Goal: Transaction & Acquisition: Purchase product/service

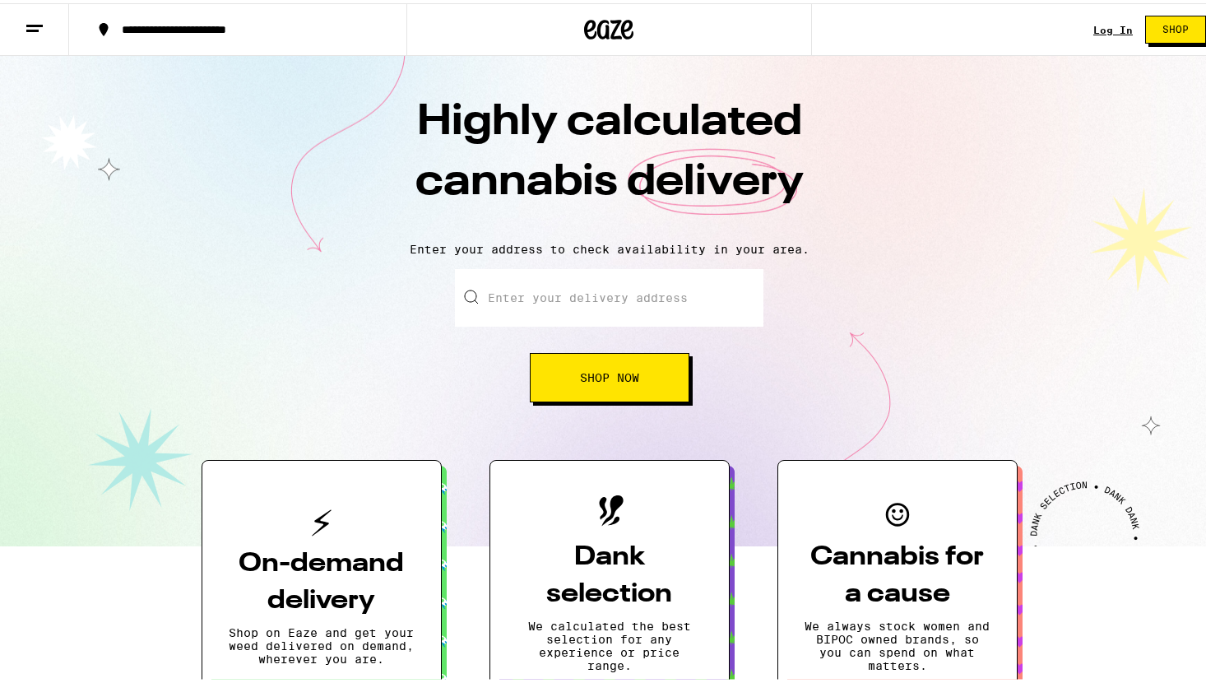
click at [1093, 28] on link "Log In" at bounding box center [1112, 26] width 39 height 11
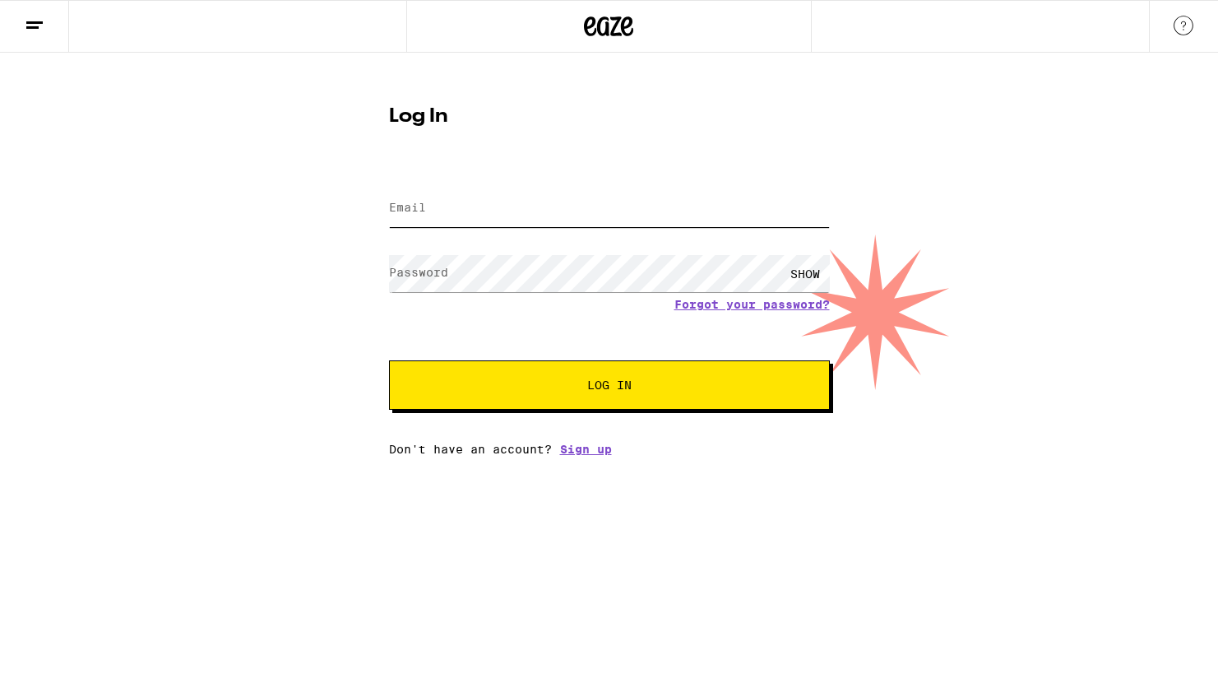
type input "[EMAIL_ADDRESS][DOMAIN_NAME]"
click at [597, 207] on input "[EMAIL_ADDRESS][DOMAIN_NAME]" at bounding box center [609, 208] width 441 height 37
click at [982, 211] on div "Log In Email Email [EMAIL_ADDRESS][DOMAIN_NAME] Password Password SHOW Forgot y…" at bounding box center [609, 254] width 1218 height 403
click at [746, 383] on span "Log In" at bounding box center [610, 385] width 308 height 12
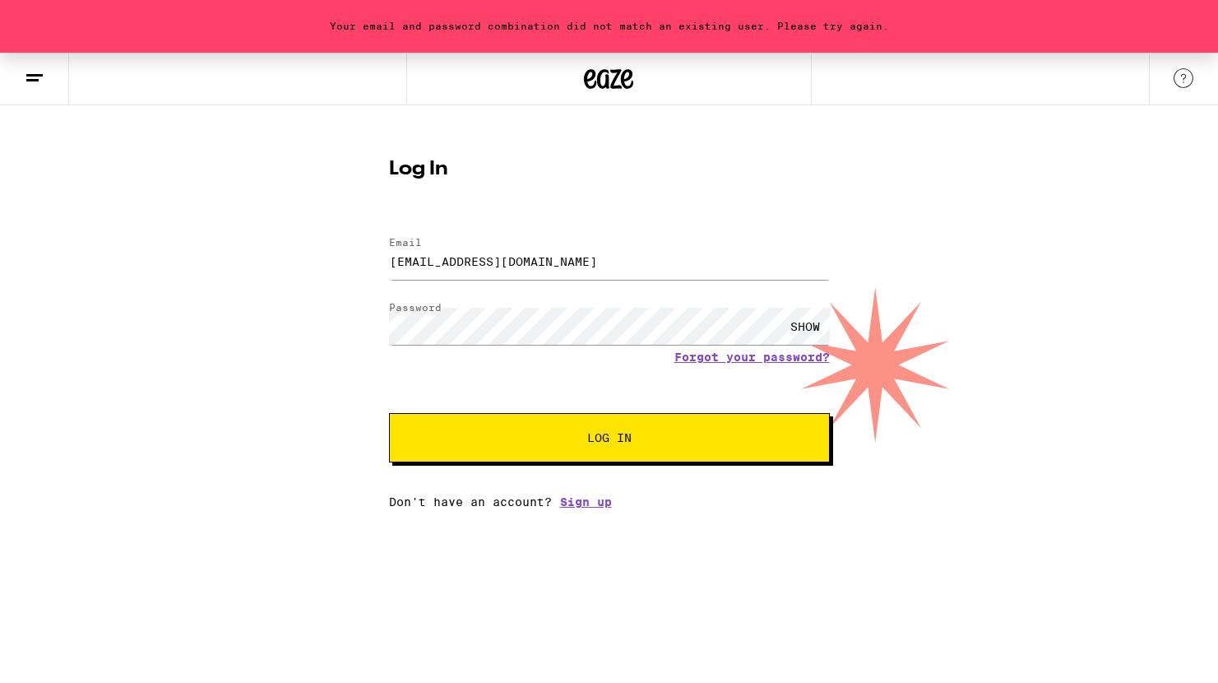
click at [389, 302] on div at bounding box center [389, 302] width 0 height 0
click at [630, 442] on span "Log In" at bounding box center [609, 438] width 44 height 12
click at [389, 413] on button "Log In" at bounding box center [609, 437] width 441 height 49
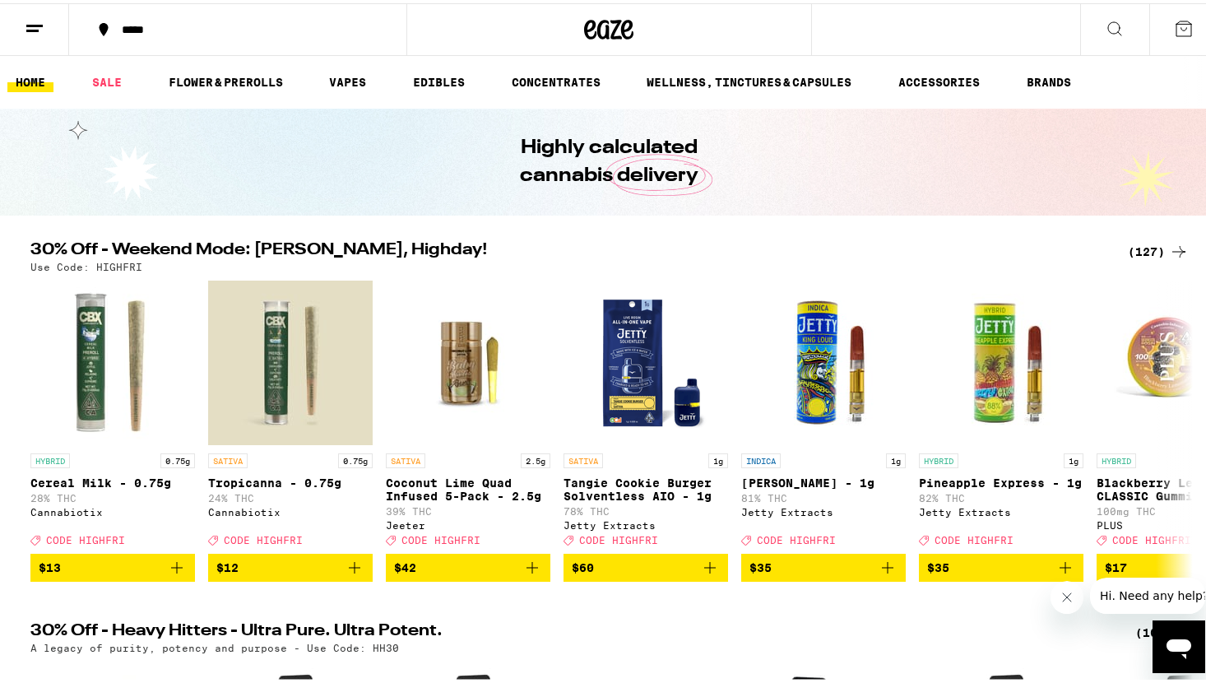
click at [42, 26] on icon at bounding box center [35, 26] width 20 height 20
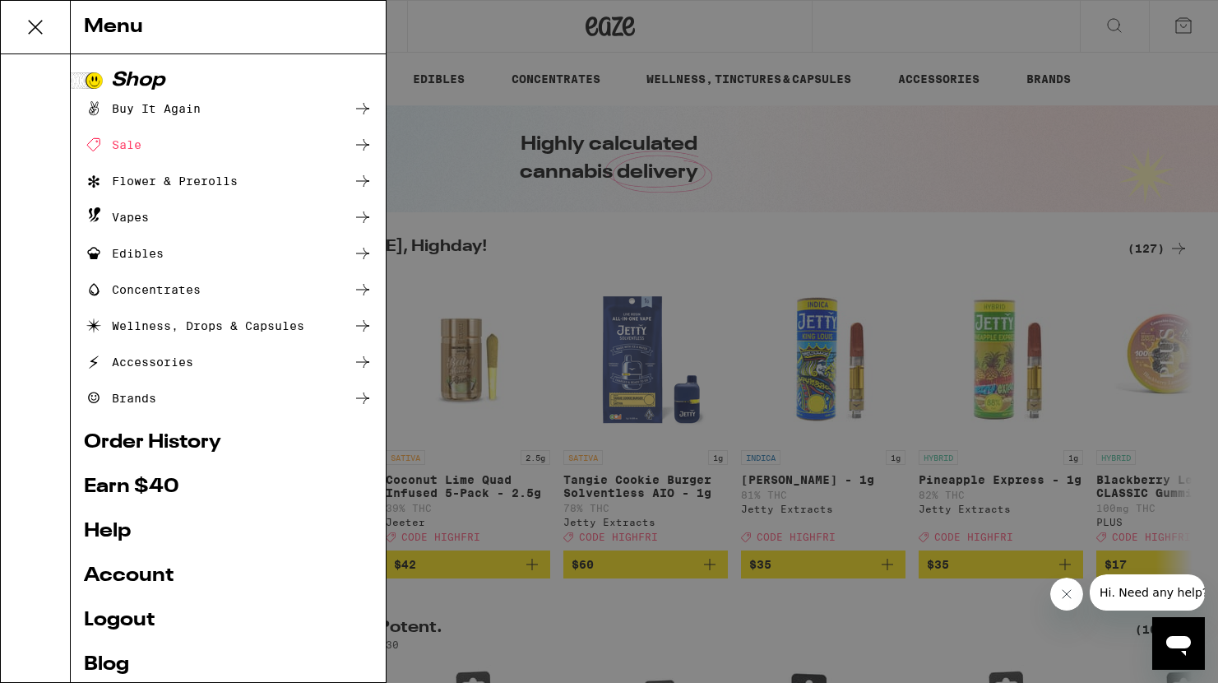
click at [184, 447] on link "Order History" at bounding box center [228, 443] width 289 height 20
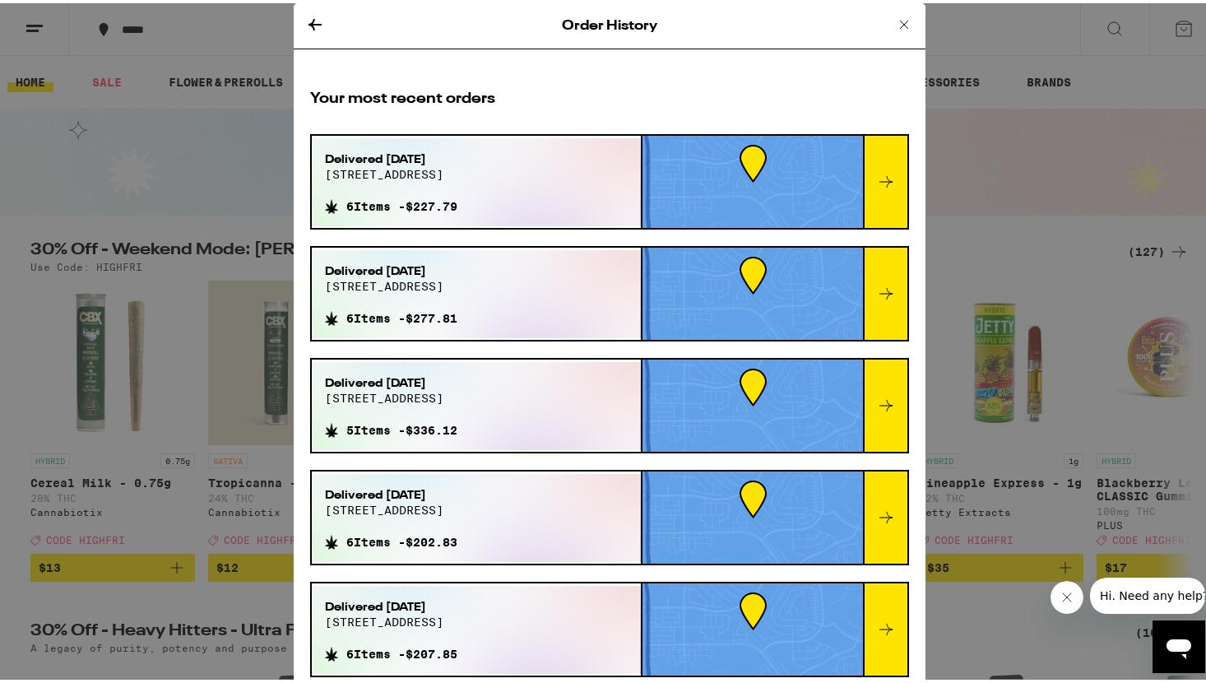
click at [512, 392] on div "Delivered [DATE] 3241 wildland ct 5 Items - $336.12" at bounding box center [477, 403] width 330 height 88
click at [876, 406] on icon at bounding box center [886, 402] width 20 height 20
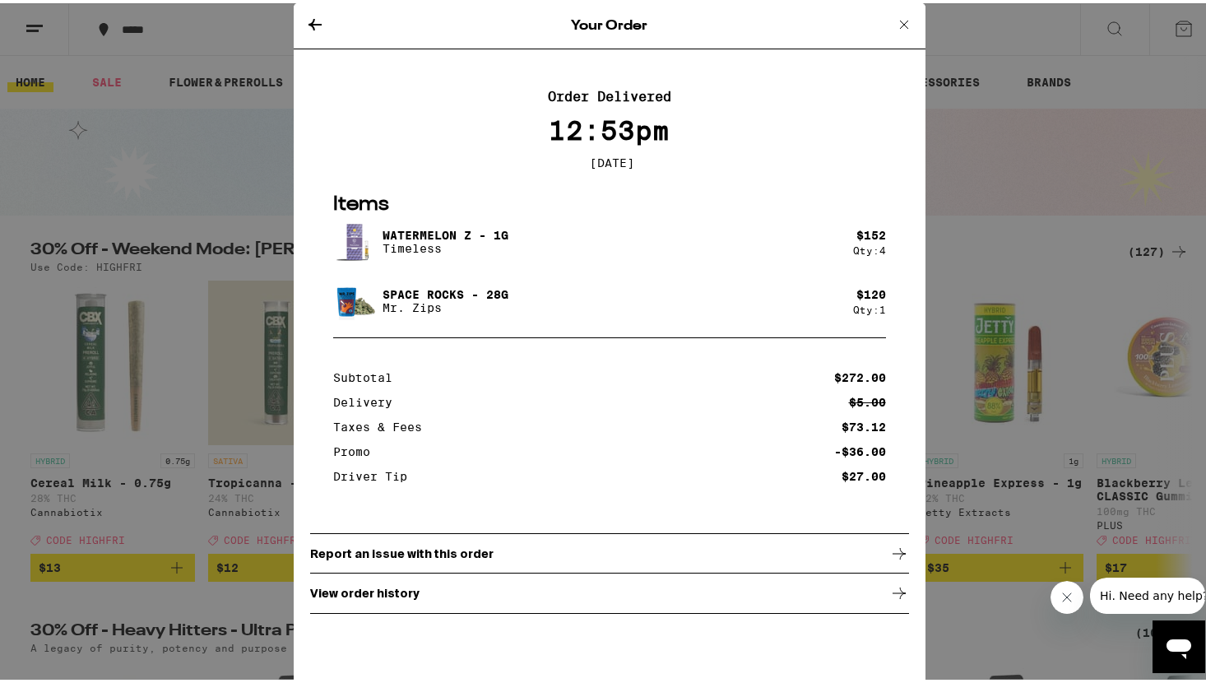
click at [895, 25] on icon at bounding box center [904, 22] width 20 height 20
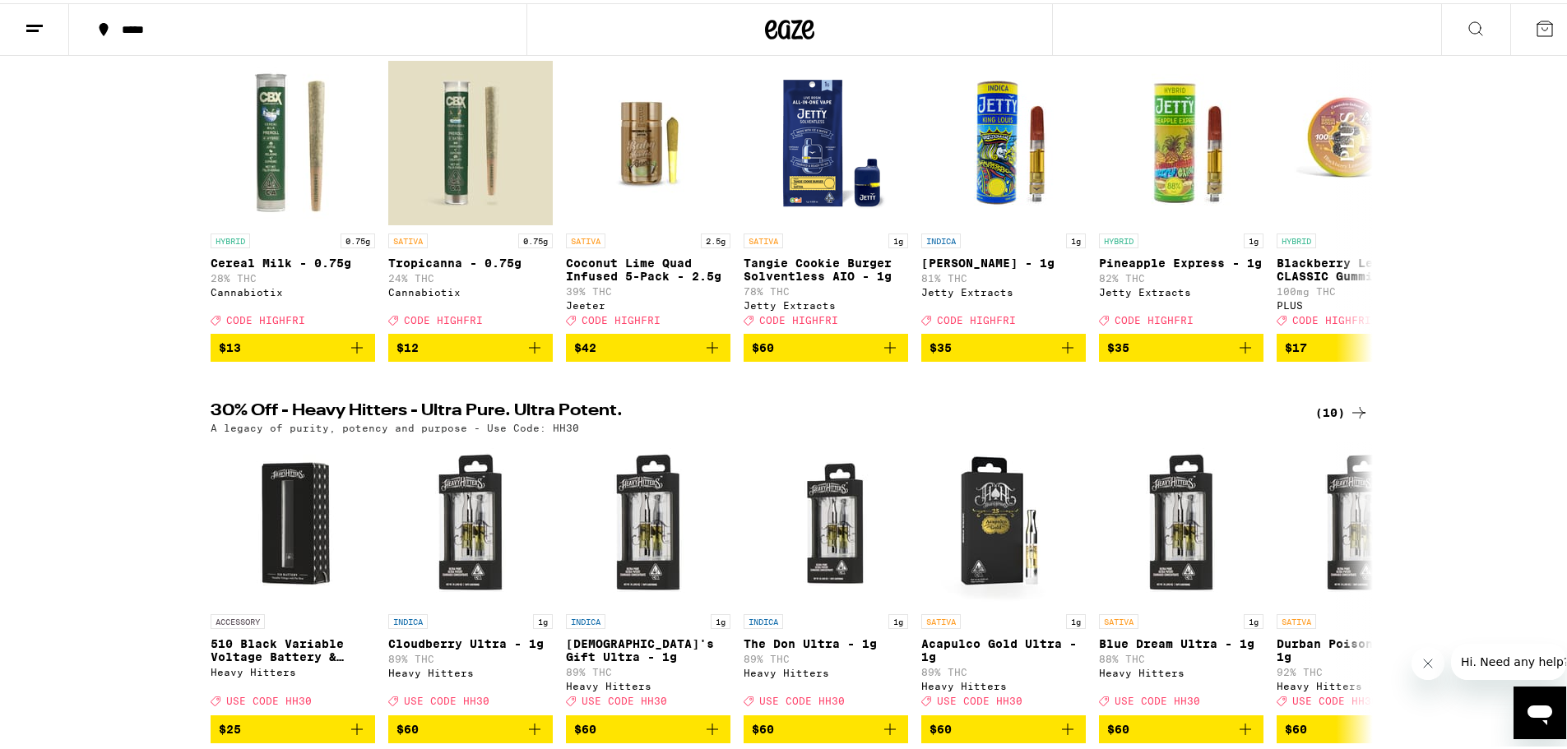
scroll to position [438, 0]
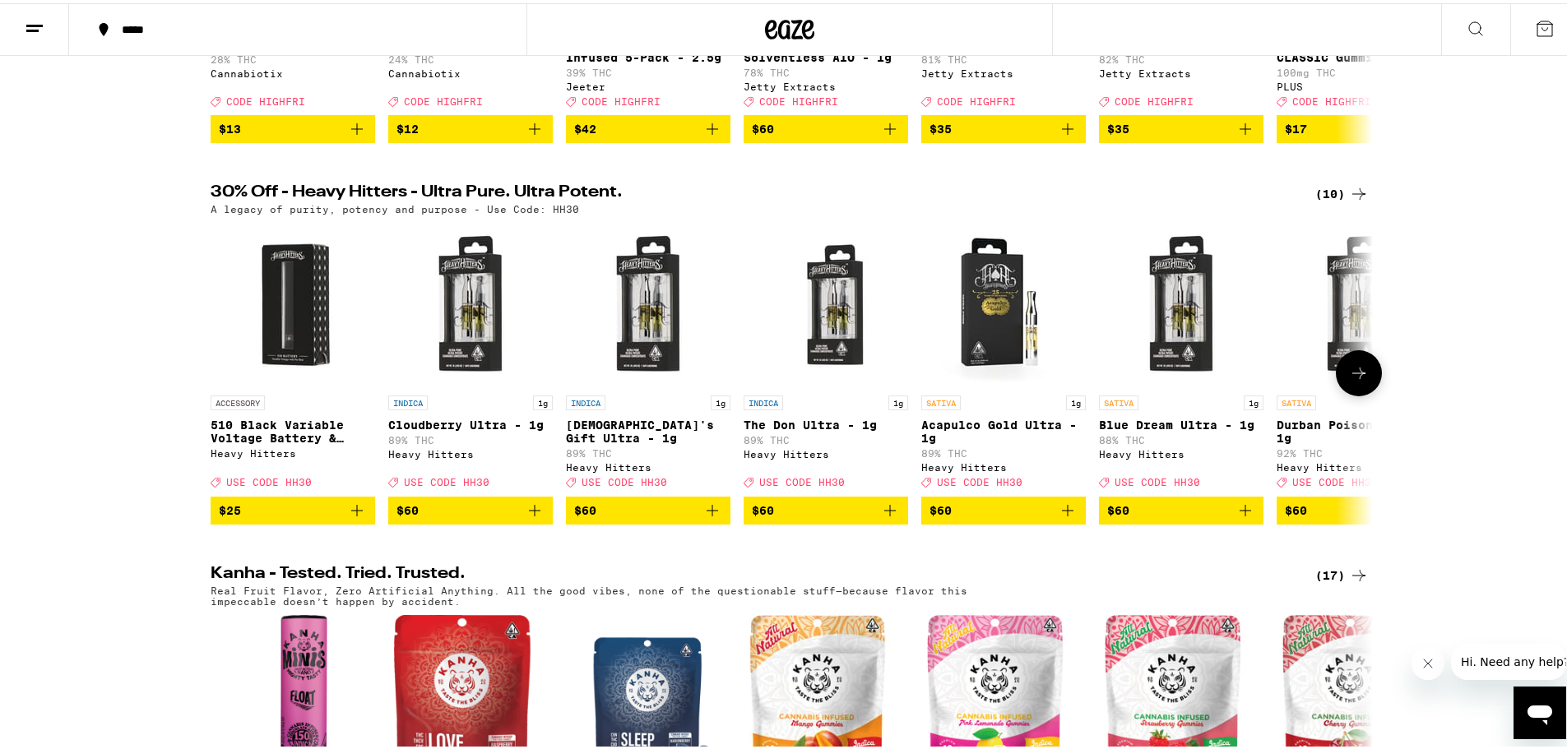
click at [1205, 380] on icon at bounding box center [1359, 370] width 20 height 20
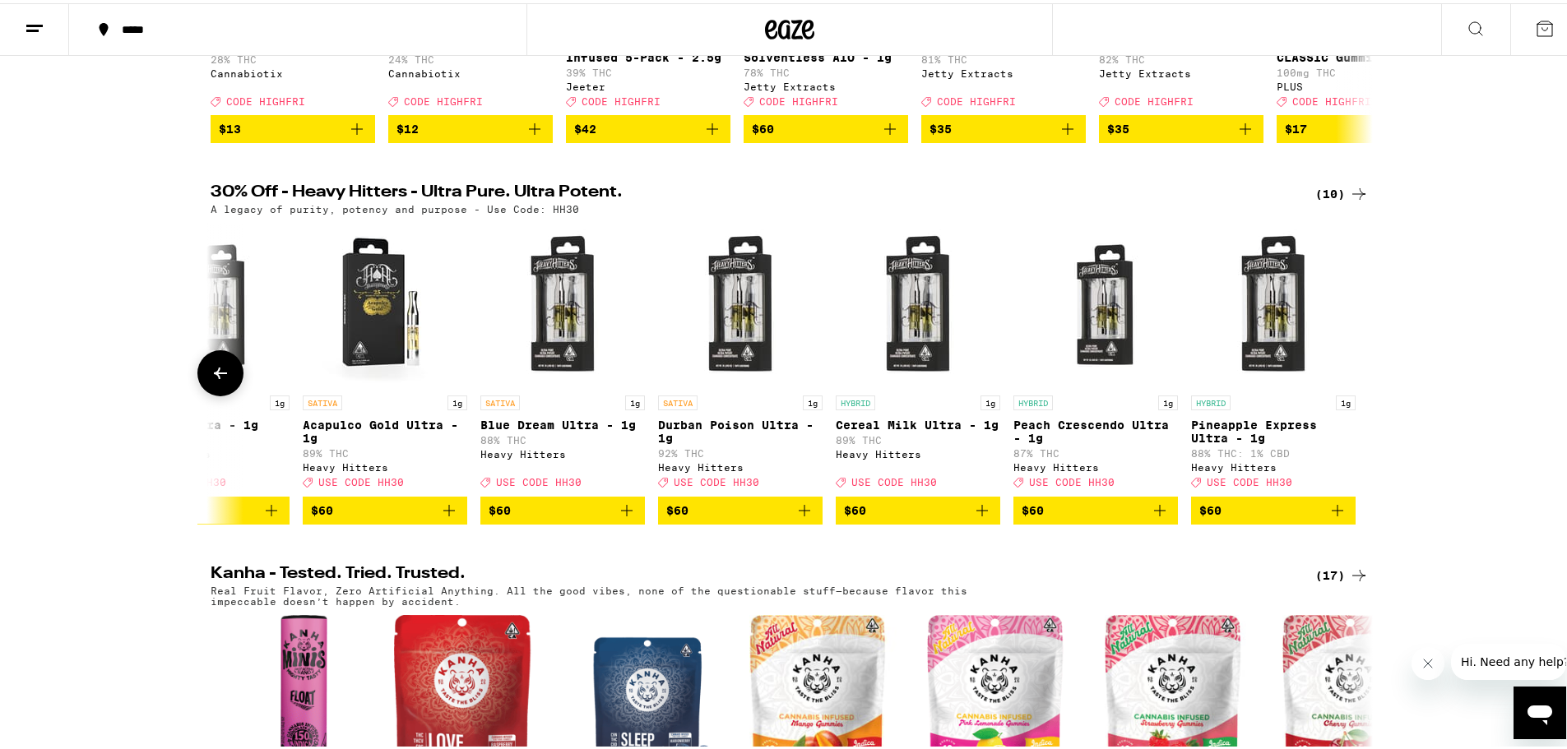
click at [213, 380] on icon at bounding box center [221, 370] width 20 height 20
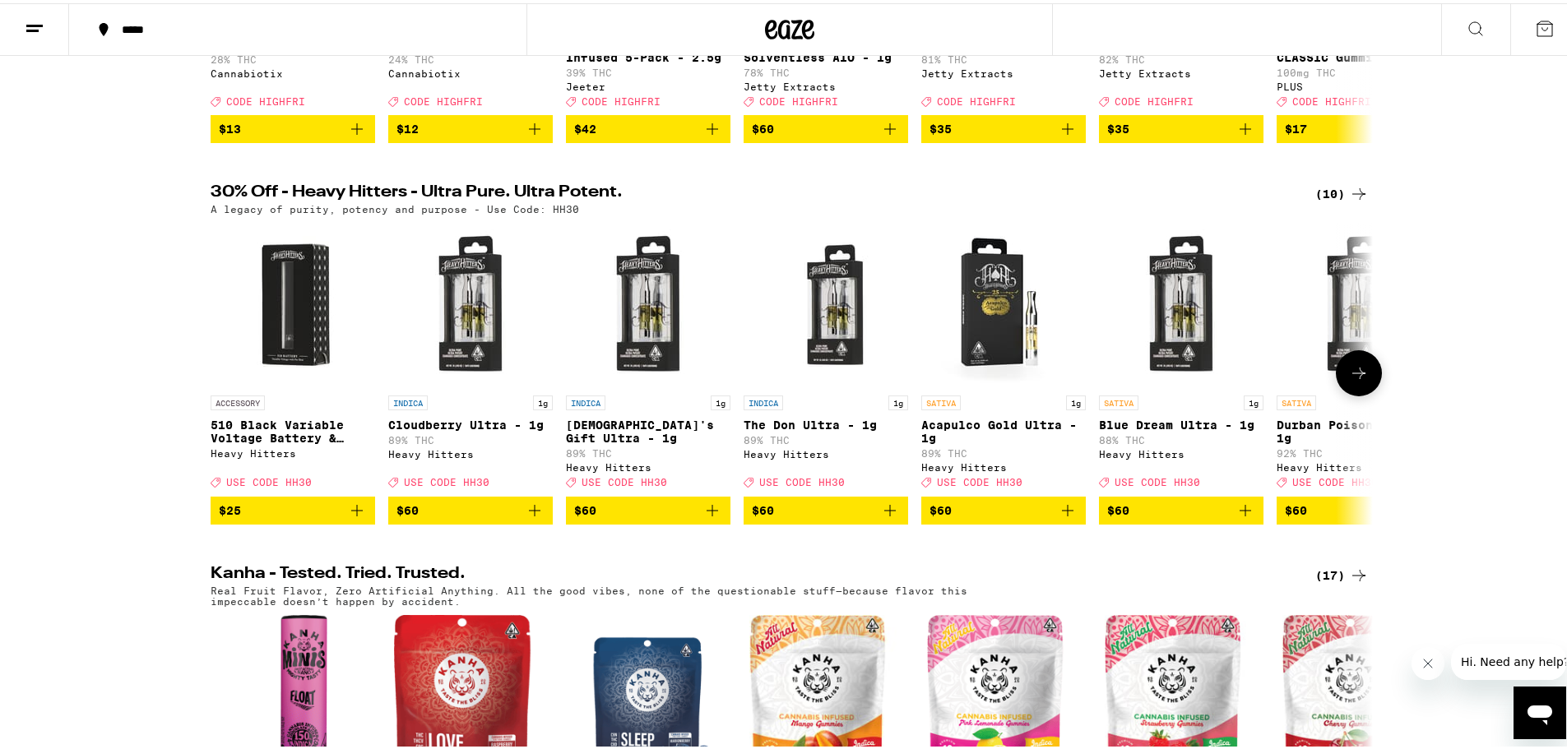
click at [474, 343] on img "Open page for Cloudberry Ultra - 1g from Heavy Hitters" at bounding box center [470, 302] width 164 height 164
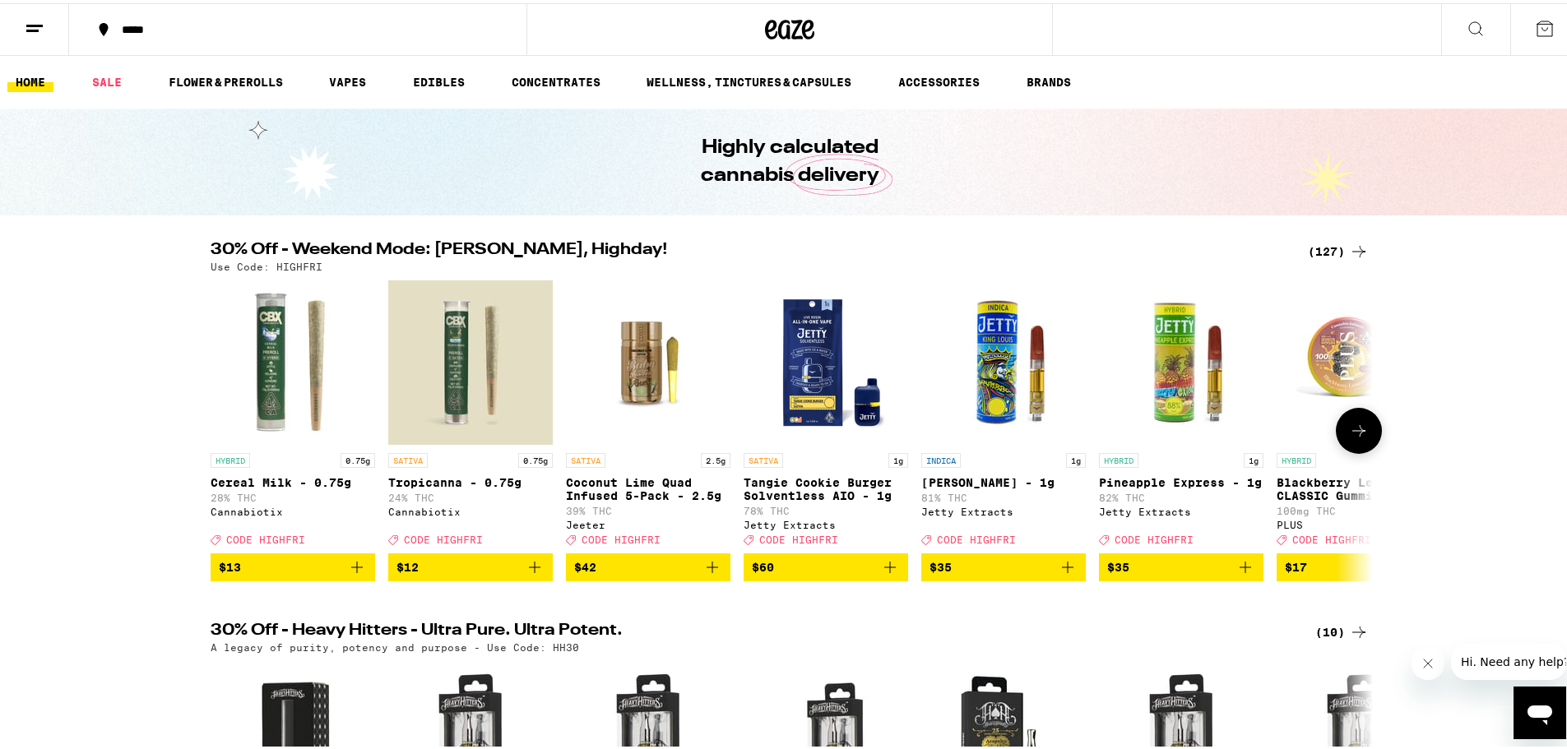
click at [1205, 430] on button at bounding box center [1359, 428] width 46 height 46
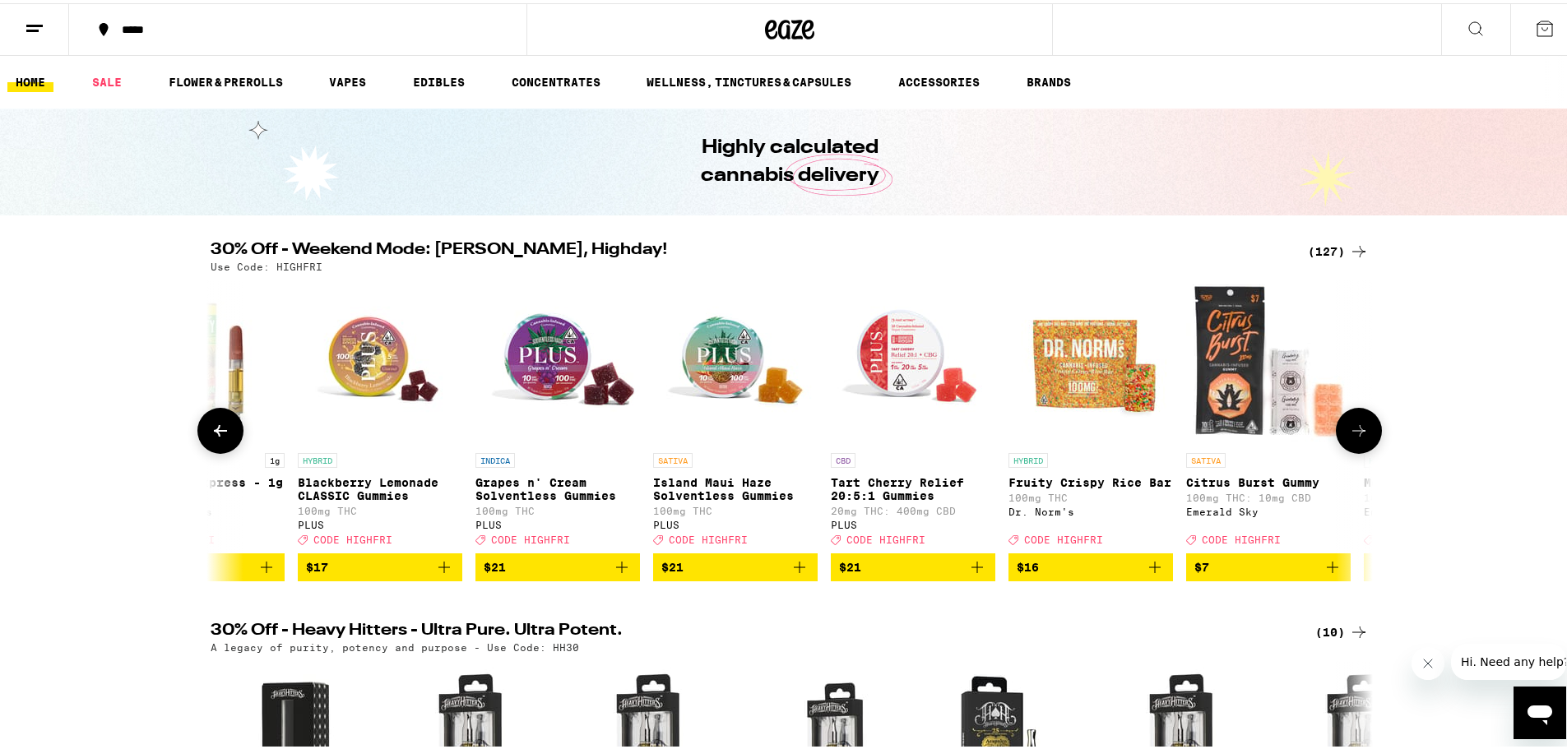
click at [1205, 437] on button at bounding box center [1359, 428] width 46 height 46
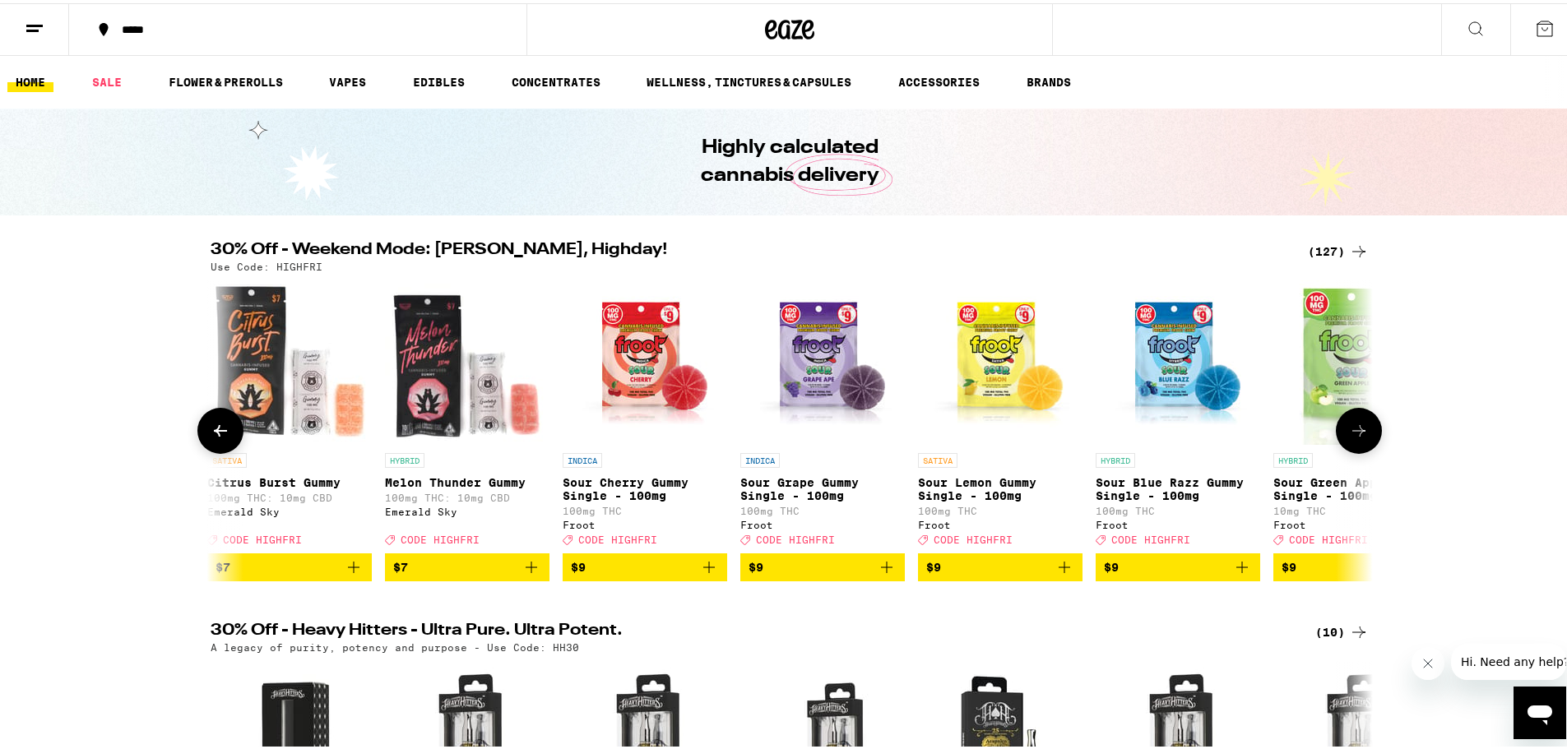
click at [1205, 437] on button at bounding box center [1359, 428] width 46 height 46
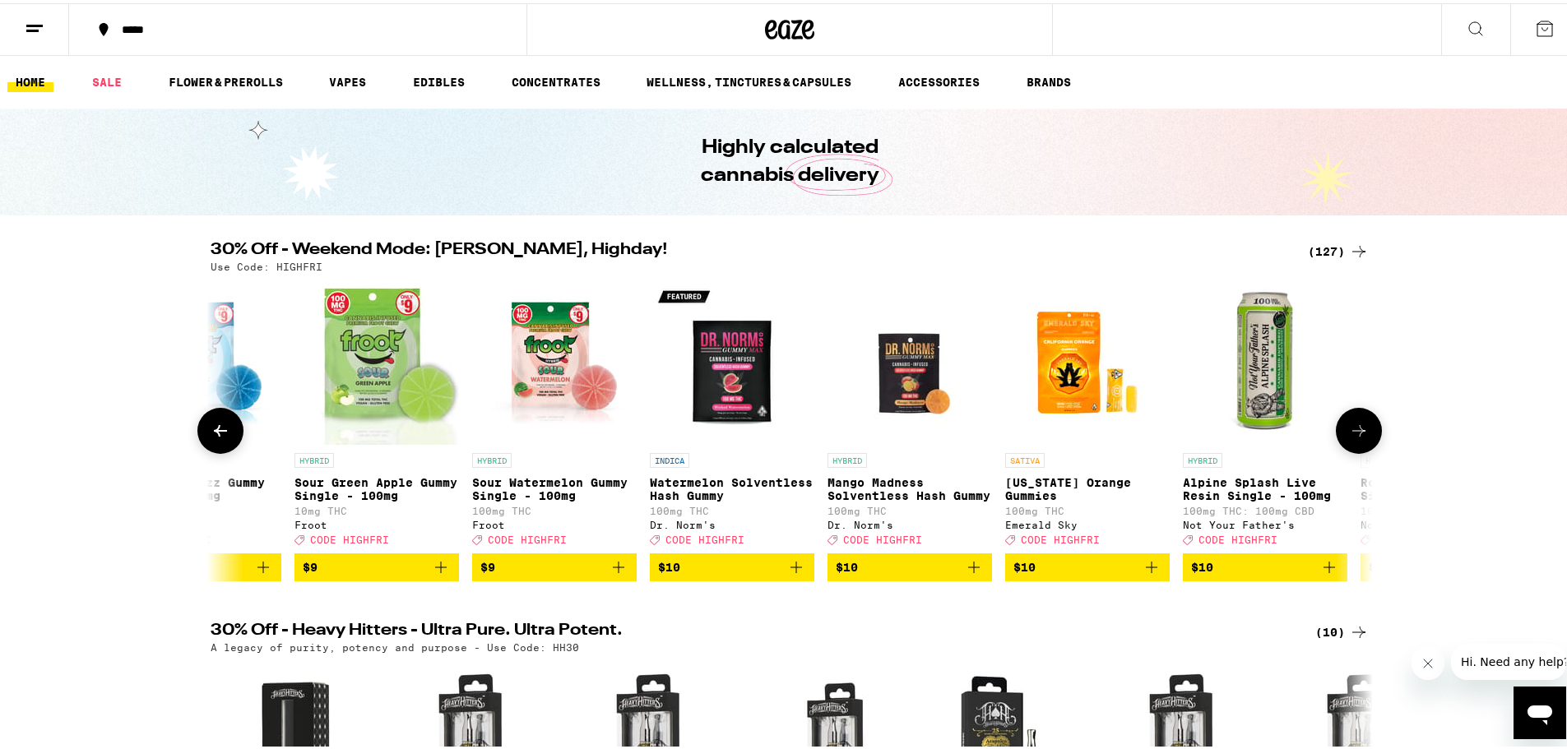
click at [1205, 437] on button at bounding box center [1359, 428] width 46 height 46
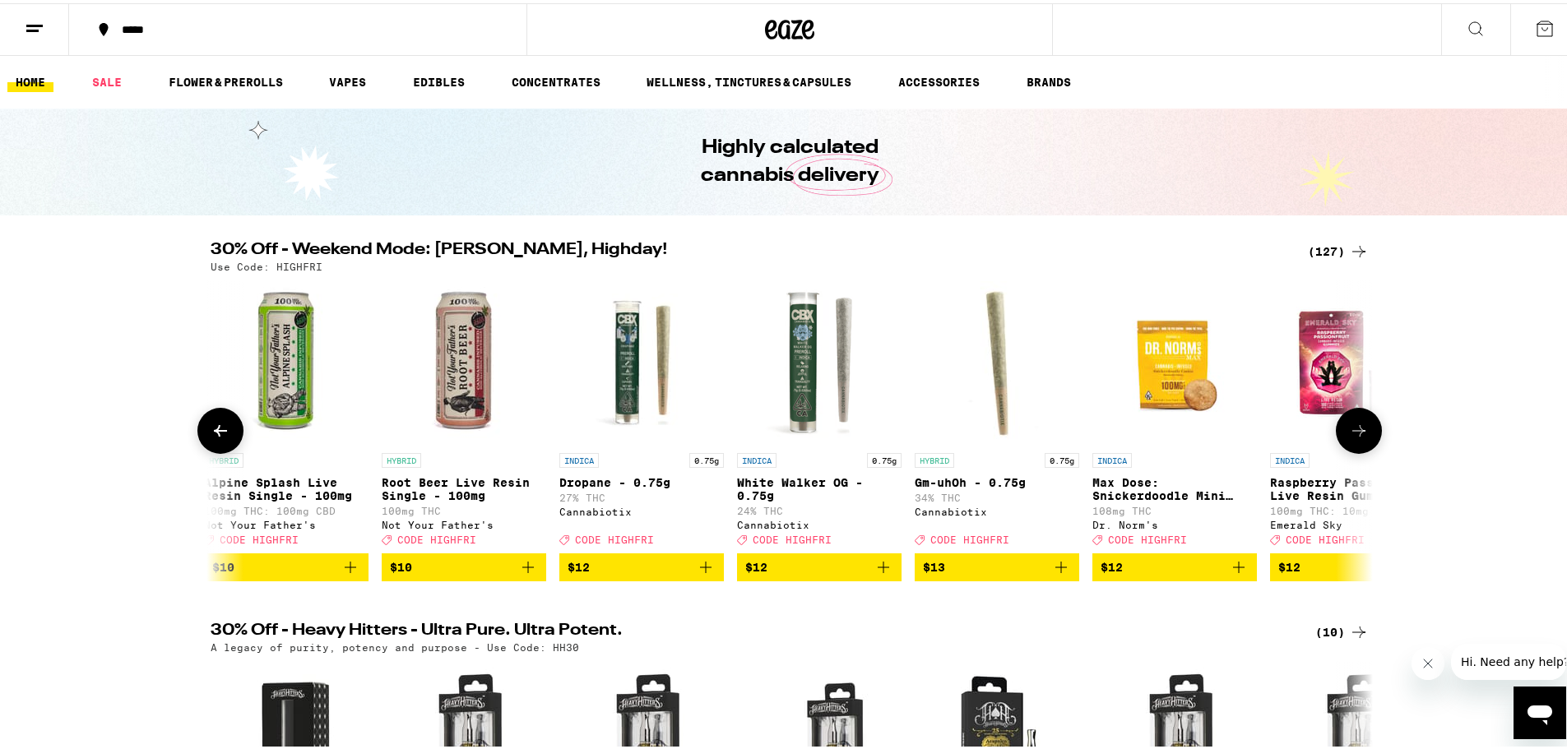
click at [1205, 437] on button at bounding box center [1359, 428] width 46 height 46
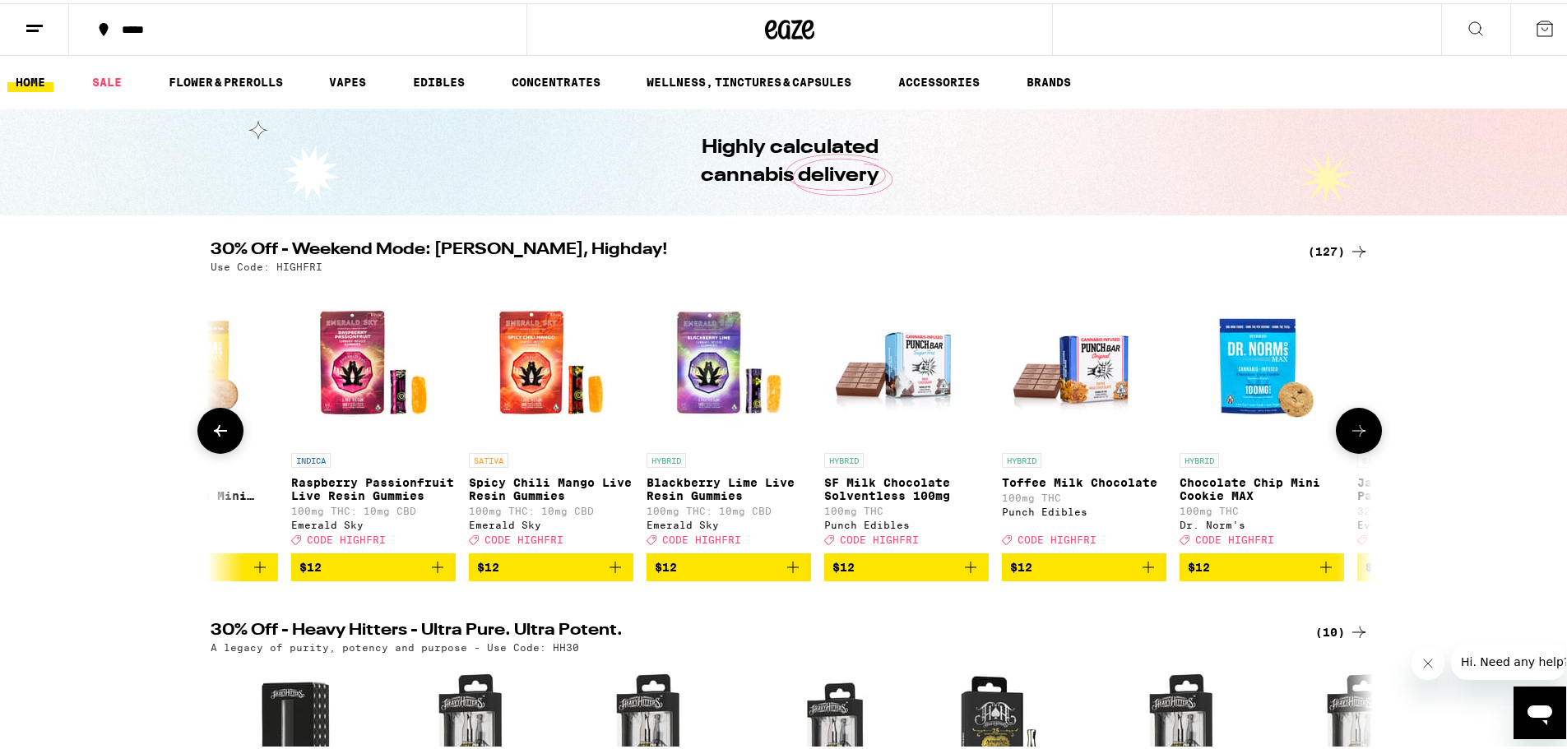
click at [1205, 437] on button at bounding box center [1359, 428] width 46 height 46
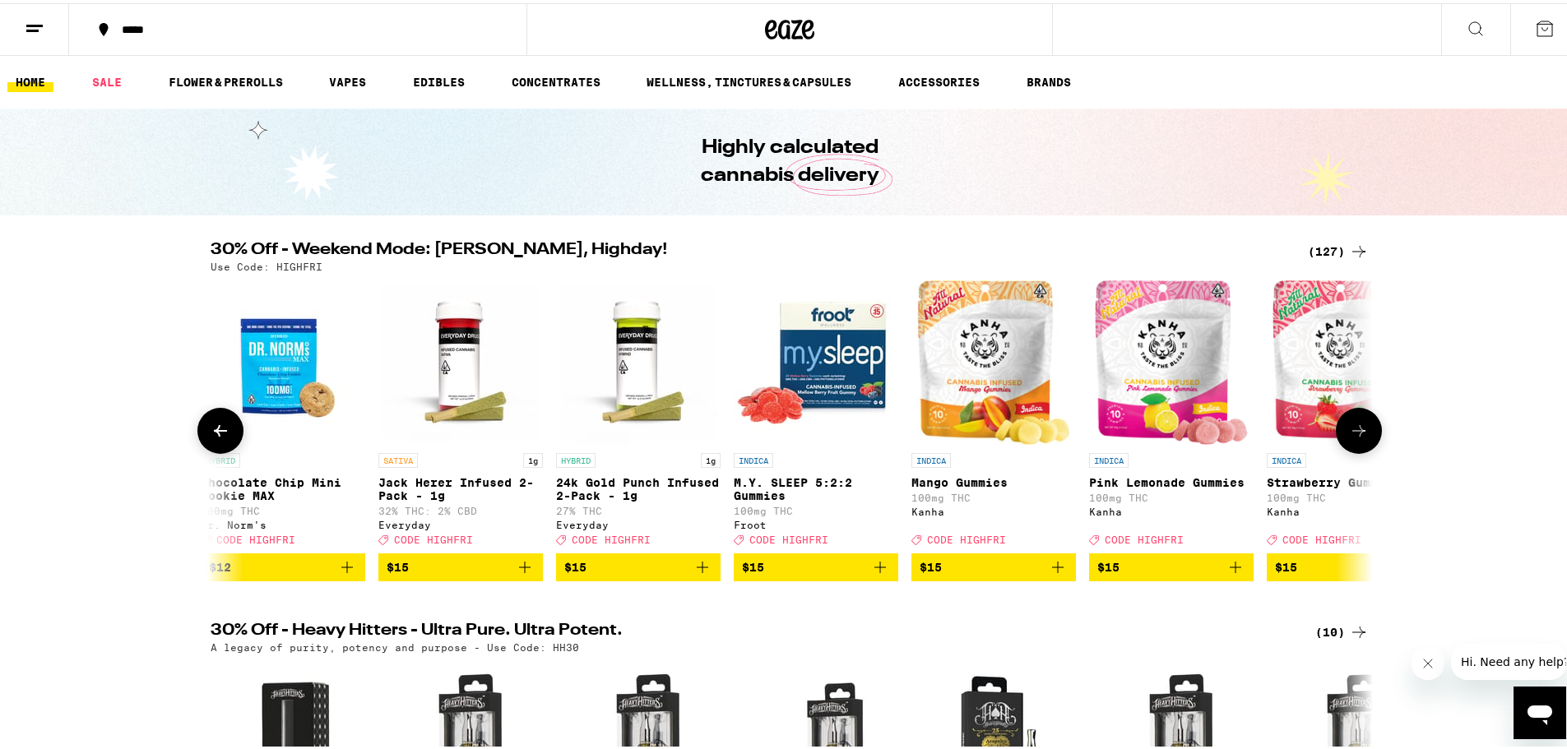
click at [1205, 437] on button at bounding box center [1359, 428] width 46 height 46
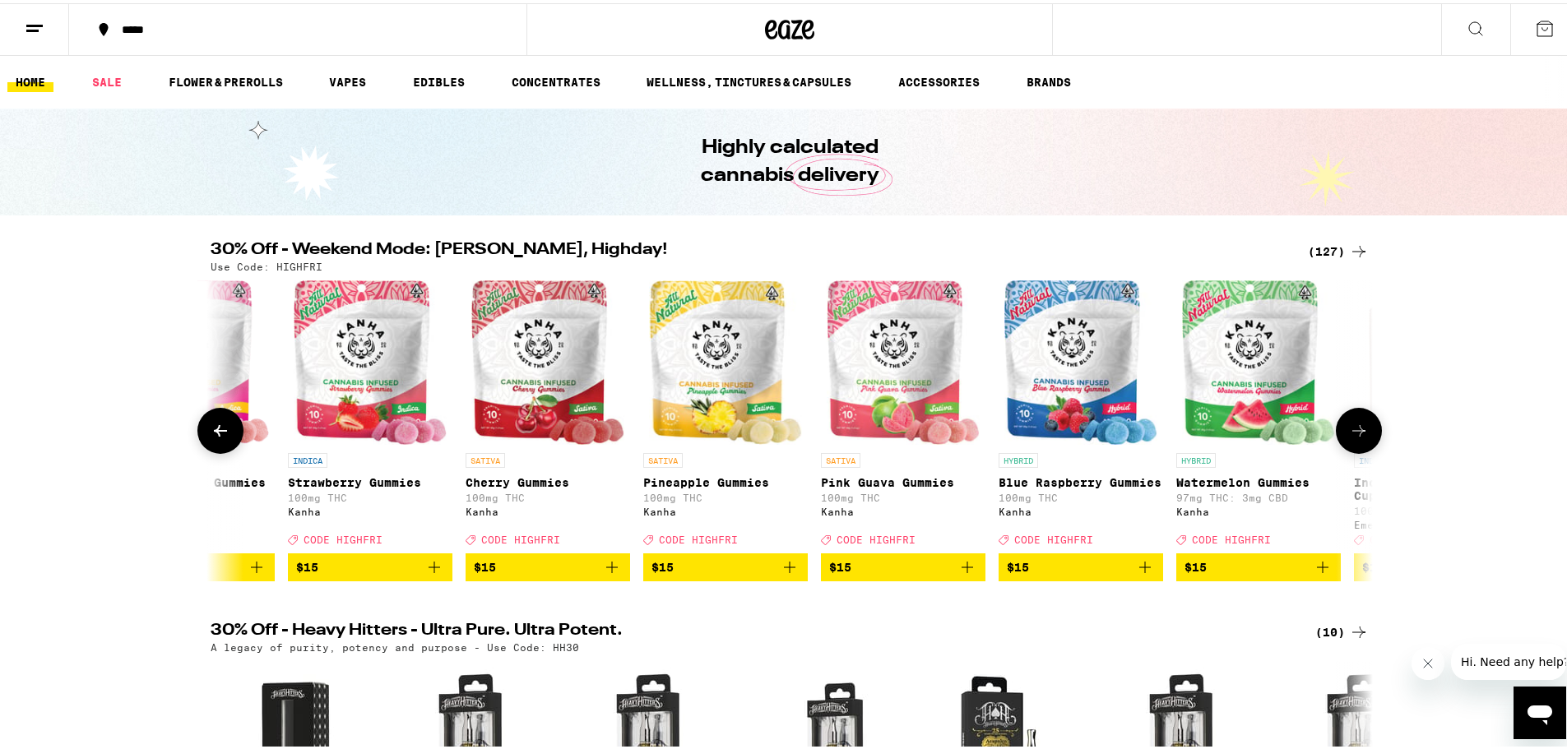
click at [1205, 437] on button at bounding box center [1359, 428] width 46 height 46
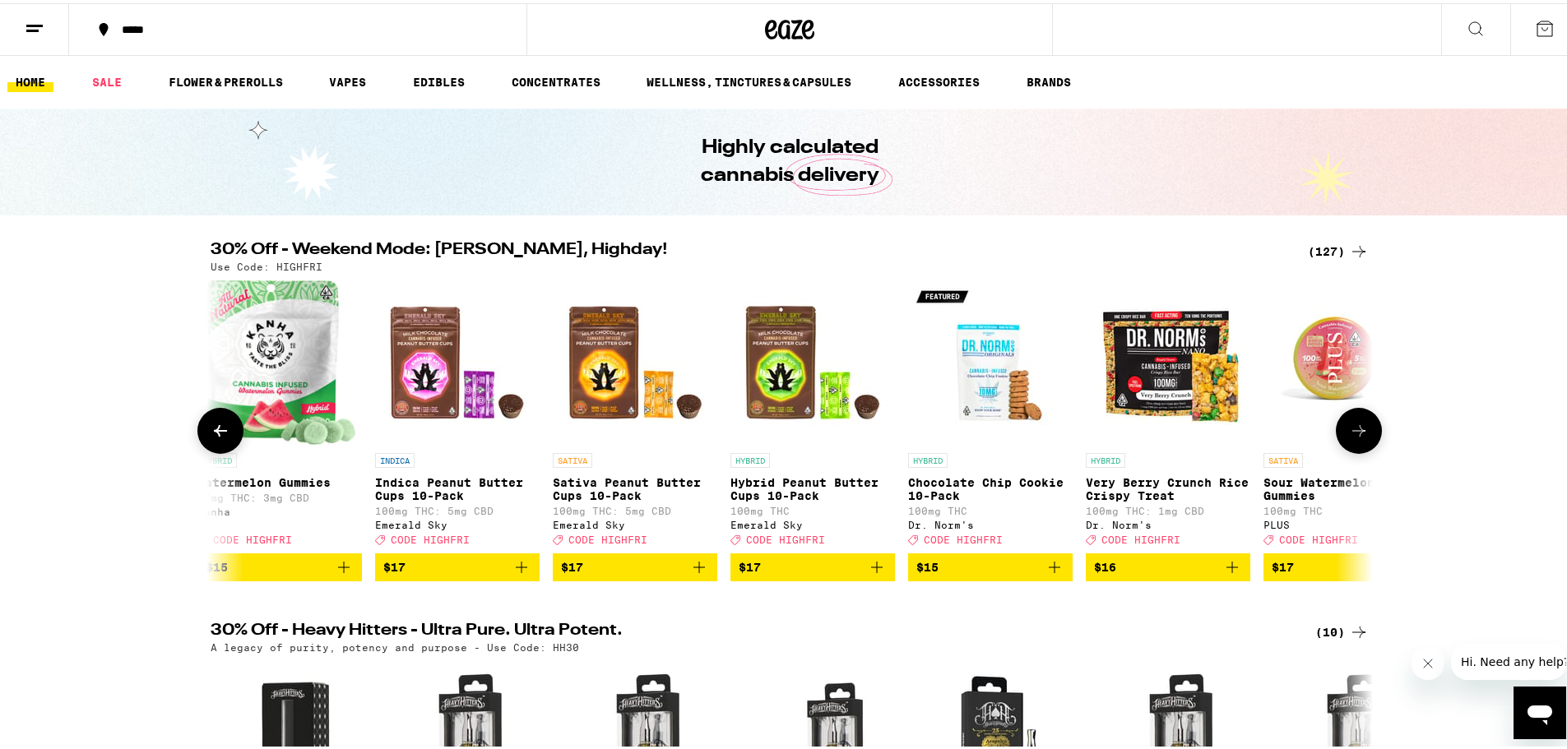
click at [1205, 437] on button at bounding box center [1359, 428] width 46 height 46
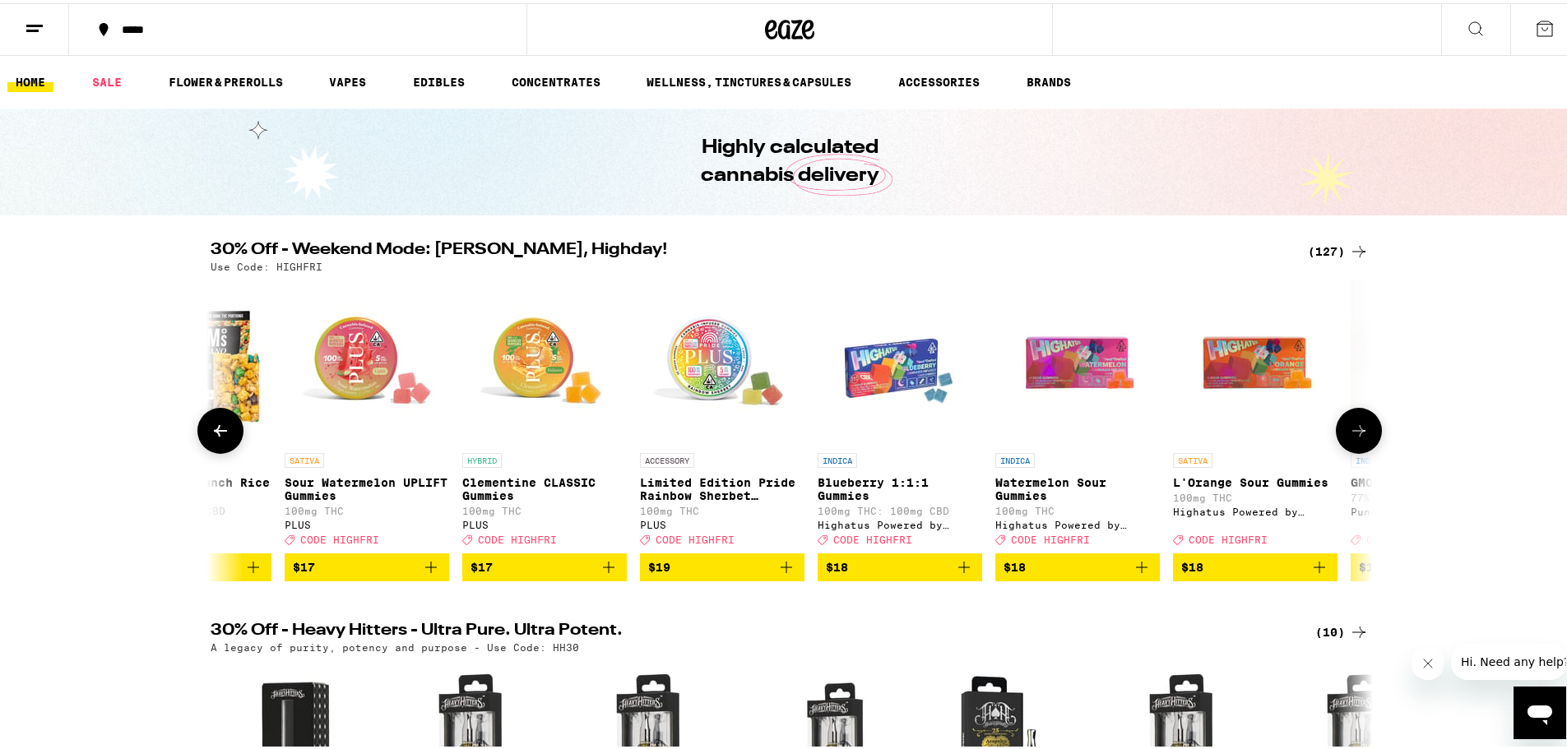
click at [1205, 437] on button at bounding box center [1359, 428] width 46 height 46
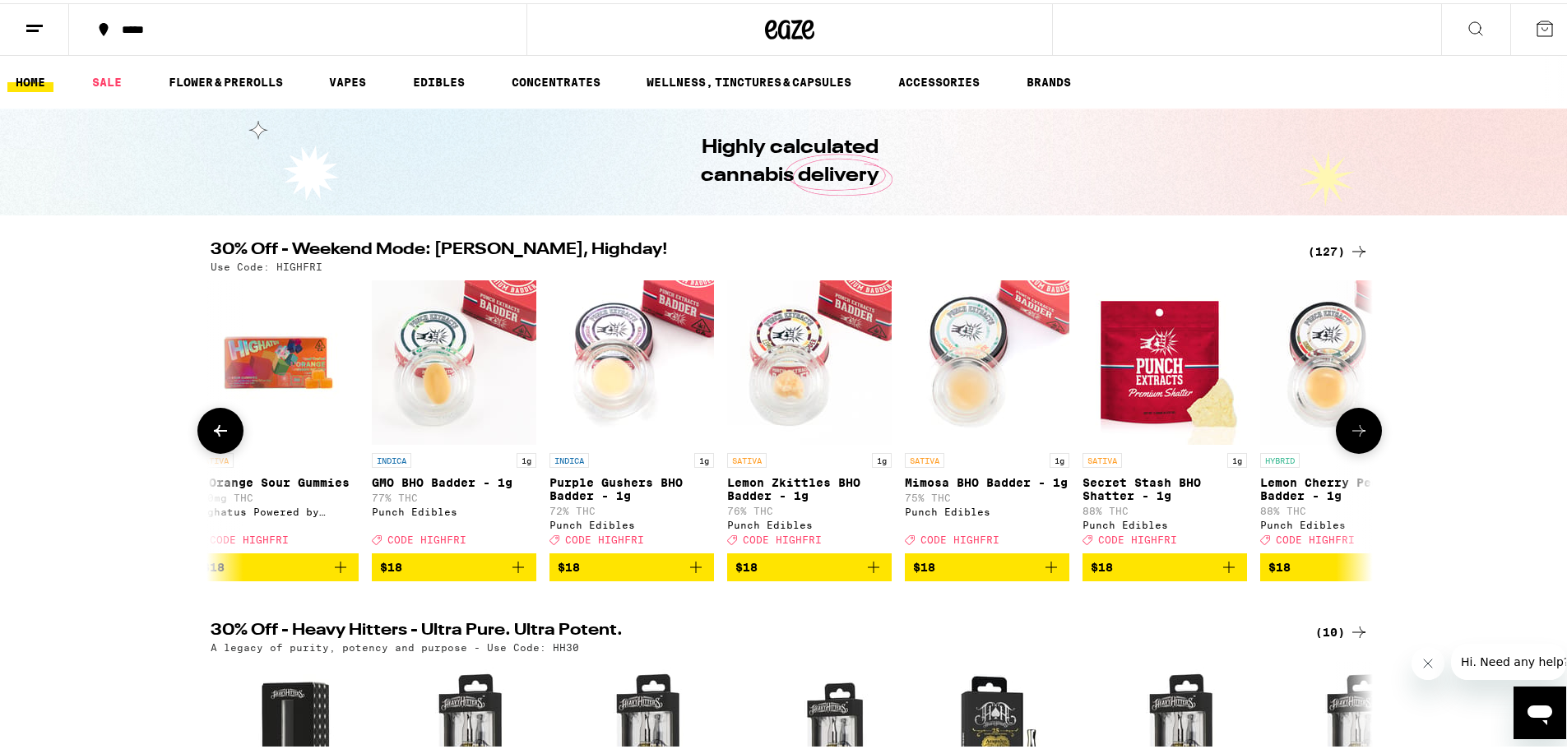
click at [1205, 437] on button at bounding box center [1359, 428] width 46 height 46
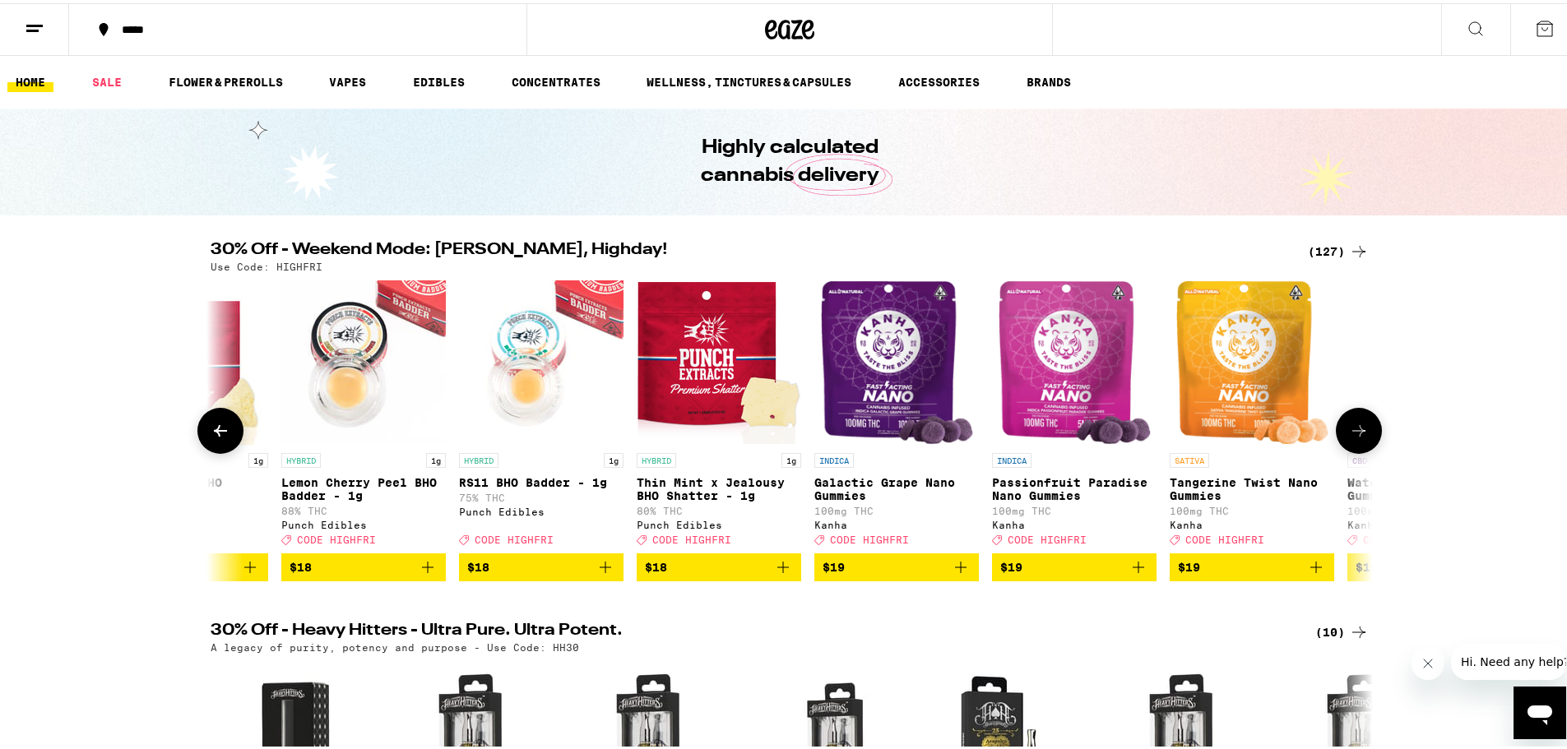
click at [1205, 437] on button at bounding box center [1359, 428] width 46 height 46
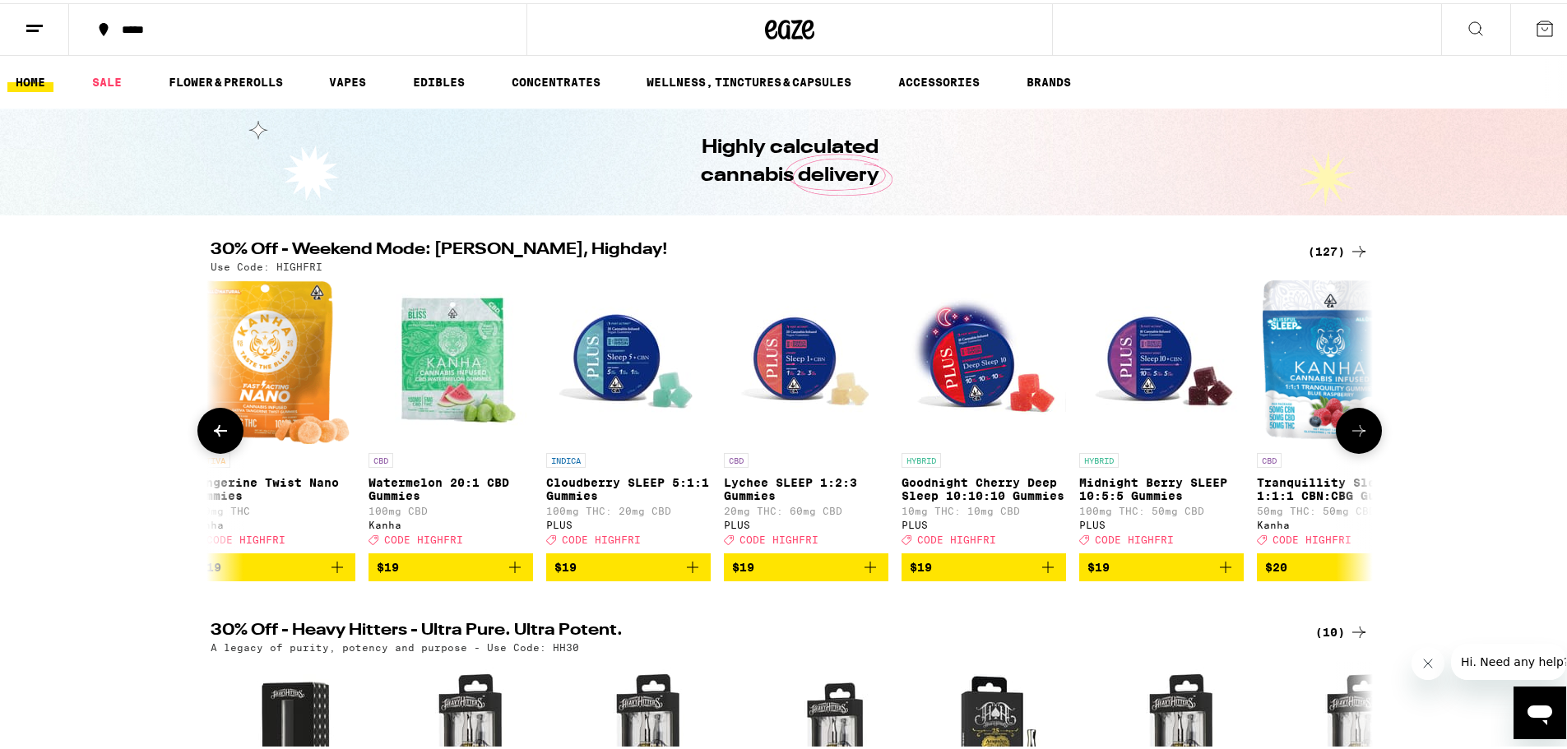
click at [1205, 437] on button at bounding box center [1359, 428] width 46 height 46
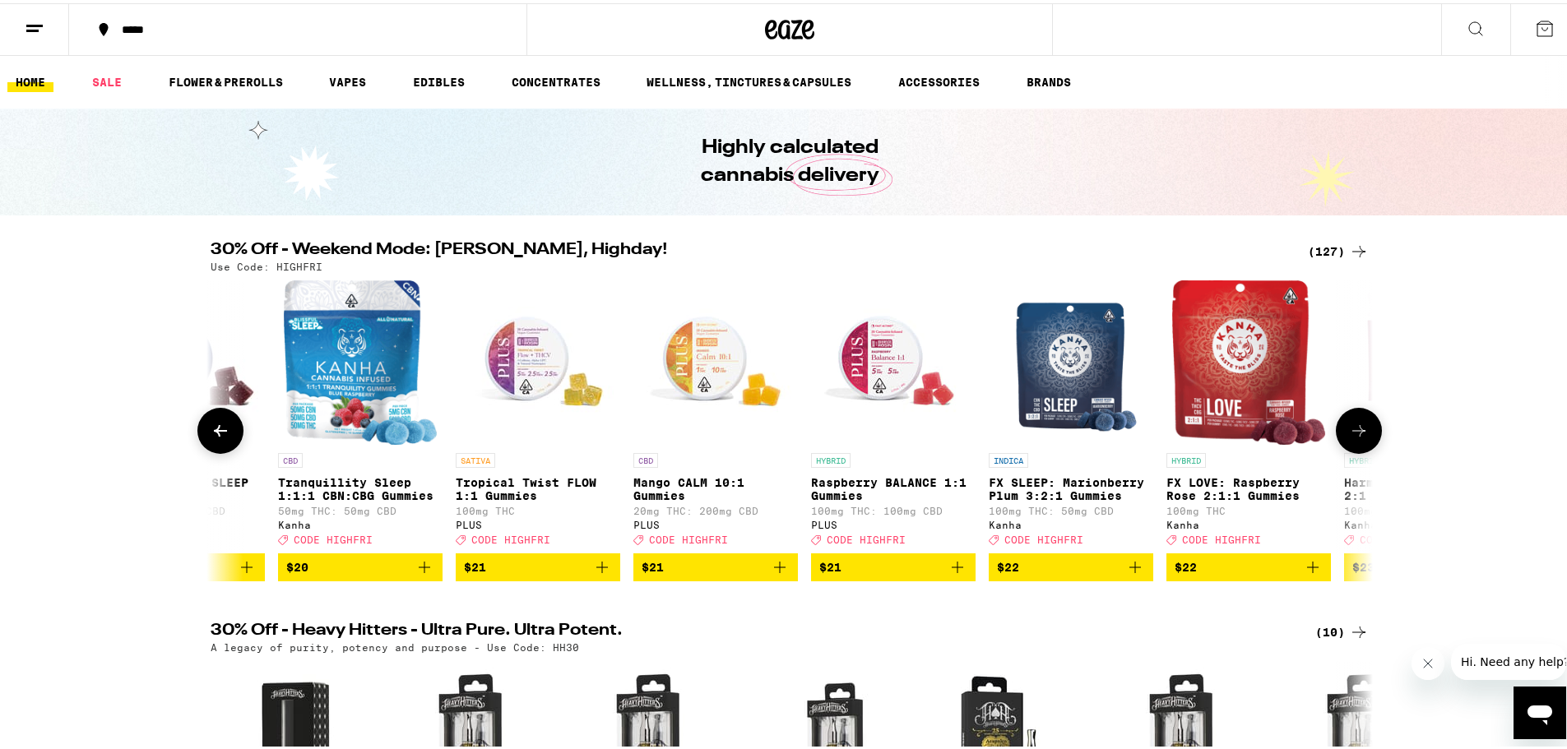
click at [1205, 437] on button at bounding box center [1359, 428] width 46 height 46
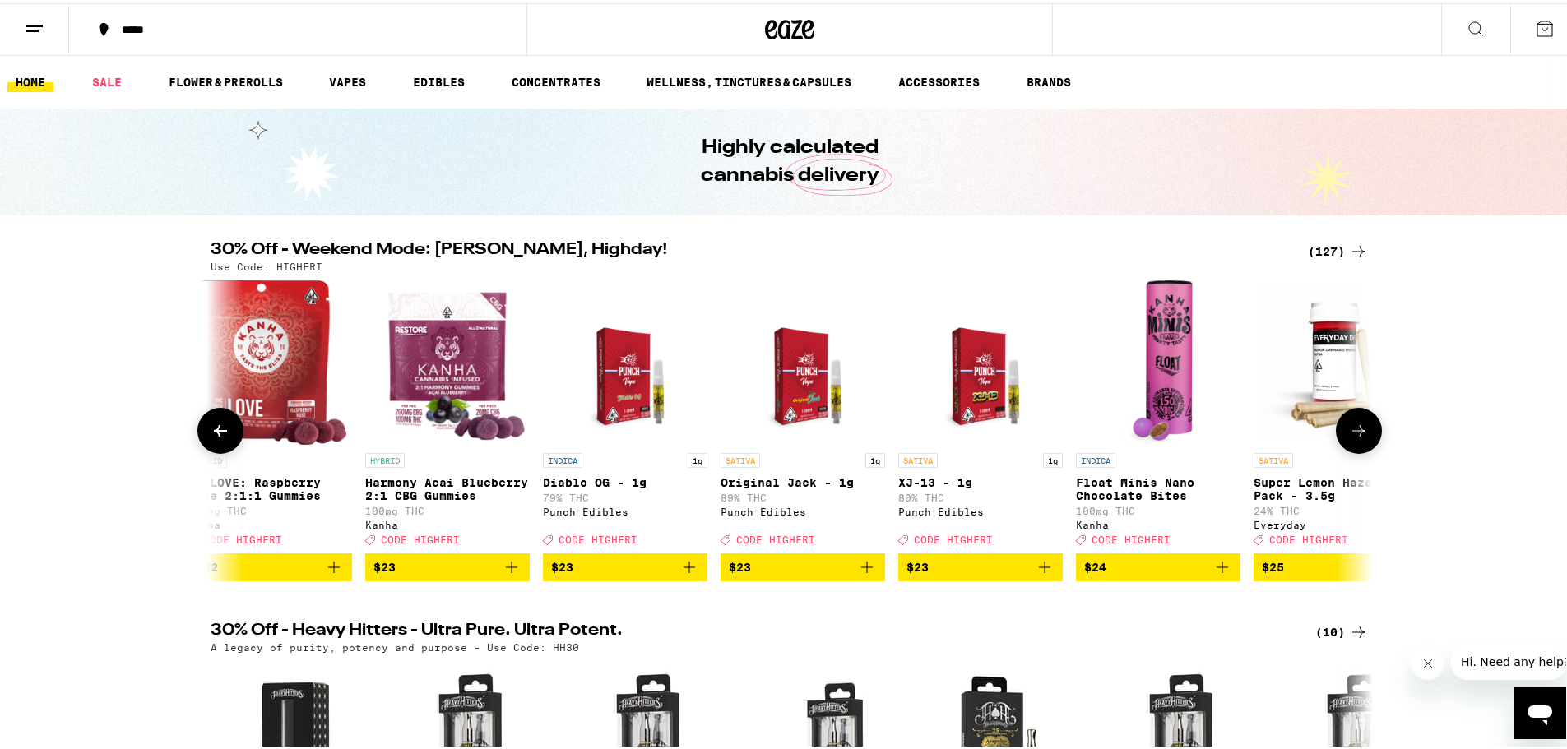
click at [1205, 437] on button at bounding box center [1359, 428] width 46 height 46
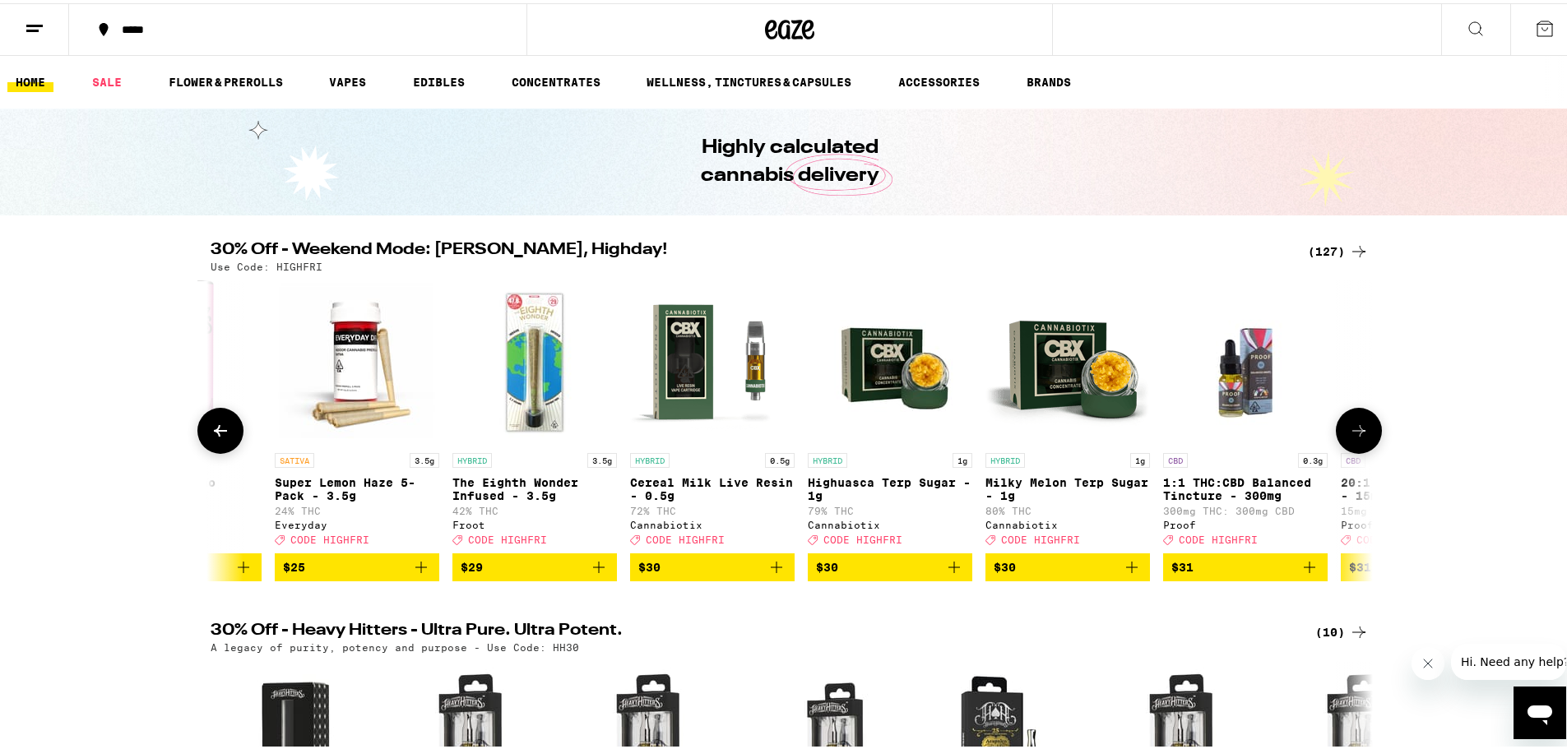
click at [1205, 442] on button at bounding box center [1359, 428] width 46 height 46
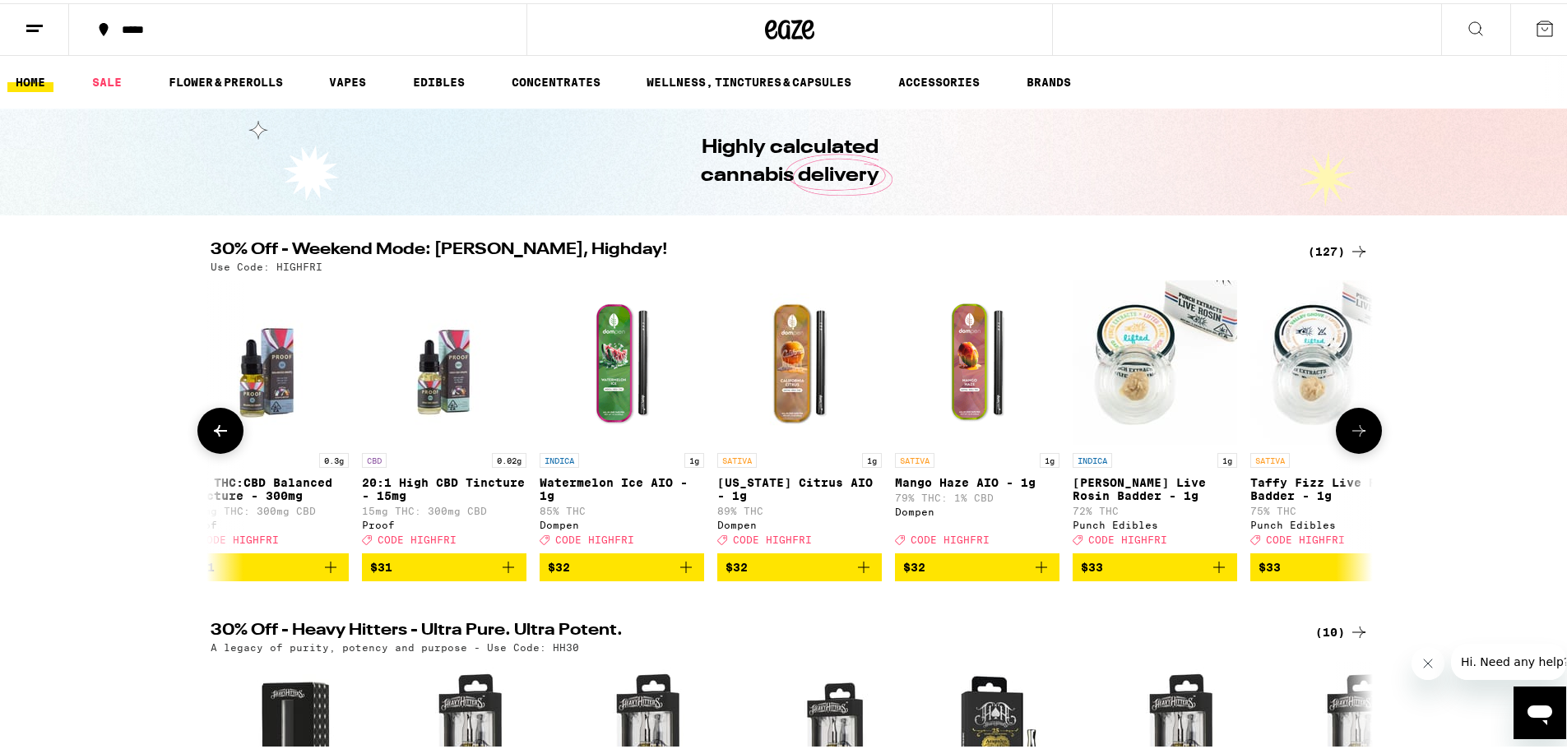
click at [1205, 438] on button at bounding box center [1359, 428] width 46 height 46
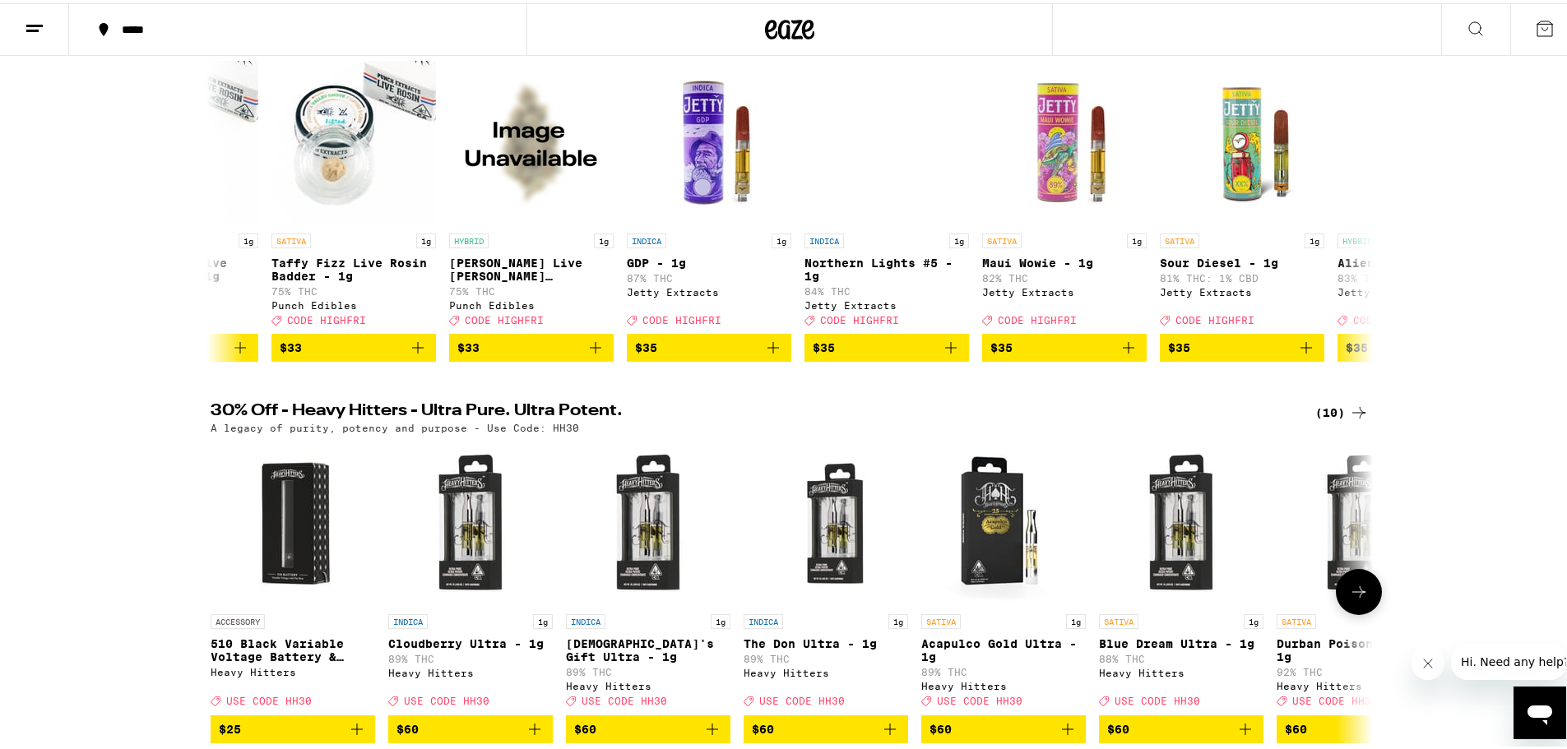
scroll to position [0, 0]
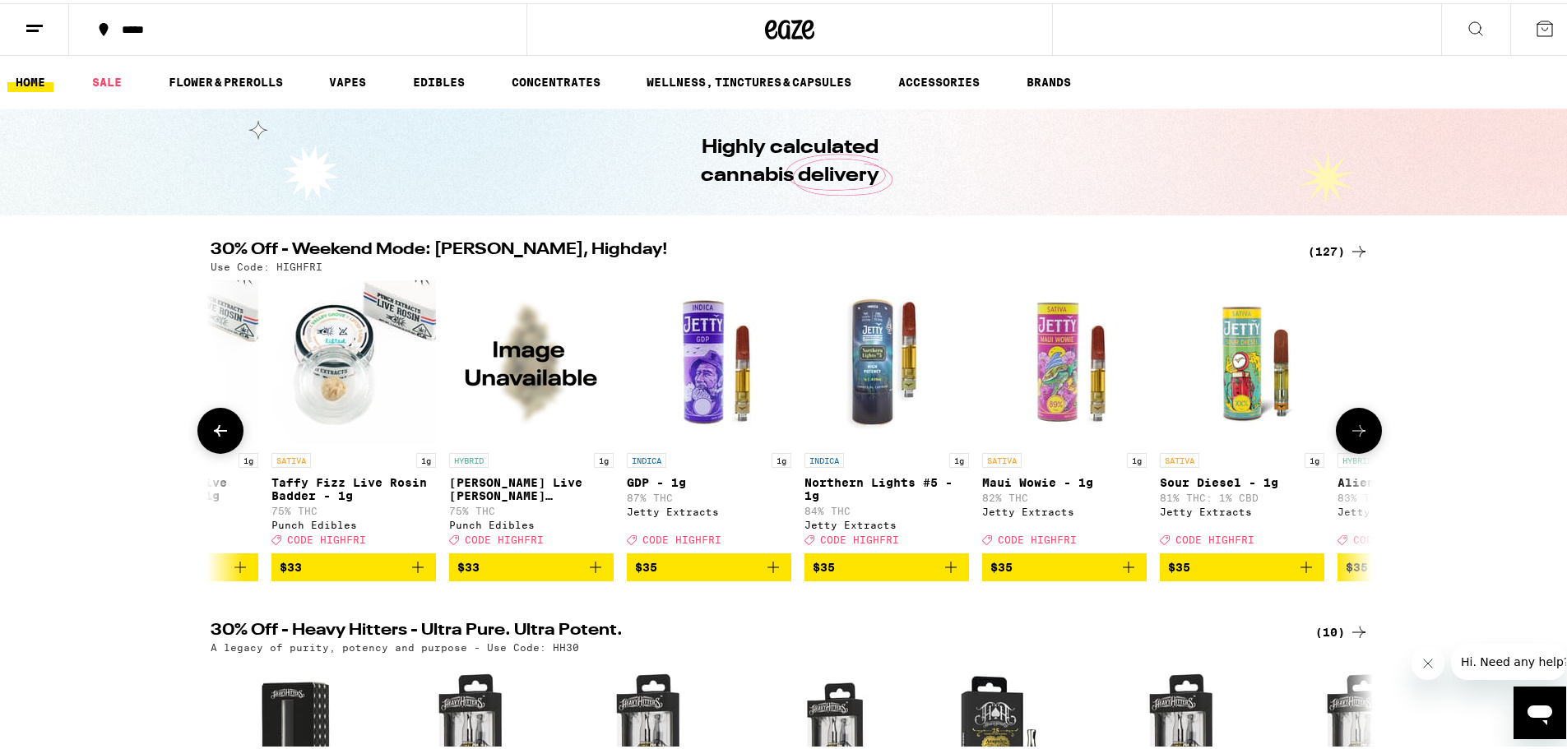
click at [1205, 437] on icon at bounding box center [1359, 428] width 20 height 20
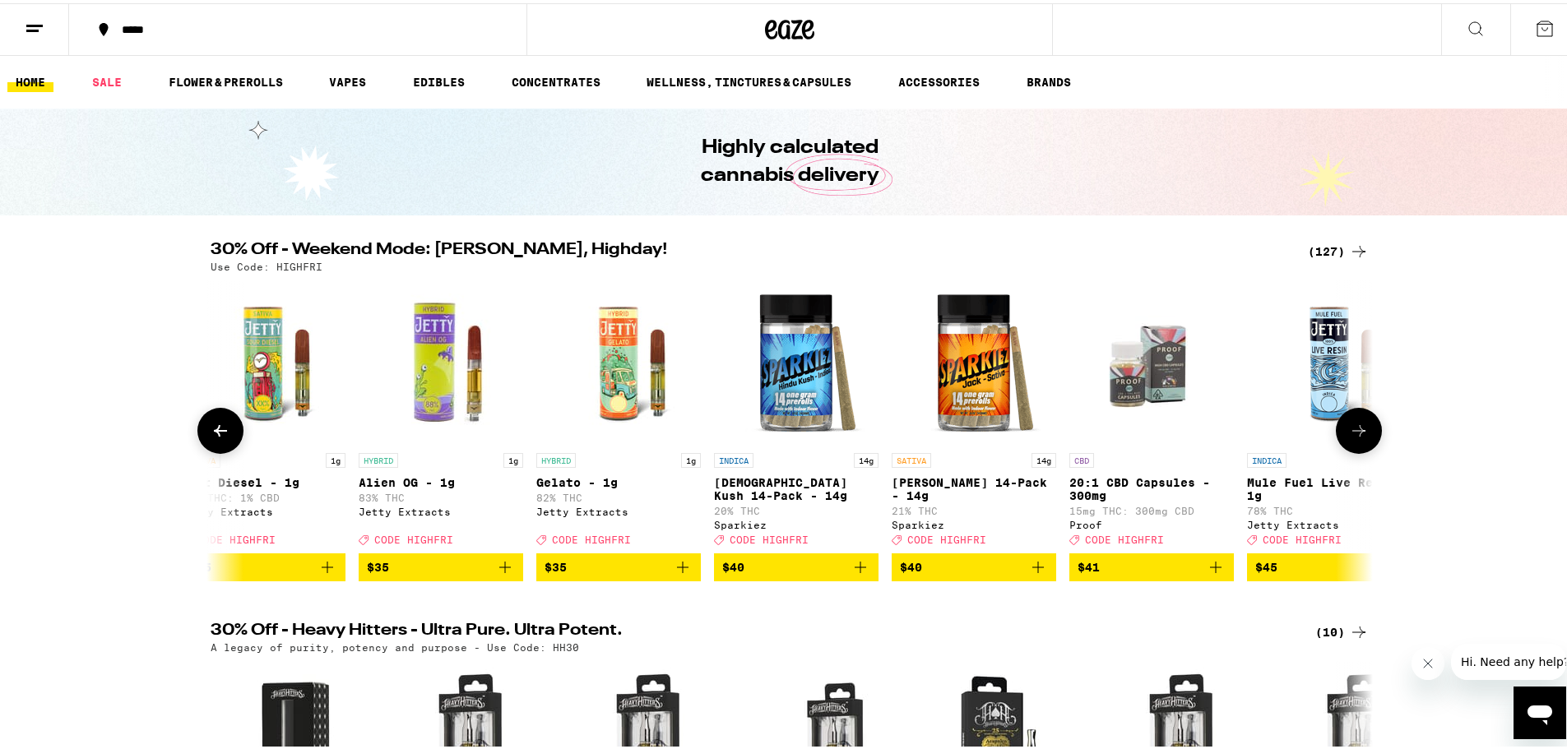
click at [1205, 433] on icon at bounding box center [1358, 428] width 13 height 12
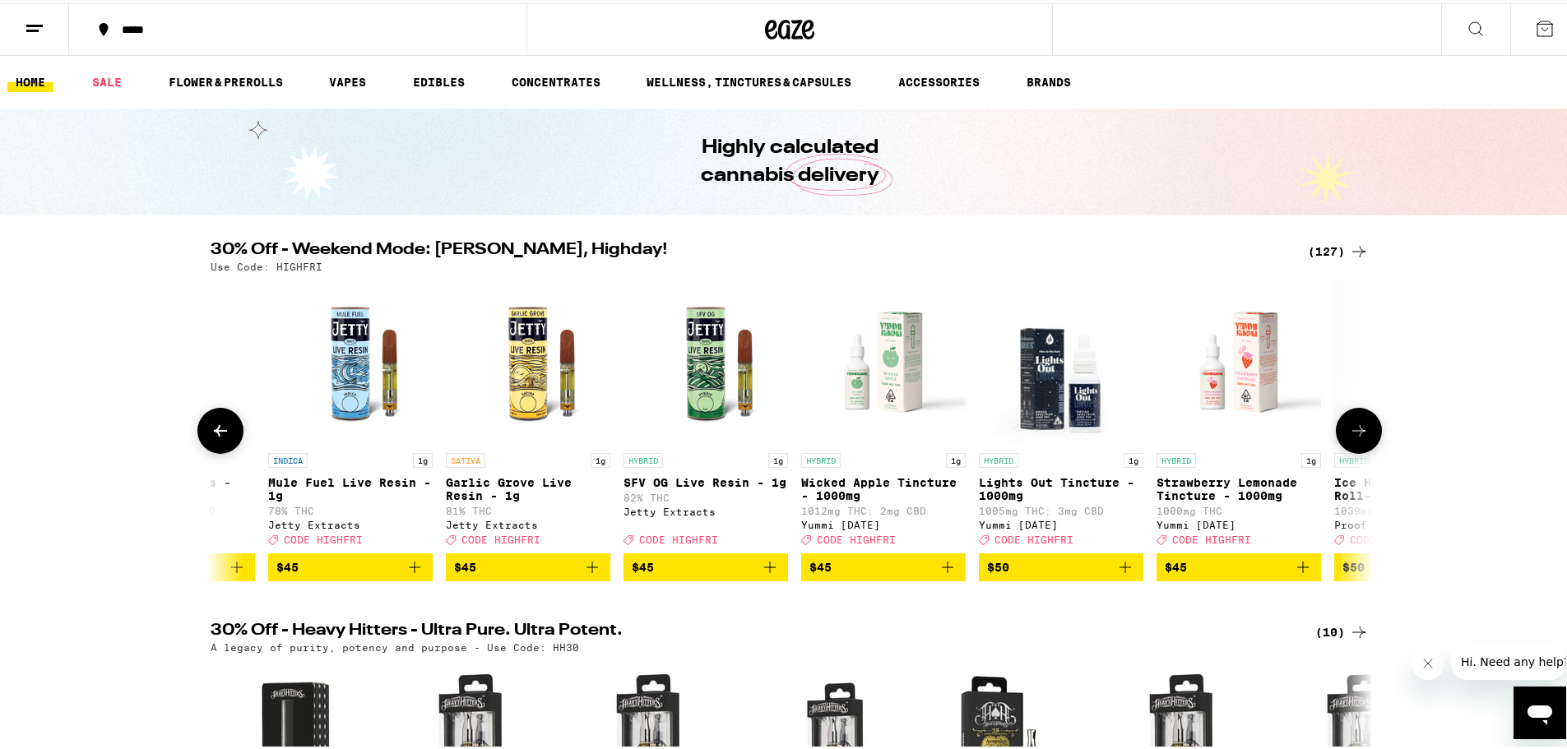
click at [1205, 433] on icon at bounding box center [1358, 428] width 13 height 12
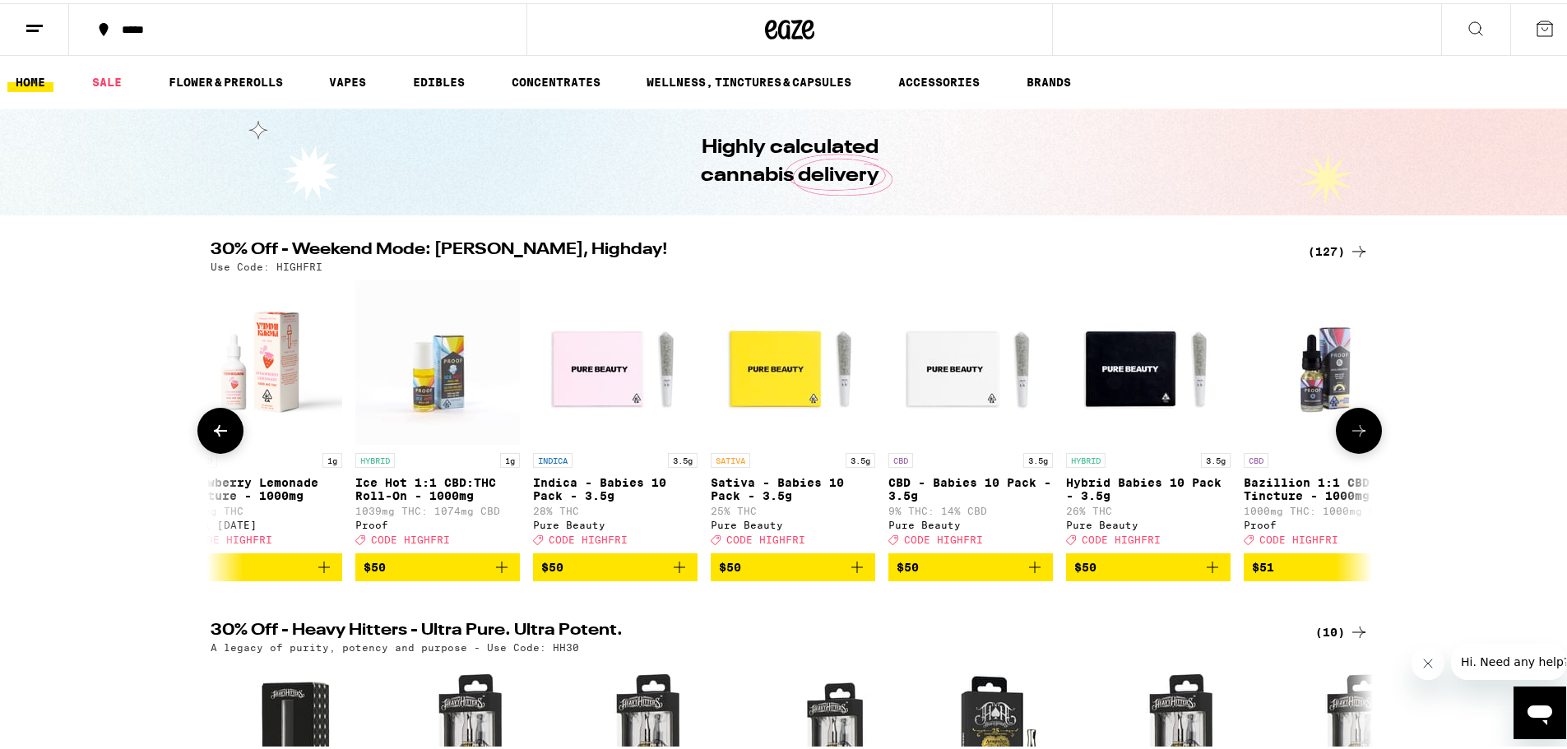
click at [1205, 433] on icon at bounding box center [1358, 428] width 13 height 12
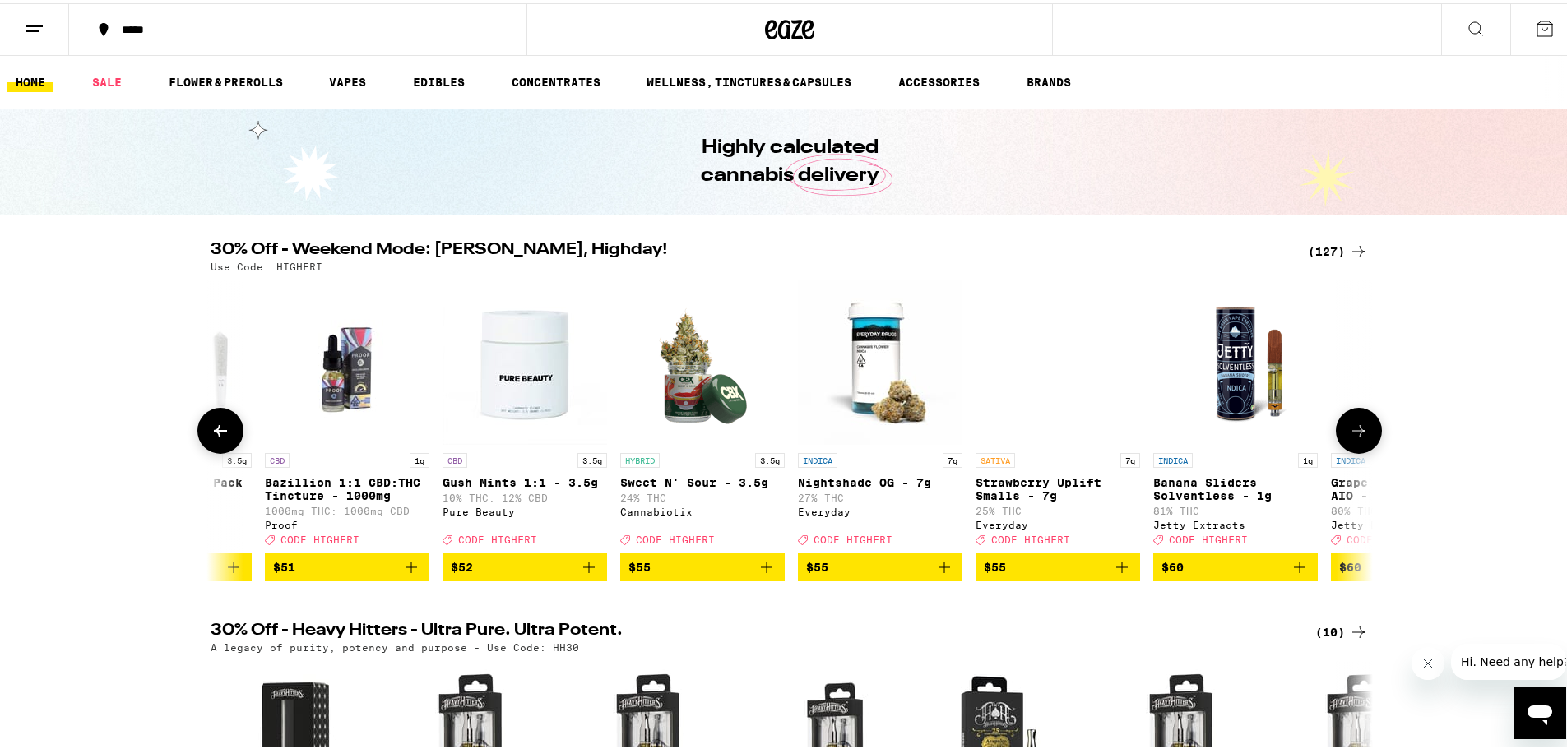
click at [1205, 433] on icon at bounding box center [1358, 428] width 13 height 12
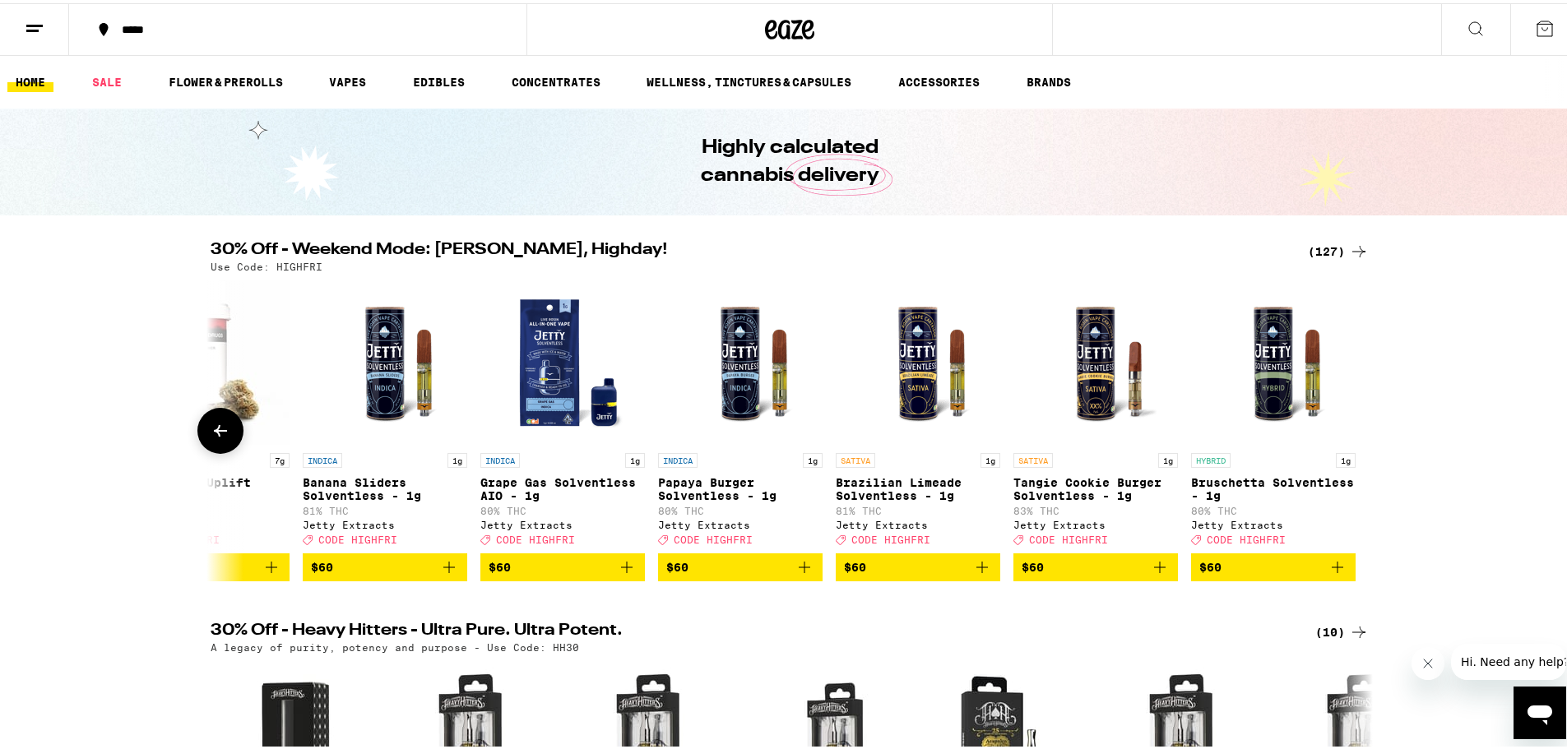
click at [225, 441] on button at bounding box center [220, 428] width 46 height 46
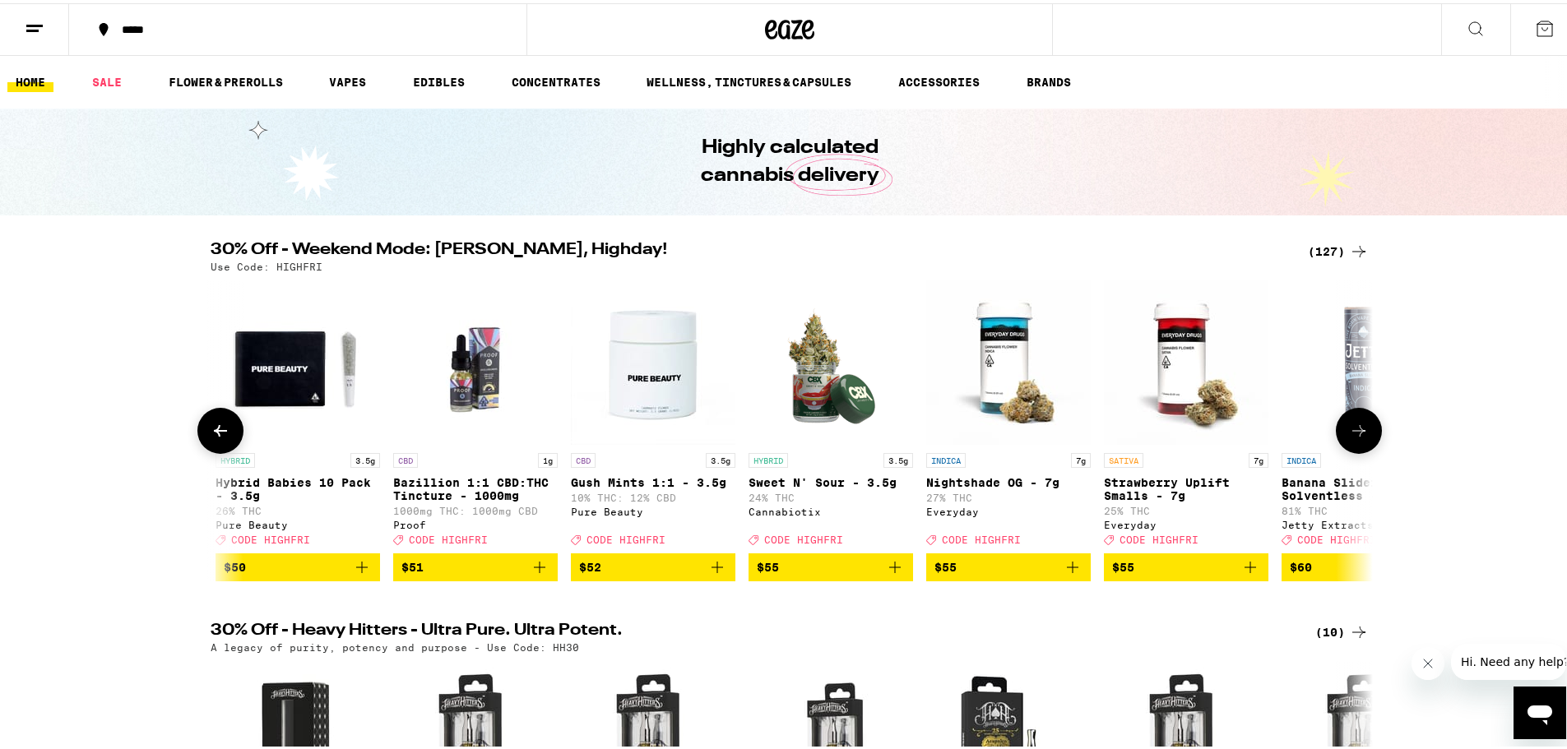
click at [225, 441] on button at bounding box center [220, 428] width 46 height 46
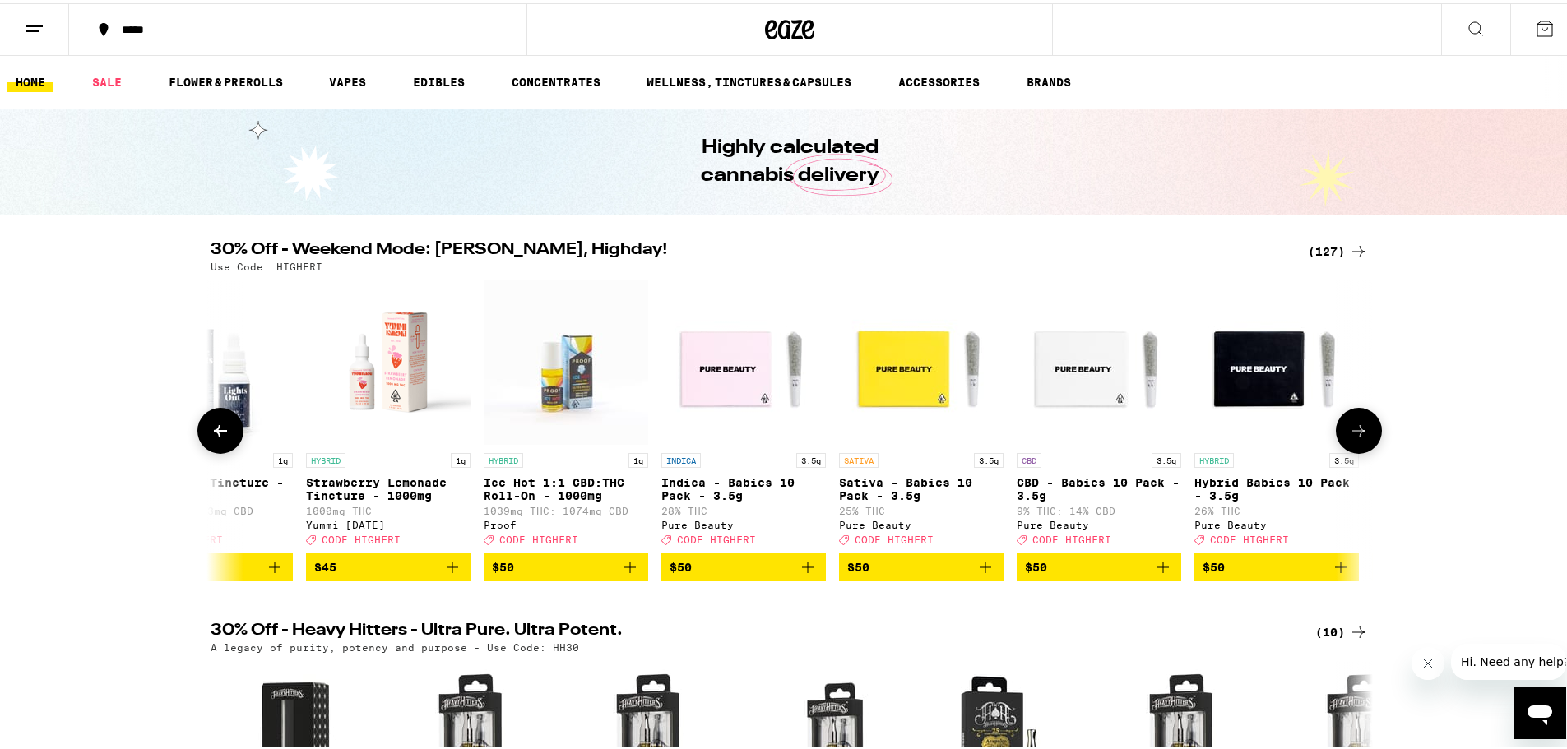
click at [225, 441] on button at bounding box center [220, 428] width 46 height 46
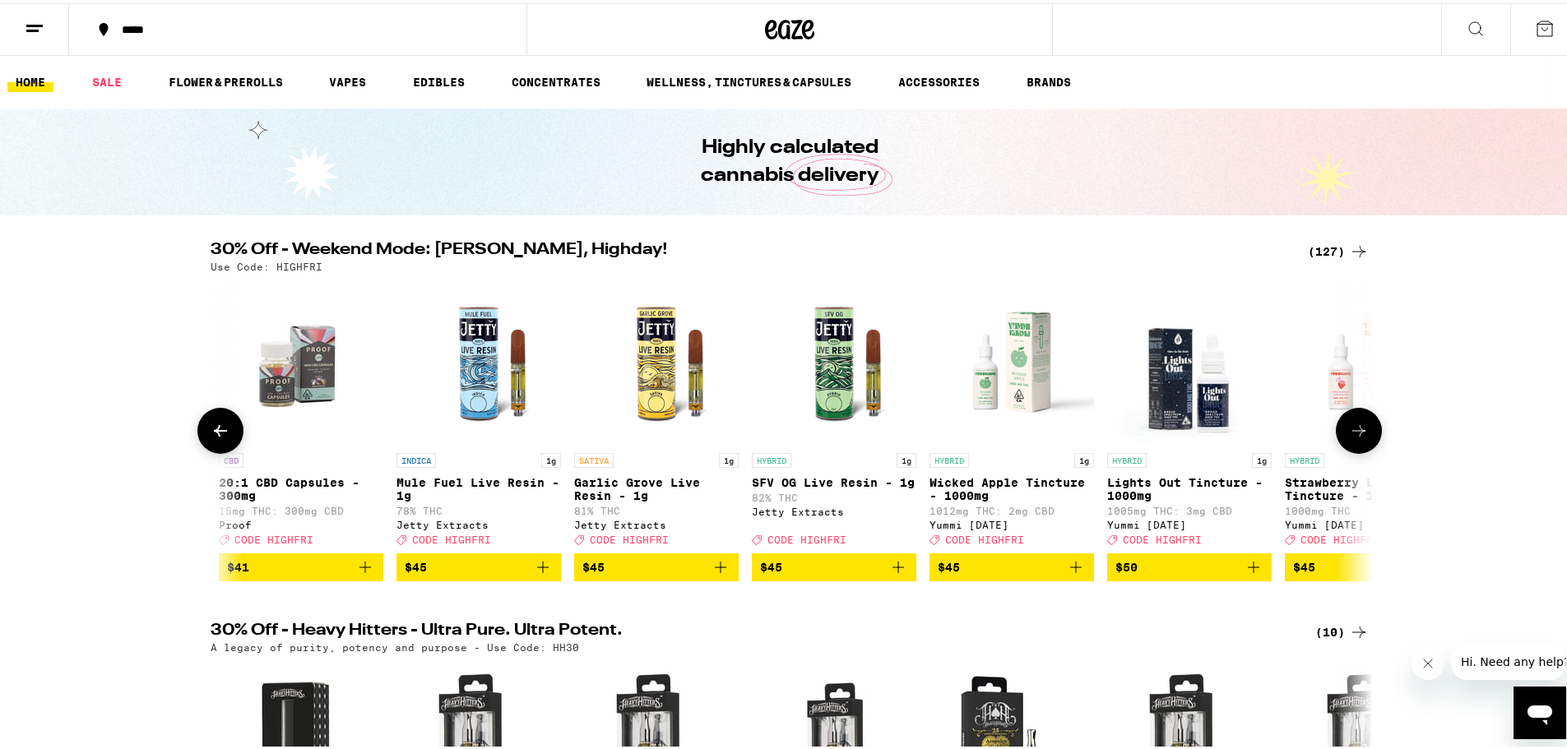
click at [225, 441] on button at bounding box center [220, 428] width 46 height 46
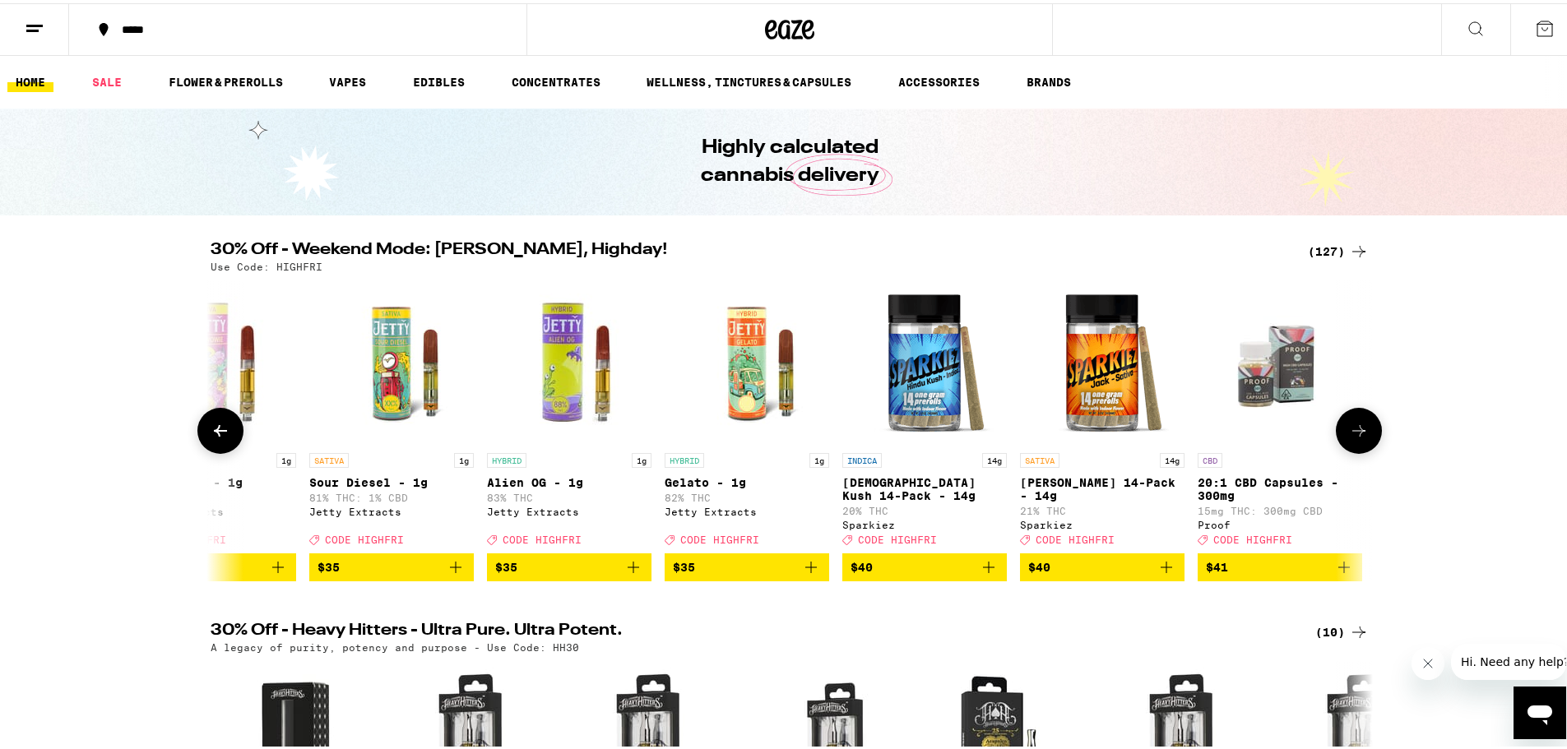
click at [225, 441] on button at bounding box center [220, 428] width 46 height 46
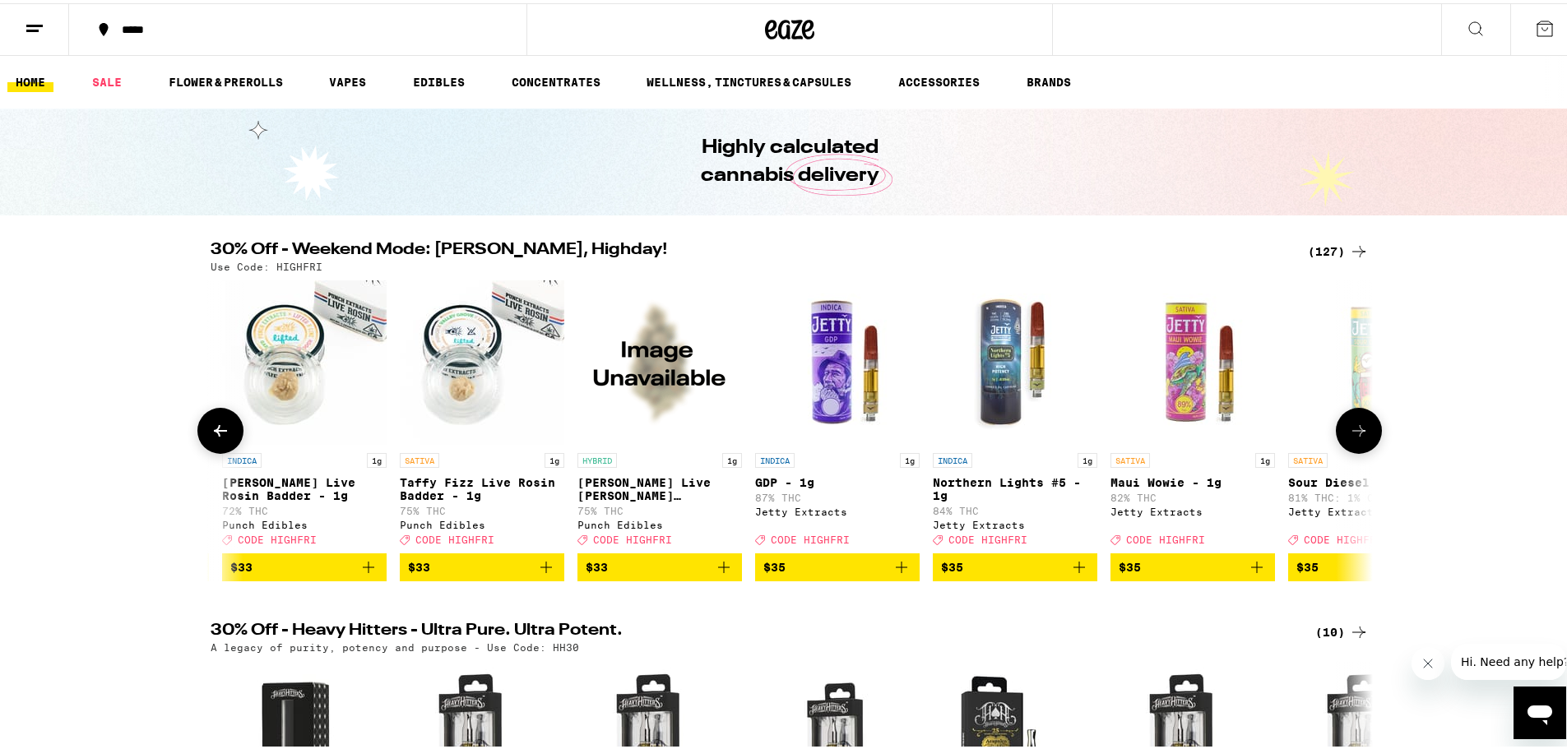
click at [225, 441] on button at bounding box center [220, 428] width 46 height 46
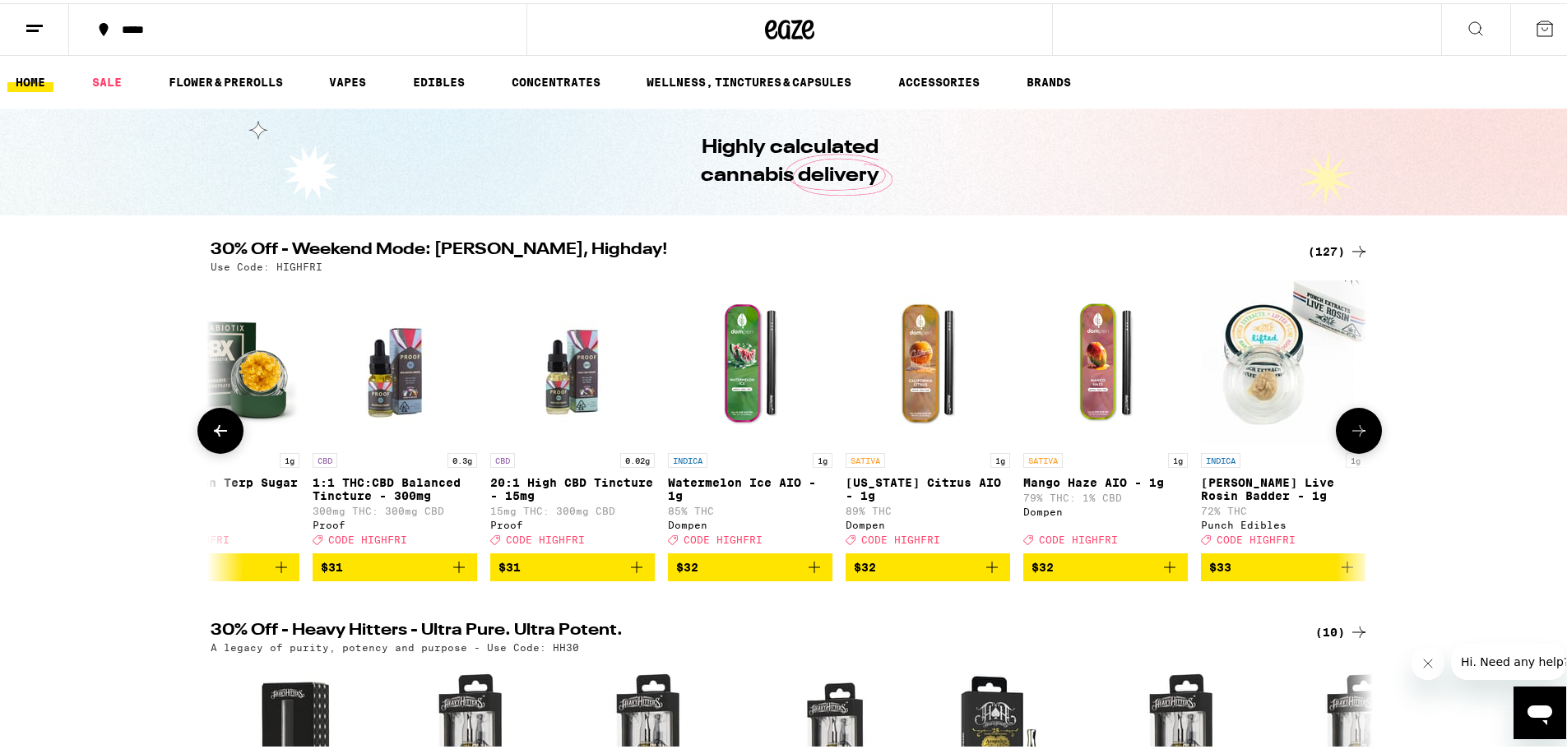
click at [225, 441] on button at bounding box center [220, 428] width 46 height 46
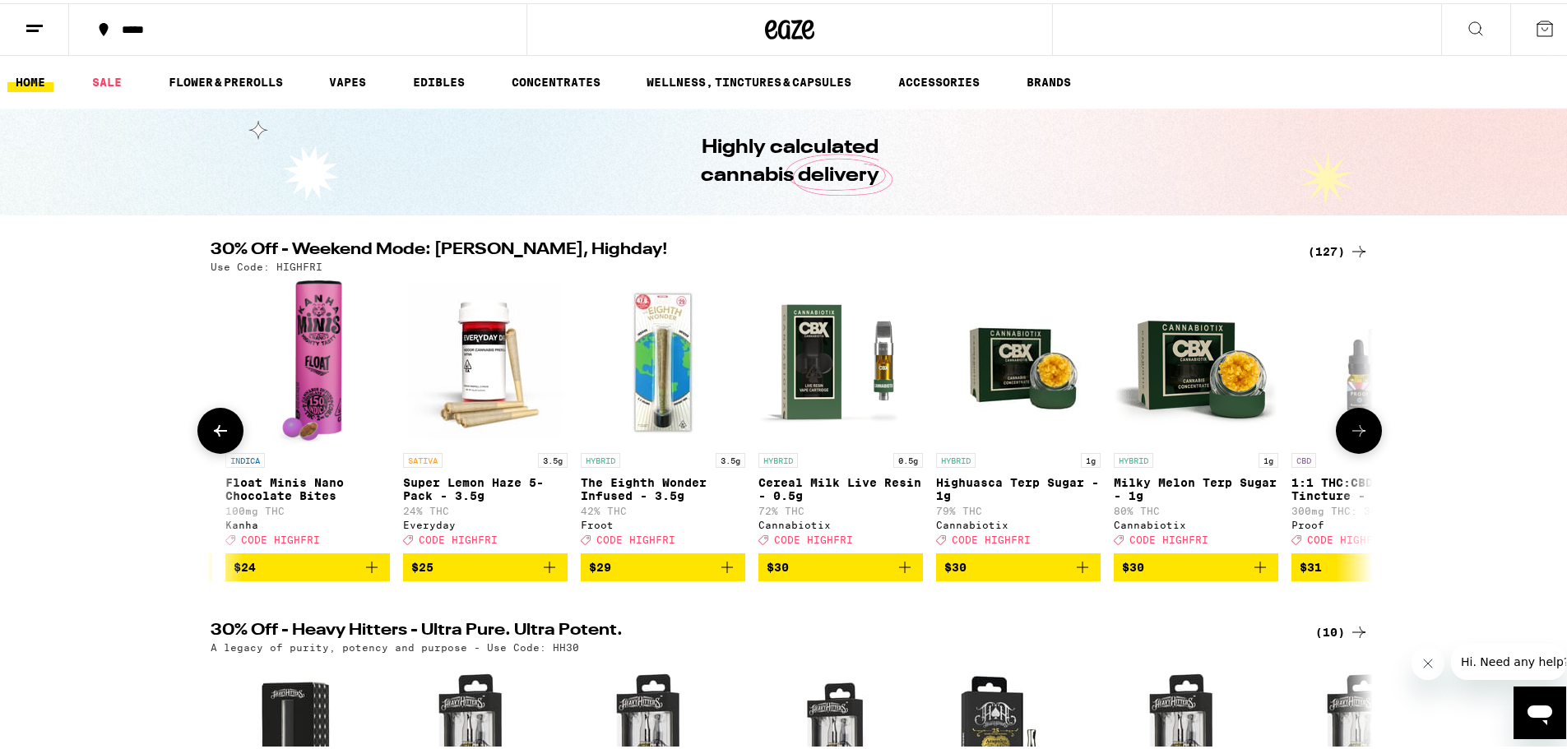
click at [225, 441] on button at bounding box center [220, 428] width 46 height 46
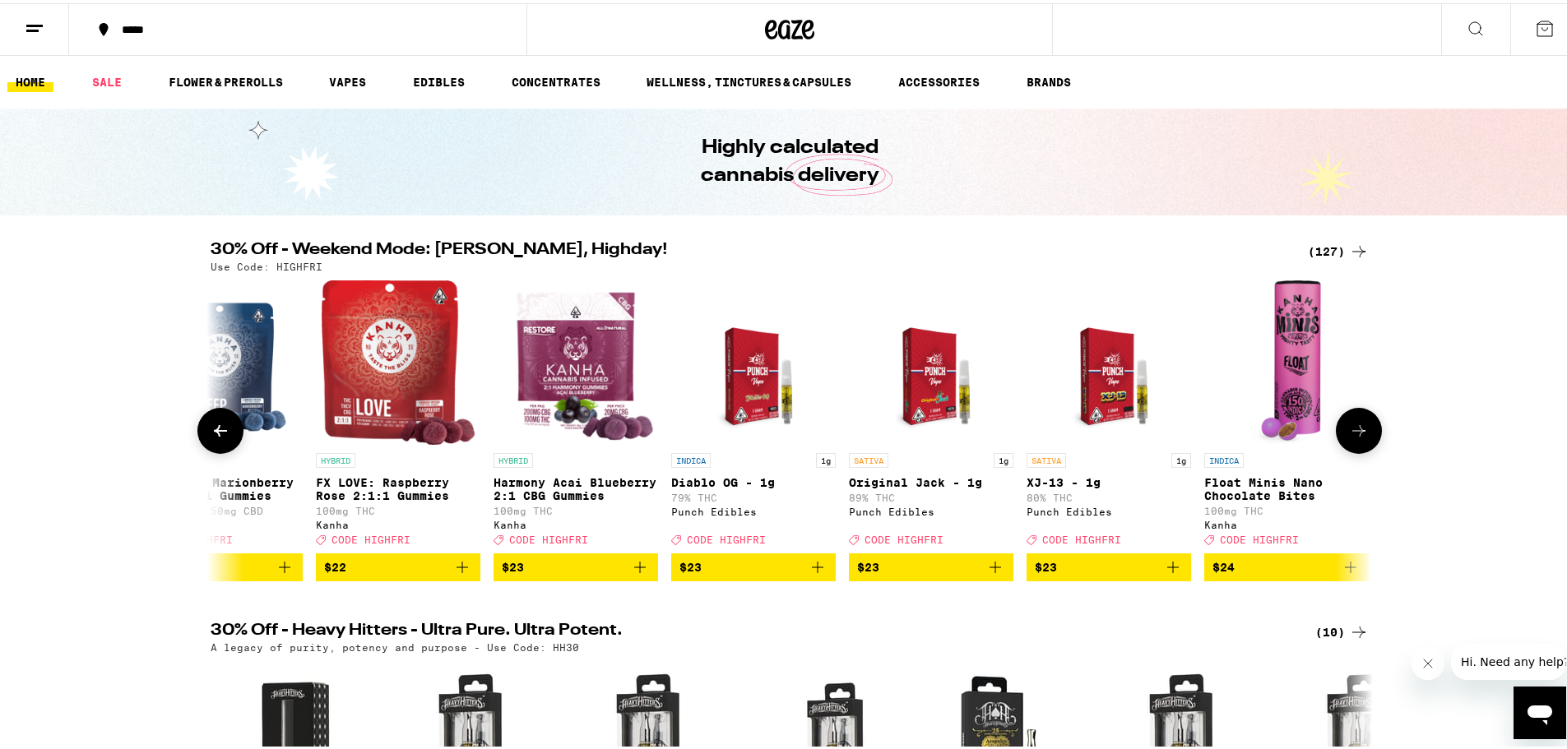
click at [225, 441] on button at bounding box center [220, 428] width 46 height 46
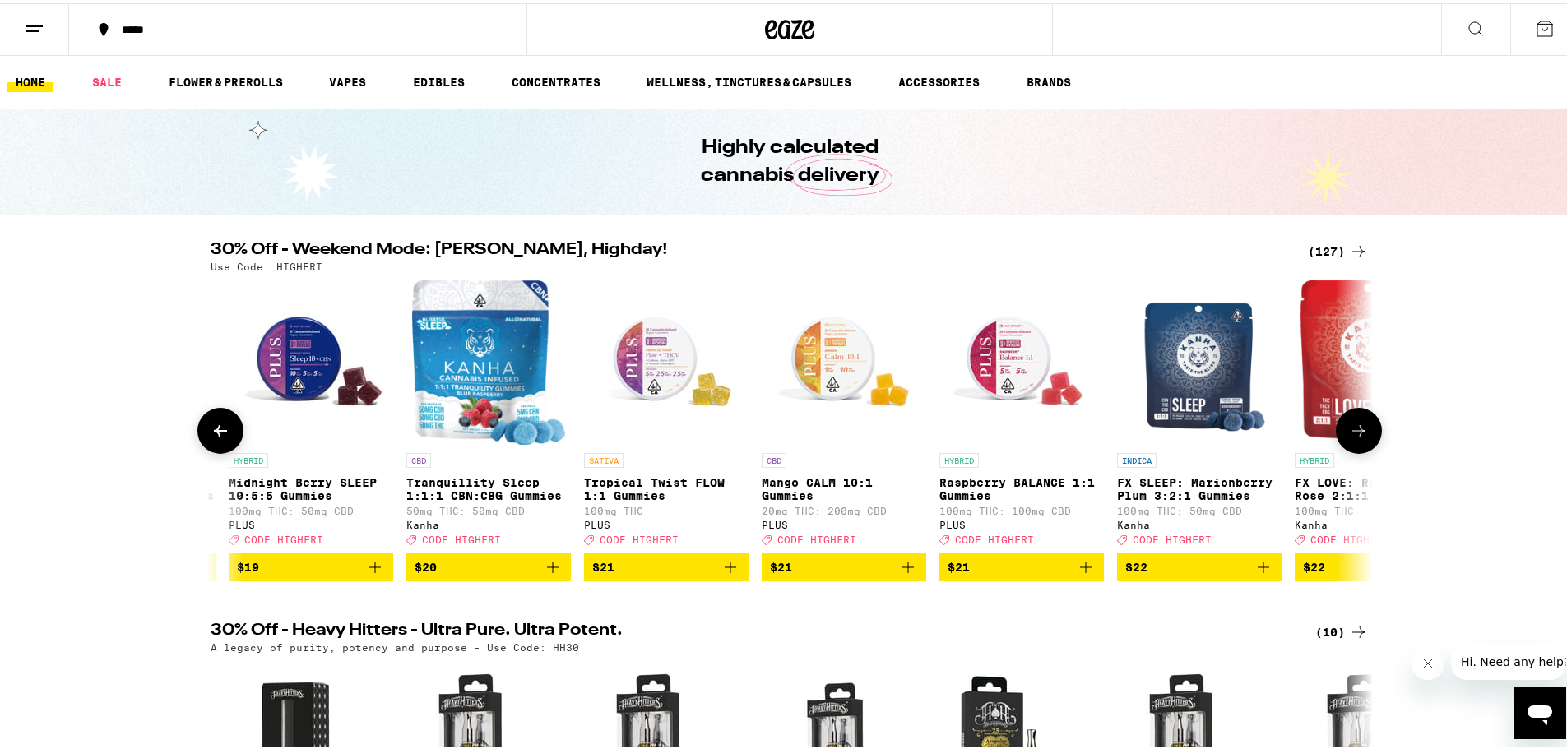
click at [225, 441] on button at bounding box center [220, 428] width 46 height 46
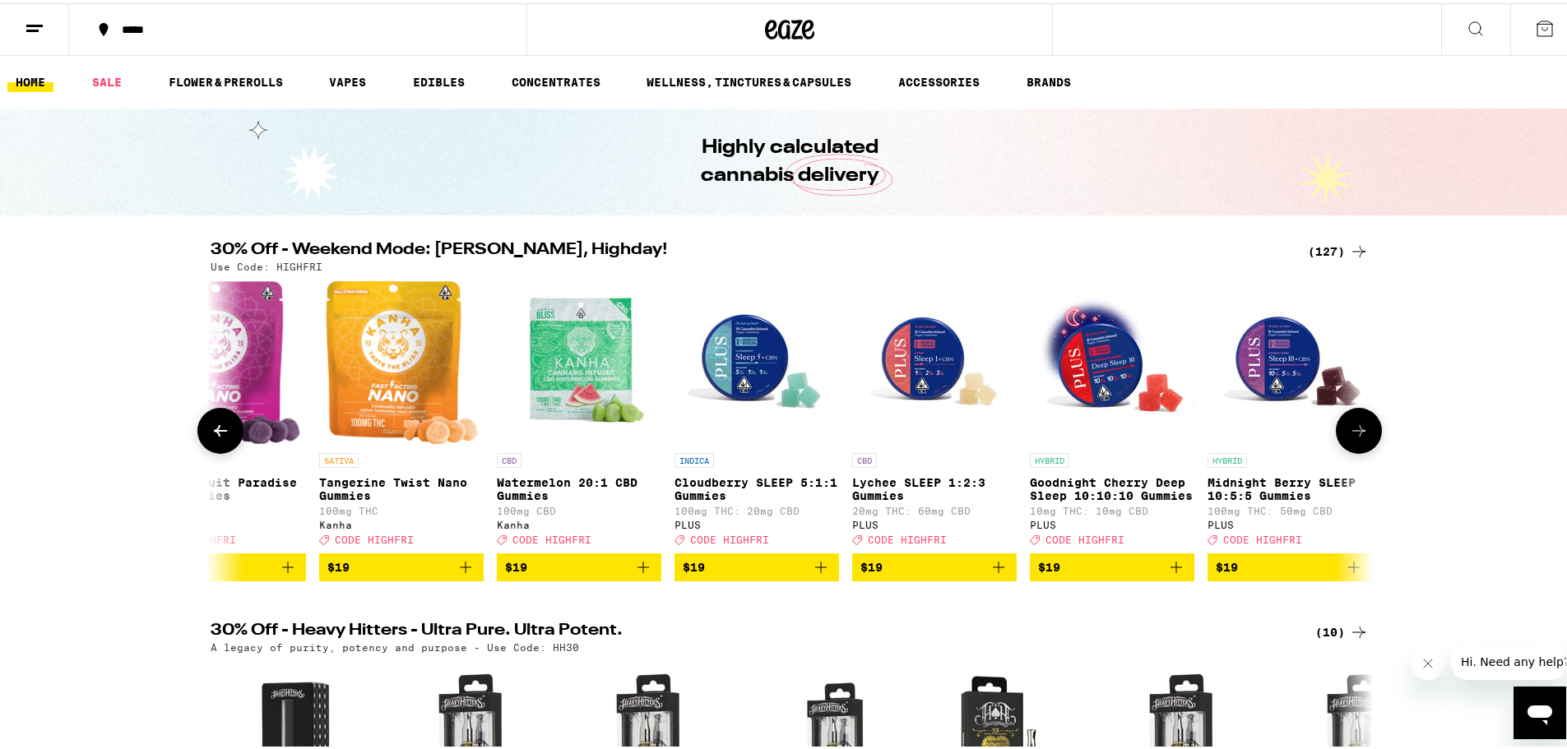
click at [225, 441] on button at bounding box center [220, 428] width 46 height 46
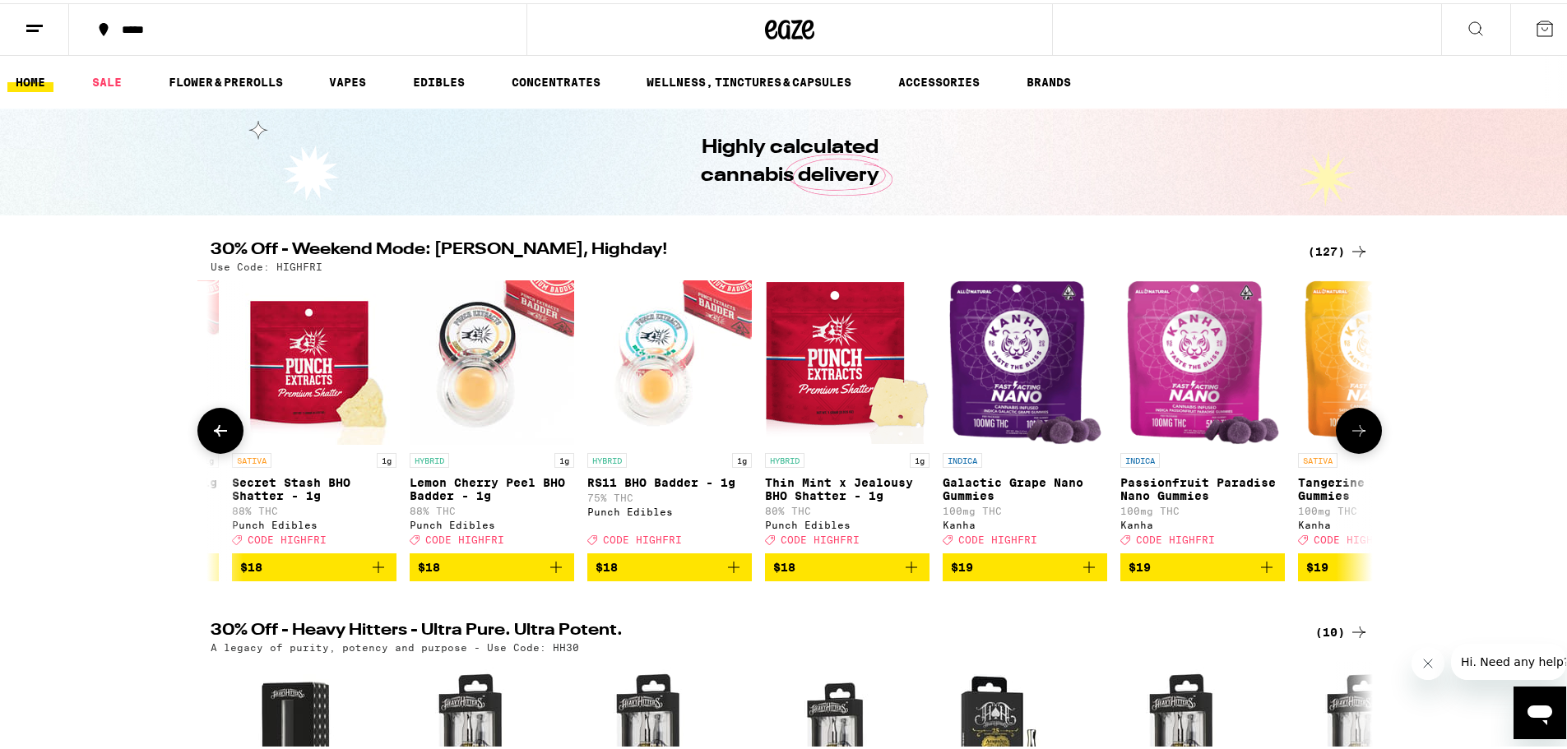
click at [225, 441] on button at bounding box center [220, 428] width 46 height 46
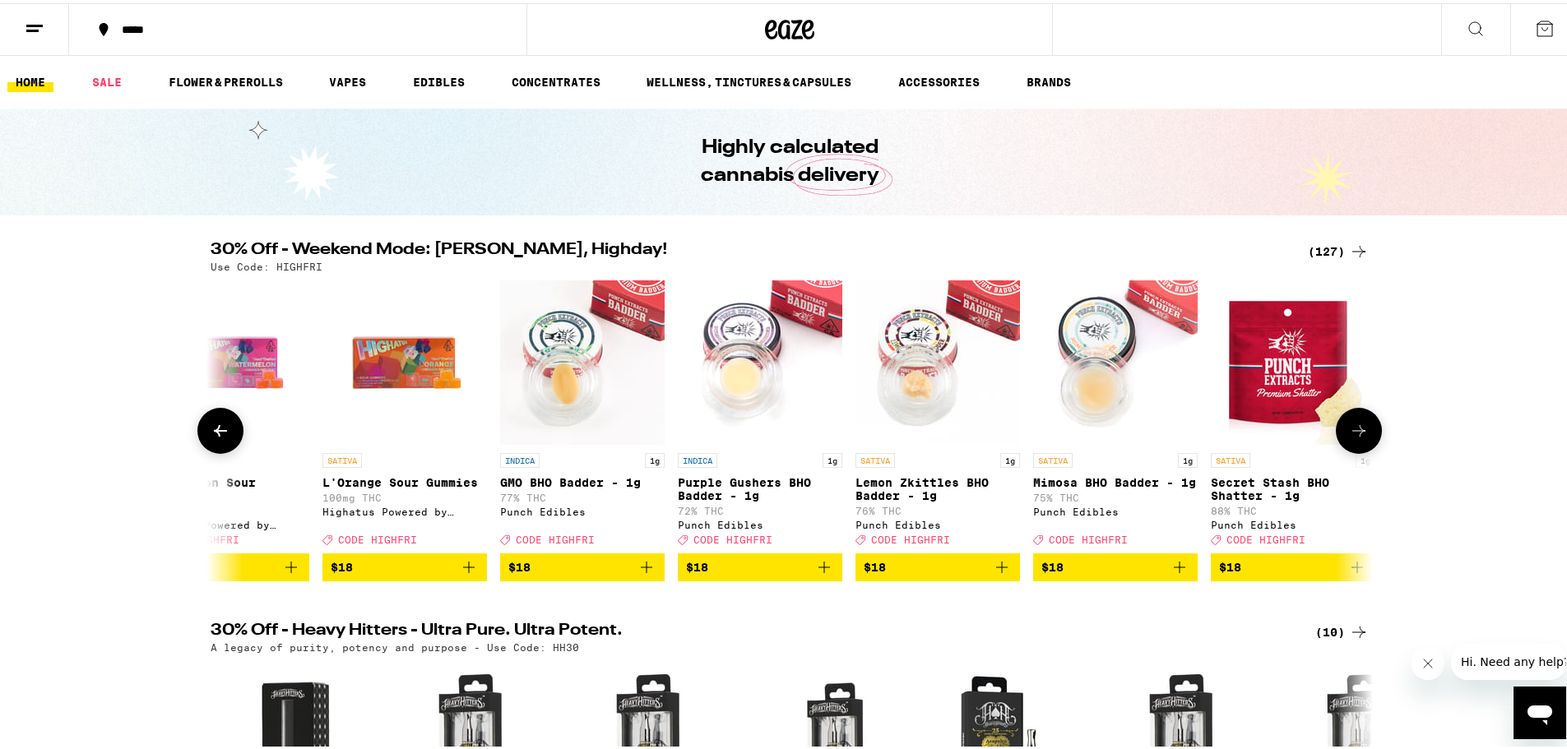
click at [225, 441] on button at bounding box center [220, 428] width 46 height 46
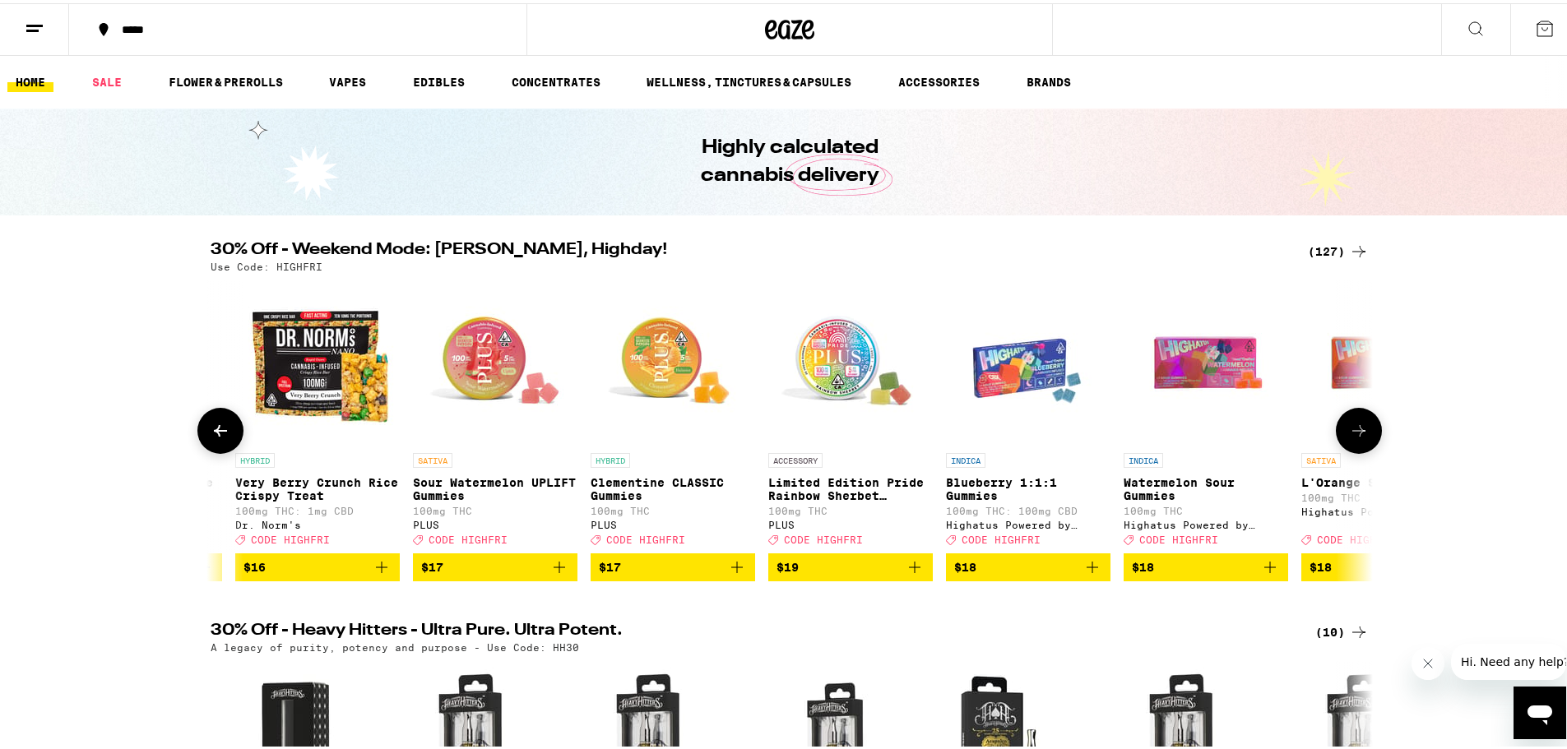
click at [225, 441] on button at bounding box center [220, 428] width 46 height 46
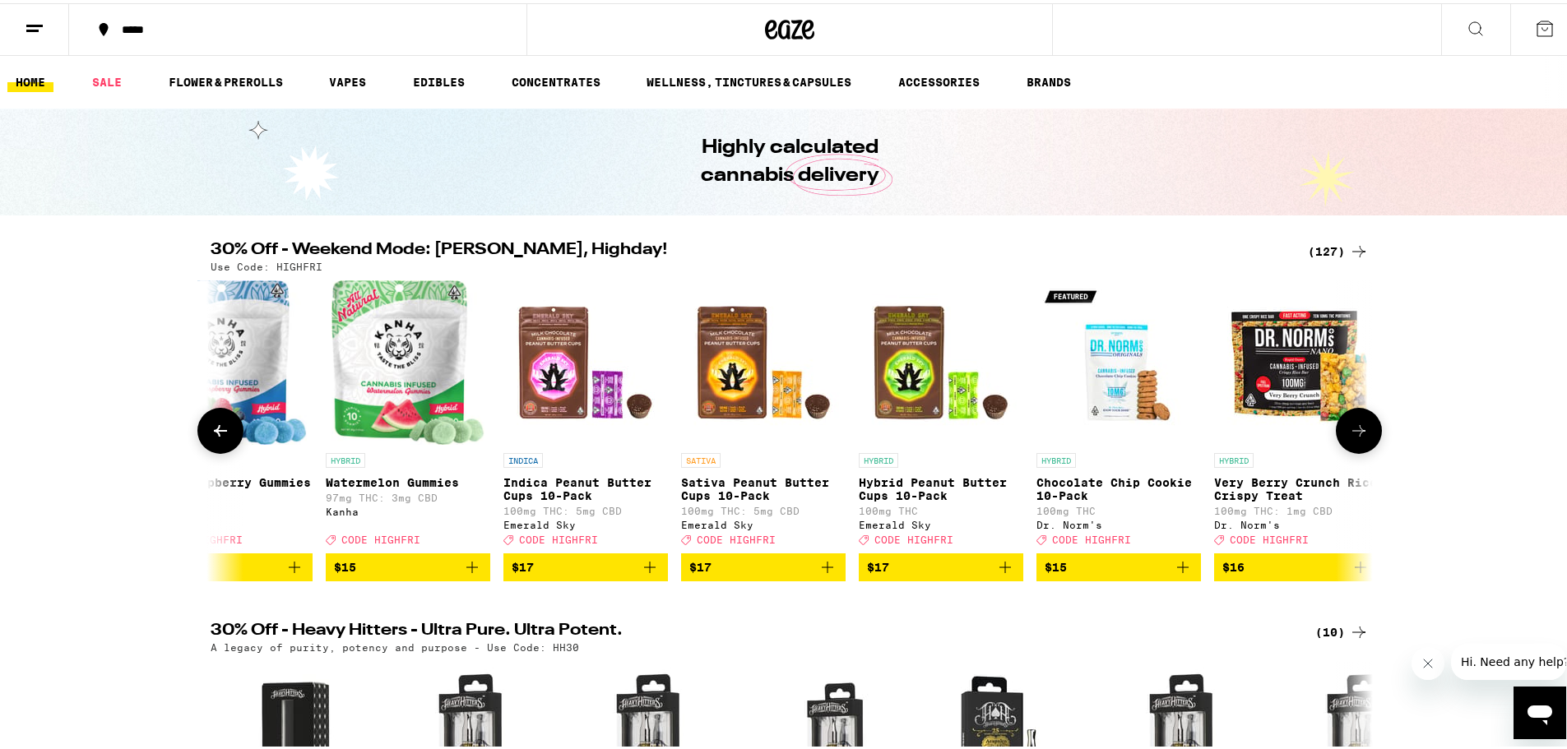
click at [225, 441] on button at bounding box center [220, 428] width 46 height 46
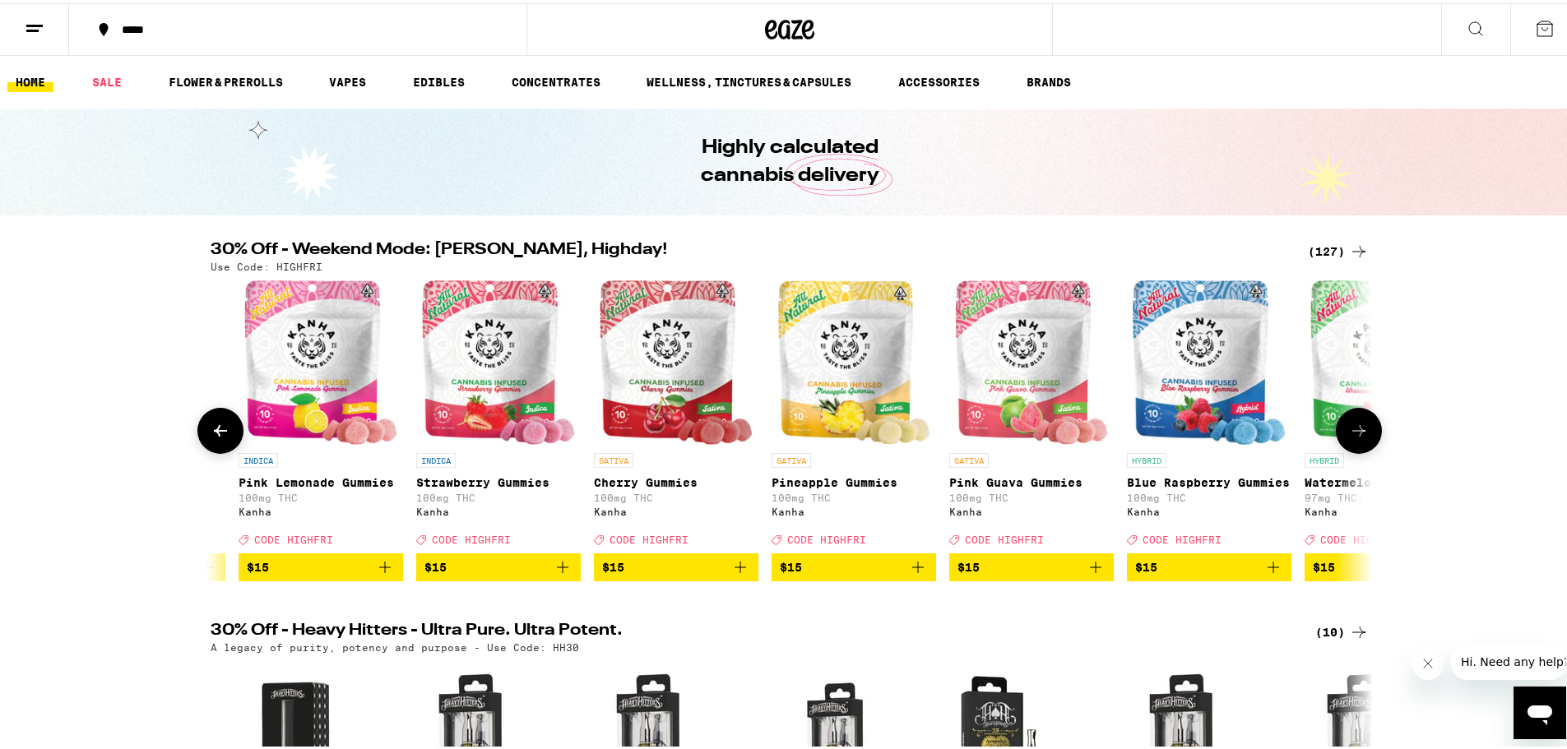
click at [225, 441] on button at bounding box center [220, 428] width 46 height 46
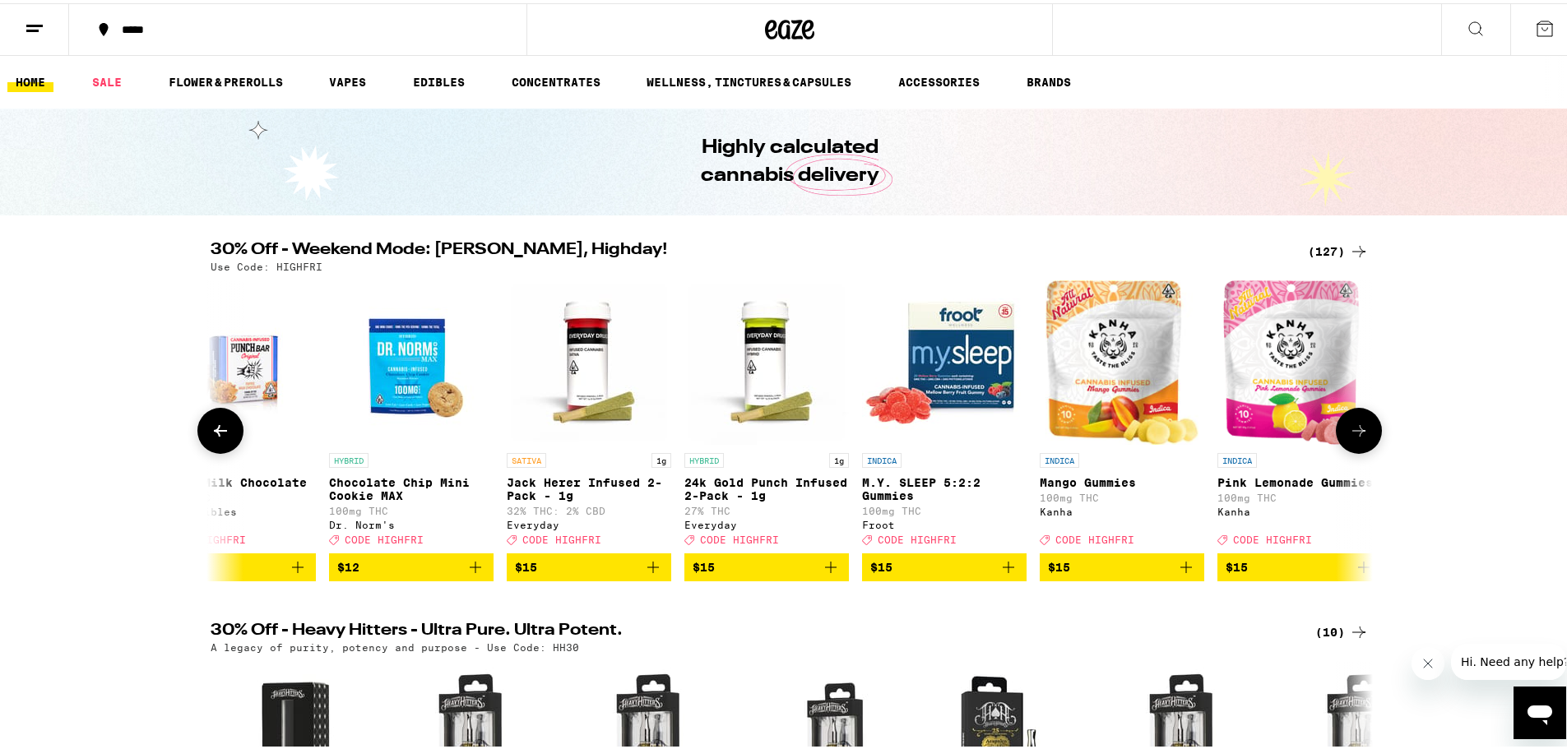
click at [225, 441] on button at bounding box center [220, 428] width 46 height 46
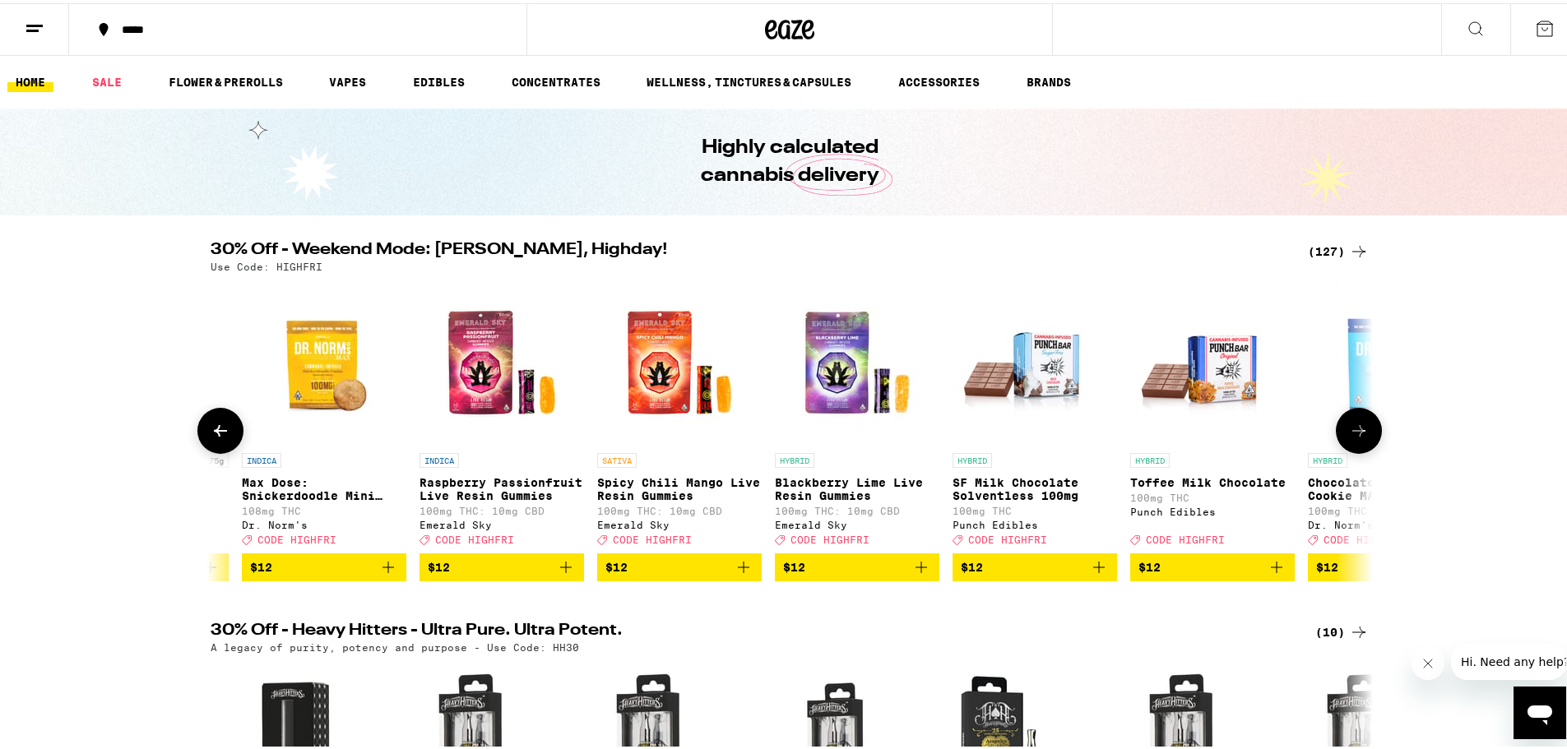
click at [225, 441] on button at bounding box center [220, 428] width 46 height 46
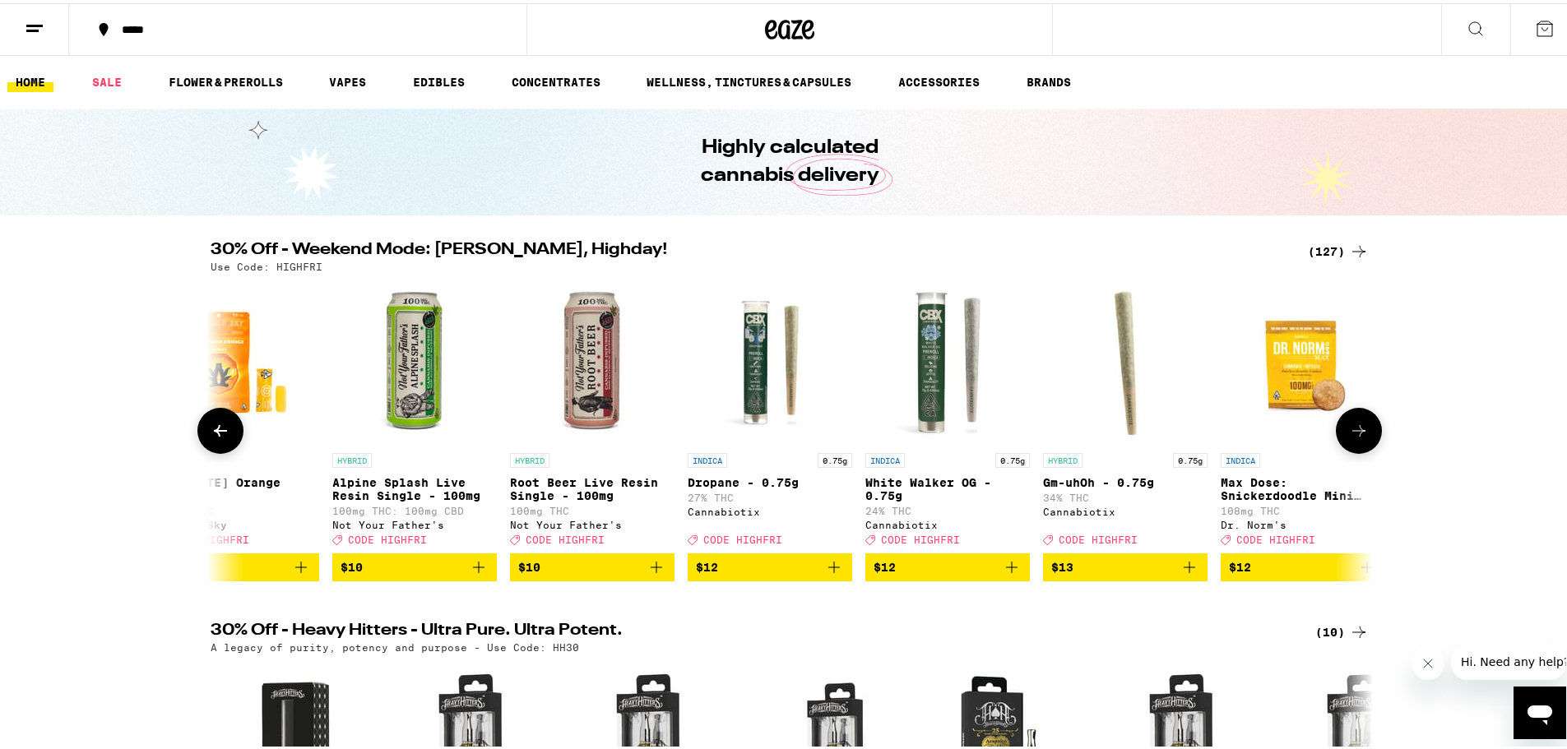
click at [225, 441] on button at bounding box center [220, 428] width 46 height 46
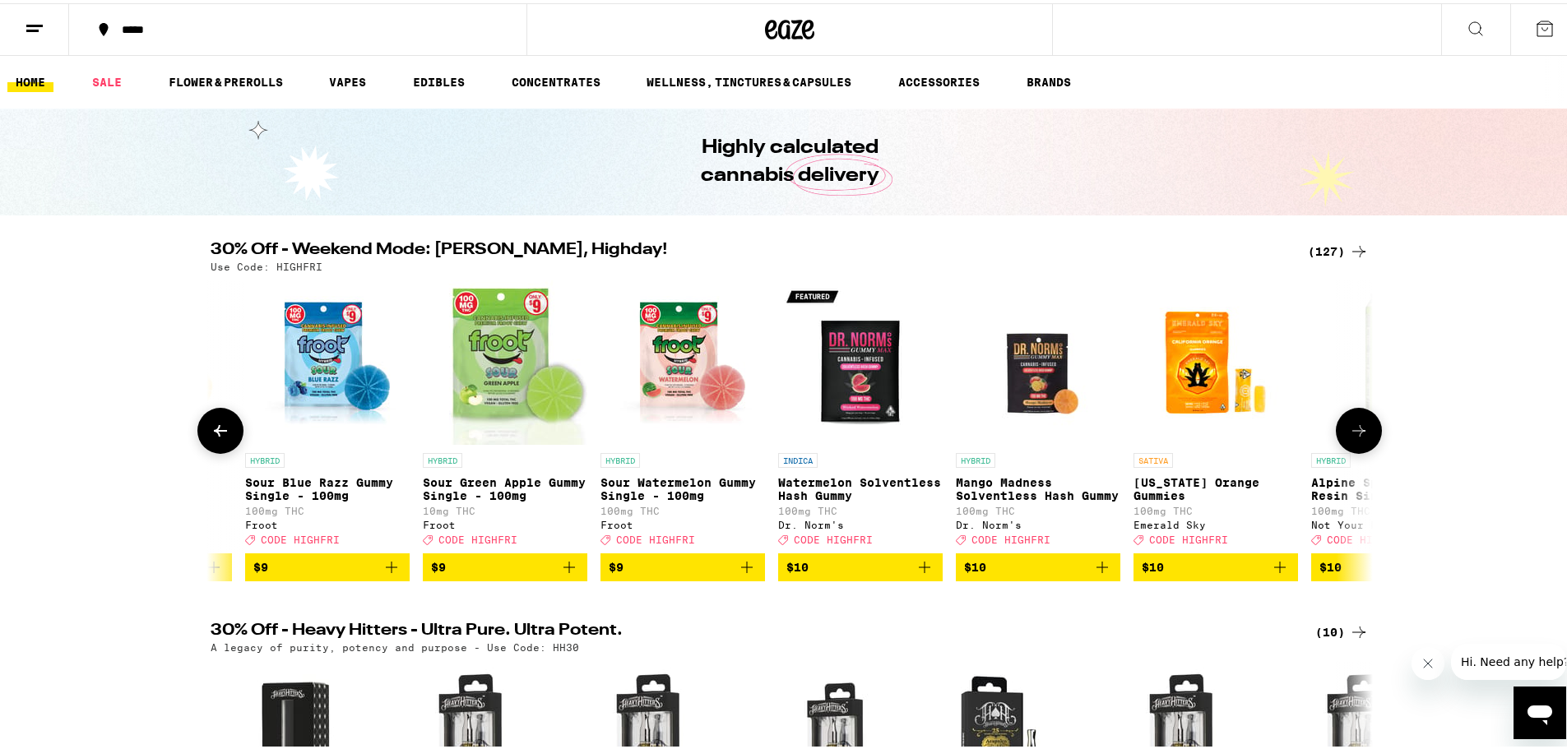
click at [225, 441] on button at bounding box center [220, 428] width 46 height 46
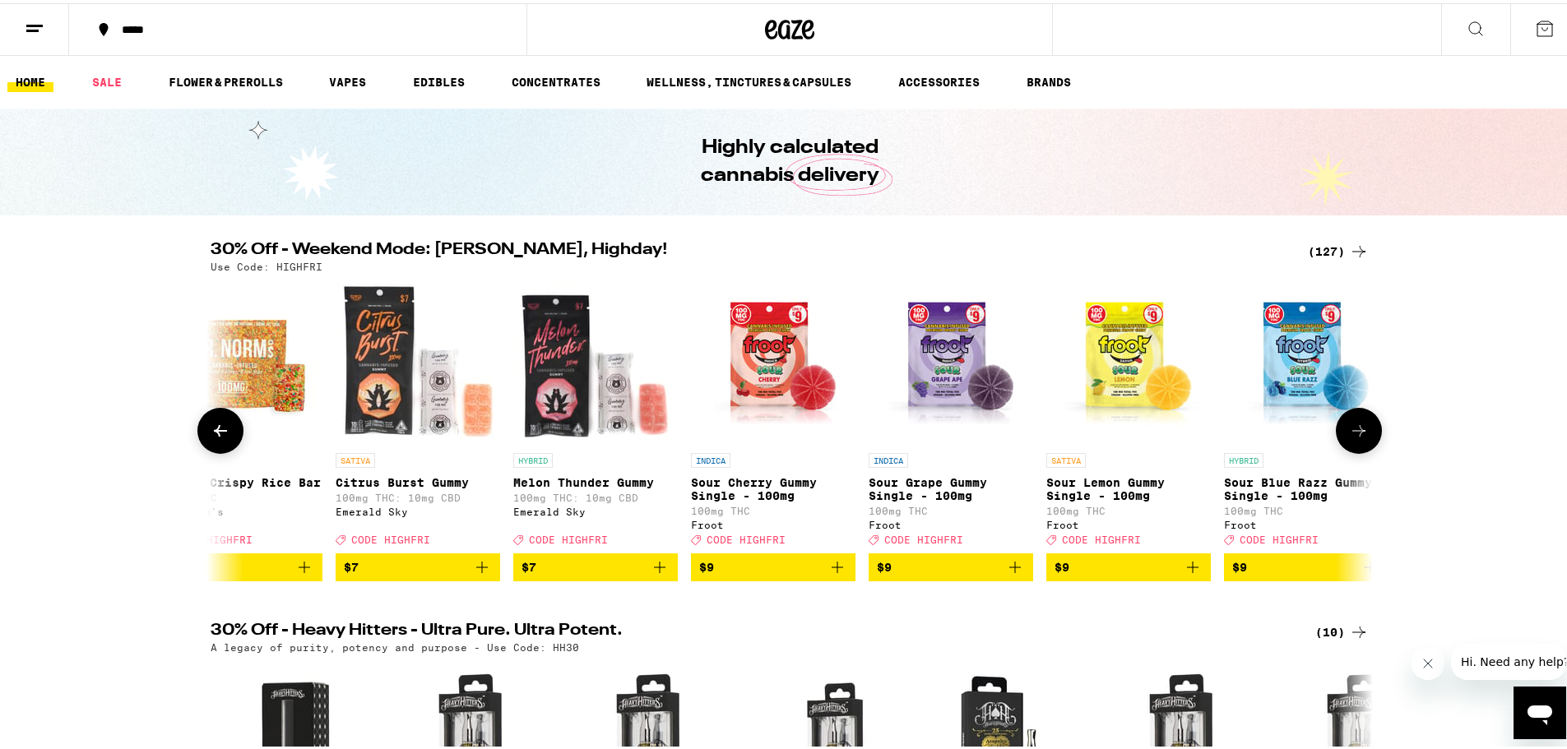
click at [225, 441] on button at bounding box center [220, 428] width 46 height 46
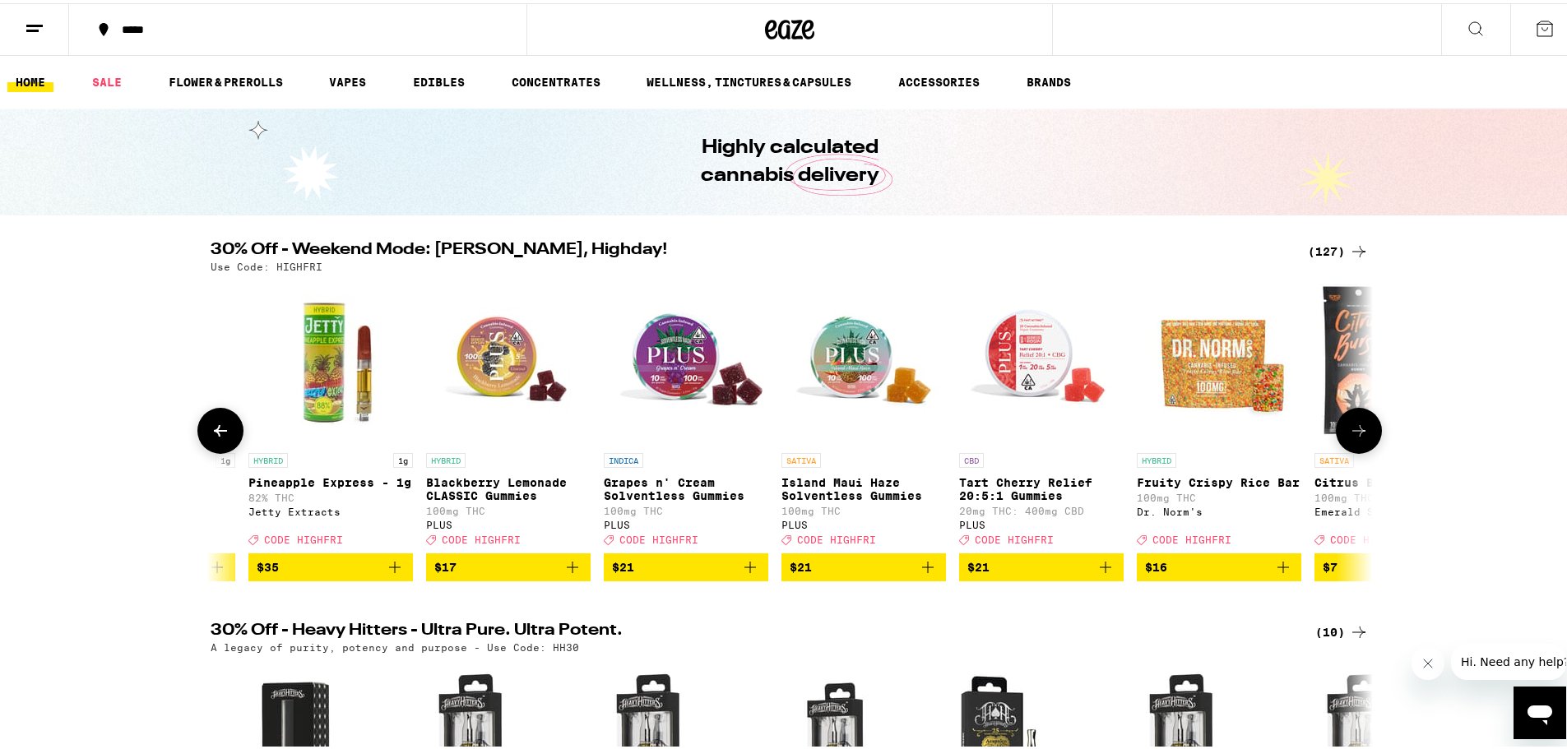
click at [225, 441] on button at bounding box center [220, 428] width 46 height 46
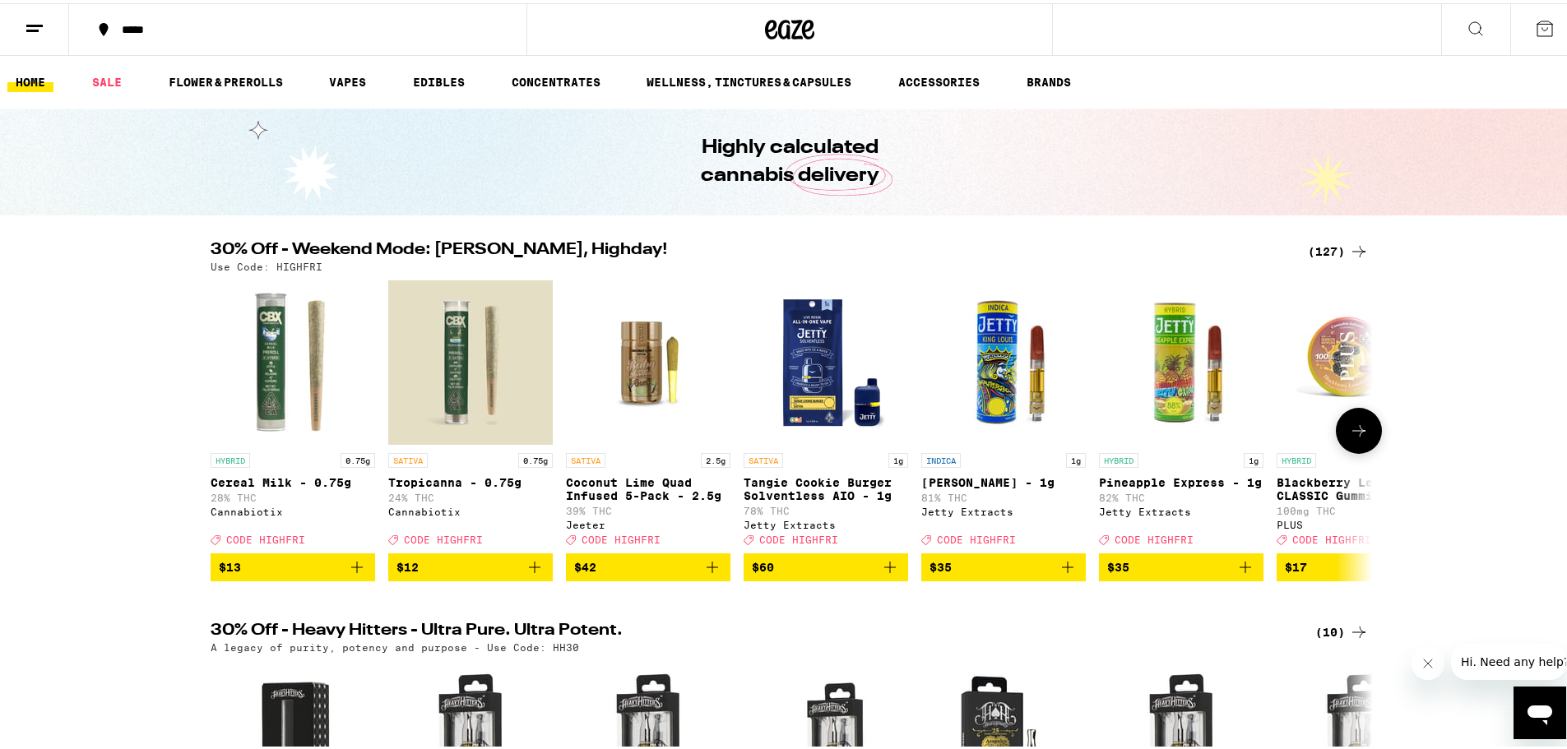
click at [1205, 424] on button at bounding box center [1359, 428] width 46 height 46
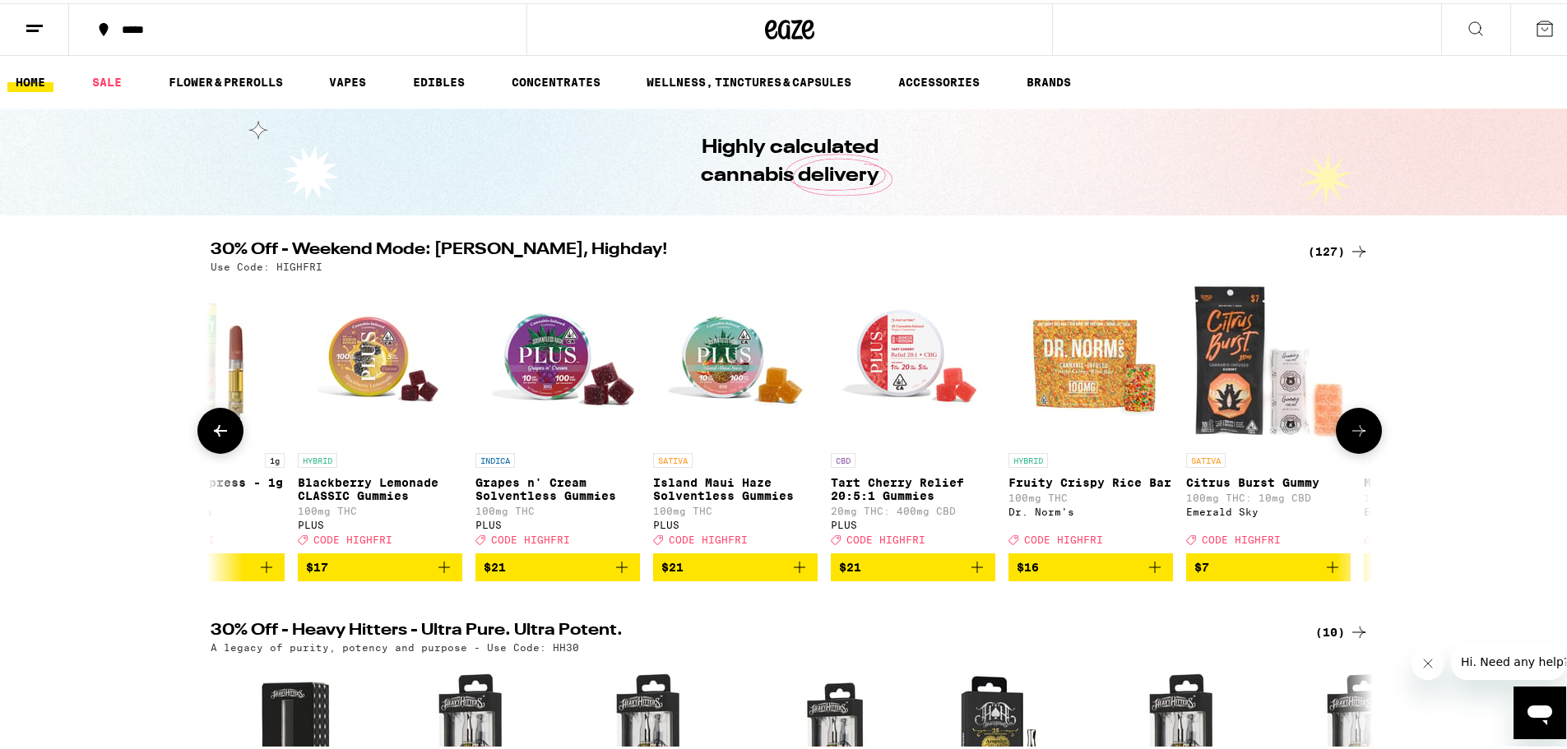
click at [1205, 433] on icon at bounding box center [1359, 428] width 20 height 20
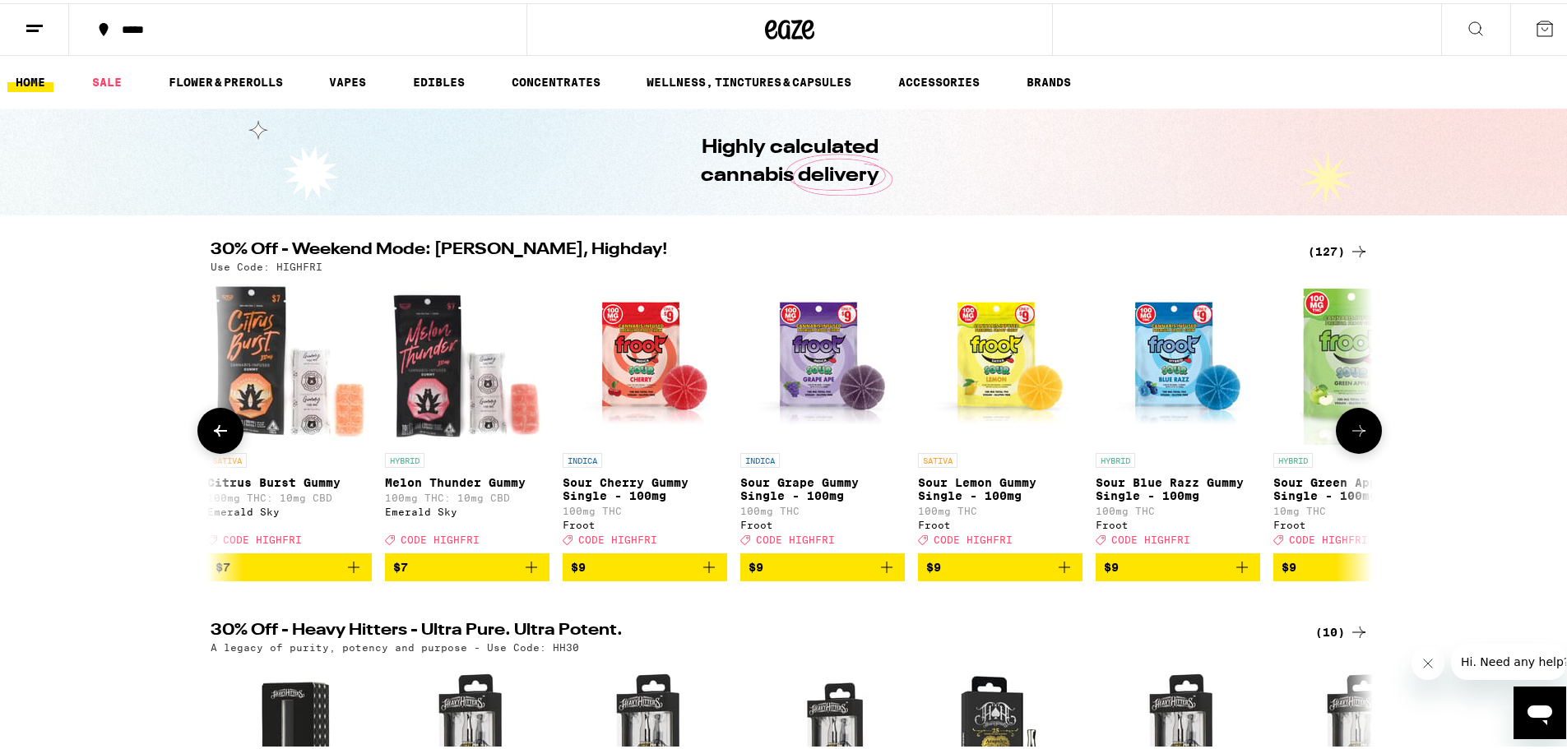
click at [1205, 433] on icon at bounding box center [1359, 428] width 20 height 20
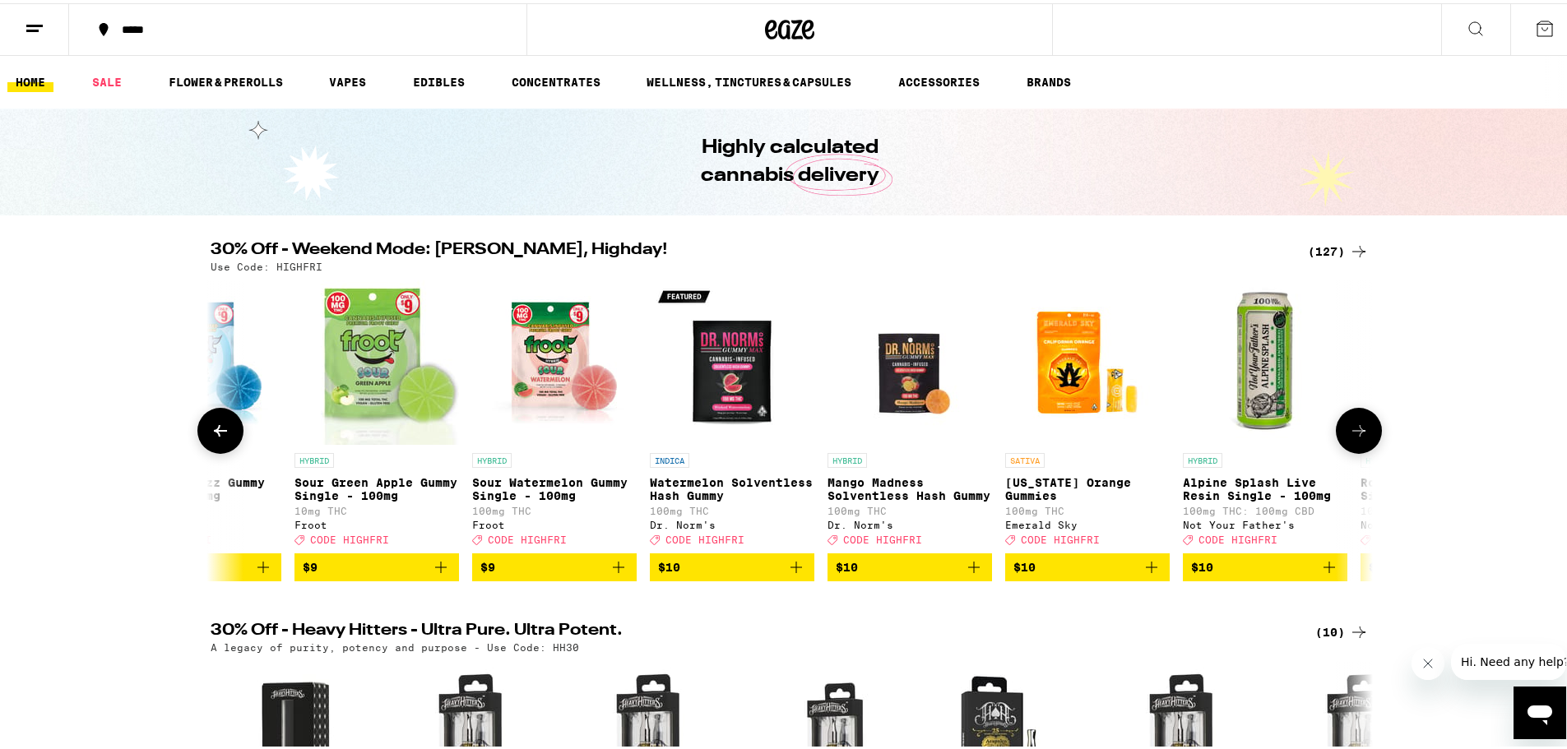
click at [1205, 433] on icon at bounding box center [1359, 428] width 20 height 20
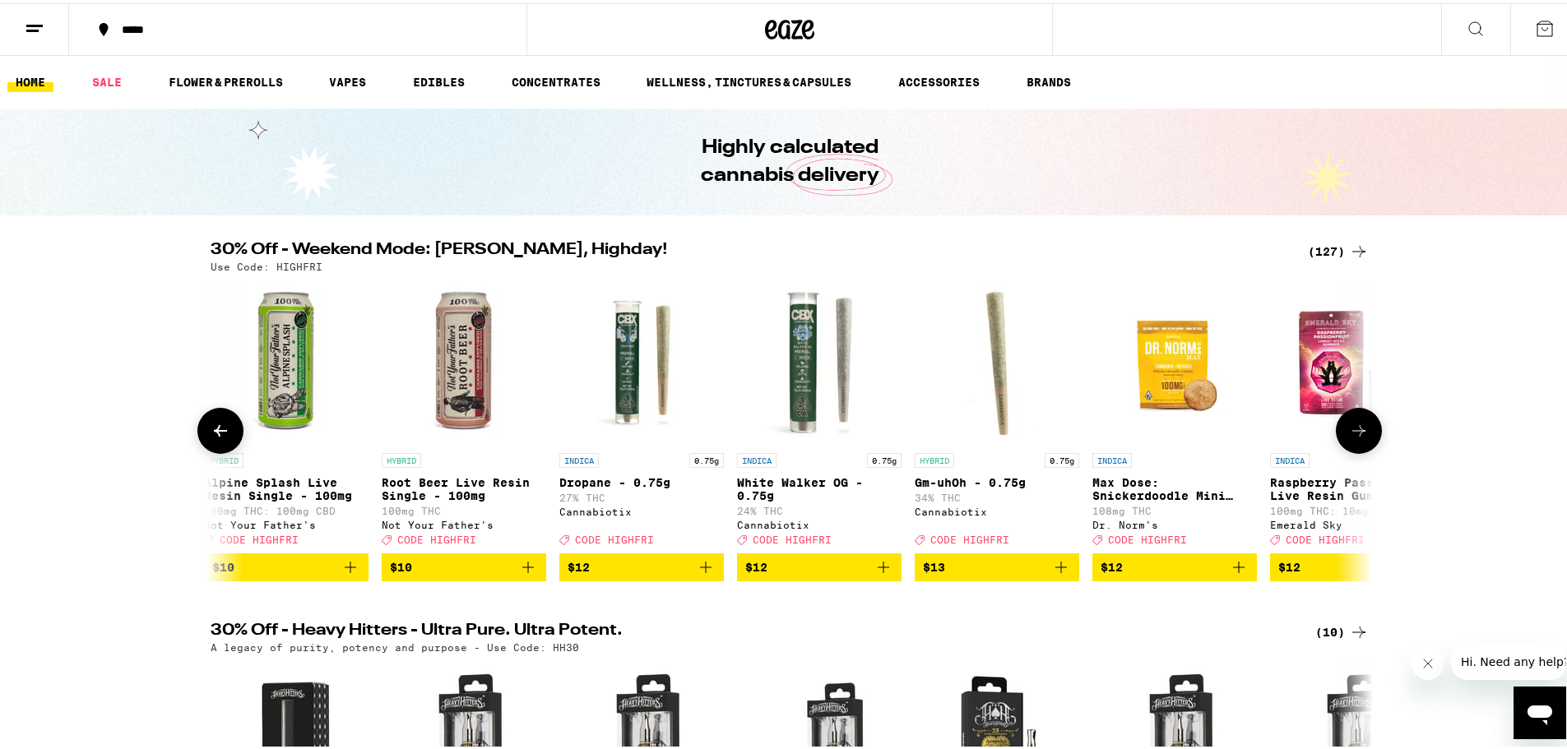
click at [1205, 433] on icon at bounding box center [1359, 428] width 20 height 20
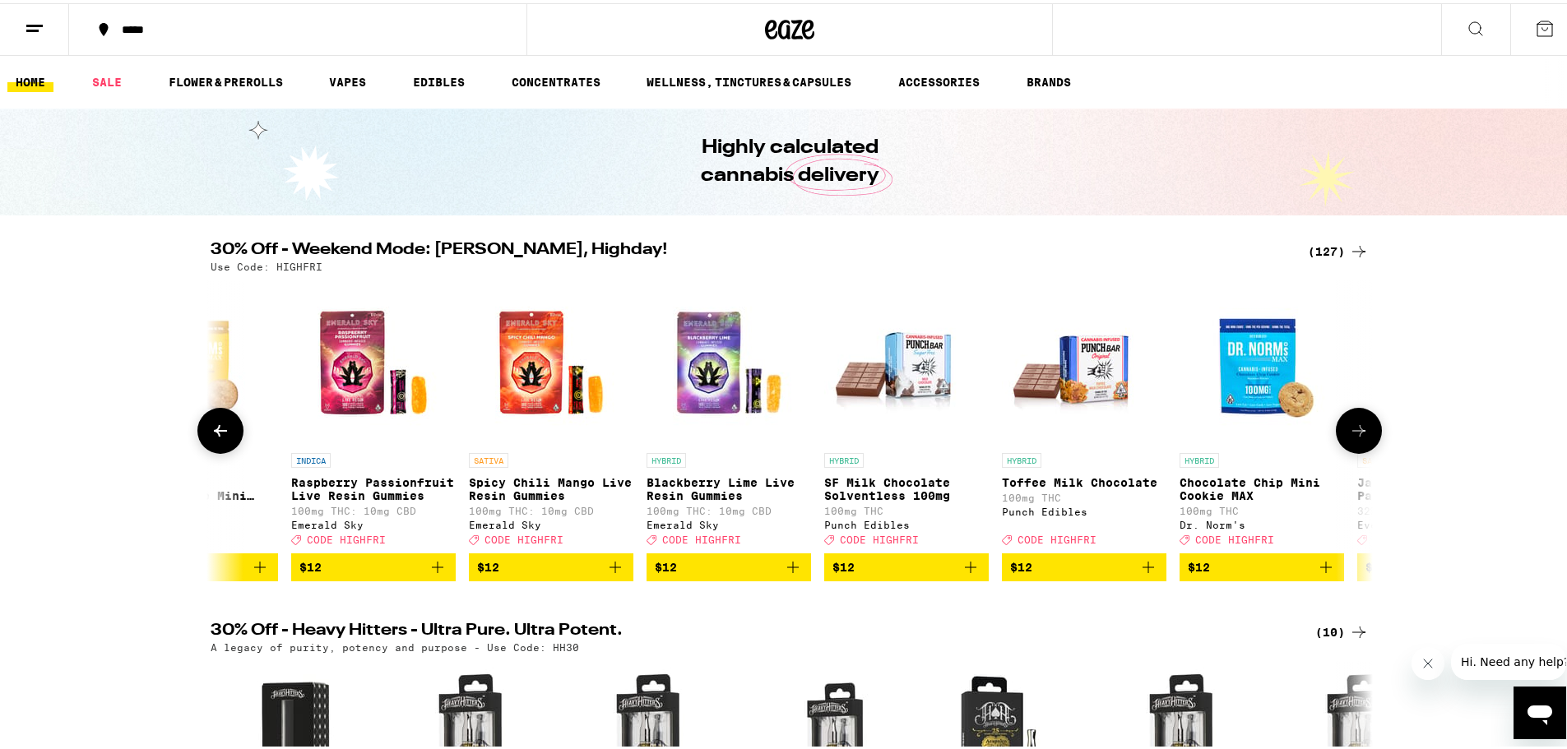
click at [1205, 433] on icon at bounding box center [1359, 428] width 20 height 20
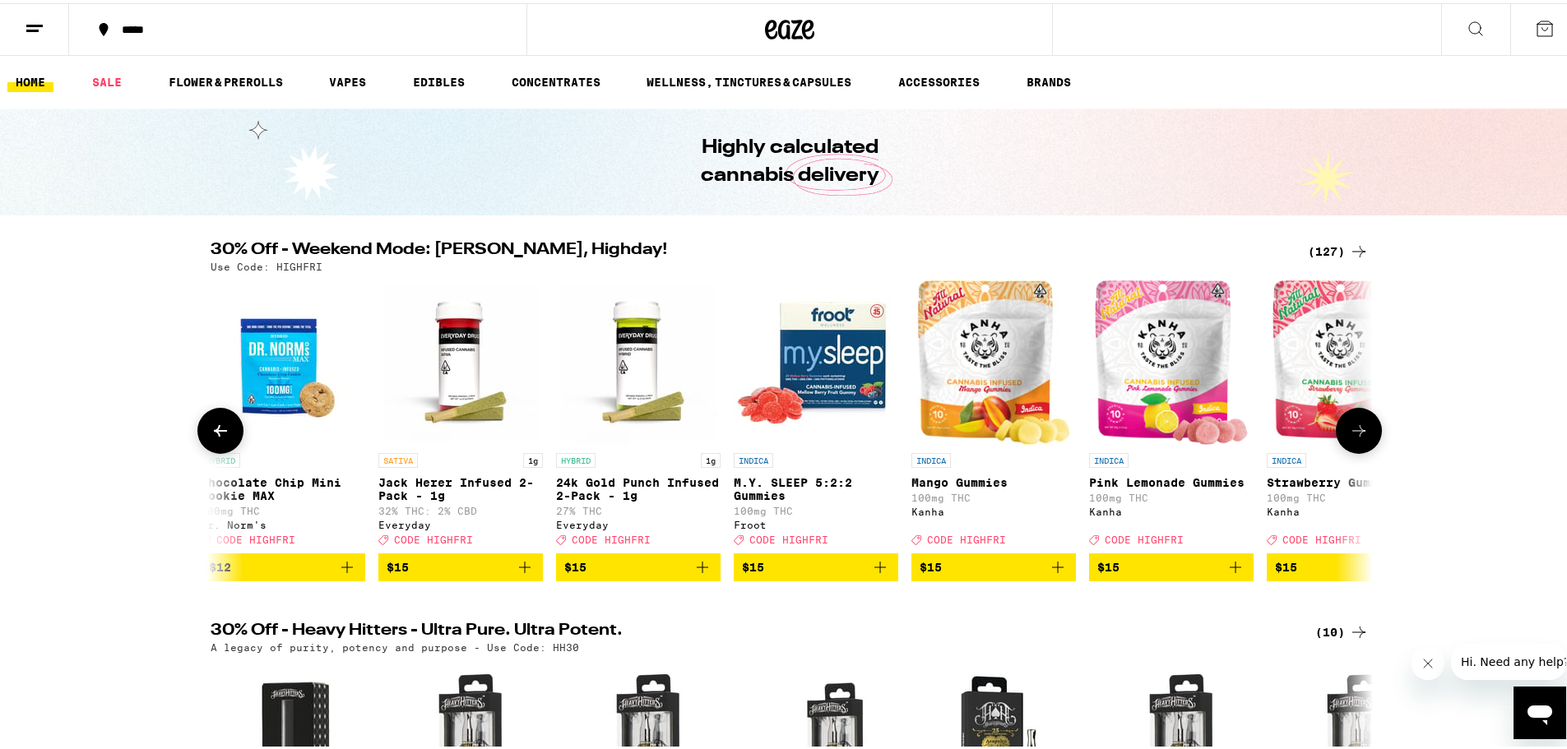
click at [1205, 433] on icon at bounding box center [1359, 428] width 20 height 20
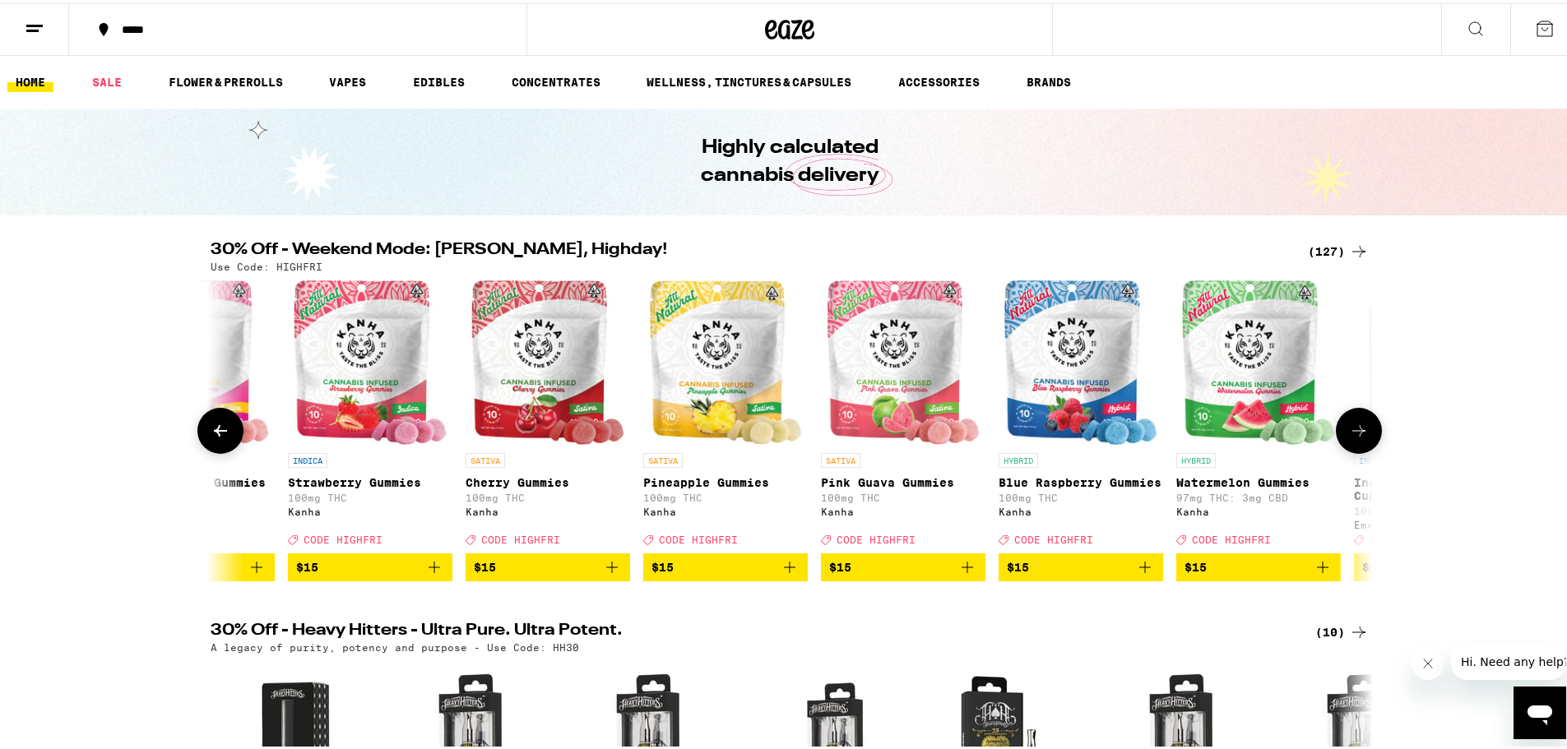
click at [1205, 437] on icon at bounding box center [1359, 428] width 20 height 20
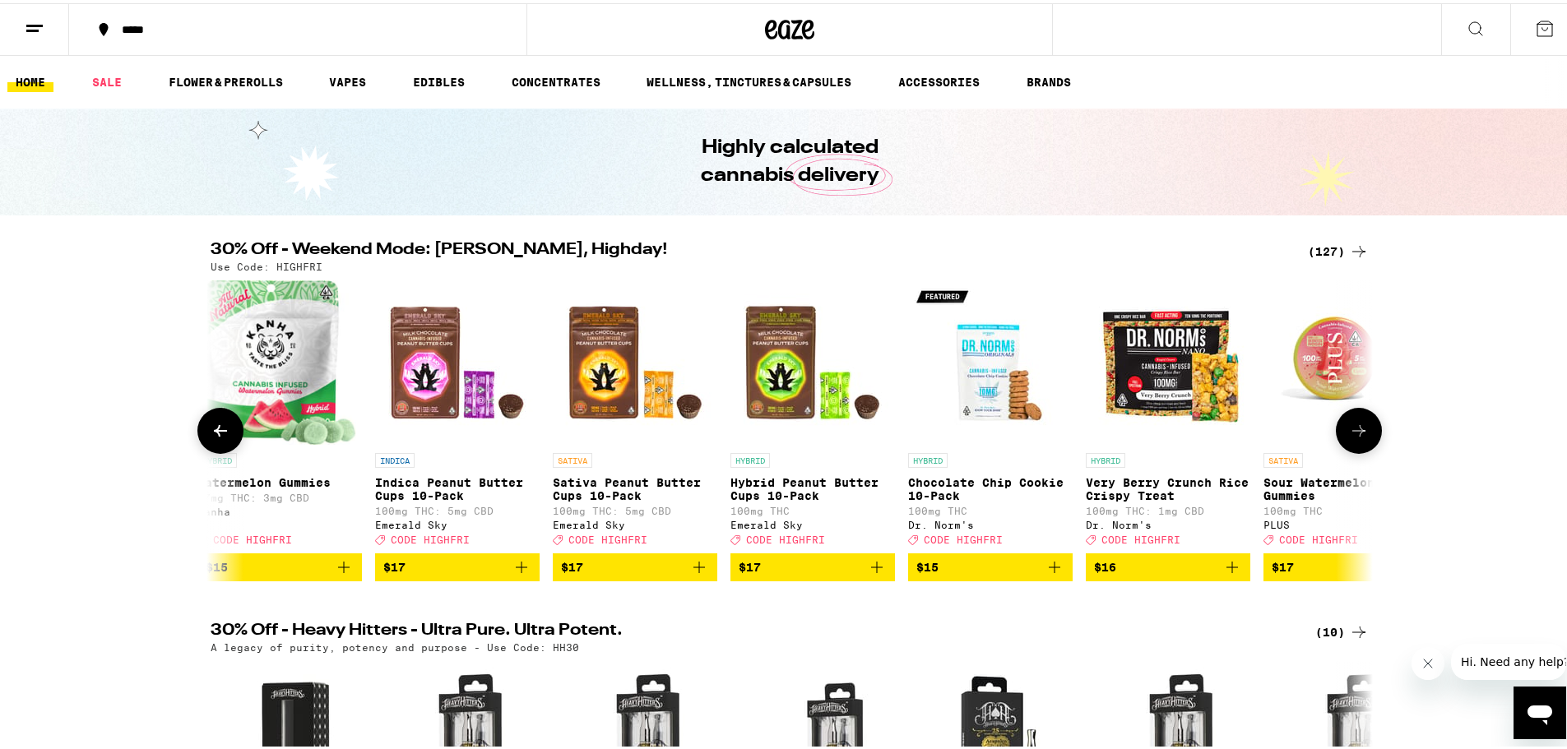
click at [1205, 437] on icon at bounding box center [1359, 428] width 20 height 20
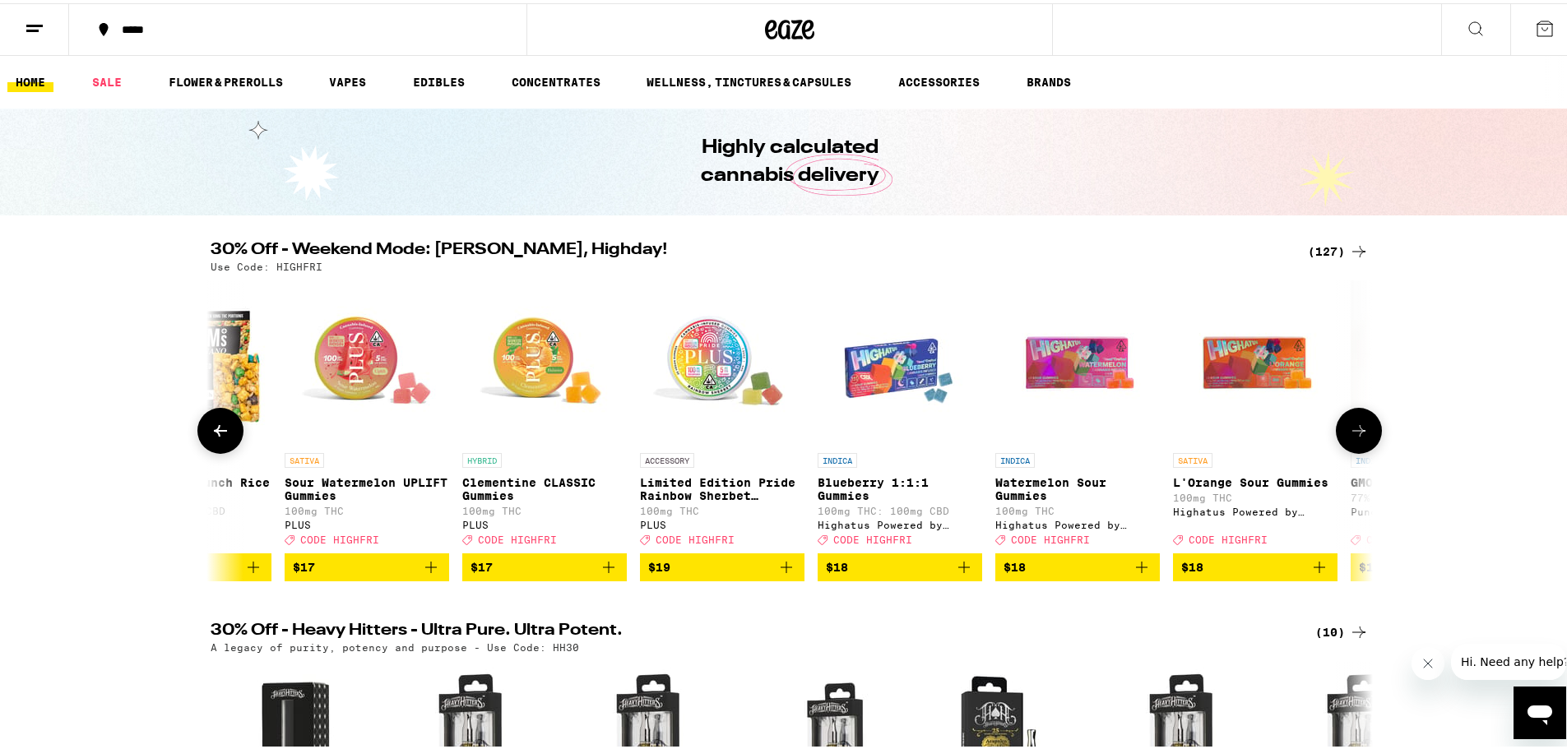
click at [1205, 437] on icon at bounding box center [1359, 428] width 20 height 20
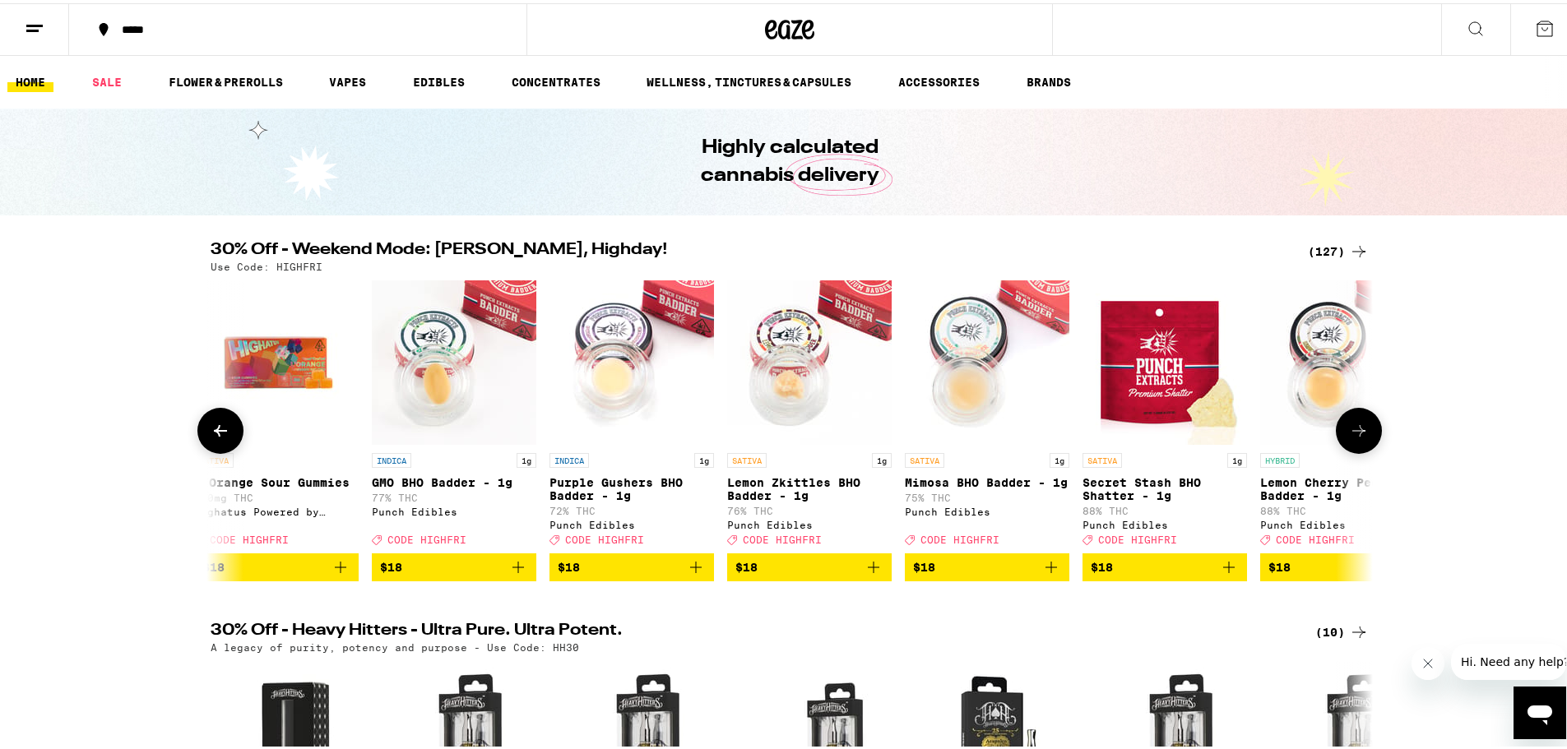
click at [1205, 437] on icon at bounding box center [1359, 428] width 20 height 20
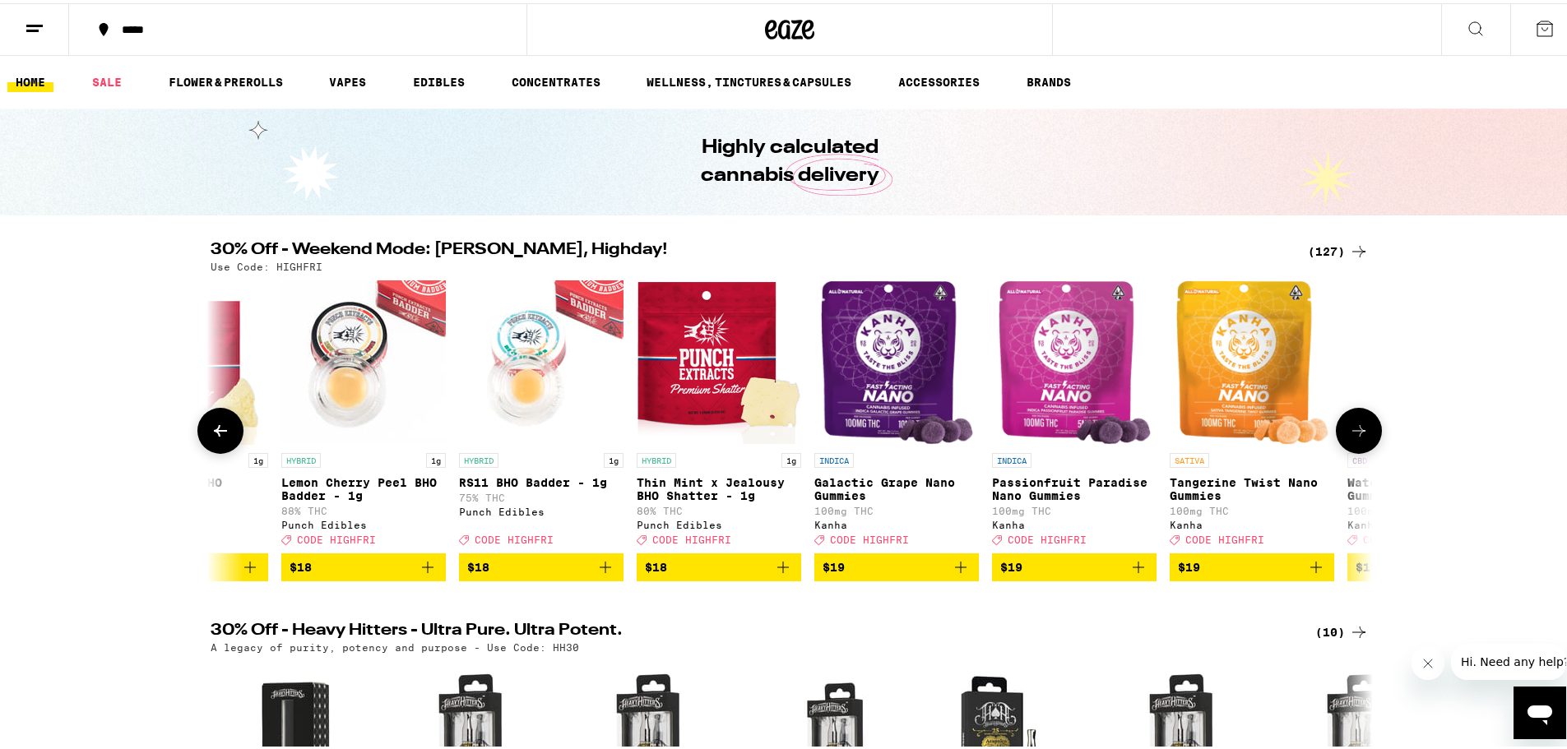
click at [1205, 437] on icon at bounding box center [1359, 428] width 20 height 20
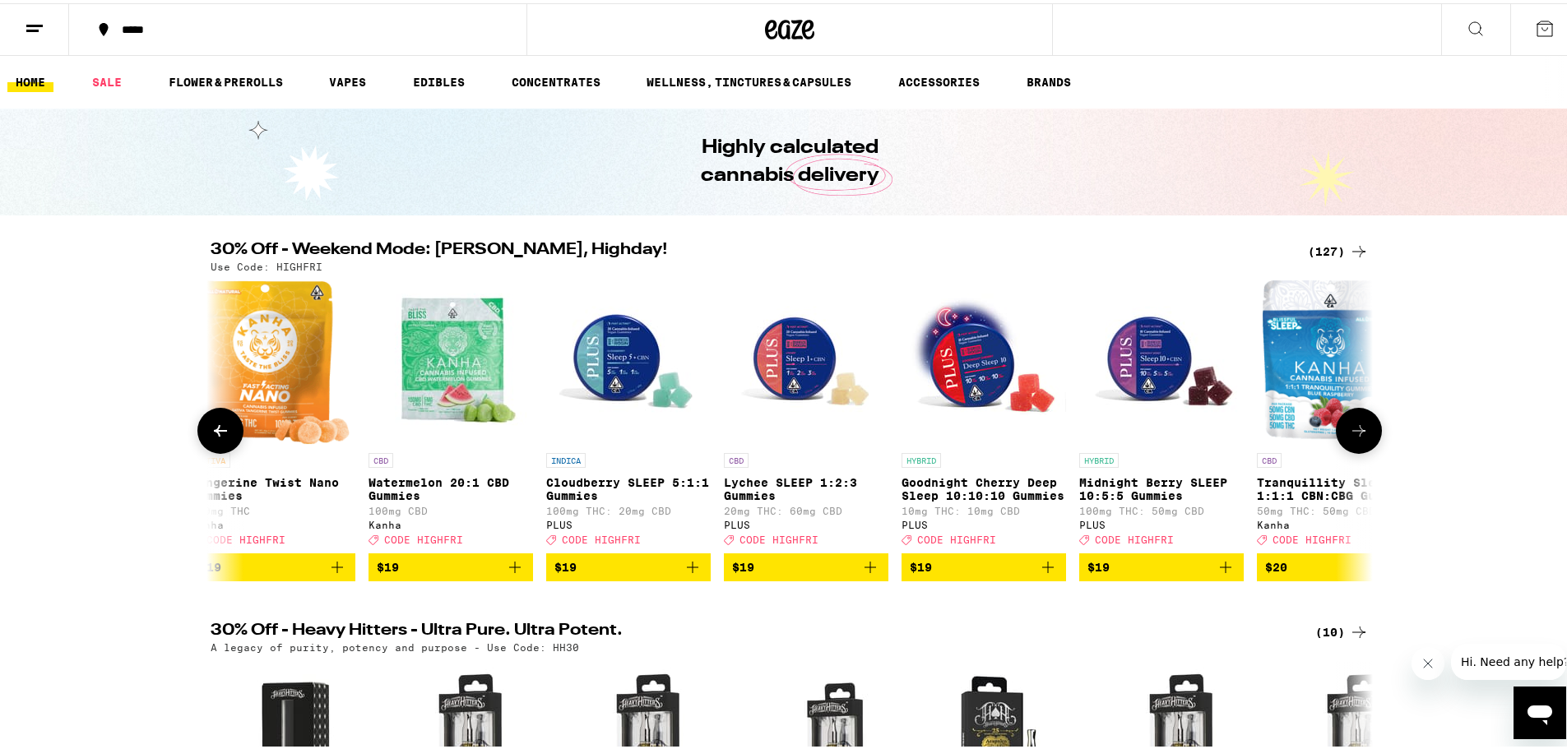
click at [1205, 437] on icon at bounding box center [1359, 428] width 20 height 20
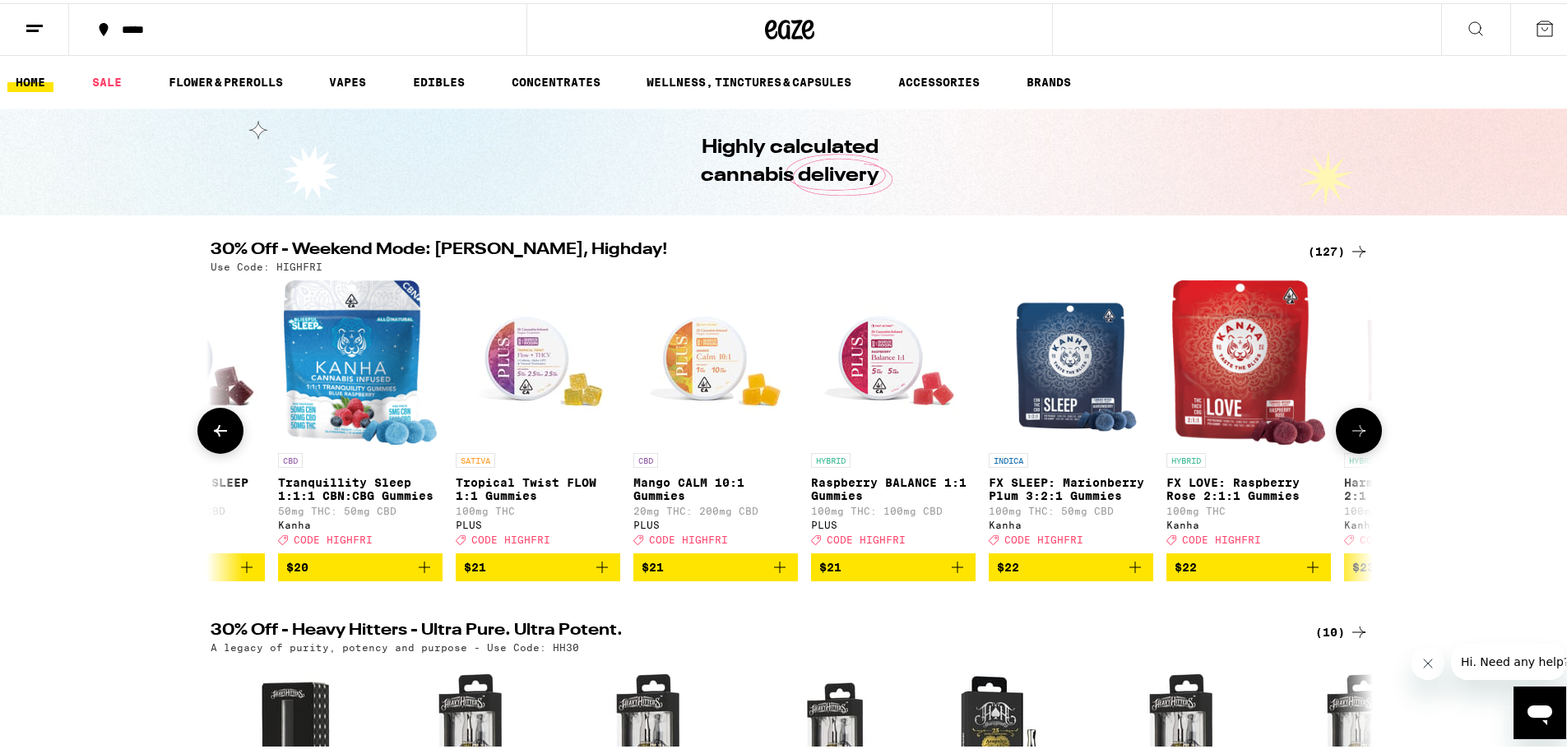
click at [1205, 437] on icon at bounding box center [1359, 428] width 20 height 20
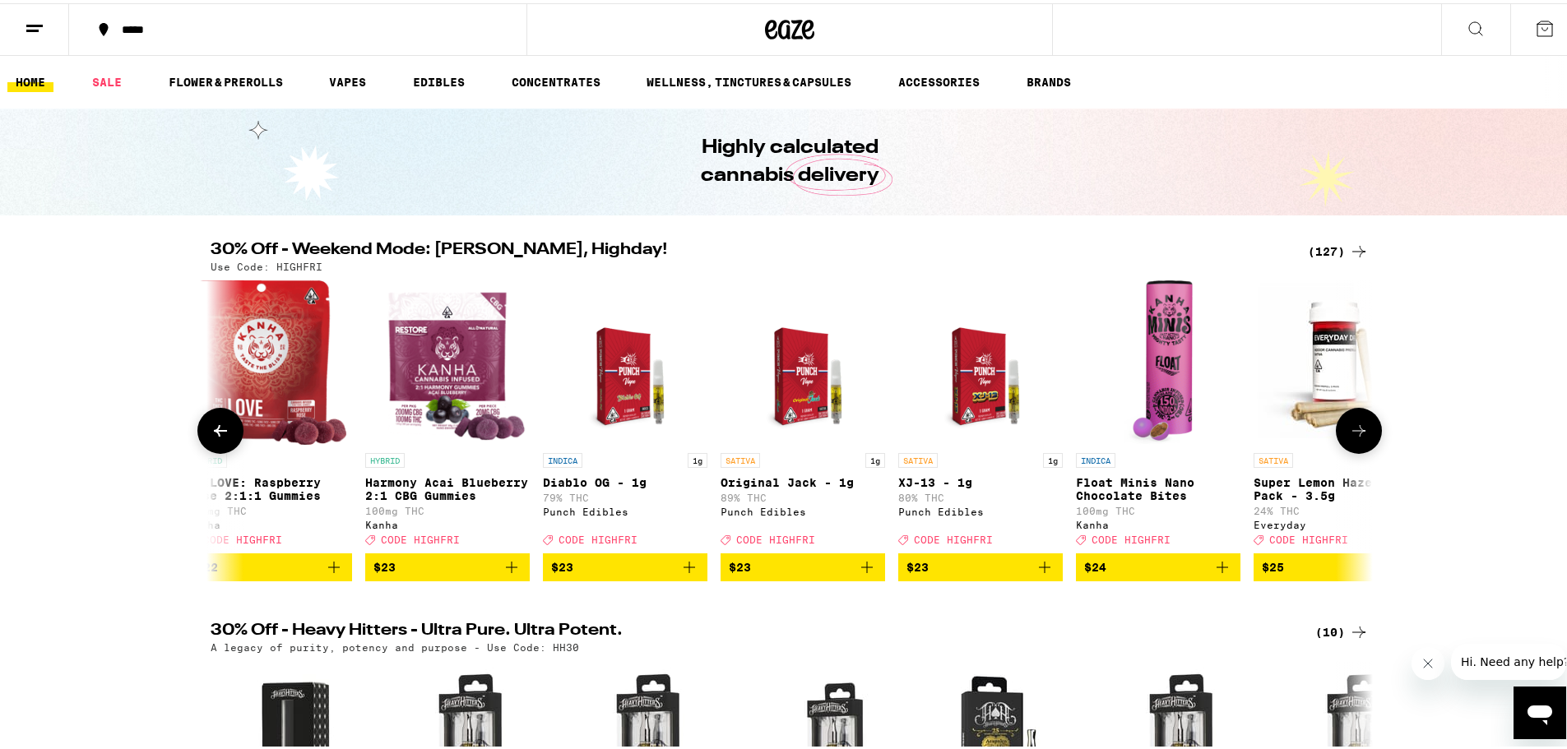
click at [1205, 437] on icon at bounding box center [1359, 428] width 20 height 20
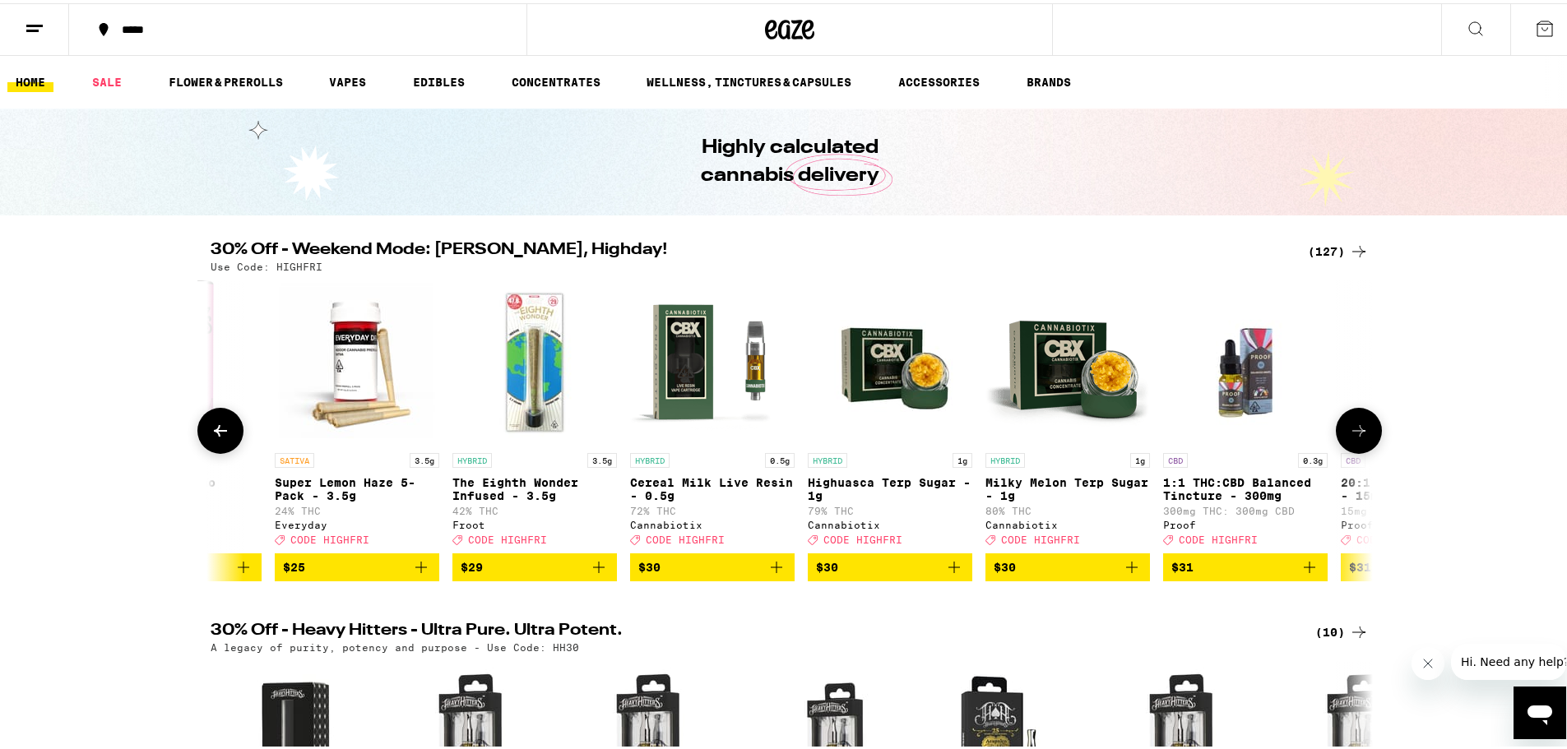
click at [1205, 437] on icon at bounding box center [1359, 428] width 20 height 20
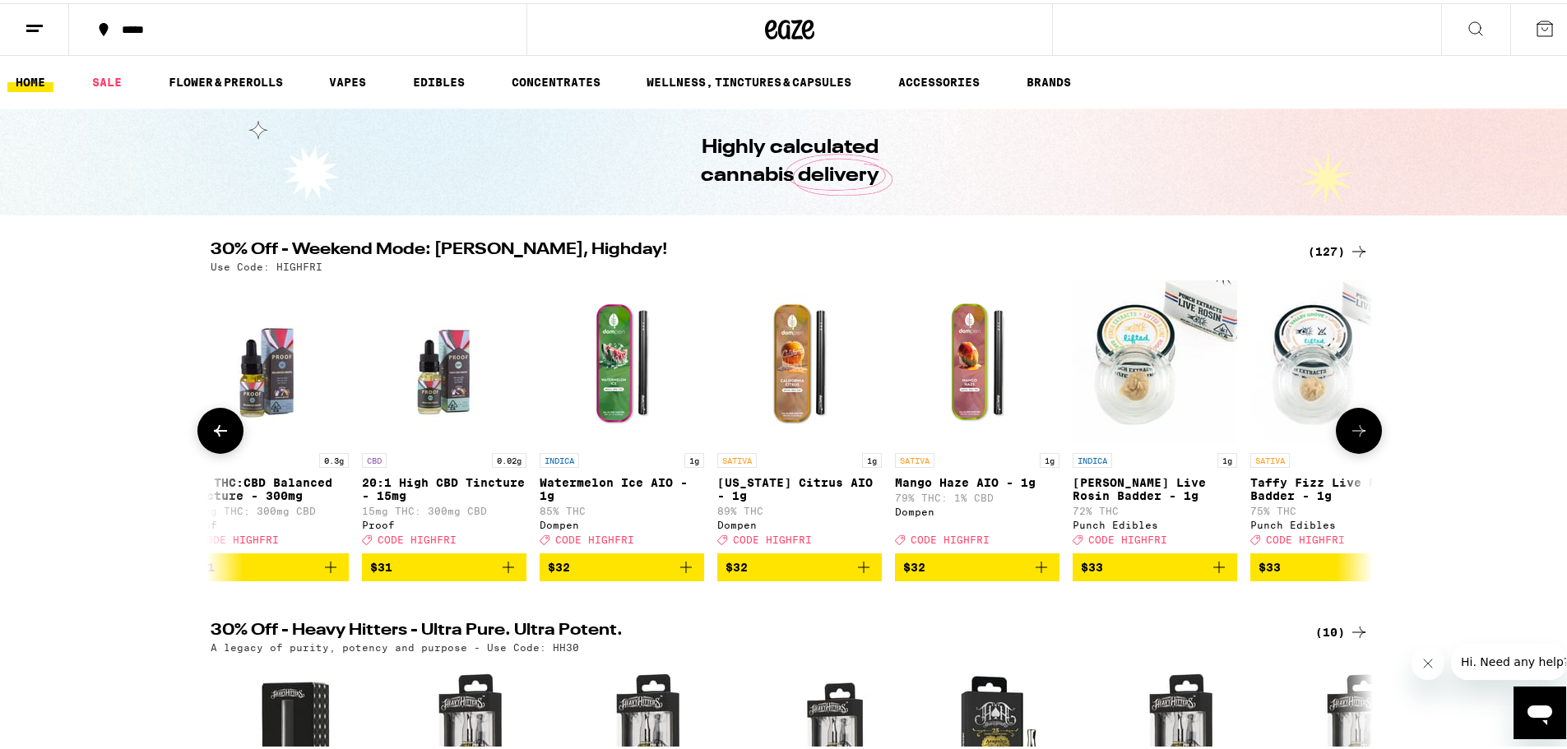
click at [1205, 437] on icon at bounding box center [1359, 428] width 20 height 20
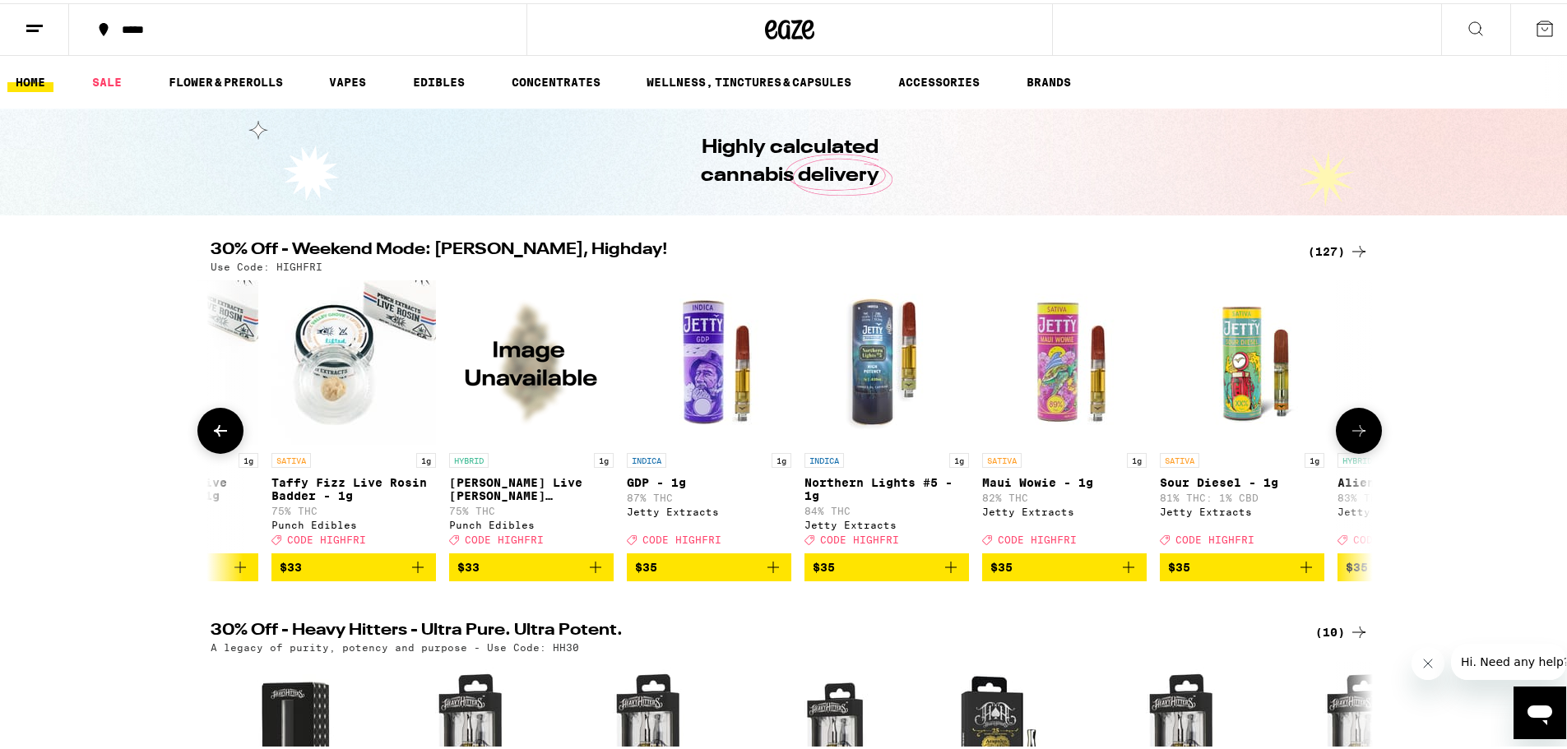
click at [711, 375] on img "Open page for GDP - 1g from Jetty Extracts" at bounding box center [709, 359] width 164 height 164
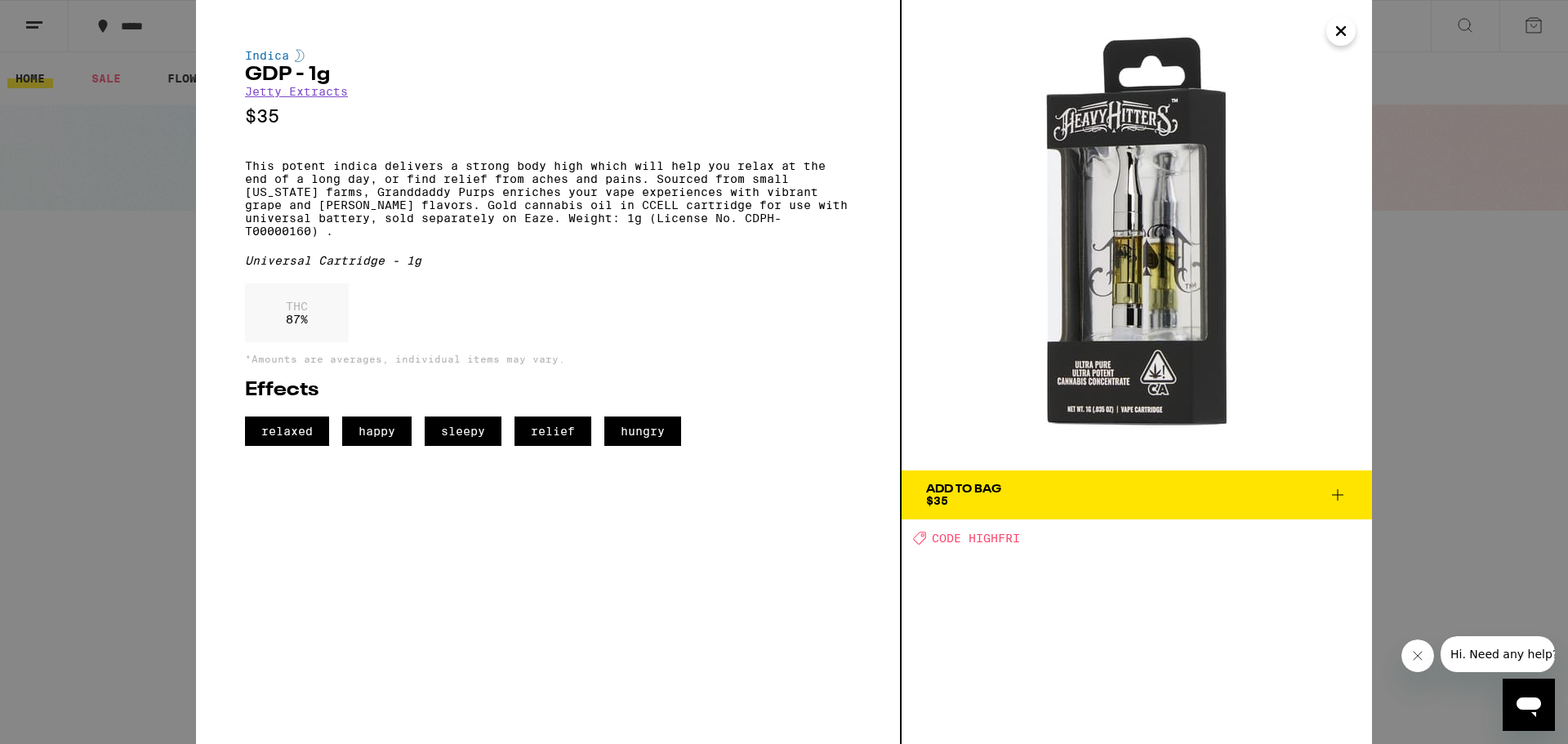
click at [1197, 34] on icon "Close" at bounding box center [1341, 31] width 20 height 25
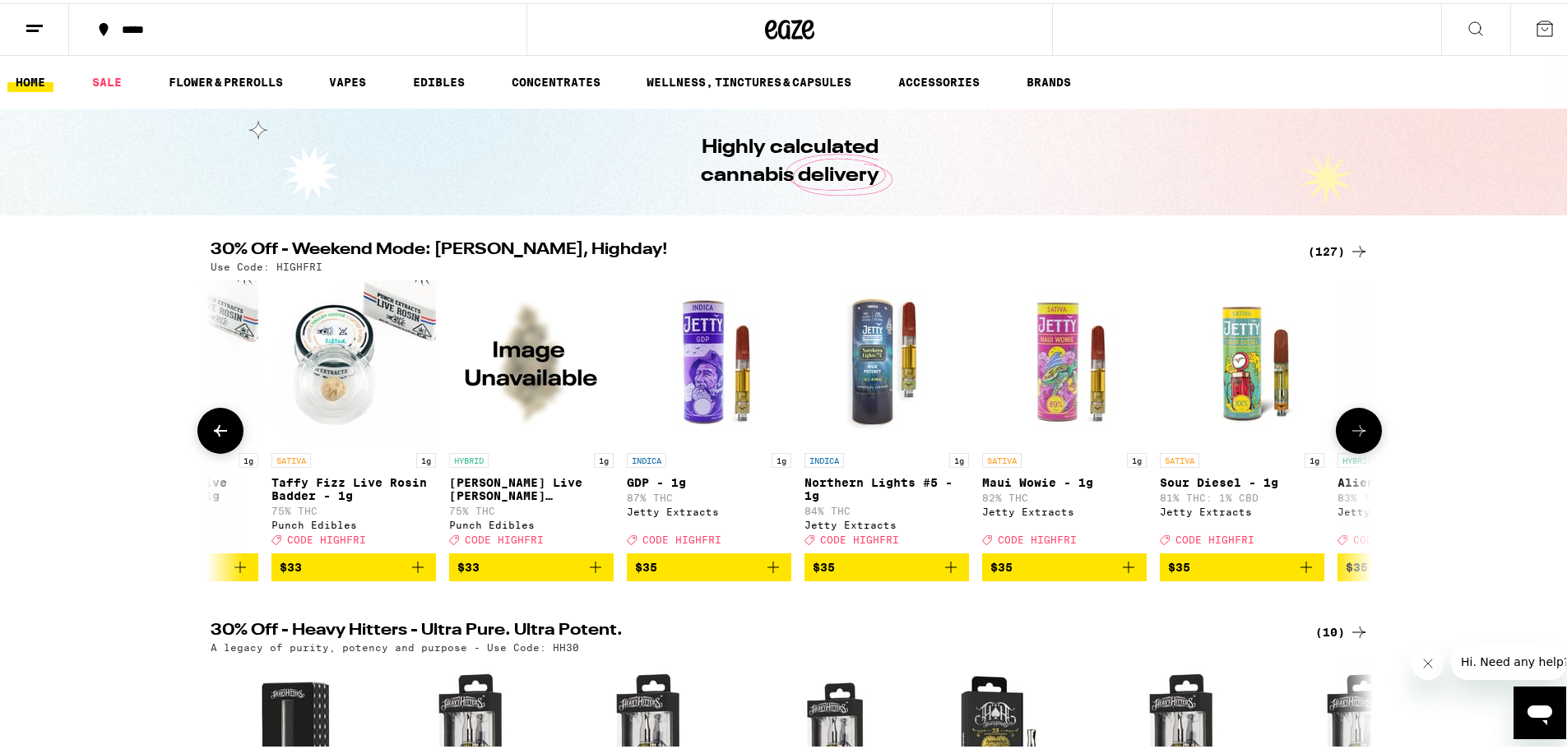
click at [869, 380] on img "Open page for Northern Lights #5 - 1g from Jetty Extracts" at bounding box center [886, 359] width 164 height 164
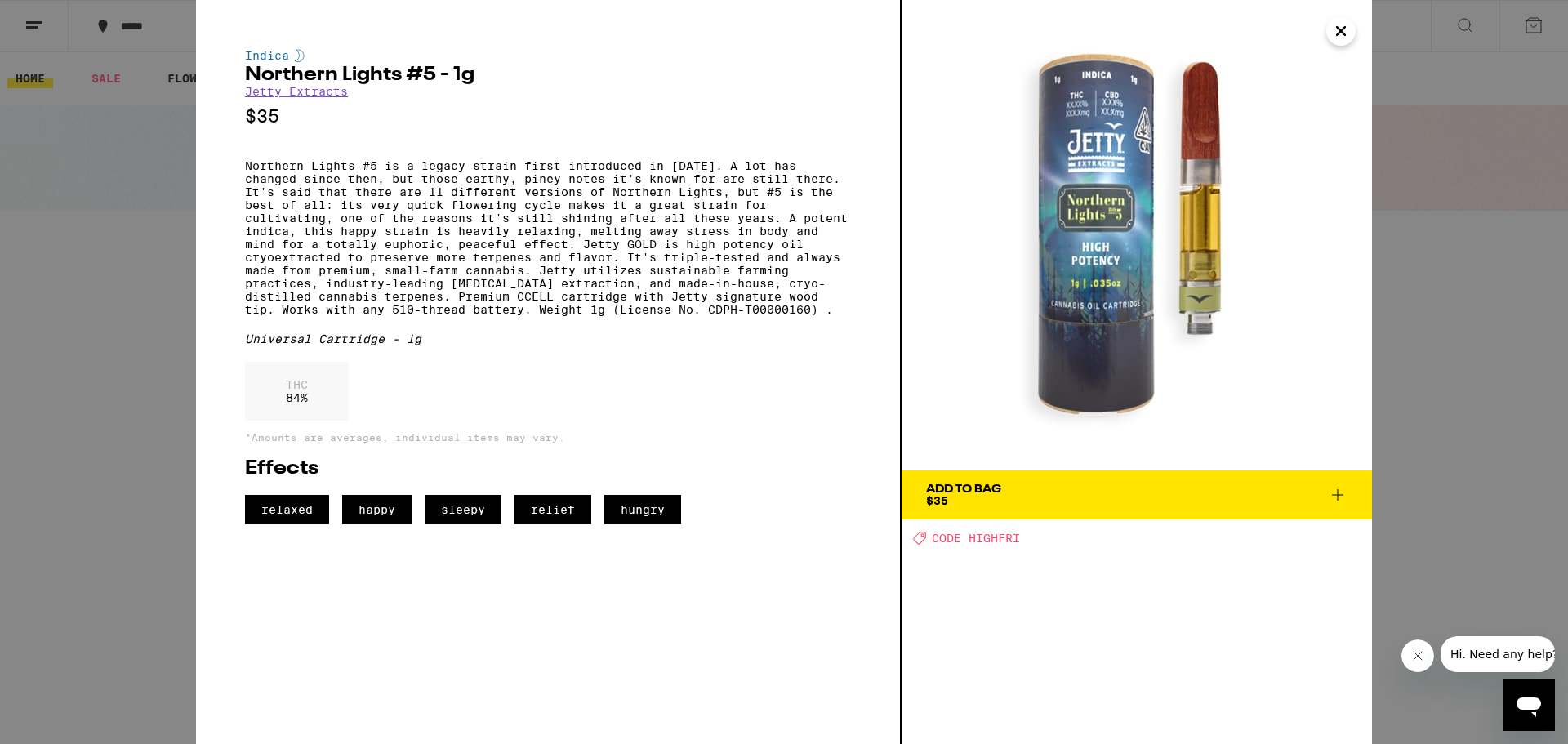
click at [1197, 30] on button "Close" at bounding box center [1342, 31] width 30 height 30
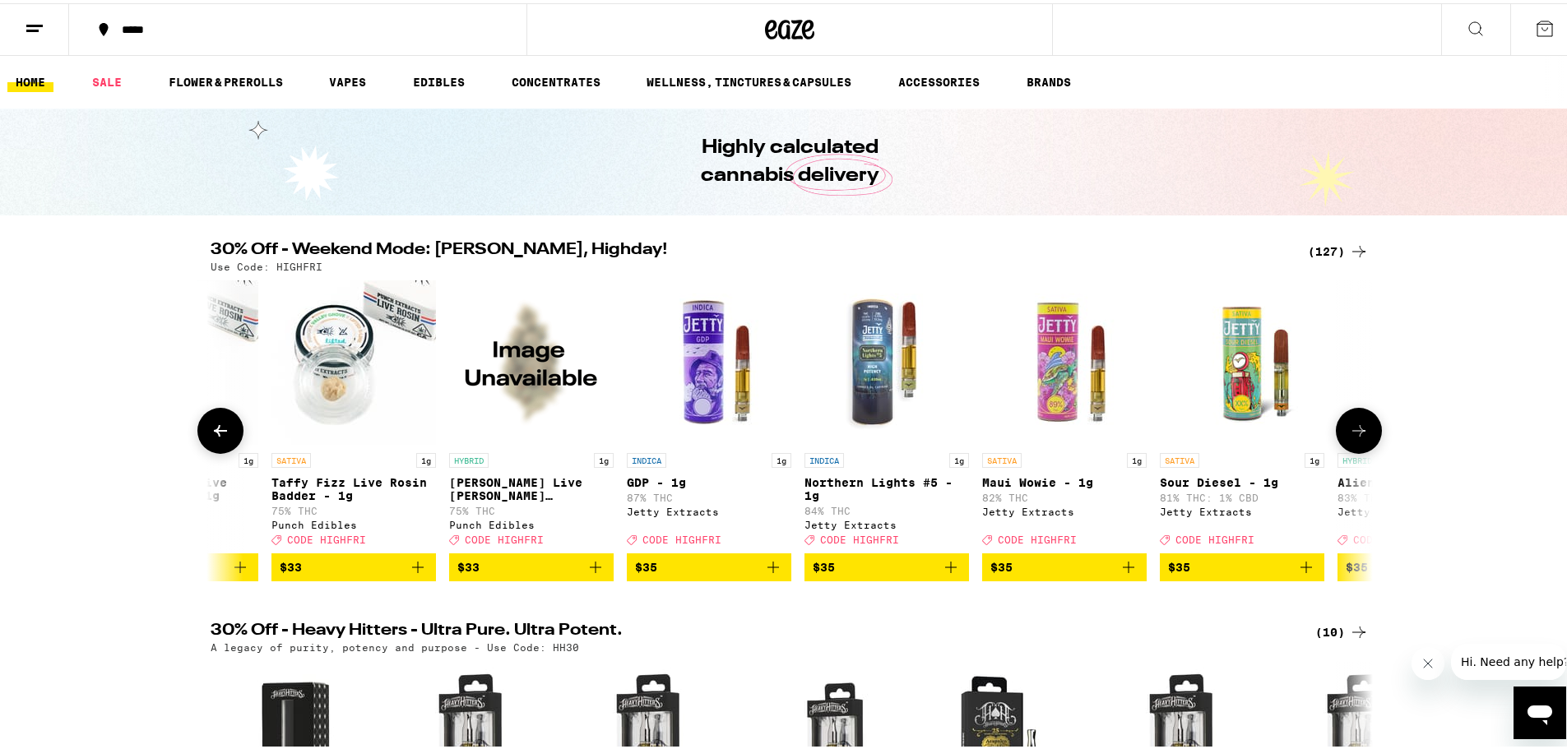
click at [720, 358] on img "Open page for GDP - 1g from Jetty Extracts" at bounding box center [709, 359] width 164 height 164
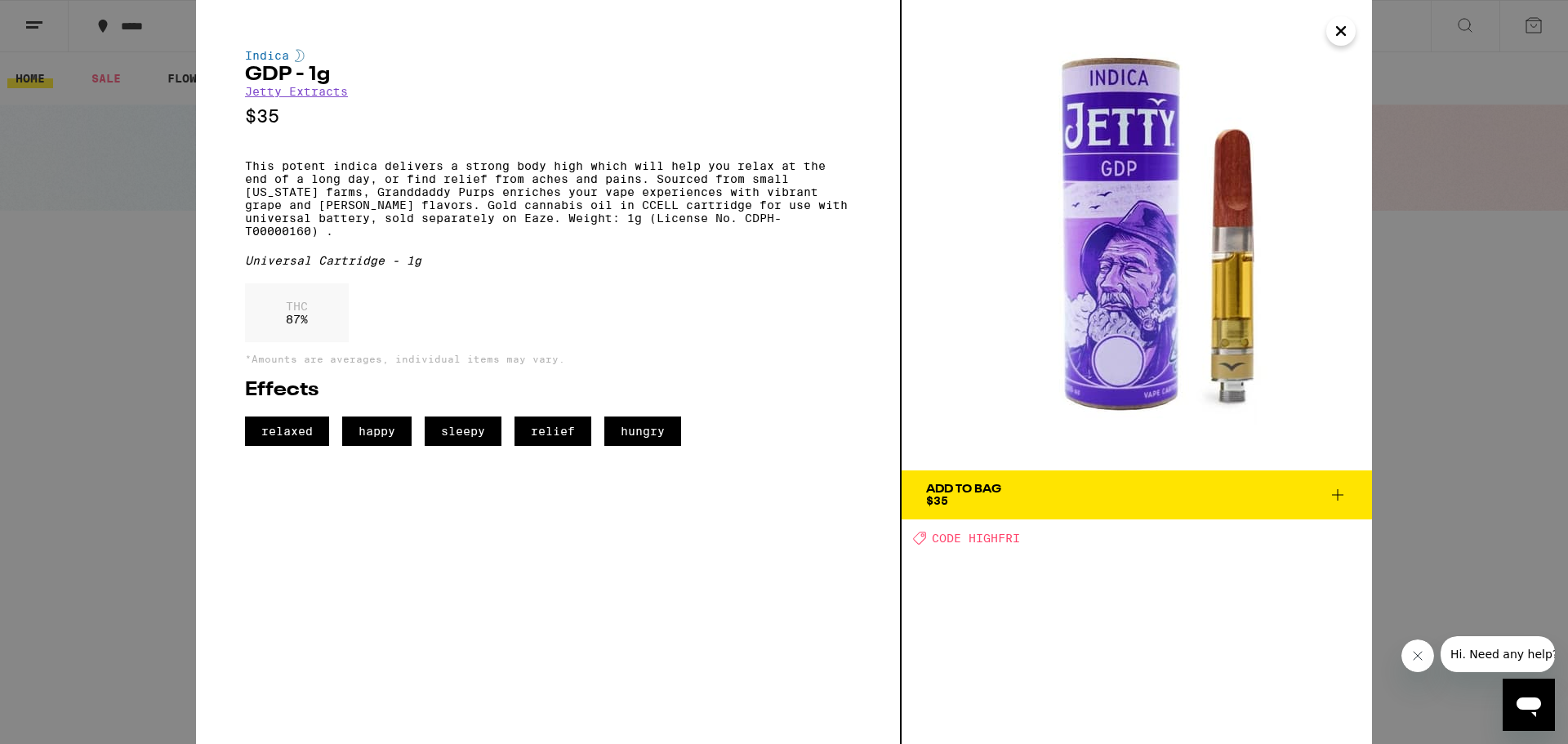
click at [1004, 491] on span "Add To Bag $35" at bounding box center [1137, 495] width 421 height 23
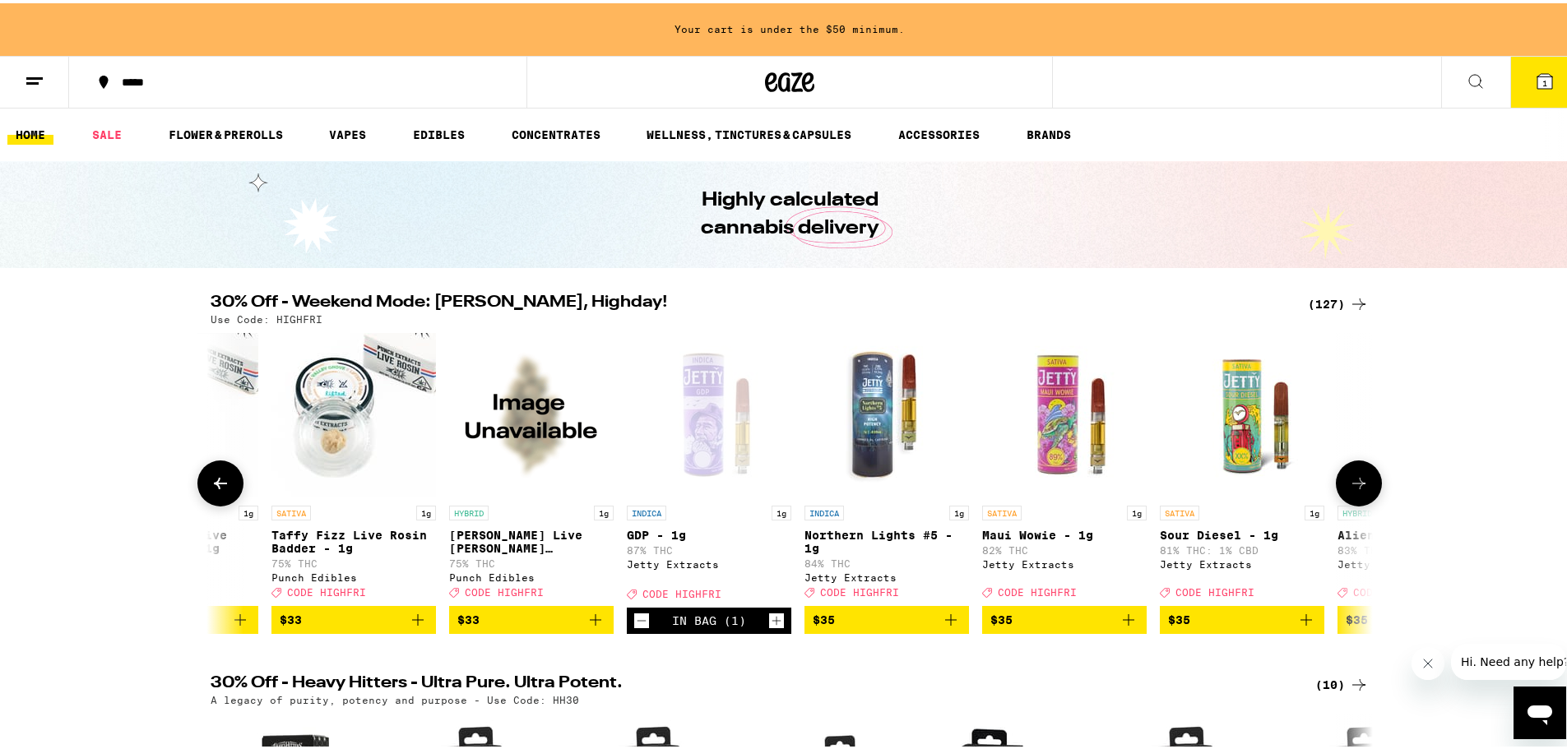
click at [220, 480] on icon at bounding box center [221, 480] width 20 height 20
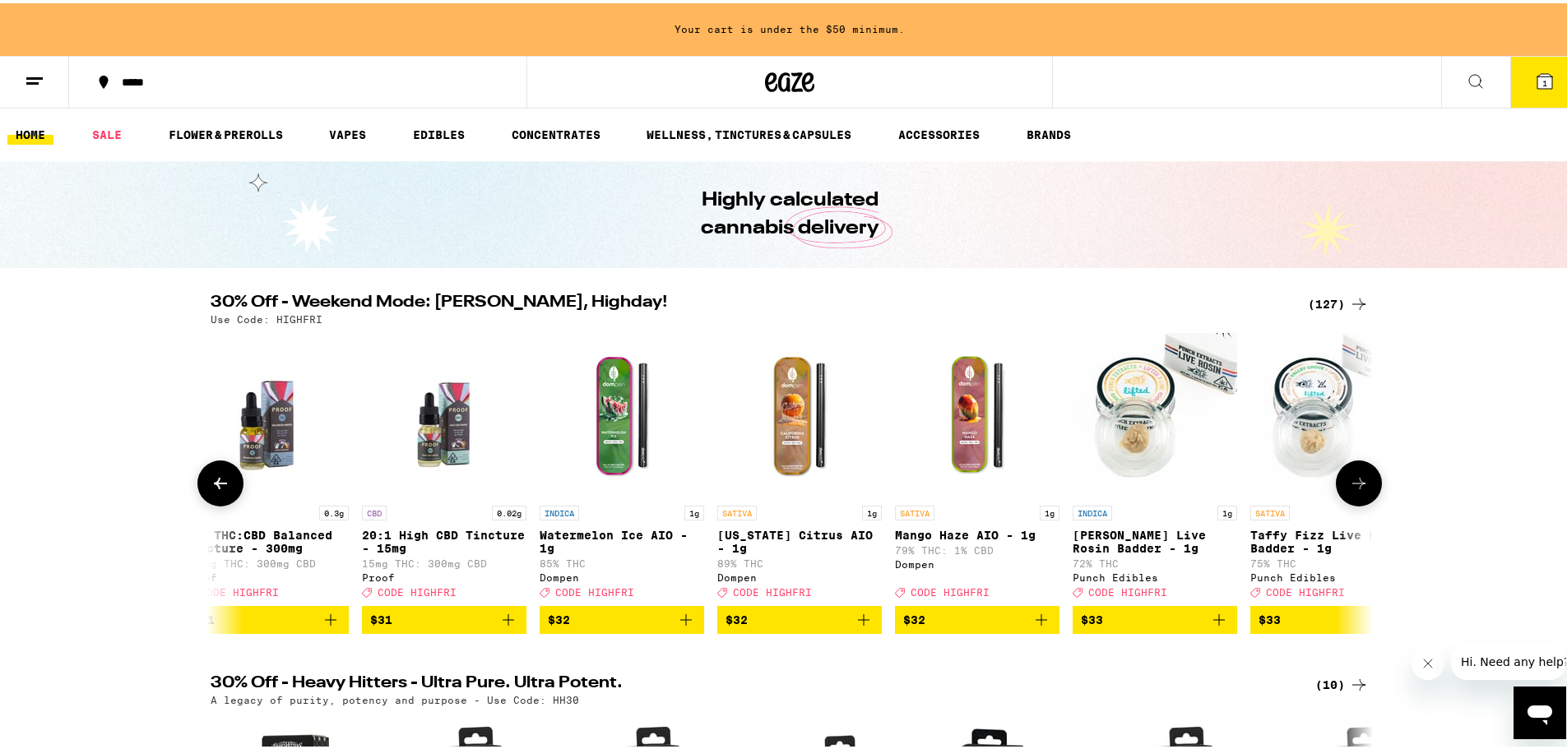
click at [1205, 479] on button at bounding box center [1359, 480] width 46 height 46
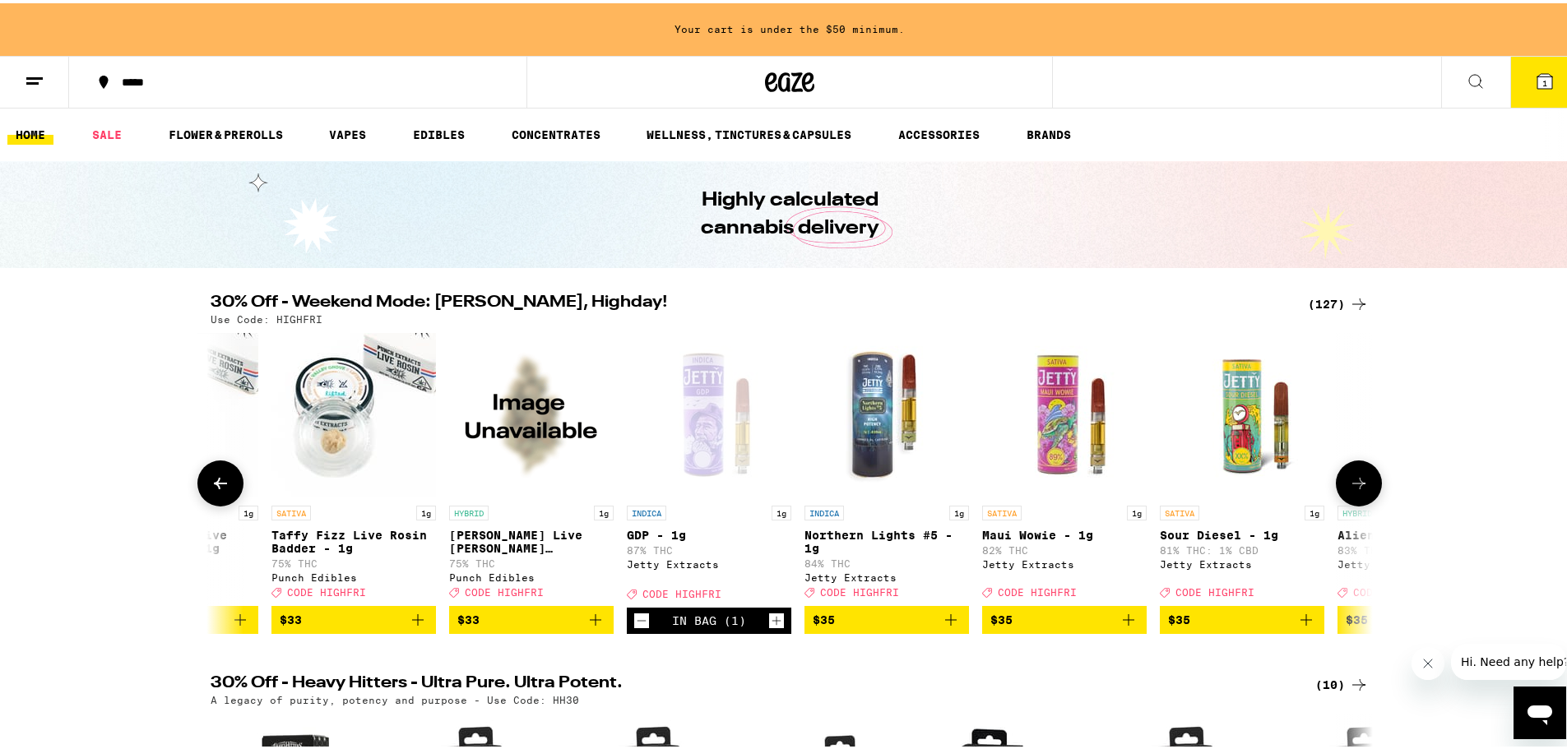
click at [219, 486] on icon at bounding box center [221, 480] width 20 height 20
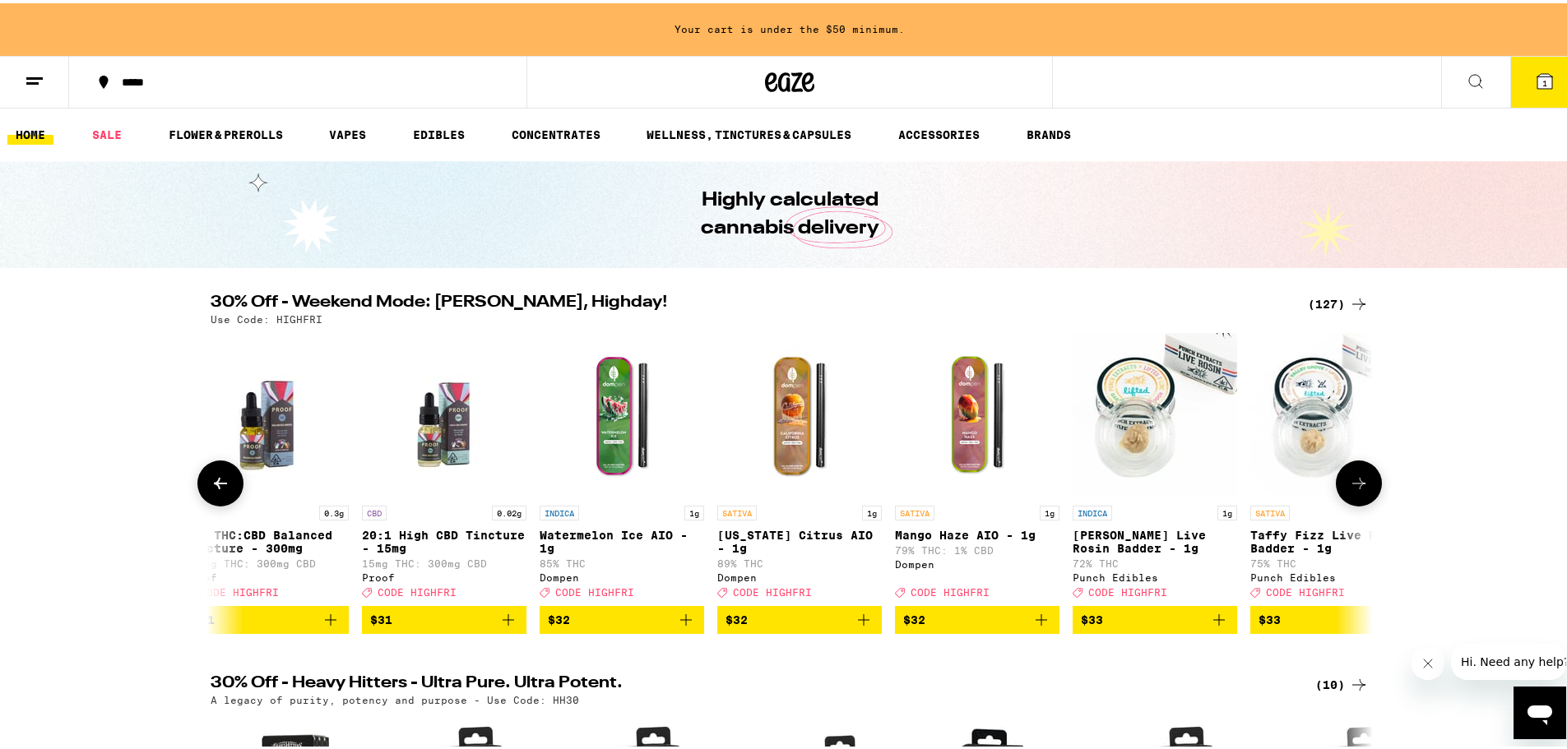
click at [219, 486] on icon at bounding box center [221, 480] width 20 height 20
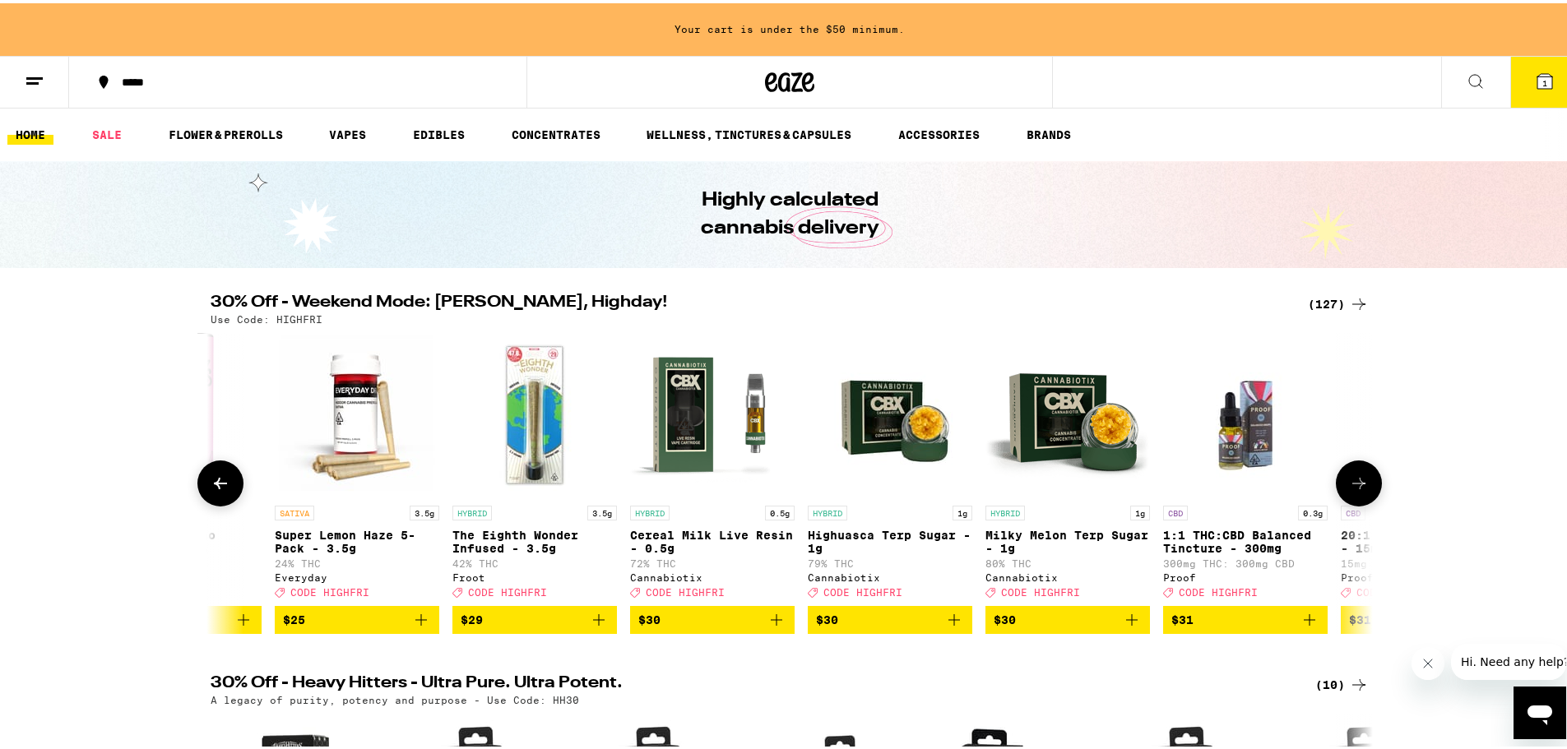
click at [219, 486] on icon at bounding box center [221, 480] width 20 height 20
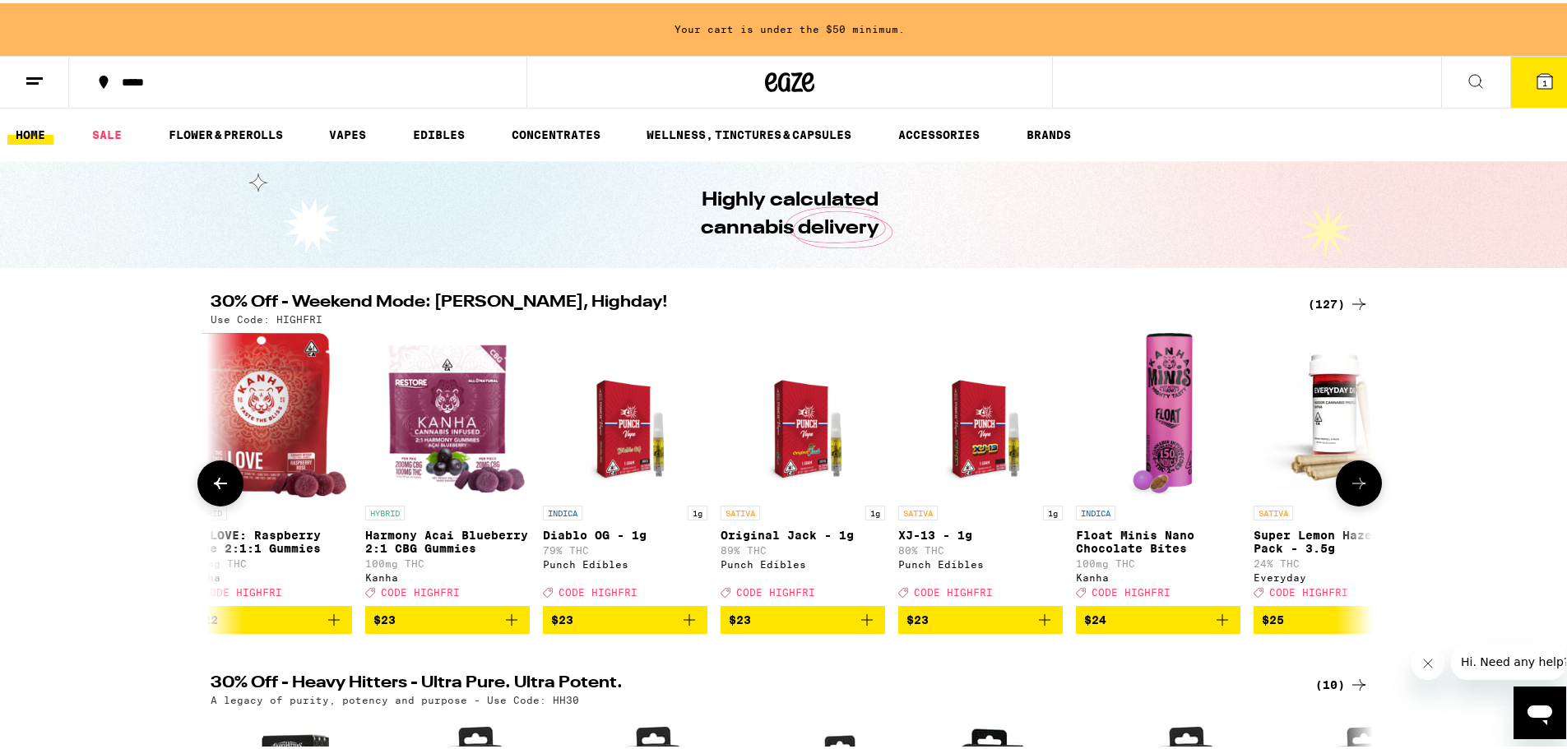
click at [219, 486] on icon at bounding box center [221, 480] width 20 height 20
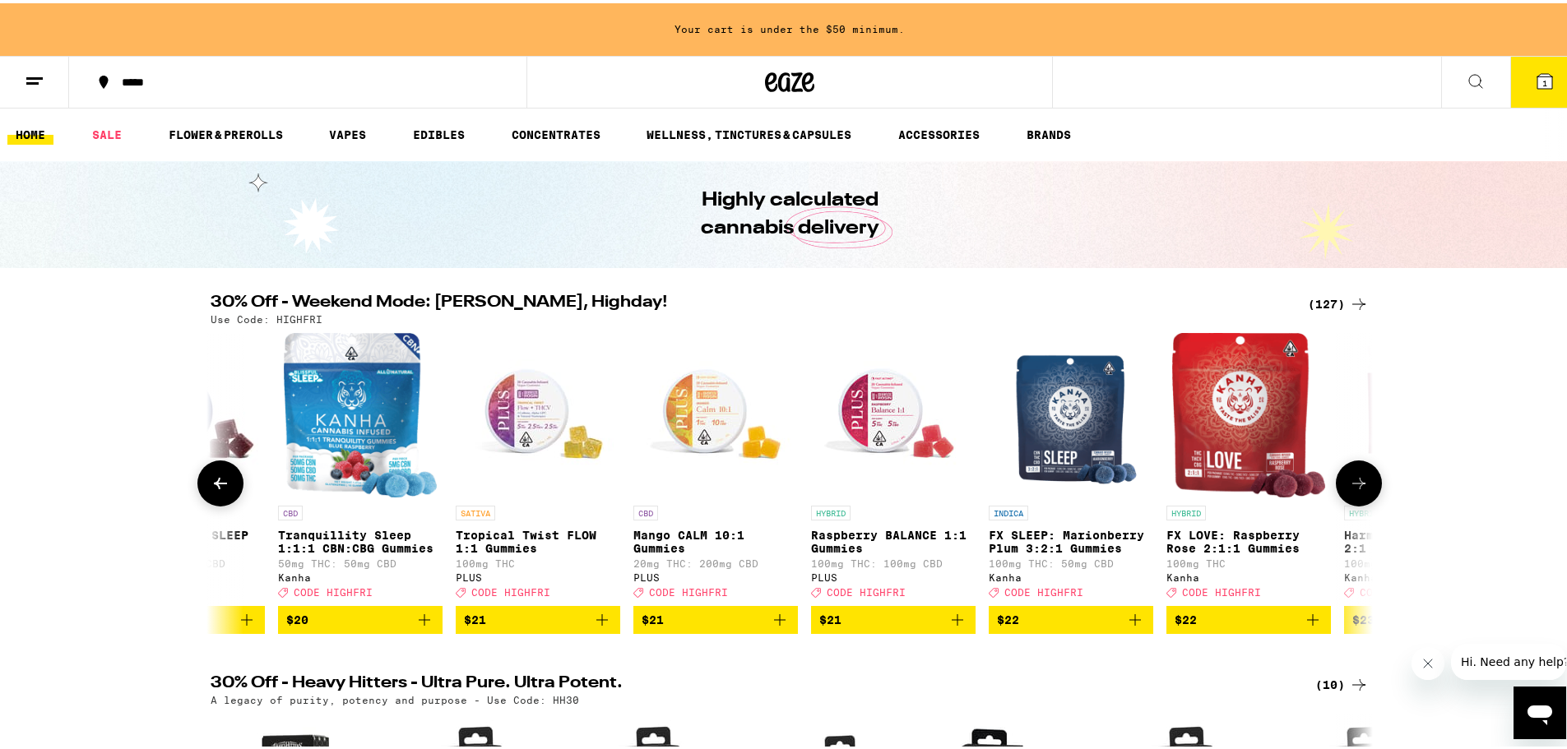
click at [219, 486] on icon at bounding box center [221, 480] width 20 height 20
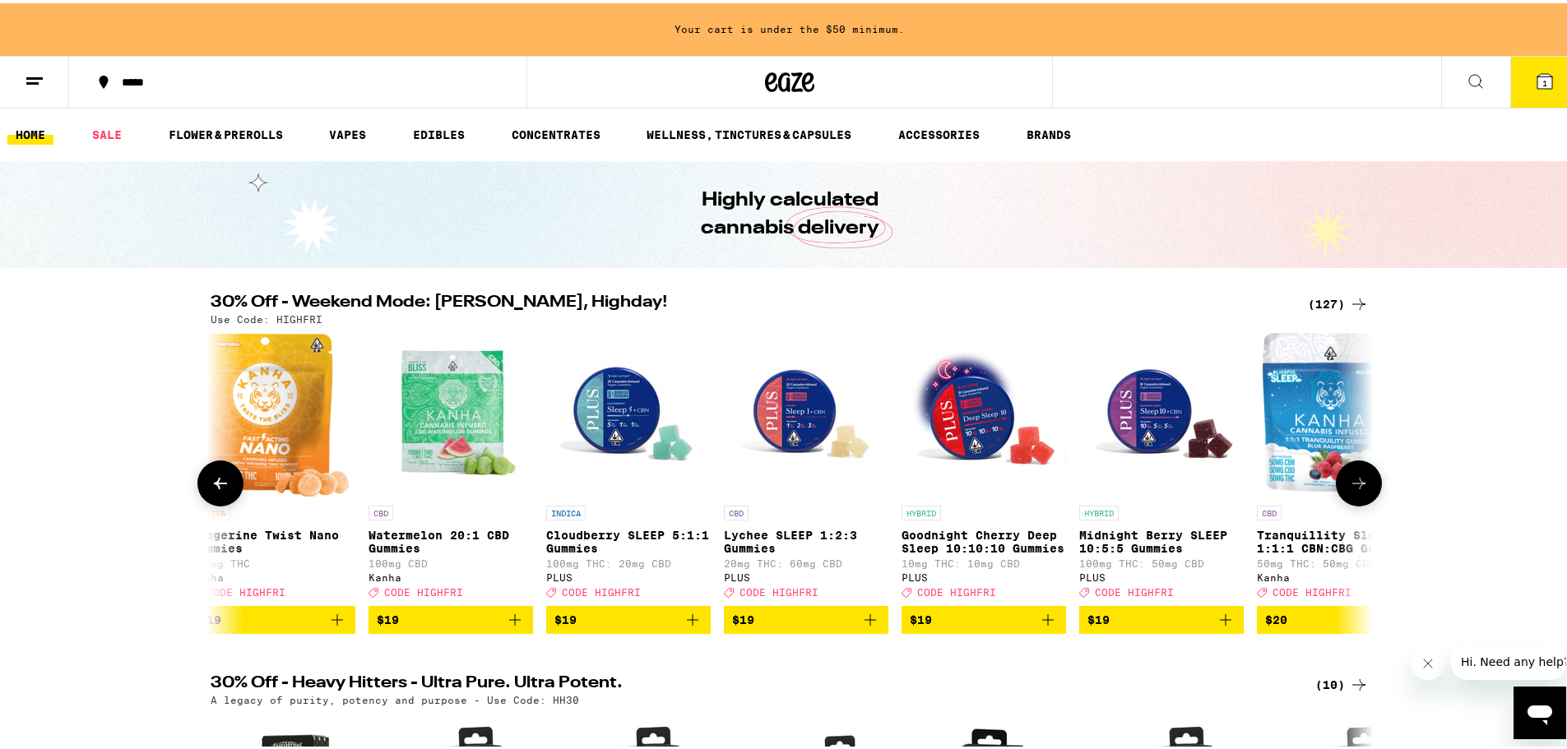
click at [219, 486] on icon at bounding box center [221, 480] width 20 height 20
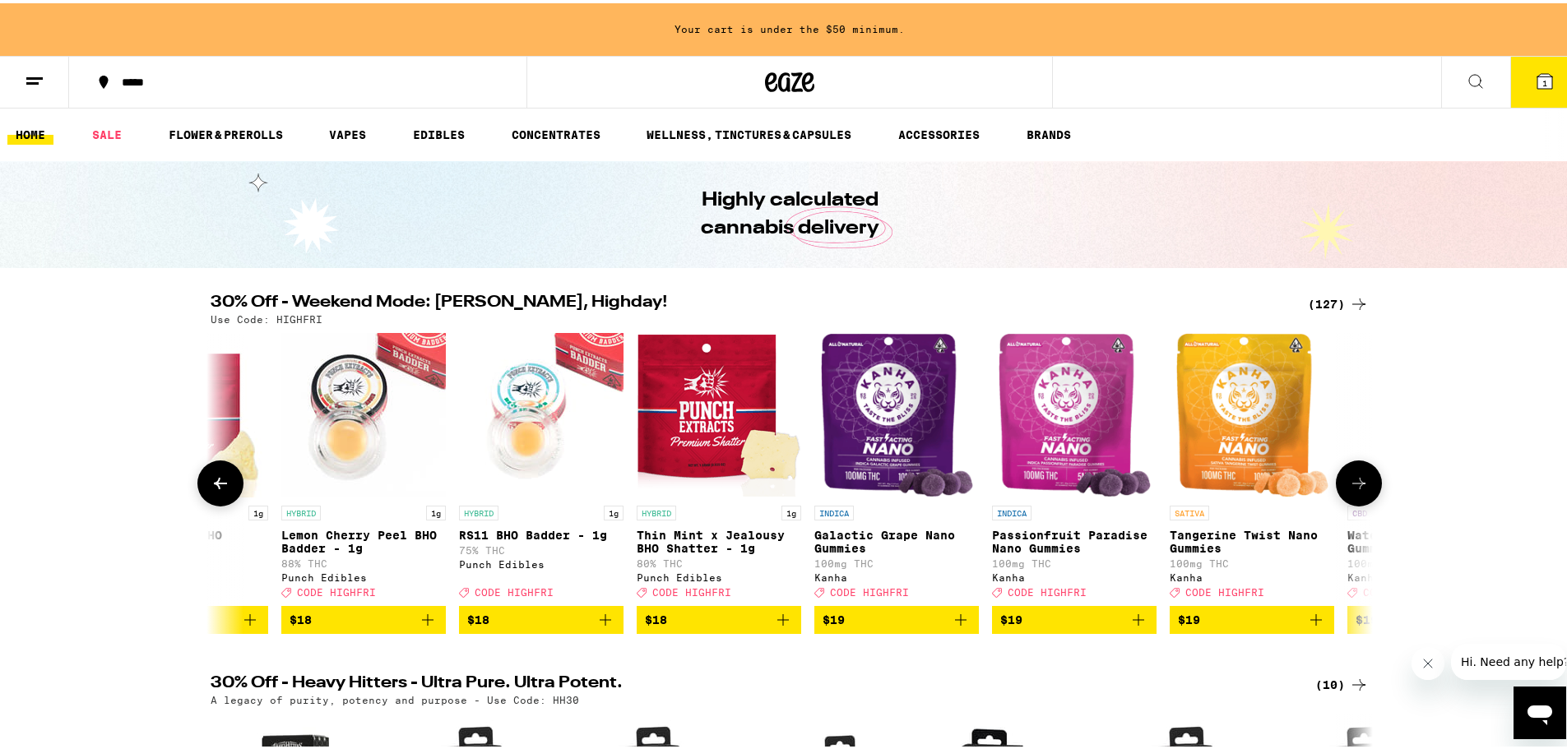
click at [219, 486] on icon at bounding box center [221, 480] width 20 height 20
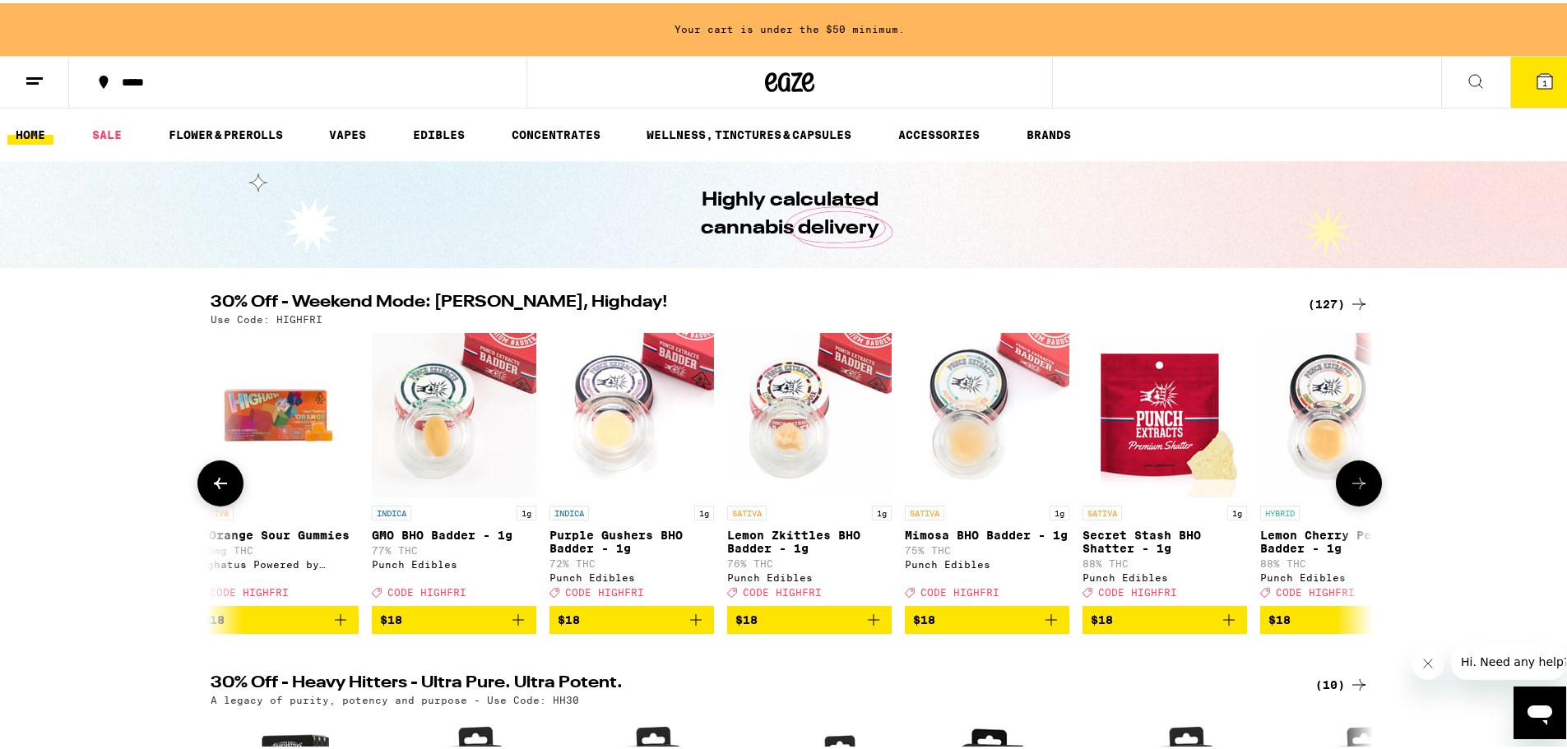
click at [219, 486] on icon at bounding box center [221, 480] width 20 height 20
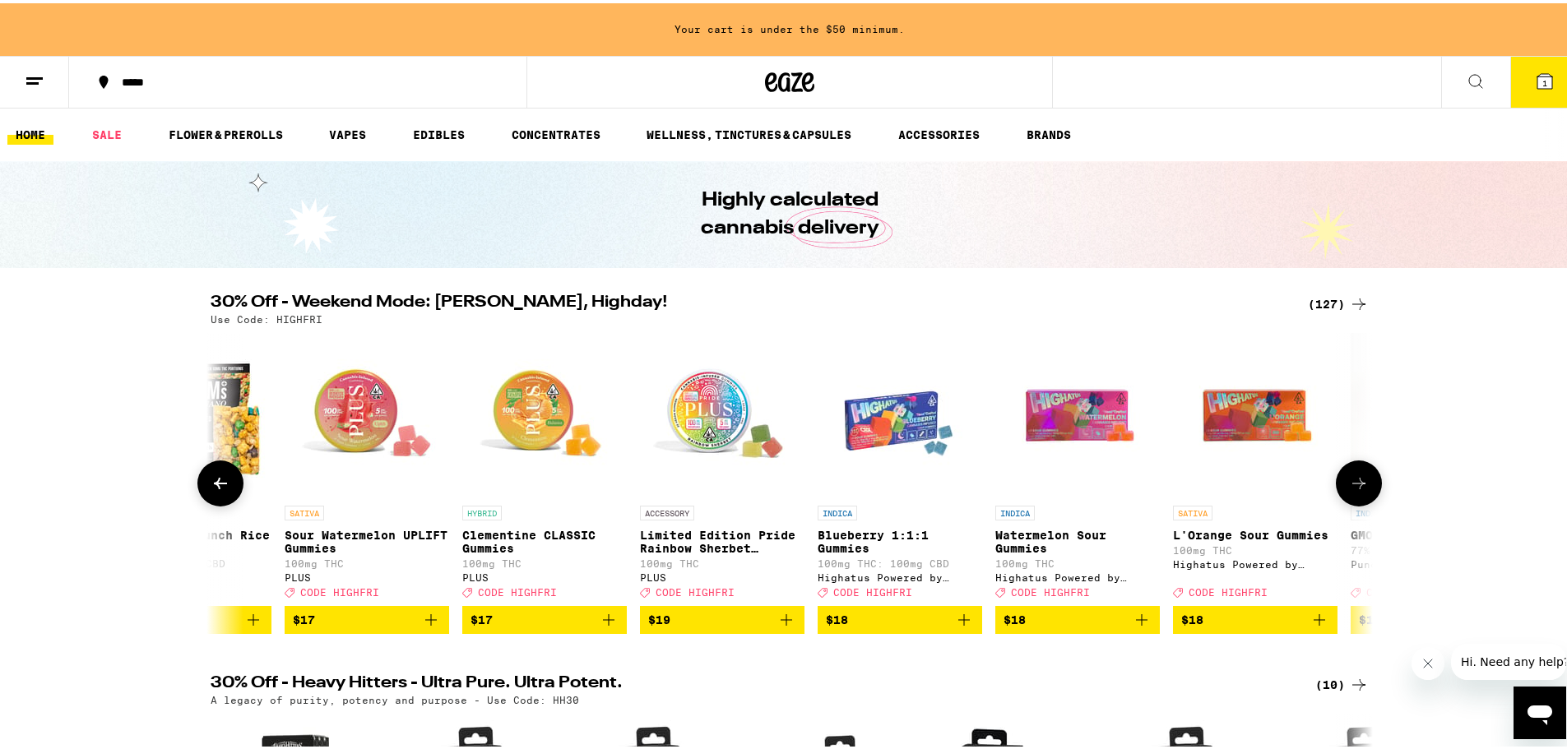
click at [219, 486] on icon at bounding box center [221, 480] width 20 height 20
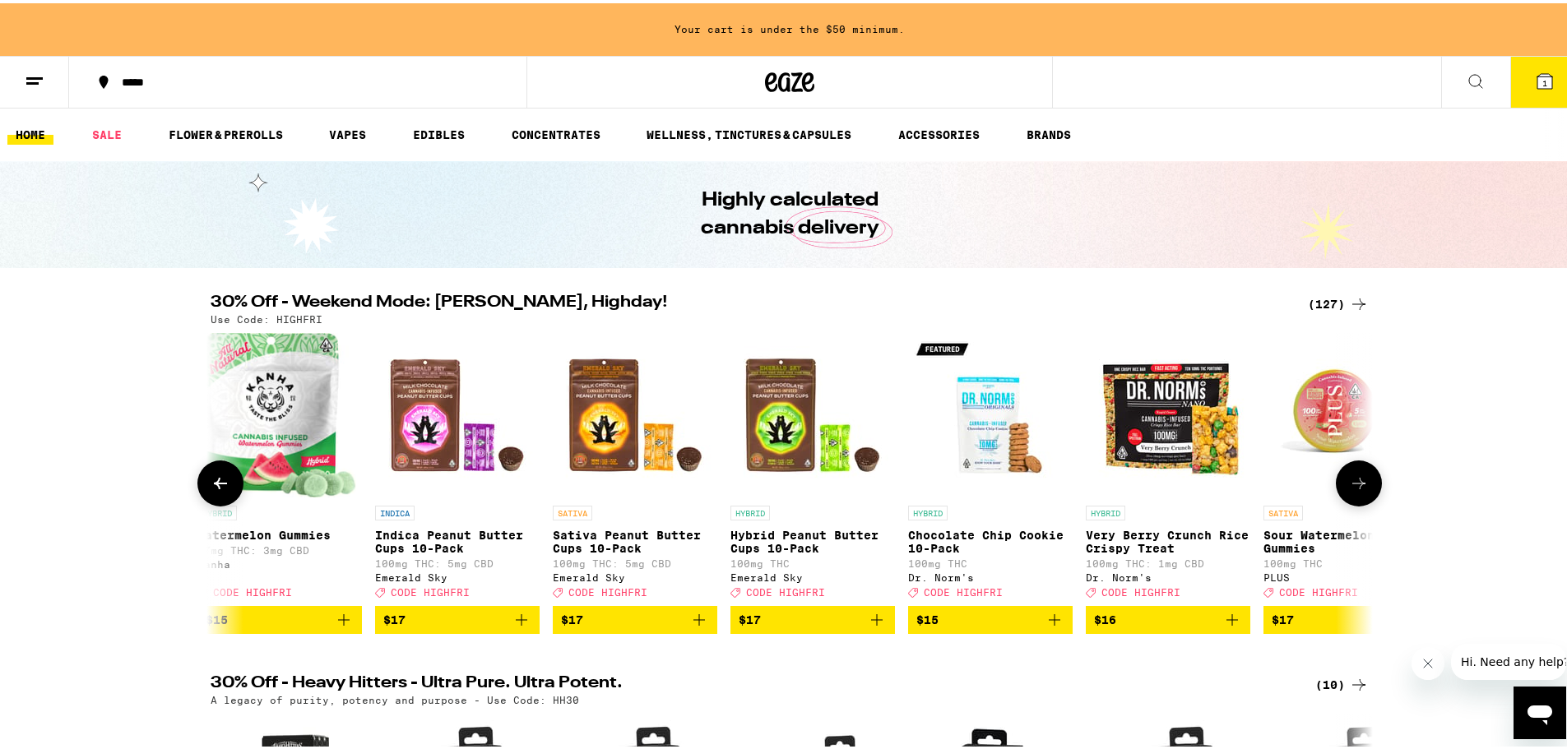
click at [219, 486] on icon at bounding box center [221, 480] width 20 height 20
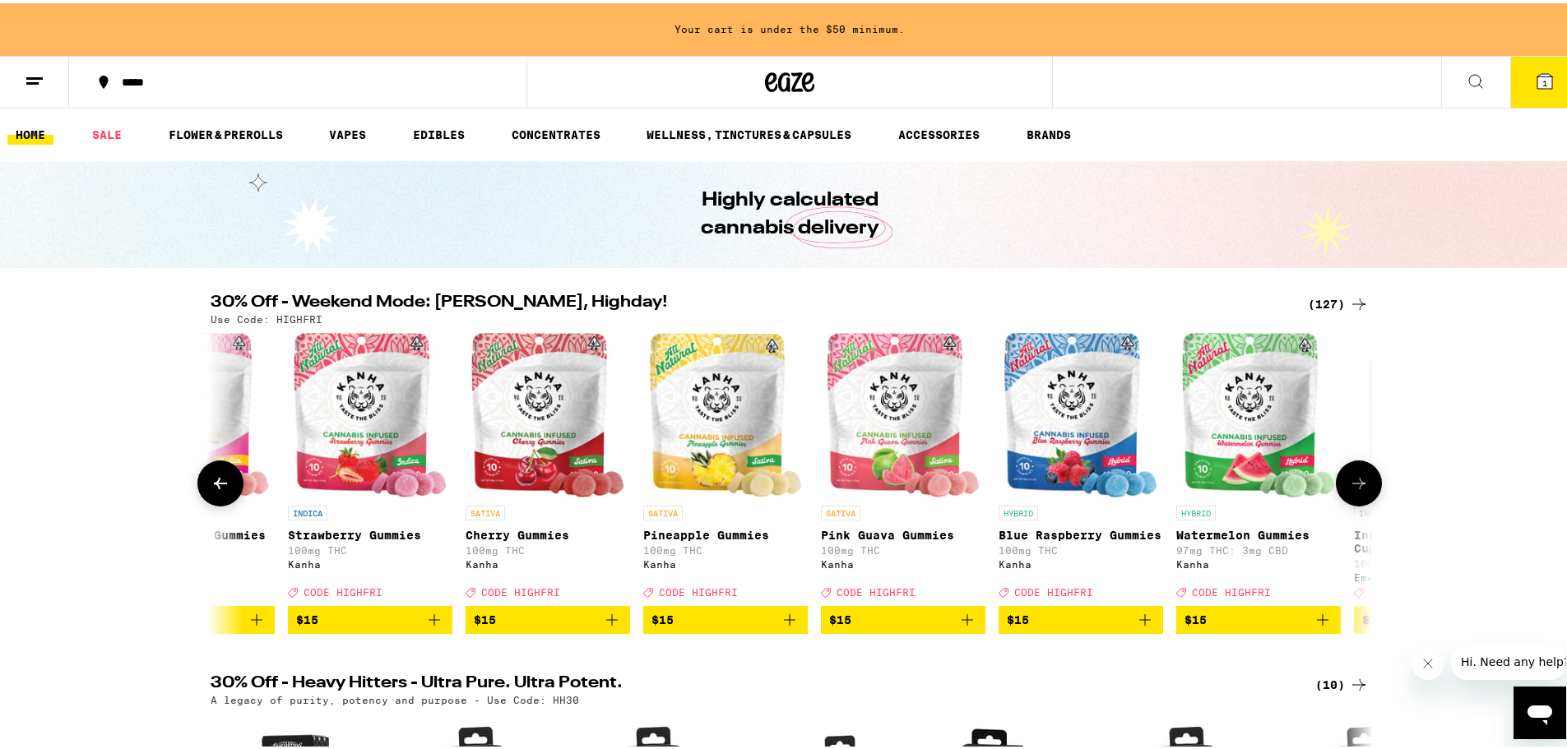
click at [219, 486] on icon at bounding box center [221, 480] width 20 height 20
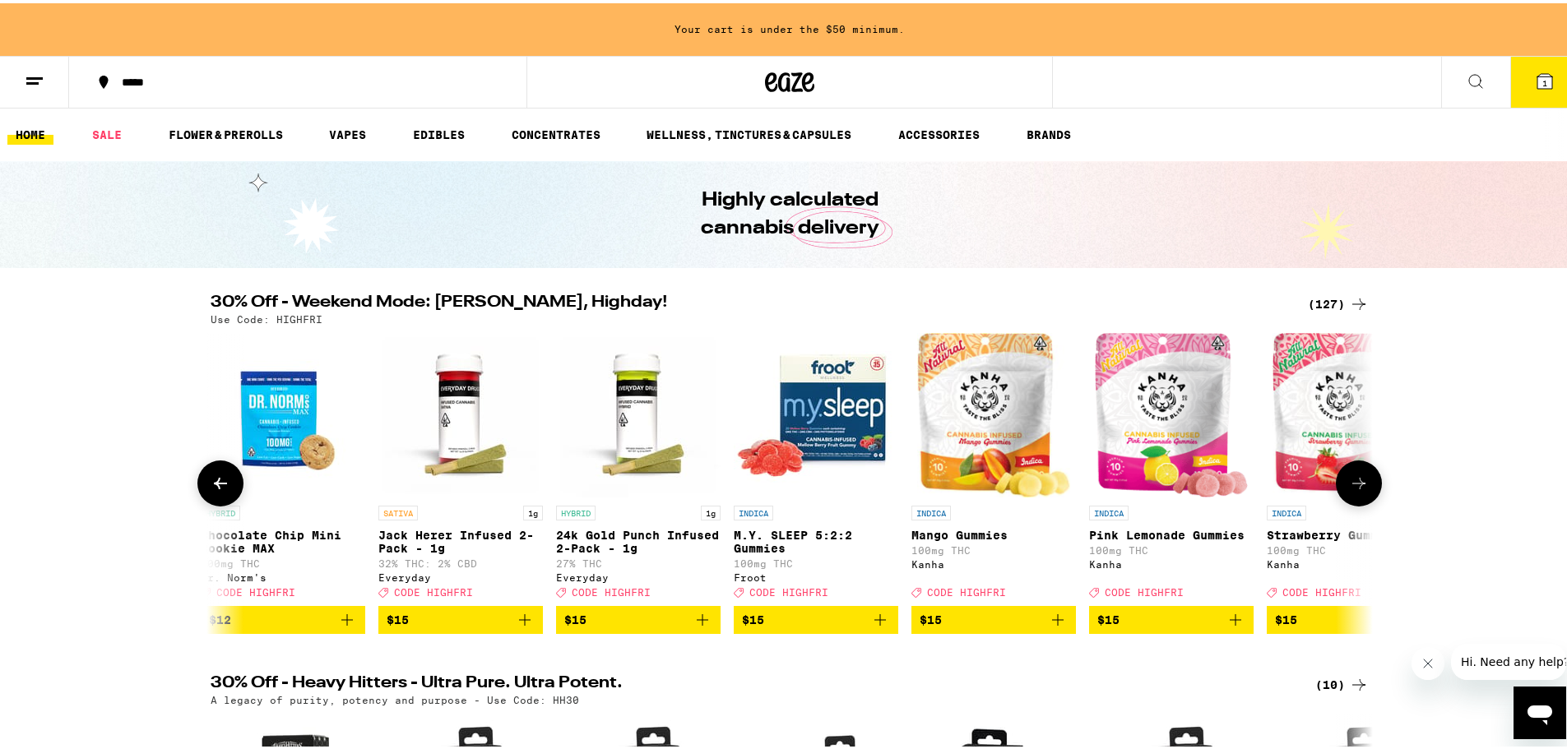
click at [219, 486] on icon at bounding box center [221, 480] width 20 height 20
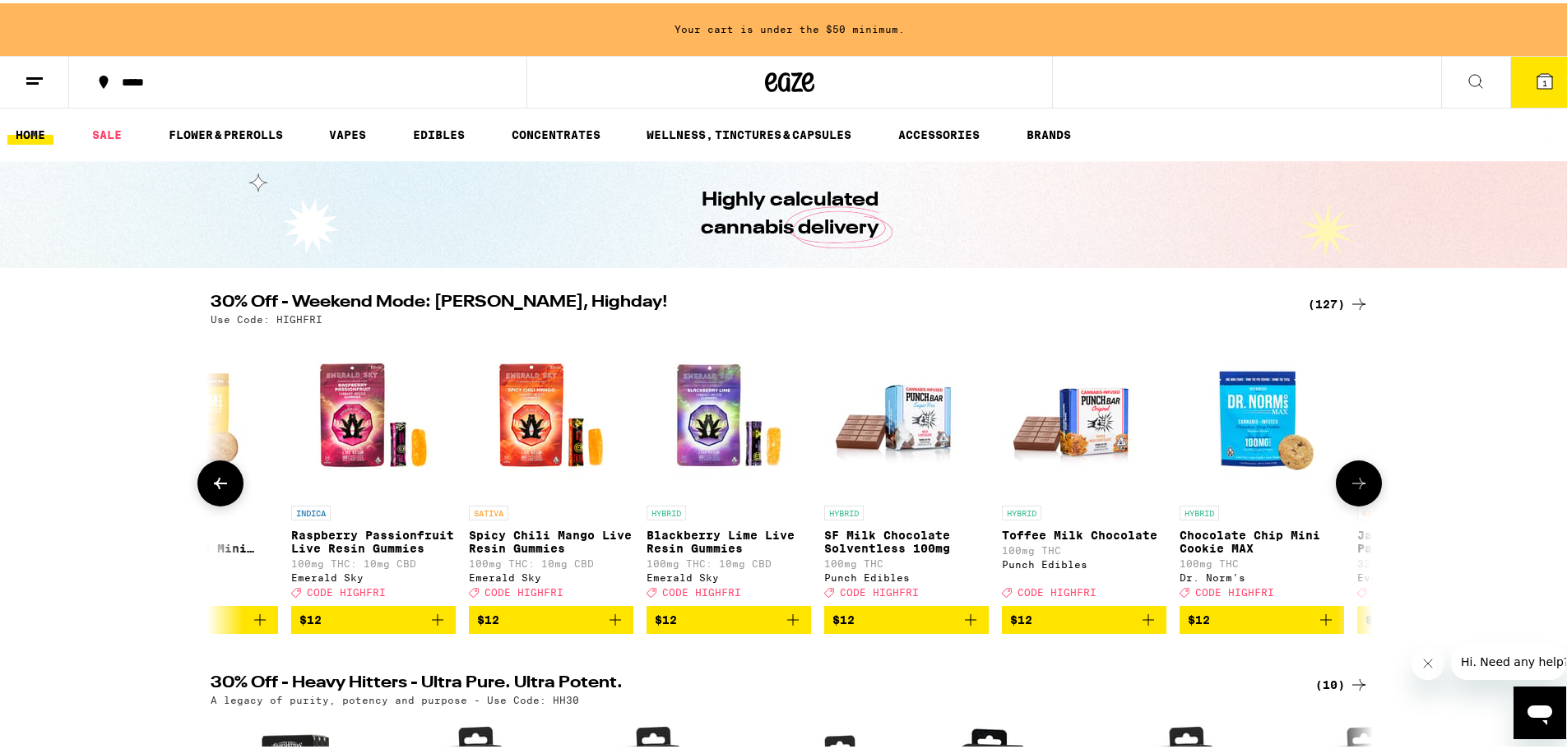
click at [219, 486] on icon at bounding box center [221, 480] width 20 height 20
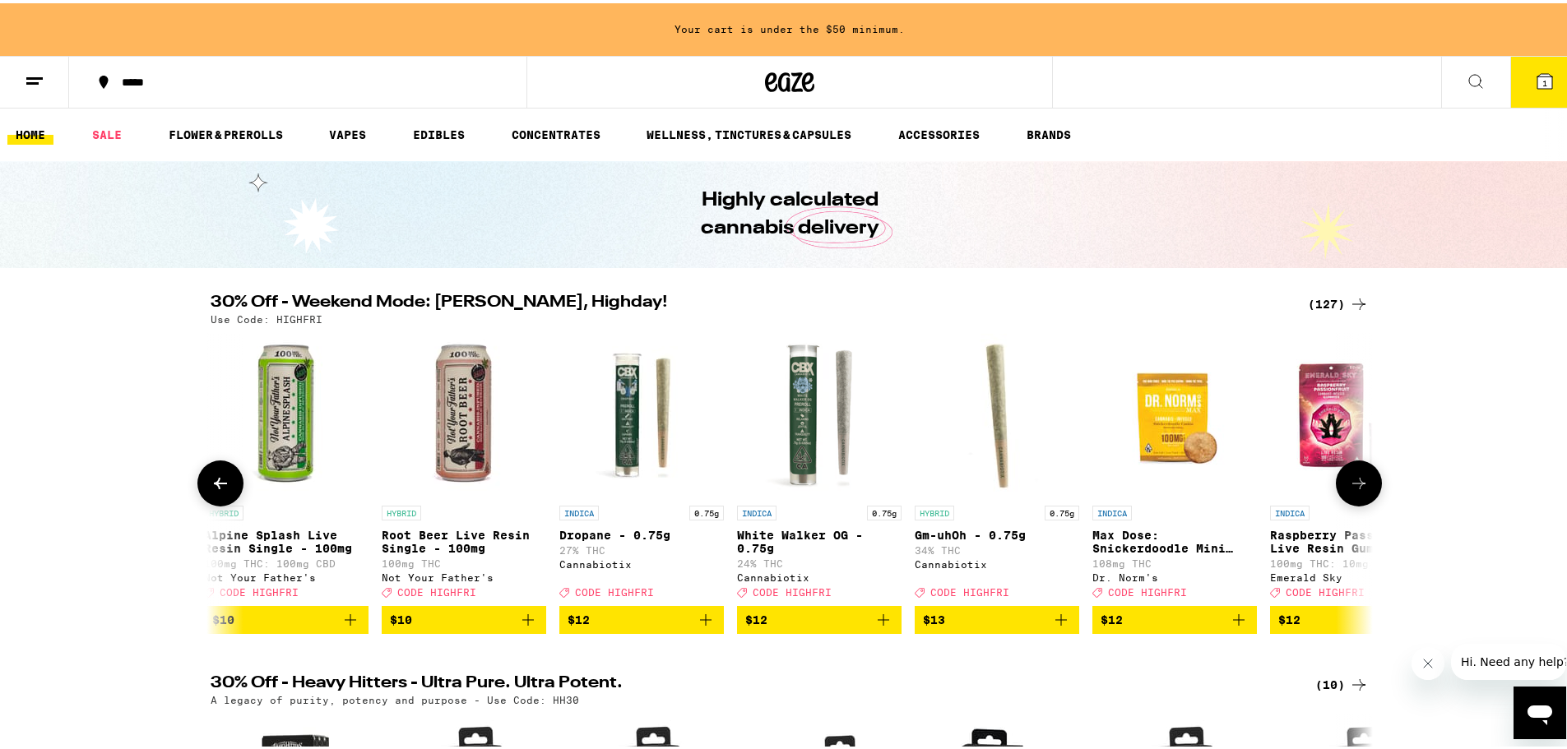
click at [219, 486] on icon at bounding box center [221, 480] width 20 height 20
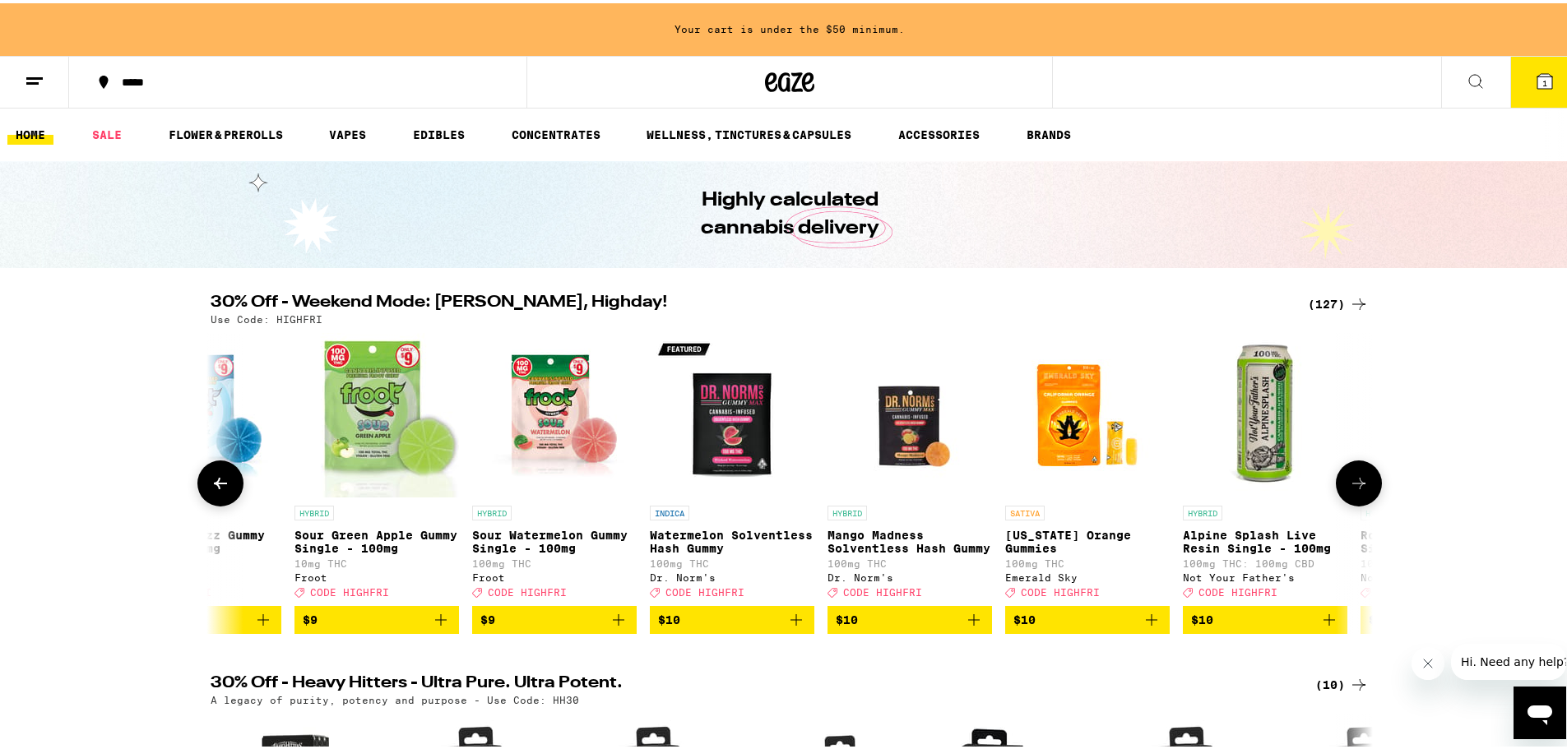
click at [219, 486] on icon at bounding box center [221, 480] width 20 height 20
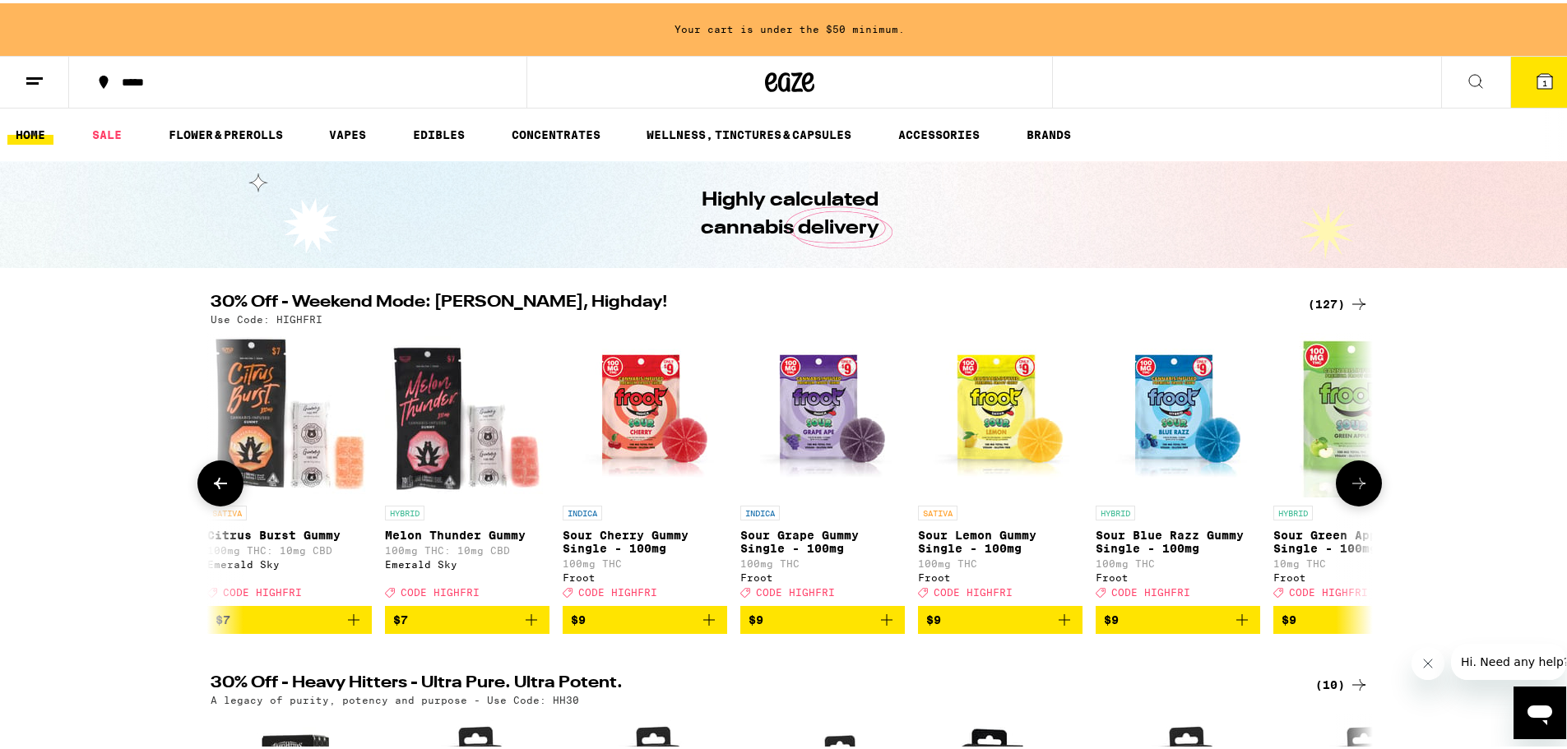
click at [219, 486] on icon at bounding box center [221, 480] width 20 height 20
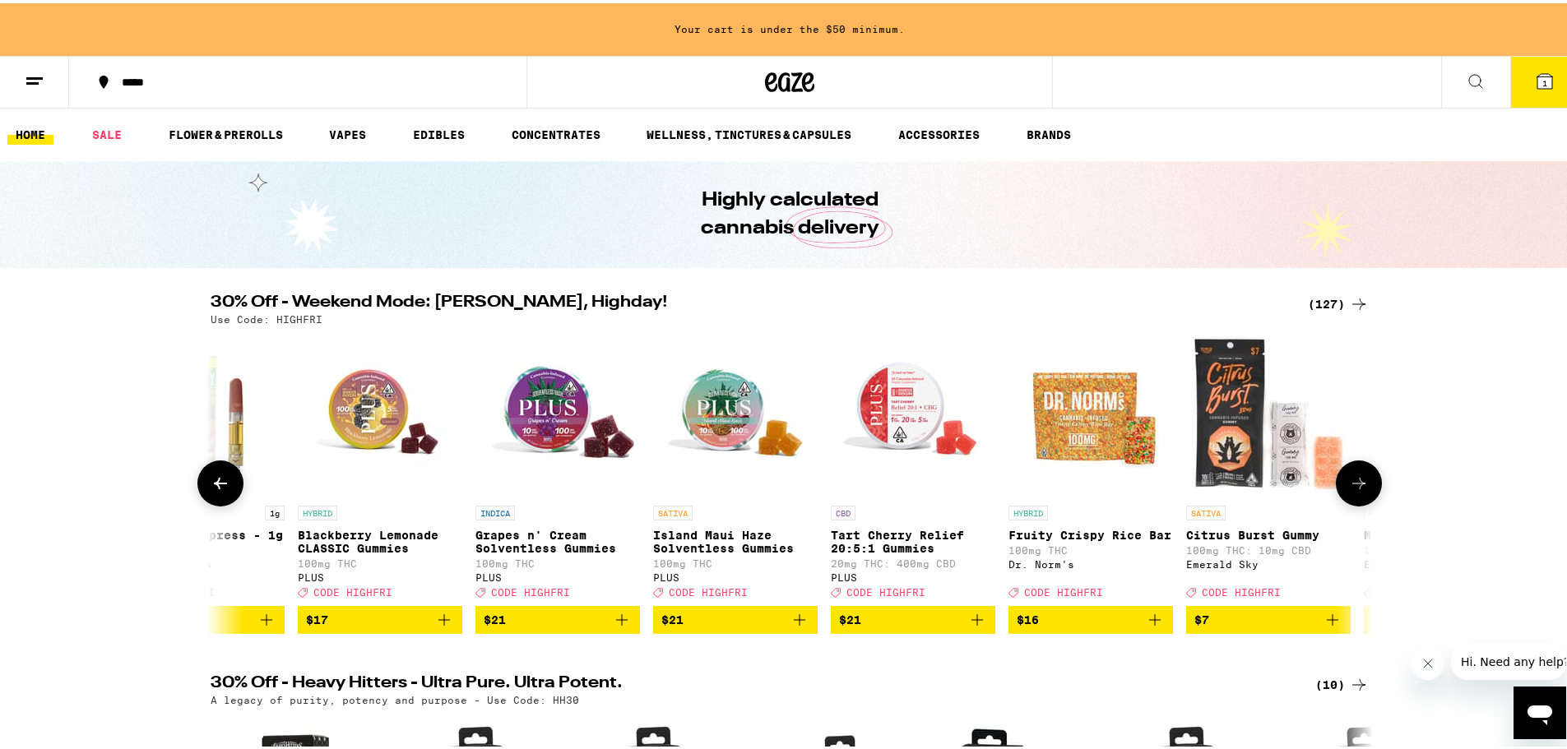
click at [219, 486] on icon at bounding box center [221, 480] width 20 height 20
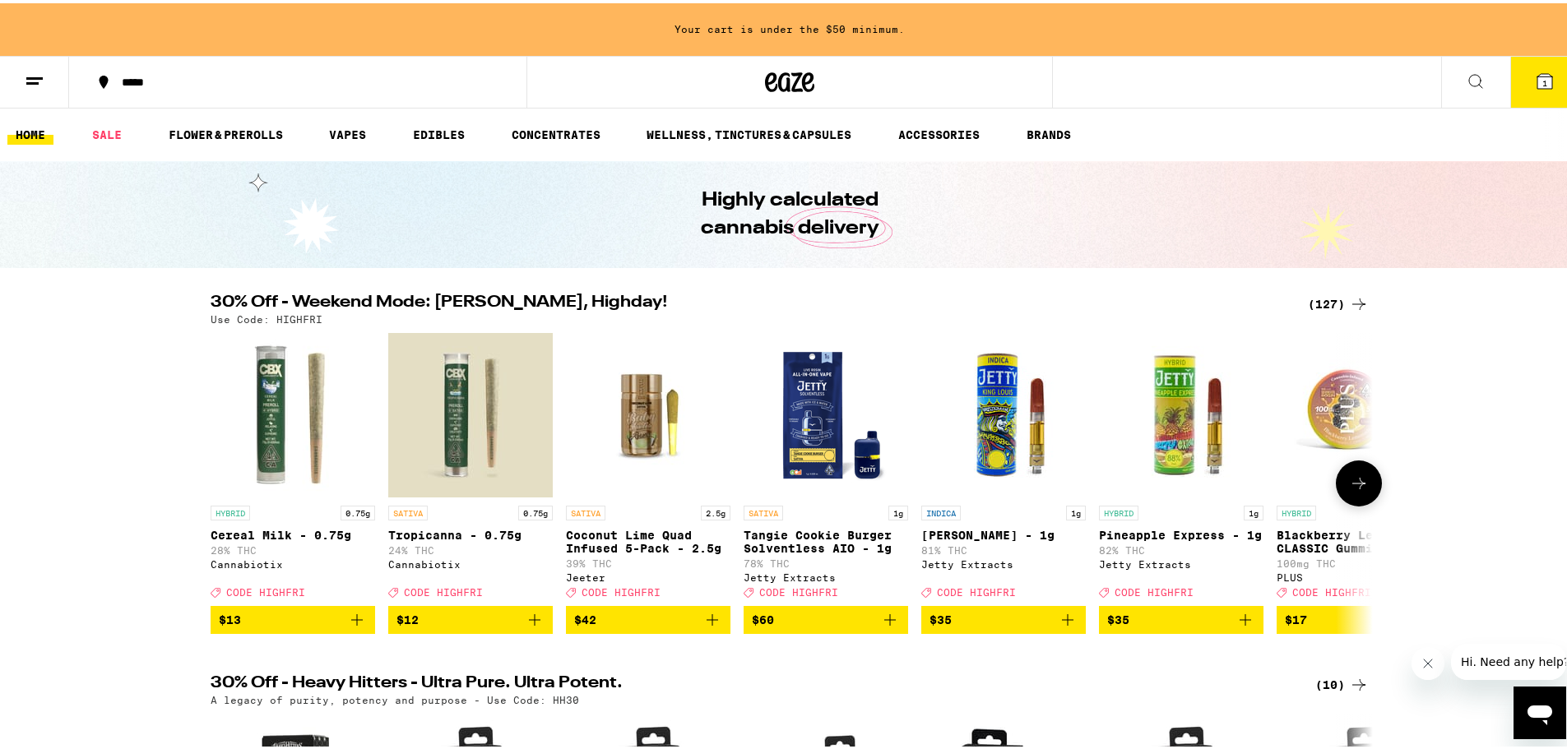
click at [219, 486] on div at bounding box center [220, 480] width 46 height 46
click at [1205, 486] on icon at bounding box center [1358, 481] width 13 height 12
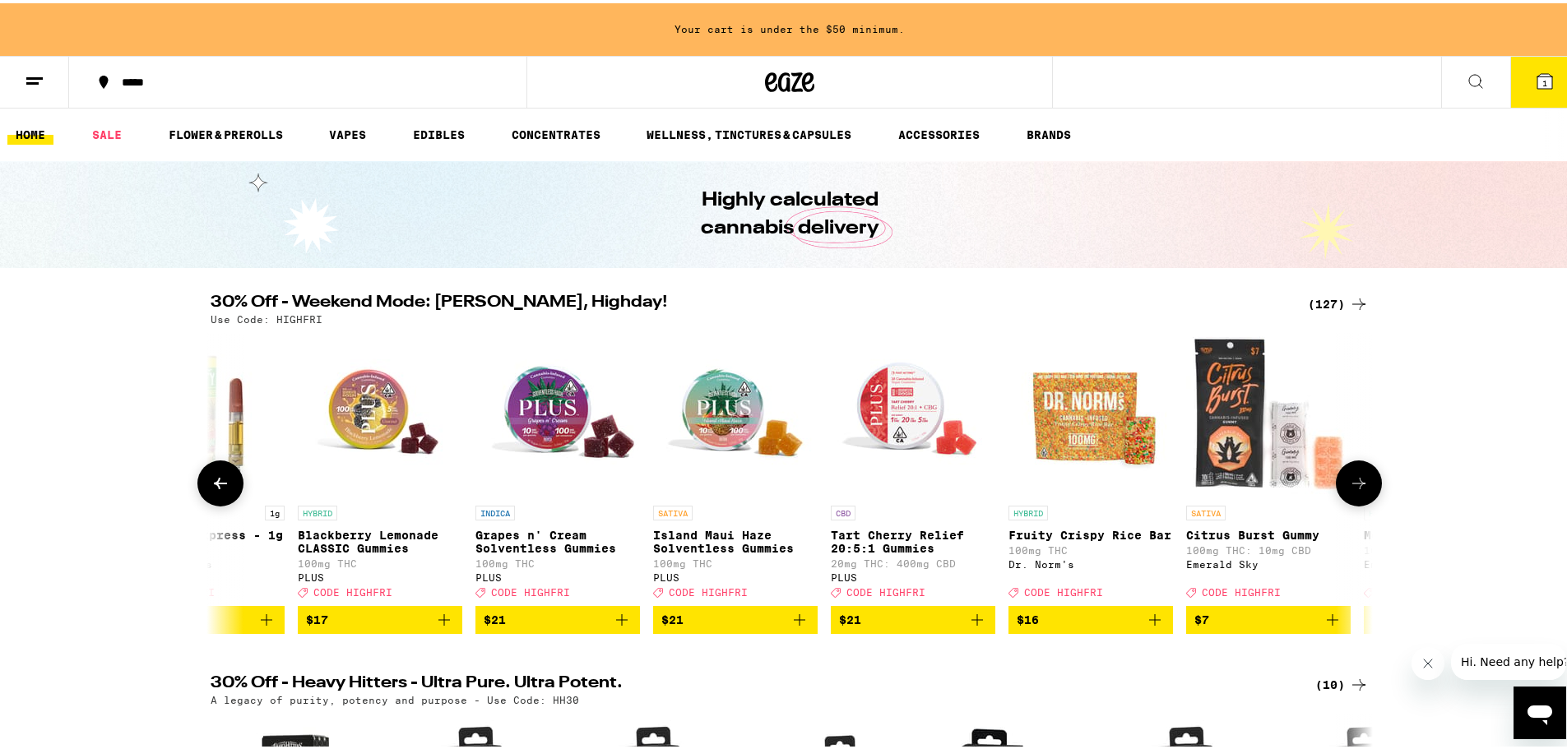
click at [1205, 486] on icon at bounding box center [1358, 481] width 13 height 12
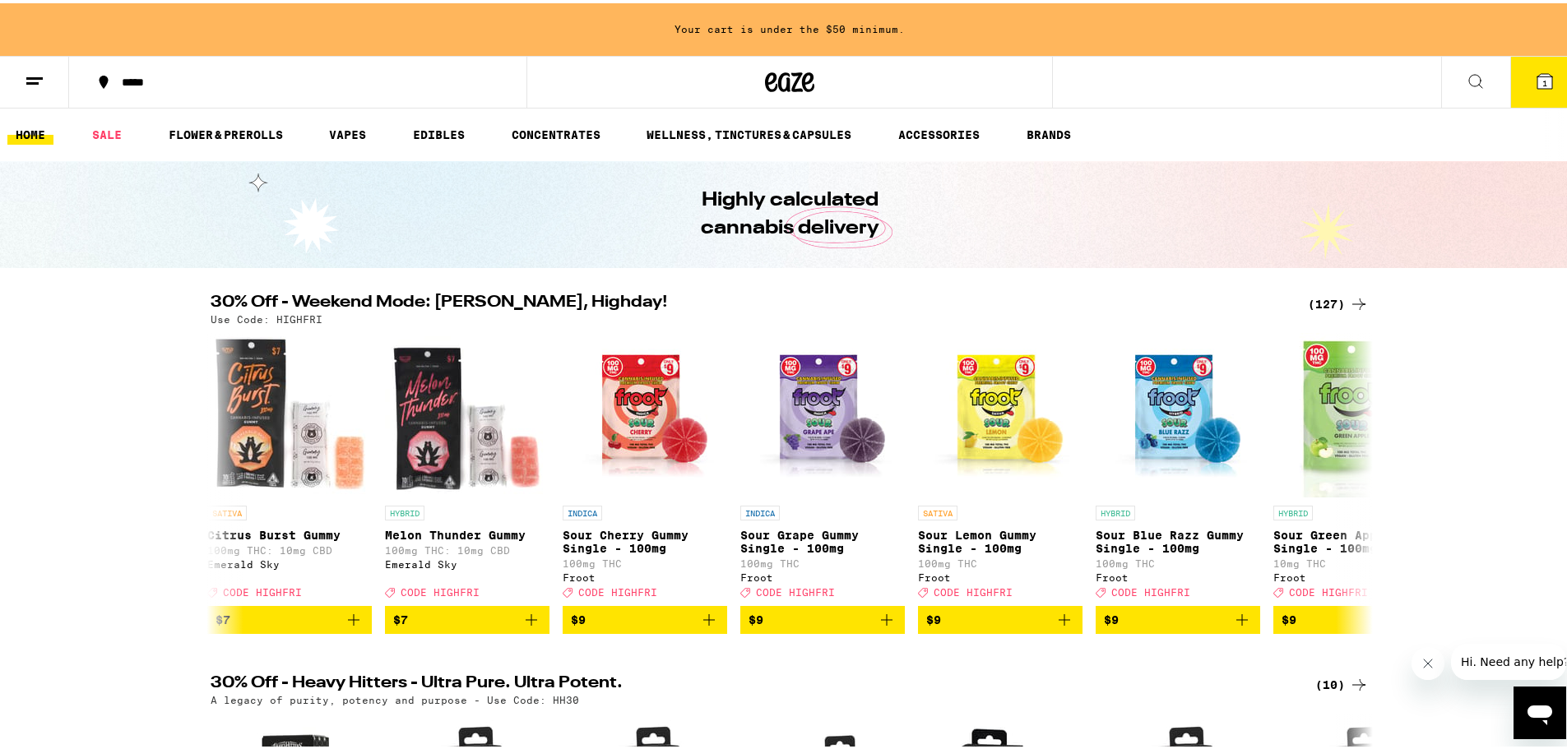
drag, startPoint x: 160, startPoint y: 483, endPoint x: 192, endPoint y: 488, distance: 31.6
click at [164, 487] on div "30% Off - Weekend Mode: [PERSON_NAME], Highday! (127) Use Code: HIGHFRI HYBRID …" at bounding box center [789, 461] width 1579 height 340
click at [225, 492] on button at bounding box center [220, 480] width 46 height 46
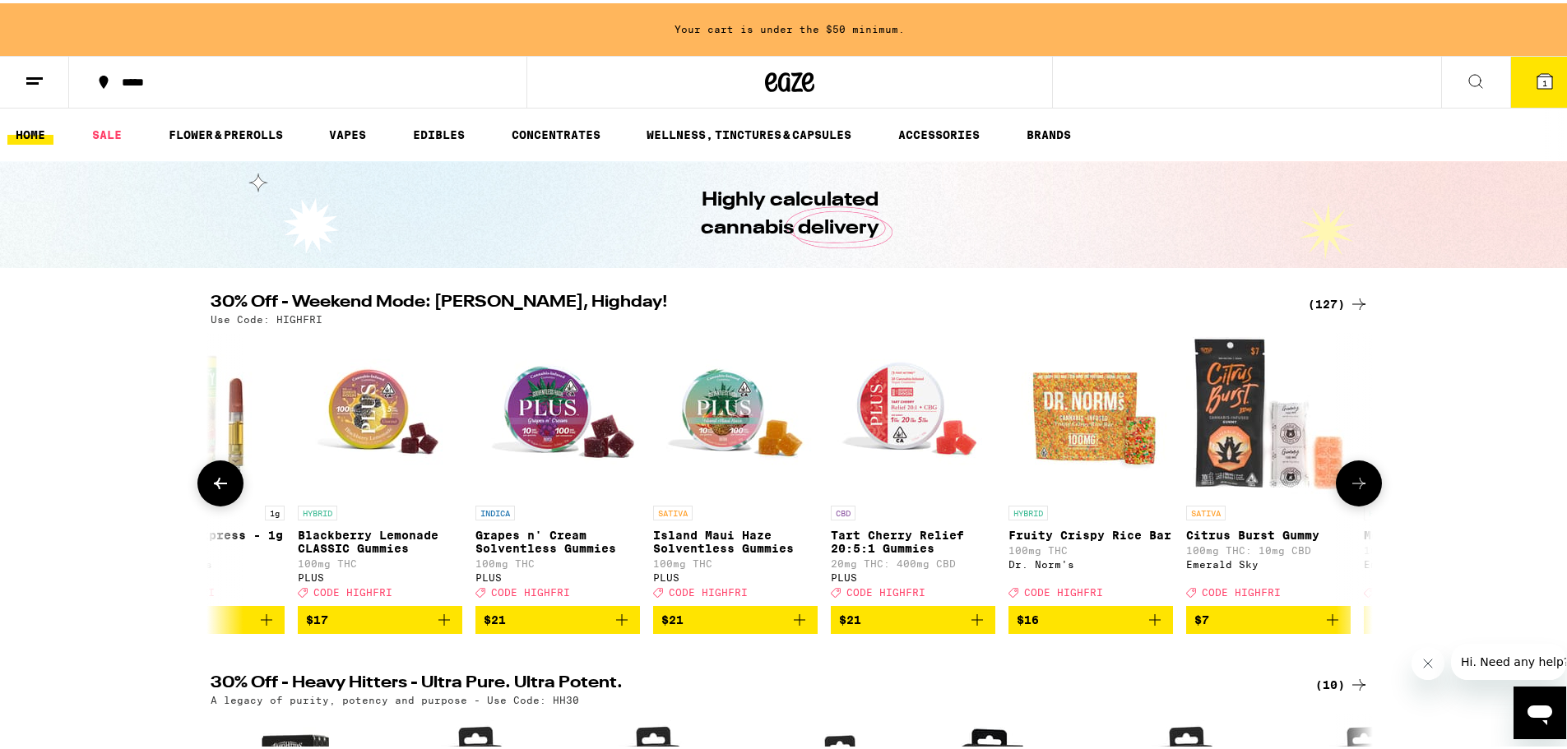
click at [225, 492] on button at bounding box center [220, 480] width 46 height 46
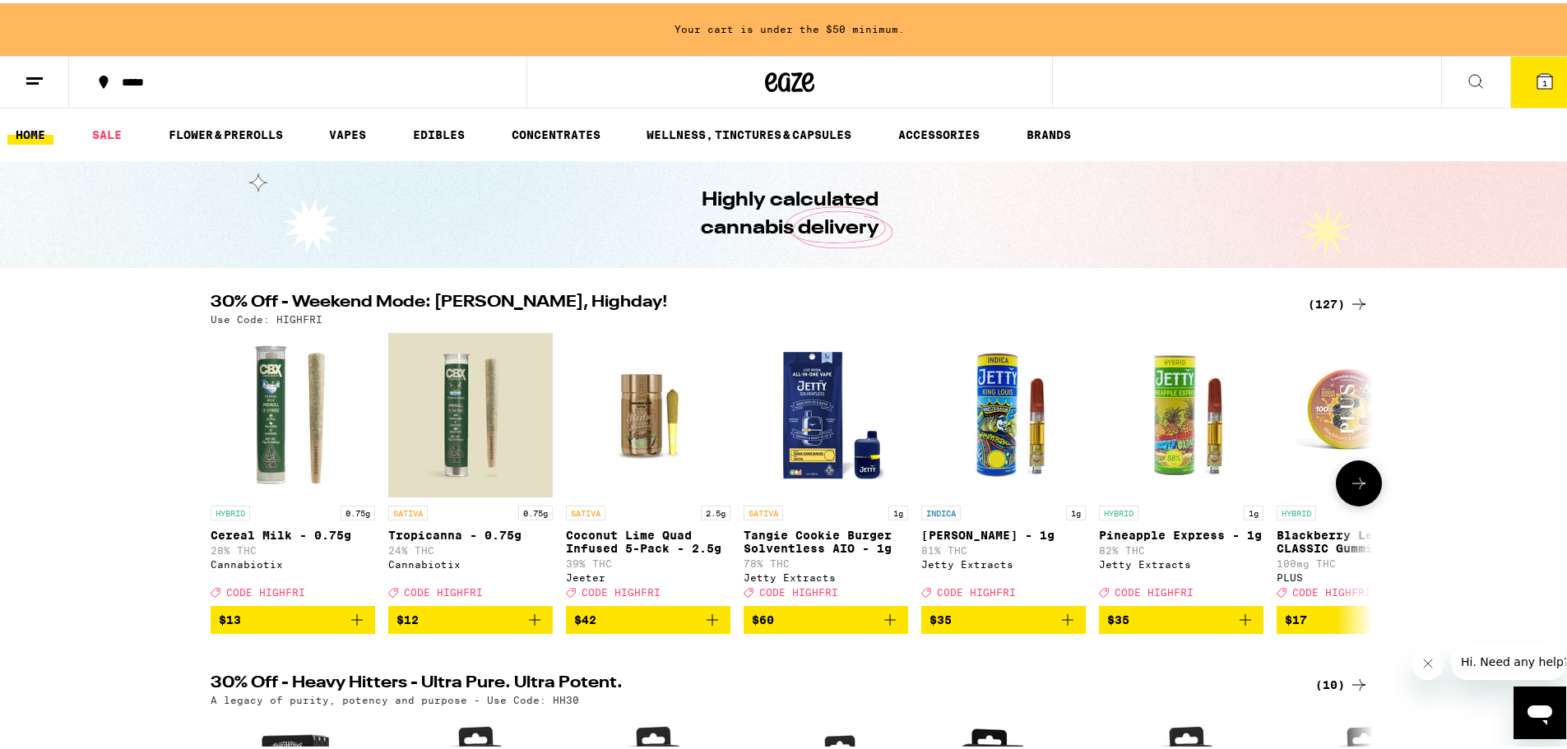
click at [1205, 490] on icon at bounding box center [1359, 480] width 20 height 20
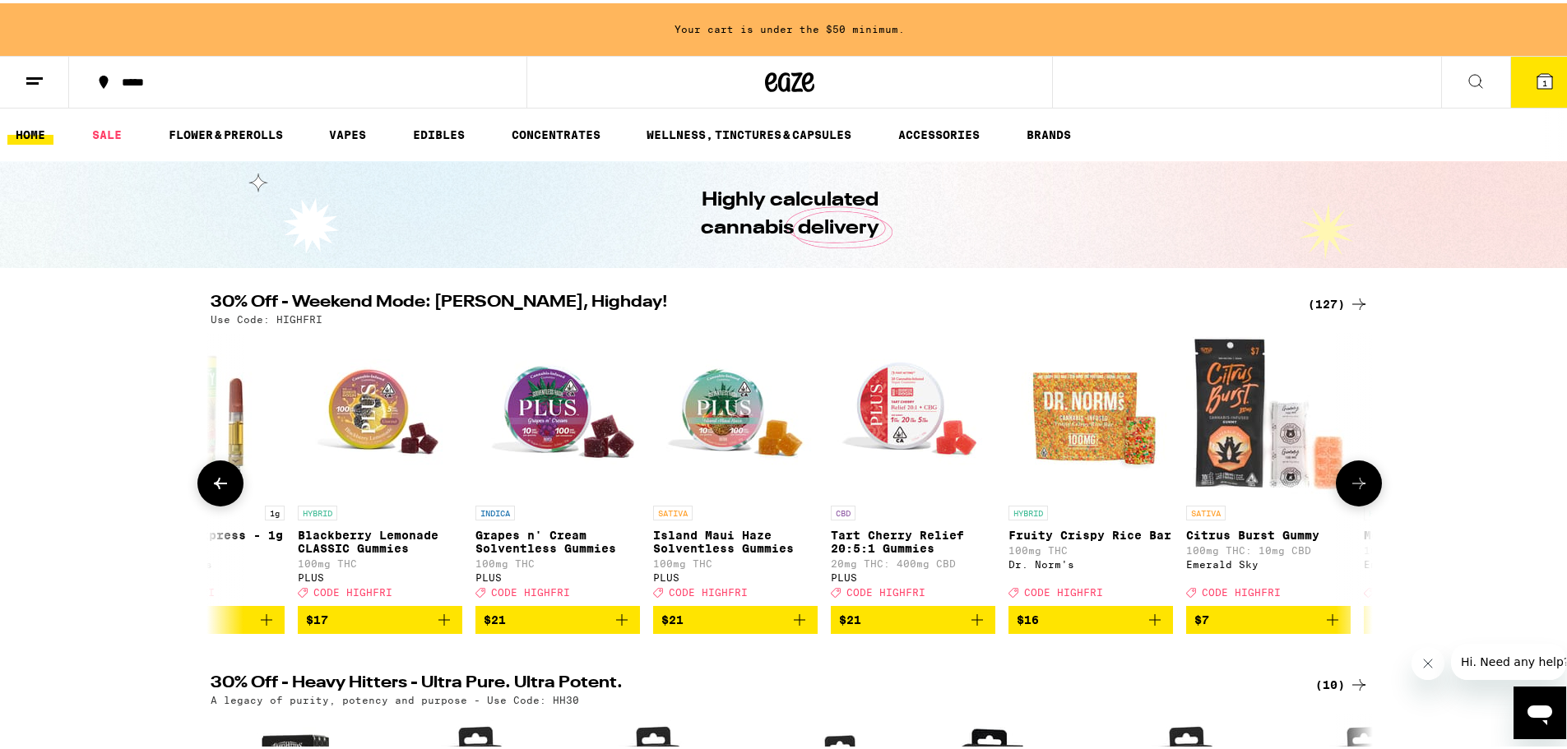
click at [1205, 490] on icon at bounding box center [1359, 480] width 20 height 20
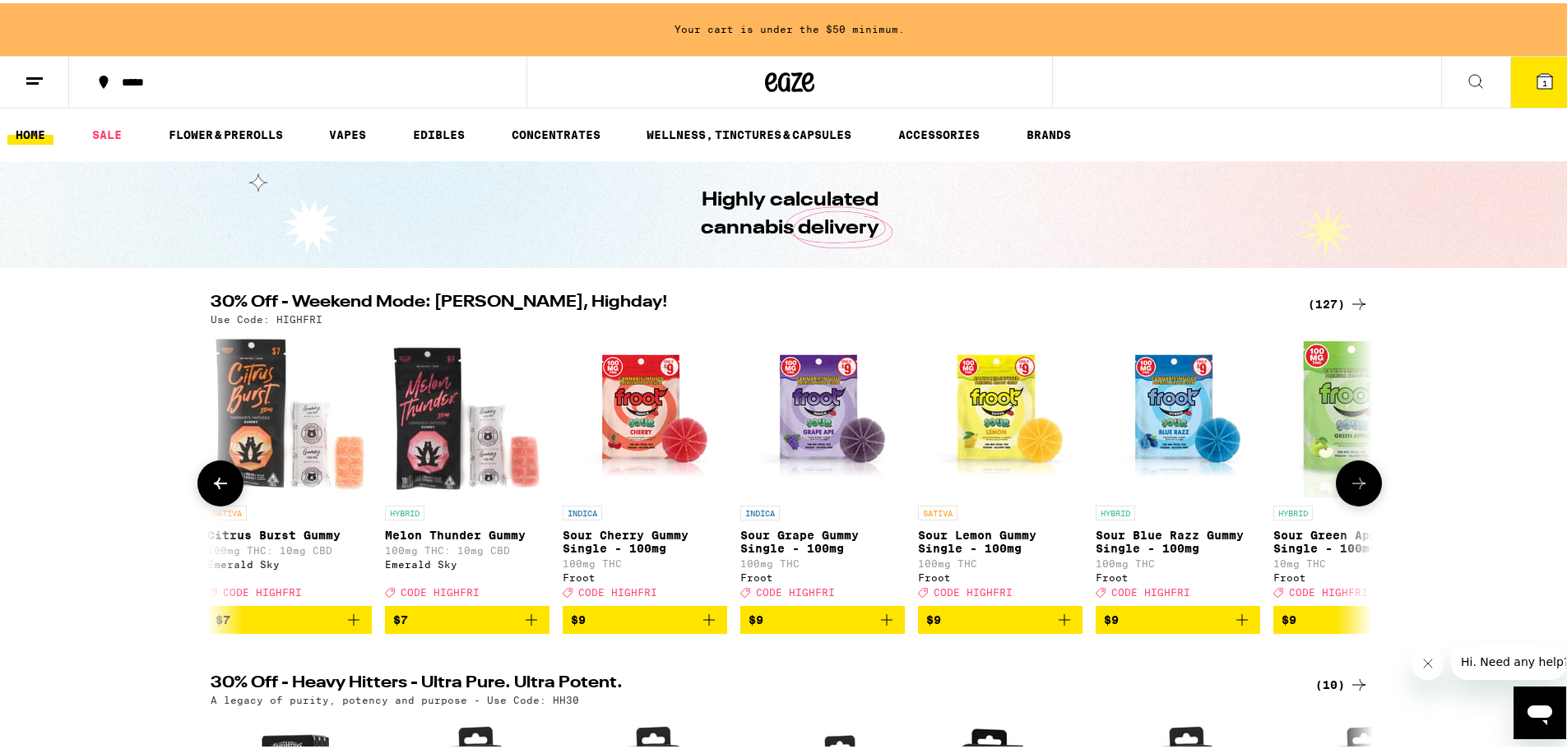
click at [1205, 490] on icon at bounding box center [1359, 480] width 20 height 20
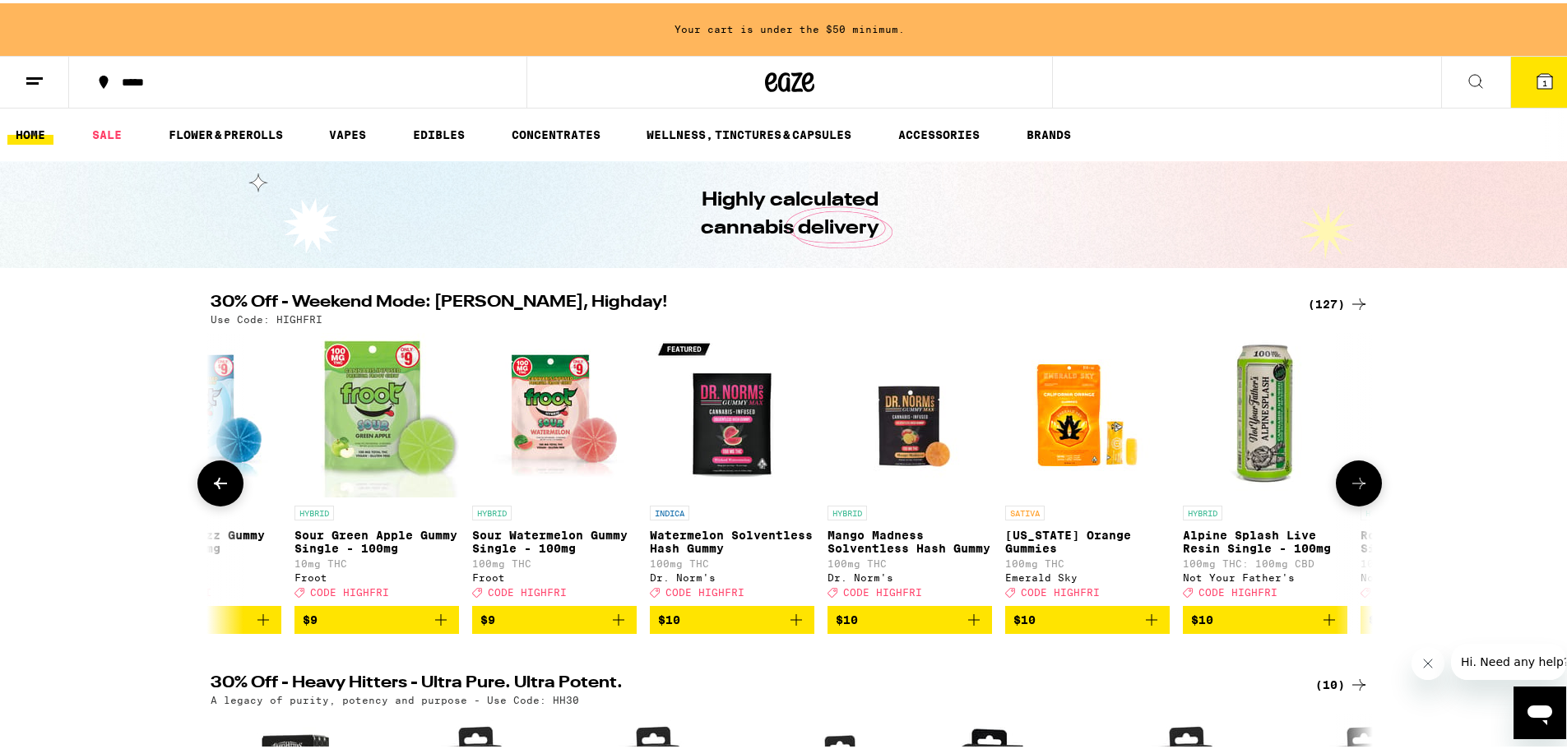
click at [1205, 490] on icon at bounding box center [1359, 480] width 20 height 20
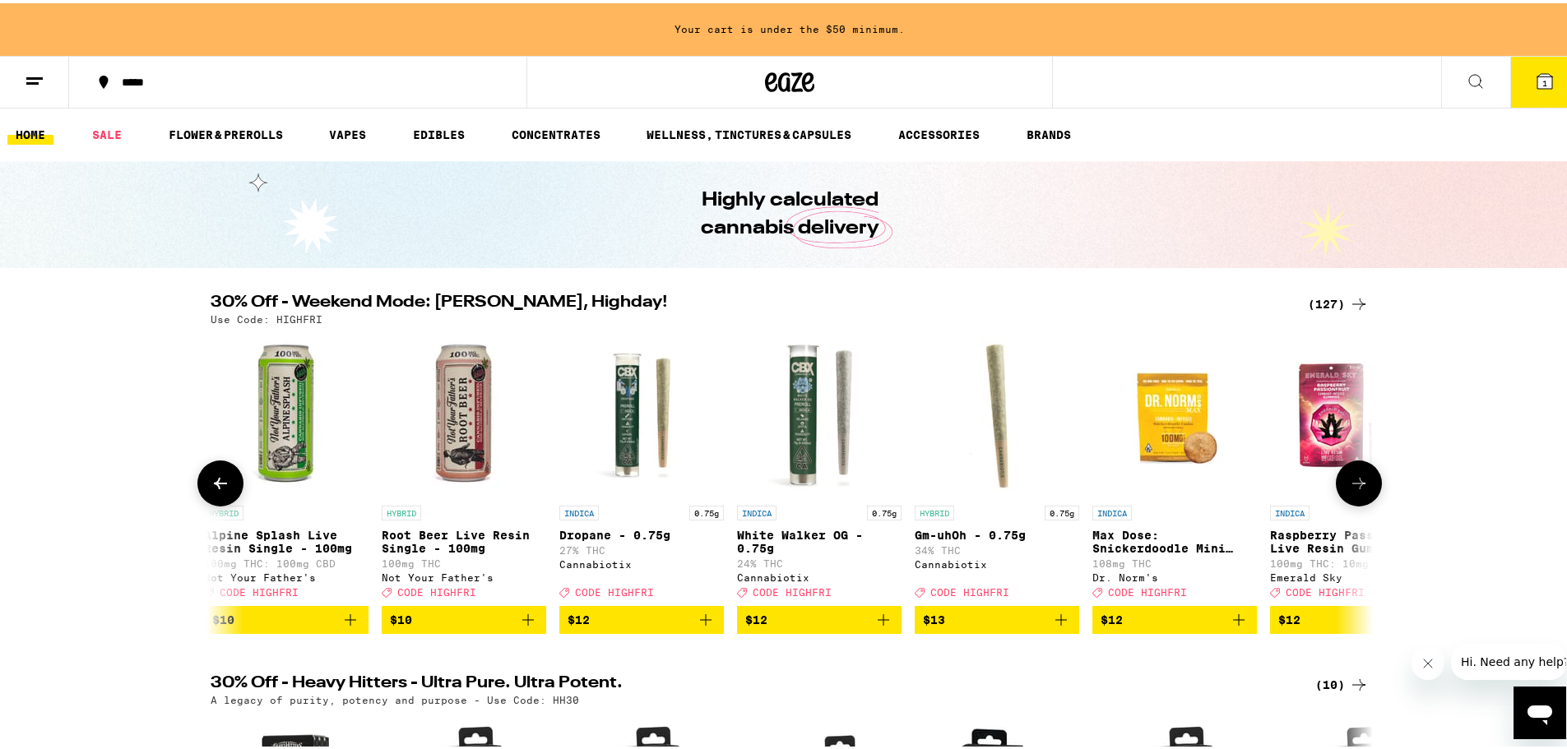
click at [1205, 490] on icon at bounding box center [1359, 480] width 20 height 20
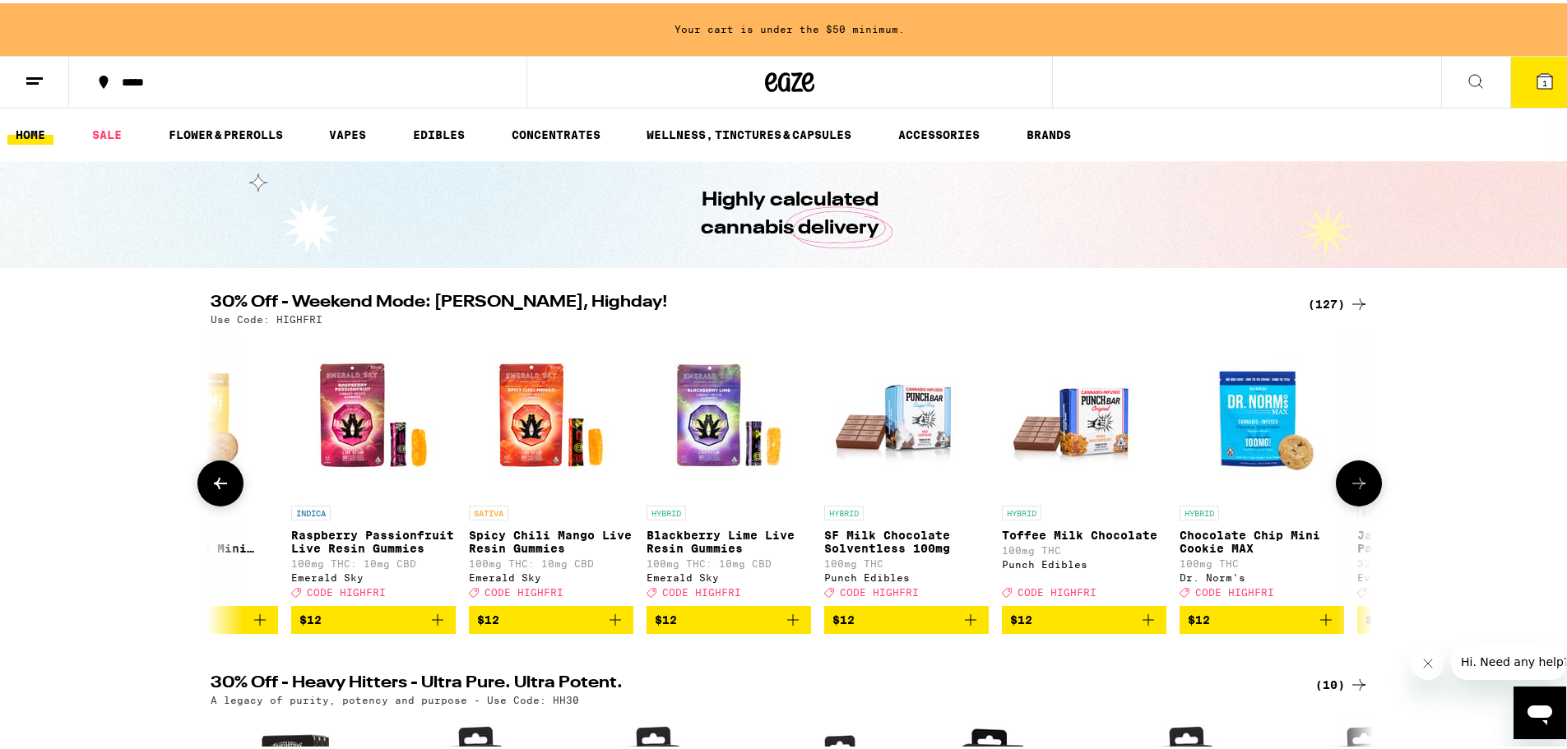
click at [1205, 490] on icon at bounding box center [1359, 480] width 20 height 20
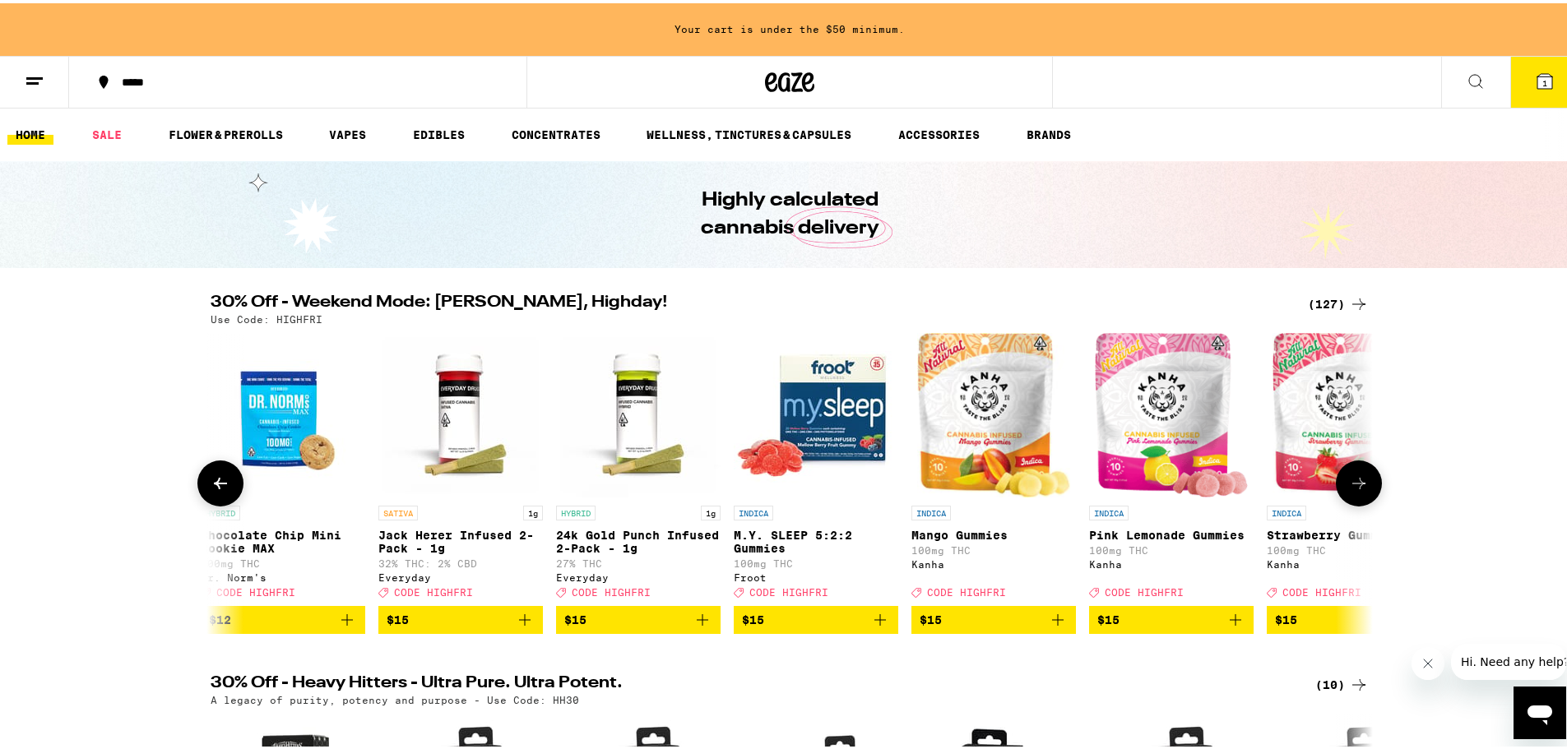
click at [1205, 490] on icon at bounding box center [1359, 480] width 20 height 20
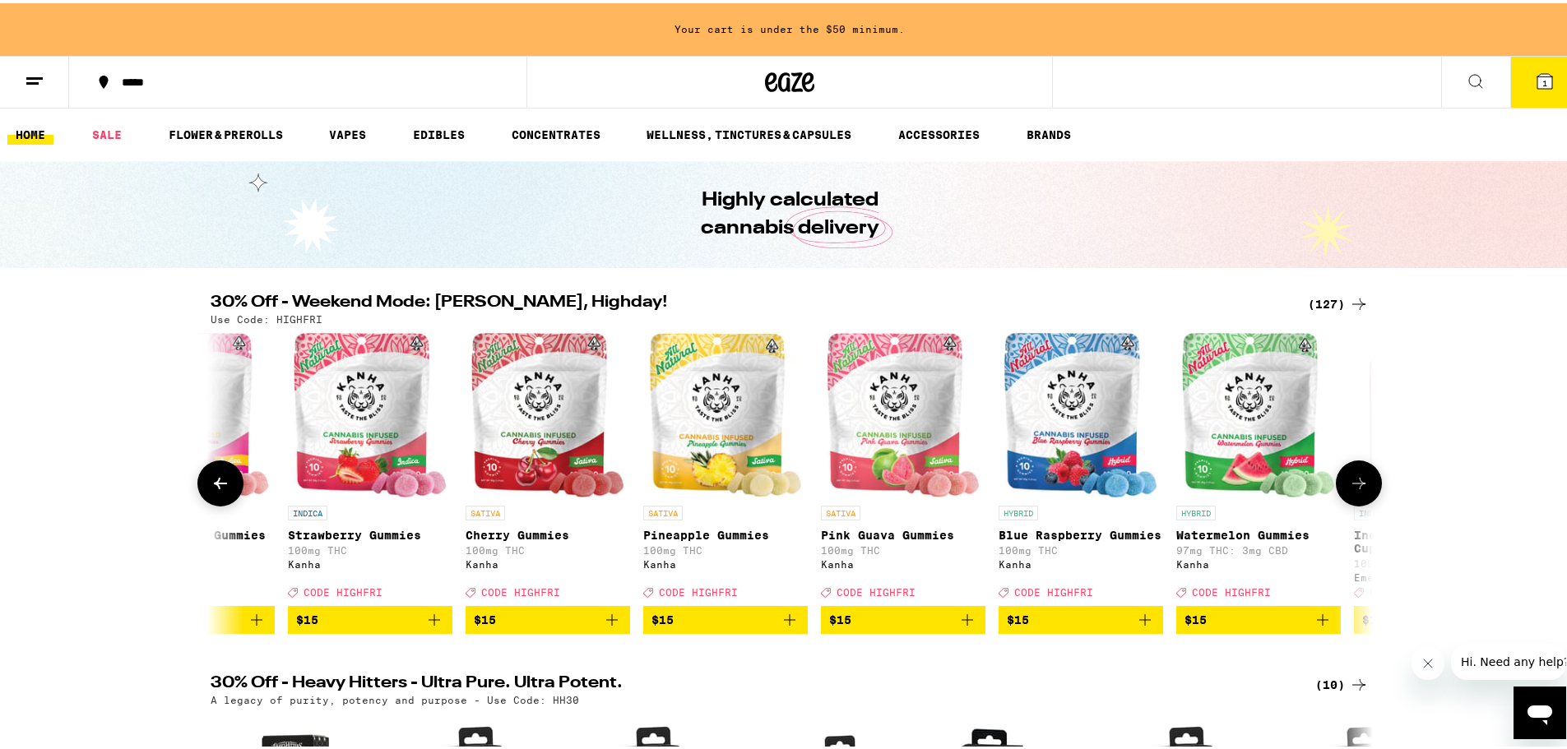
click at [1205, 490] on icon at bounding box center [1359, 480] width 20 height 20
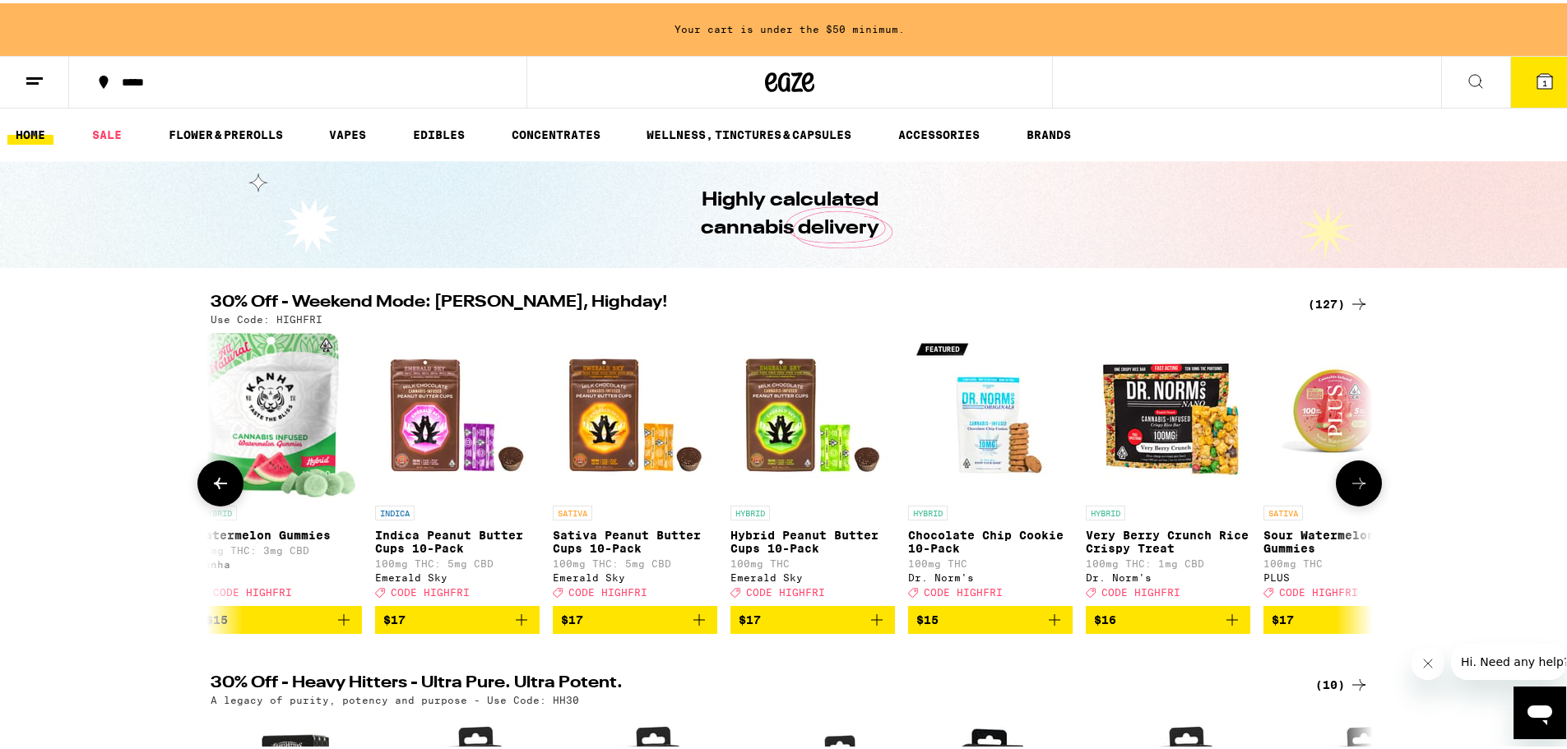
click at [1205, 490] on icon at bounding box center [1359, 480] width 20 height 20
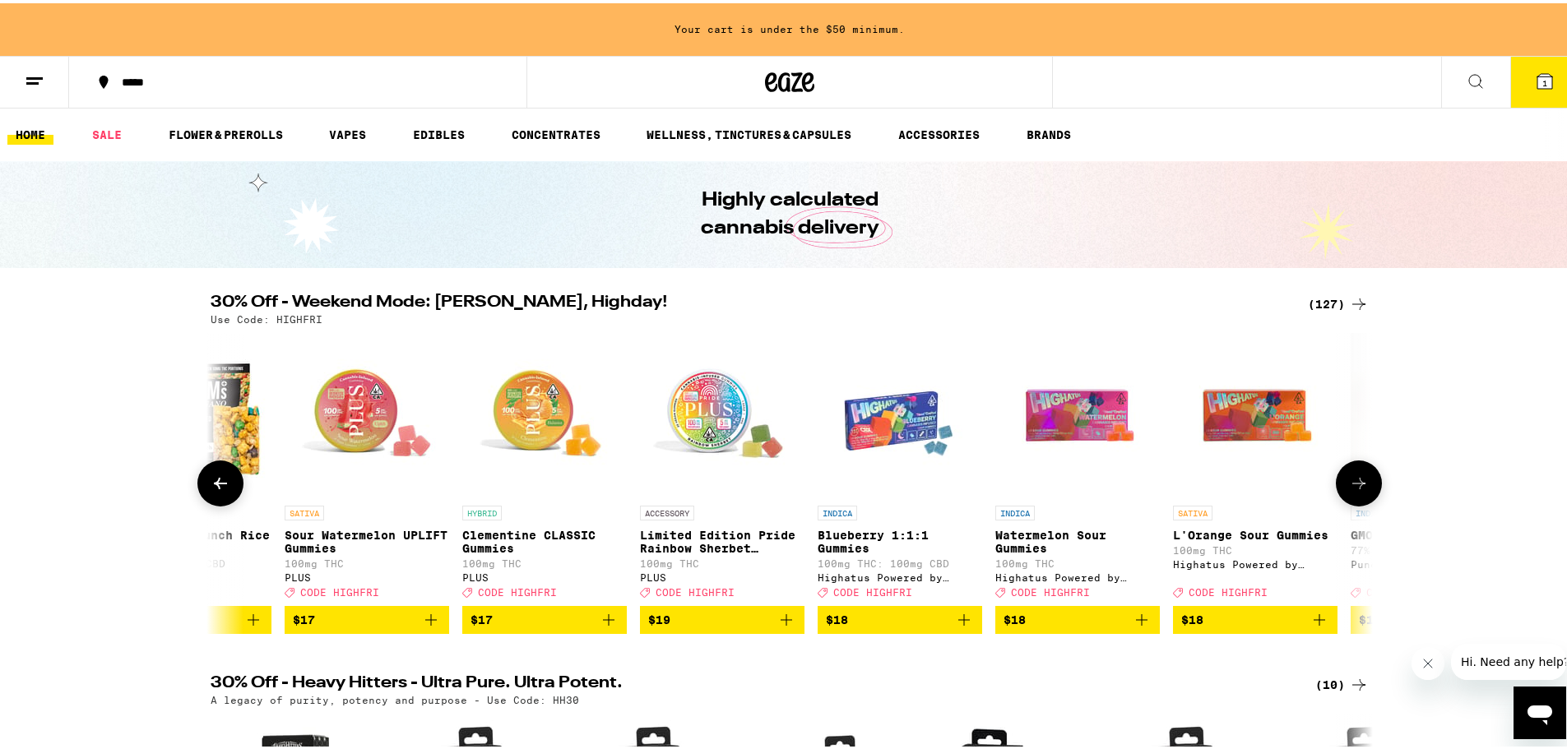
click at [1205, 490] on icon at bounding box center [1359, 480] width 20 height 20
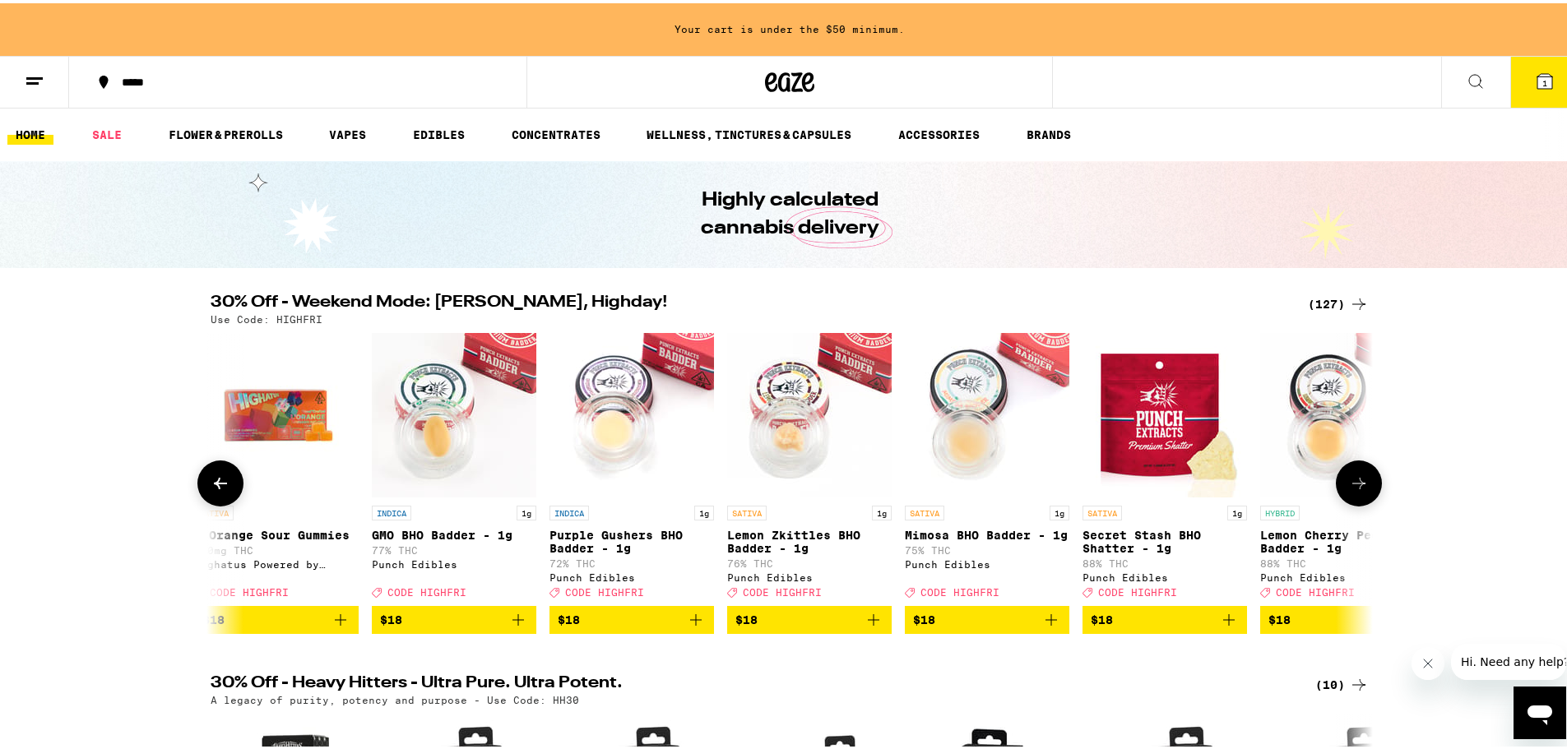
click at [1205, 490] on icon at bounding box center [1359, 480] width 20 height 20
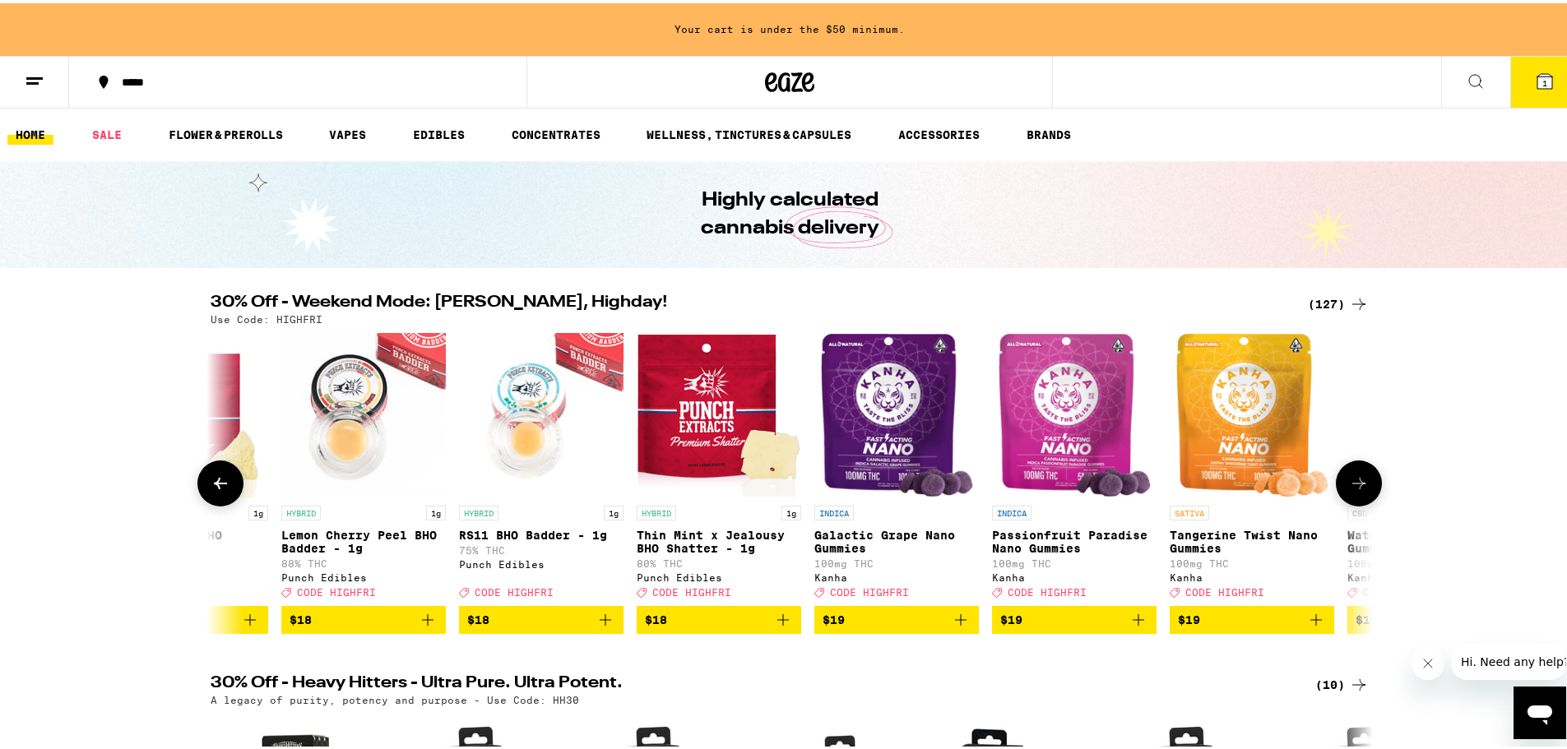
click at [1205, 490] on icon at bounding box center [1359, 480] width 20 height 20
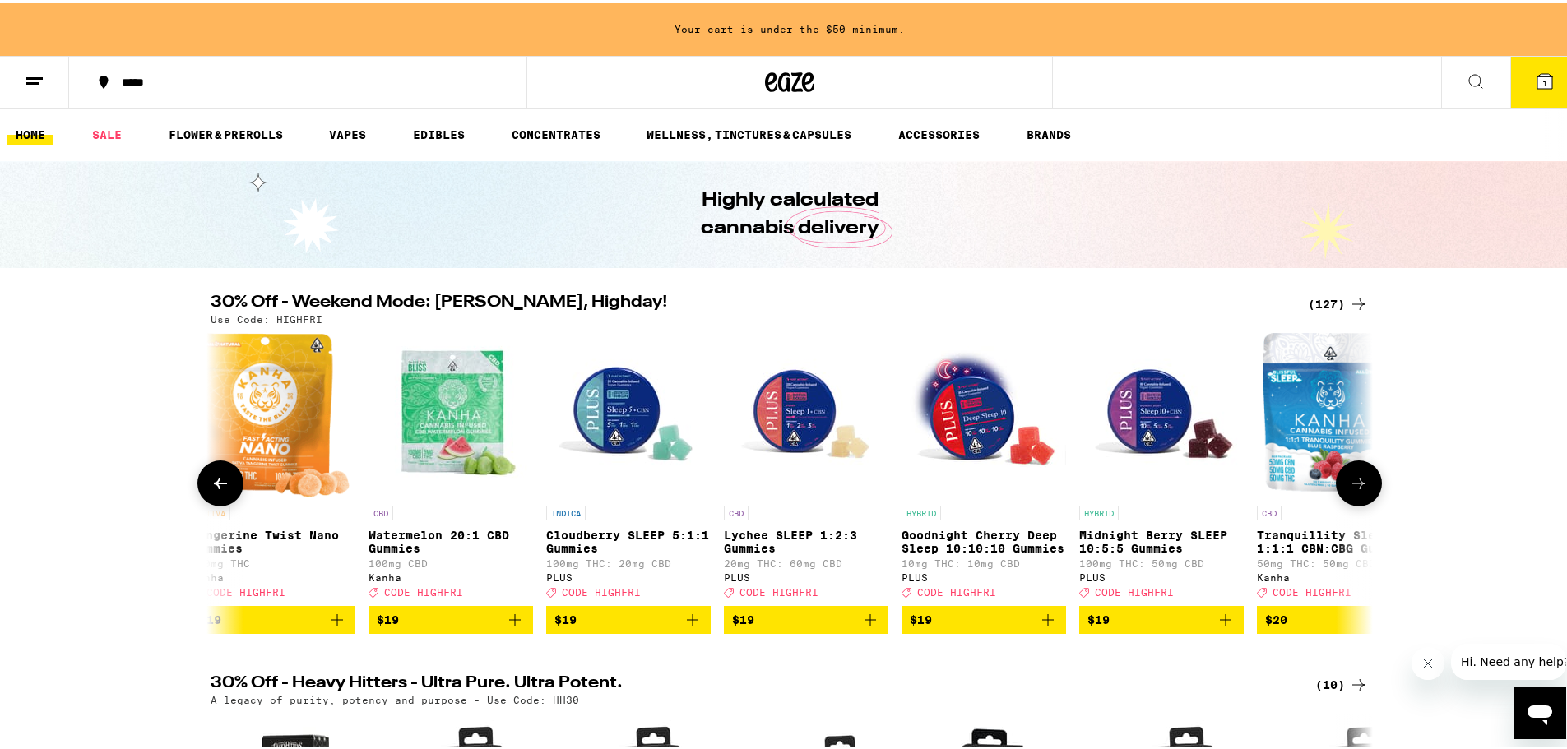
click at [1205, 490] on icon at bounding box center [1359, 480] width 20 height 20
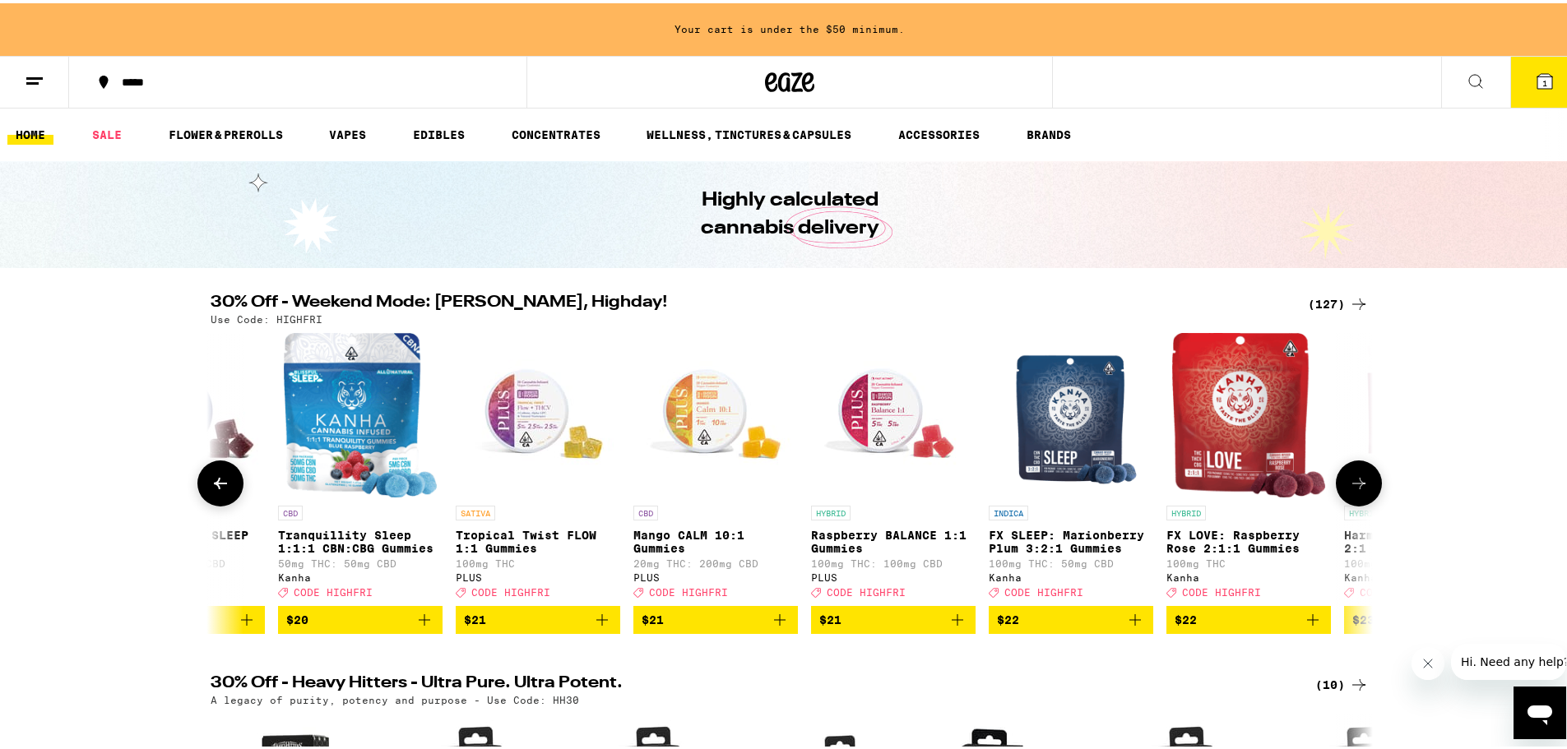
click at [1205, 490] on icon at bounding box center [1359, 480] width 20 height 20
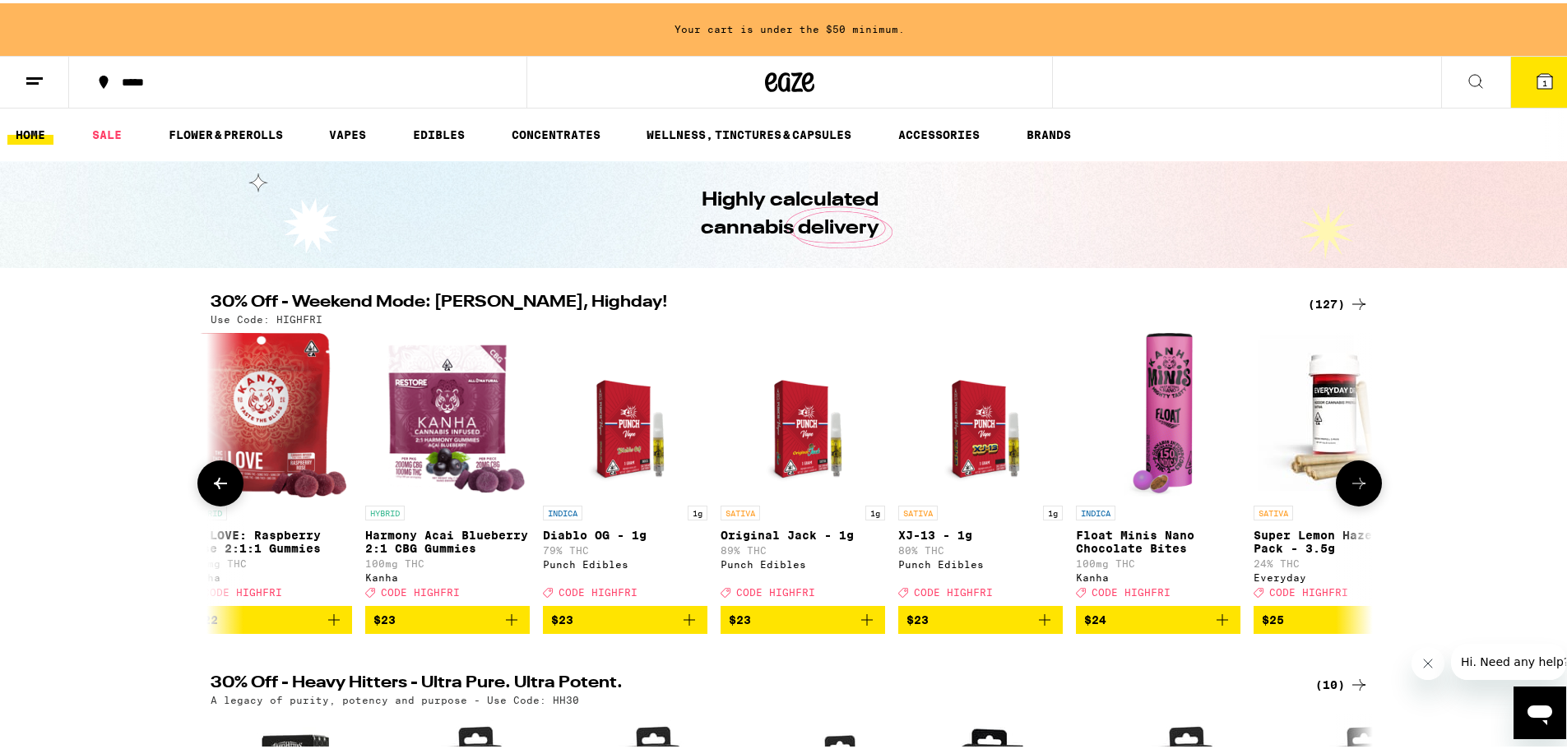
click at [1205, 490] on icon at bounding box center [1359, 480] width 20 height 20
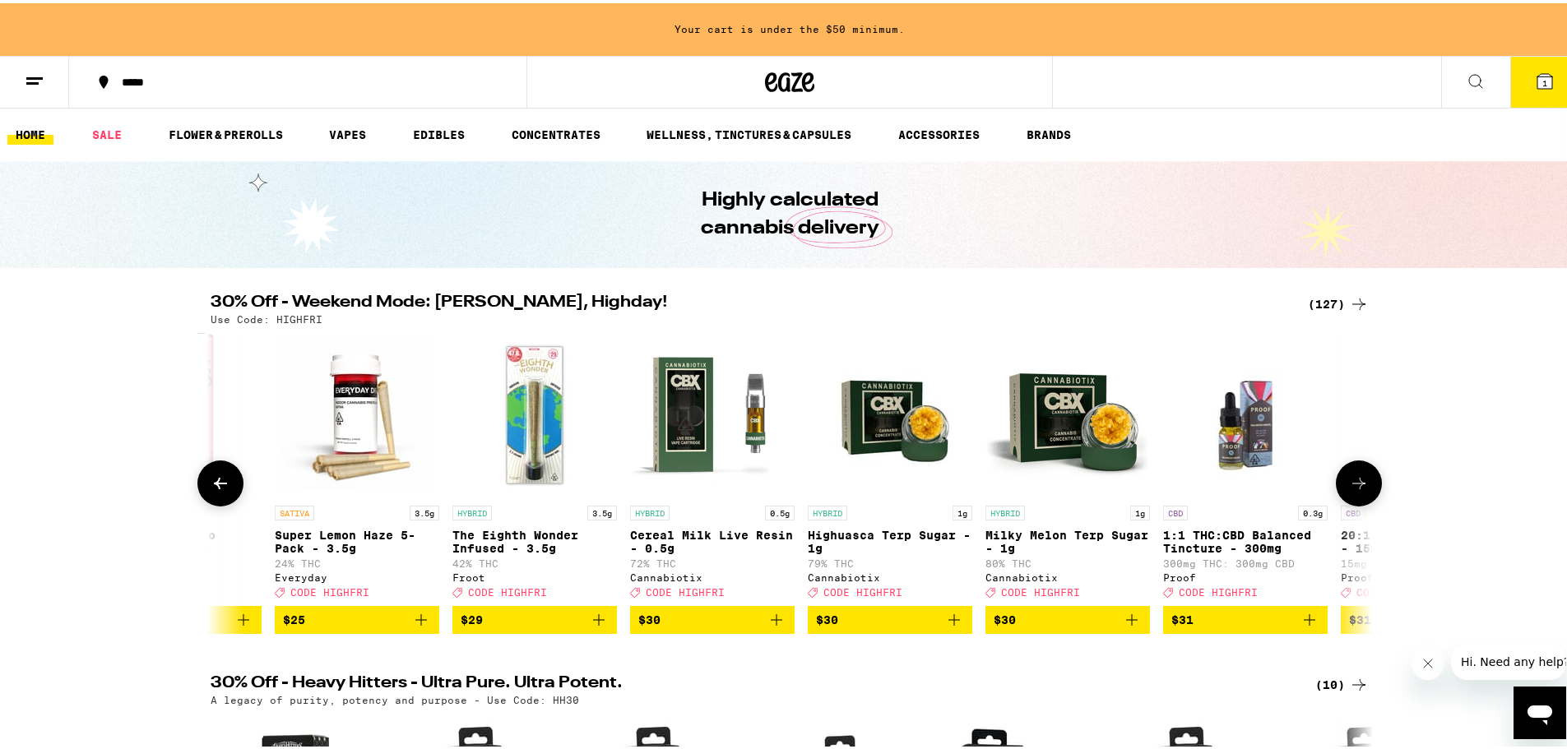
click at [1205, 490] on icon at bounding box center [1359, 480] width 20 height 20
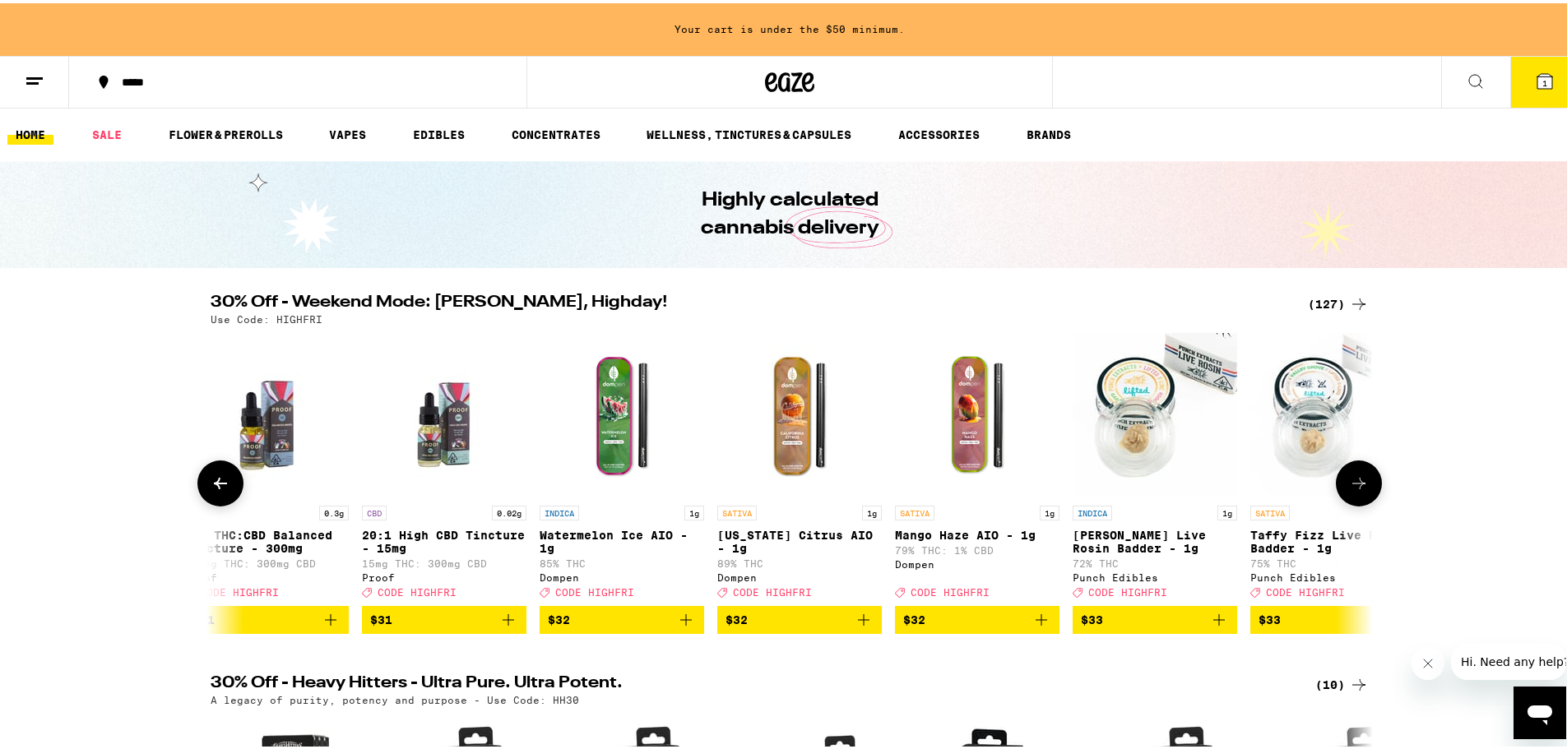
click at [1205, 490] on icon at bounding box center [1359, 480] width 20 height 20
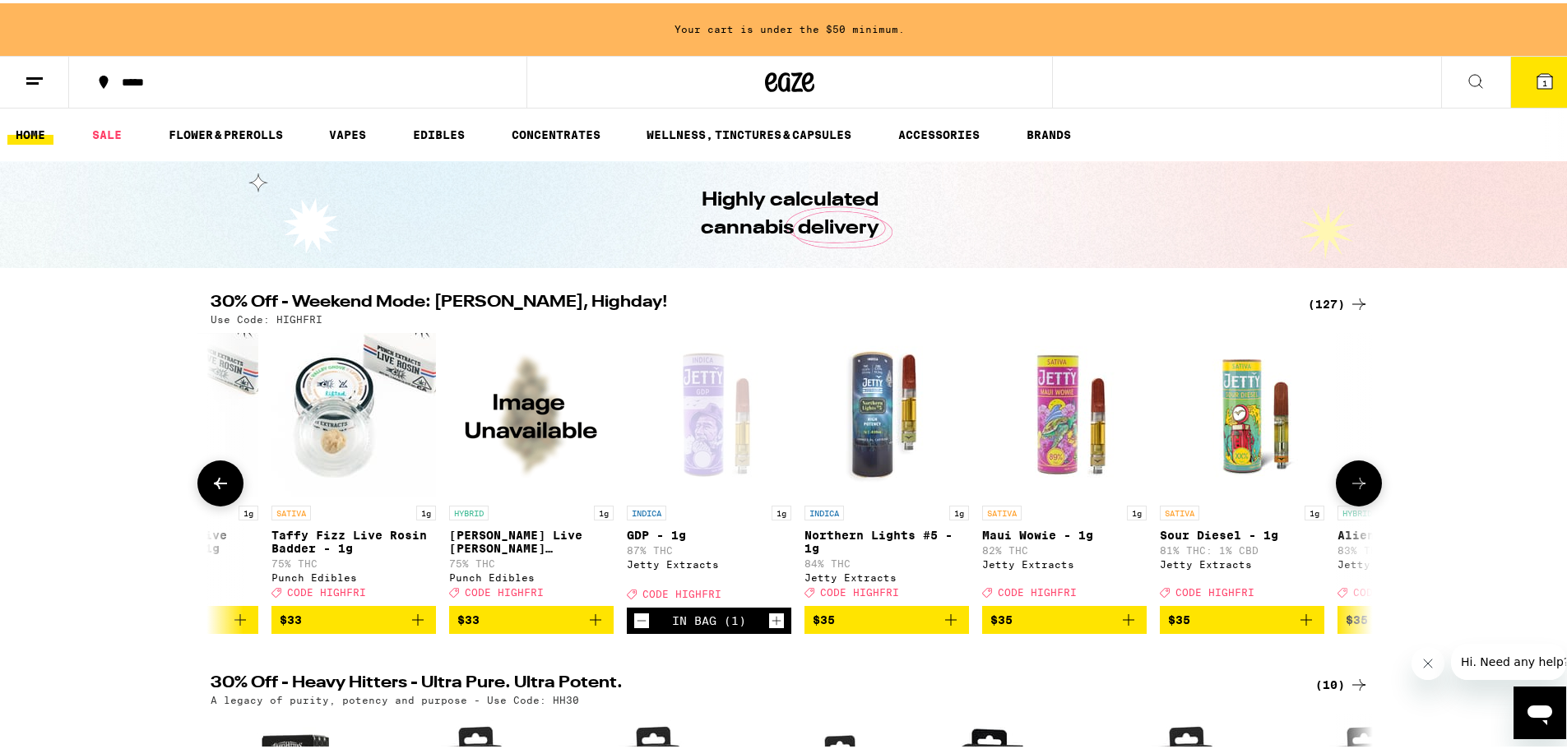
click at [1205, 490] on icon at bounding box center [1359, 480] width 20 height 20
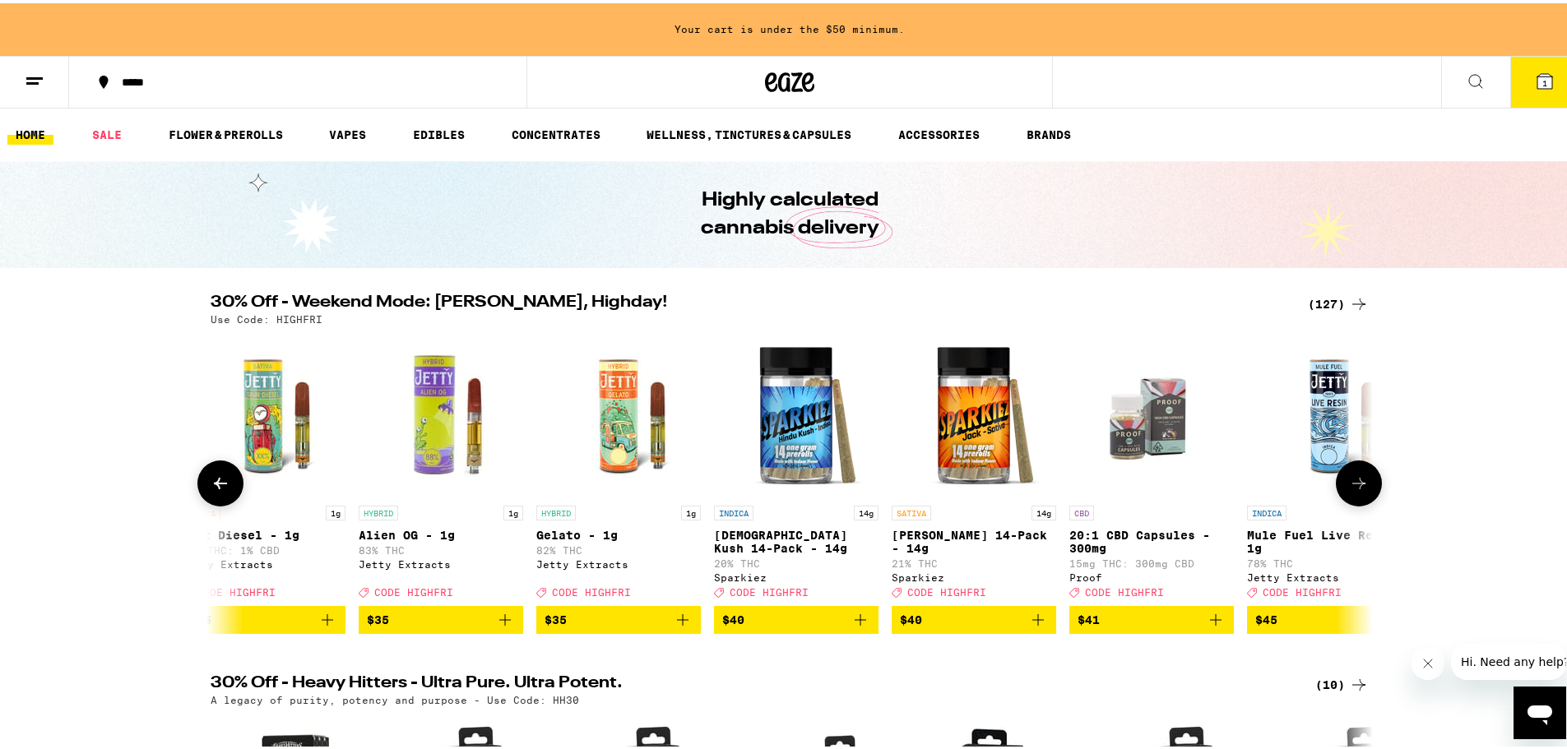
click at [1205, 490] on icon at bounding box center [1359, 480] width 20 height 20
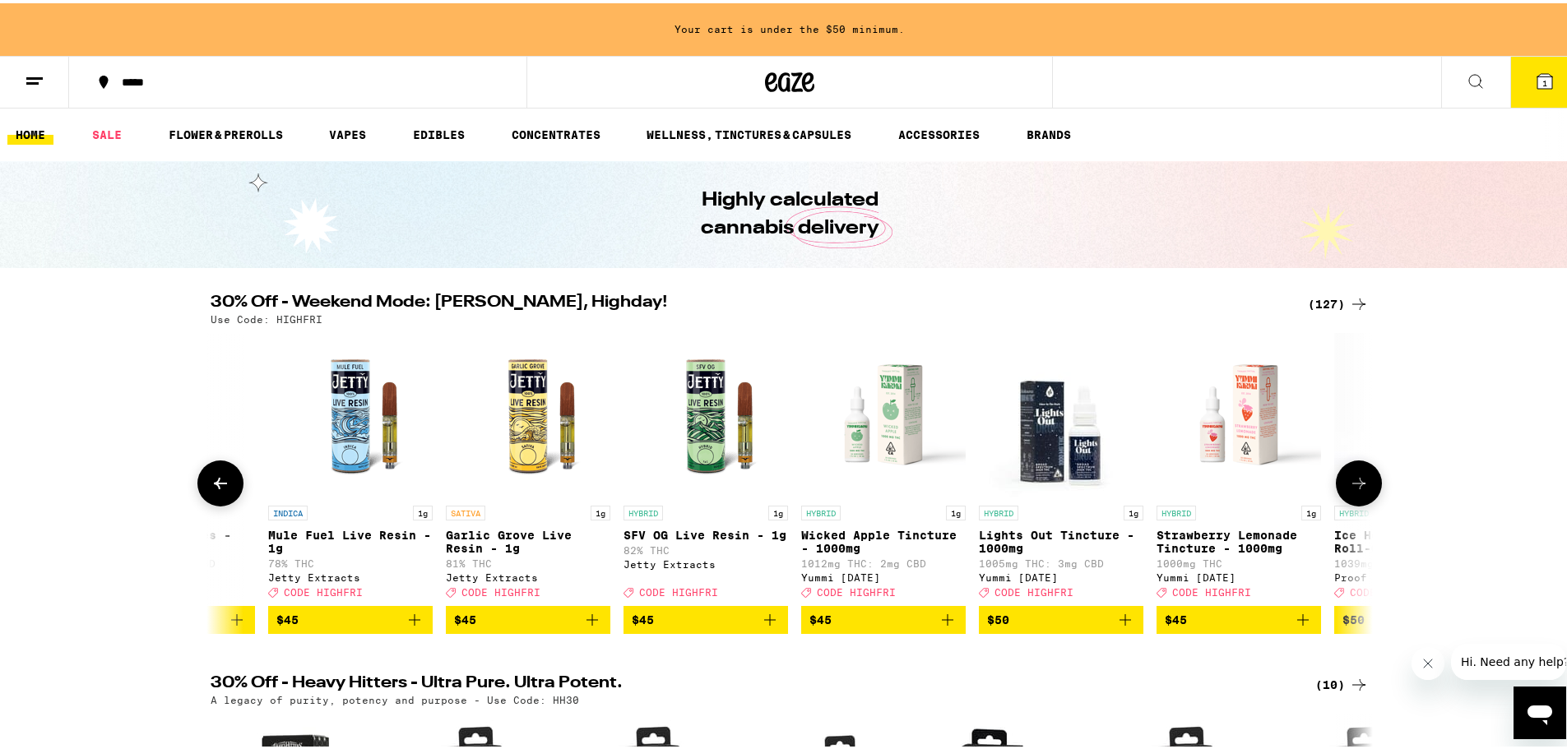
click at [1205, 490] on icon at bounding box center [1359, 480] width 20 height 20
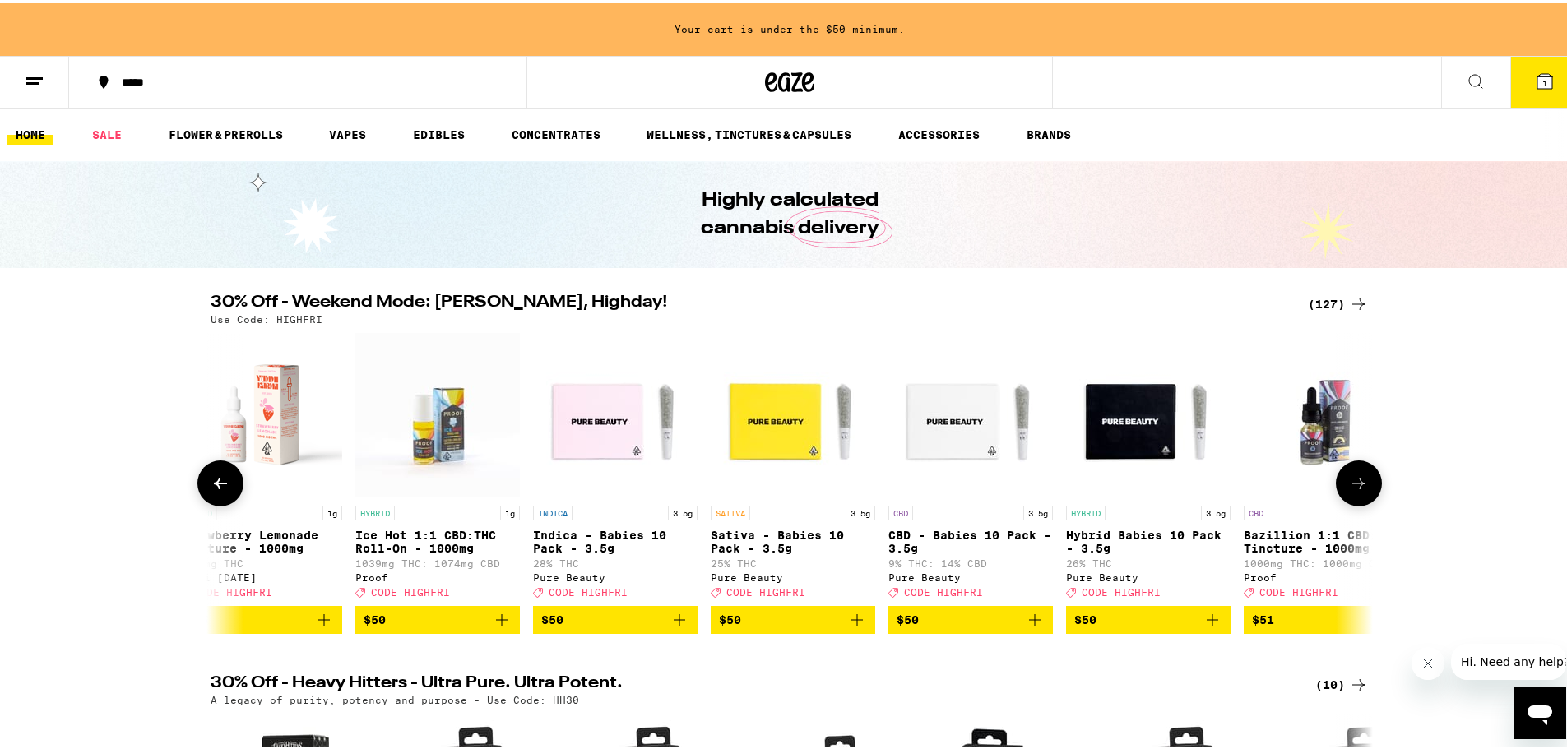
click at [1205, 490] on icon at bounding box center [1359, 480] width 20 height 20
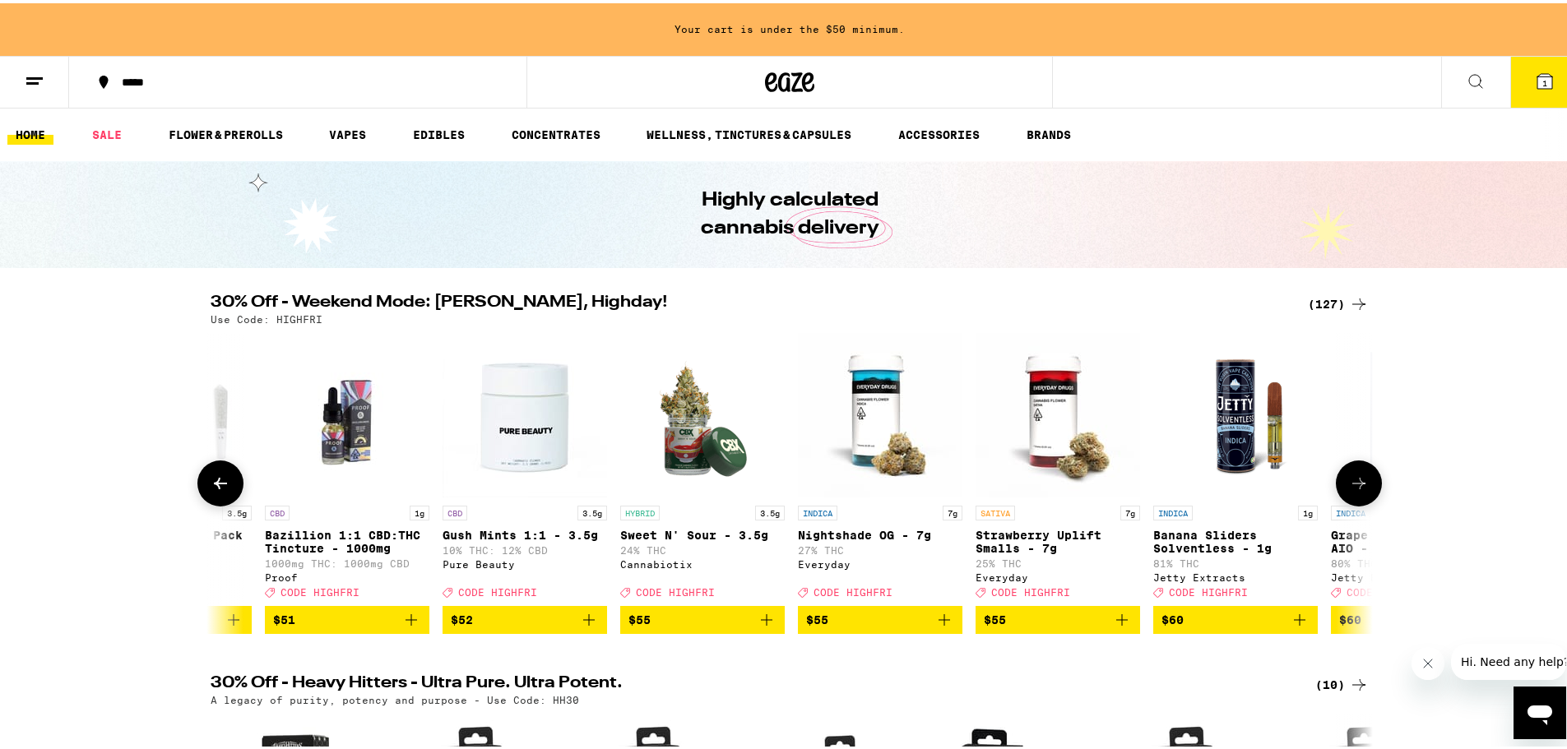
click at [1205, 490] on icon at bounding box center [1359, 480] width 20 height 20
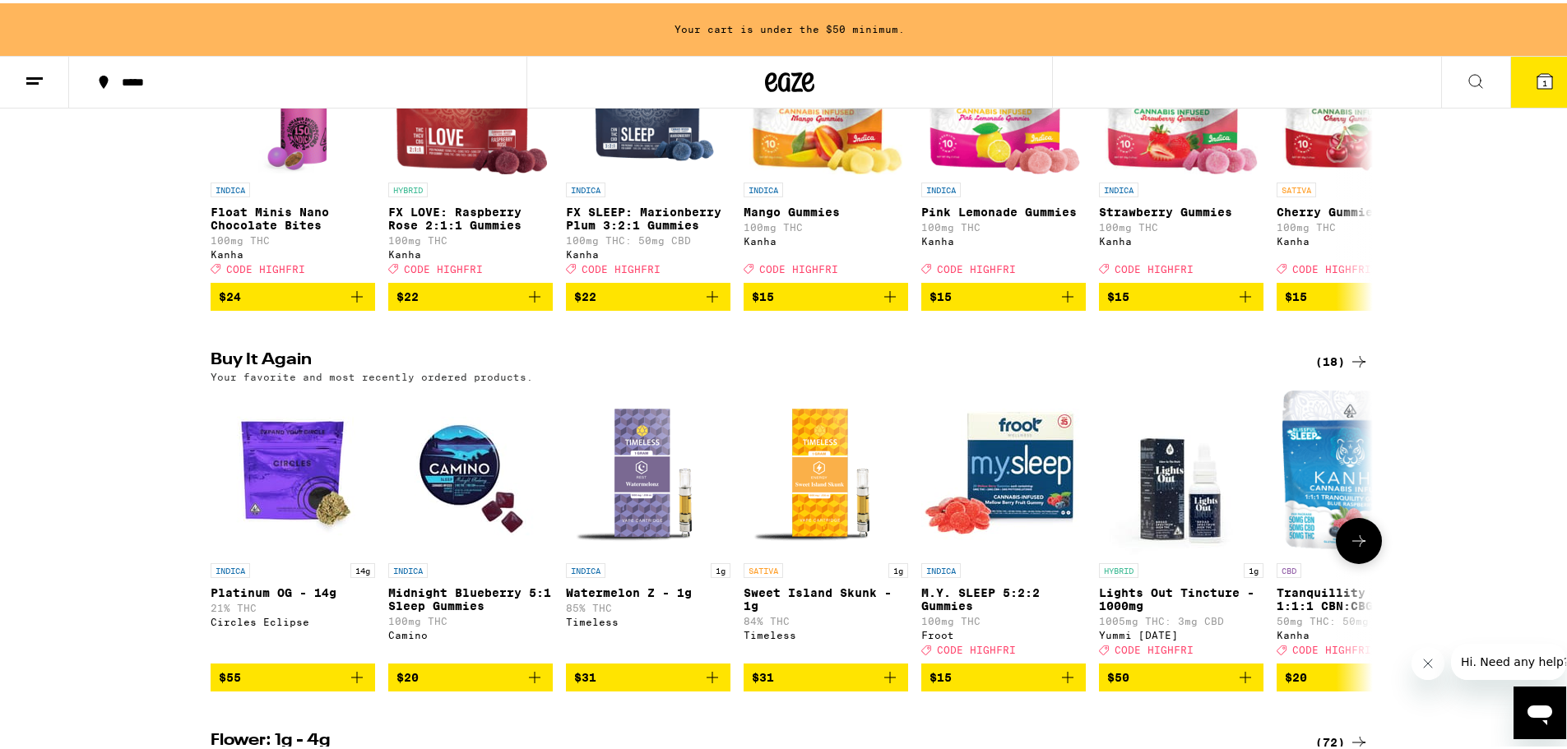
scroll to position [1316, 0]
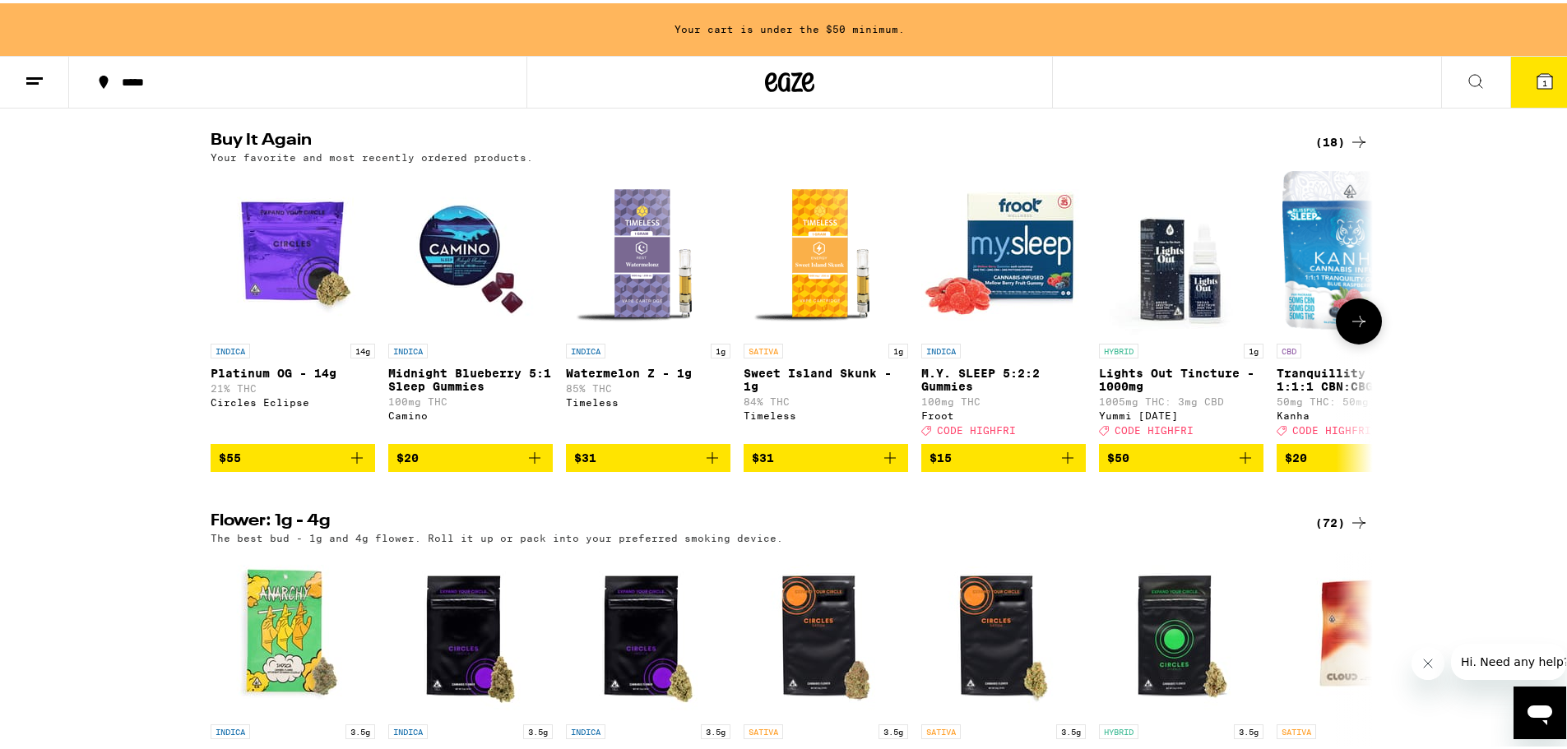
click at [1205, 324] on icon at bounding box center [1358, 318] width 13 height 12
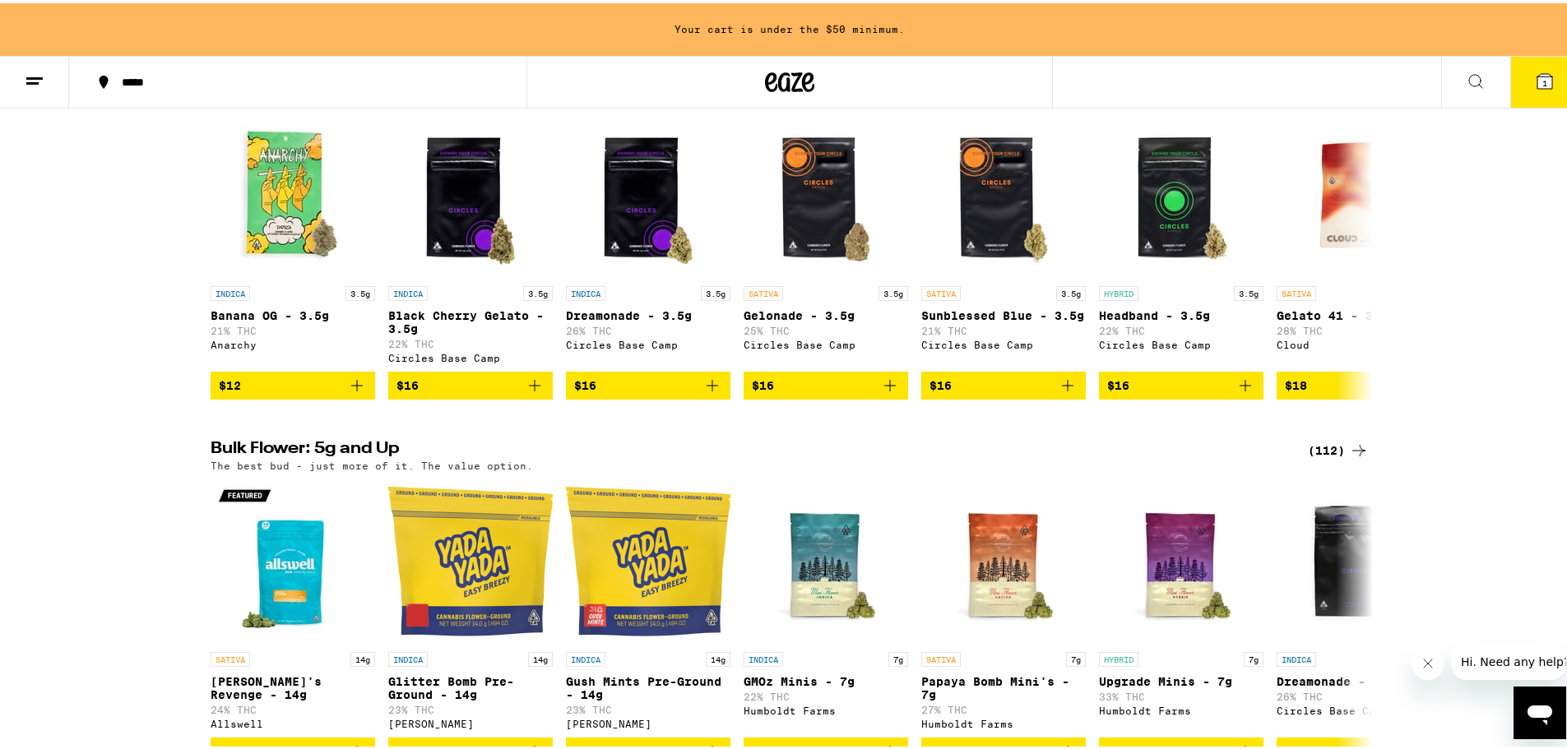
scroll to position [1974, 0]
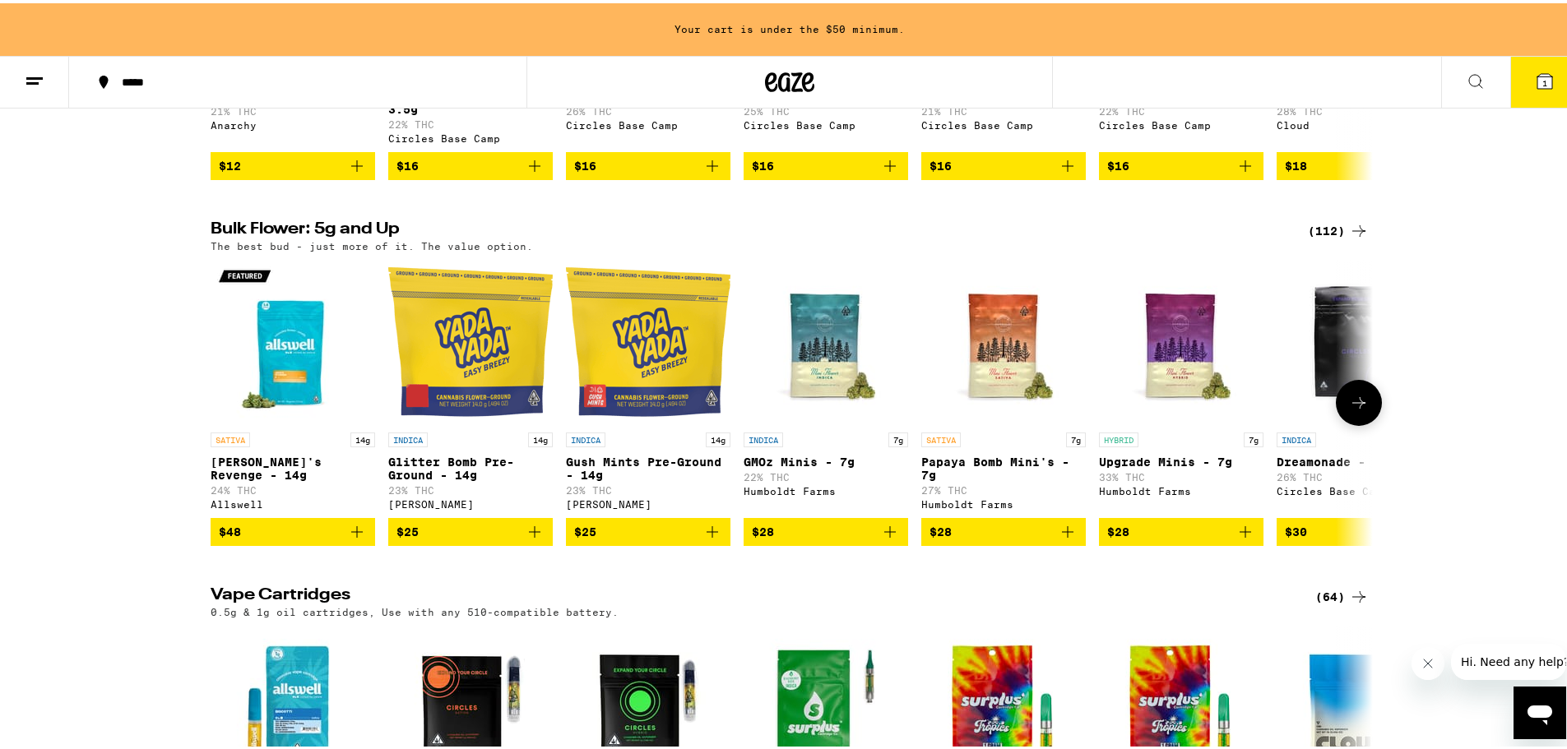
click at [1205, 423] on button at bounding box center [1359, 400] width 46 height 46
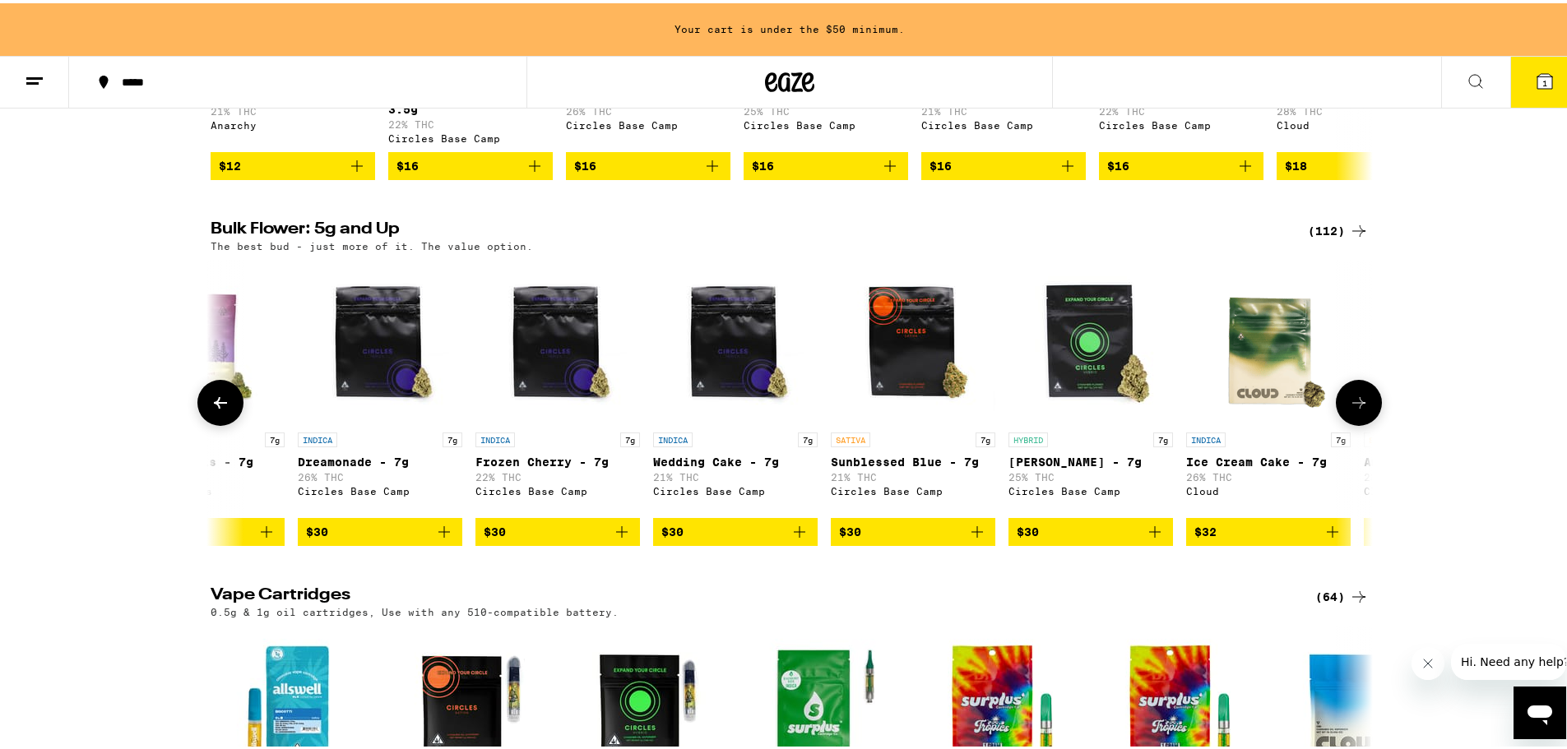
click at [1205, 423] on button at bounding box center [1359, 400] width 46 height 46
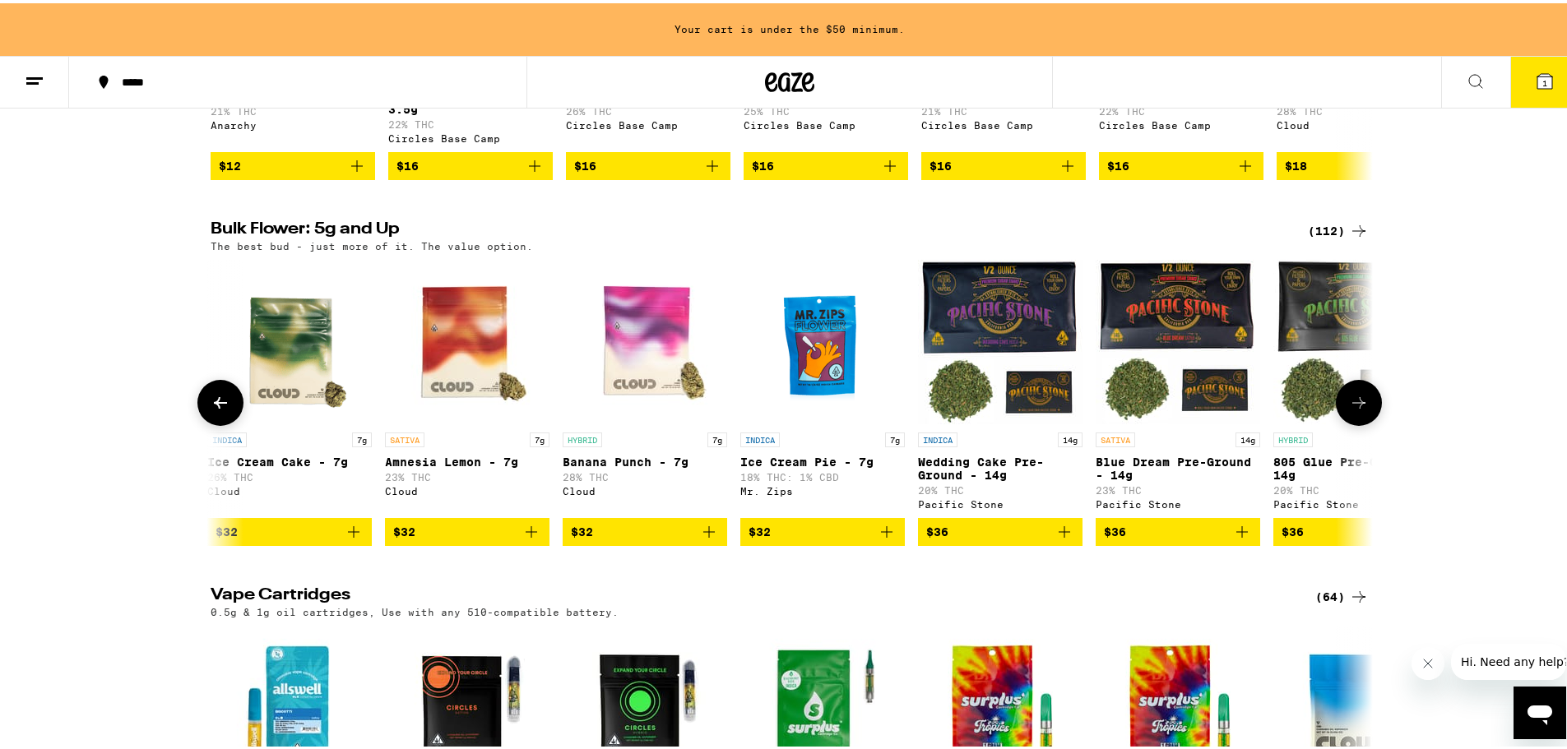
click at [1205, 423] on button at bounding box center [1359, 400] width 46 height 46
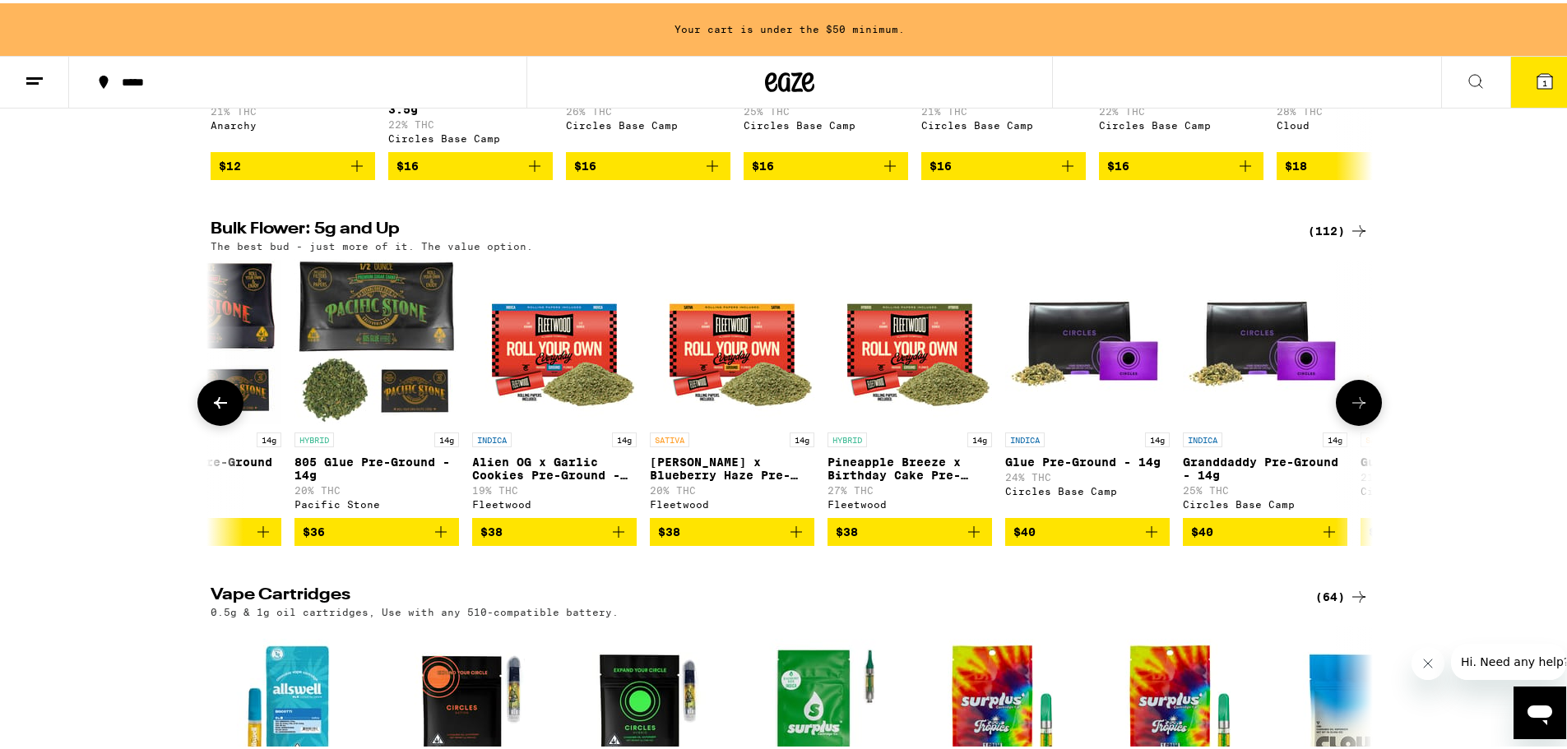
click at [1205, 423] on button at bounding box center [1359, 400] width 46 height 46
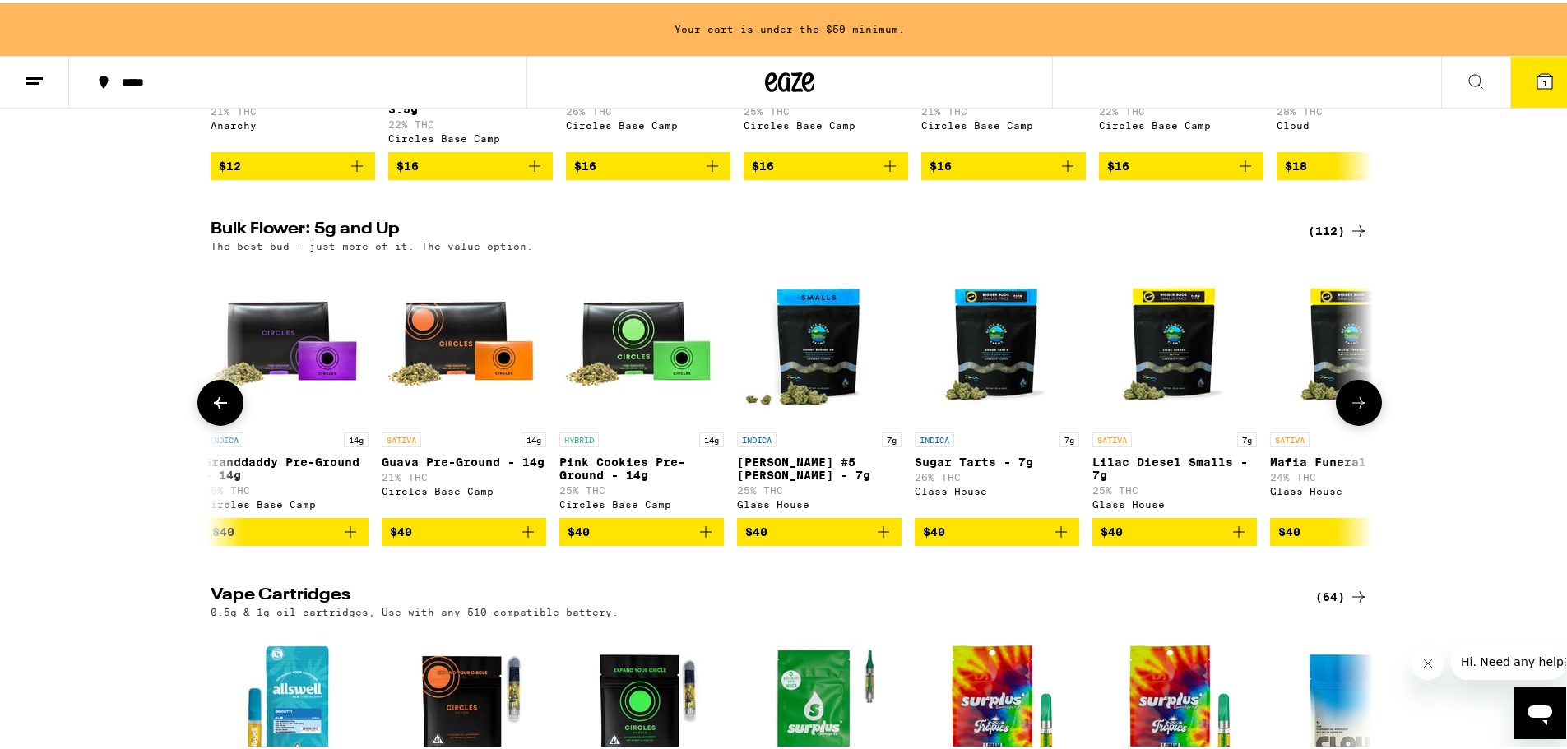
click at [1205, 423] on button at bounding box center [1359, 400] width 46 height 46
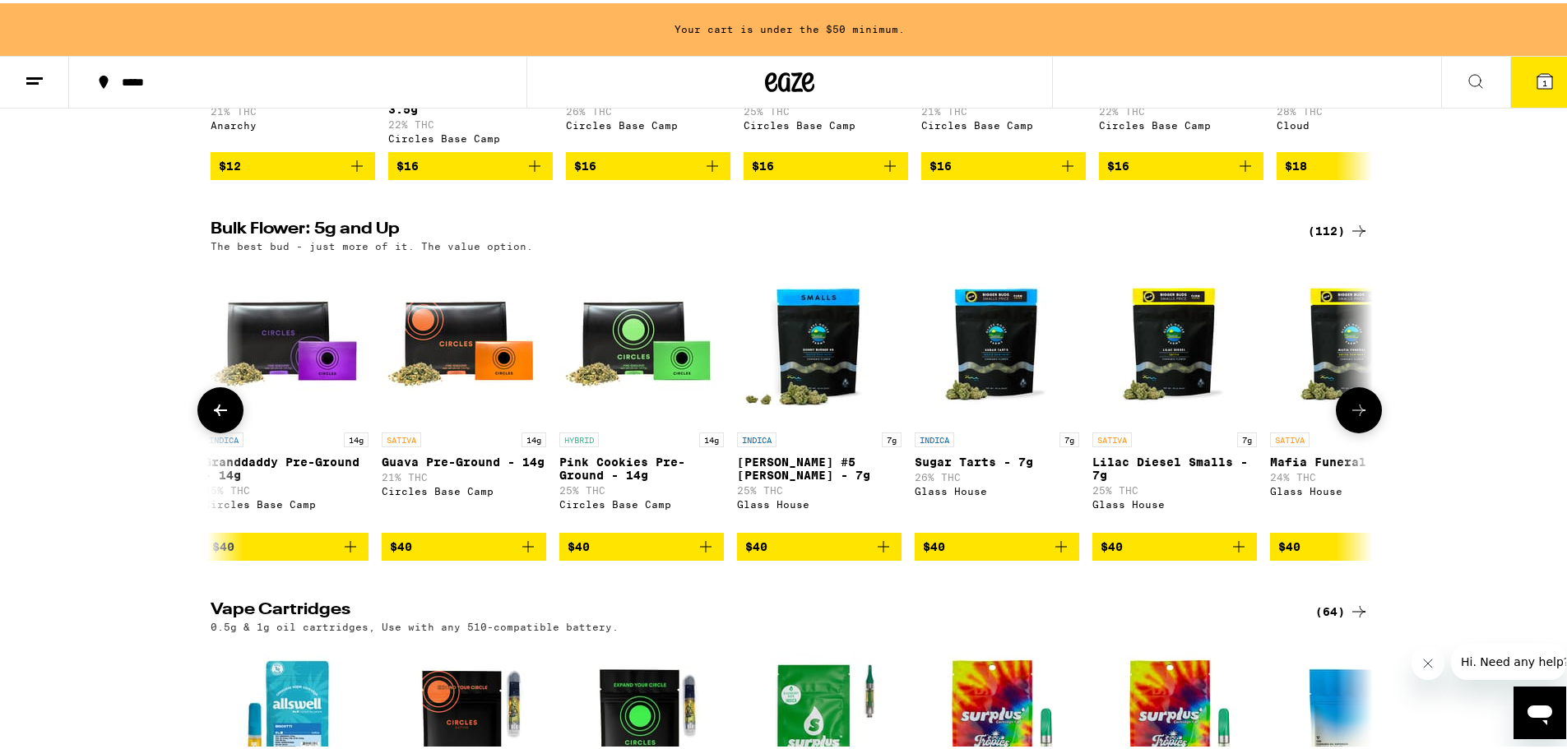
scroll to position [0, 4893]
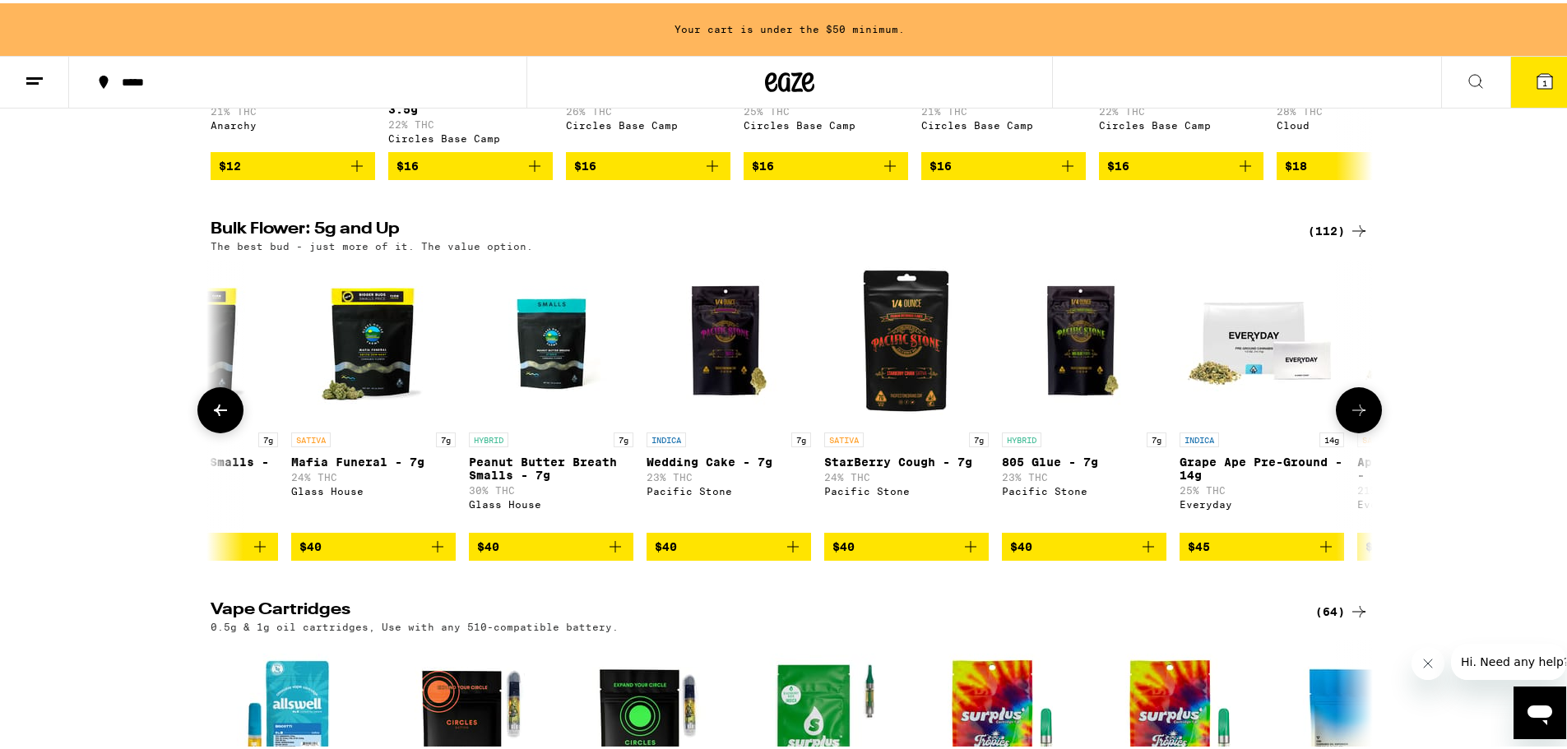
click at [1205, 417] on icon at bounding box center [1359, 407] width 20 height 20
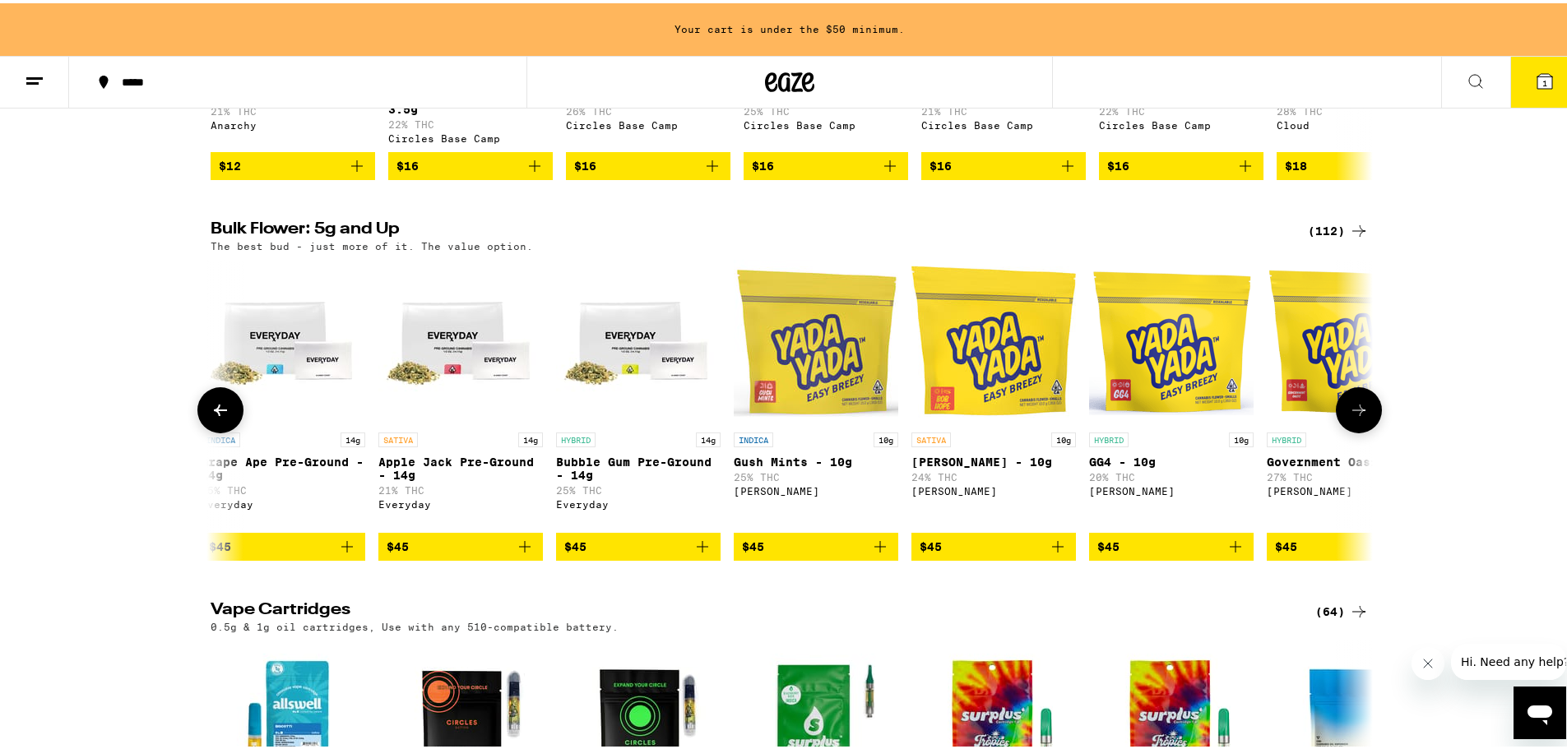
click at [1205, 417] on icon at bounding box center [1359, 407] width 20 height 20
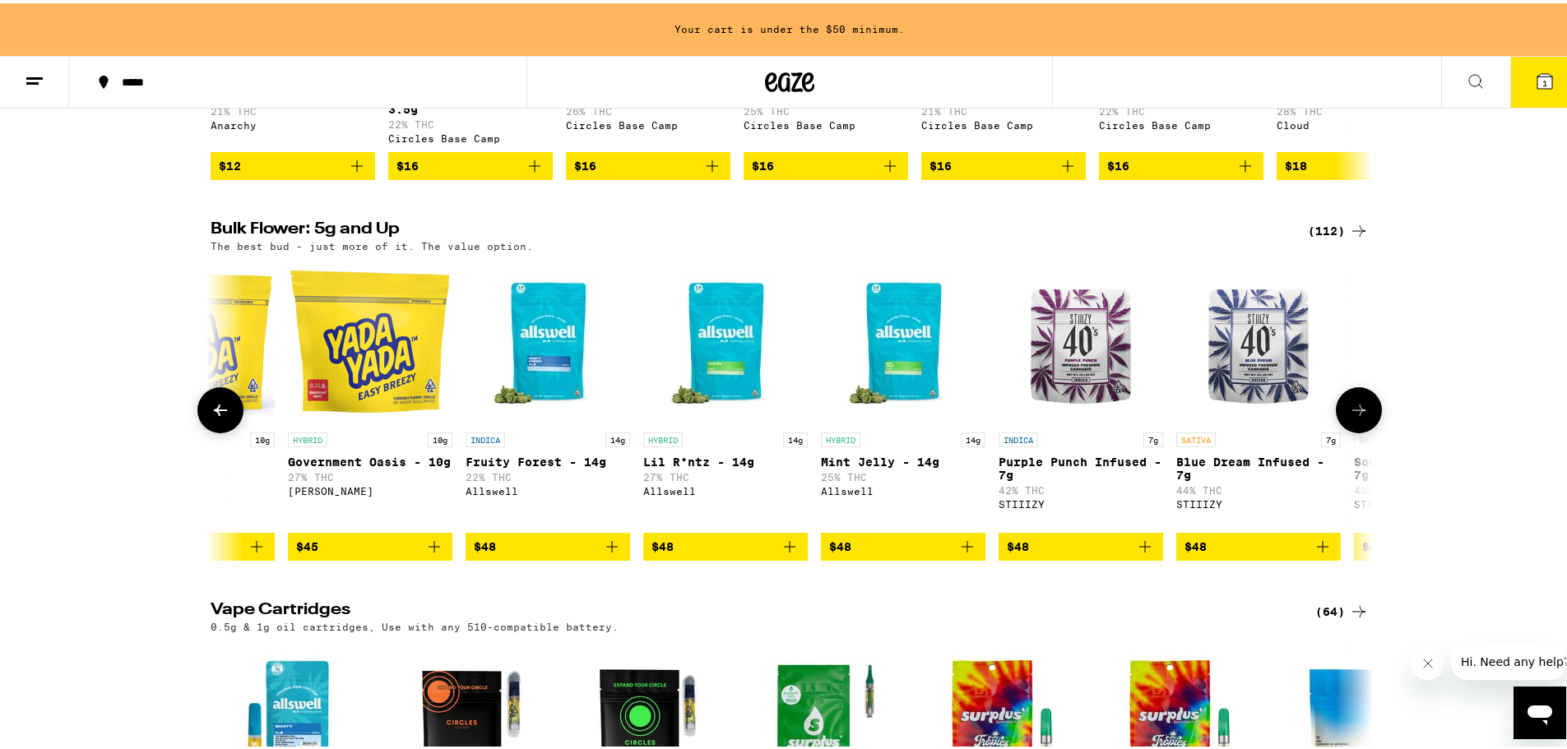
click at [1205, 417] on icon at bounding box center [1359, 407] width 20 height 20
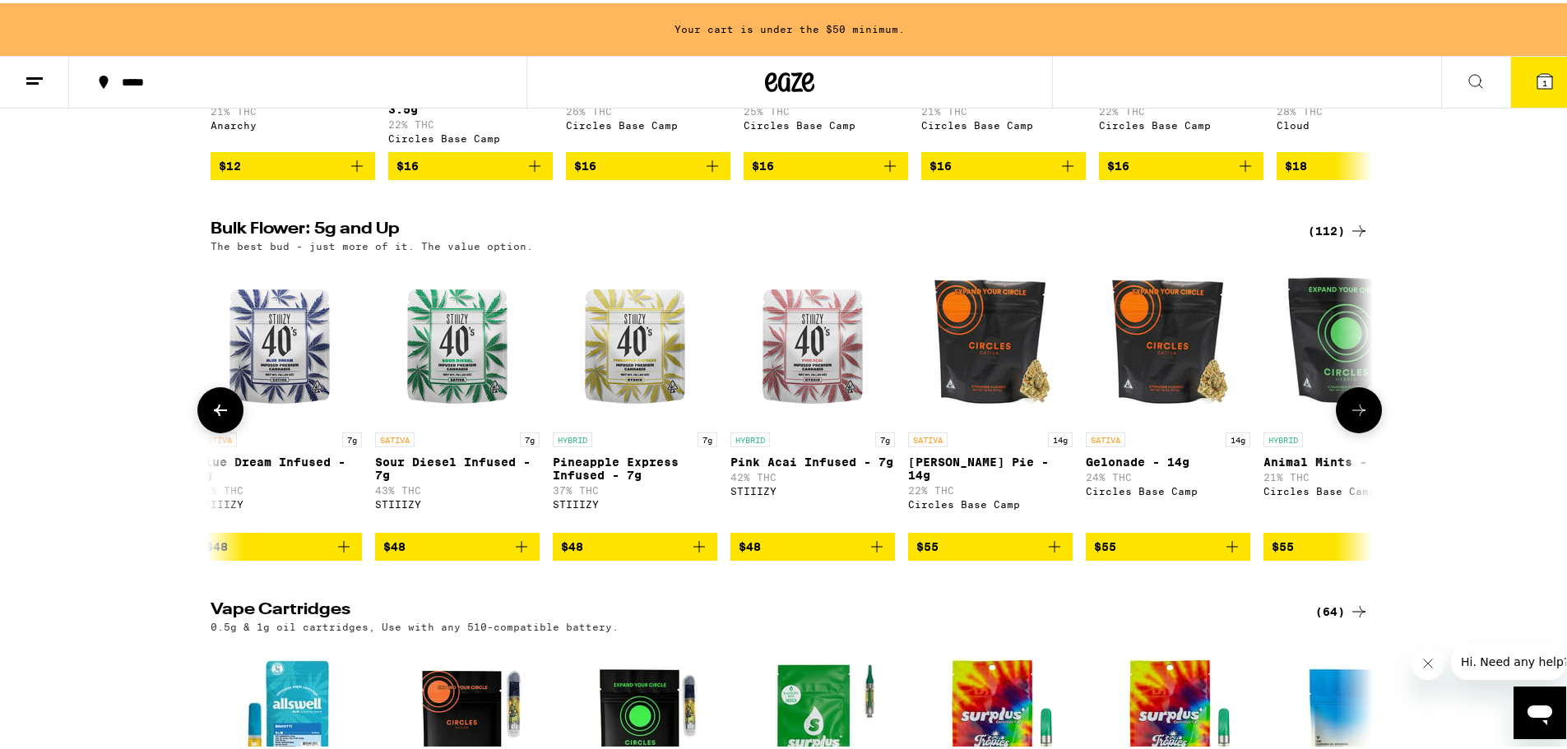
scroll to position [2193, 0]
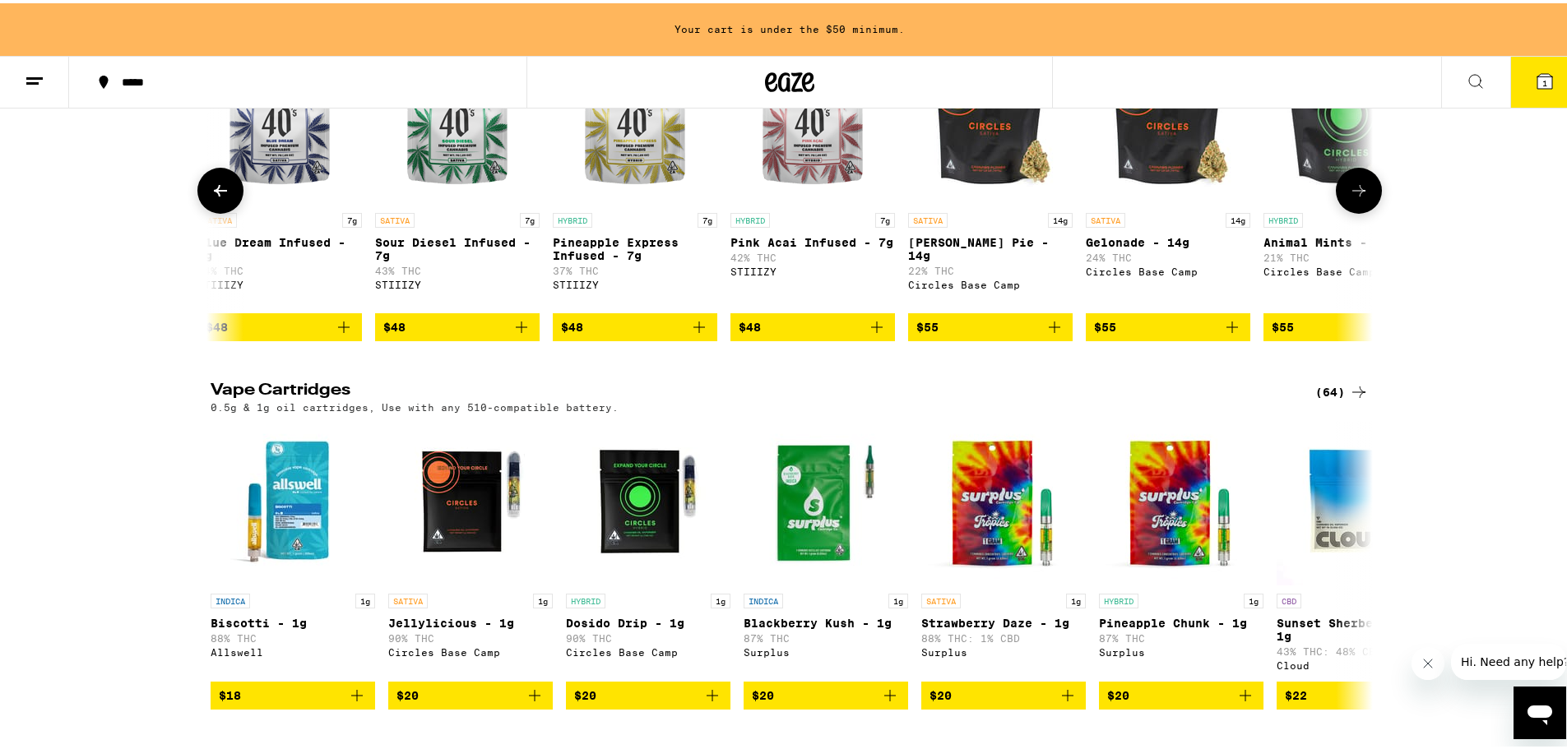
click at [1205, 197] on icon at bounding box center [1359, 188] width 20 height 20
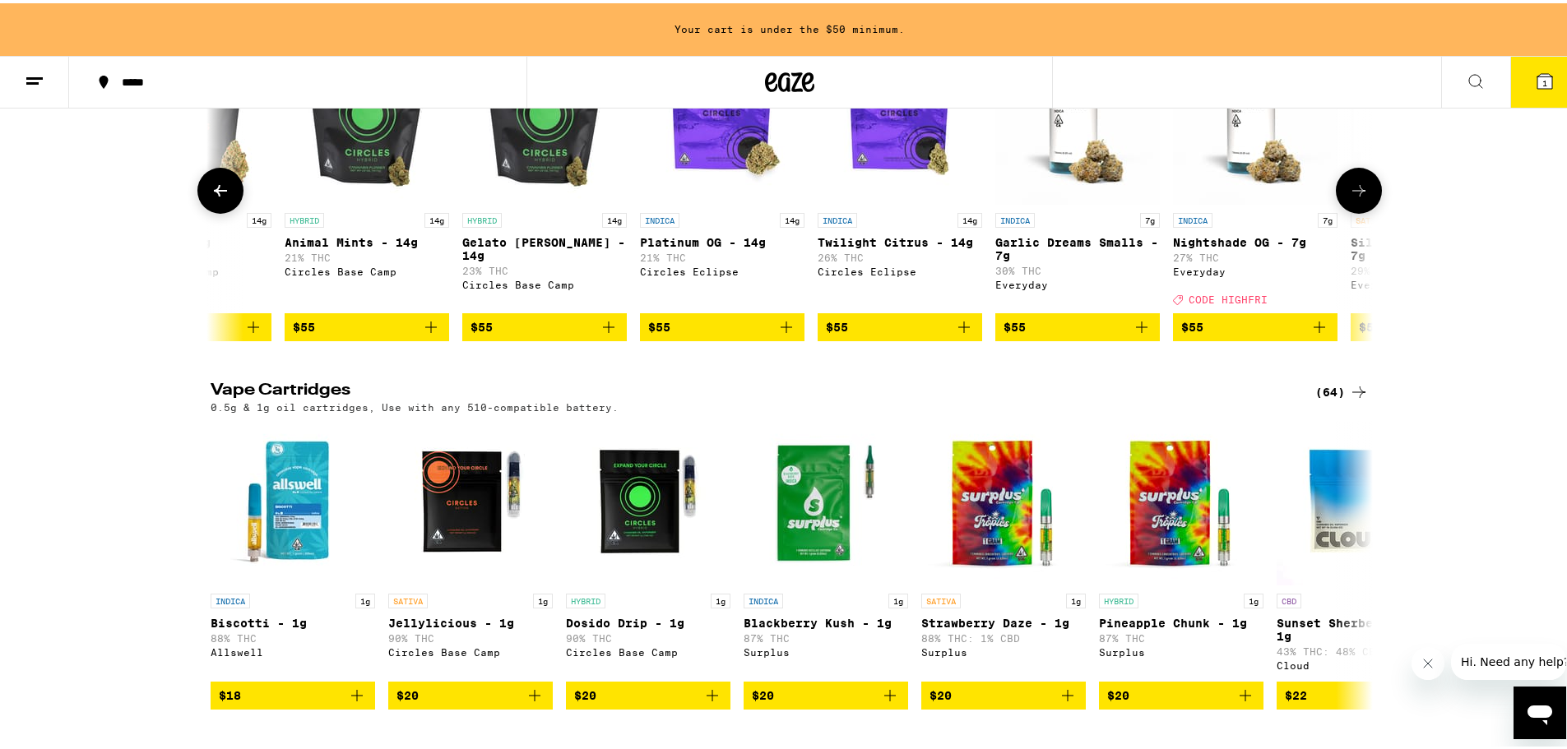
click at [1205, 211] on button at bounding box center [1359, 187] width 46 height 46
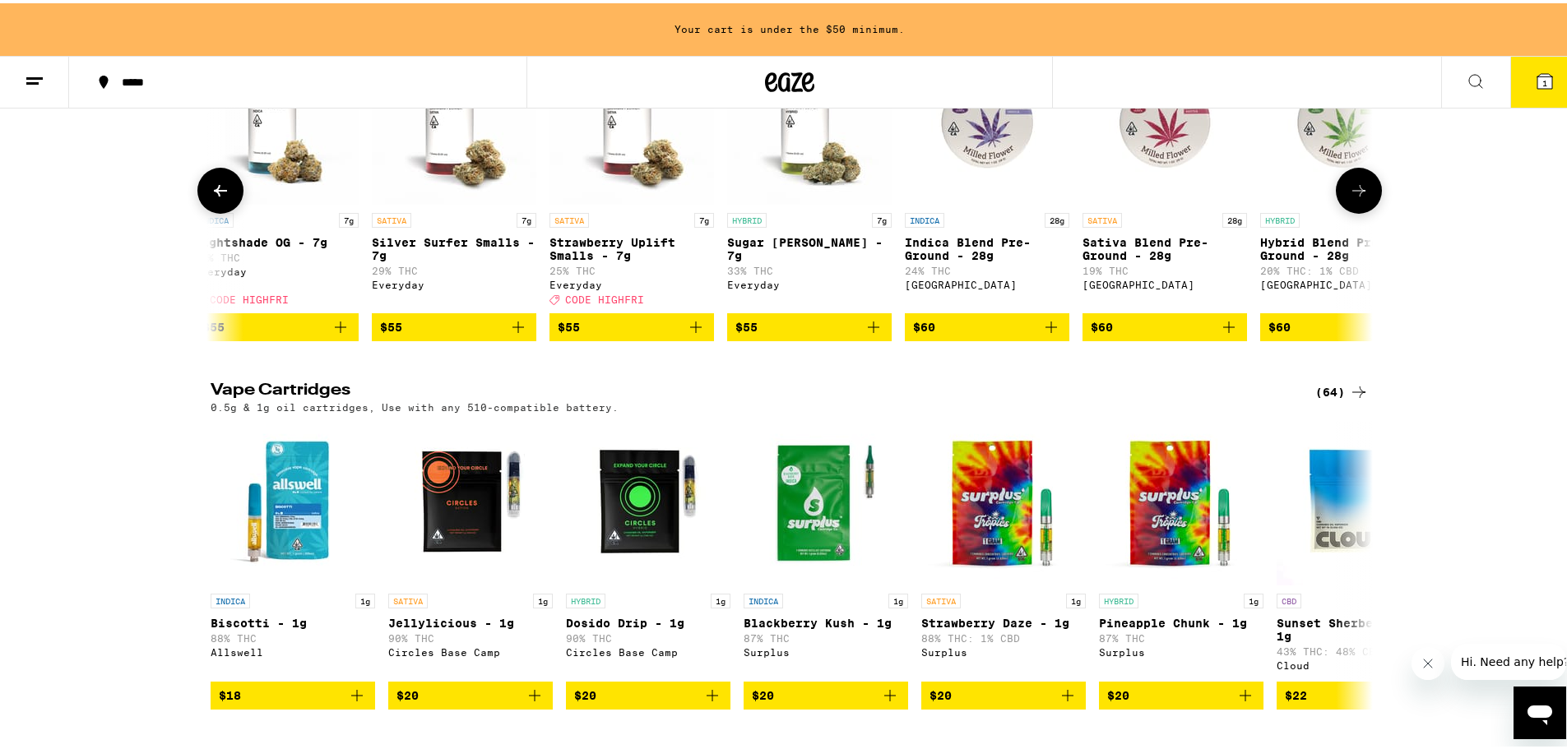
click at [211, 197] on icon at bounding box center [221, 188] width 20 height 20
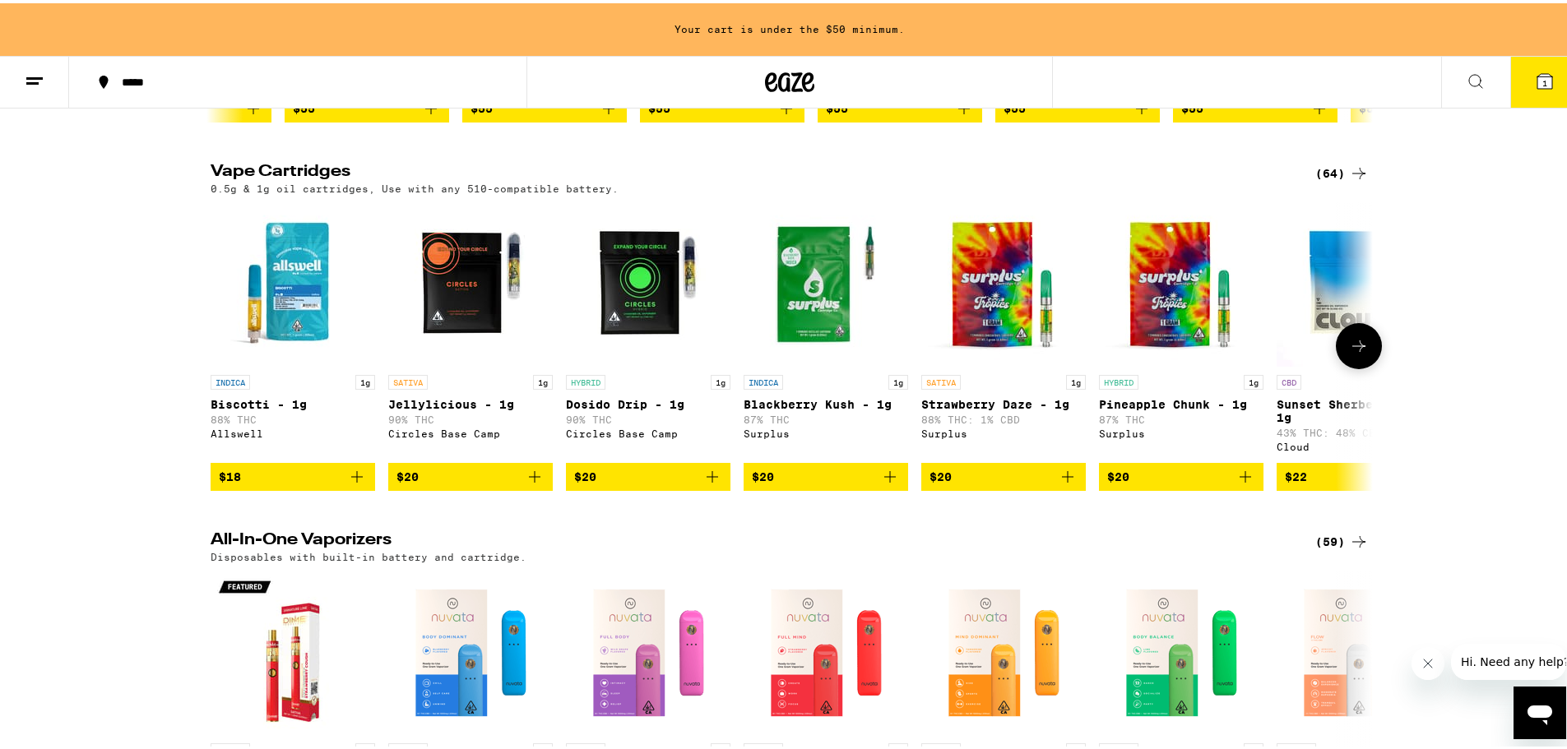
scroll to position [2193, 0]
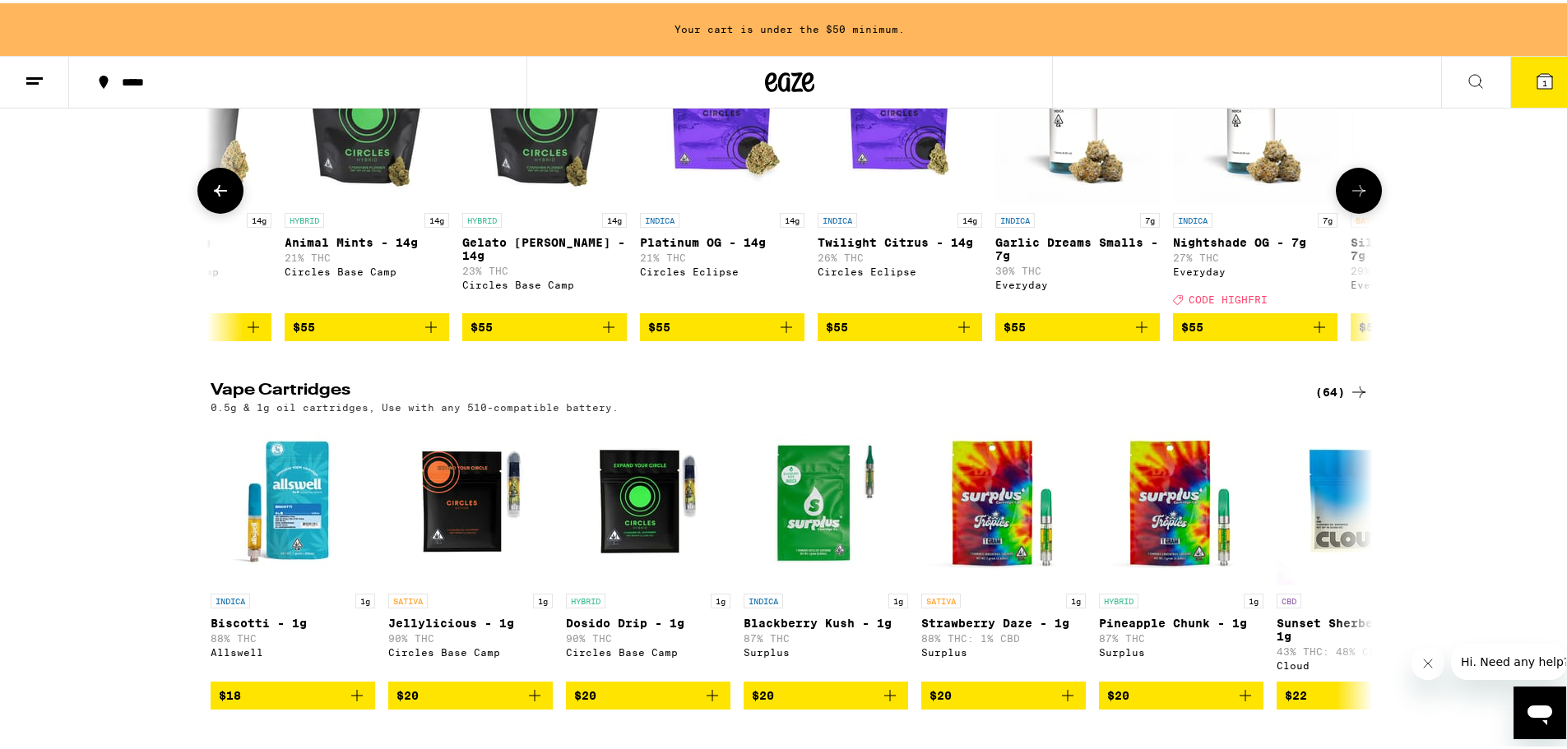
click at [965, 334] on icon "Add to bag" at bounding box center [964, 324] width 20 height 20
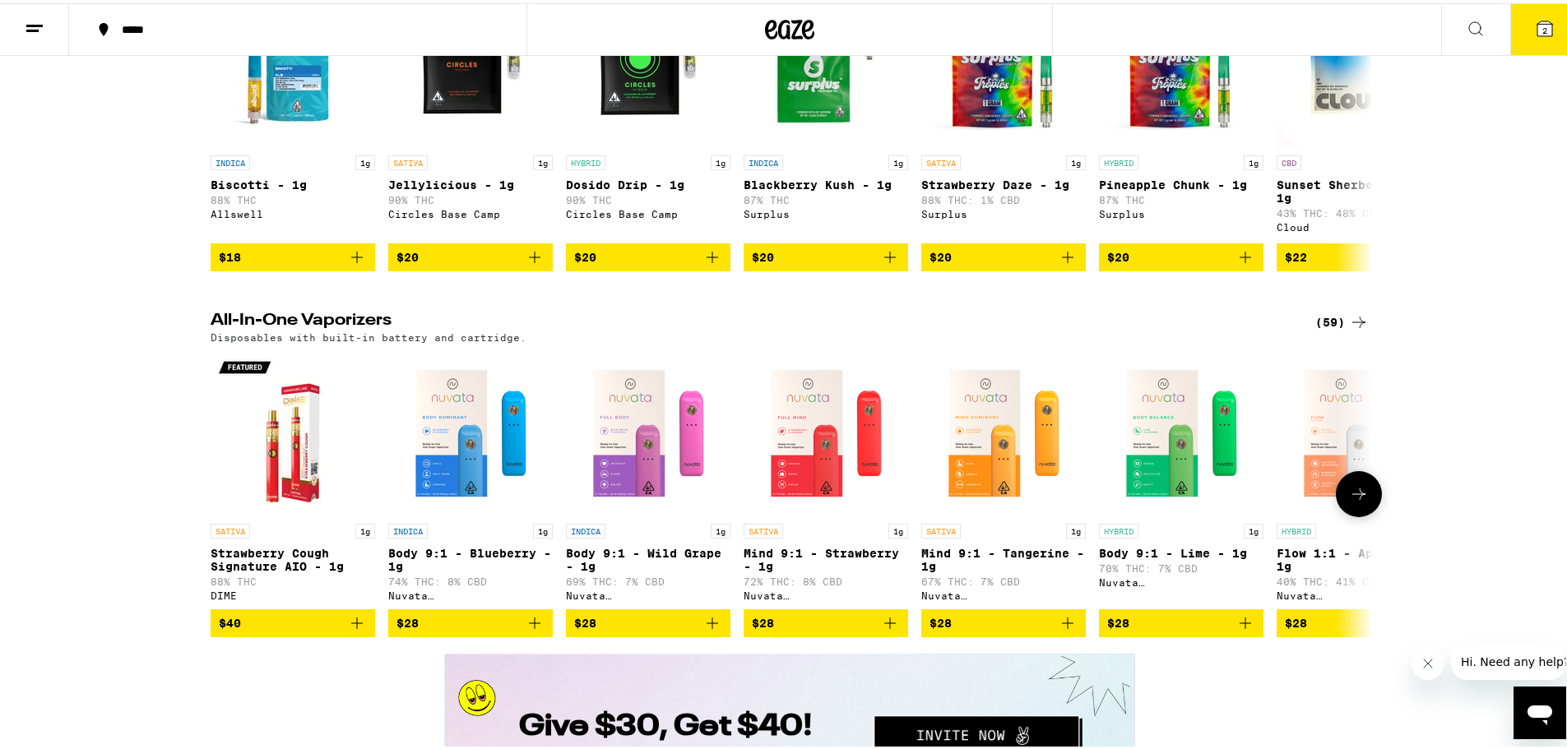
scroll to position [2359, 0]
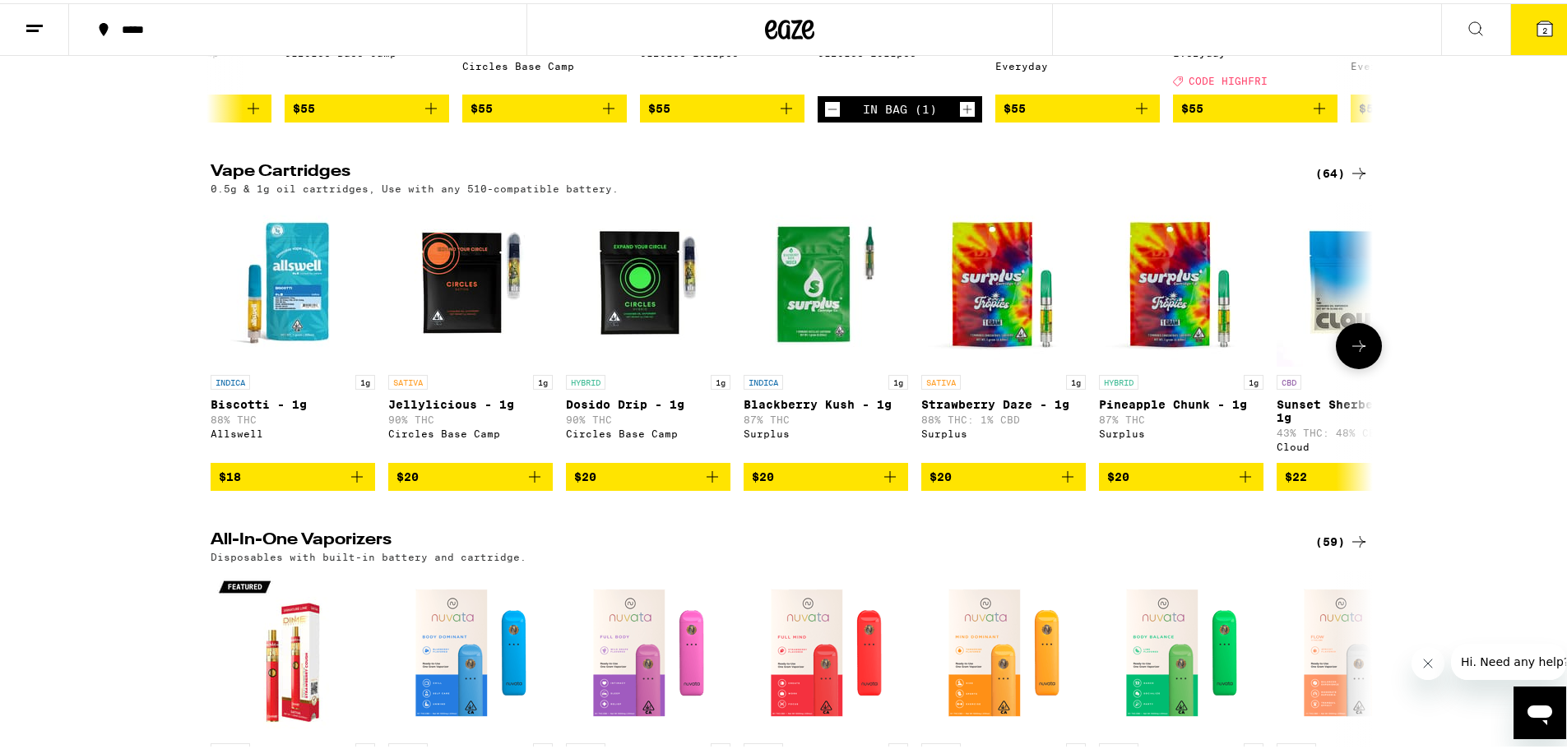
click at [1205, 366] on button at bounding box center [1359, 343] width 46 height 46
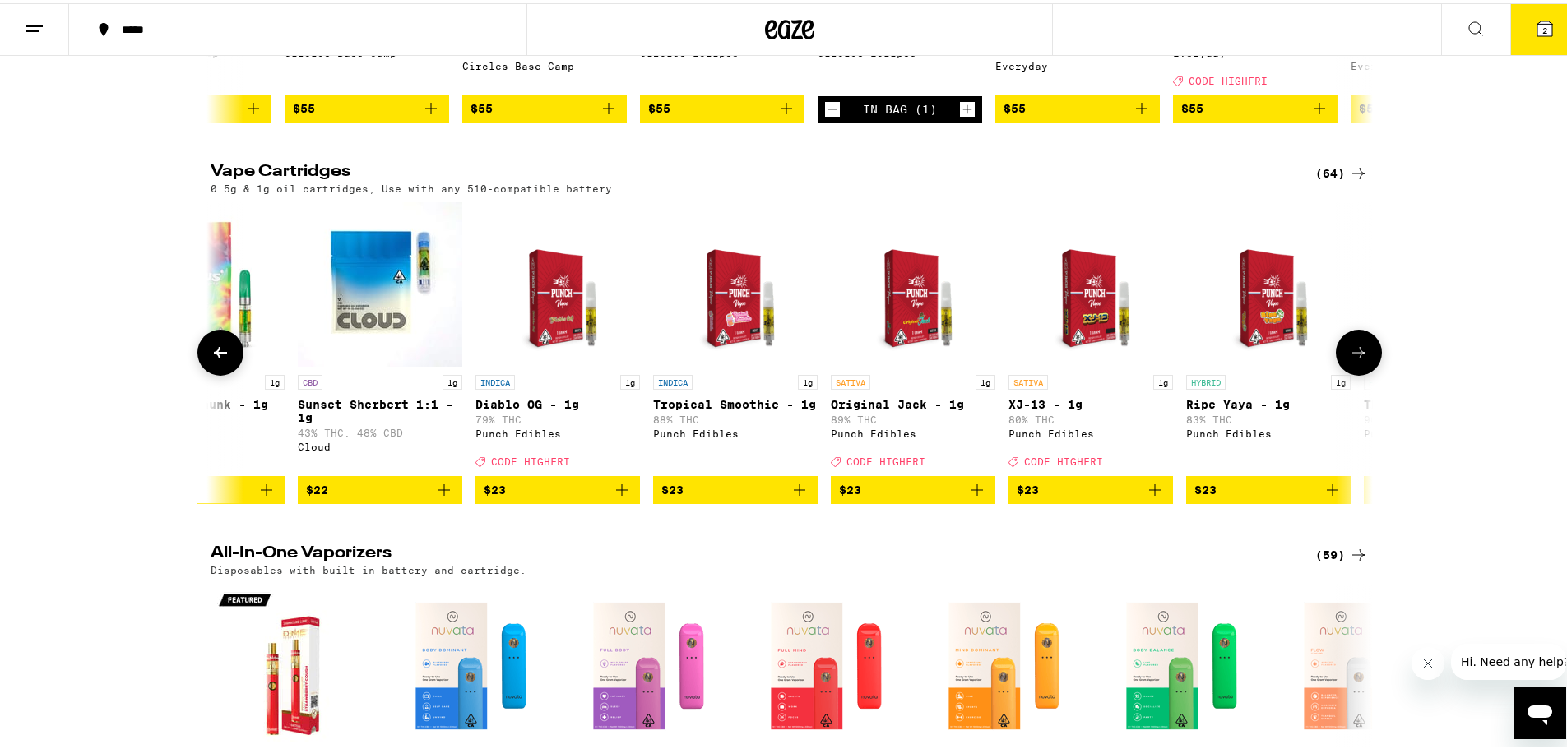
click at [1205, 373] on div at bounding box center [1359, 349] width 46 height 46
click at [1205, 359] on icon at bounding box center [1359, 350] width 20 height 20
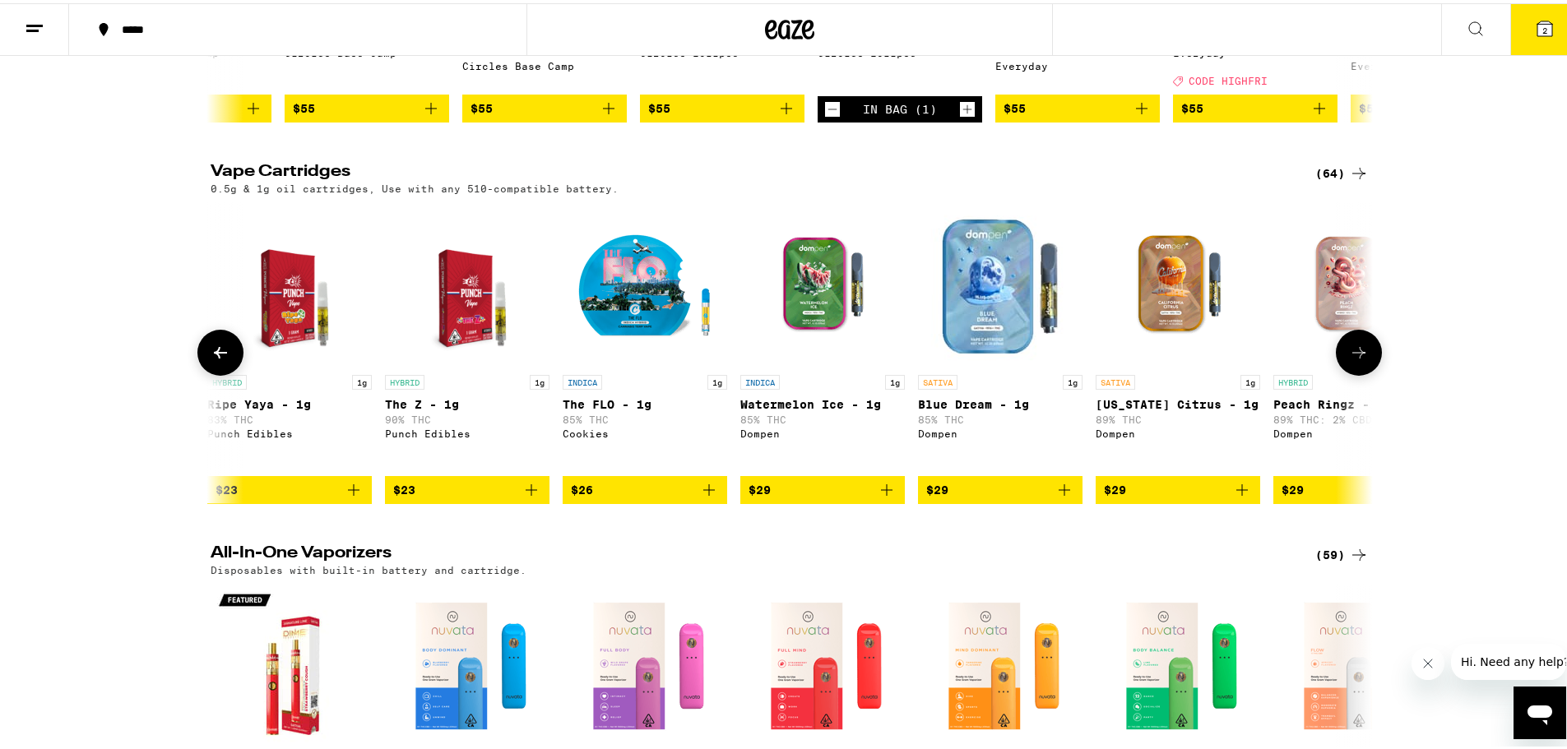
click at [1205, 359] on icon at bounding box center [1359, 350] width 20 height 20
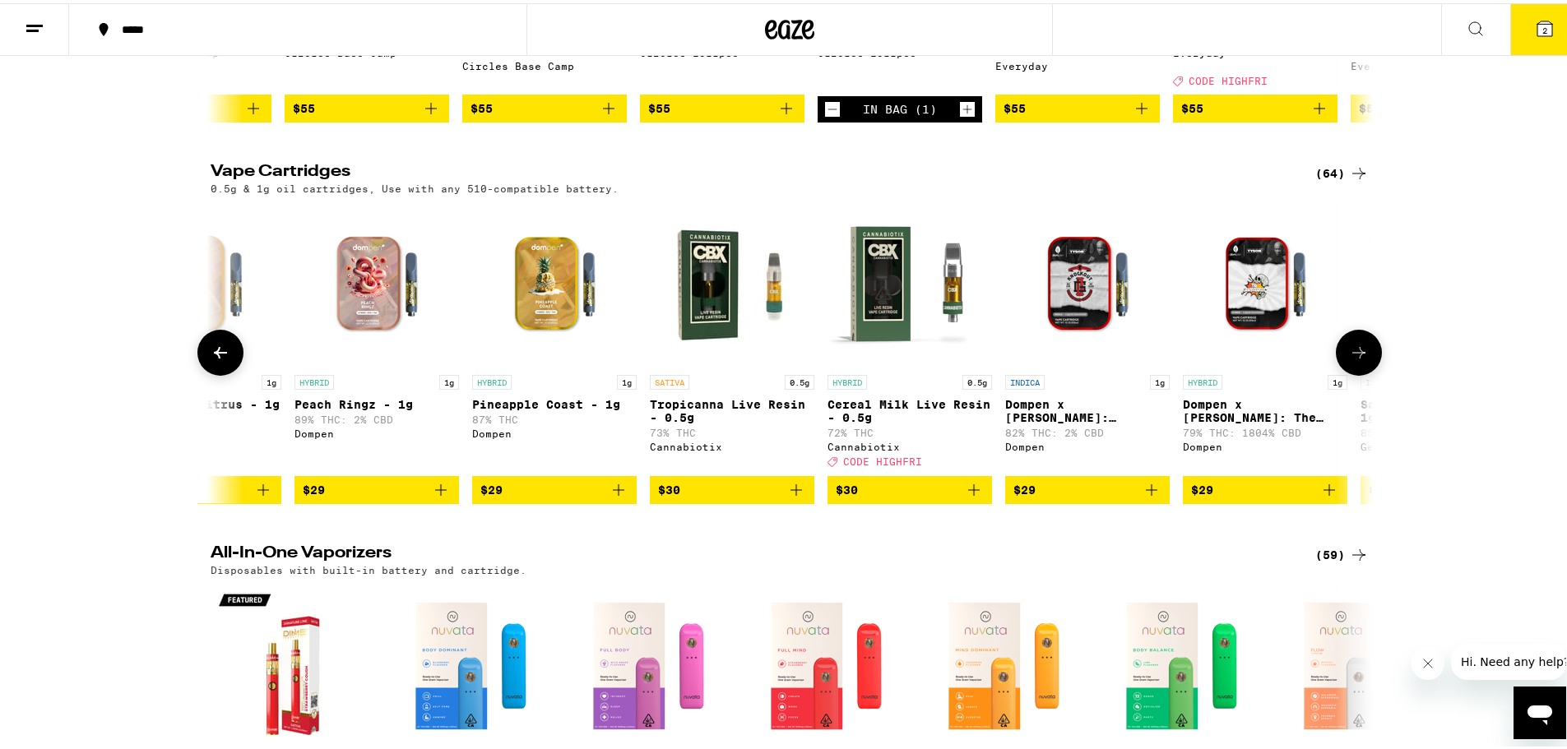
click at [222, 359] on icon at bounding box center [221, 350] width 20 height 20
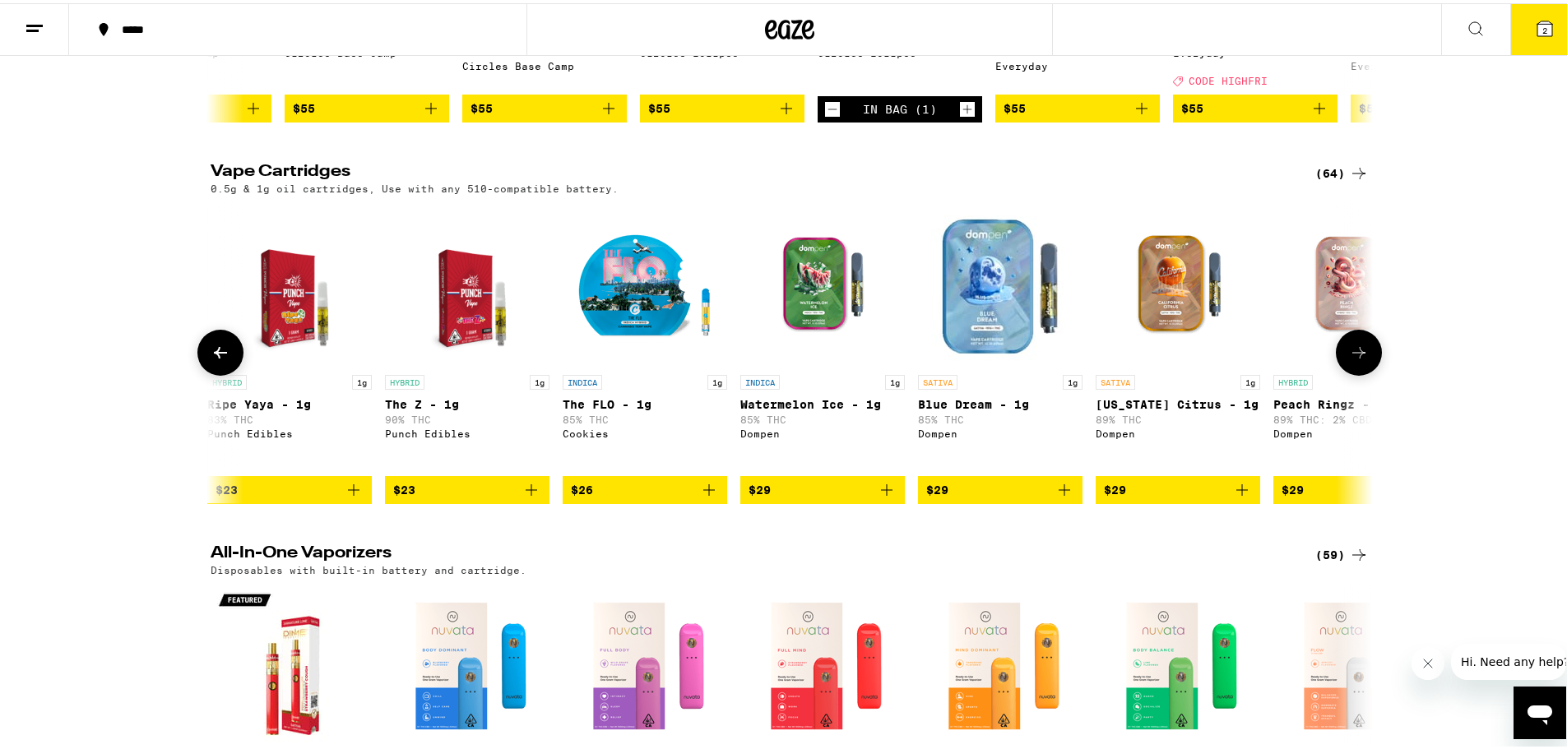
click at [222, 359] on icon at bounding box center [221, 350] width 20 height 20
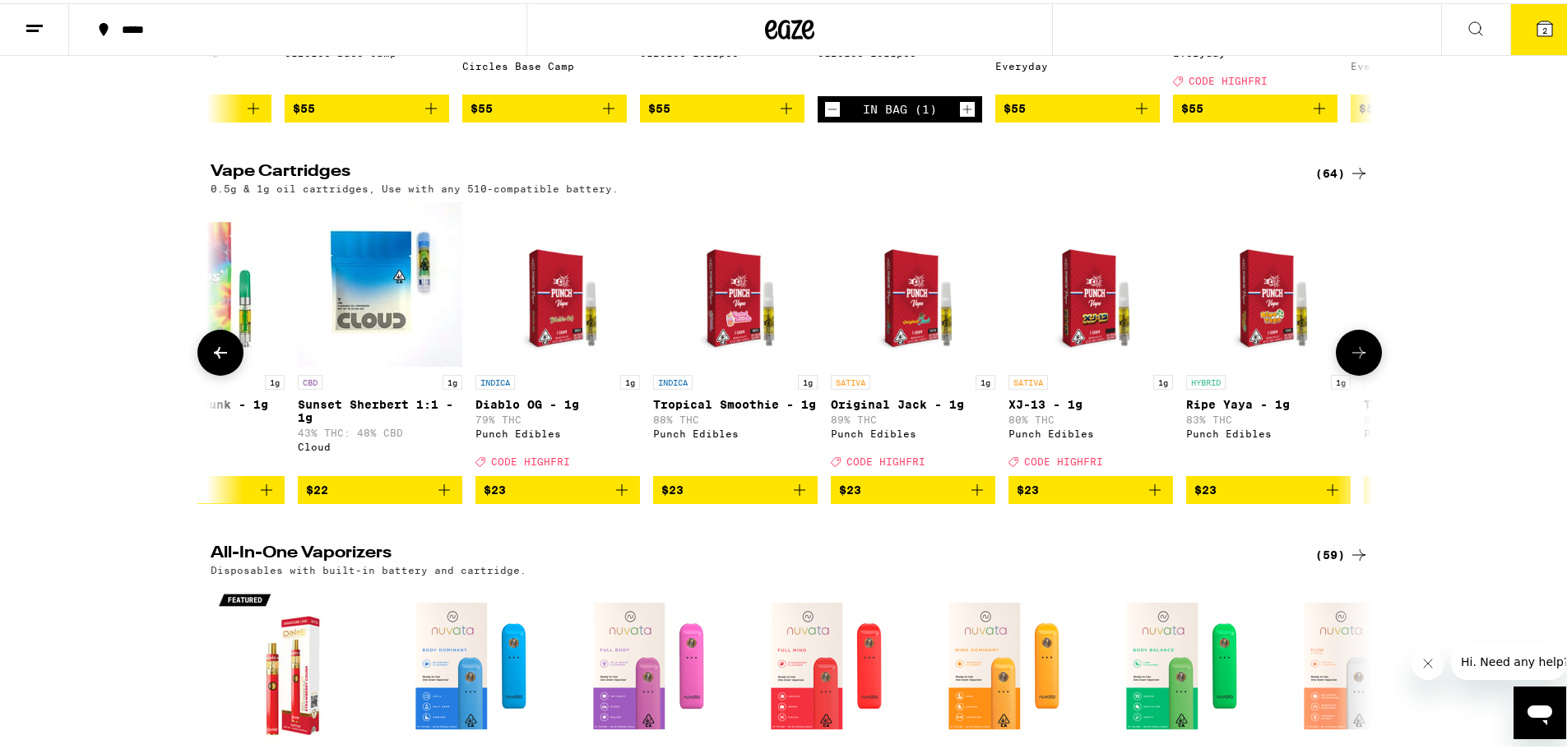
click at [794, 493] on icon "Add to bag" at bounding box center [800, 487] width 12 height 12
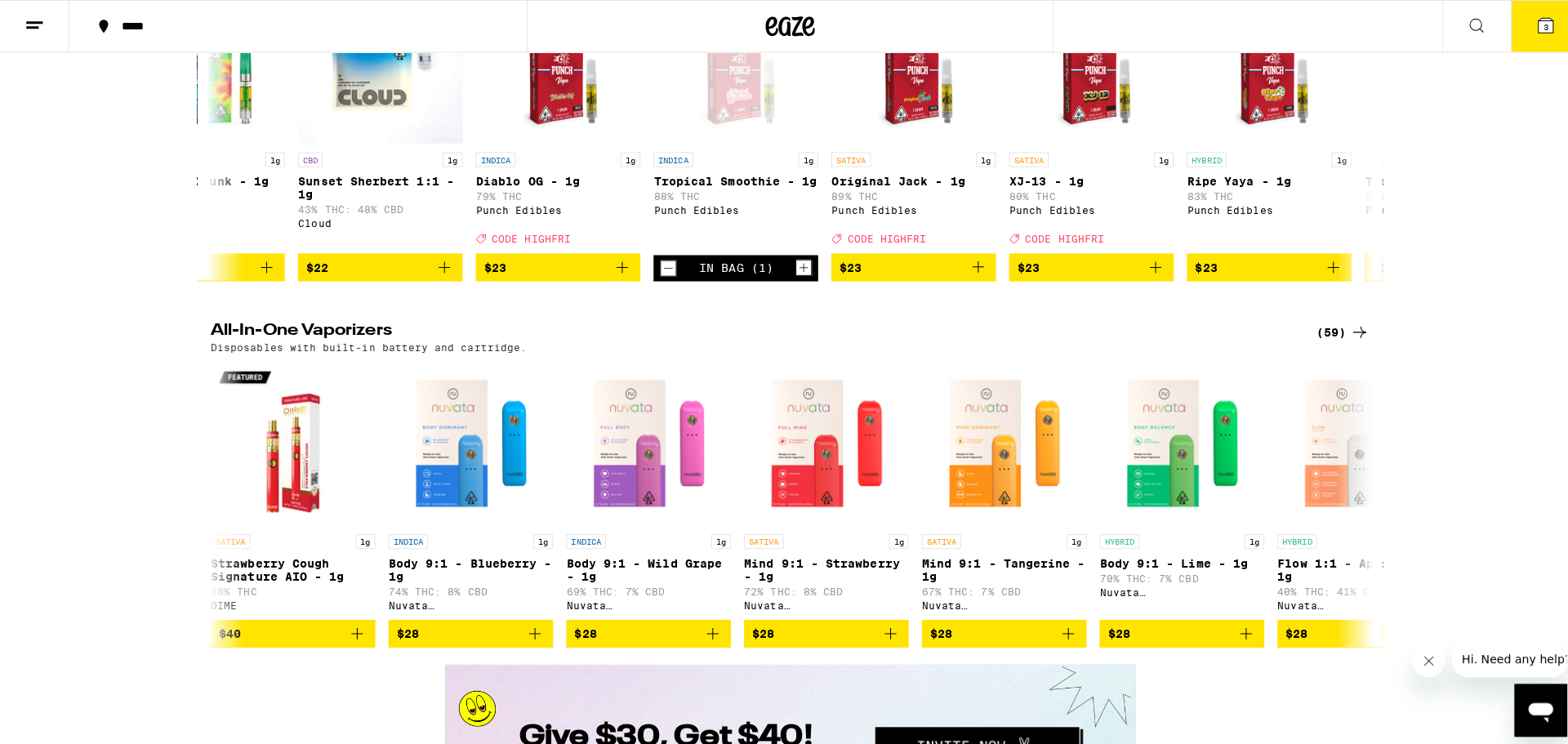
scroll to position [2343, 0]
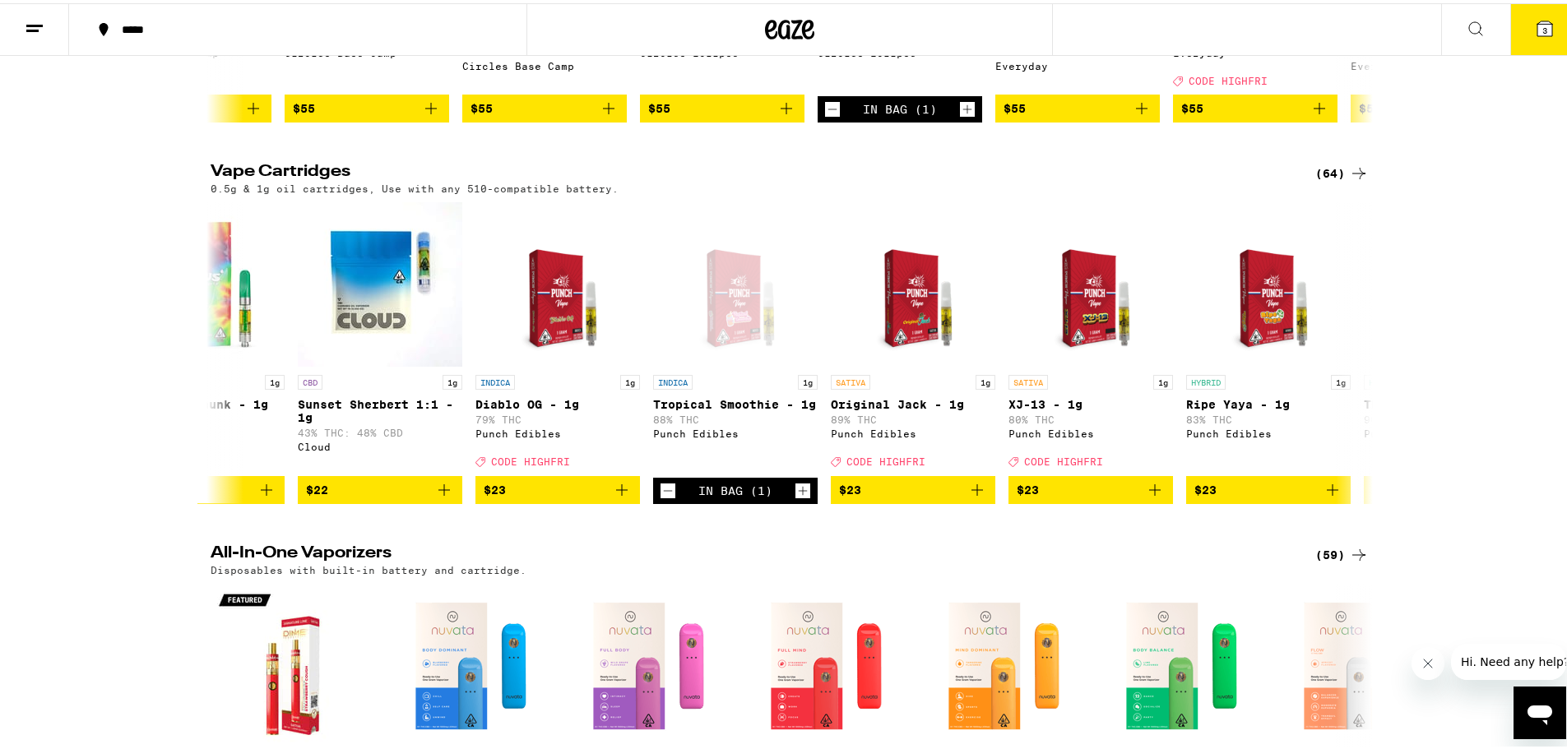
click at [1205, 33] on button "3" at bounding box center [1544, 26] width 69 height 51
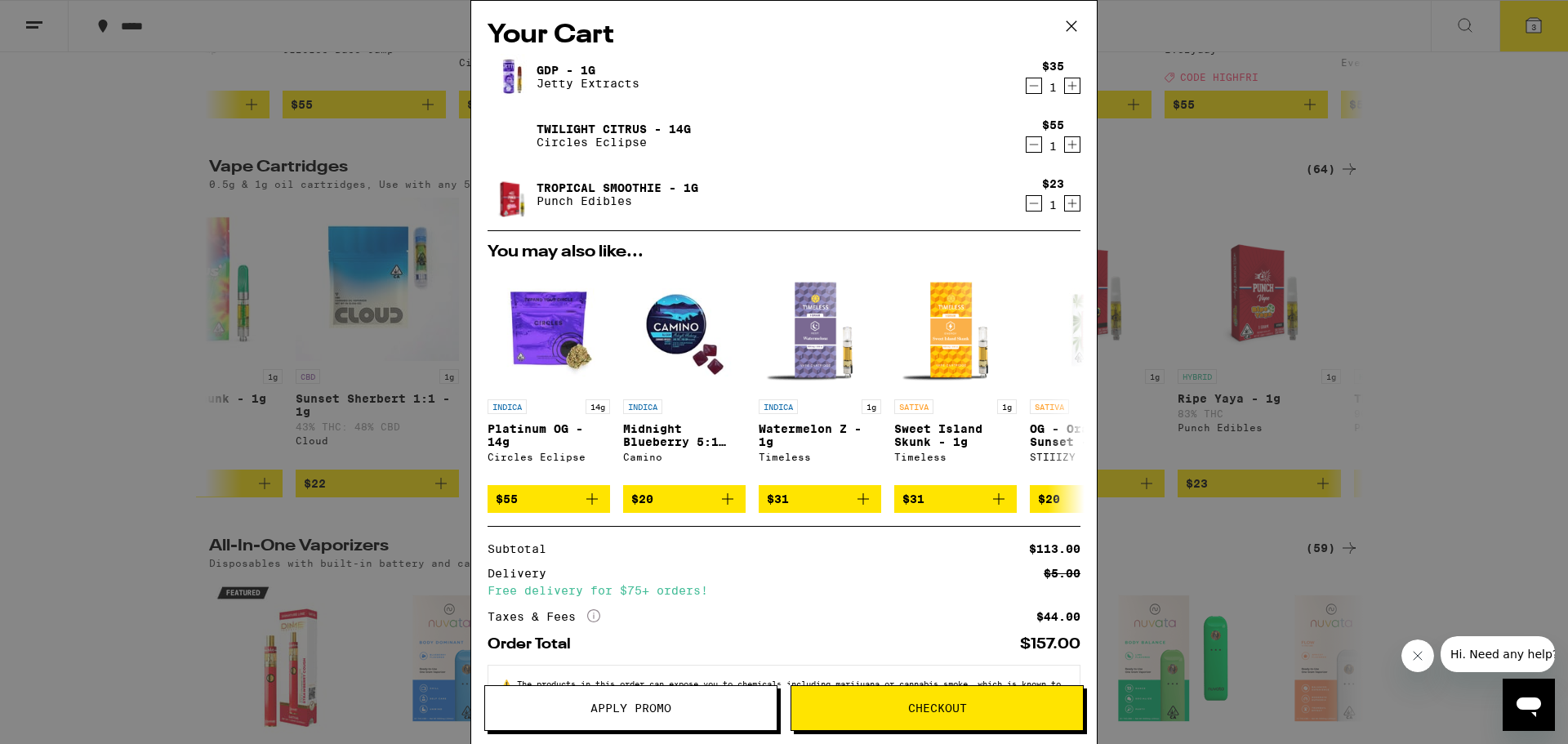
click at [1065, 90] on icon "Increment" at bounding box center [1071, 85] width 15 height 20
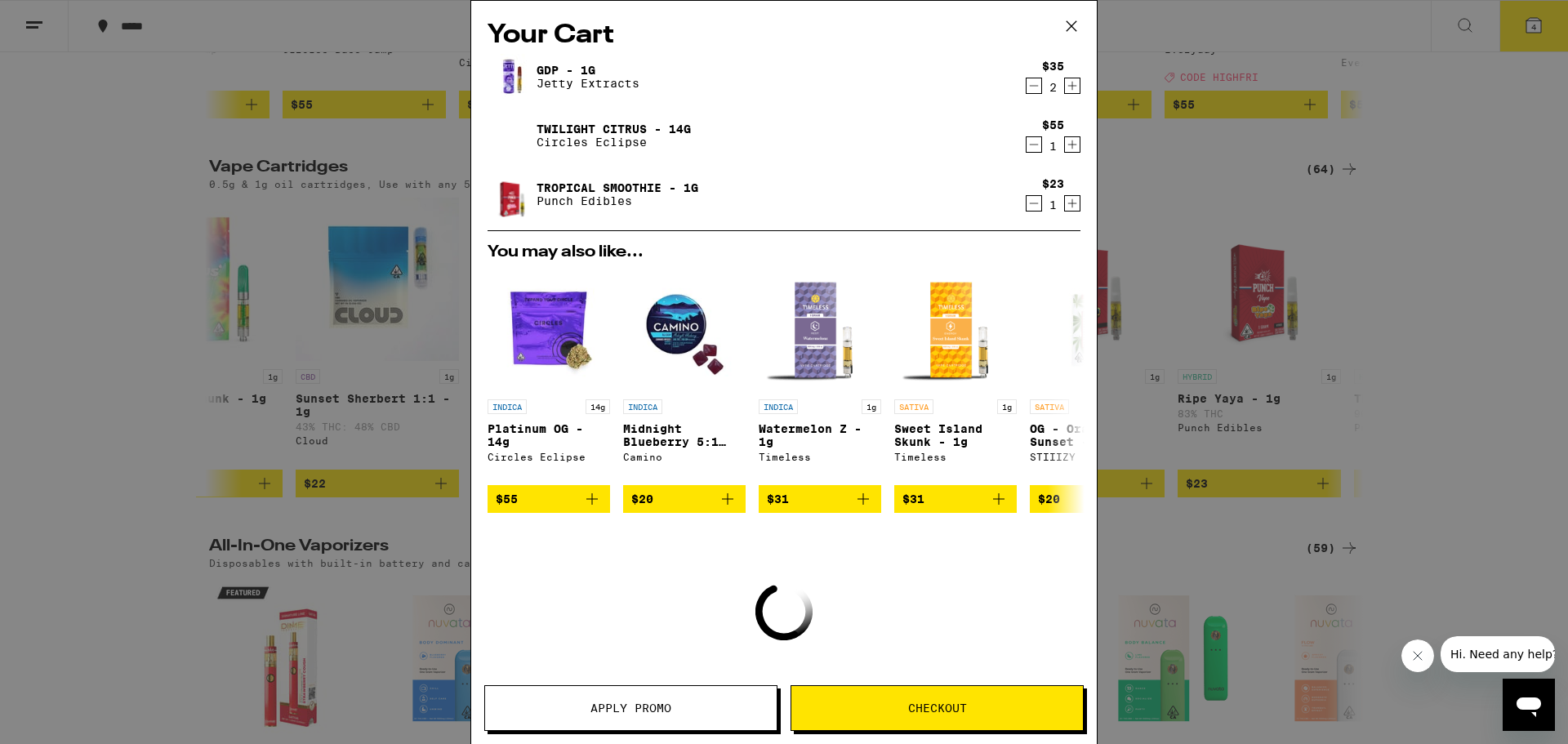
click at [1065, 203] on icon "Increment" at bounding box center [1071, 204] width 15 height 20
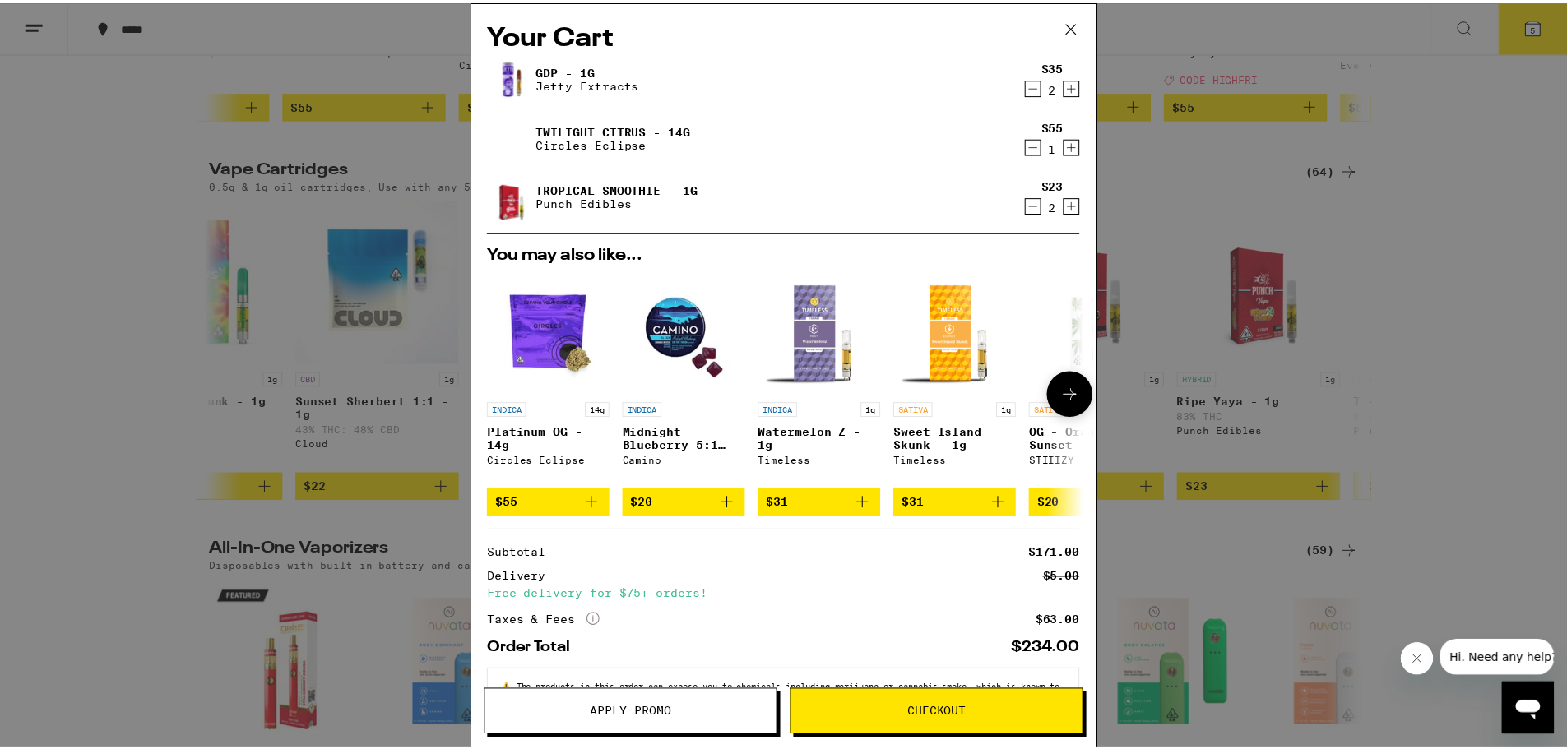
scroll to position [69, 0]
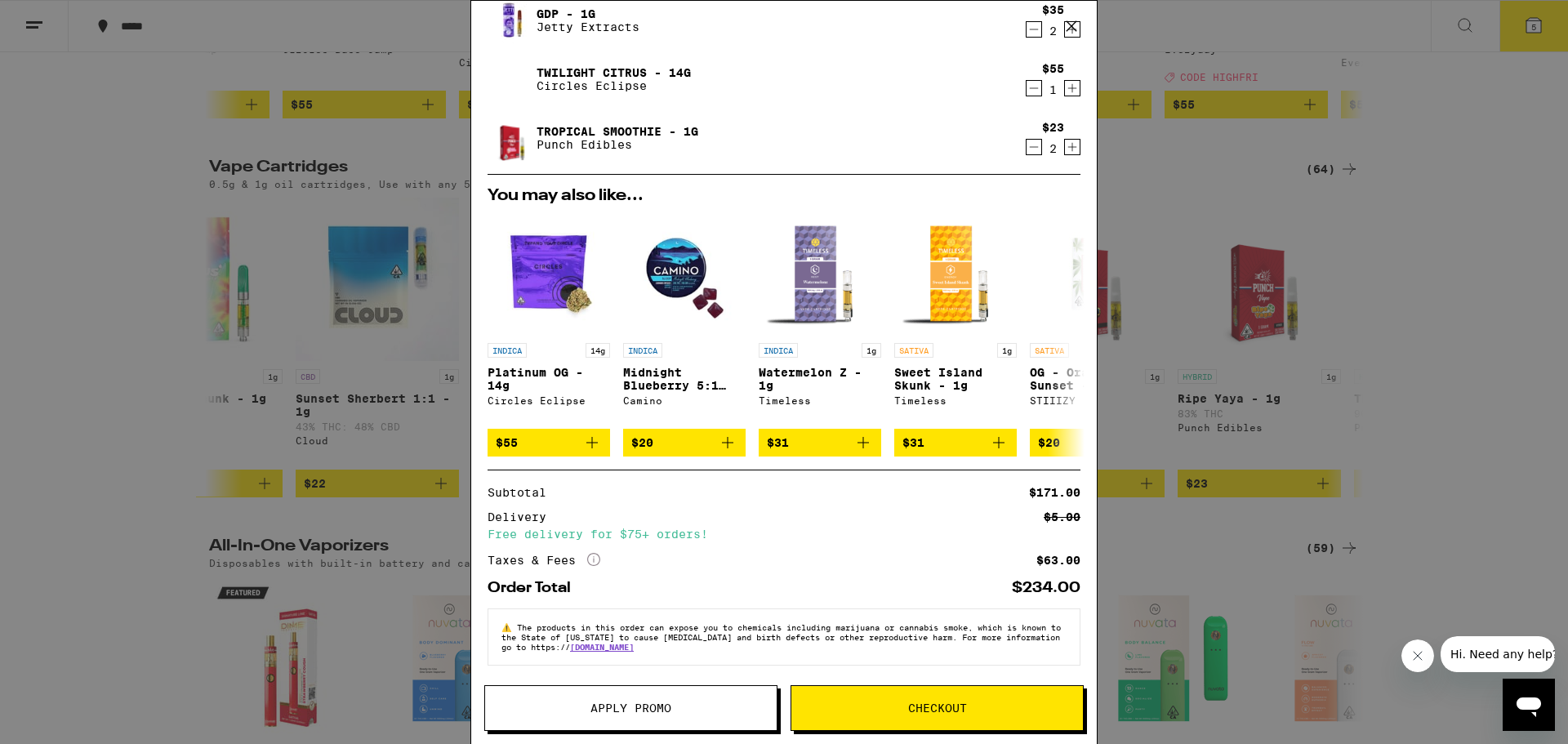
click at [668, 677] on button "Apply Promo" at bounding box center [631, 708] width 293 height 46
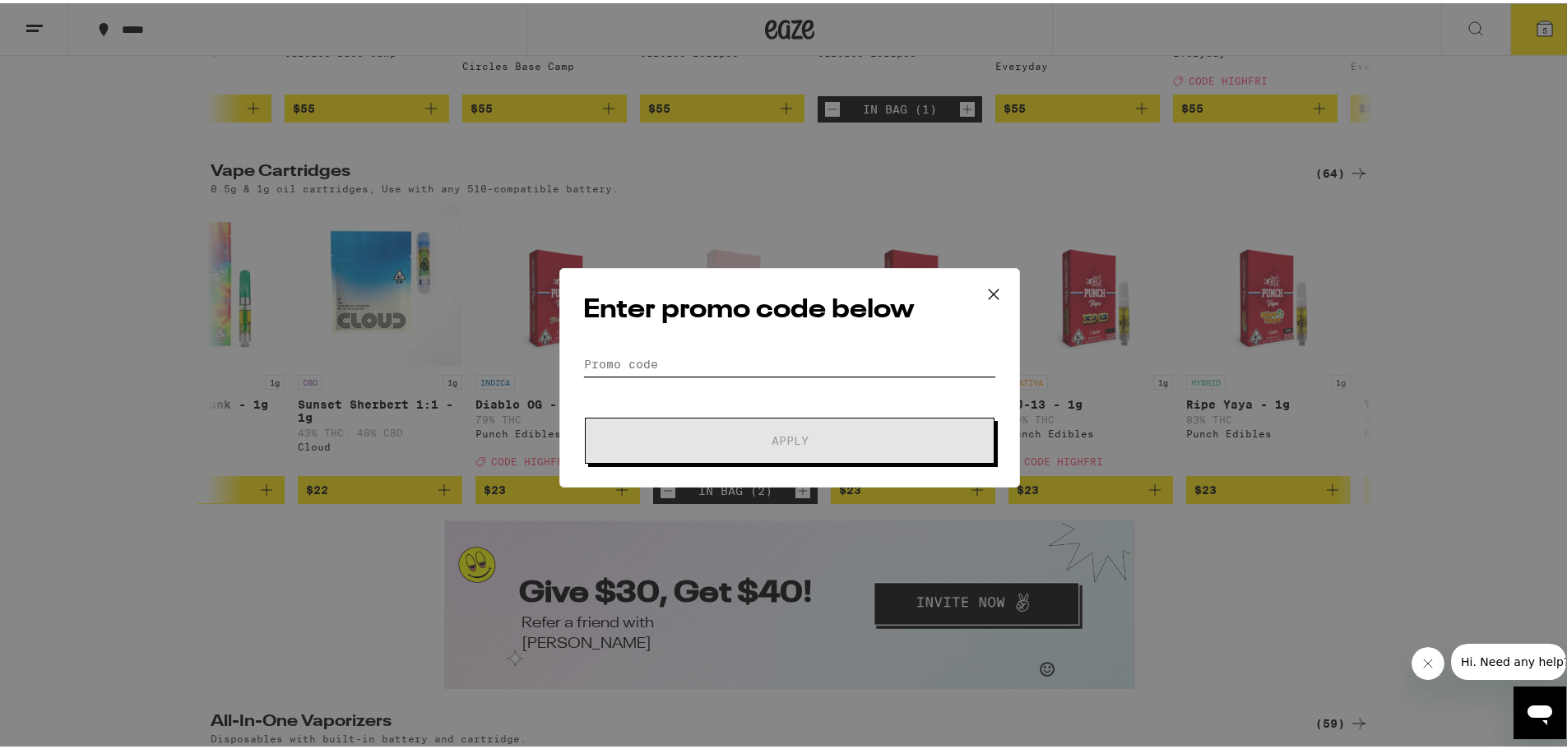
click at [712, 357] on input "Promo Code" at bounding box center [789, 361] width 413 height 25
paste input "HIGHFRI"
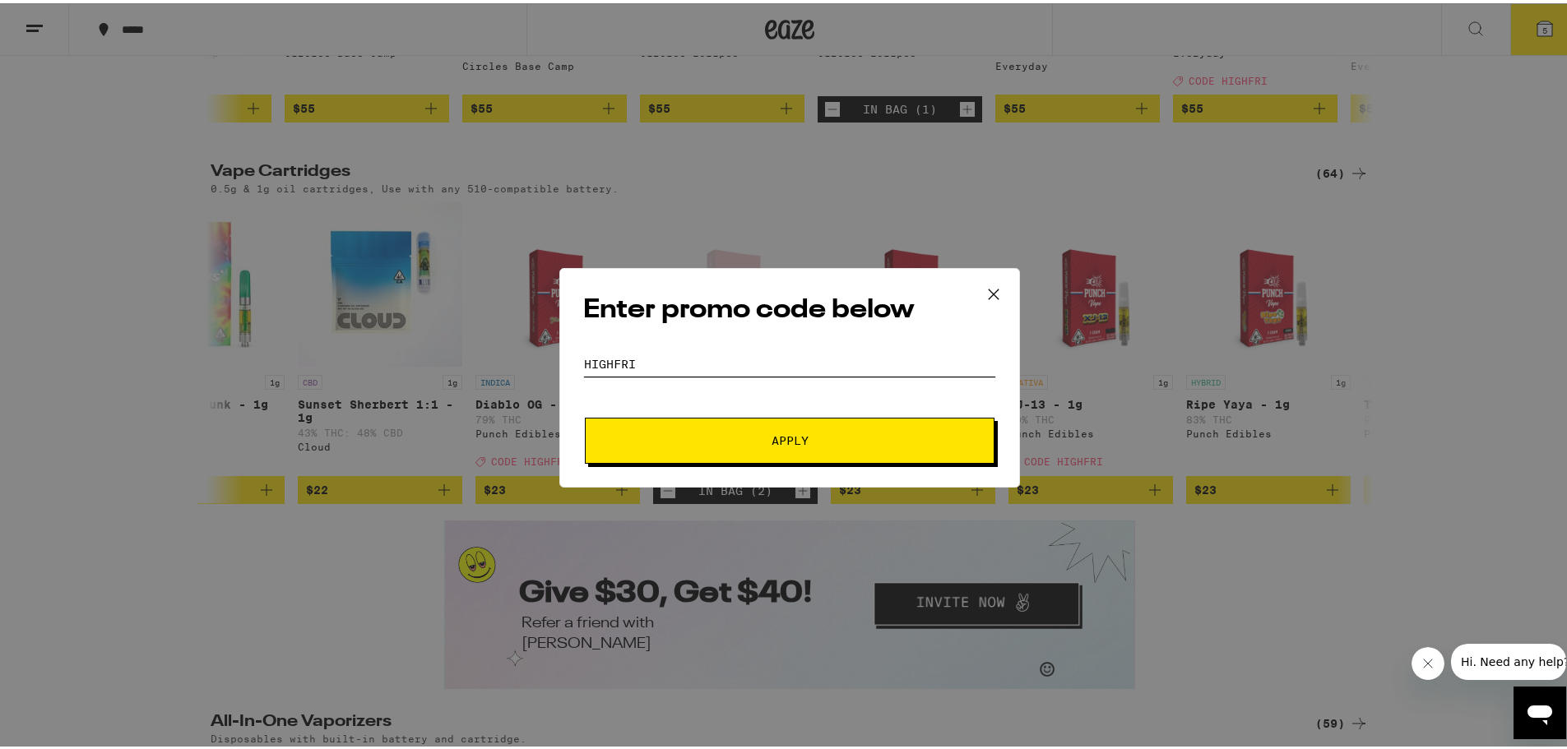
type input "HIGHFRI"
click at [868, 433] on span "Apply" at bounding box center [789, 438] width 296 height 12
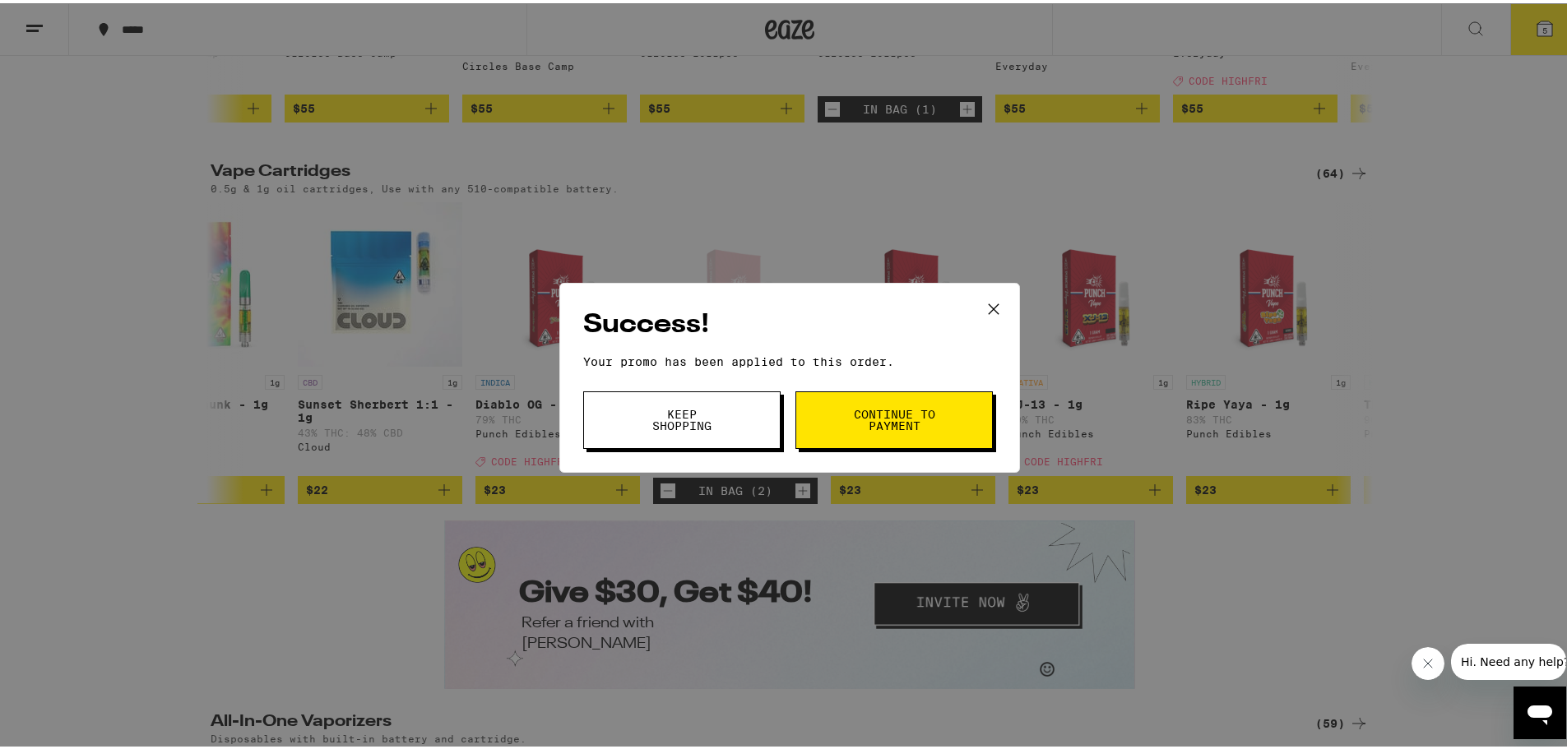
click at [703, 424] on span "Keep Shopping" at bounding box center [682, 416] width 84 height 23
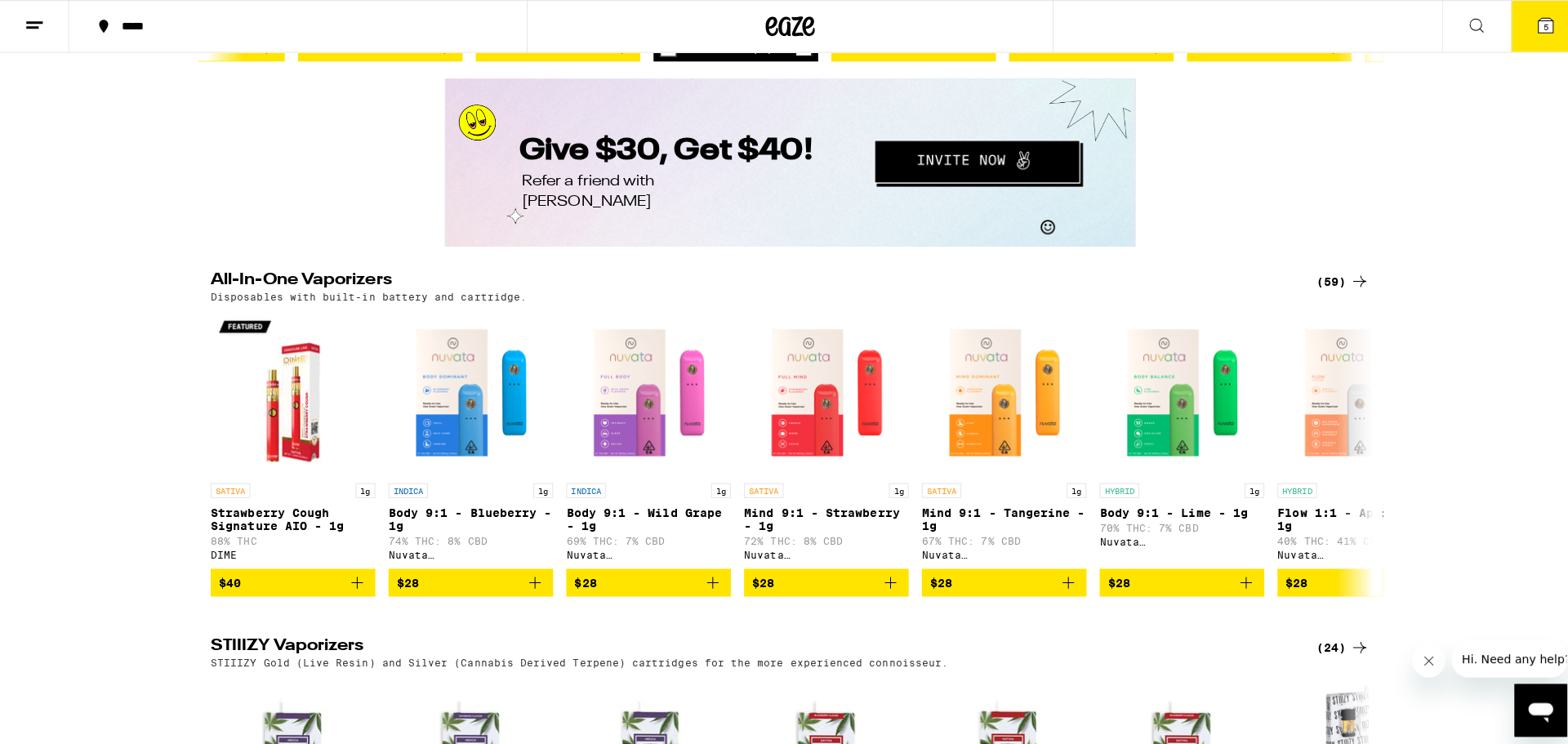
scroll to position [2343, 0]
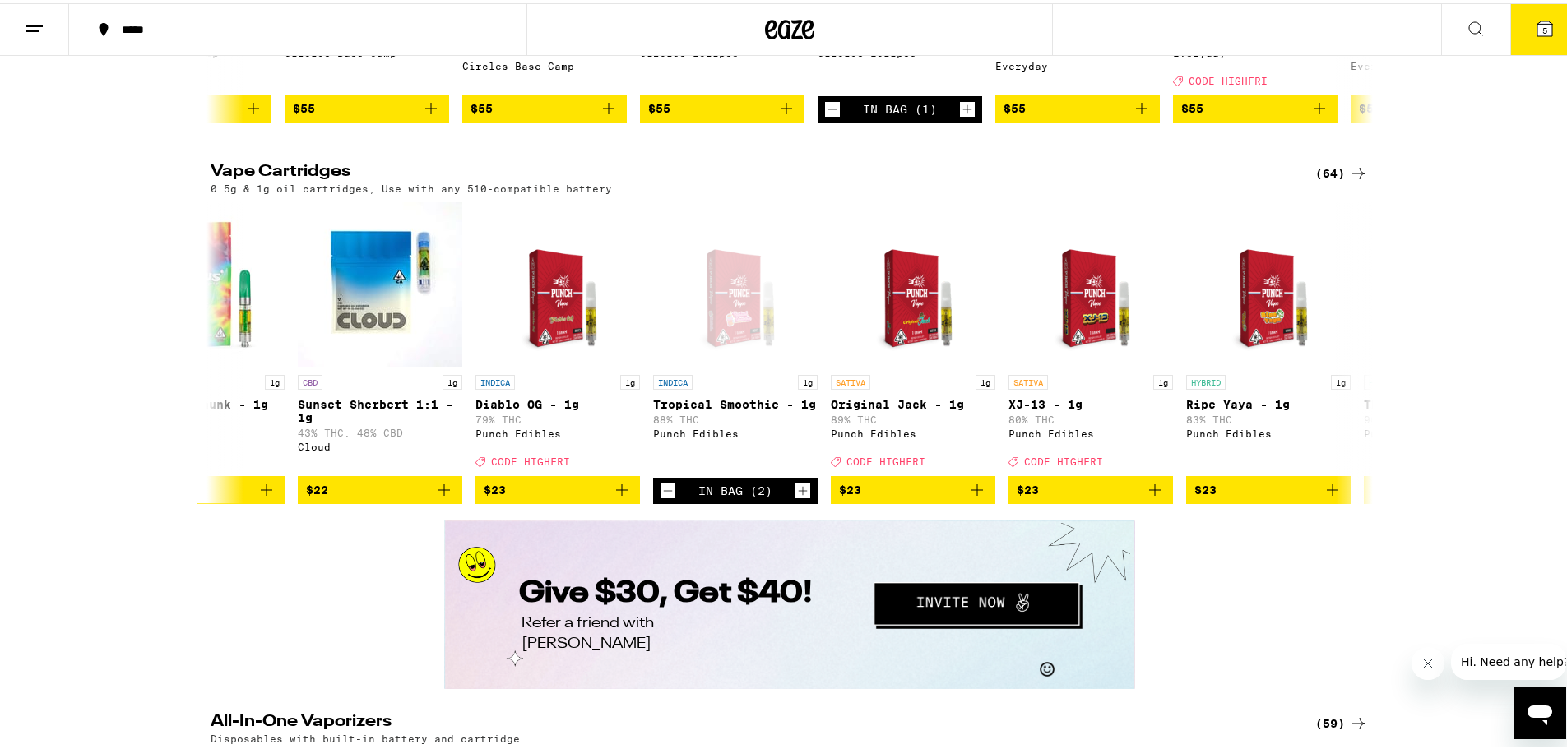
click at [1205, 28] on span "5" at bounding box center [1544, 27] width 5 height 10
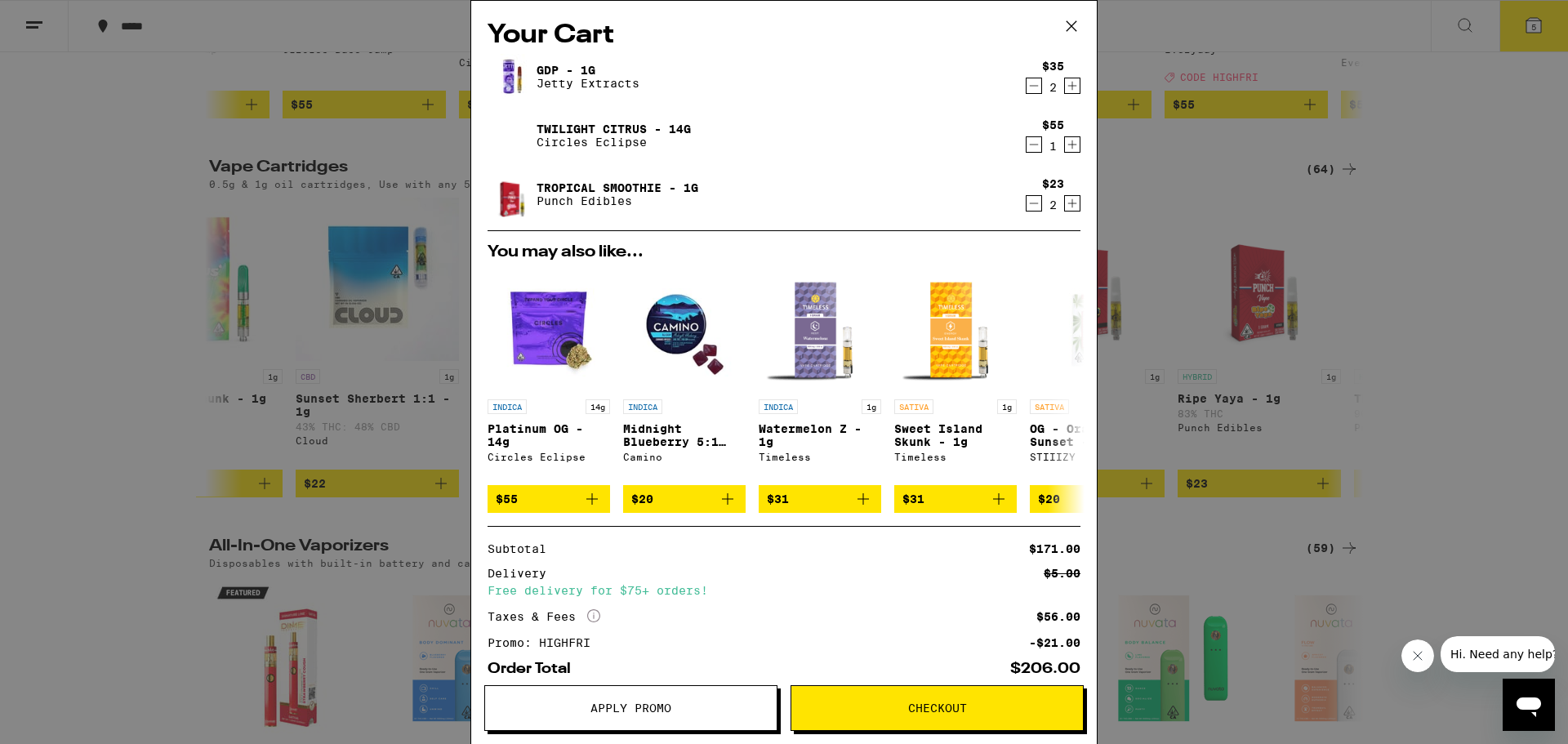
click at [654, 677] on span "Apply Promo" at bounding box center [631, 708] width 80 height 12
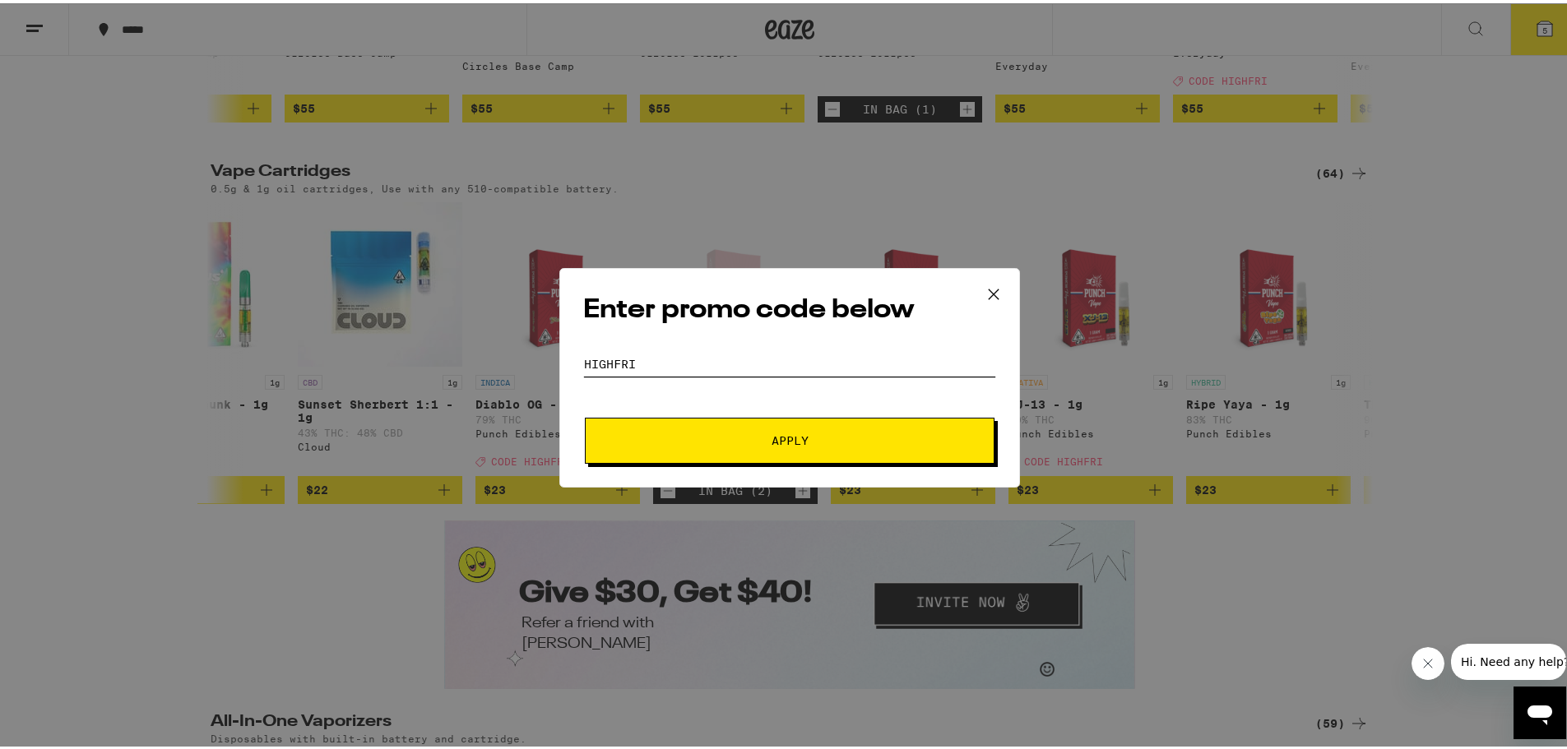
click at [744, 359] on input "HIGHFRI" at bounding box center [789, 361] width 413 height 25
type input "HIGHFR"
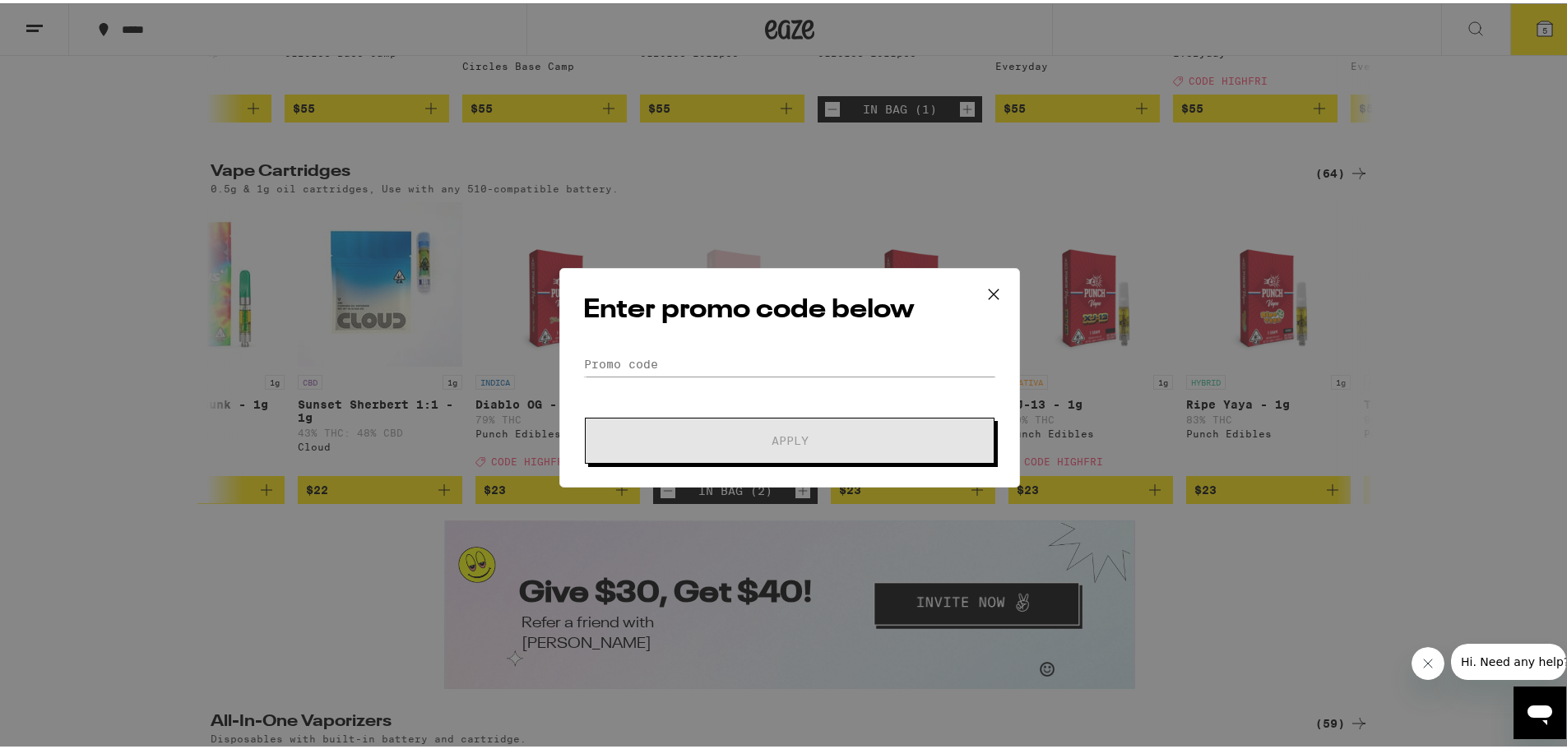
type input "YAY45"
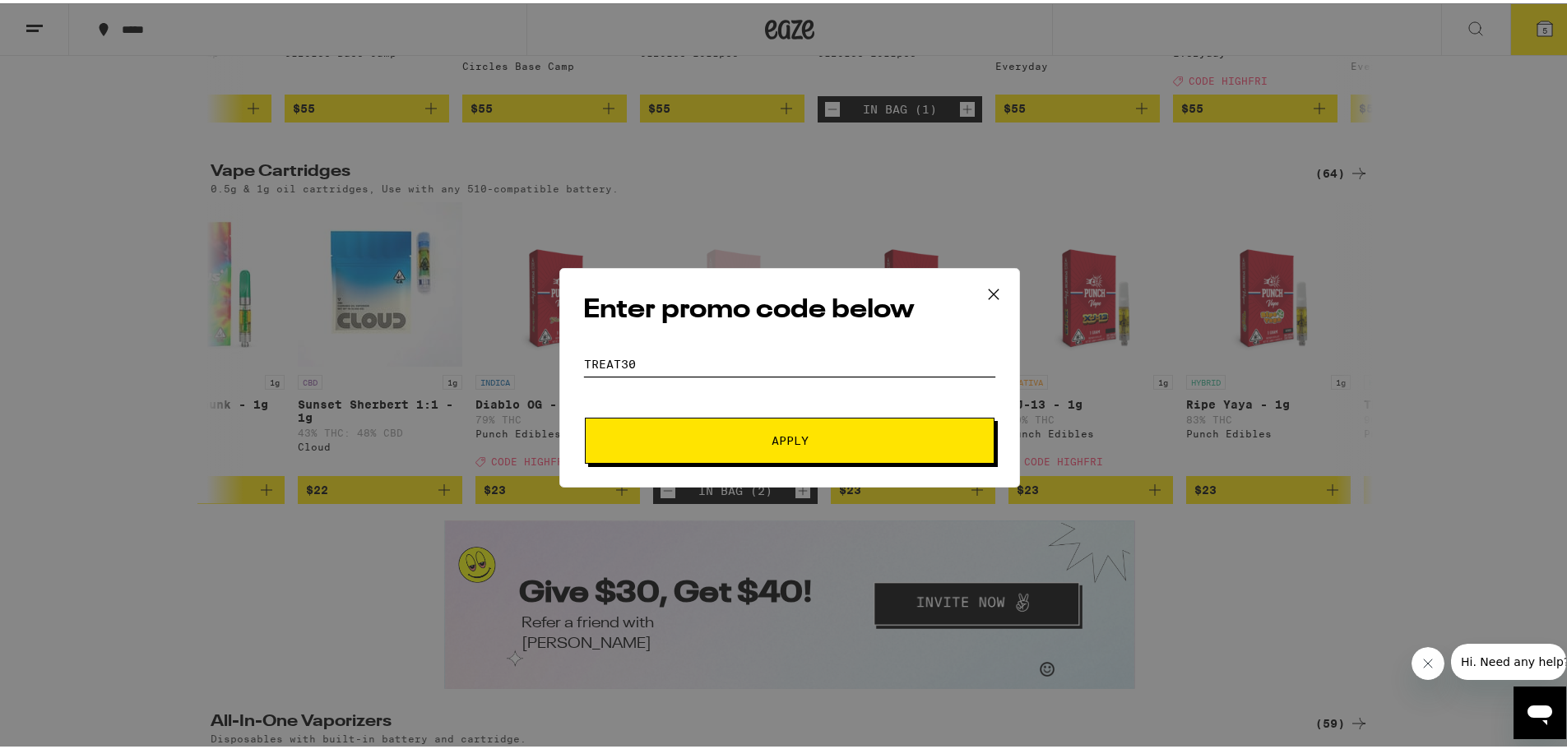
type input "TREAT30"
type input "35OFF"
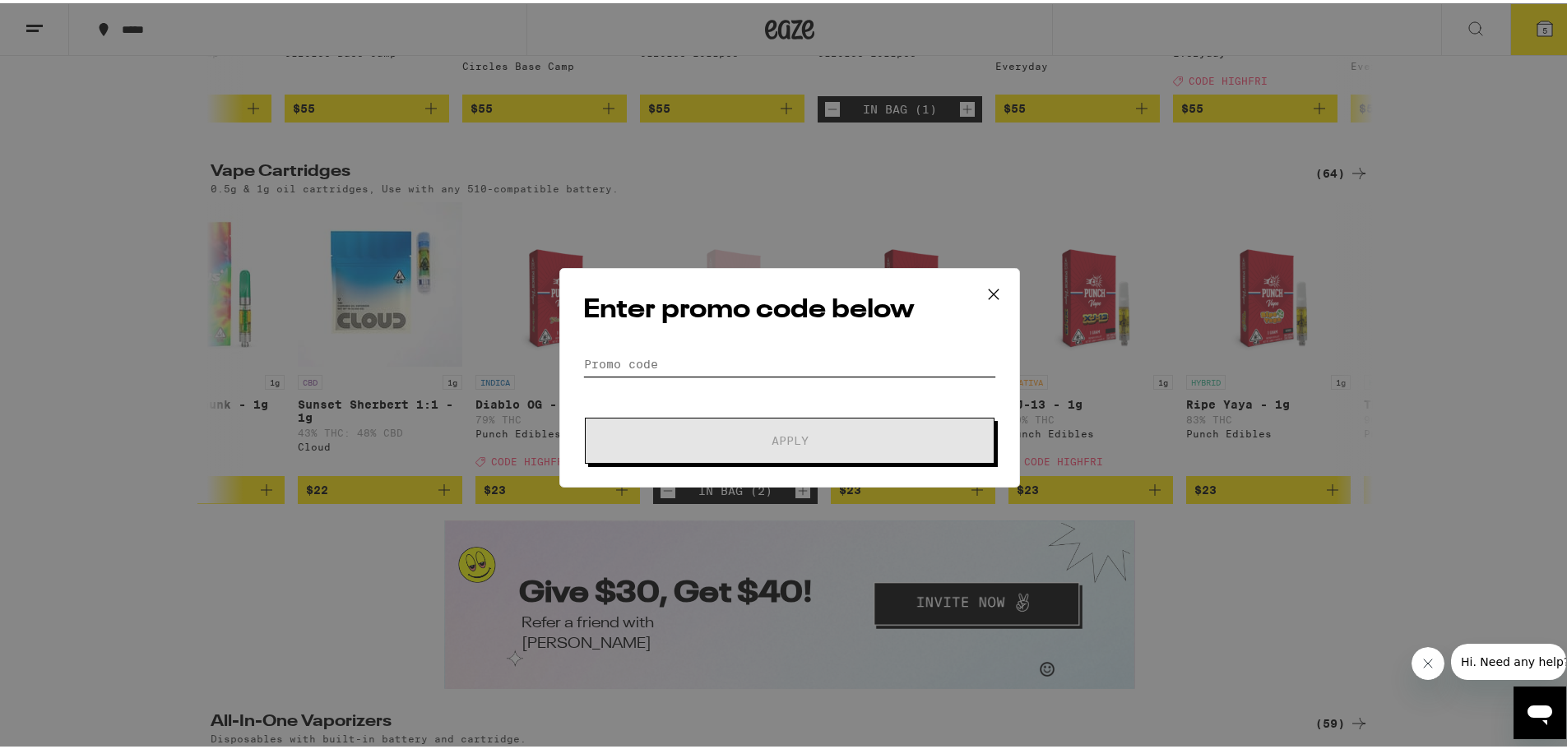
type input "WEED4U"
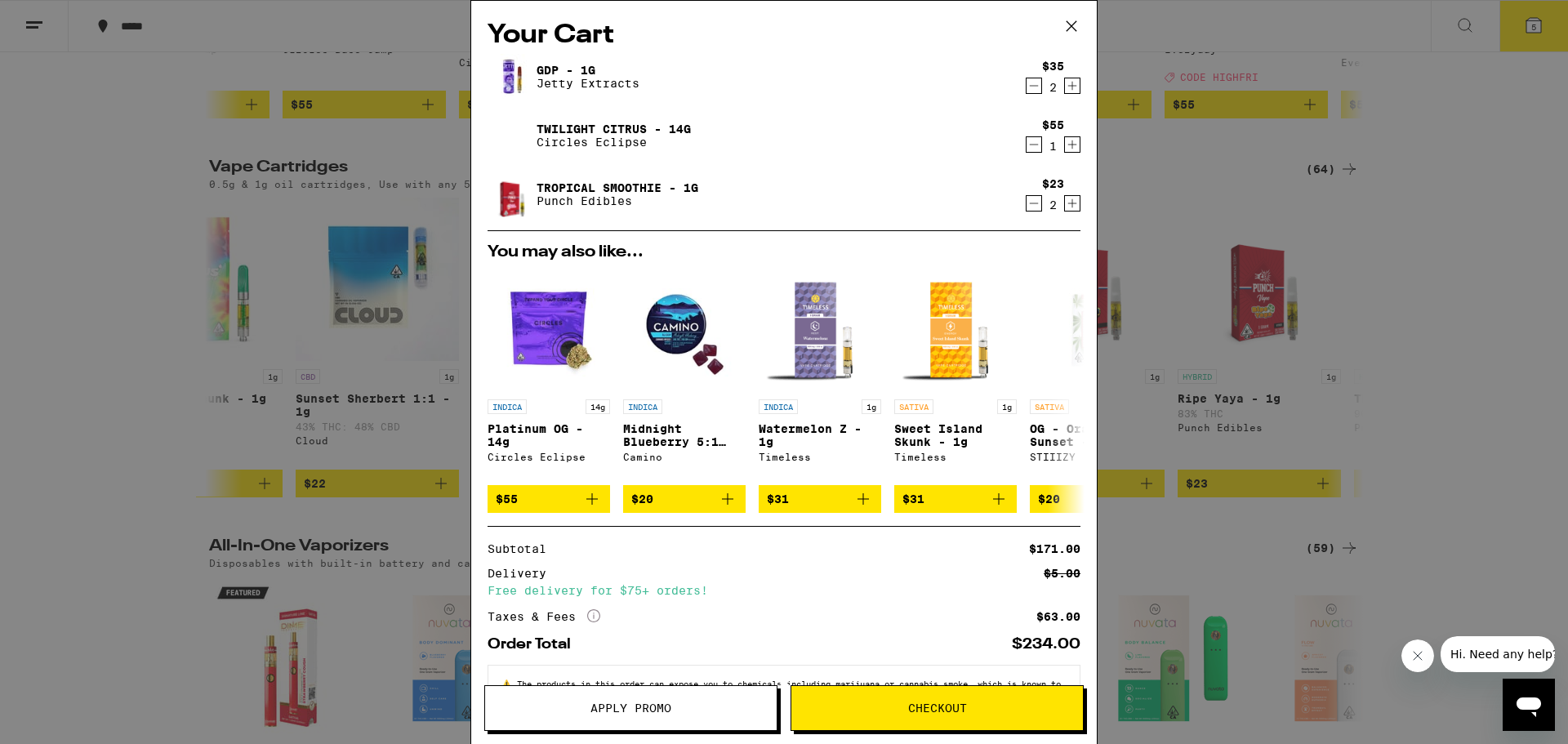
click at [696, 677] on span "Apply Promo" at bounding box center [631, 708] width 292 height 12
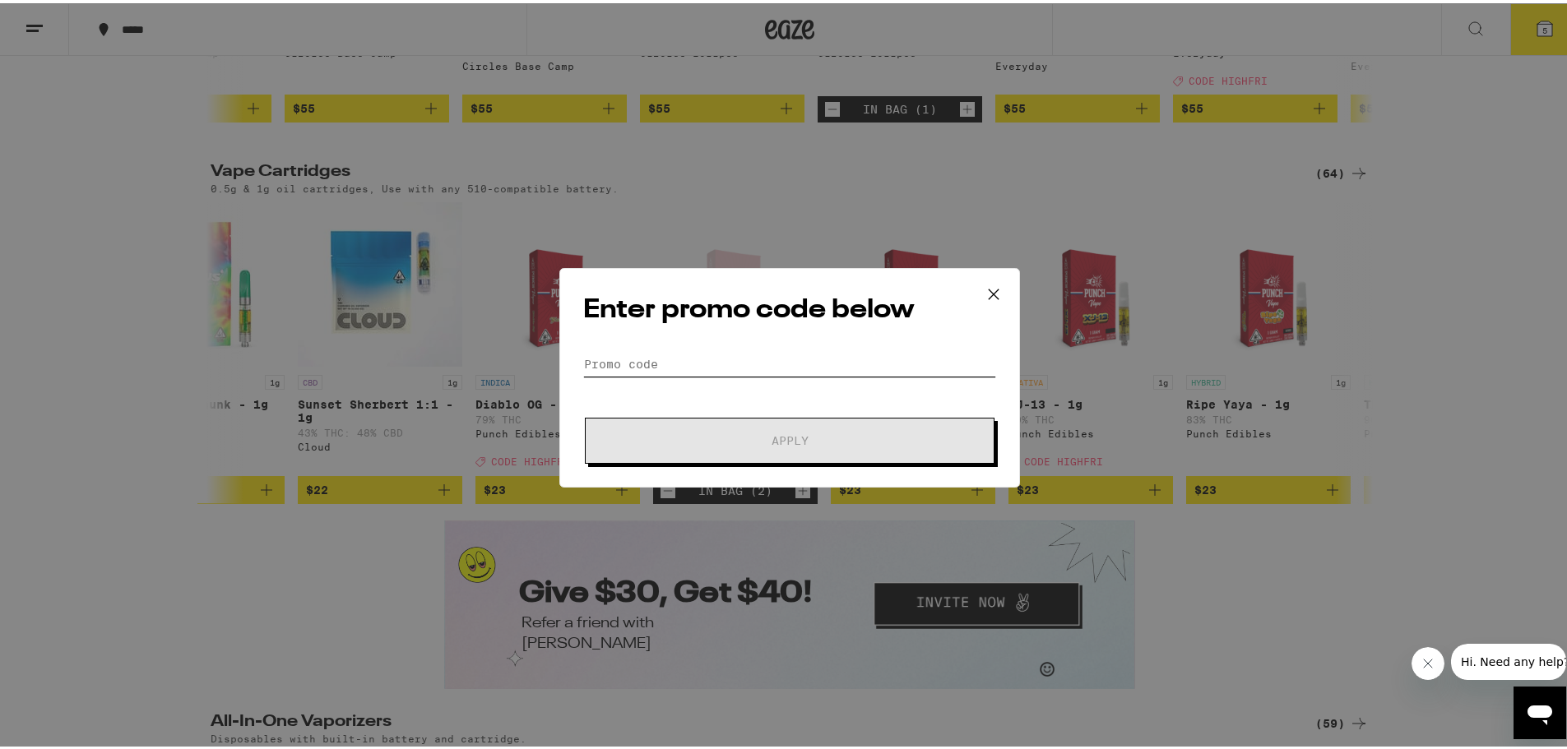
click at [758, 357] on input "Promo Code" at bounding box center [789, 361] width 413 height 25
paste input "HIGHFRI"
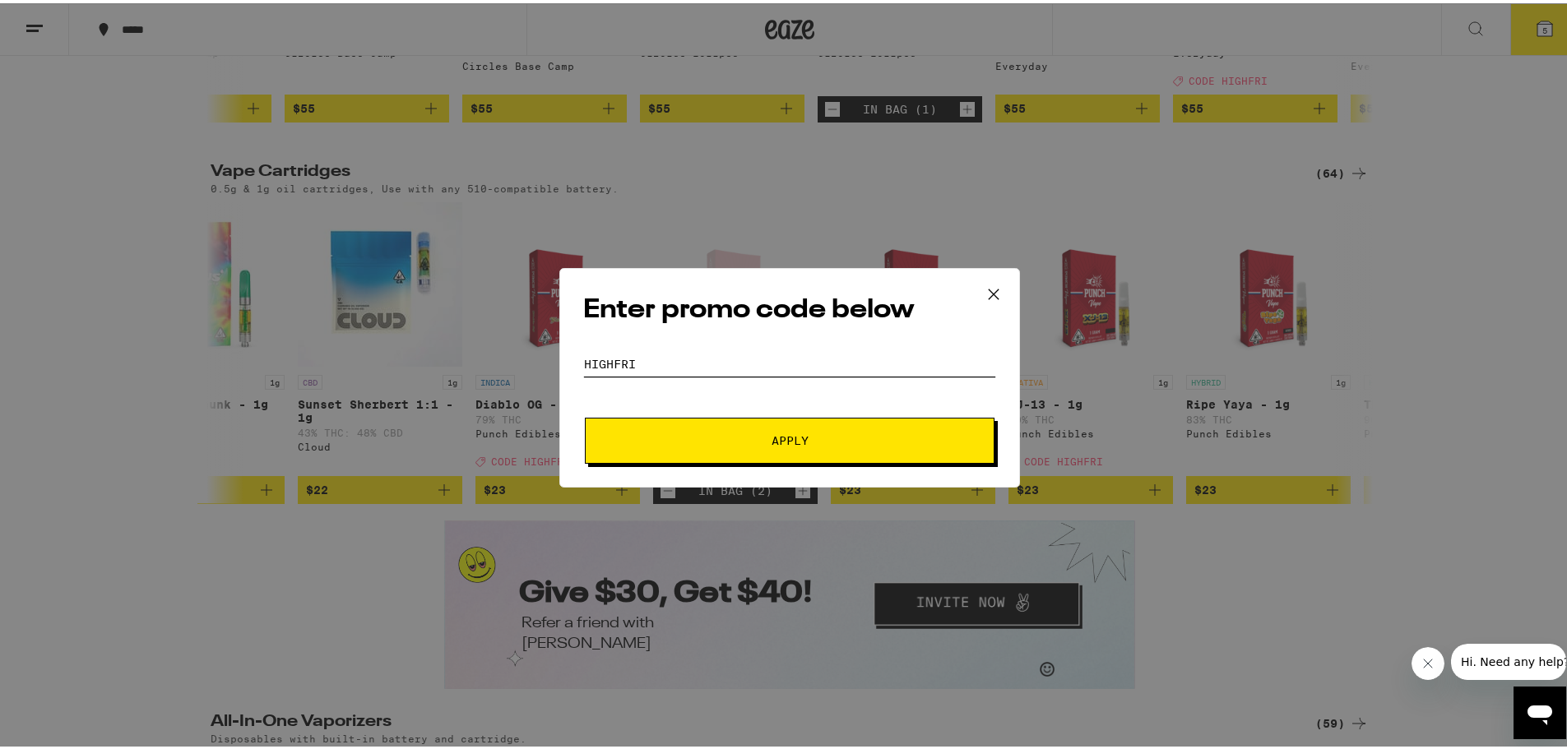
type input "HIGHFRI"
click at [860, 433] on span "Apply" at bounding box center [789, 438] width 296 height 12
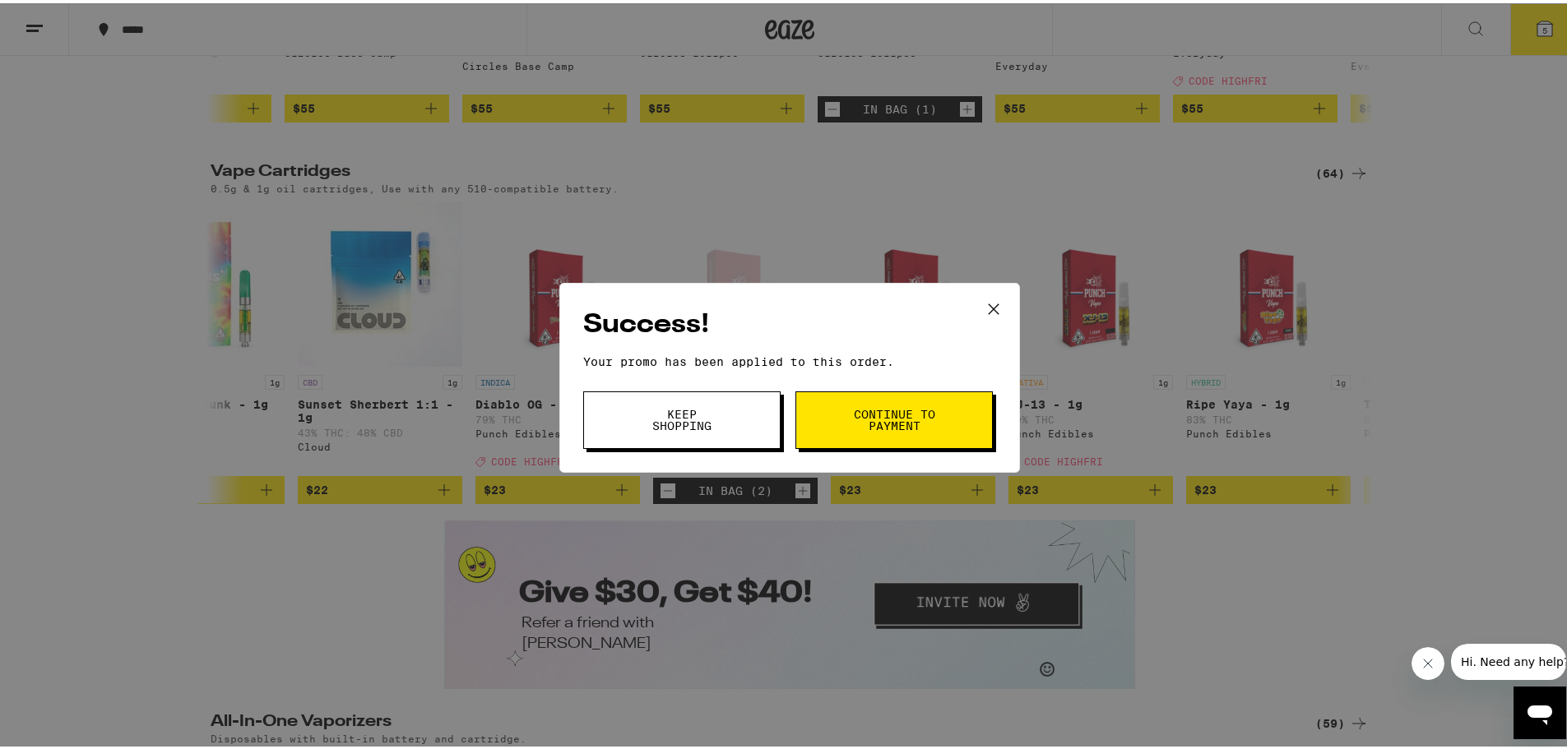
click at [859, 431] on button "Continue to payment" at bounding box center [893, 417] width 197 height 58
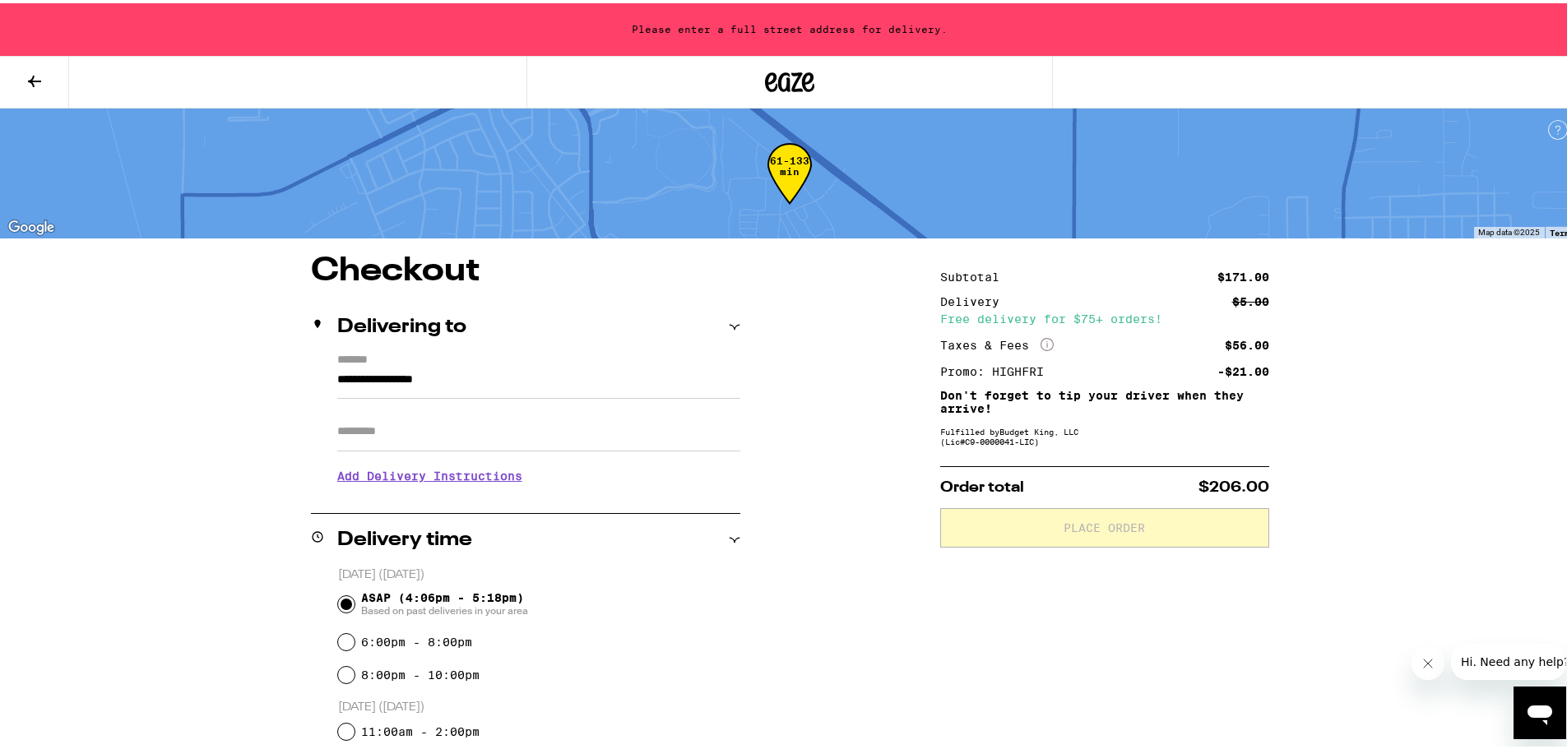
click at [592, 378] on input "**********" at bounding box center [538, 380] width 403 height 30
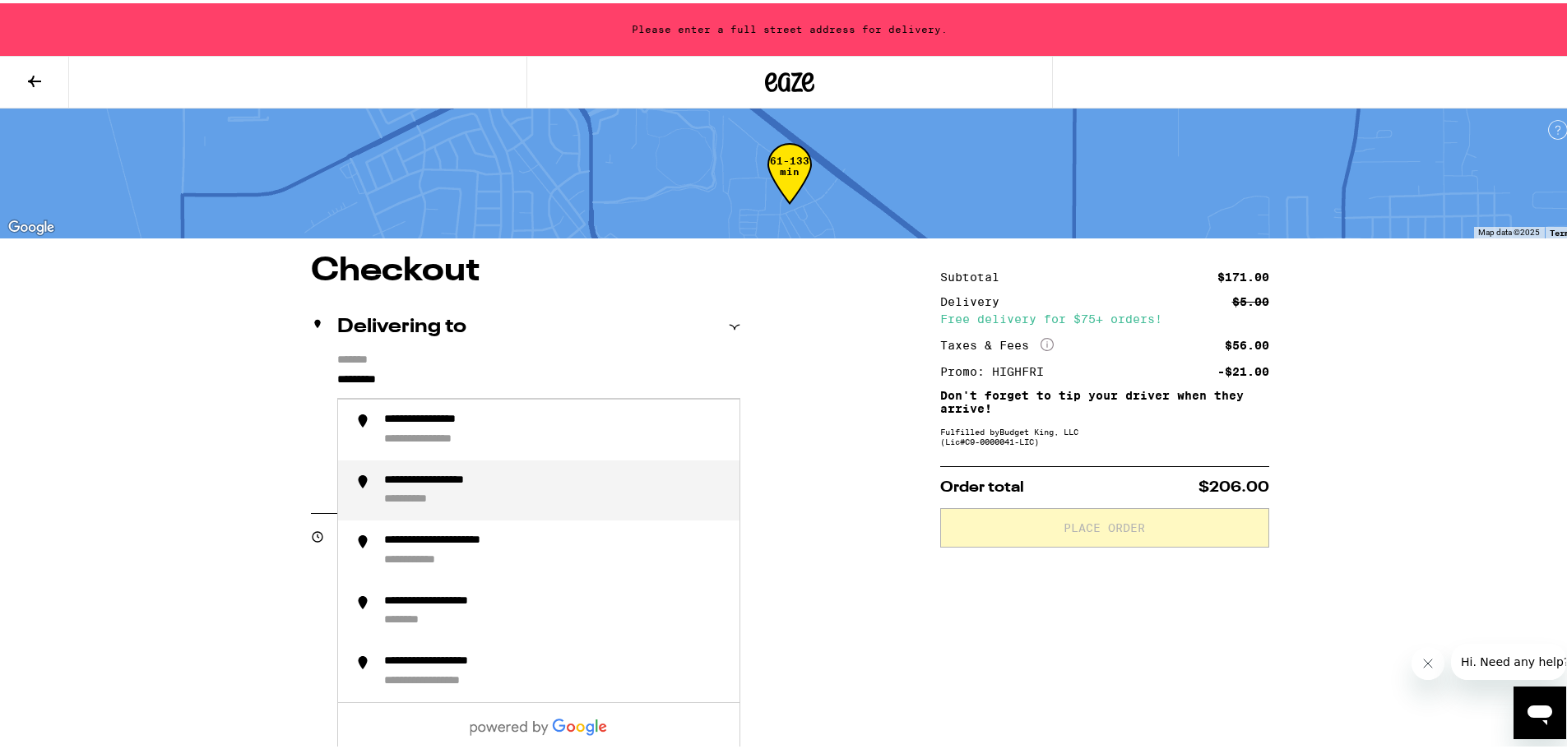
click at [565, 493] on div "**********" at bounding box center [555, 487] width 342 height 35
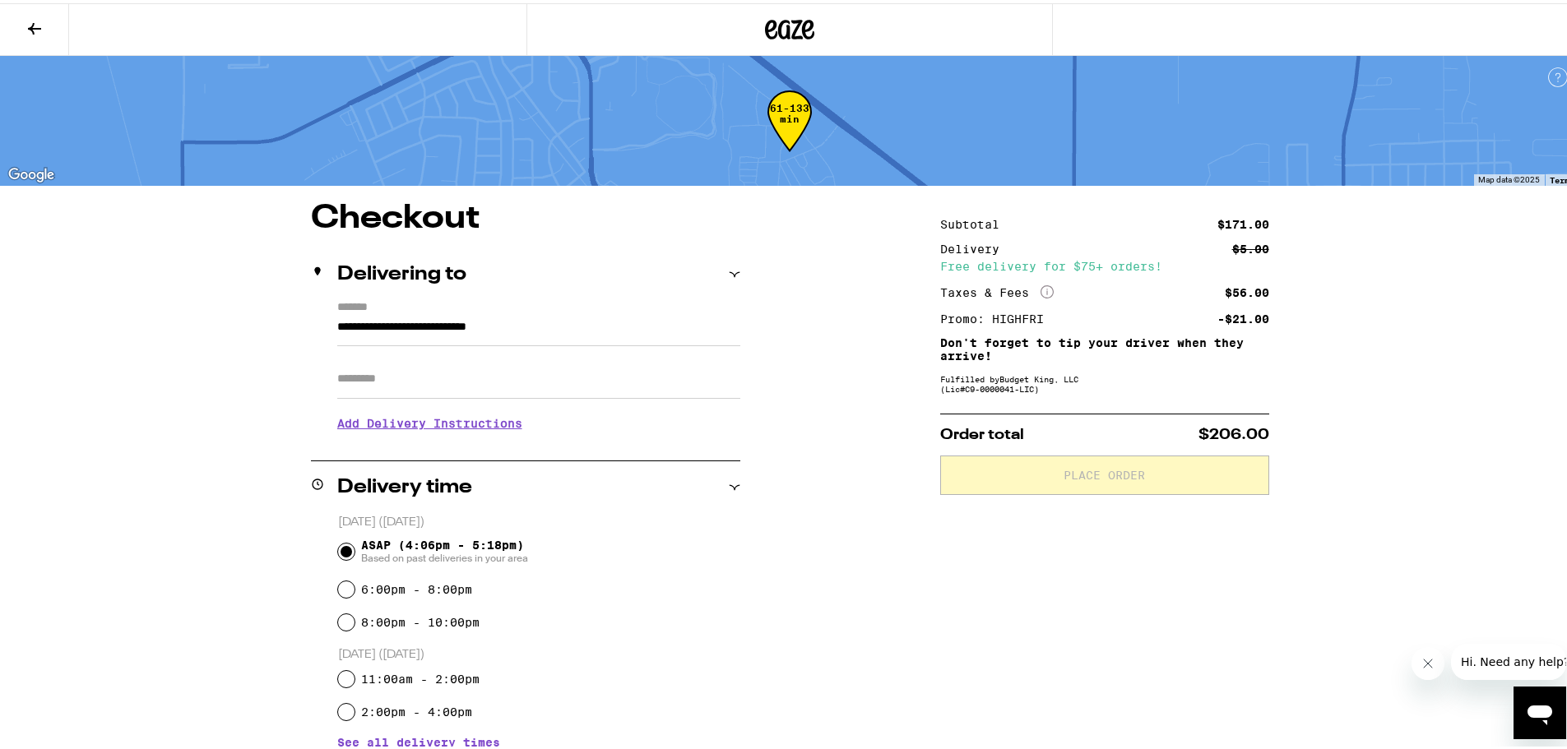
type input "**********"
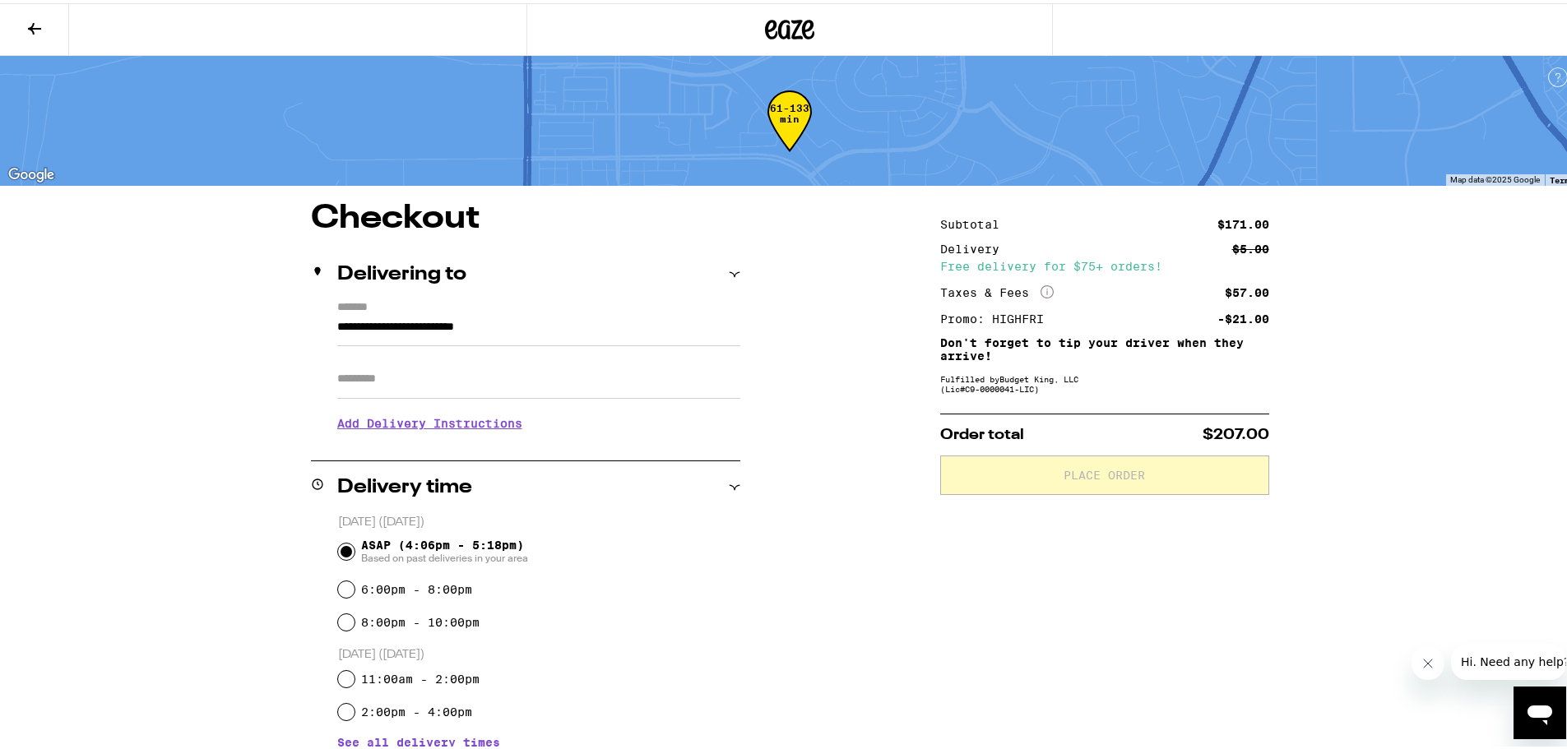
scroll to position [220, 0]
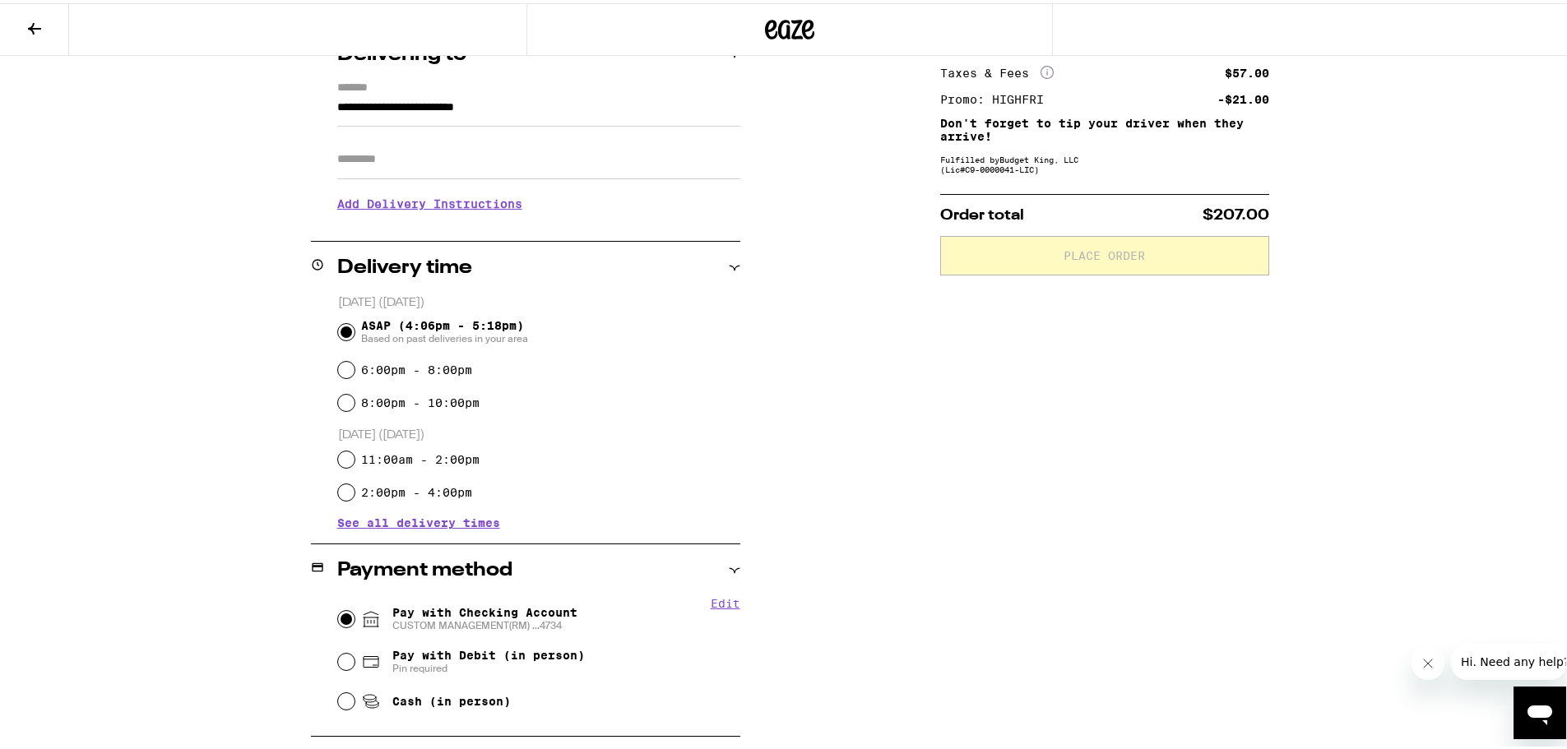
click at [341, 616] on input "5" at bounding box center [346, 616] width 16 height 16
radio input "true"
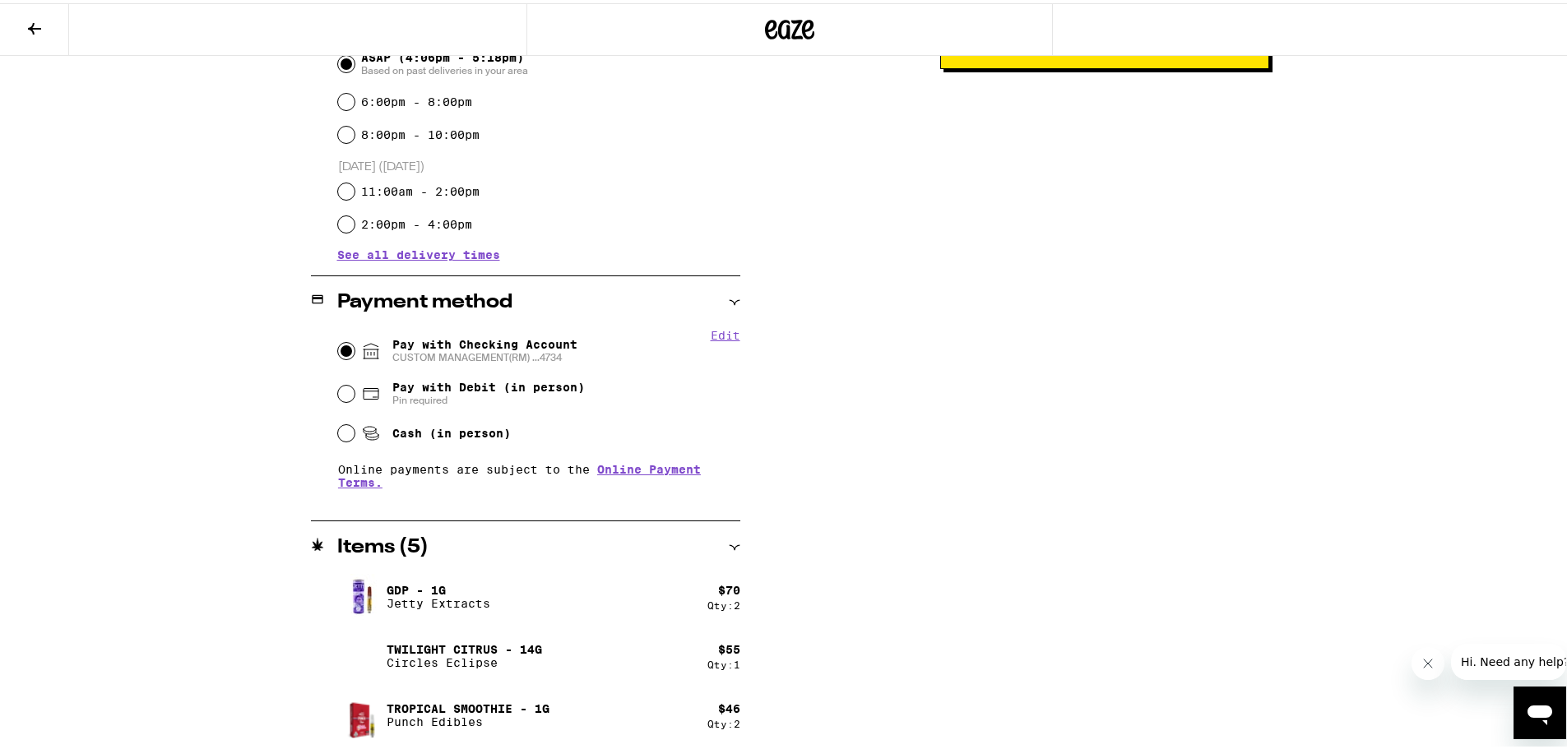
scroll to position [0, 0]
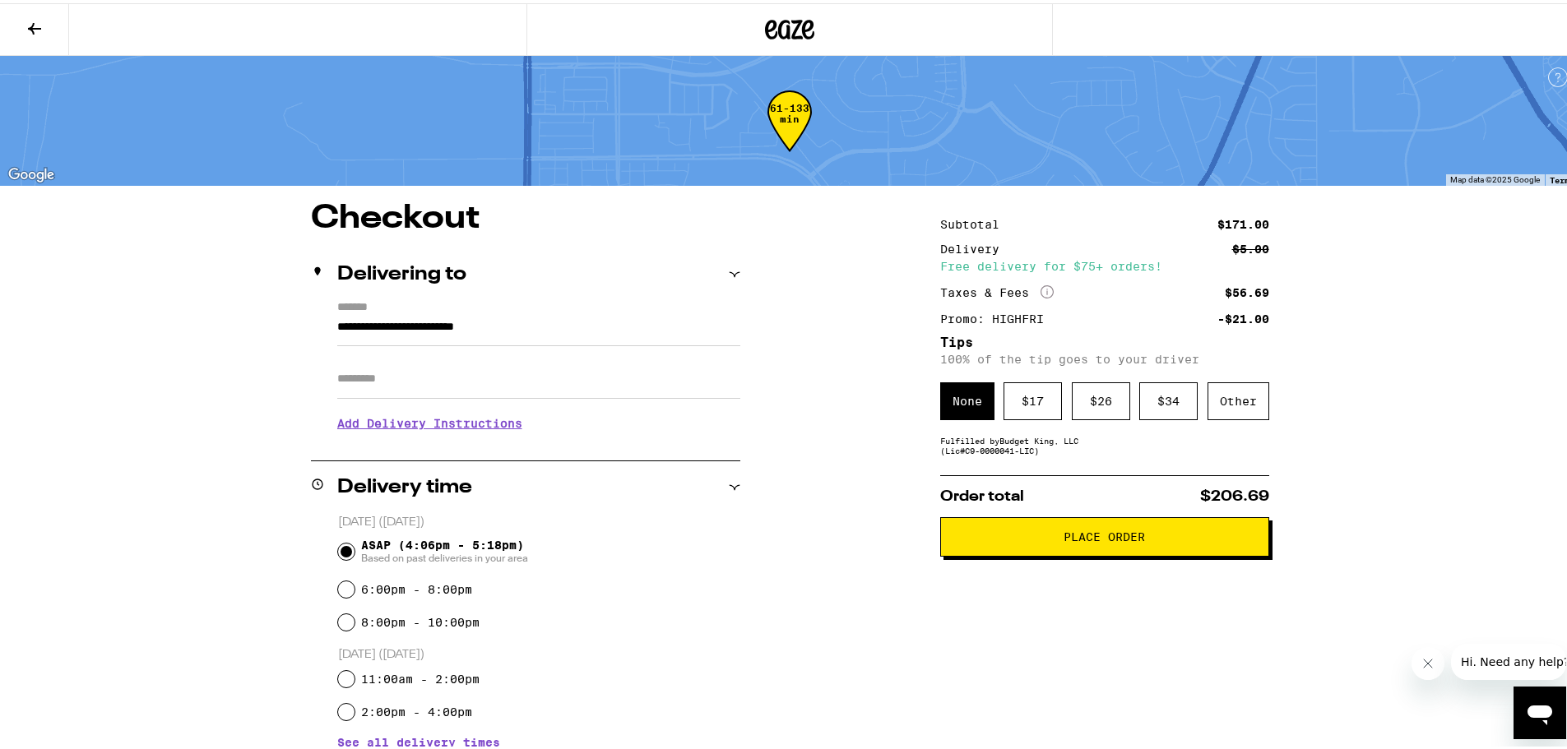
click at [1081, 536] on span "Place Order" at bounding box center [1103, 534] width 81 height 12
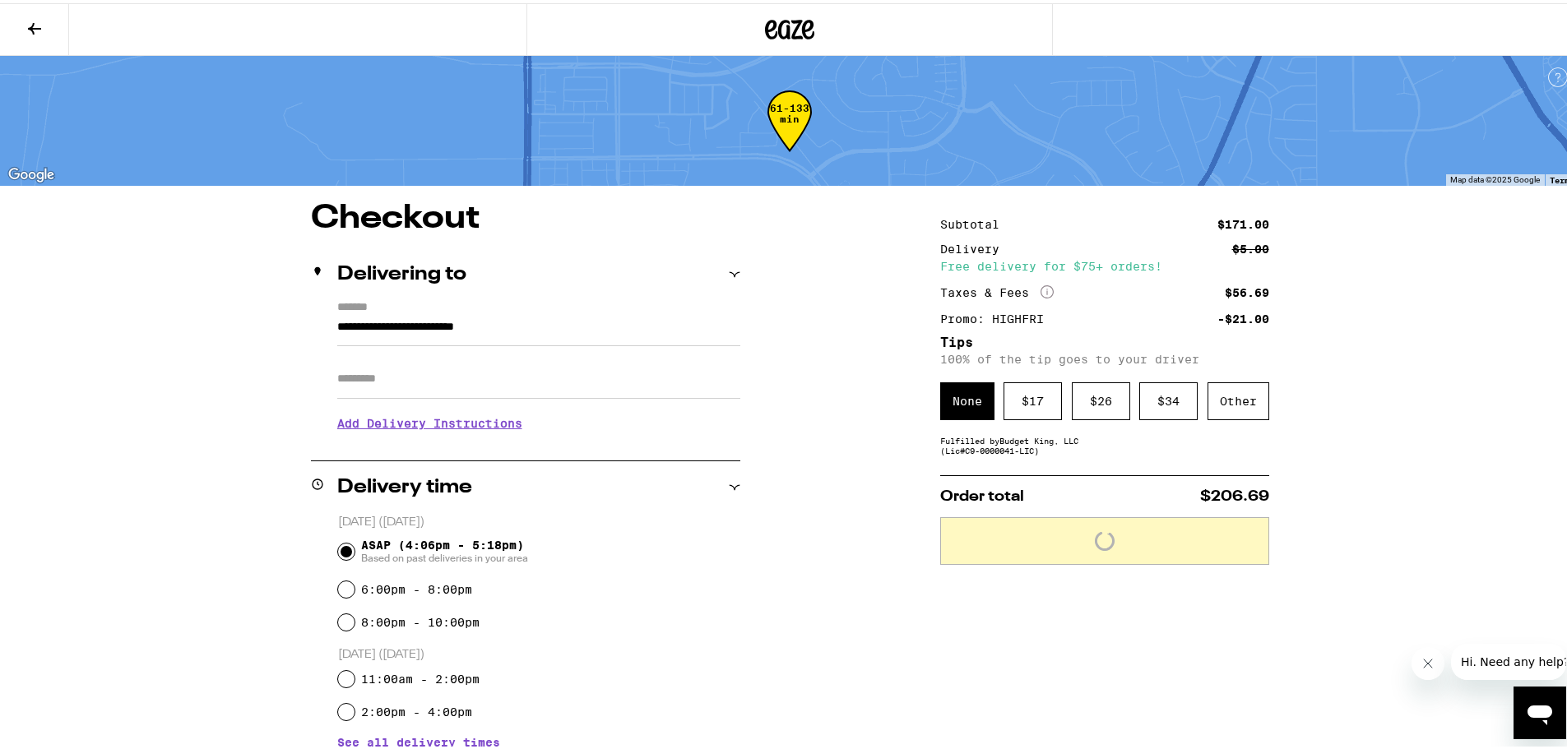
drag, startPoint x: 1123, startPoint y: 569, endPoint x: 1184, endPoint y: 556, distance: 62.3
click at [1125, 569] on div "Subtotal $171.00 Delivery $5.00 Free delivery for $75+ orders! Taxes & Fees Mor…" at bounding box center [1104, 718] width 329 height 1038
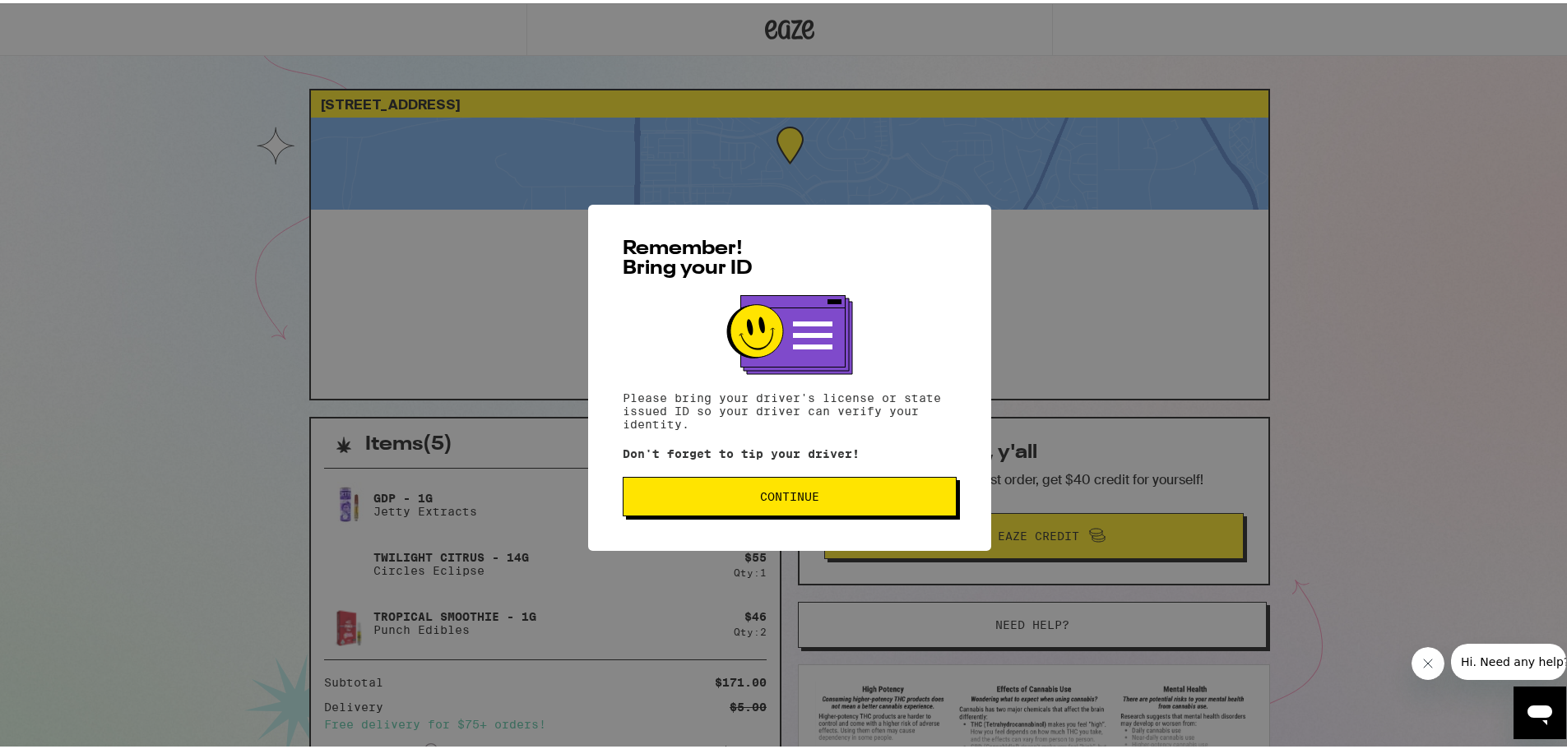
click at [799, 498] on span "Continue" at bounding box center [789, 494] width 59 height 12
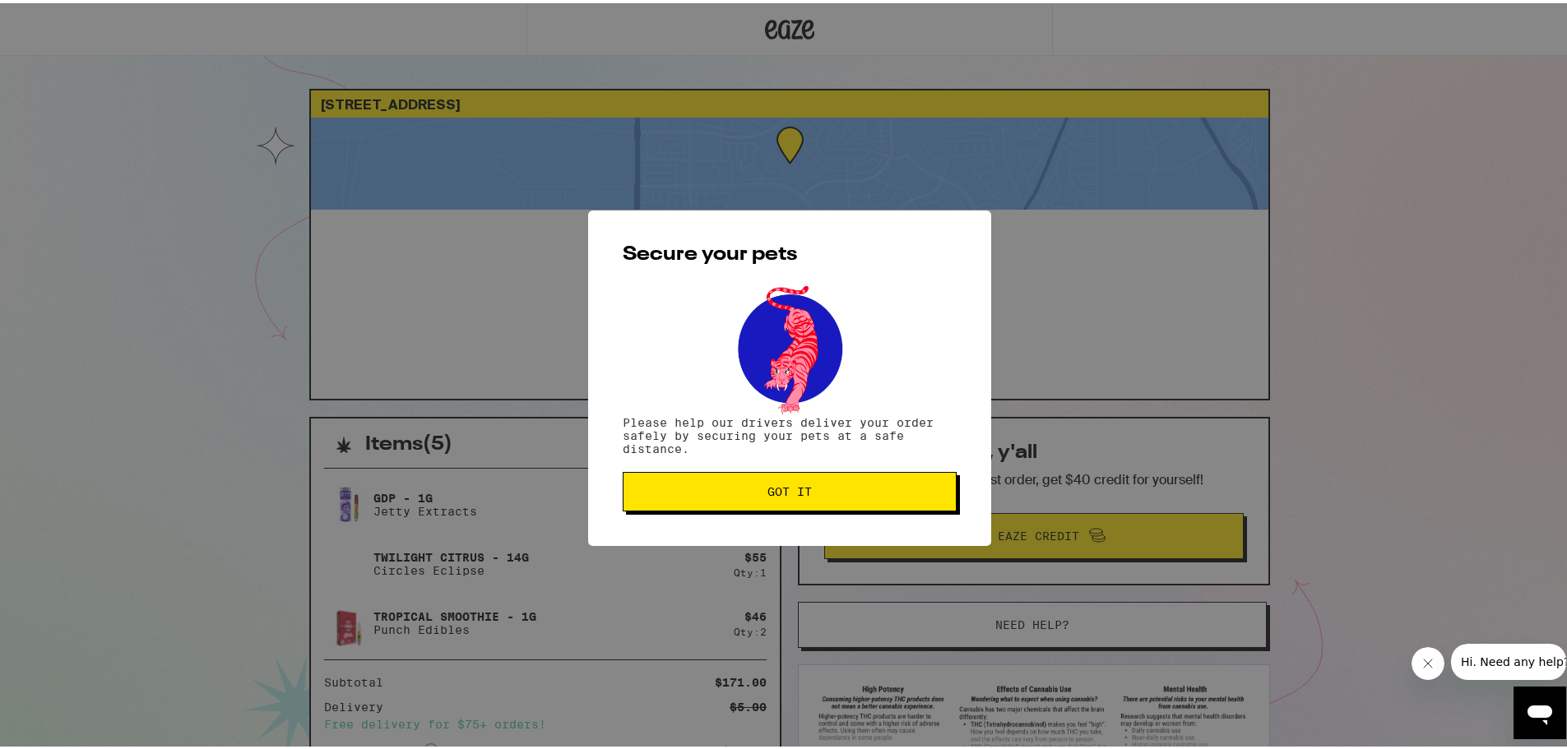
click at [807, 489] on span "Got it" at bounding box center [790, 489] width 306 height 12
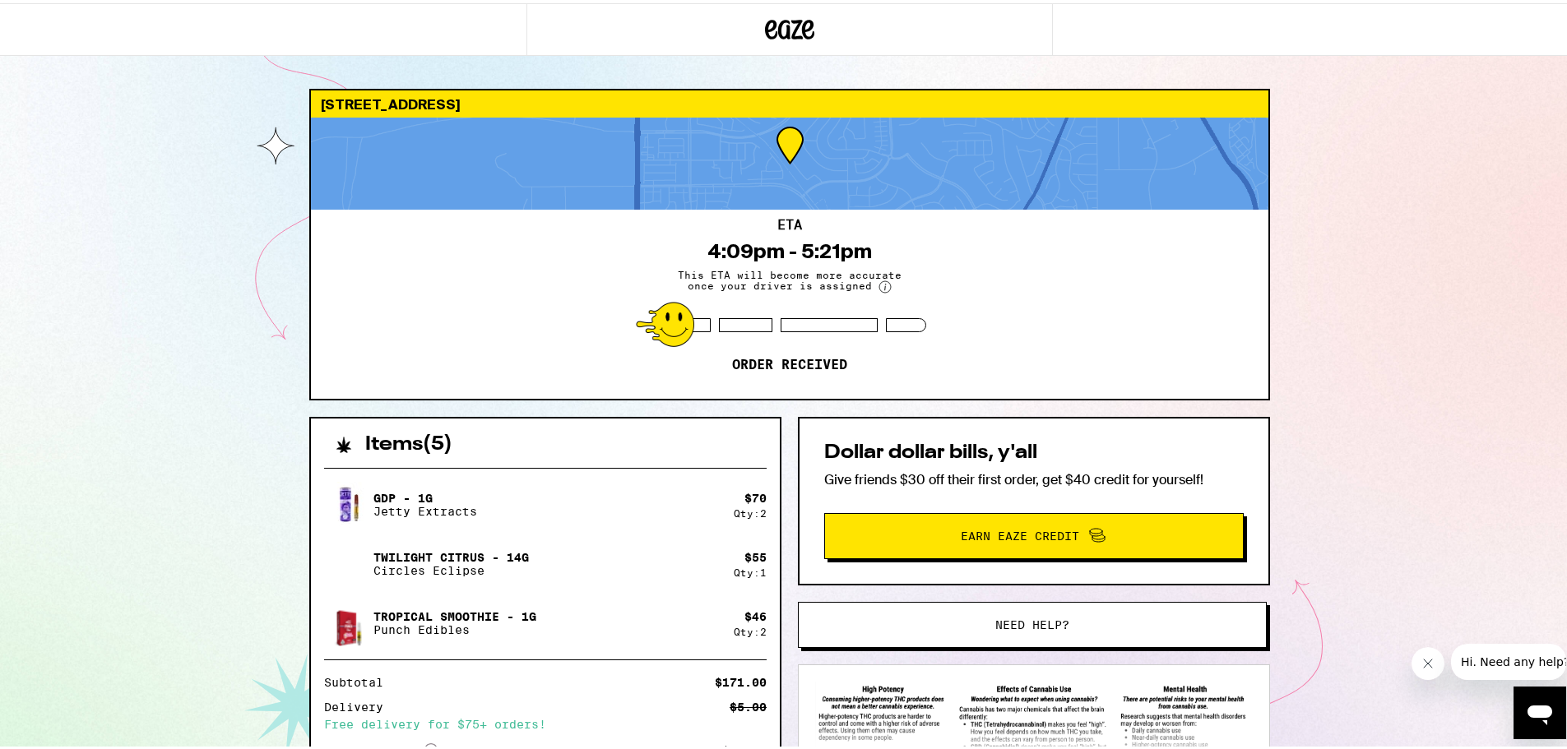
scroll to position [160, 0]
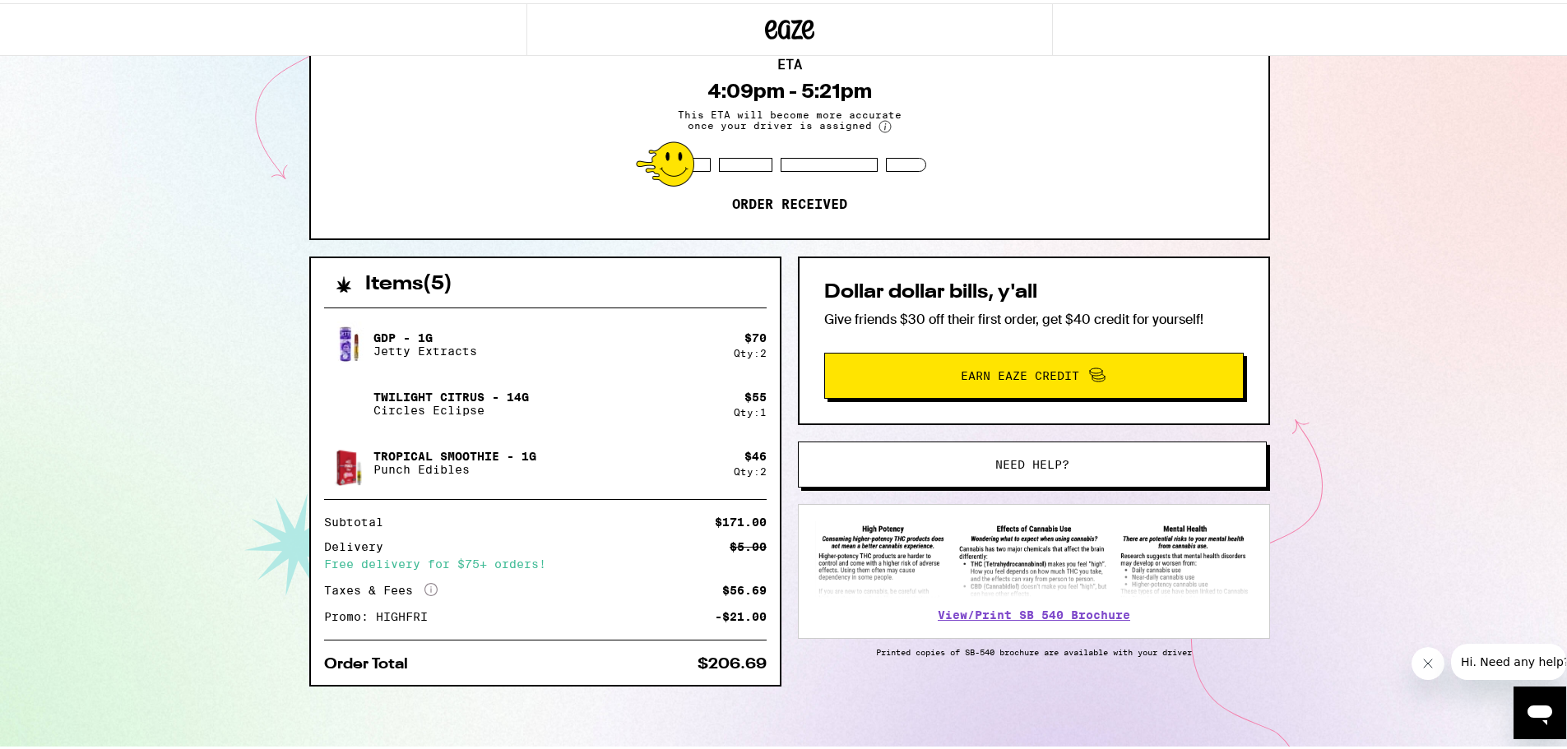
click at [938, 461] on span "Need help?" at bounding box center [1031, 462] width 355 height 12
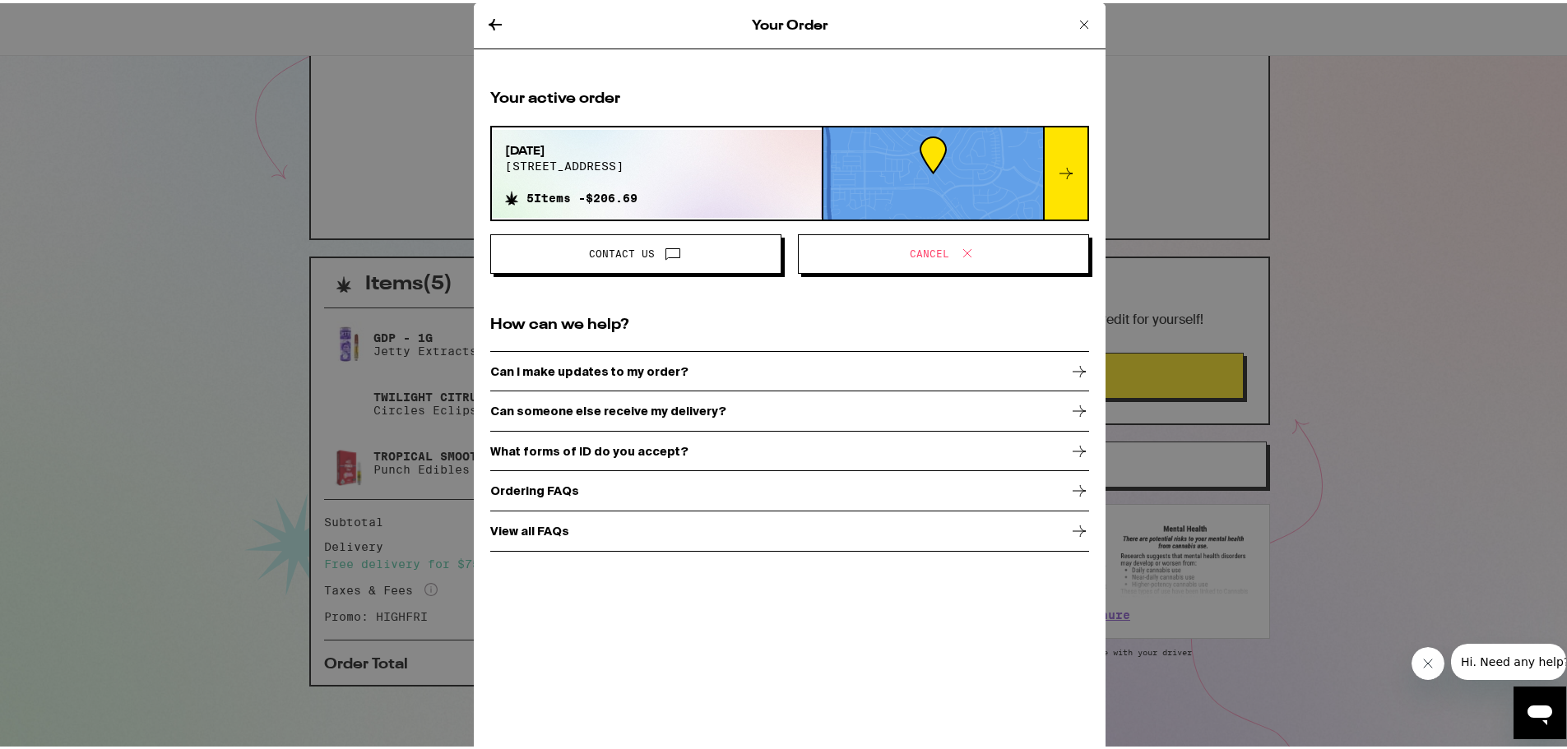
click at [710, 368] on div "Can I make updates to my order?" at bounding box center [789, 368] width 599 height 41
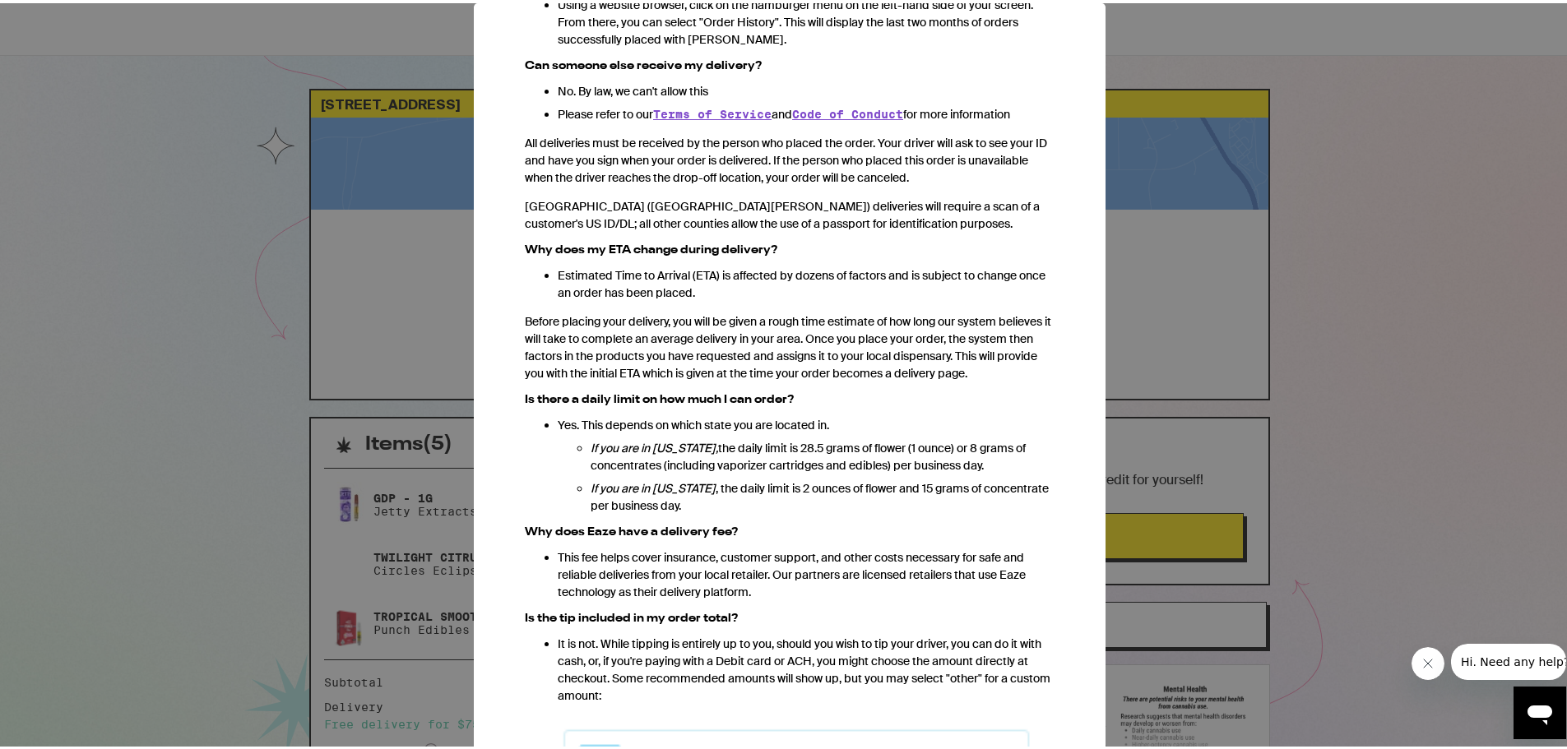
scroll to position [1096, 0]
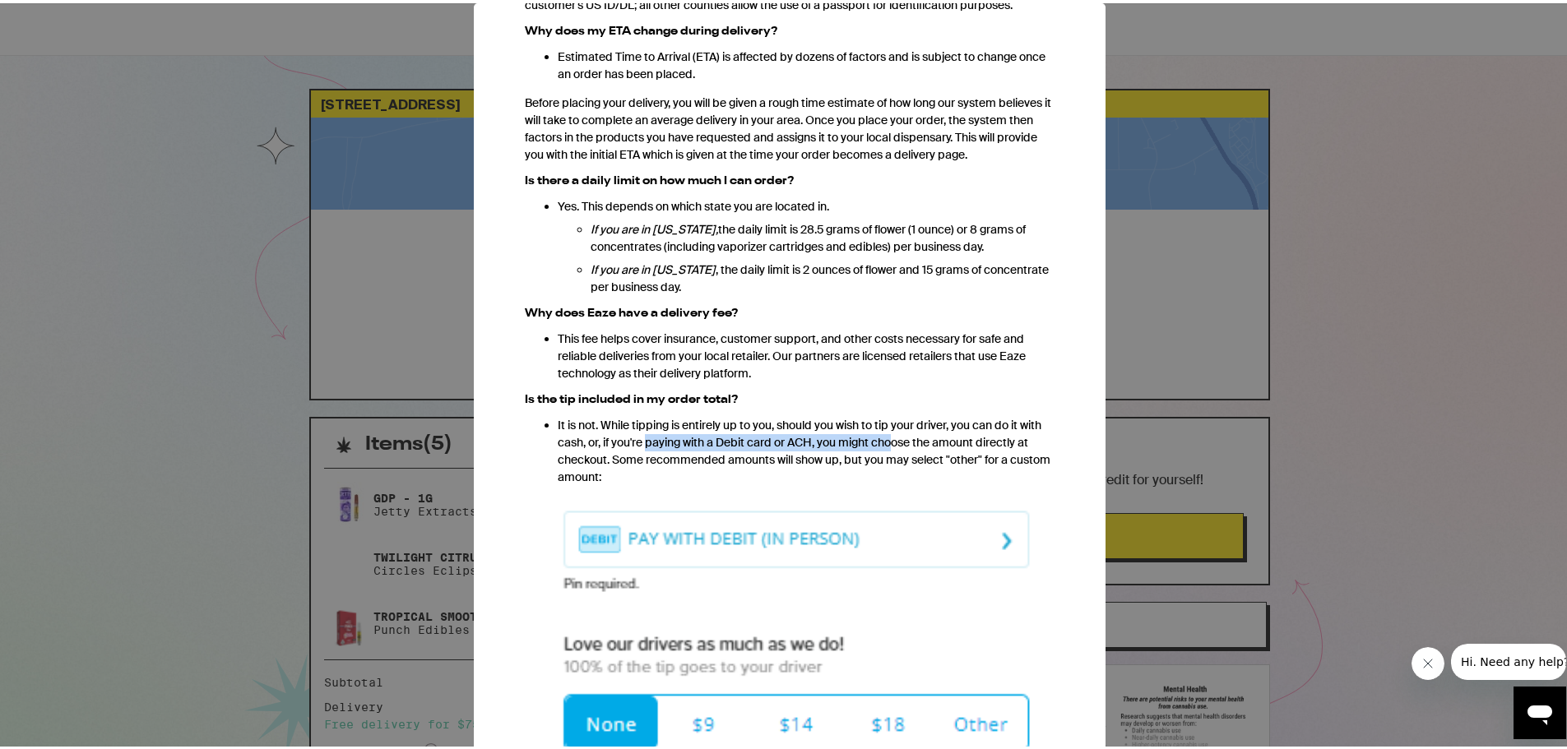
drag, startPoint x: 668, startPoint y: 437, endPoint x: 863, endPoint y: 441, distance: 194.9
click at [917, 437] on p "It is not. While tipping is entirely up to you, should you wish to tip your dri…" at bounding box center [806, 448] width 497 height 69
click at [789, 450] on p "It is not. While tipping is entirely up to you, should you wish to tip your dri…" at bounding box center [806, 448] width 497 height 69
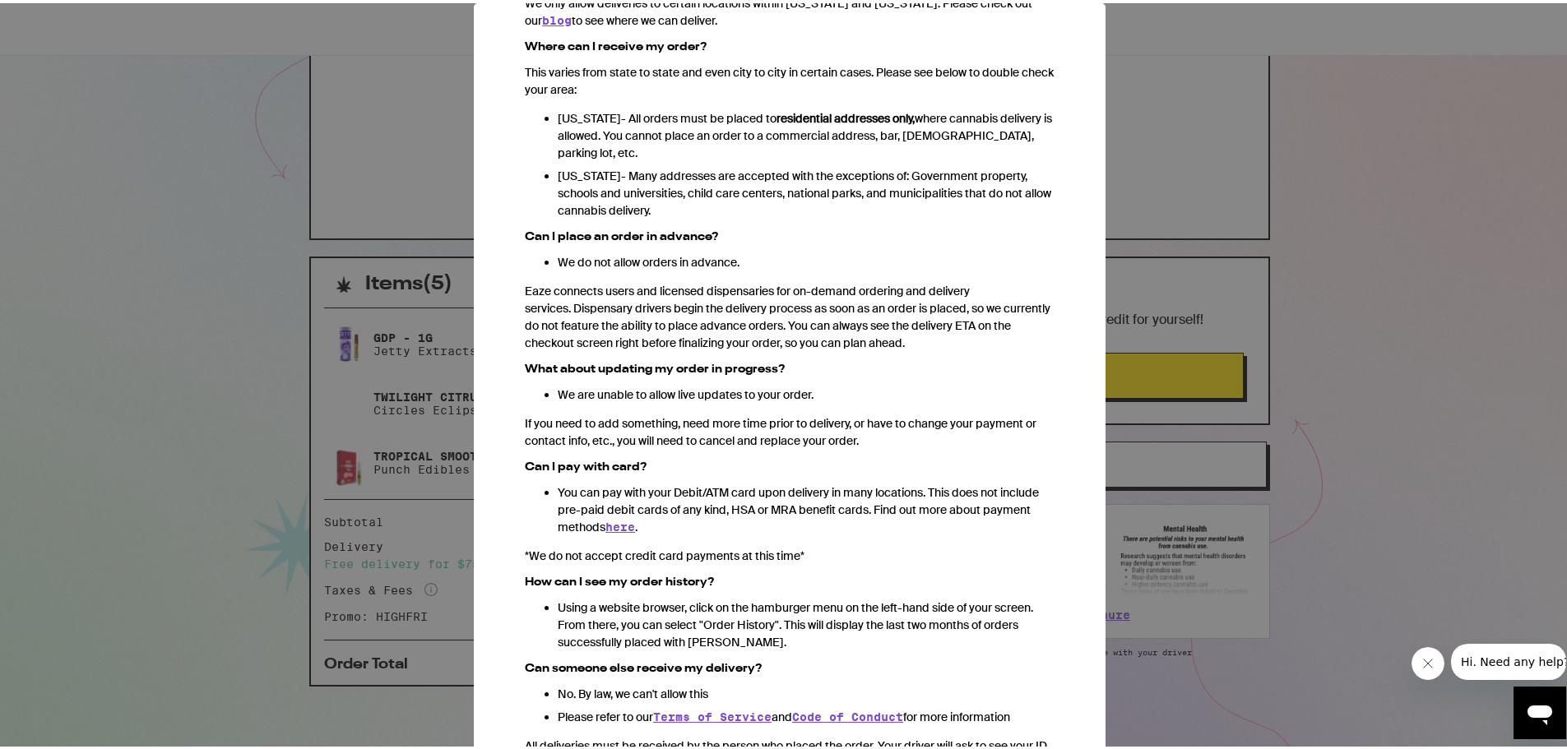
scroll to position [0, 0]
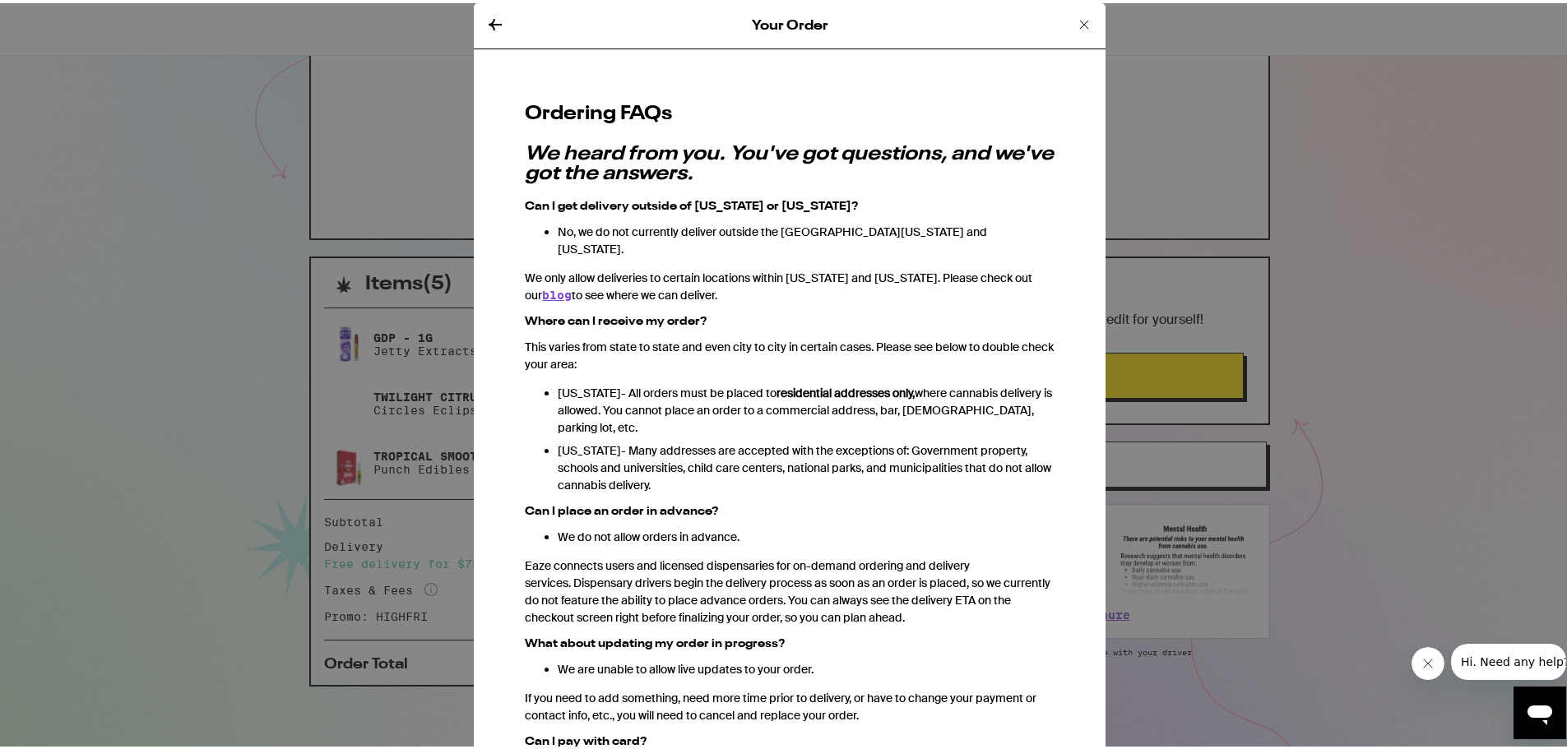
click at [1074, 25] on icon at bounding box center [1084, 22] width 20 height 20
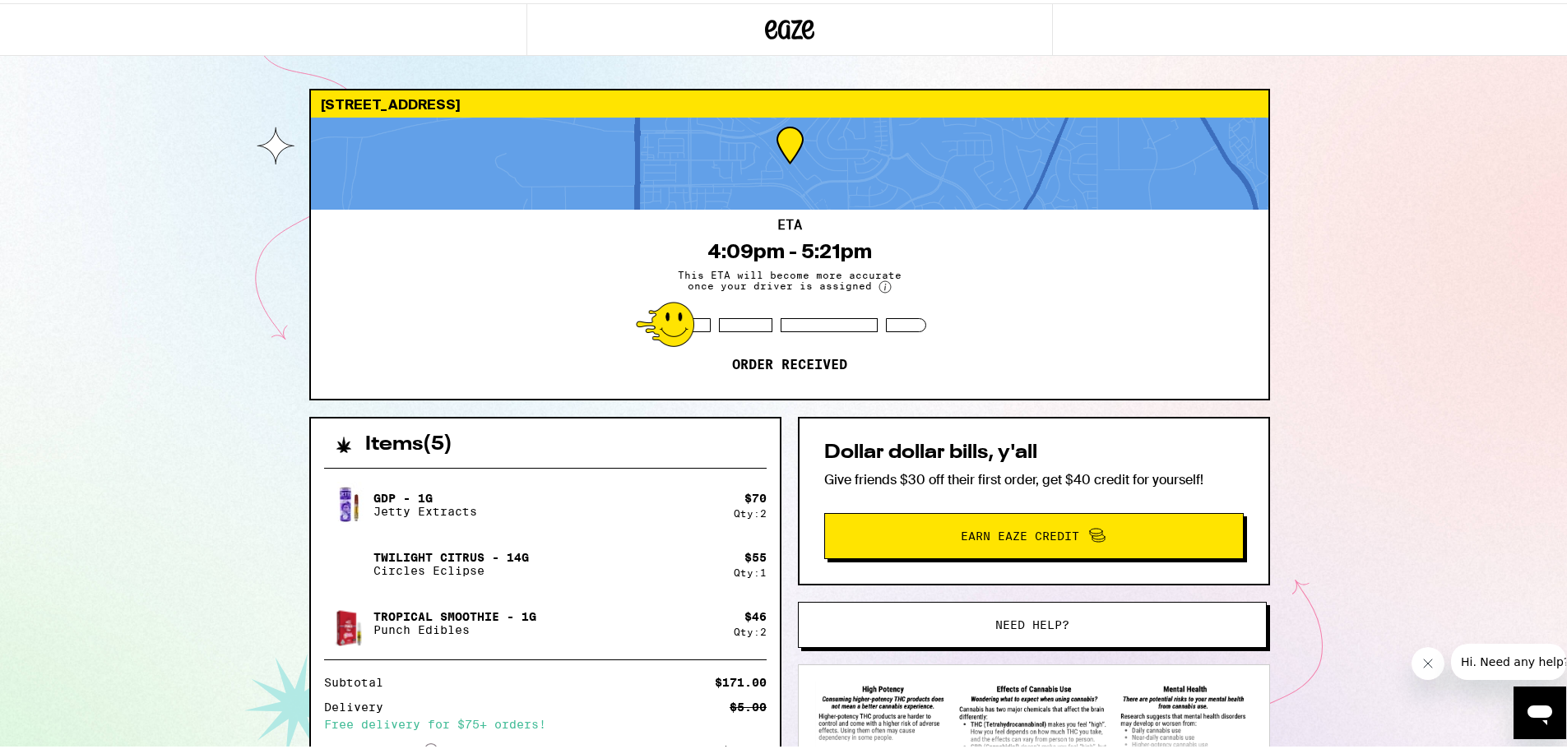
click at [789, 30] on icon at bounding box center [789, 27] width 49 height 30
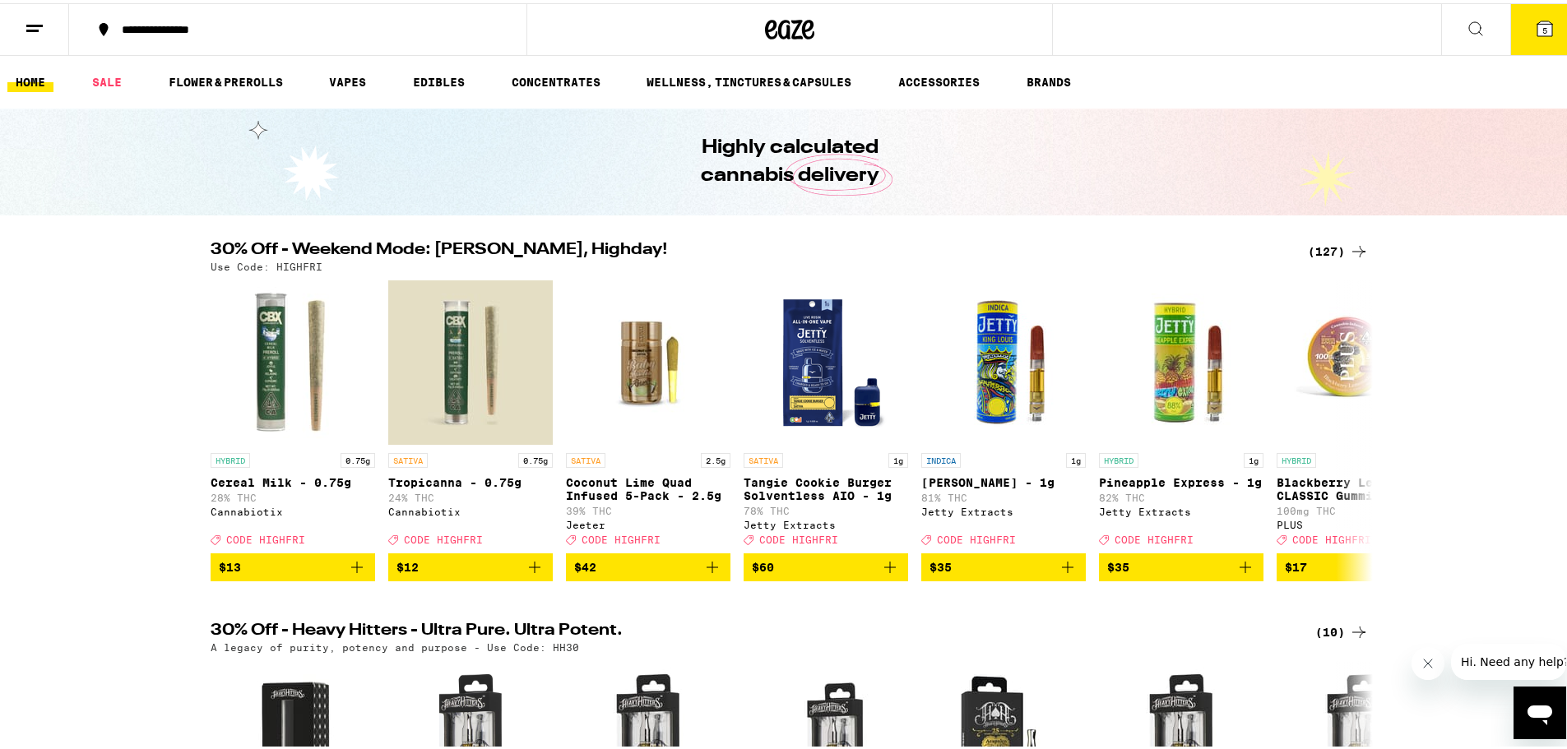
click at [29, 30] on icon at bounding box center [35, 26] width 20 height 20
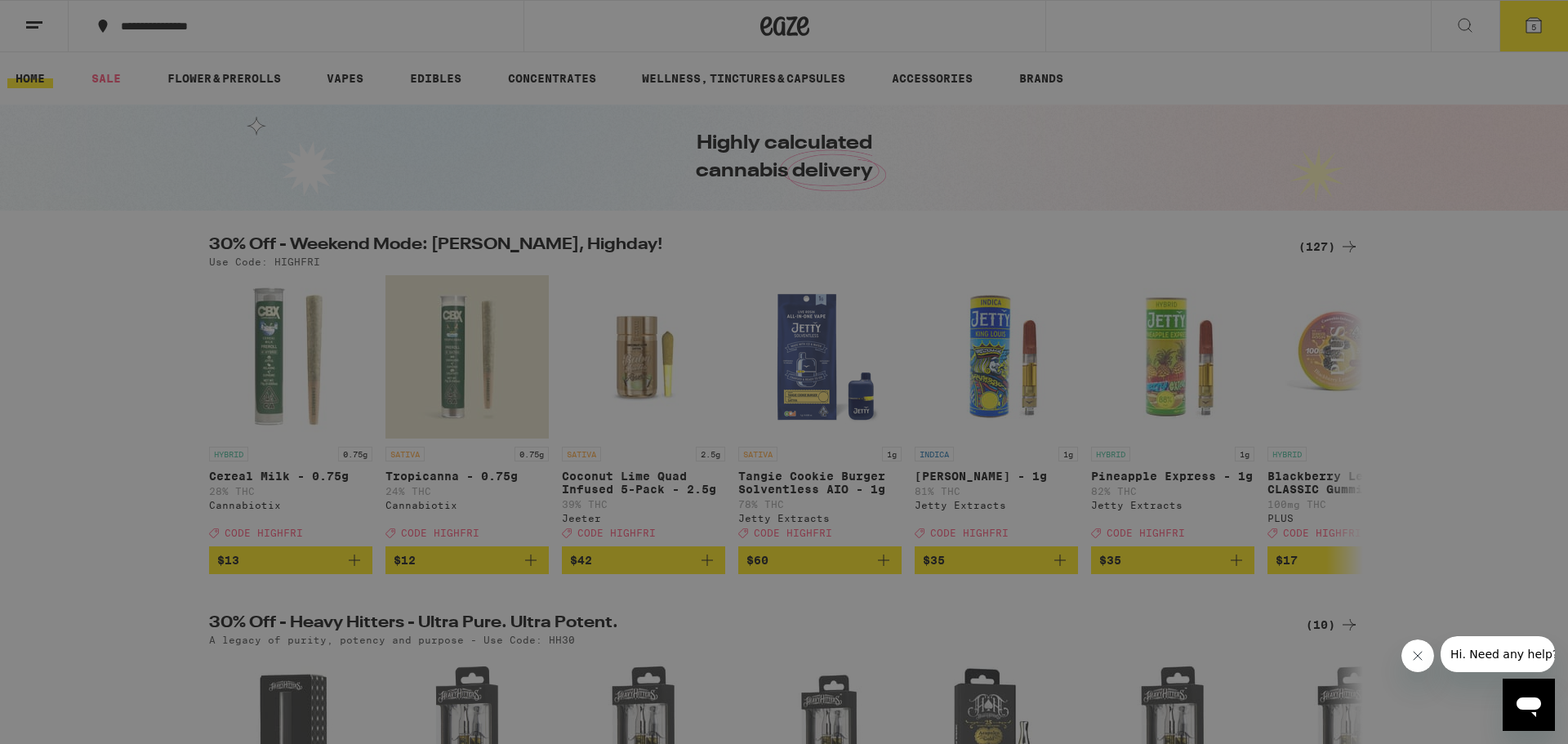
click at [145, 443] on link "Order History" at bounding box center [226, 440] width 287 height 20
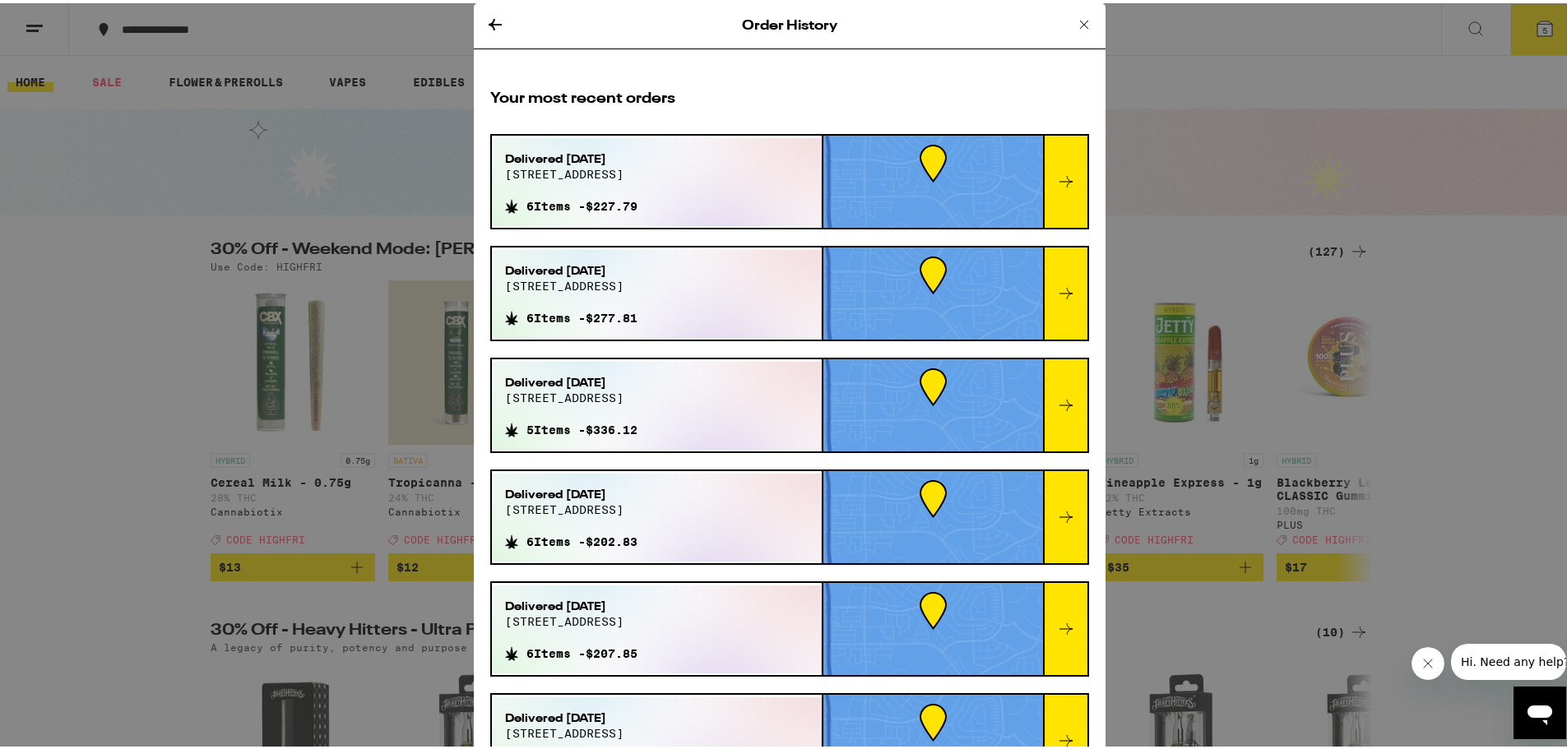
click at [1074, 24] on icon at bounding box center [1084, 22] width 20 height 20
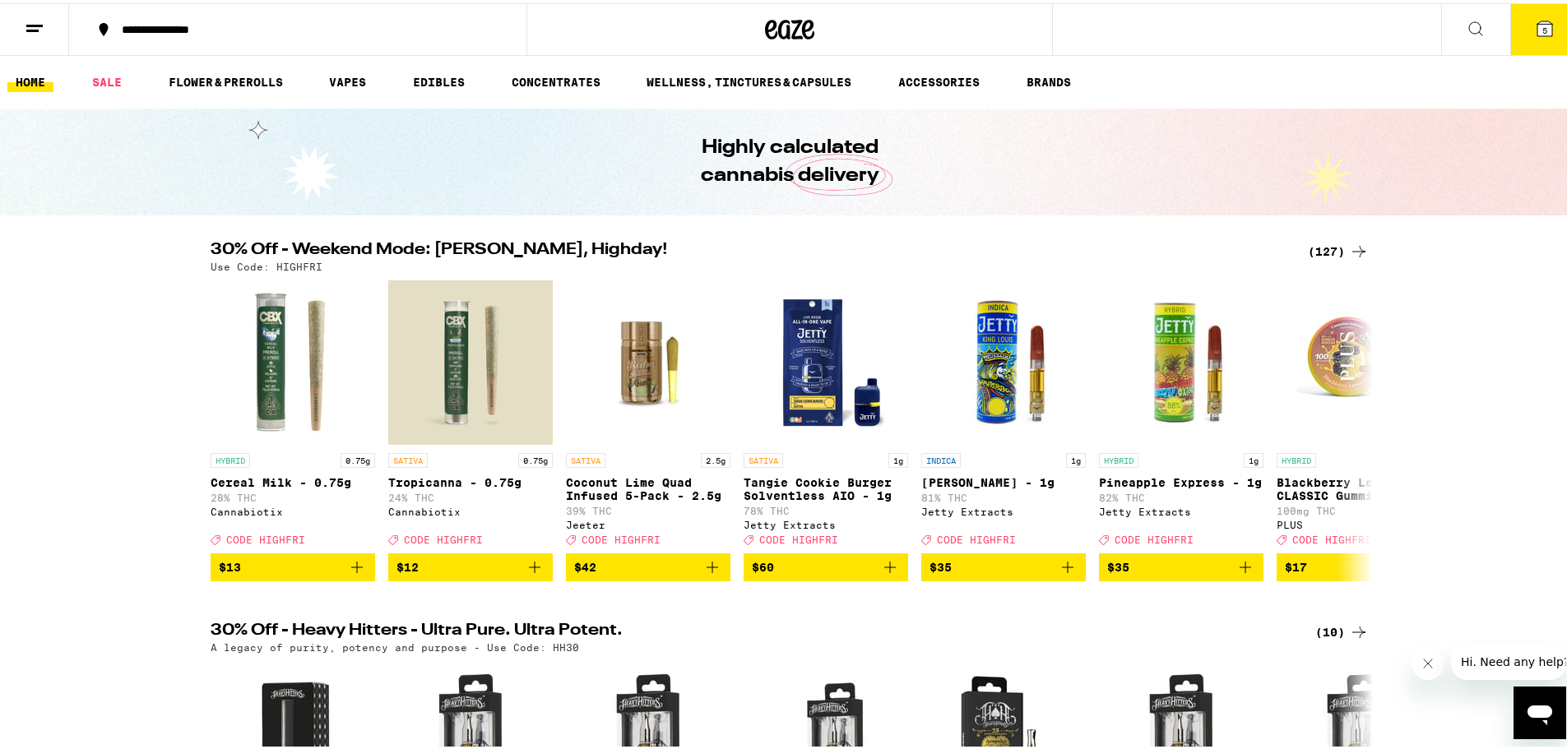
click at [1205, 682] on icon "Open messaging window" at bounding box center [1540, 712] width 30 height 30
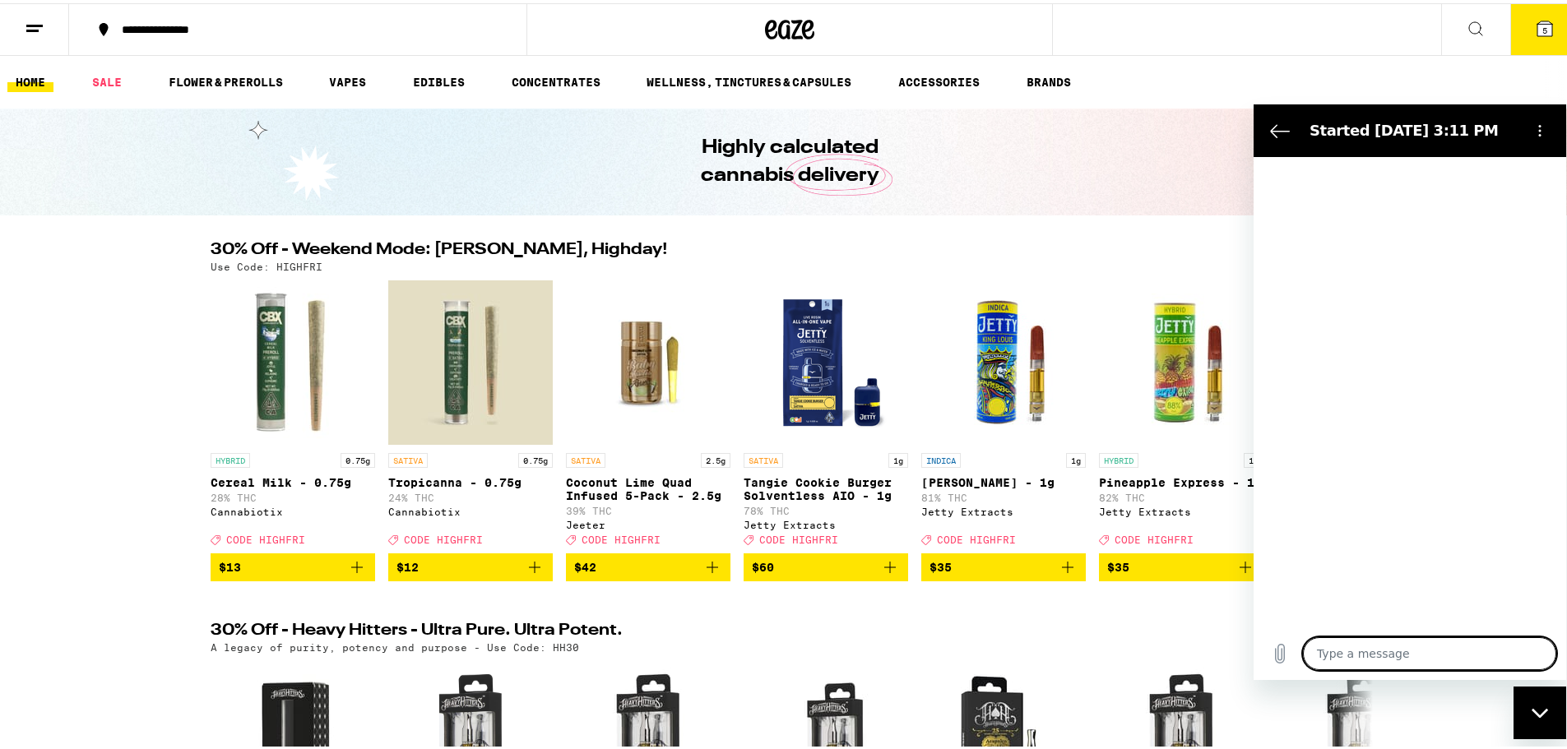
type textarea "x"
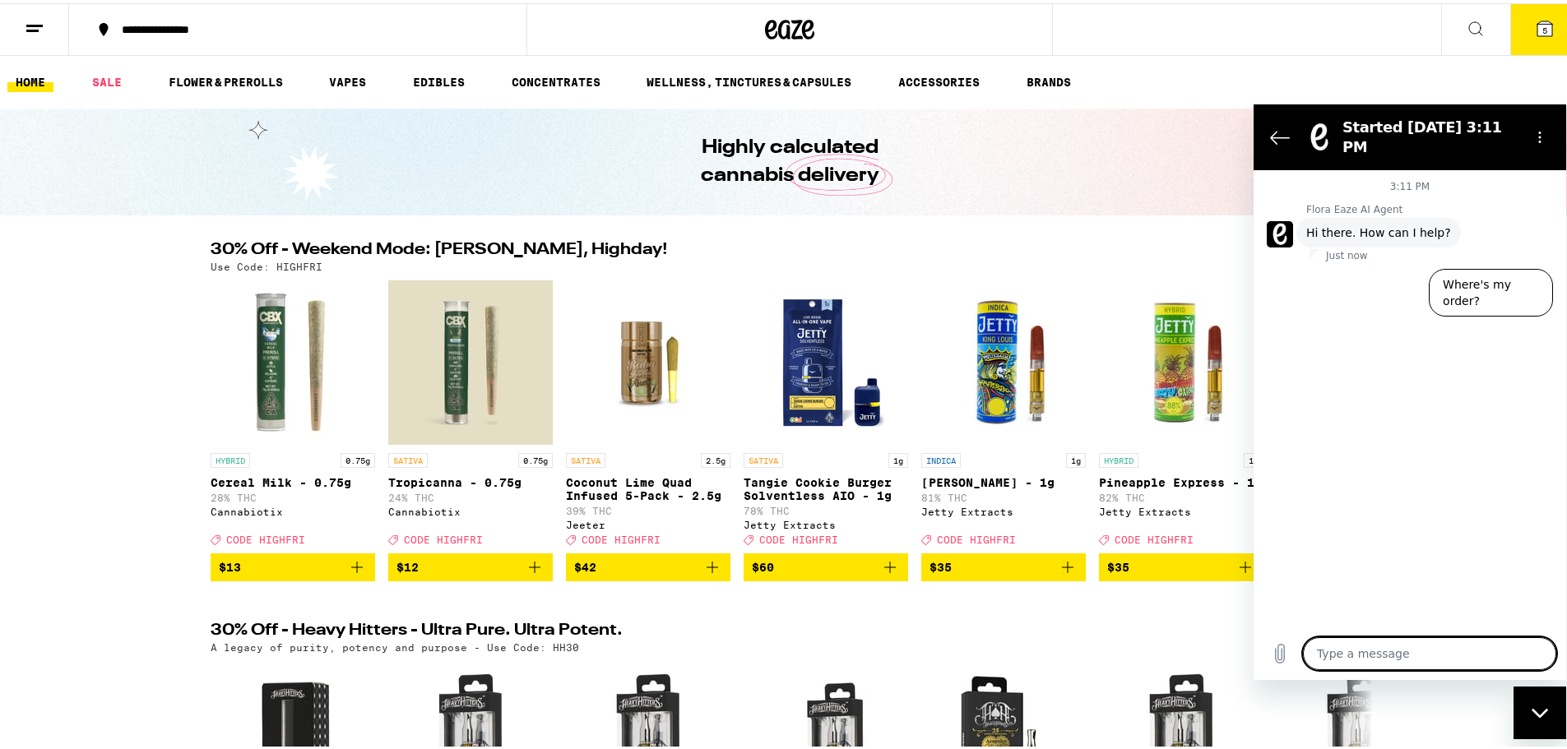
click at [1205, 655] on textarea at bounding box center [1429, 653] width 253 height 33
type textarea "H"
type textarea "x"
type textarea "Hi"
type textarea "x"
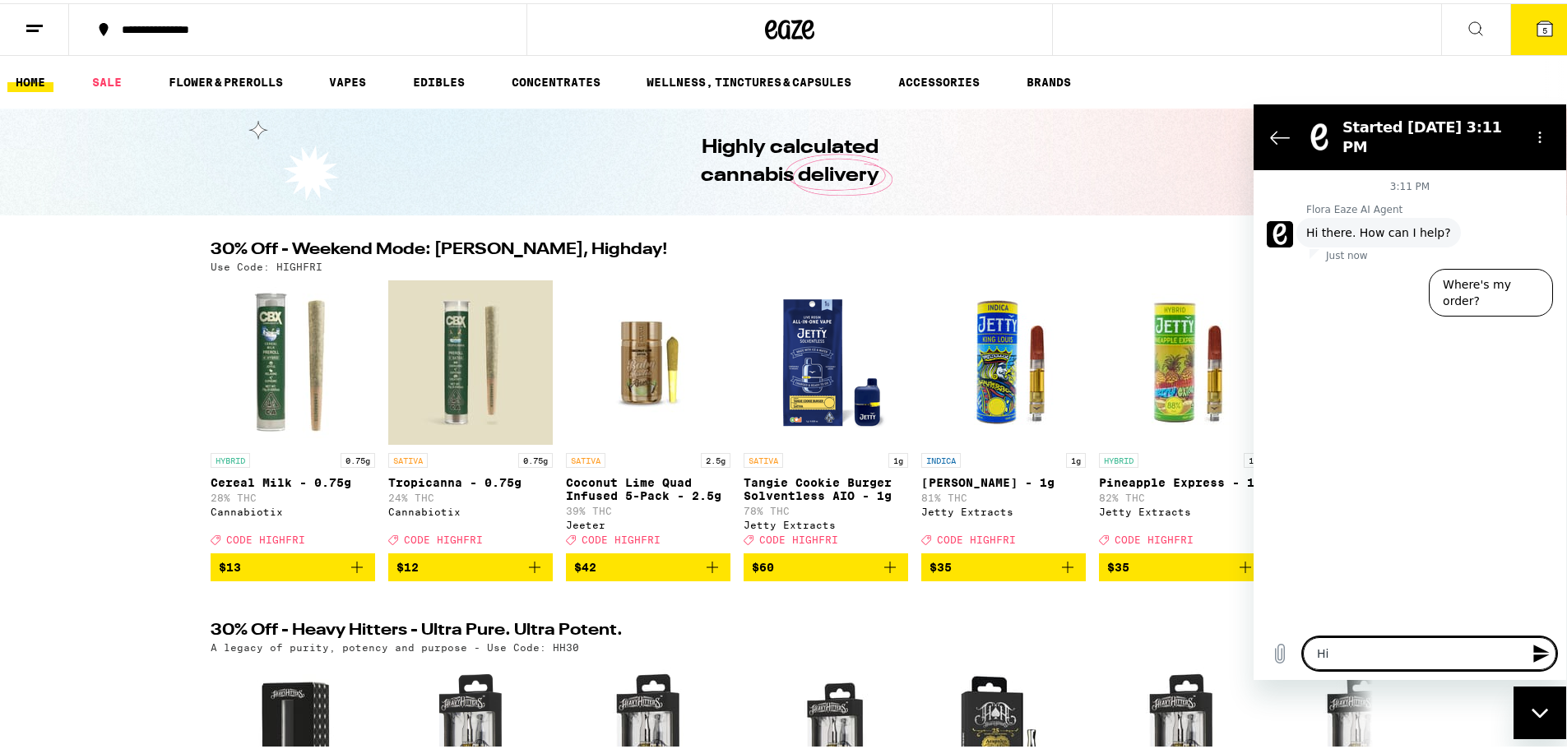
type textarea "Hi,"
type textarea "x"
type textarea "Hi,"
type textarea "x"
type textarea "Hi, f"
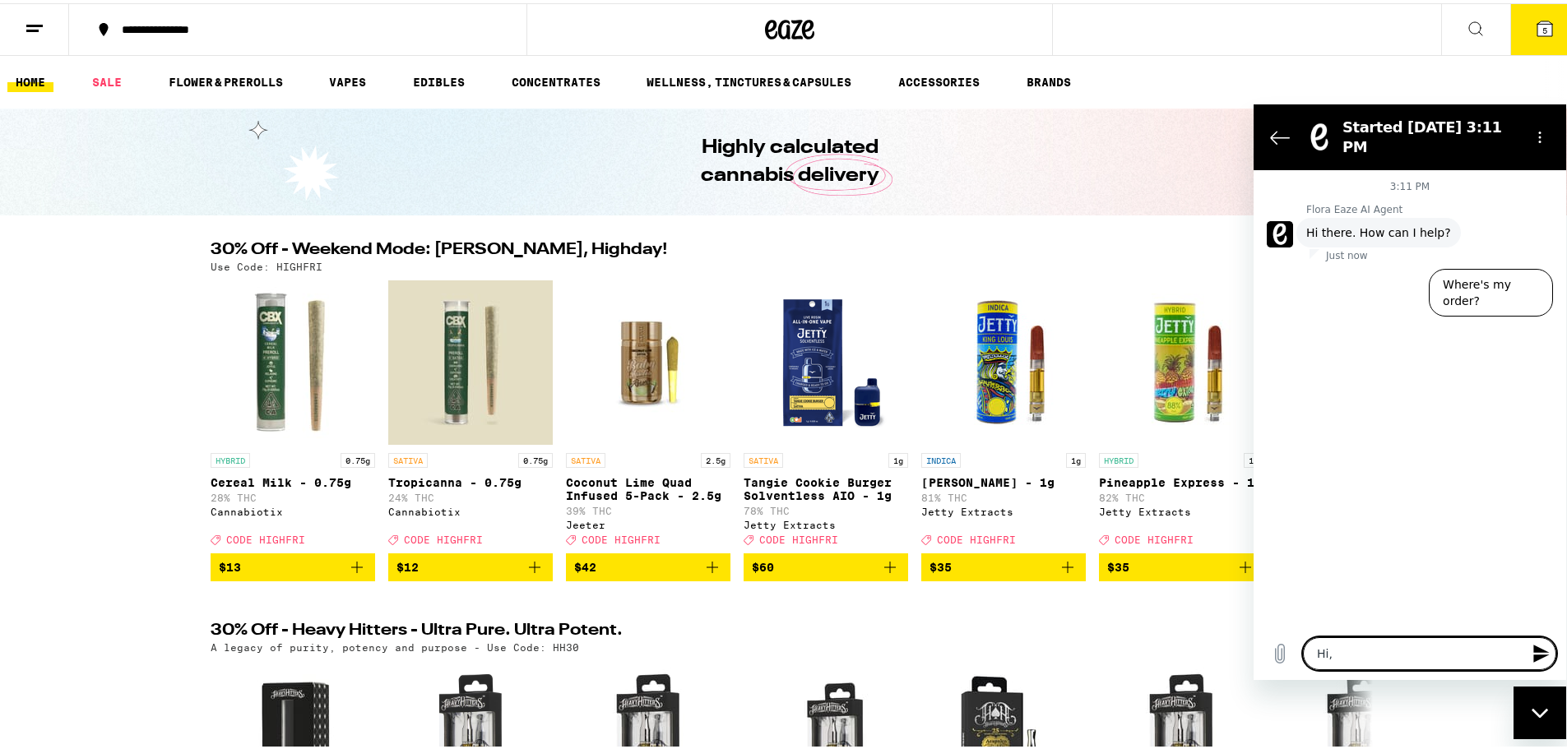
type textarea "x"
type textarea "Hi, fo"
type textarea "x"
type textarea "Hi, for"
type textarea "x"
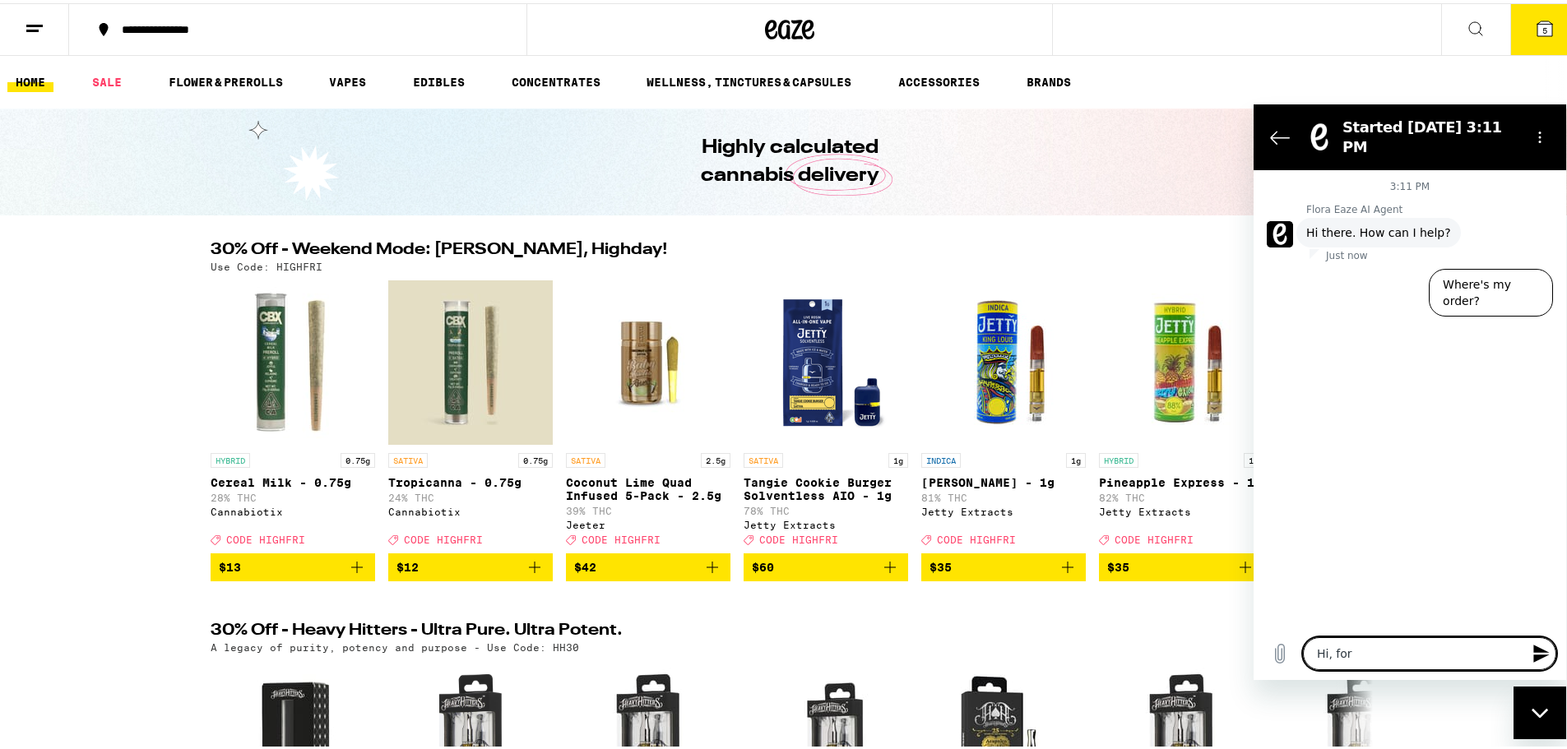
type textarea "Hi, for"
type textarea "x"
type textarea "Hi, for s"
type textarea "x"
type textarea "Hi, for so"
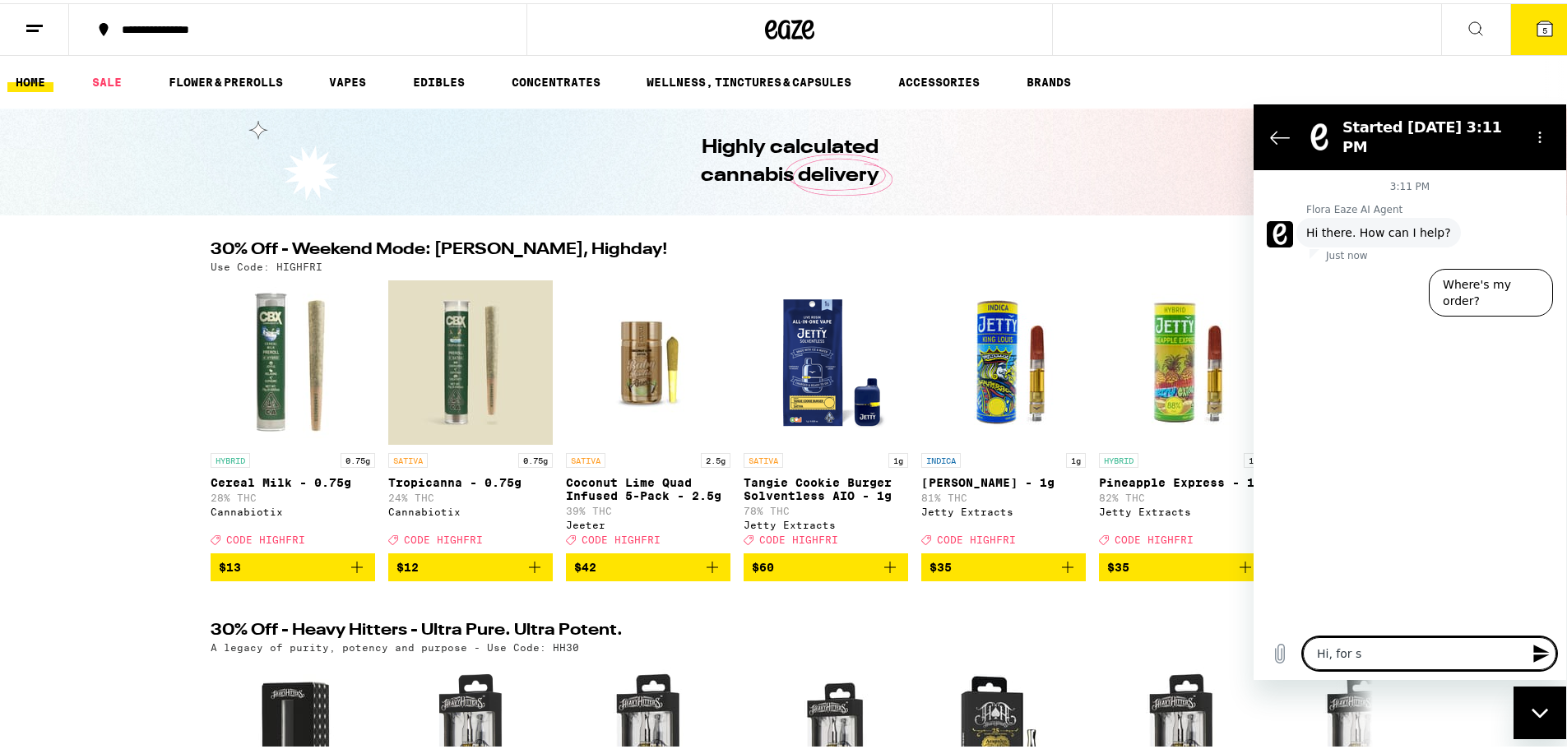
type textarea "x"
type textarea "Hi, for som"
type textarea "x"
type textarea "Hi, for some"
type textarea "x"
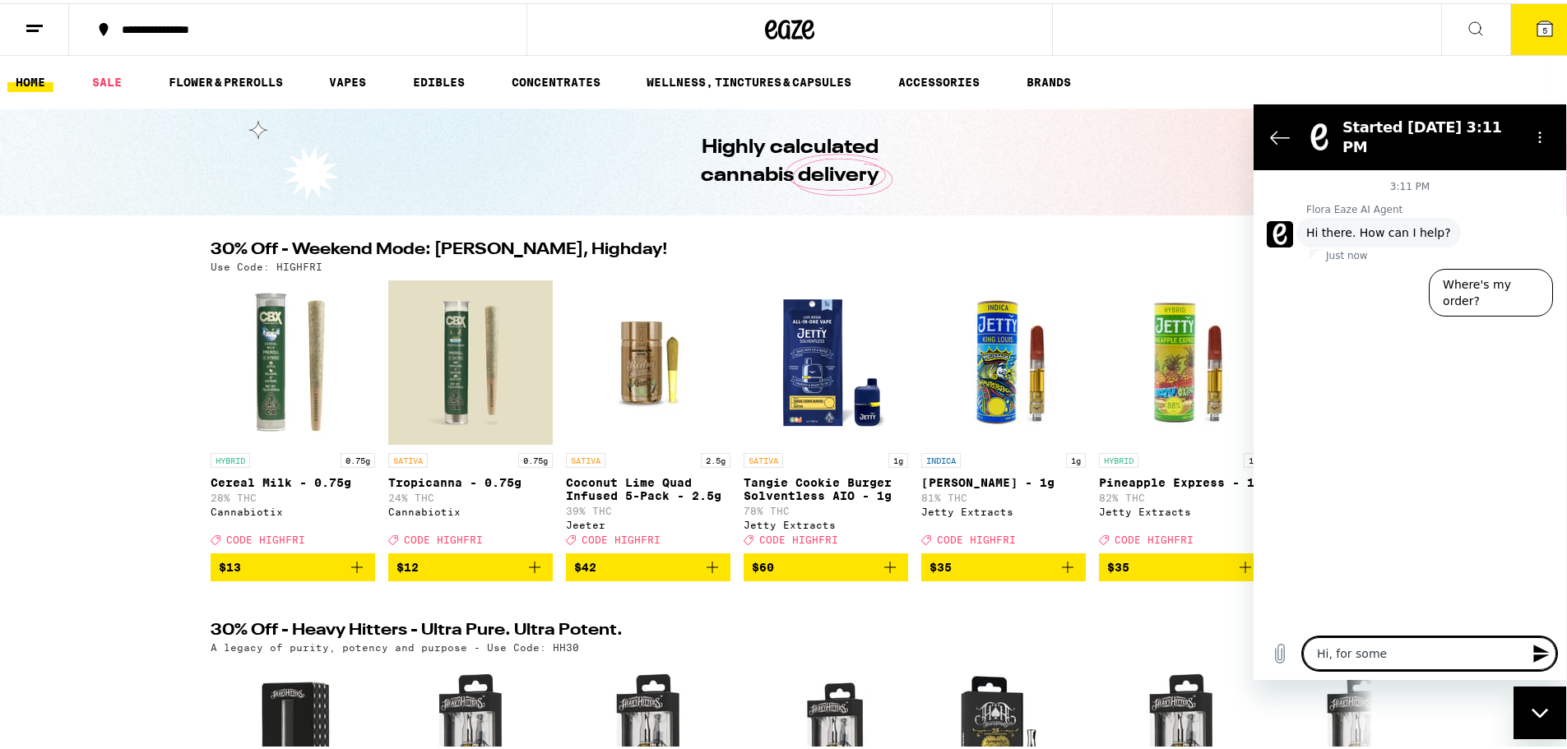
type textarea "Hi, for some"
type textarea "x"
type textarea "Hi, for some r"
type textarea "x"
type textarea "Hi, for some re"
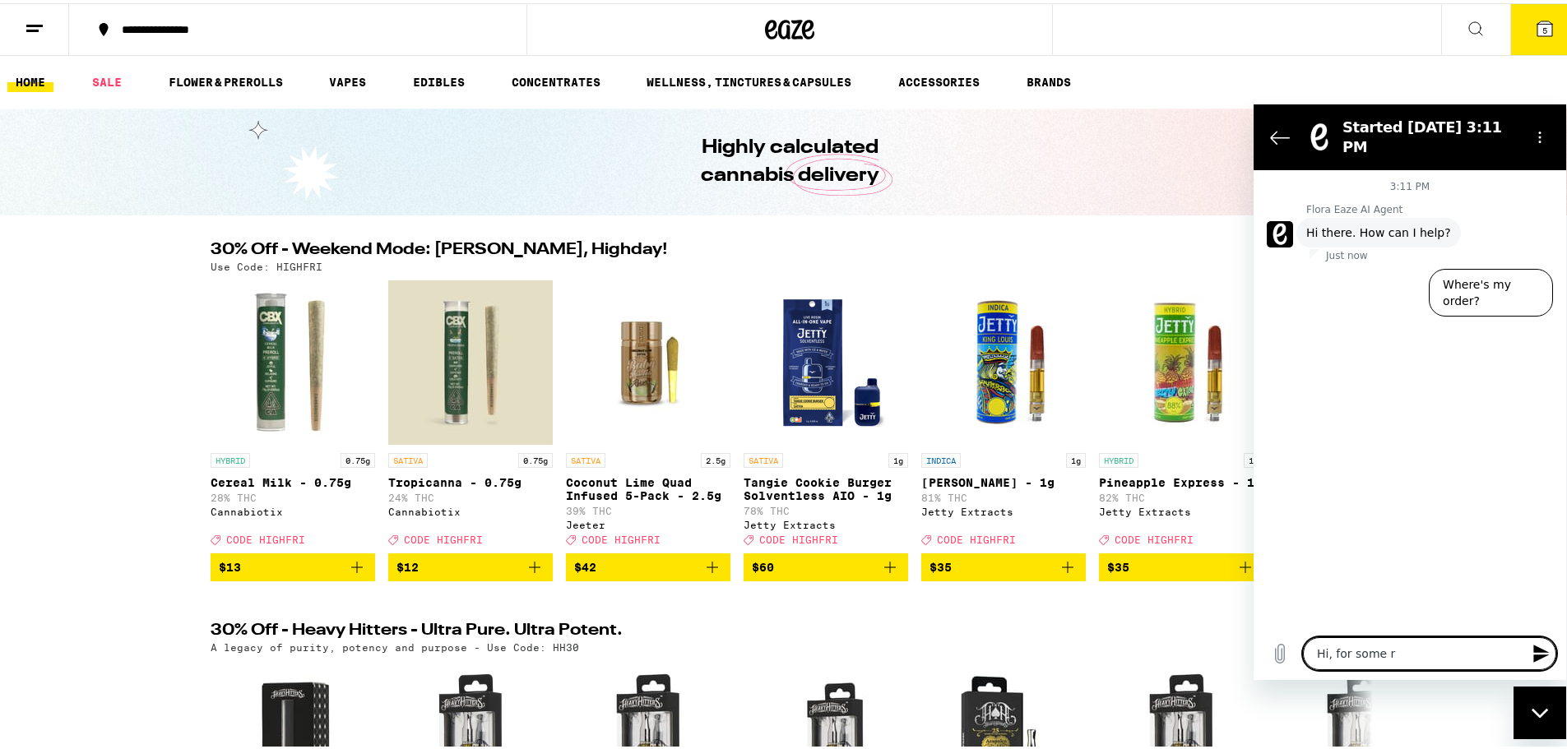
type textarea "x"
type textarea "Hi, for some rea"
type textarea "x"
type textarea "Hi, for some reas"
type textarea "x"
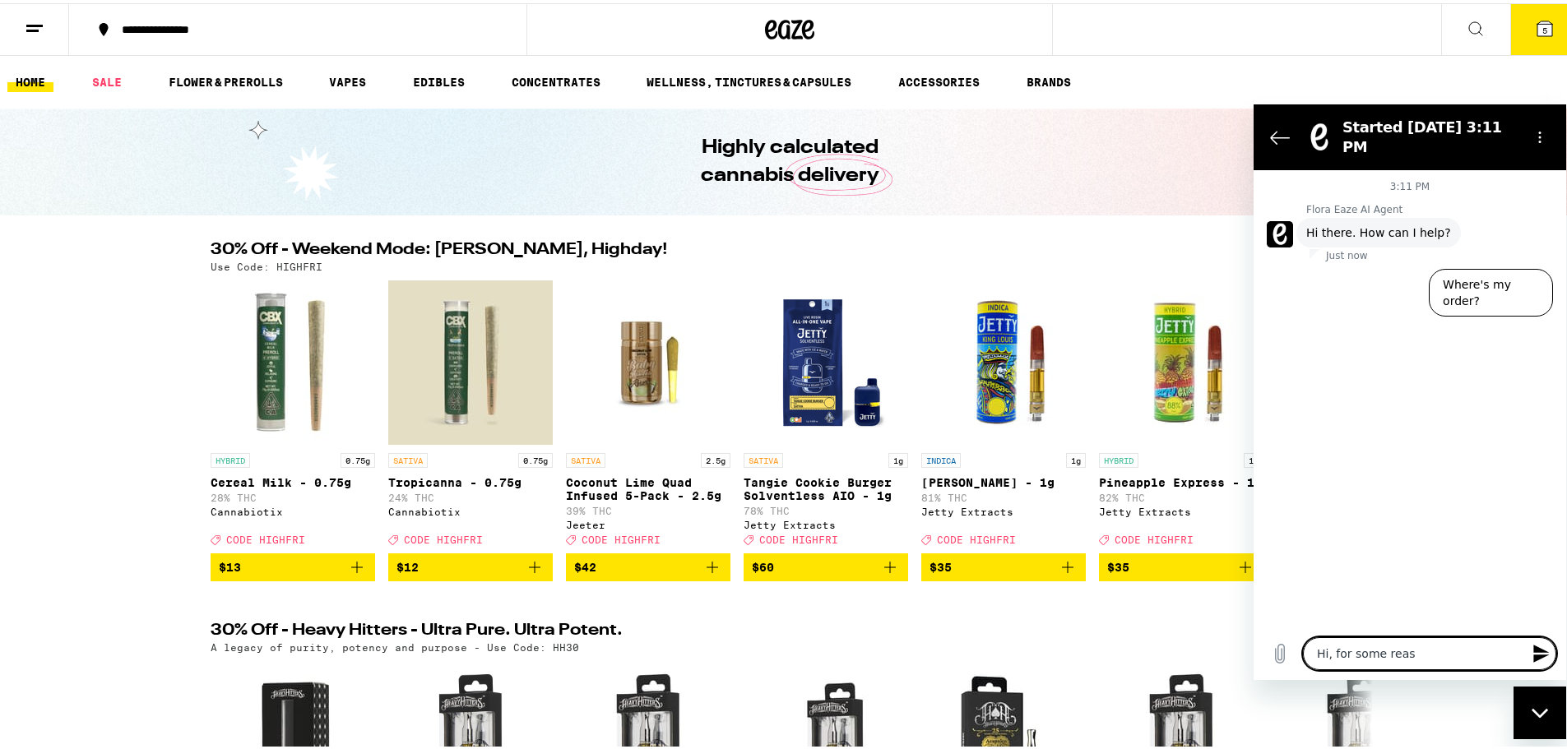
type textarea "Hi, for some reaso"
type textarea "x"
type textarea "Hi, for some reason"
type textarea "x"
type textarea "Hi, for some reasonm"
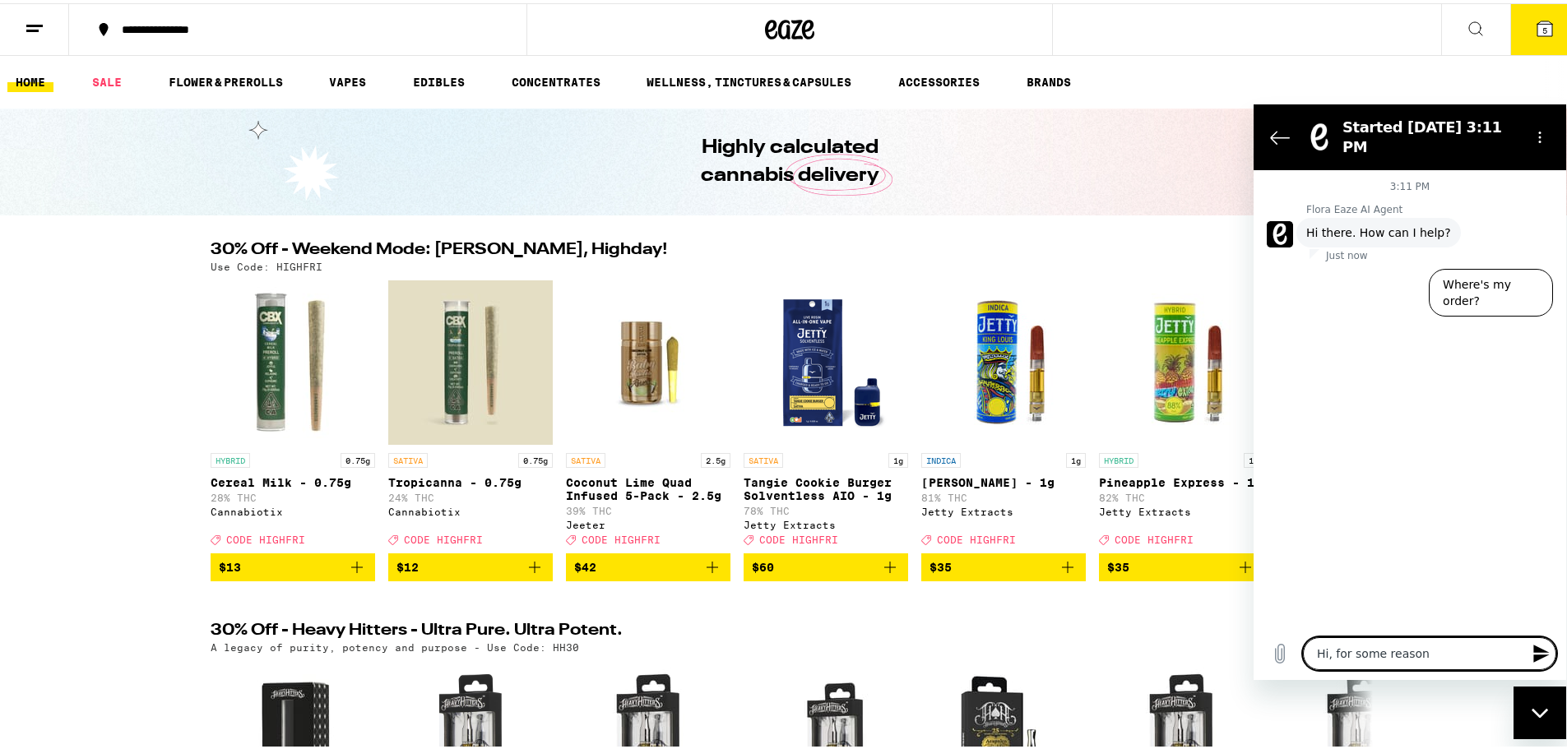
type textarea "x"
type textarea "Hi, for some reasonmy"
type textarea "x"
type textarea "Hi, for some reasonm"
type textarea "x"
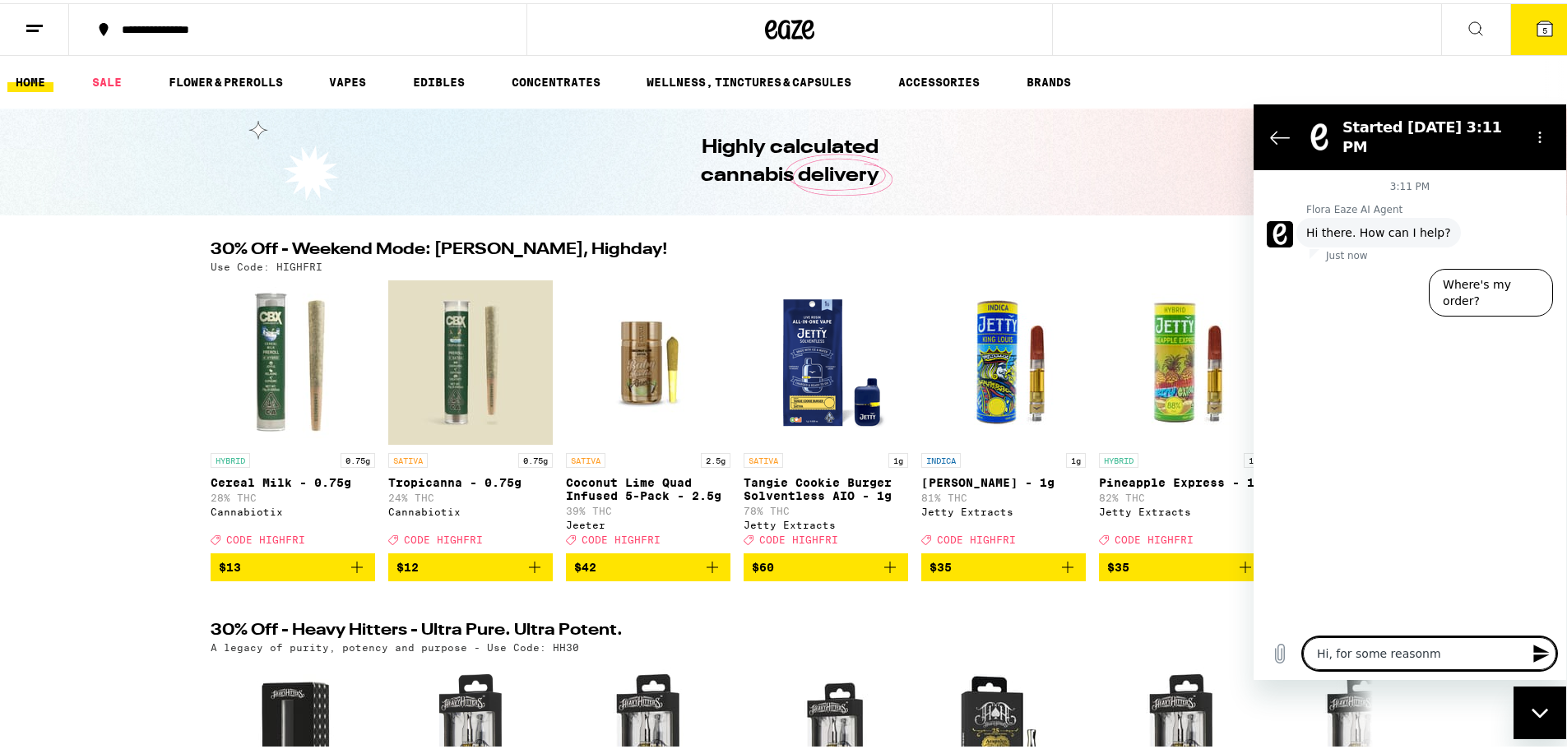
type textarea "Hi, for some reason"
type textarea "x"
type textarea "Hi, for some reason"
type textarea "x"
type textarea "Hi, for some reason m"
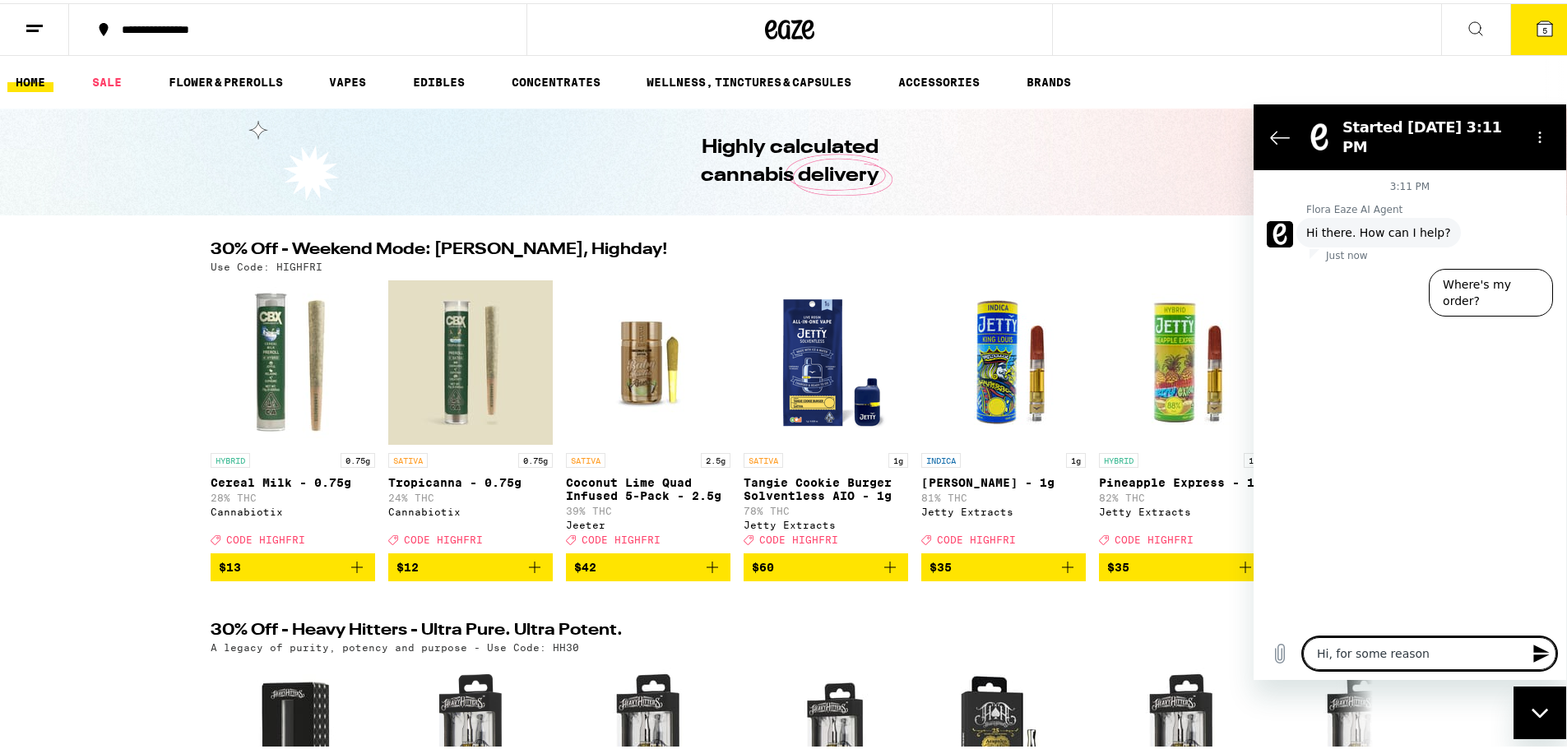
type textarea "x"
type textarea "Hi, for some reason my"
type textarea "x"
type textarea "Hi, for some reason my"
type textarea "x"
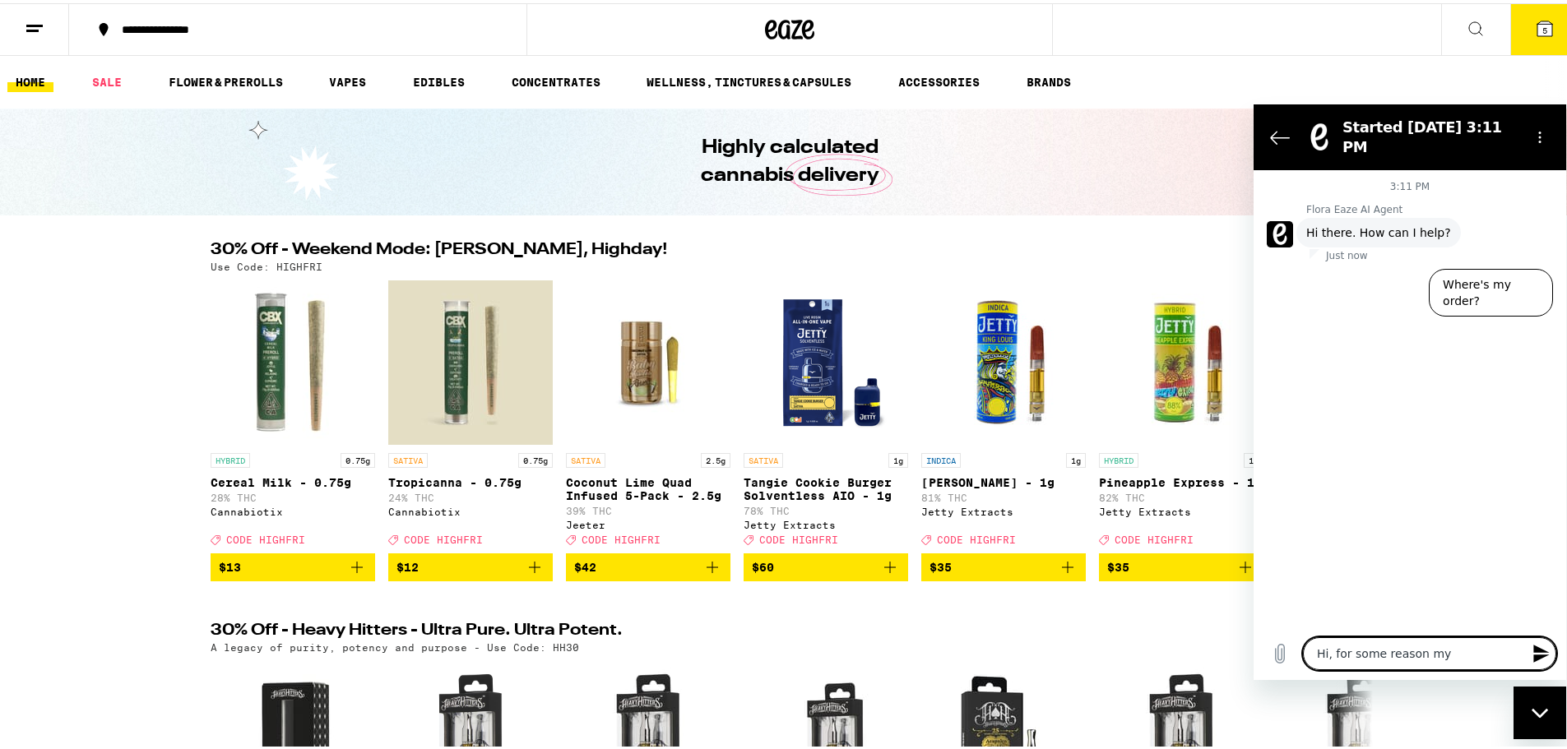
type textarea "Hi, for some reason my t"
type textarea "x"
type textarea "Hi, for some reason my ti"
type textarea "x"
type textarea "Hi, for some reason my tip"
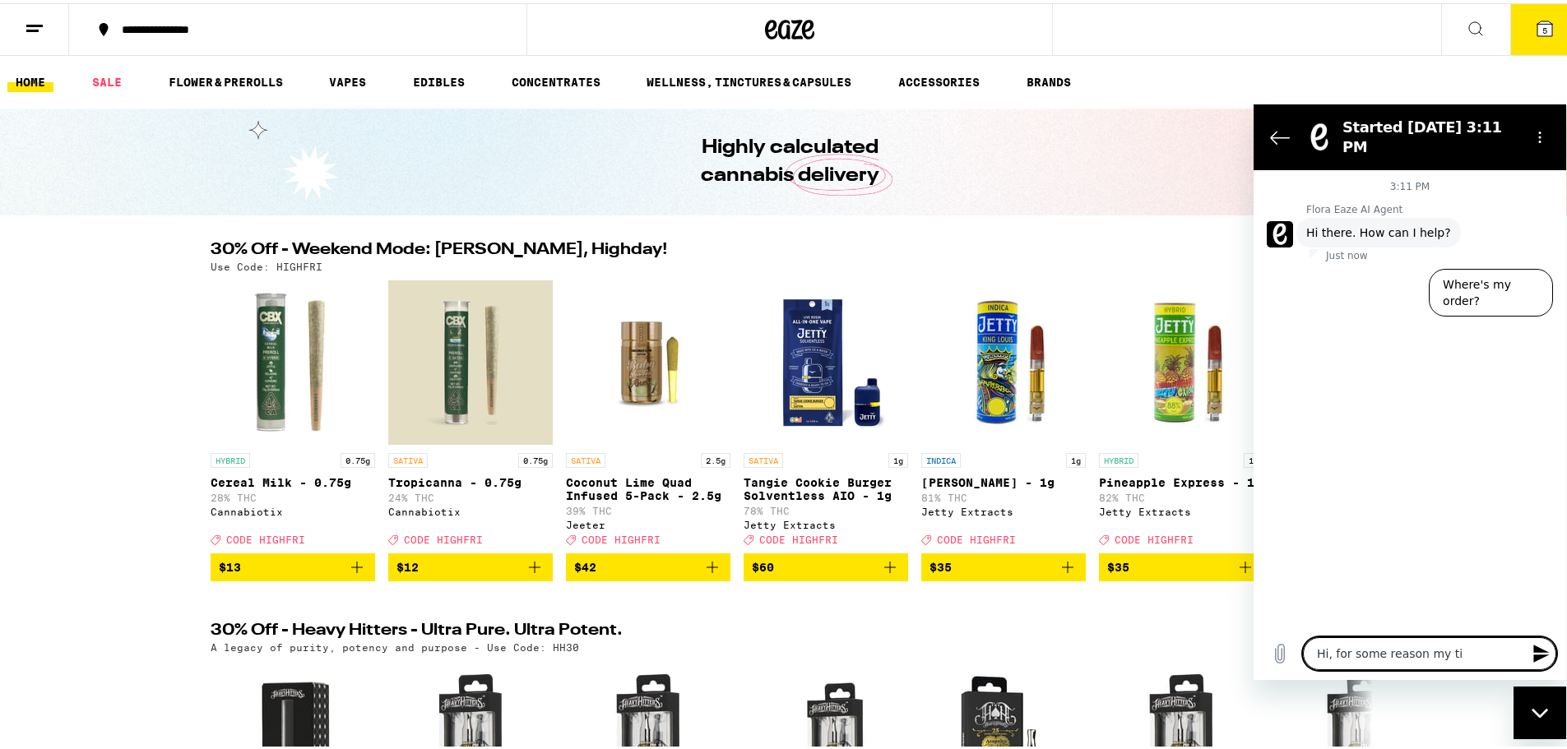
type textarea "x"
type textarea "Hi, for some reason my tip"
type textarea "x"
type textarea "Hi, for some reason my tip o"
type textarea "x"
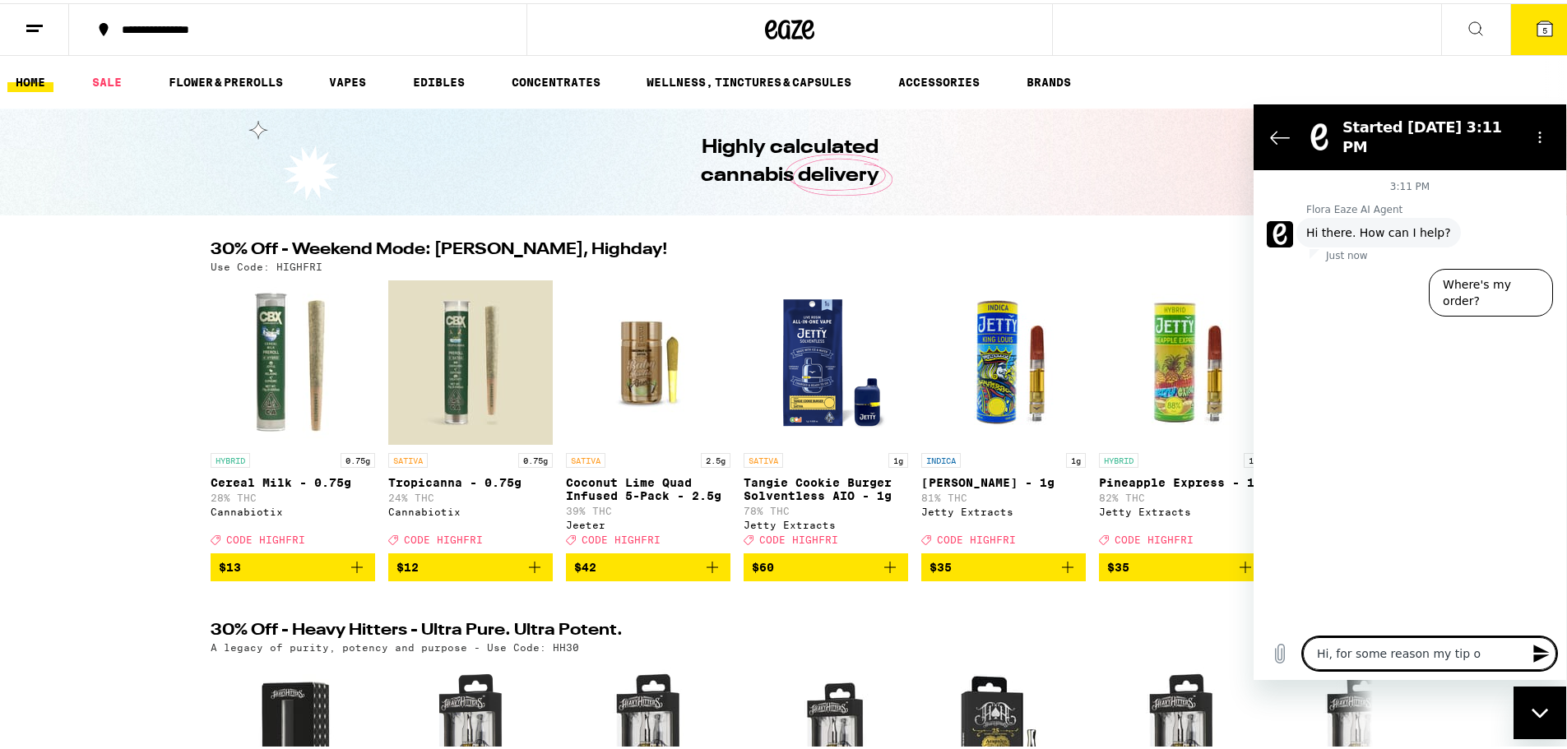
type textarea "Hi, for some reason my tip on"
type textarea "x"
type textarea "Hi, for some reason my tip on"
type textarea "x"
type textarea "Hi, for some reason my tip on m"
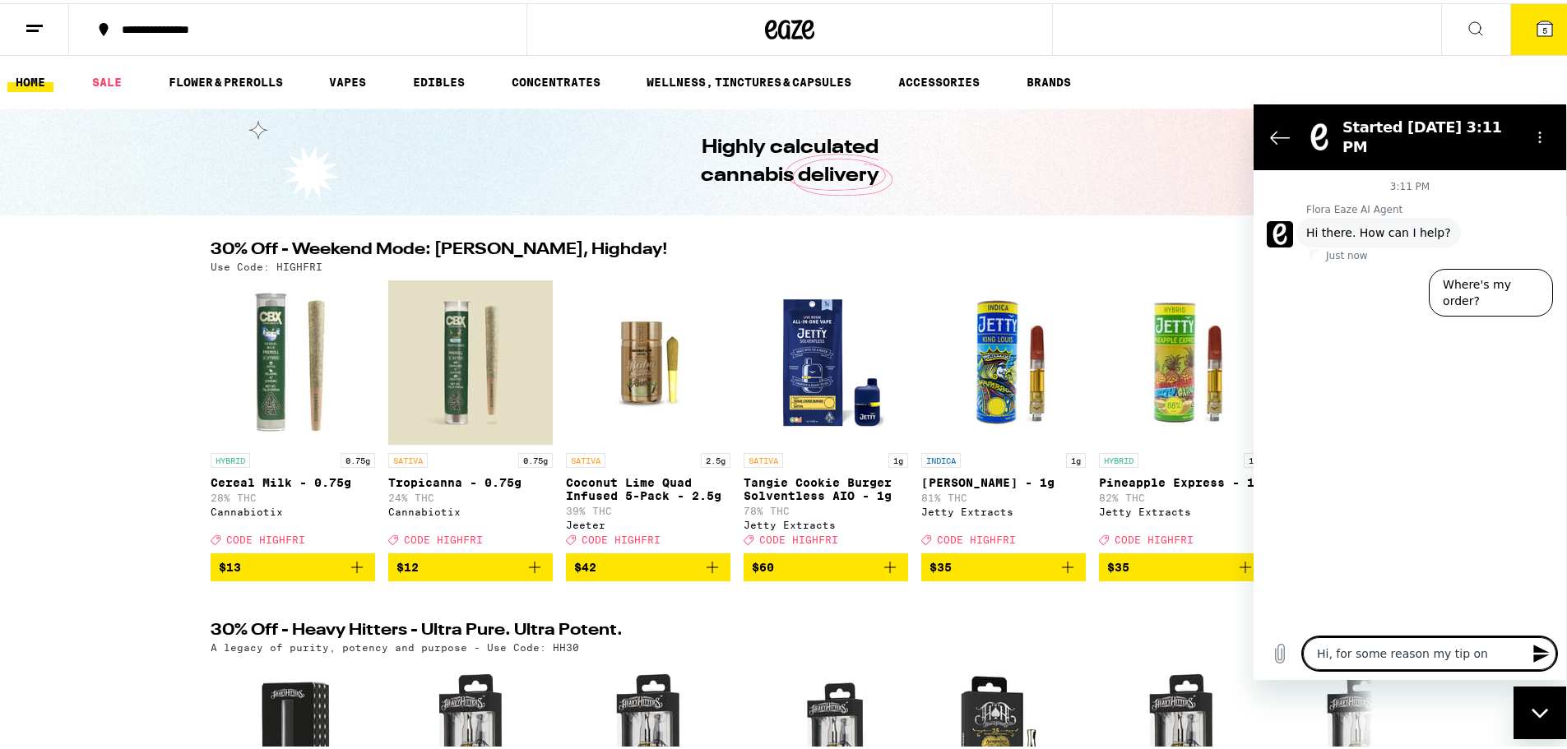
type textarea "x"
type textarea "Hi, for some reason my tip on my"
type textarea "x"
type textarea "Hi, for some reason my tip on my"
type textarea "x"
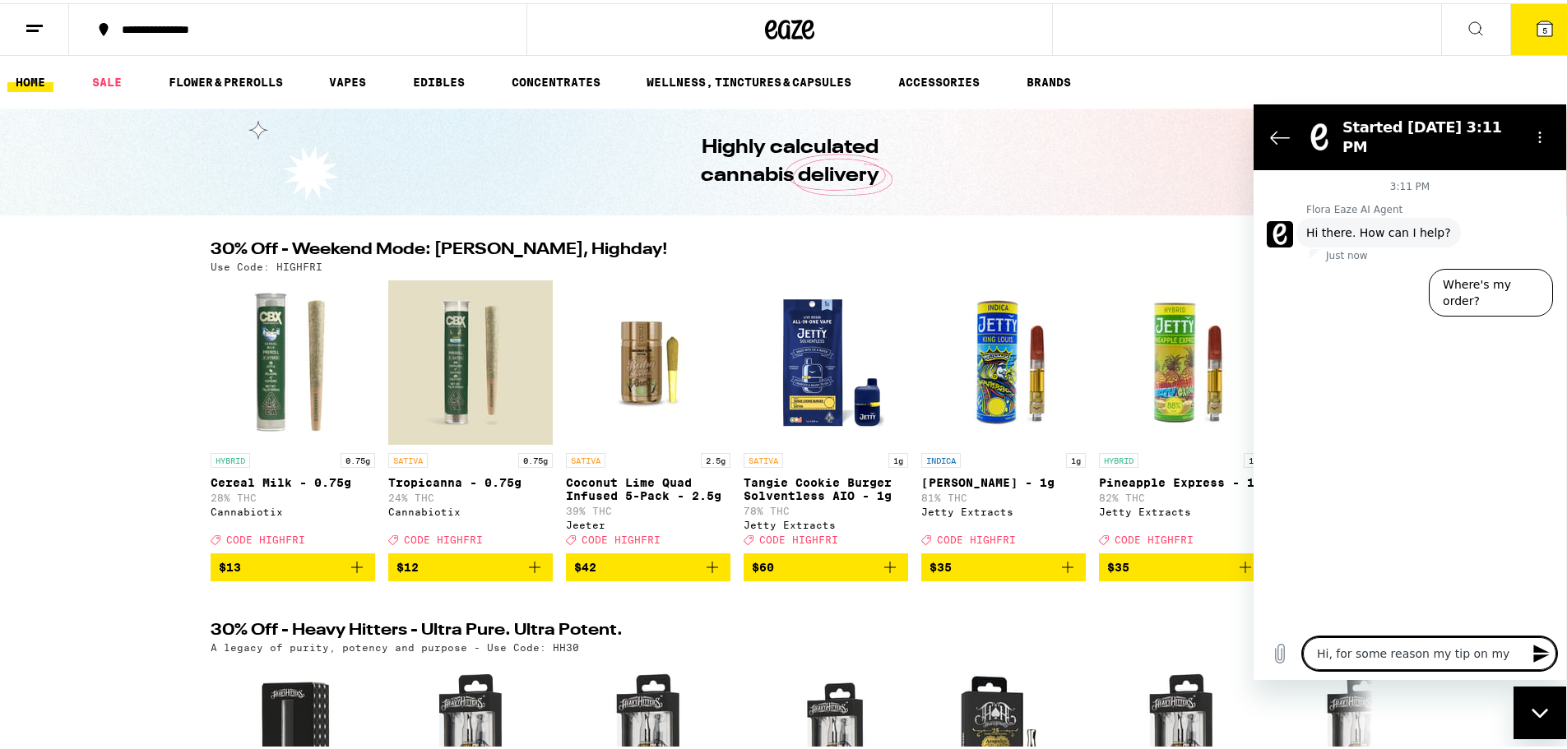
type textarea "Hi, for some reason my tip on my"
type textarea "x"
type textarea "Hi, for some reason my tip on m"
type textarea "x"
type textarea "Hi, for some reason my tip on"
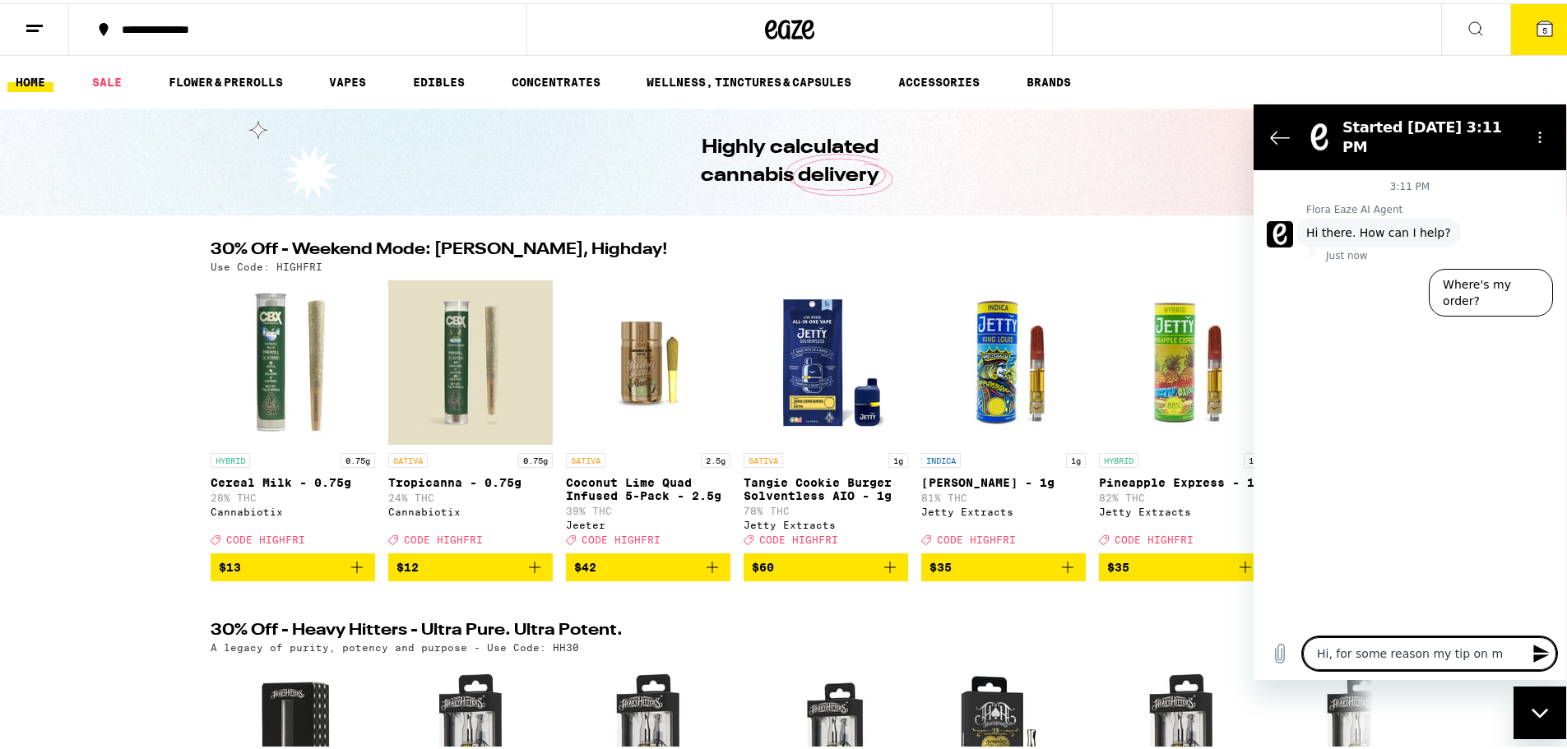
type textarea "x"
type textarea "Hi, for some reason my tip on t"
type textarea "x"
type textarea "Hi, for some reason my tip on th"
type textarea "x"
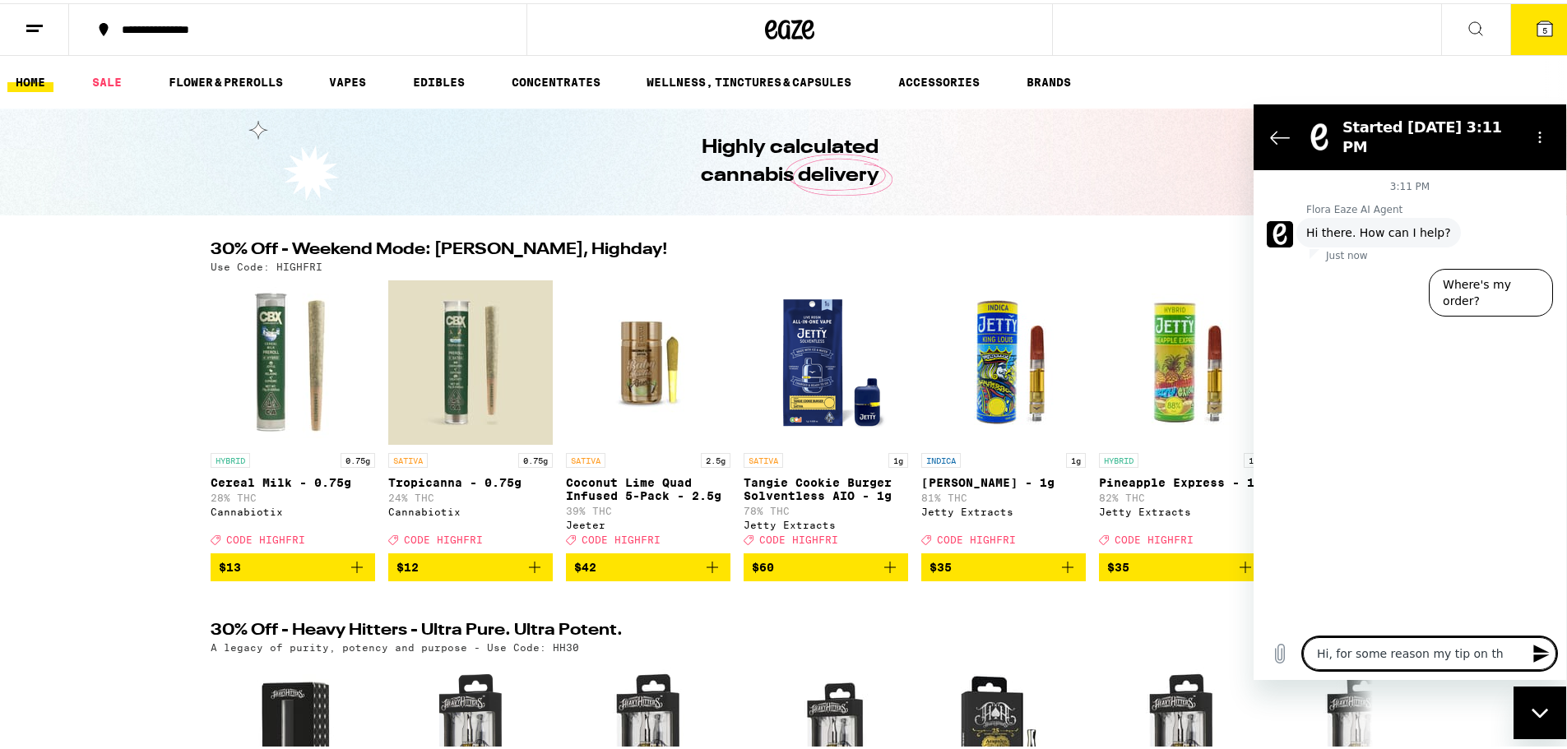
type textarea "Hi, for some reason my tip on the"
type textarea "x"
type textarea "Hi, for some reason my tip on the"
type textarea "x"
type textarea "Hi, for some reason my tip on the o"
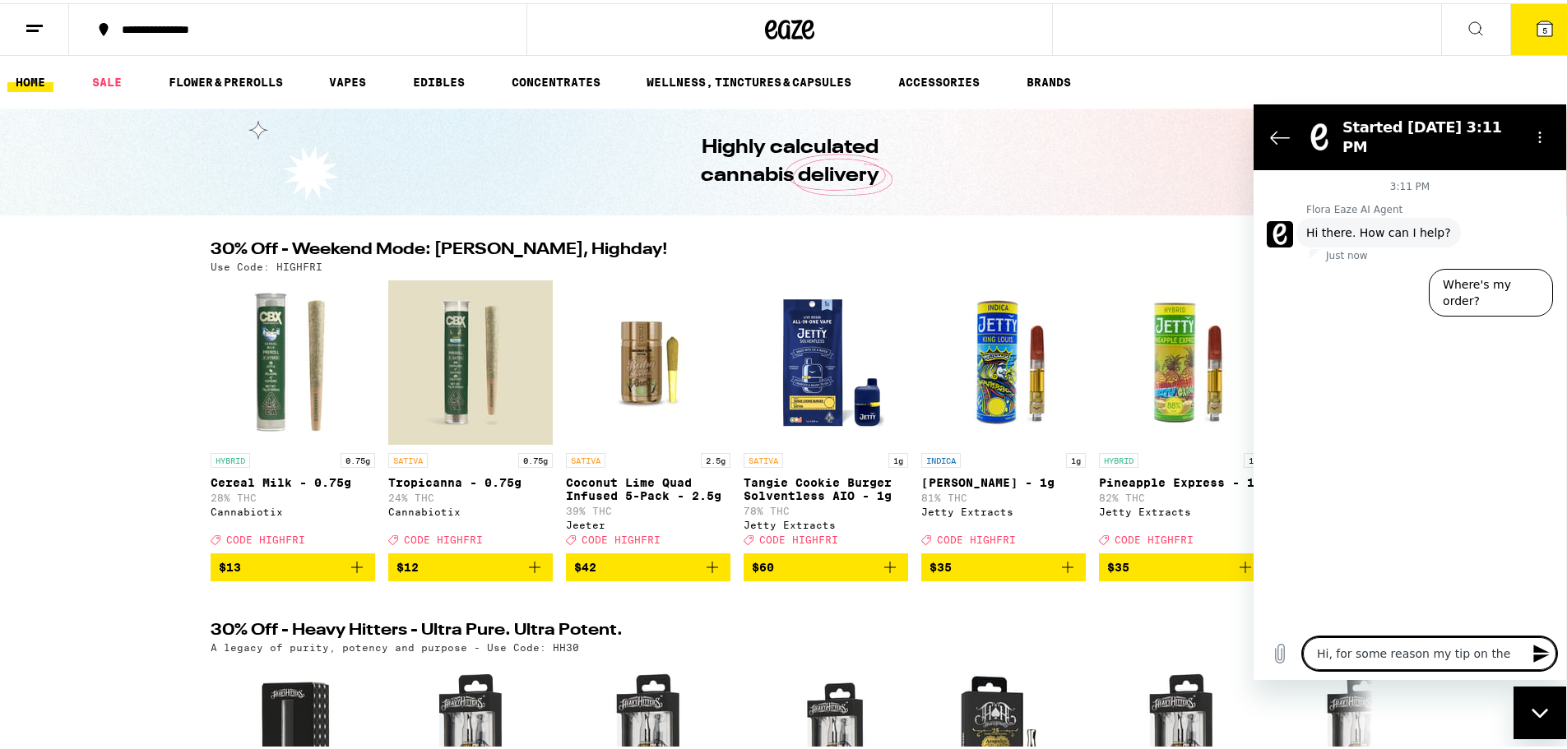
type textarea "x"
type textarea "Hi, for some reason my tip on the or"
type textarea "x"
type textarea "Hi, for some reason my tip on the ord"
type textarea "x"
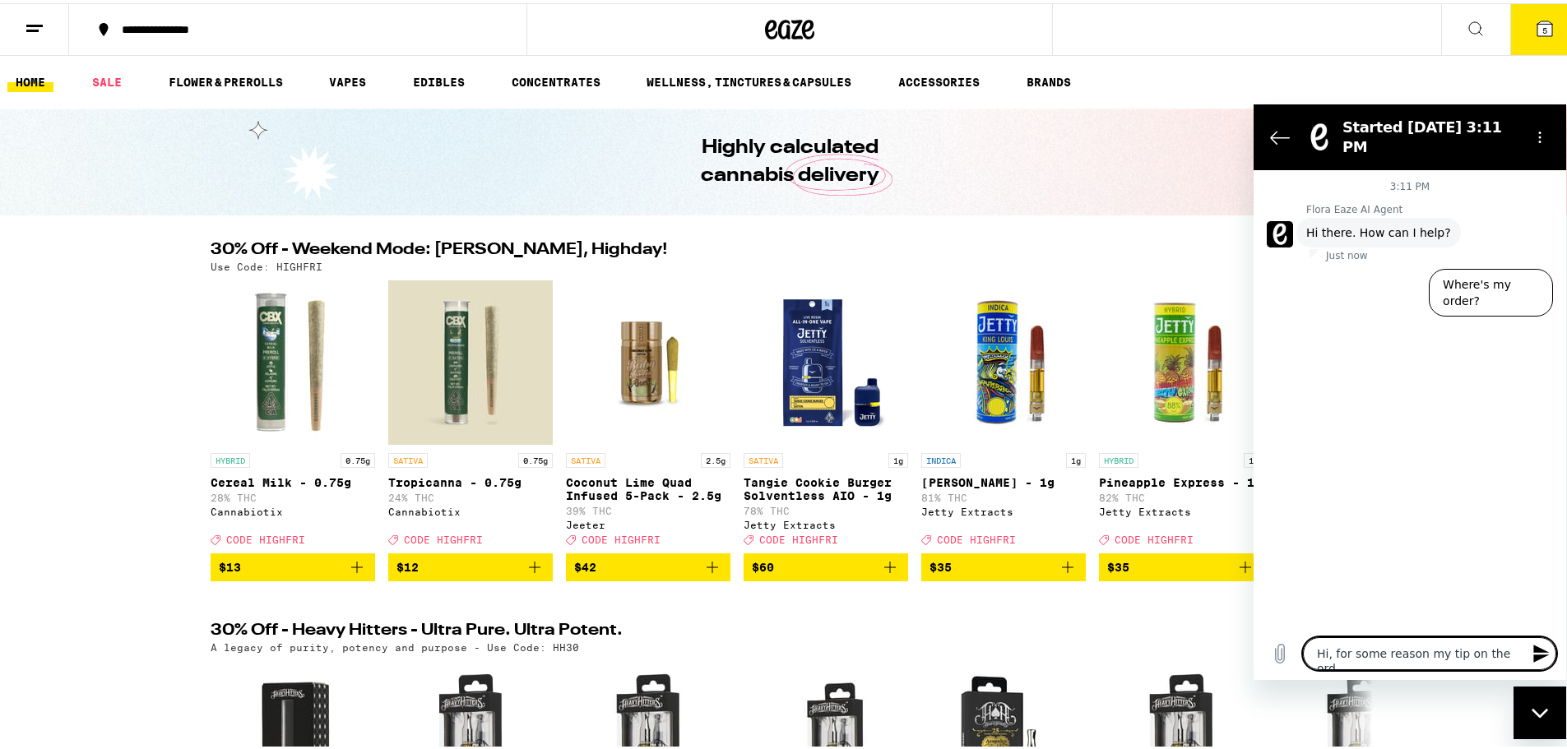
type textarea "Hi, for some reason my tip on the orde"
type textarea "x"
type textarea "Hi, for some reason my tip on the order"
type textarea "x"
type textarea "Hi, for some reason my tip on the order"
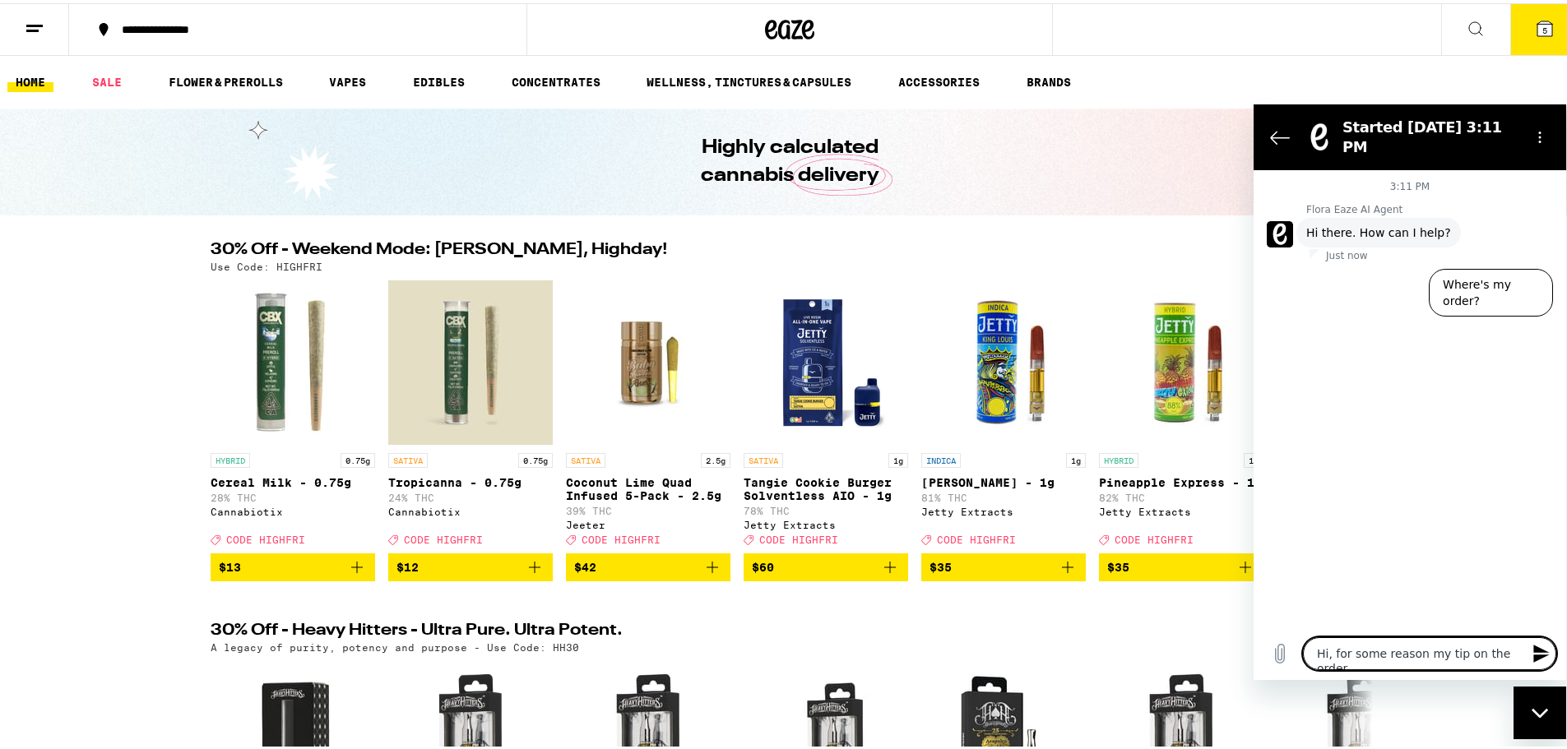
type textarea "x"
type textarea "Hi, for some reason my tip on the order I"
type textarea "x"
type textarea "Hi, for some reason my tip on the order I"
type textarea "x"
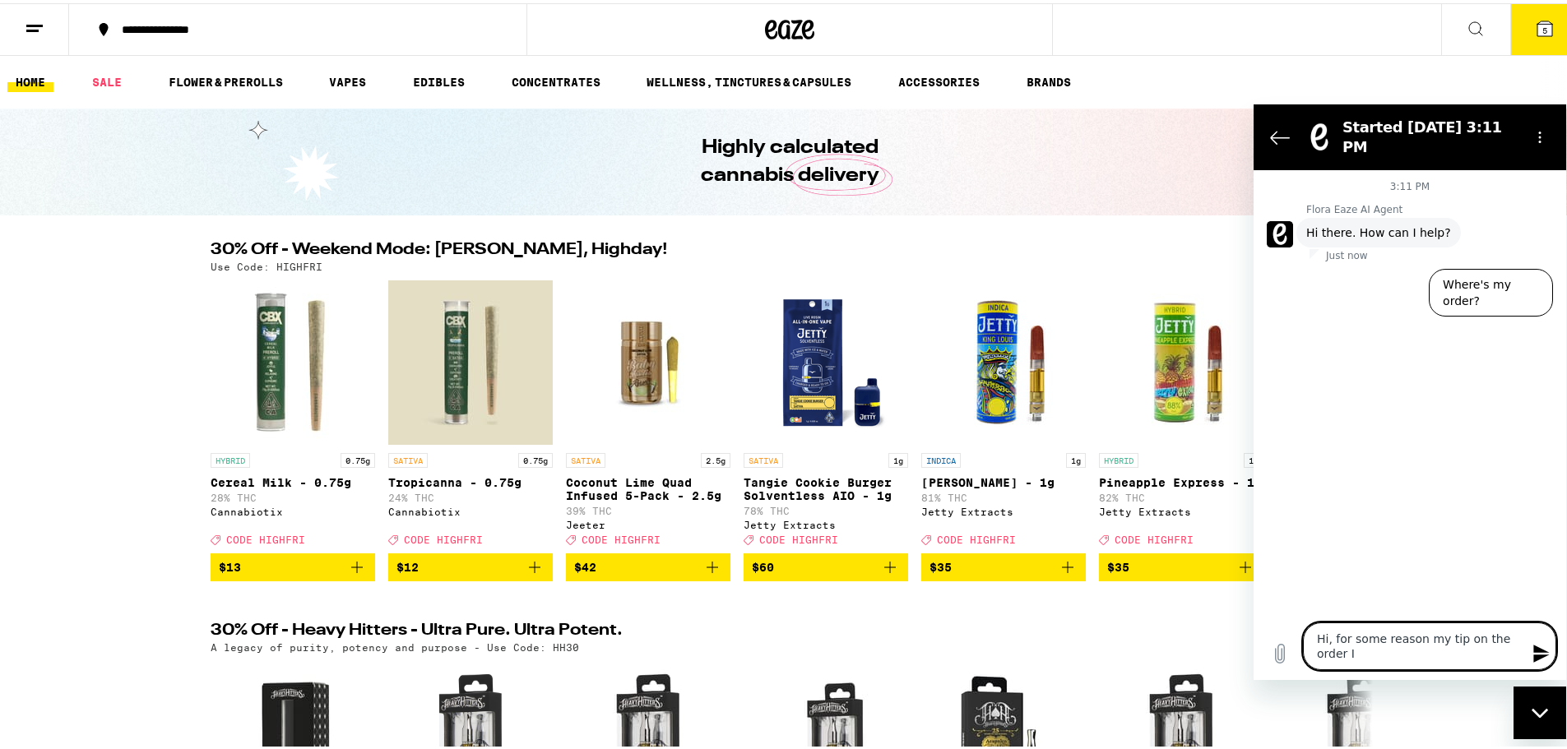
type textarea "Hi, for some reason my tip on the order I j"
type textarea "x"
type textarea "Hi, for some reason my tip on the order I ju"
type textarea "x"
type textarea "Hi, for some reason my tip on the order I jus"
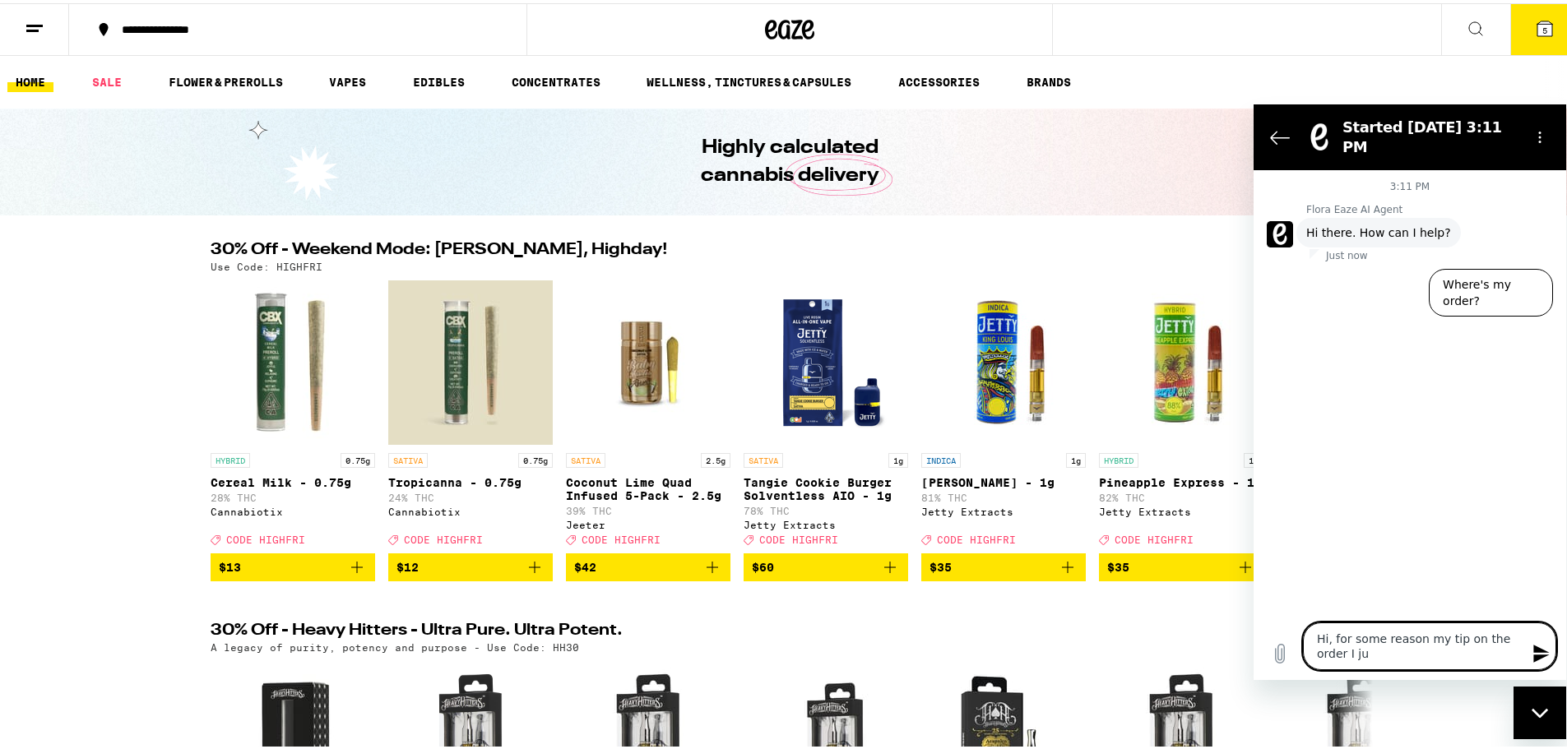
type textarea "x"
type textarea "Hi, for some reason my tip on the order I just"
type textarea "x"
type textarea "Hi, for some reason my tip on the order I just"
type textarea "x"
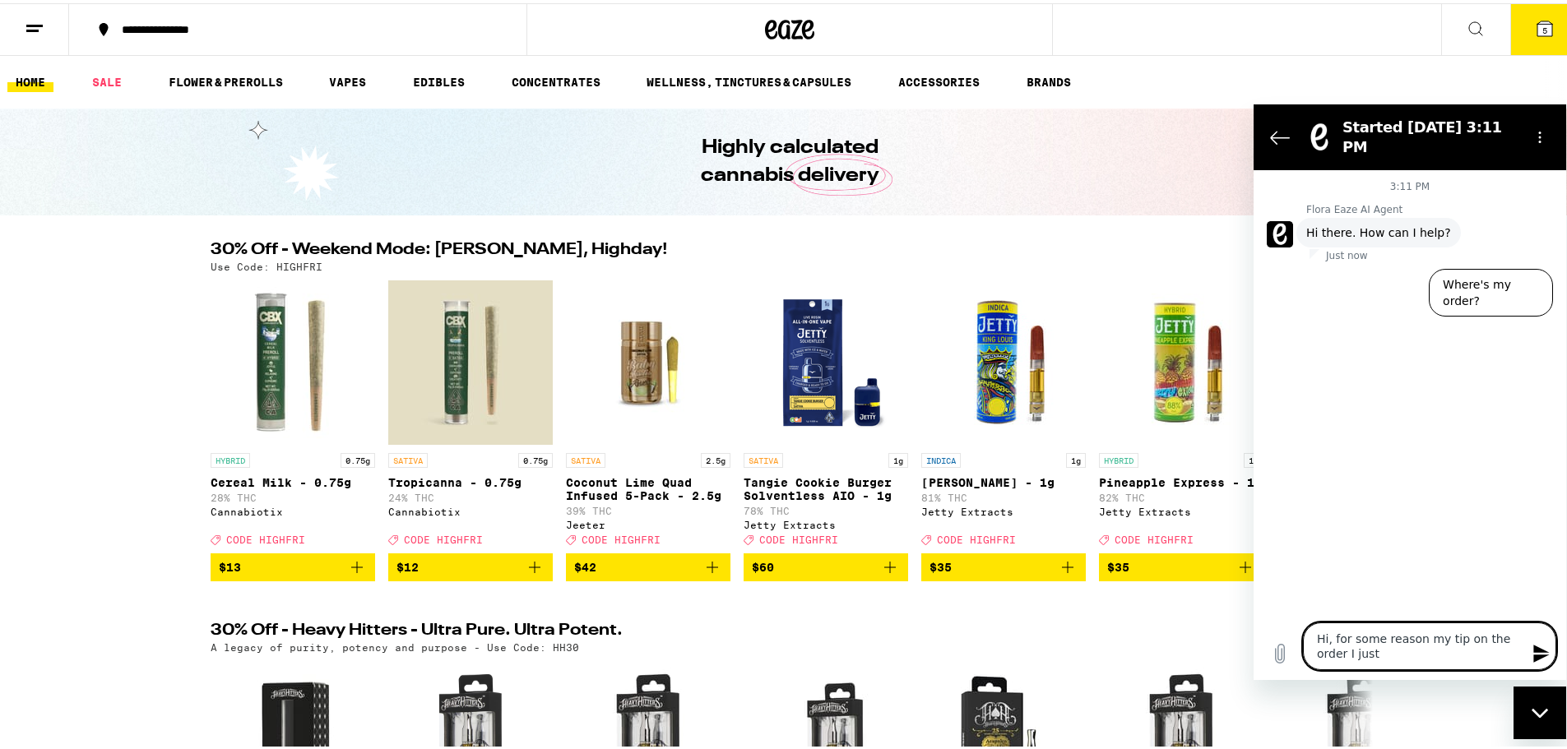
type textarea "Hi, for some reason my tip on the order I just m"
type textarea "x"
type textarea "Hi, for some reason my tip on the order I just ma"
type textarea "x"
type textarea "Hi, for some reason my tip on the order I just mad"
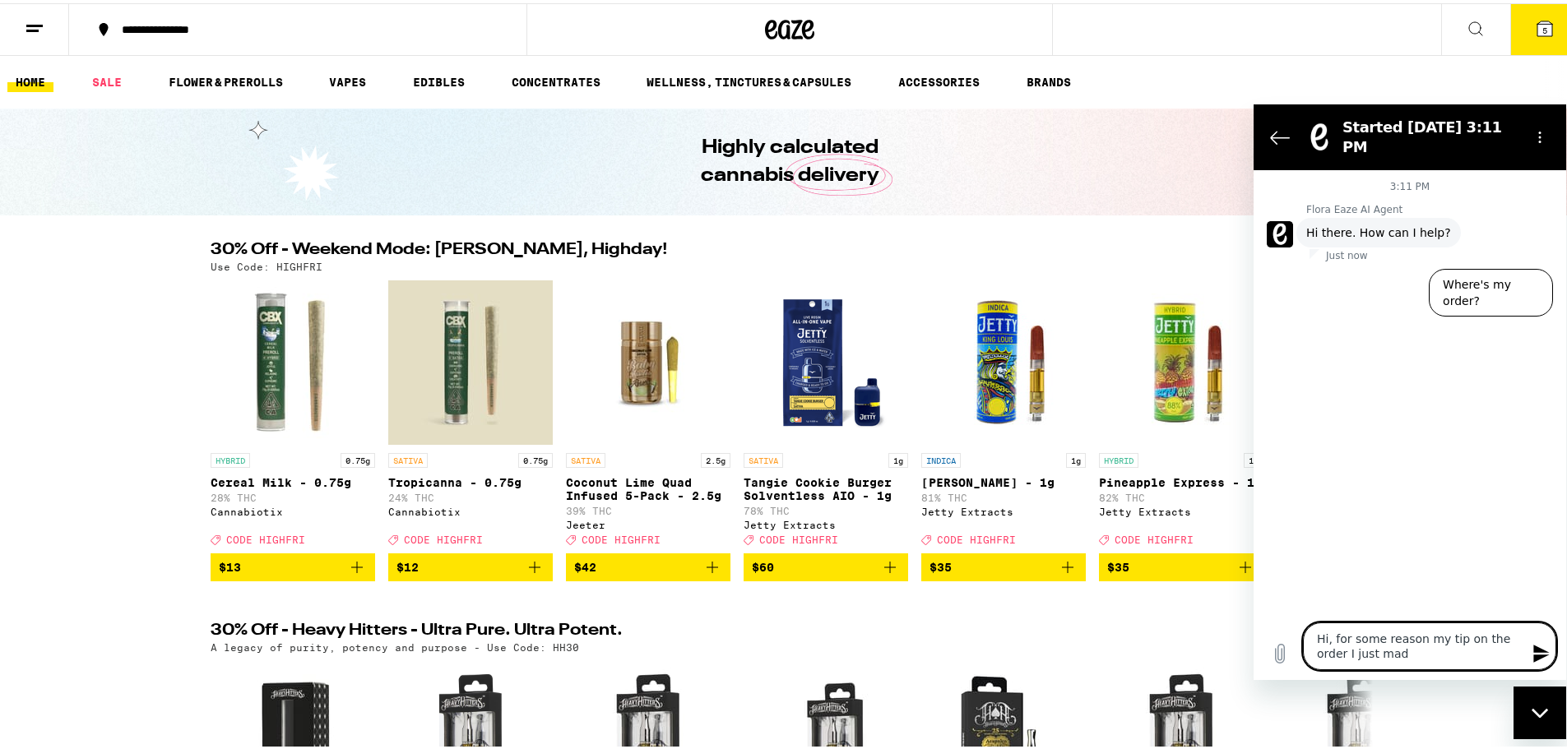
type textarea "x"
type textarea "Hi, for some reason my tip on the order I just made"
type textarea "x"
type textarea "Hi, for some reason my tip on the order I just made"
type textarea "x"
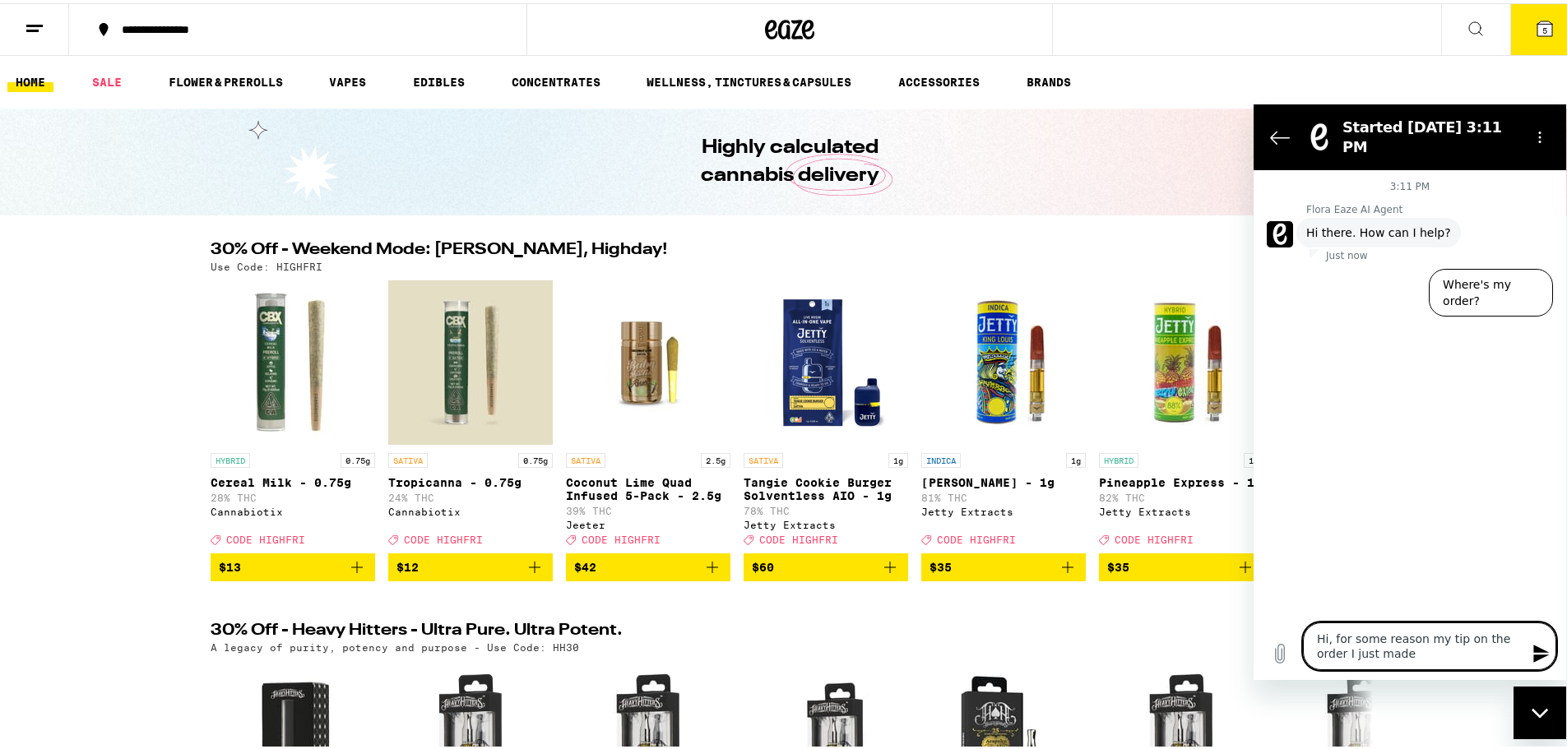
type textarea "Hi, for some reason my tip on the order I just made d"
type textarea "x"
type textarea "Hi, for some reason my tip on the order I just made di"
type textarea "x"
type textarea "Hi, for some reason my tip on the order I just made did"
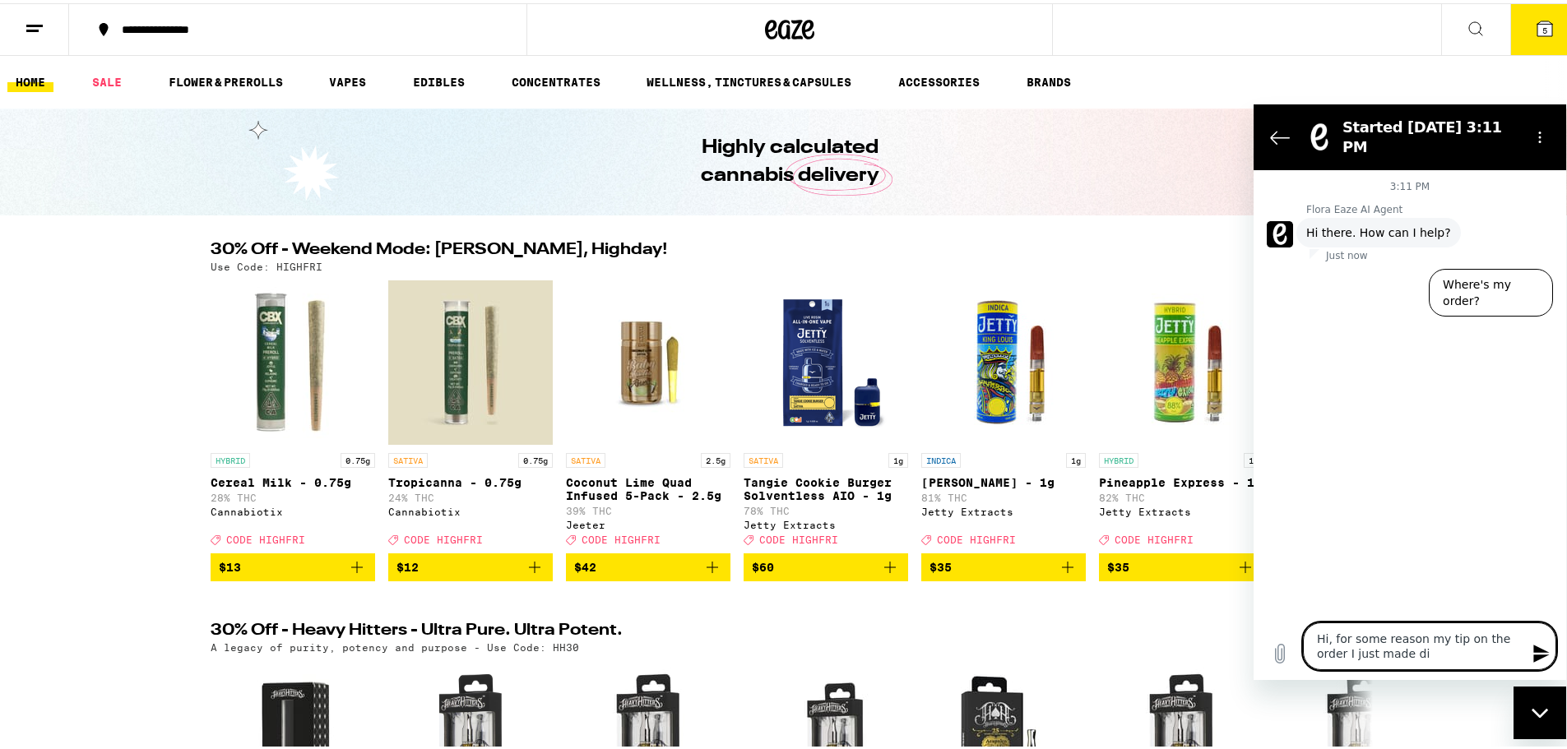
type textarea "x"
type textarea "Hi, for some reason my tip on the order I just made did"
type textarea "x"
type textarea "Hi, for some reason my tip on the order I just made did n"
type textarea "x"
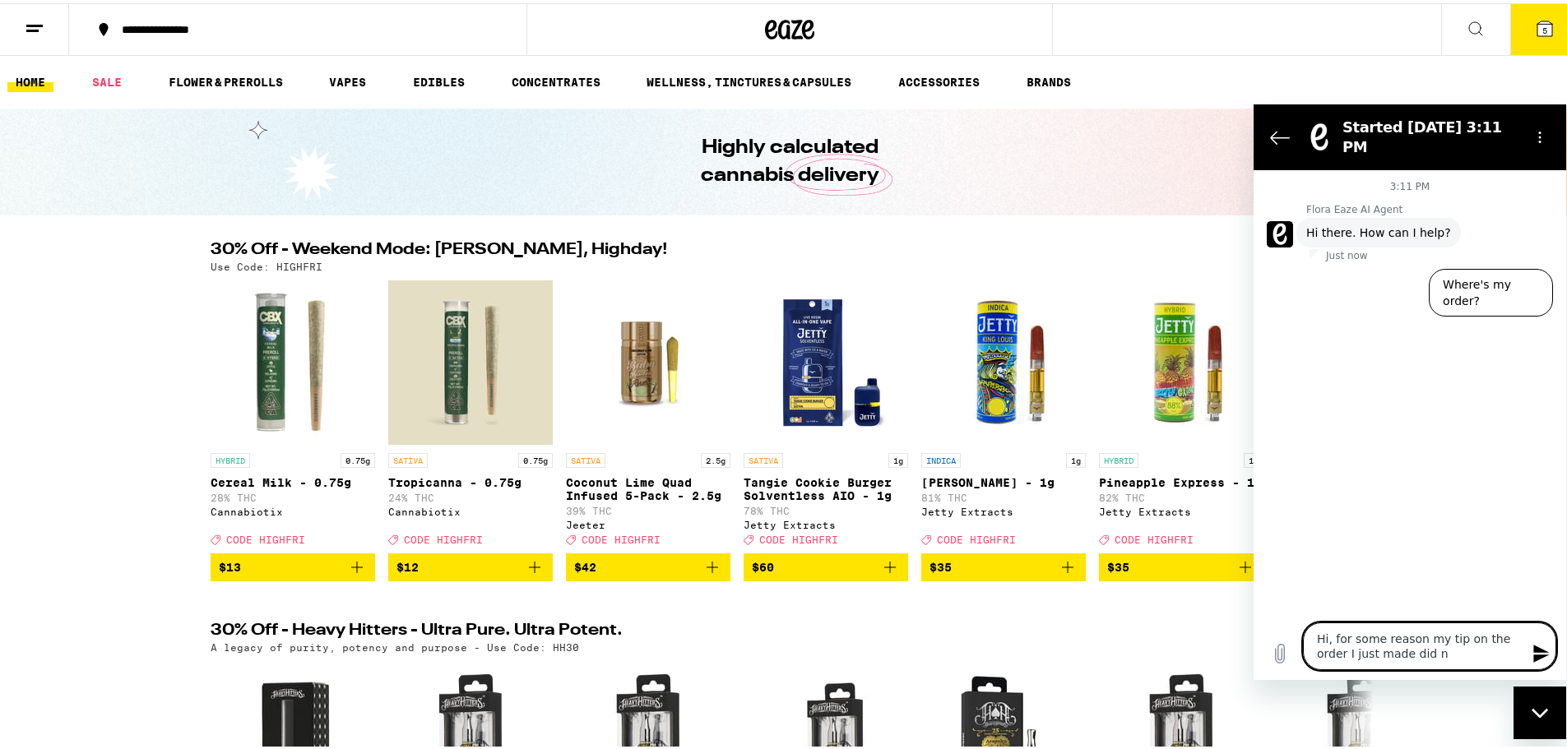
type textarea "Hi, for some reason my tip on the order I just made did no"
type textarea "x"
type textarea "Hi, for some reason my tip on the order I just made did not"
type textarea "x"
type textarea "Hi, for some reason my tip on the order I just made did not"
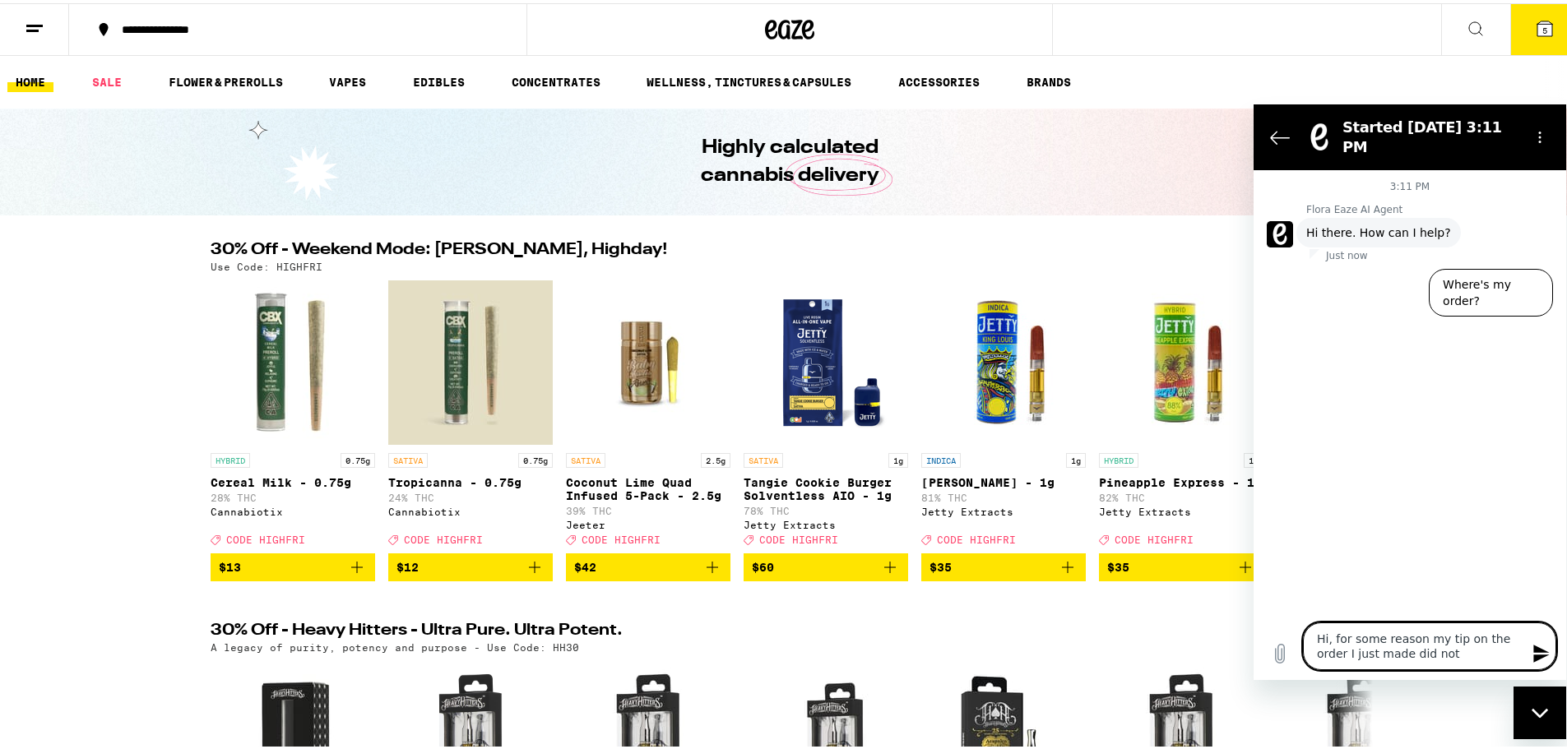
type textarea "x"
type textarea "Hi, for some reason my tip on the order I just made did not g"
type textarea "x"
type textarea "Hi, for some reason my tip on the order I just made did not ge"
type textarea "x"
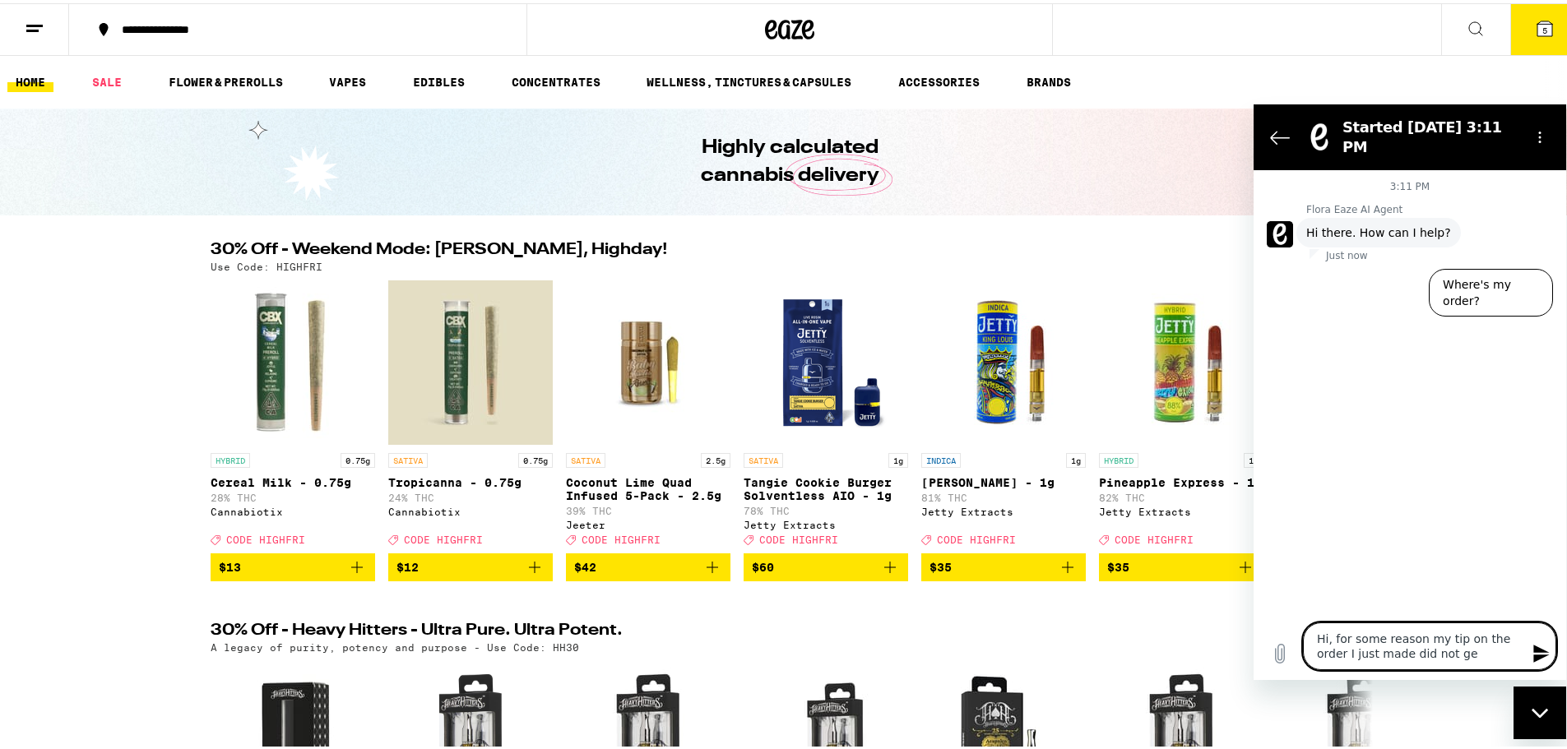
type textarea "Hi, for some reason my tip on the order I just made did not get"
type textarea "x"
type textarea "Hi, for some reason my tip on the order I just made did not get"
type textarea "x"
type textarea "Hi, for some reason my tip on the order I just made did not get a"
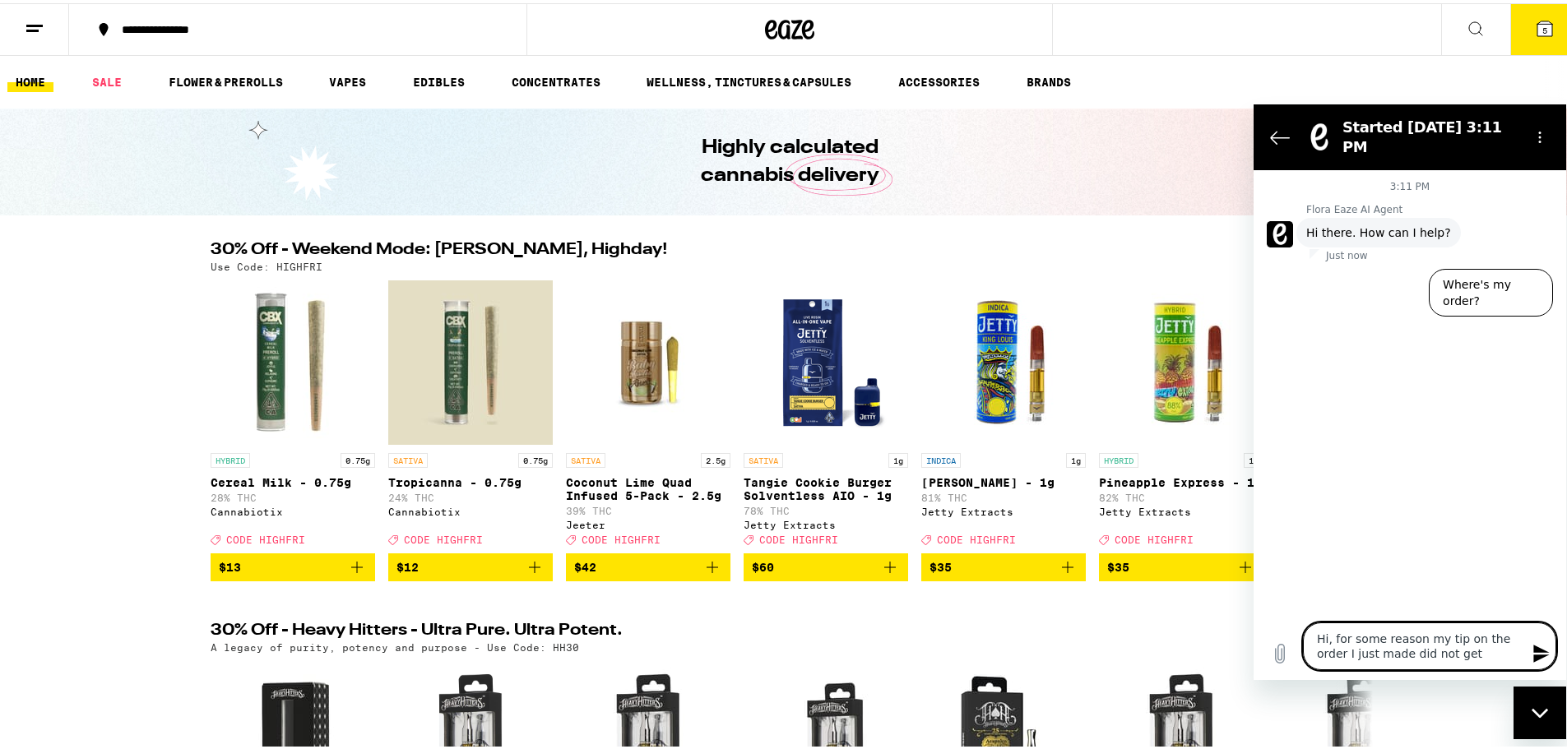
type textarea "x"
type textarea "Hi, for some reason my tip on the order I just made did not get ap"
type textarea "x"
type textarea "Hi, for some reason my tip on the order I just made did not get app"
type textarea "x"
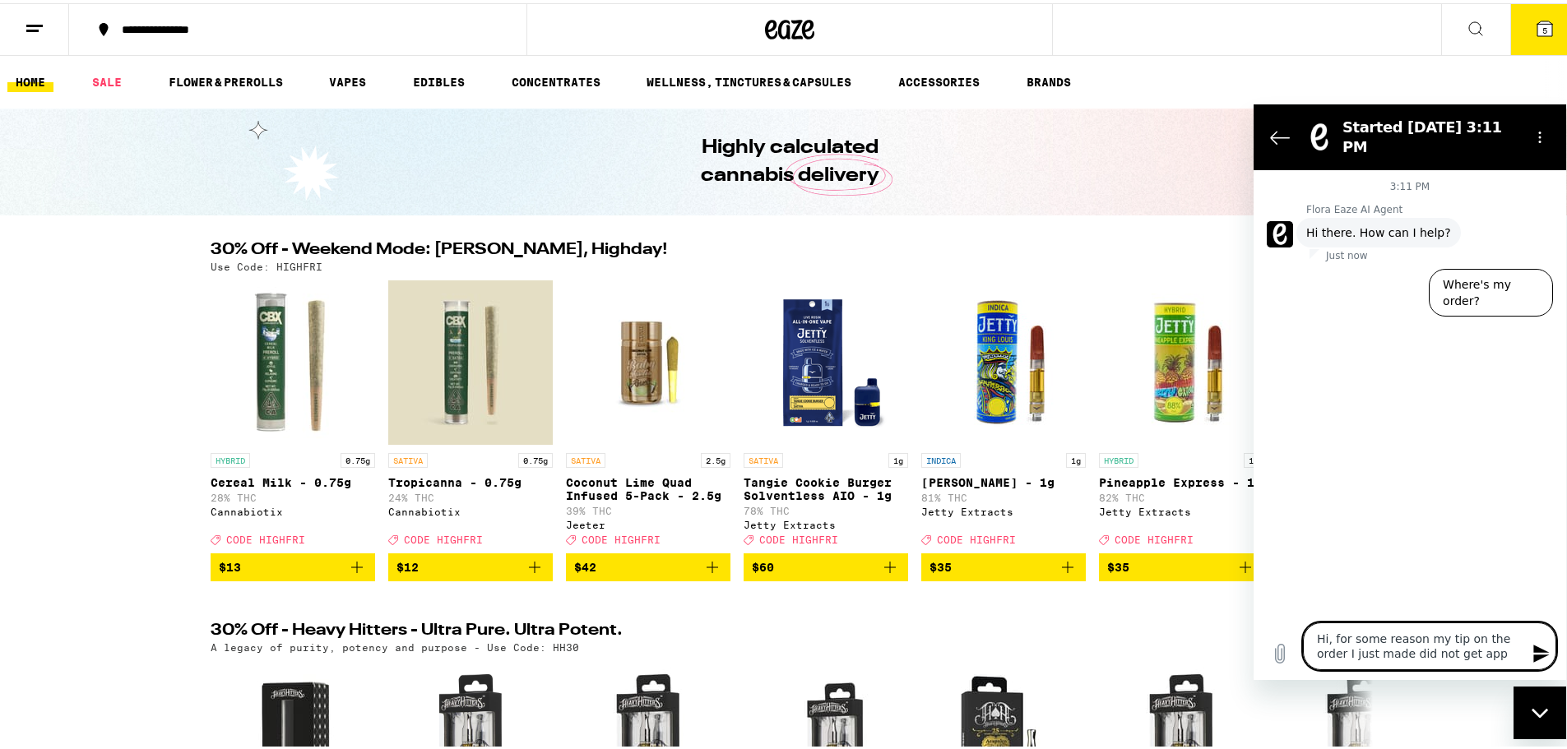
type textarea "Hi, for some reason my tip on the order I just made did not get appl"
type textarea "x"
type textarea "Hi, for some reason my tip on the order I just made did not get appli"
type textarea "x"
type textarea "Hi, for some reason my tip on the order I just made did not get applie"
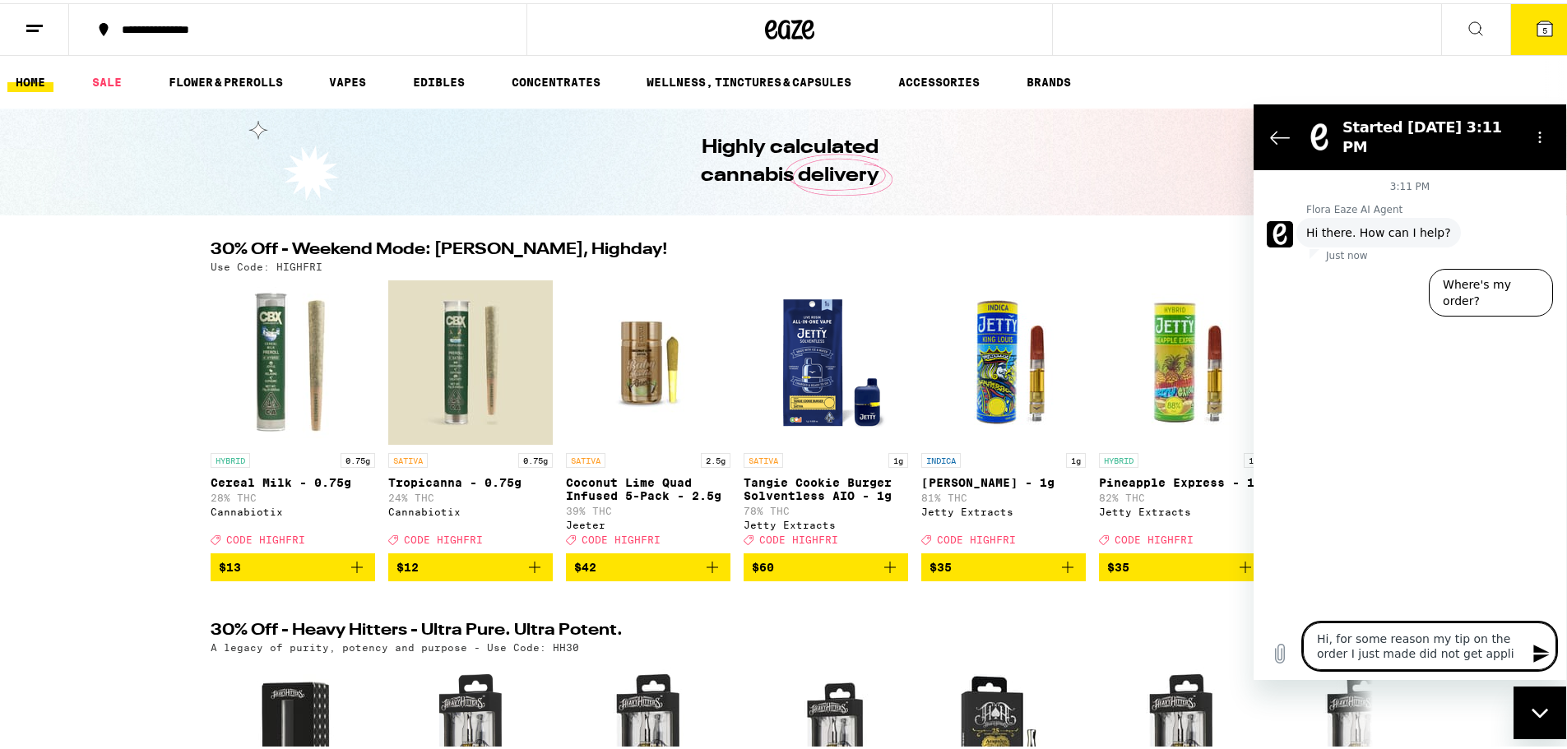
type textarea "x"
type textarea "Hi, for some reason my tip on the order I just made did not get applied"
type textarea "x"
type textarea "Hi, for some reason my tip on the order I just made did not get applied."
type textarea "x"
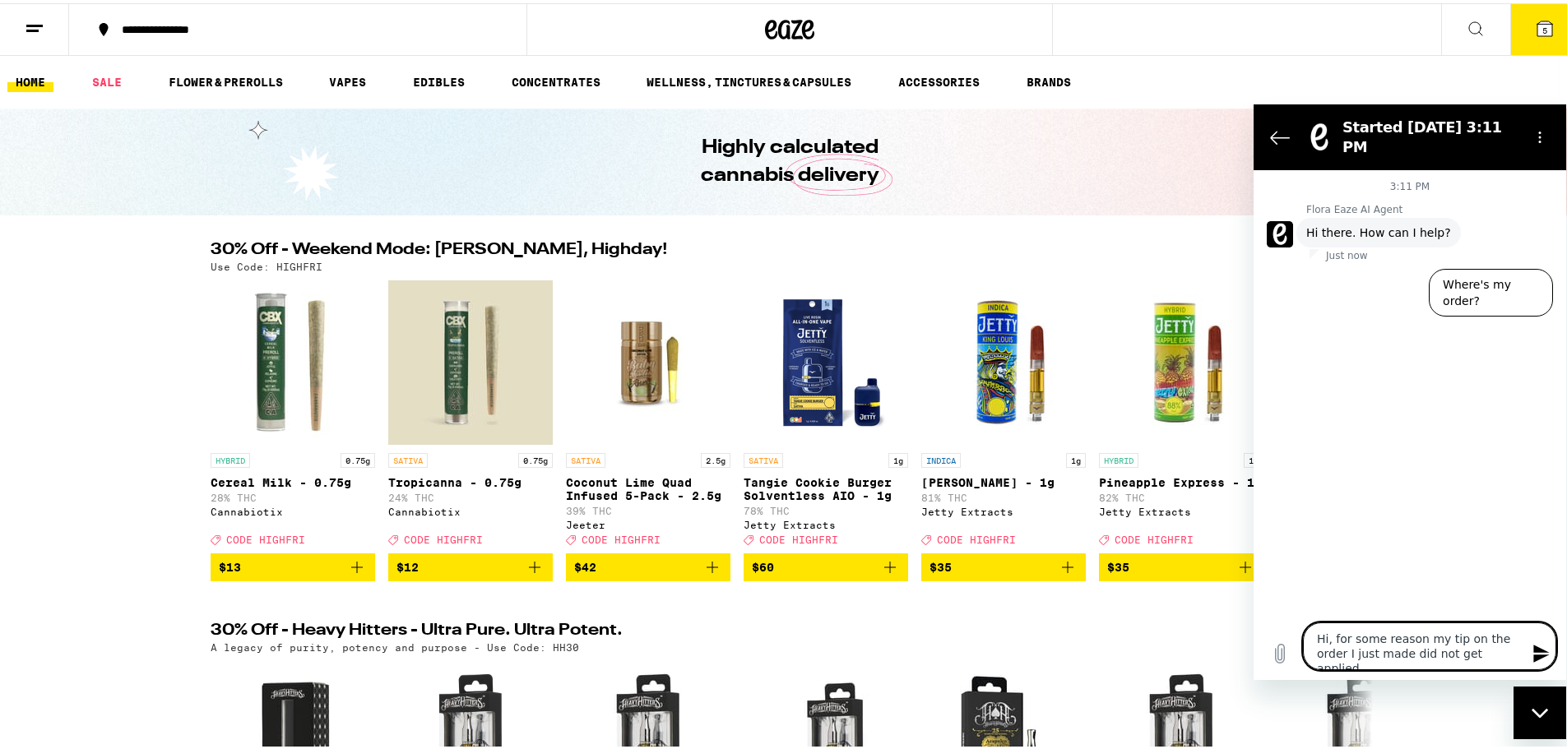
type textarea "Hi, for some reason my tip on the order I just made did not get applied."
type textarea "x"
type textarea "Hi, for some reason my tip on the order I just made did not get applied."
type textarea "x"
type textarea "Hi, for some reason my tip on the order I just made did not get applied. I"
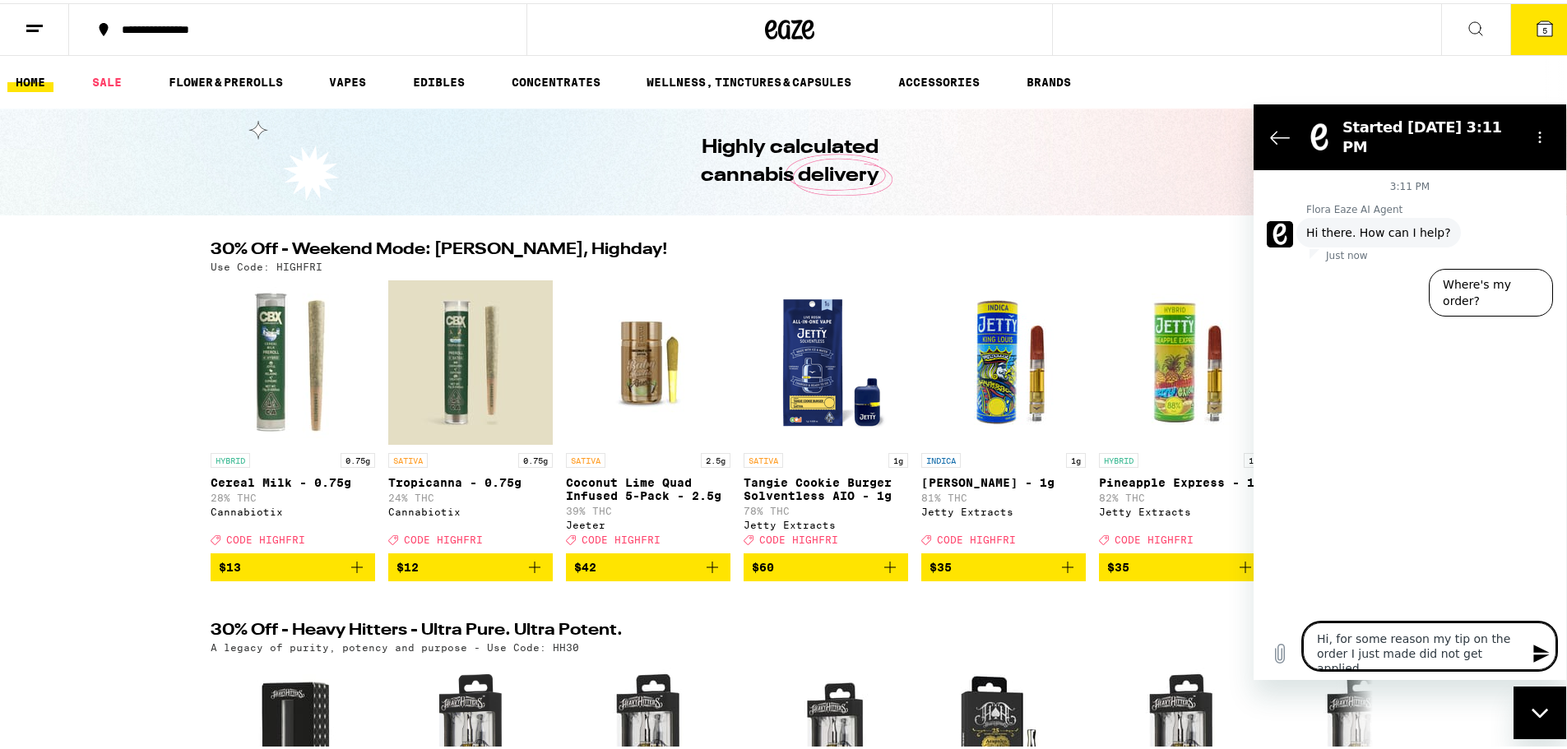
type textarea "x"
type textarea "Hi, for some reason my tip on the order I just made did not get applied. Is"
type textarea "x"
type textarea "Hi, for some reason my tip on the order I just made did not get applied. Is"
type textarea "x"
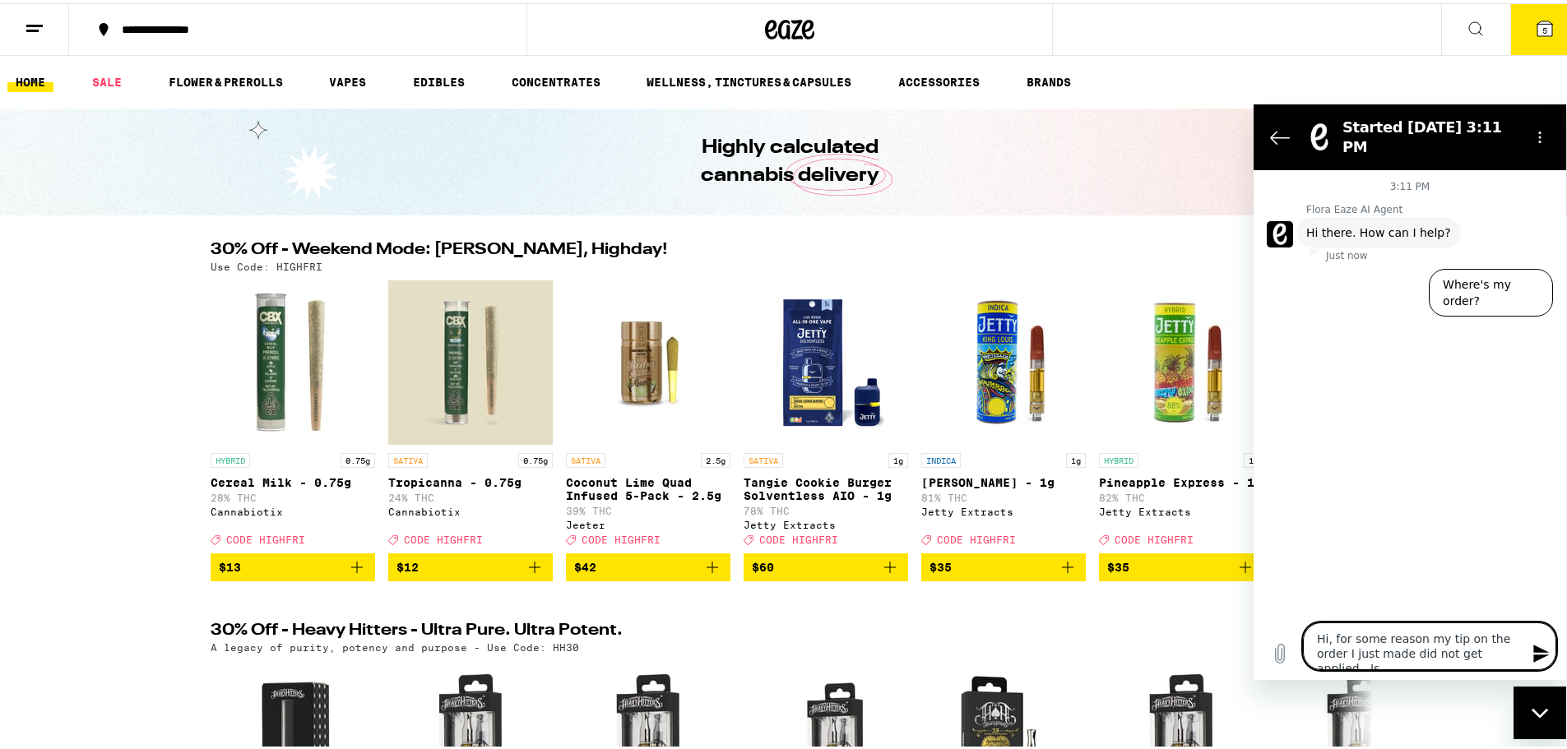
type textarea "Hi, for some reason my tip on the order I just made did not get applied. Is t"
type textarea "x"
type textarea "Hi, for some reason my tip on the order I just made did not get applied. Is th"
type textarea "x"
type textarea "Hi, for some reason my tip on the order I just made did not get applied. Is the"
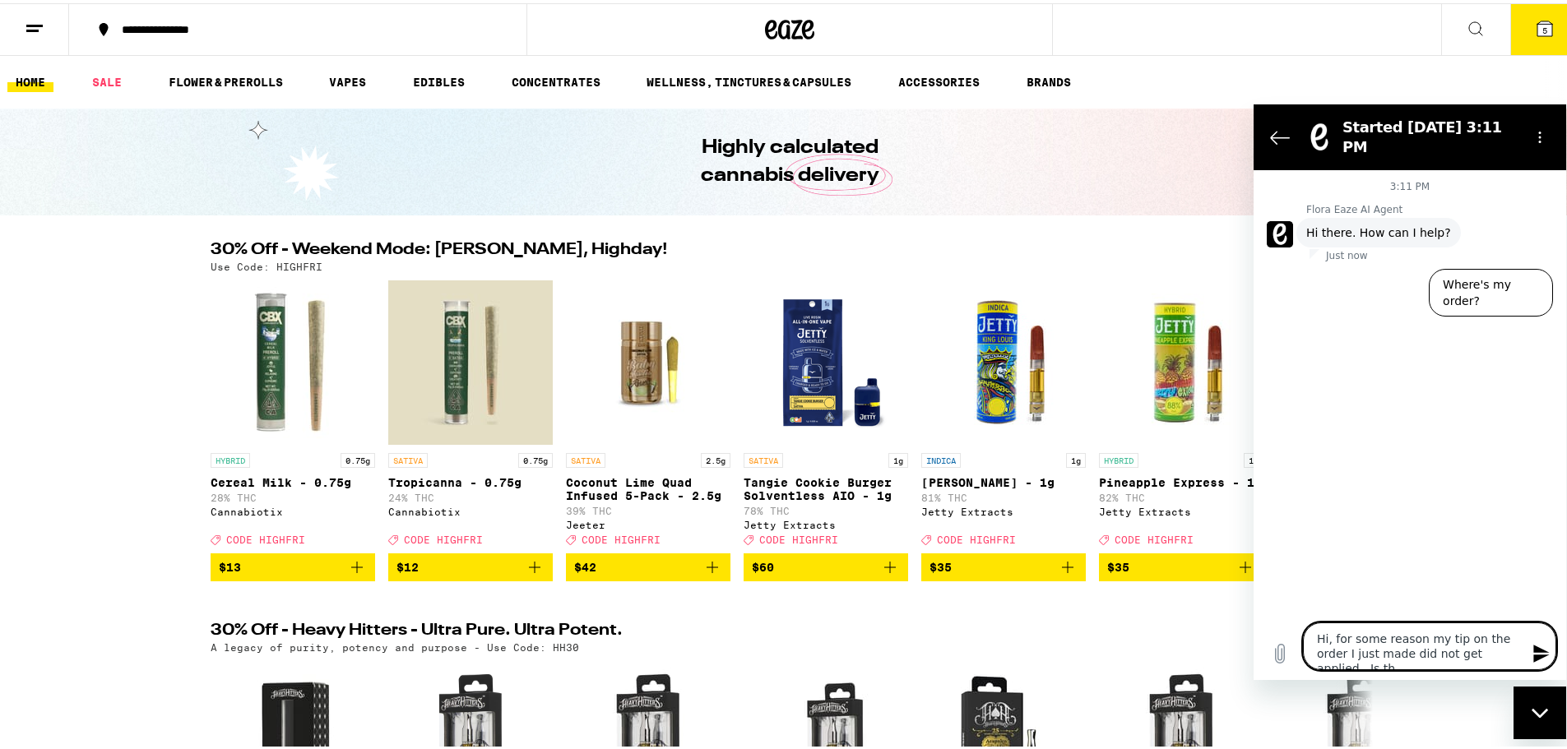
type textarea "x"
type textarea "Hi, for some reason my tip on the order I just made did not get applied. Is ther"
type textarea "x"
type textarea "Hi, for some reason my tip on the order I just made did not get applied. Is the…"
type textarea "x"
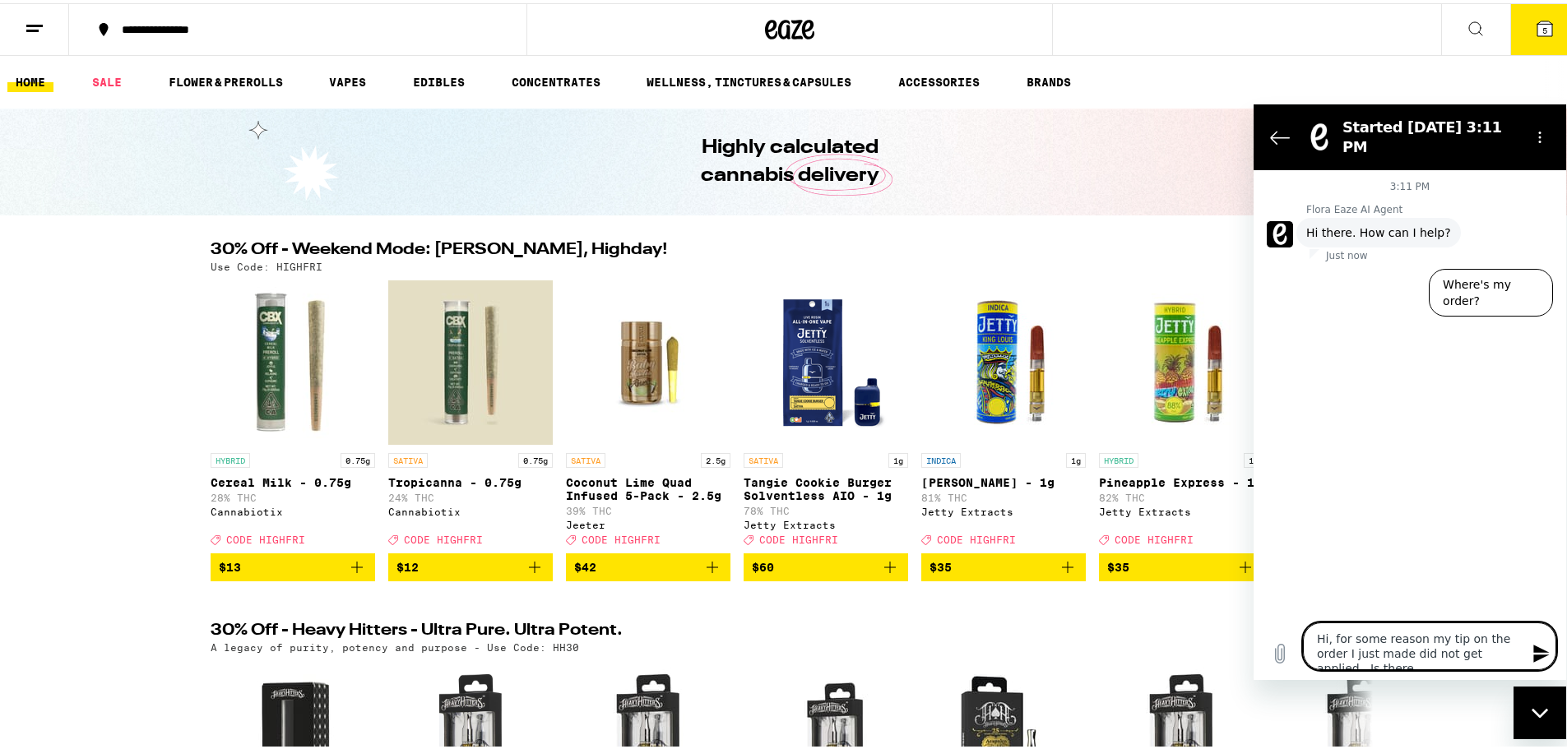
type textarea "Hi, for some reason my tip on the order I just made did not get applied. Is the…"
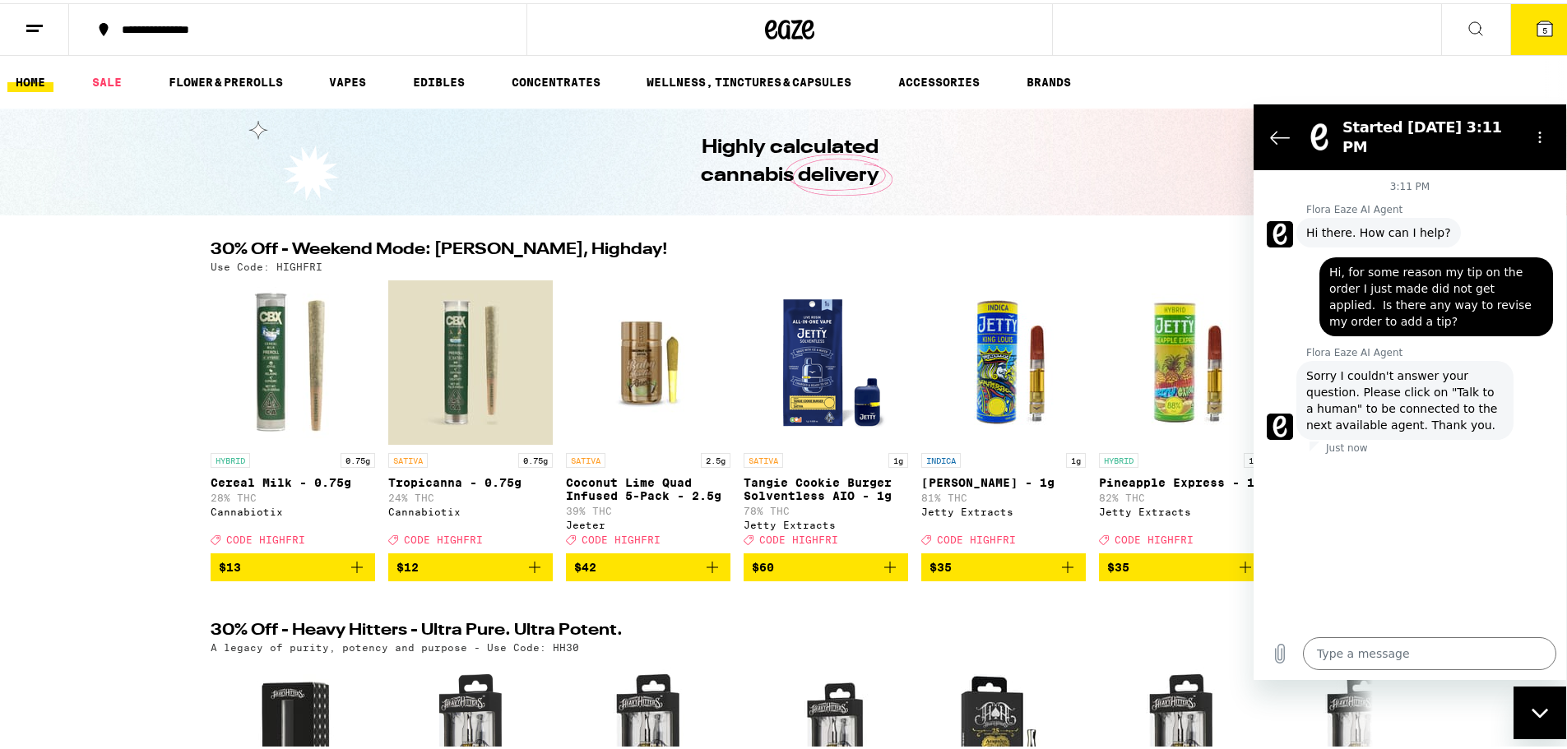
click at [1205, 367] on span "Sorry I couldn't answer your question. Please click on "Talk to a human" to be …" at bounding box center [1404, 400] width 197 height 66
click at [1205, 130] on icon "Options menu" at bounding box center [1539, 136] width 13 height 13
click at [1205, 682] on icon "Close messaging window" at bounding box center [1539, 712] width 17 height 11
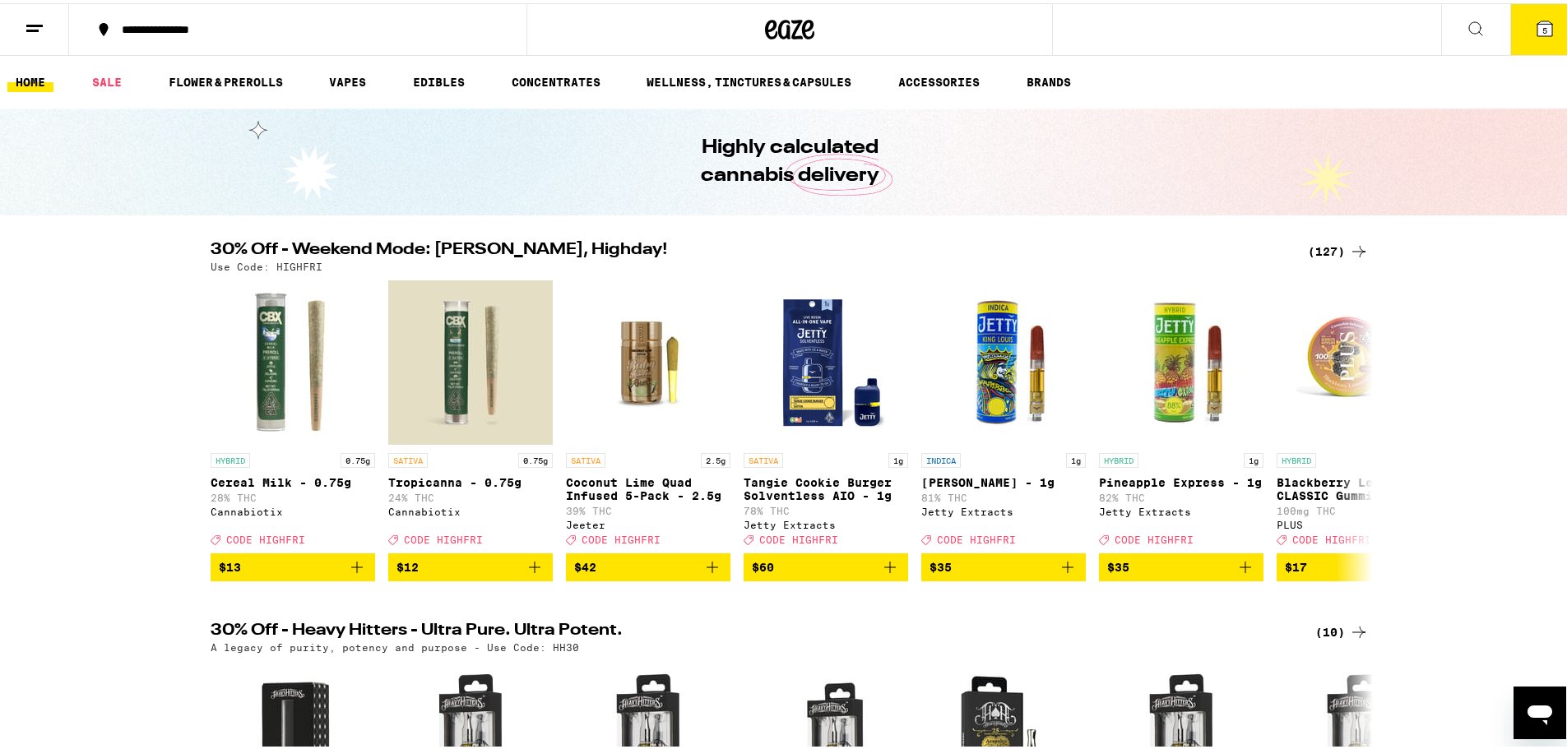
click at [1205, 682] on icon "Open messaging window" at bounding box center [1540, 712] width 30 height 30
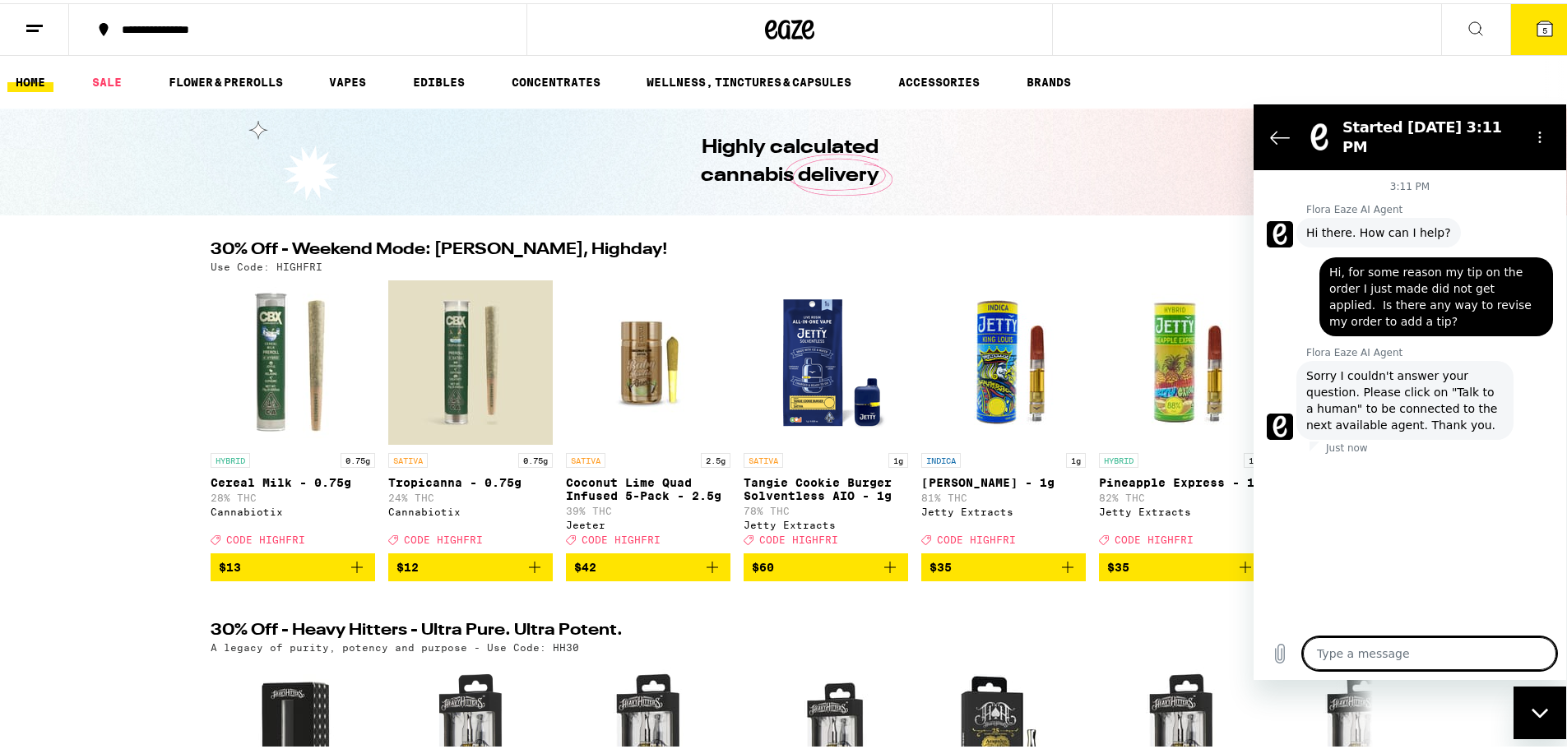
click at [103, 306] on div "30% Off - Weekend Mode: [PERSON_NAME], Highday! (127) Use Code: HIGHFRI HYBRID …" at bounding box center [789, 408] width 1579 height 340
click at [45, 12] on button at bounding box center [34, 27] width 69 height 52
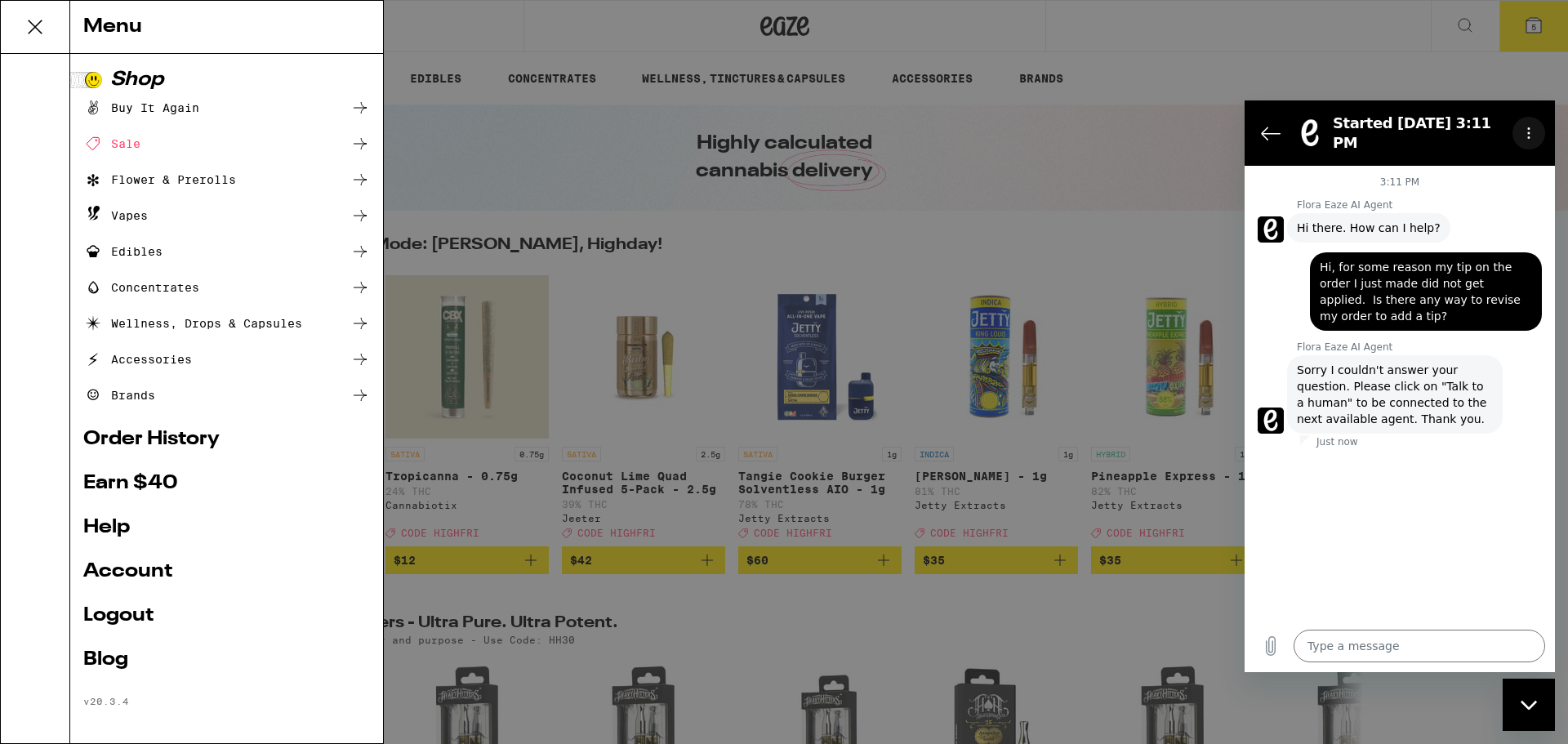
click at [1197, 126] on icon "Options menu" at bounding box center [1528, 132] width 13 height 13
click at [1197, 130] on icon "Back to the conversation list" at bounding box center [1271, 133] width 20 height 20
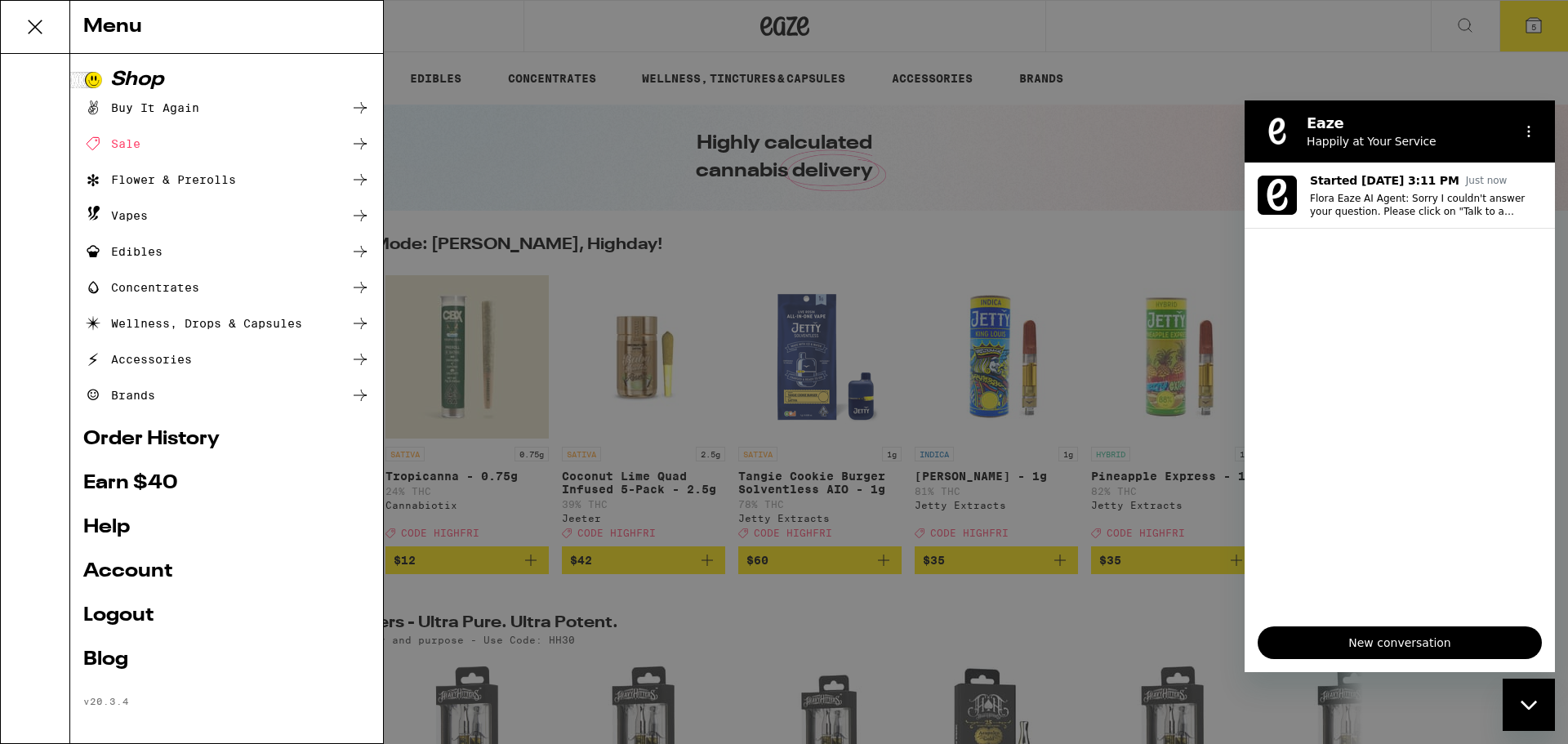
click at [1197, 645] on span "New conversation" at bounding box center [1399, 643] width 256 height 20
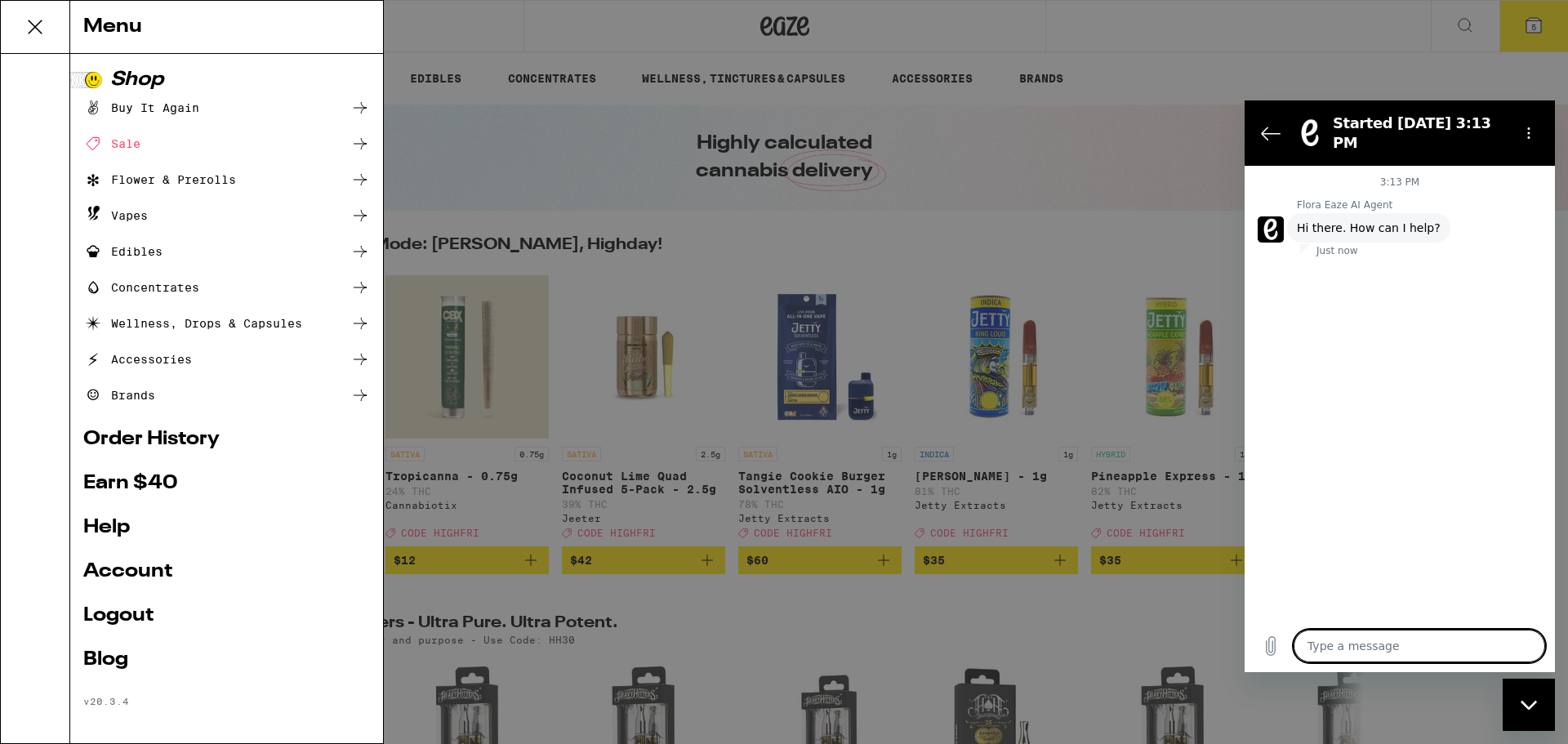
click at [1197, 640] on textarea at bounding box center [1419, 646] width 251 height 33
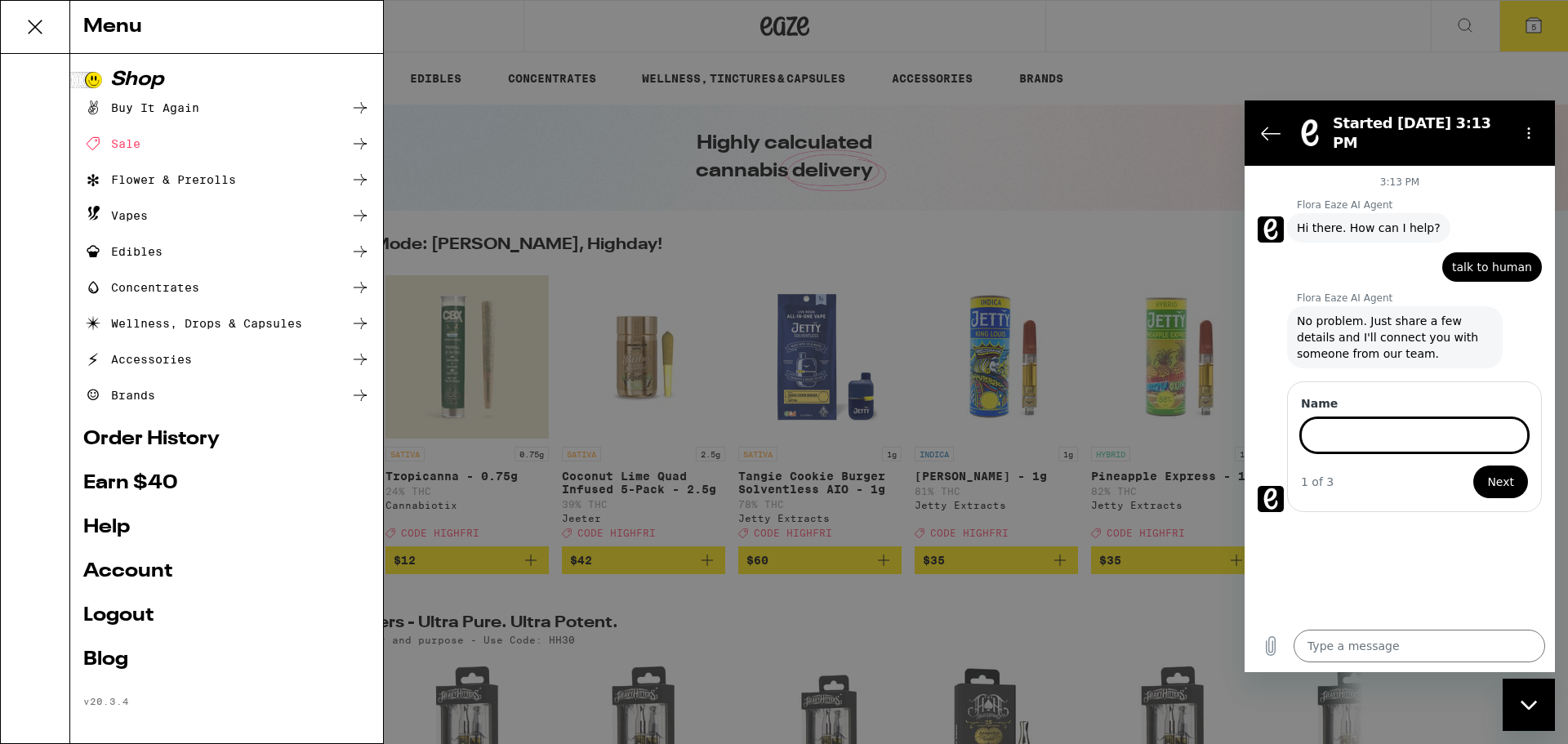
click at [1197, 424] on input "Name" at bounding box center [1414, 435] width 227 height 35
click at [1197, 466] on button "Next" at bounding box center [1500, 482] width 55 height 33
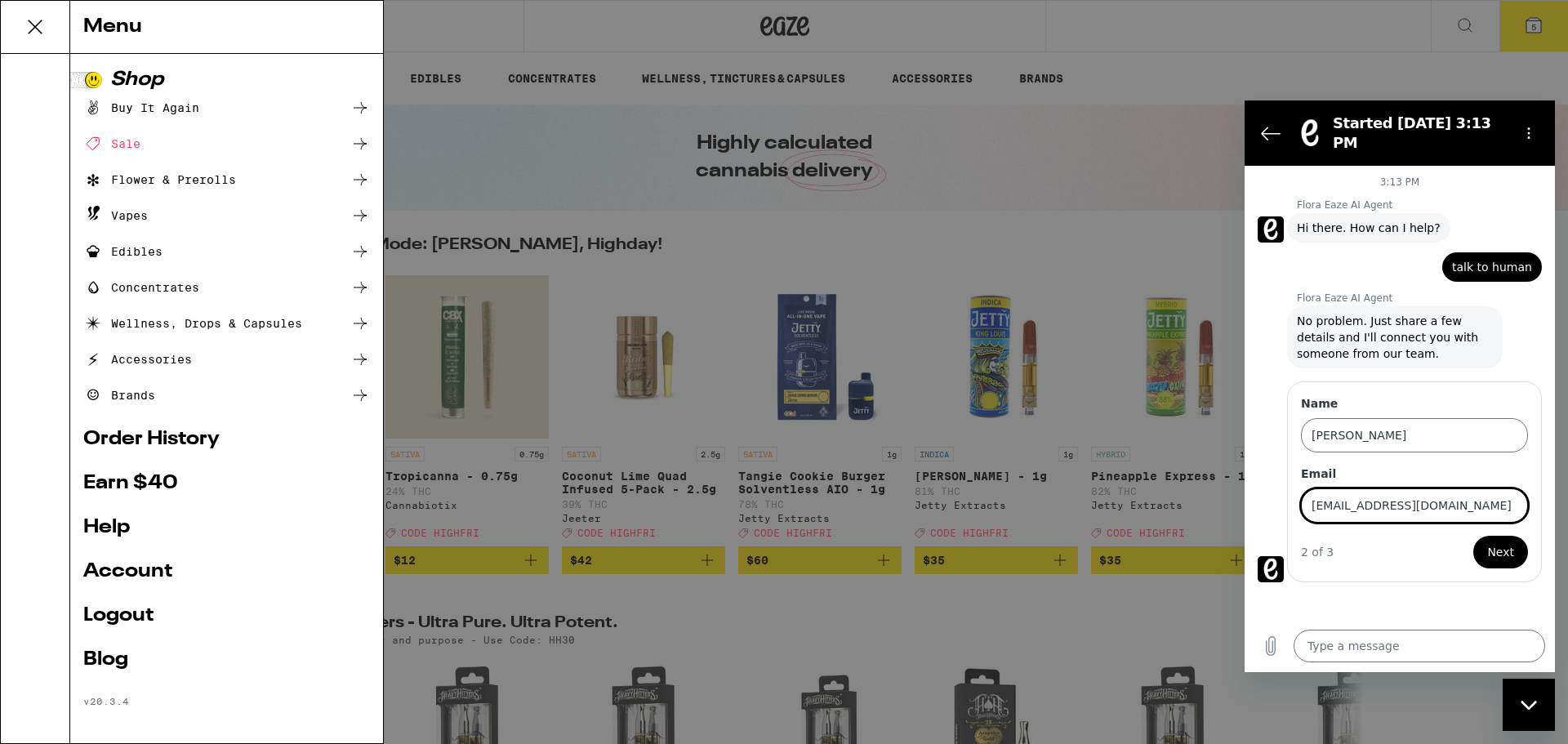
click at [1197, 545] on span "Next" at bounding box center [1500, 552] width 27 height 20
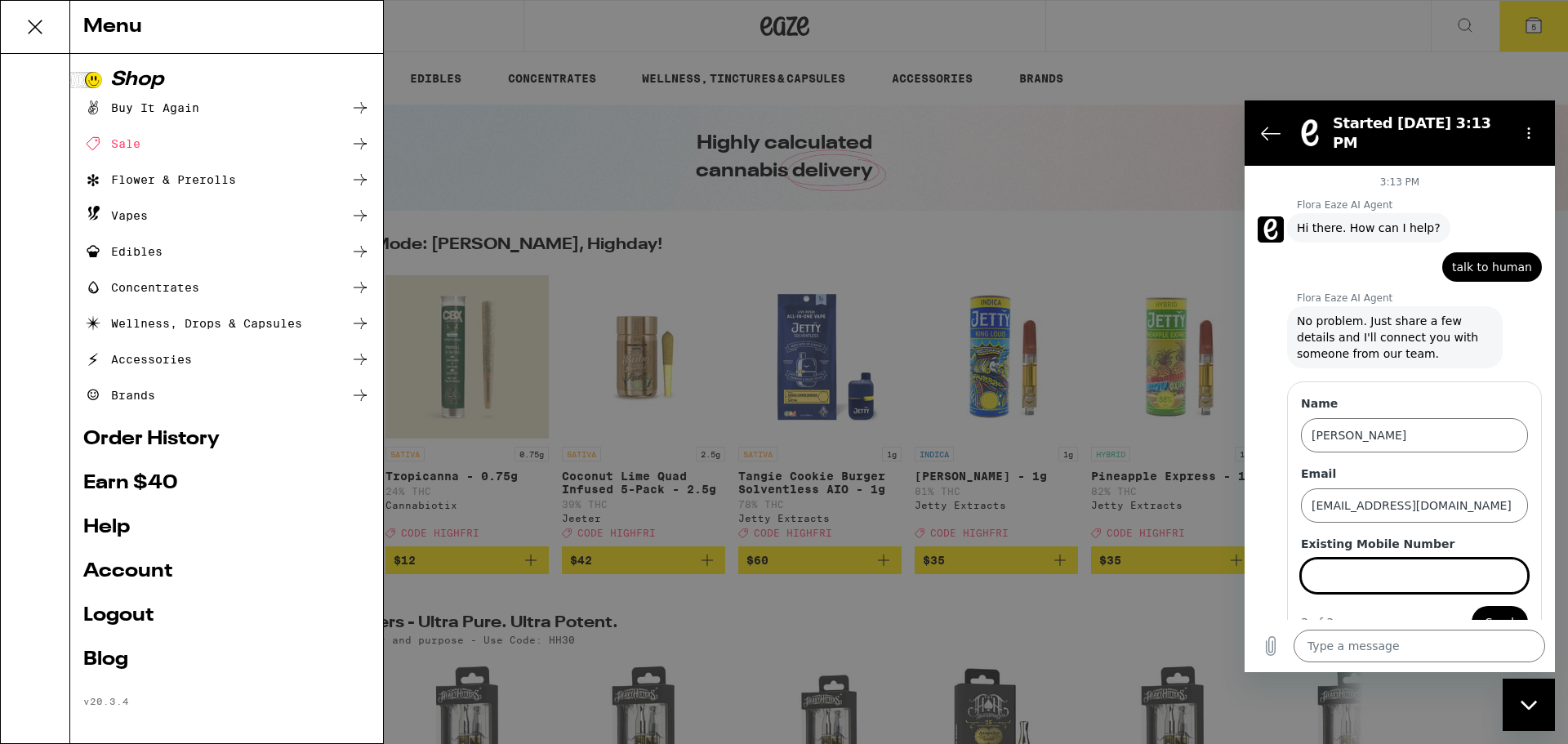
scroll to position [21, 0]
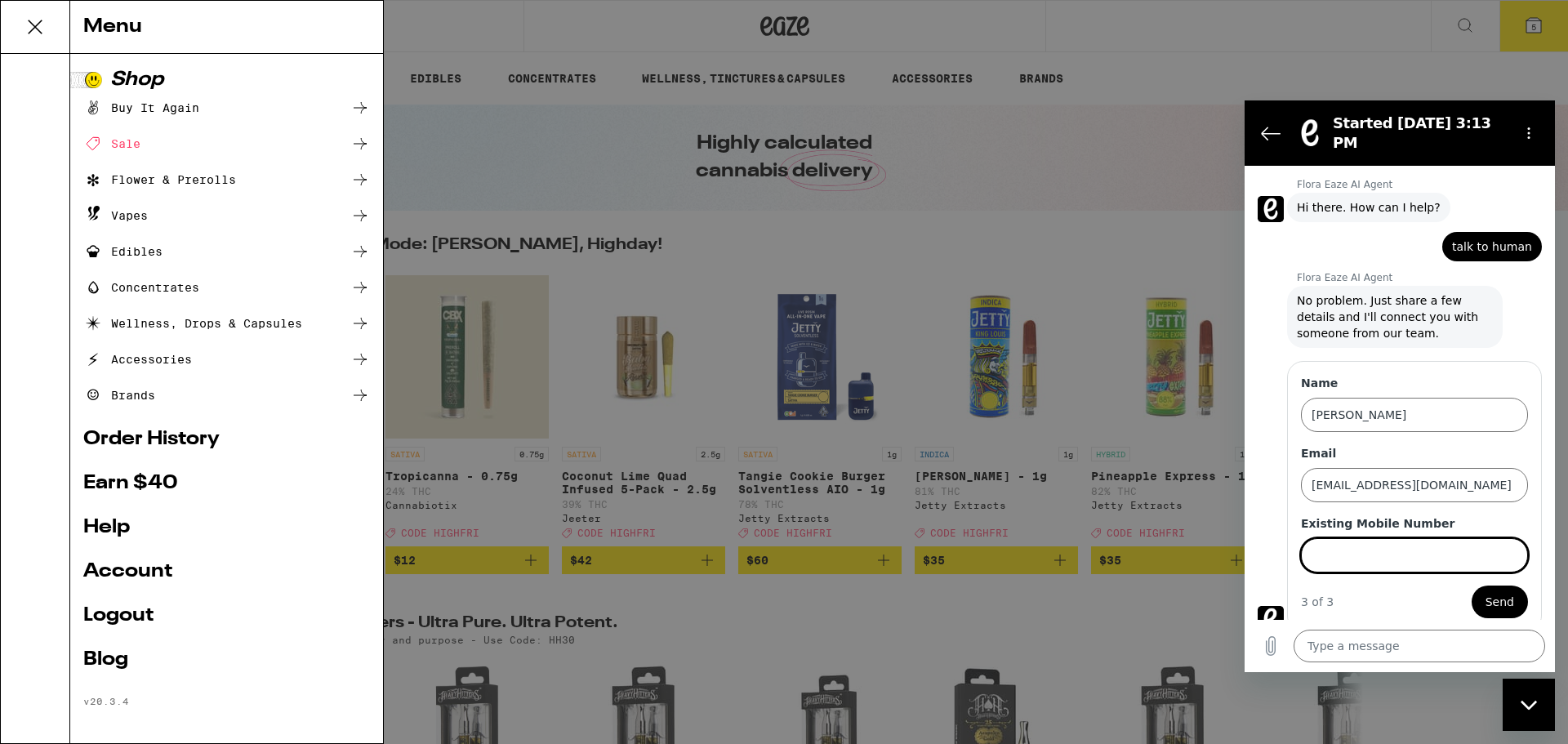
click at [1197, 544] on input "Existing Mobile Number" at bounding box center [1414, 555] width 227 height 35
click at [1197, 592] on span "Send" at bounding box center [1499, 602] width 29 height 20
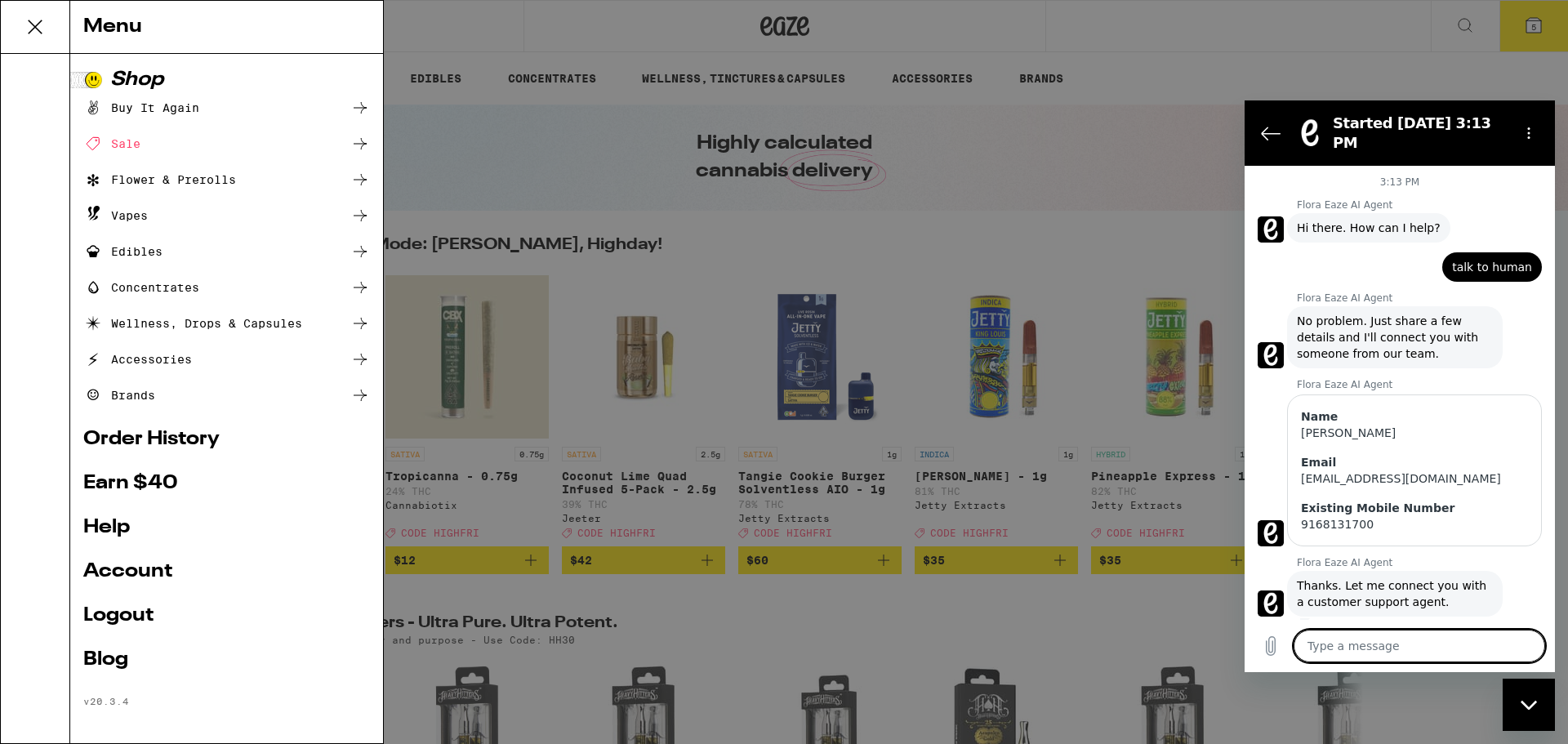
scroll to position [2, 0]
click at [1197, 642] on textarea at bounding box center [1419, 646] width 251 height 33
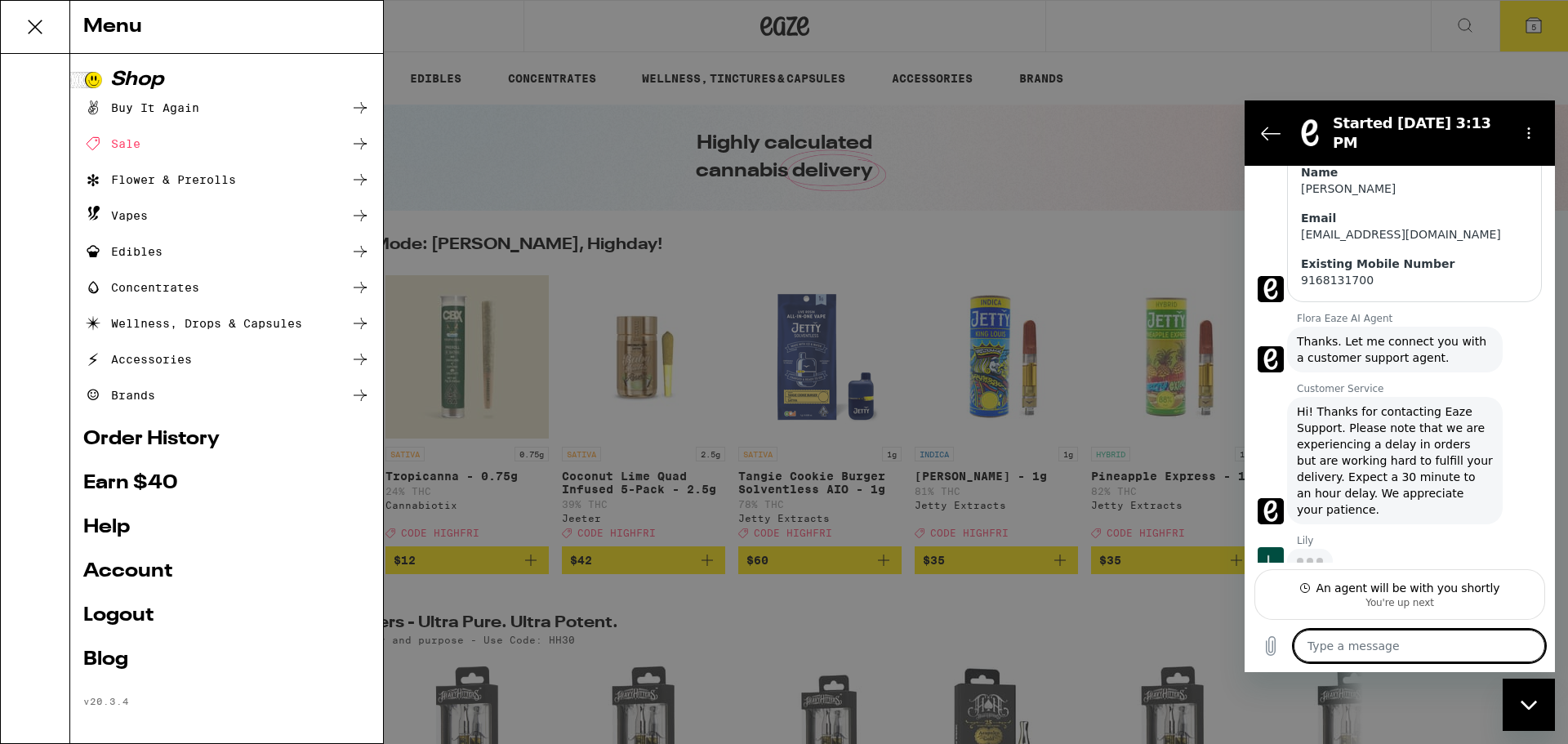
scroll to position [242, 0]
click at [1197, 645] on textarea at bounding box center [1419, 646] width 251 height 33
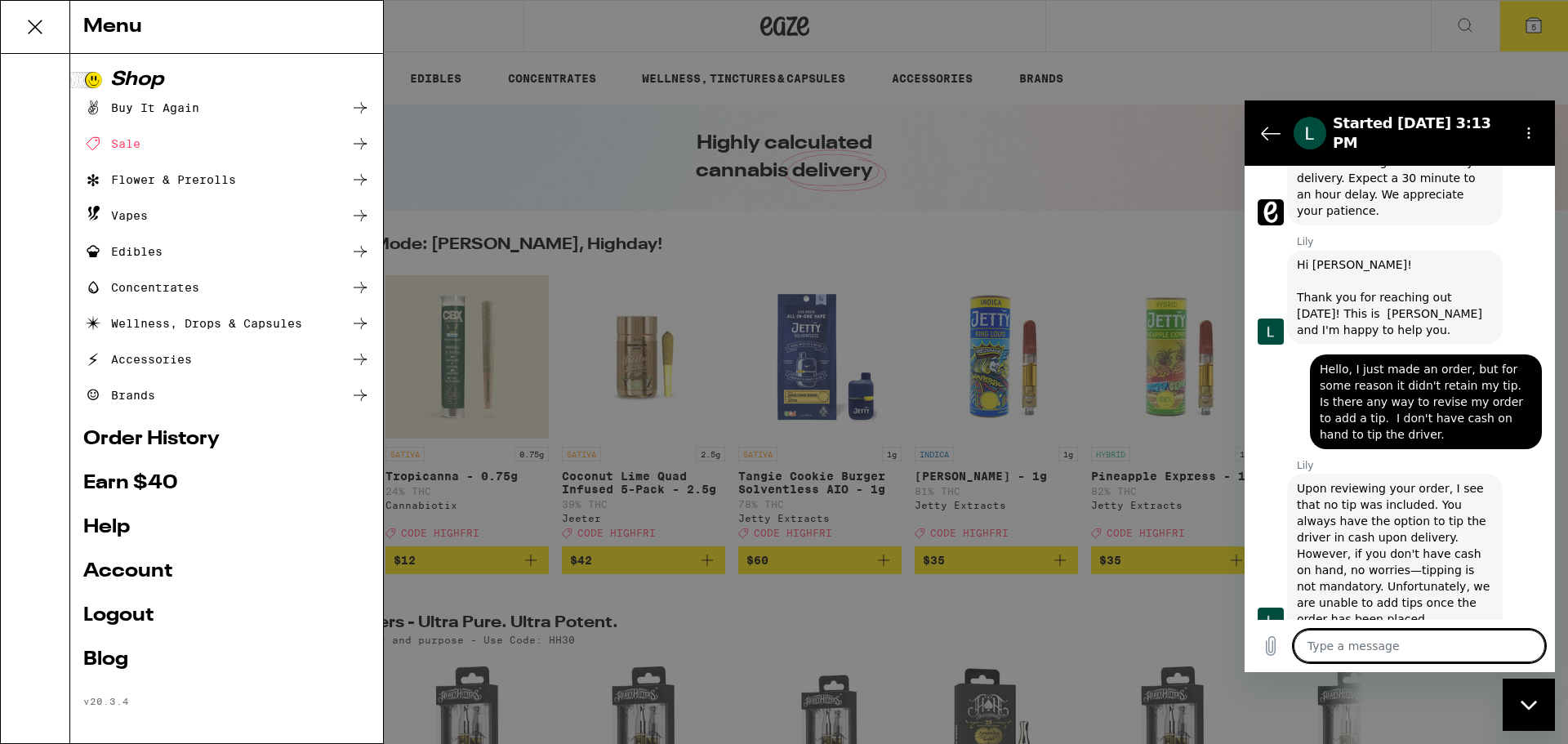
scroll to position [546, 0]
click at [1197, 647] on textarea at bounding box center [1419, 646] width 251 height 33
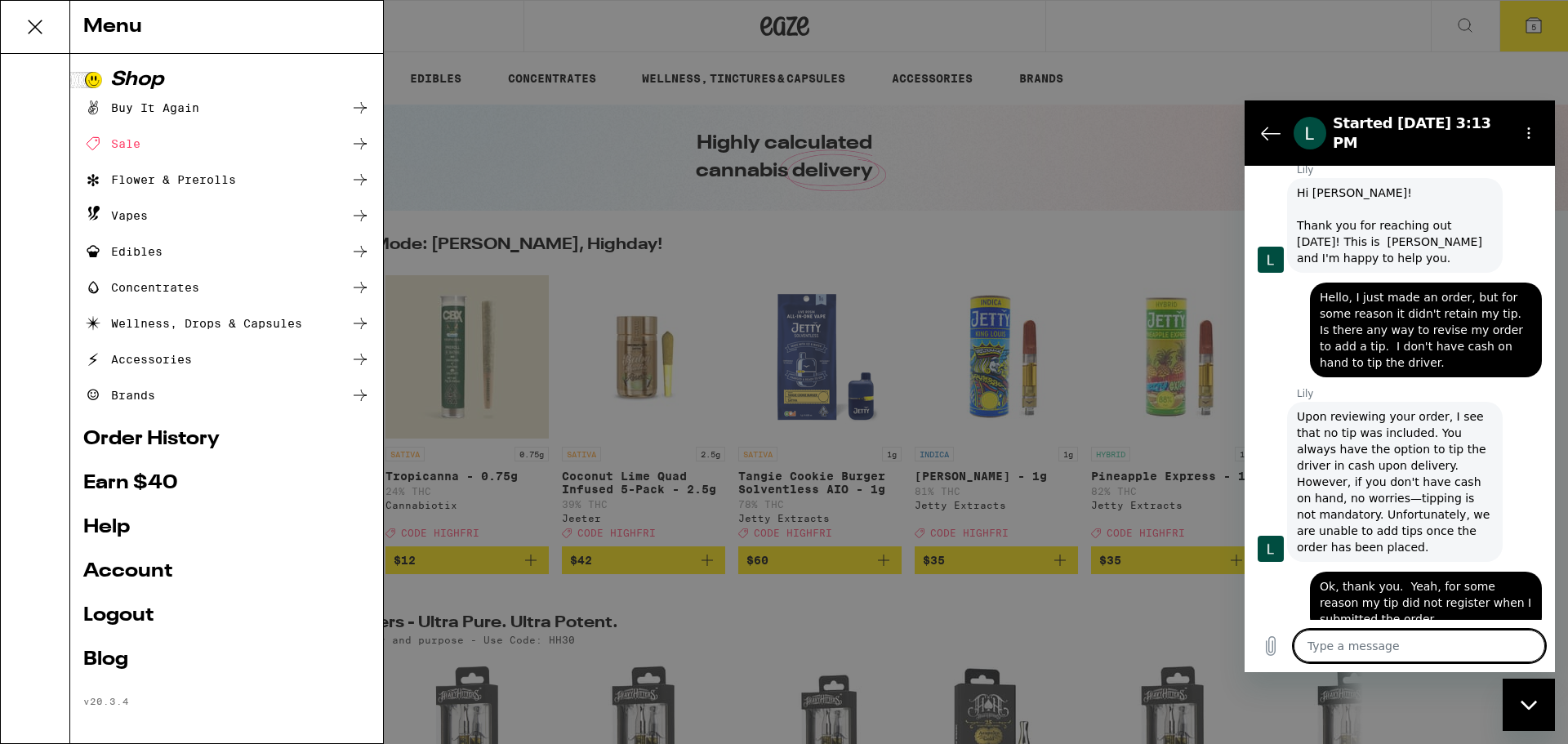
scroll to position [619, 0]
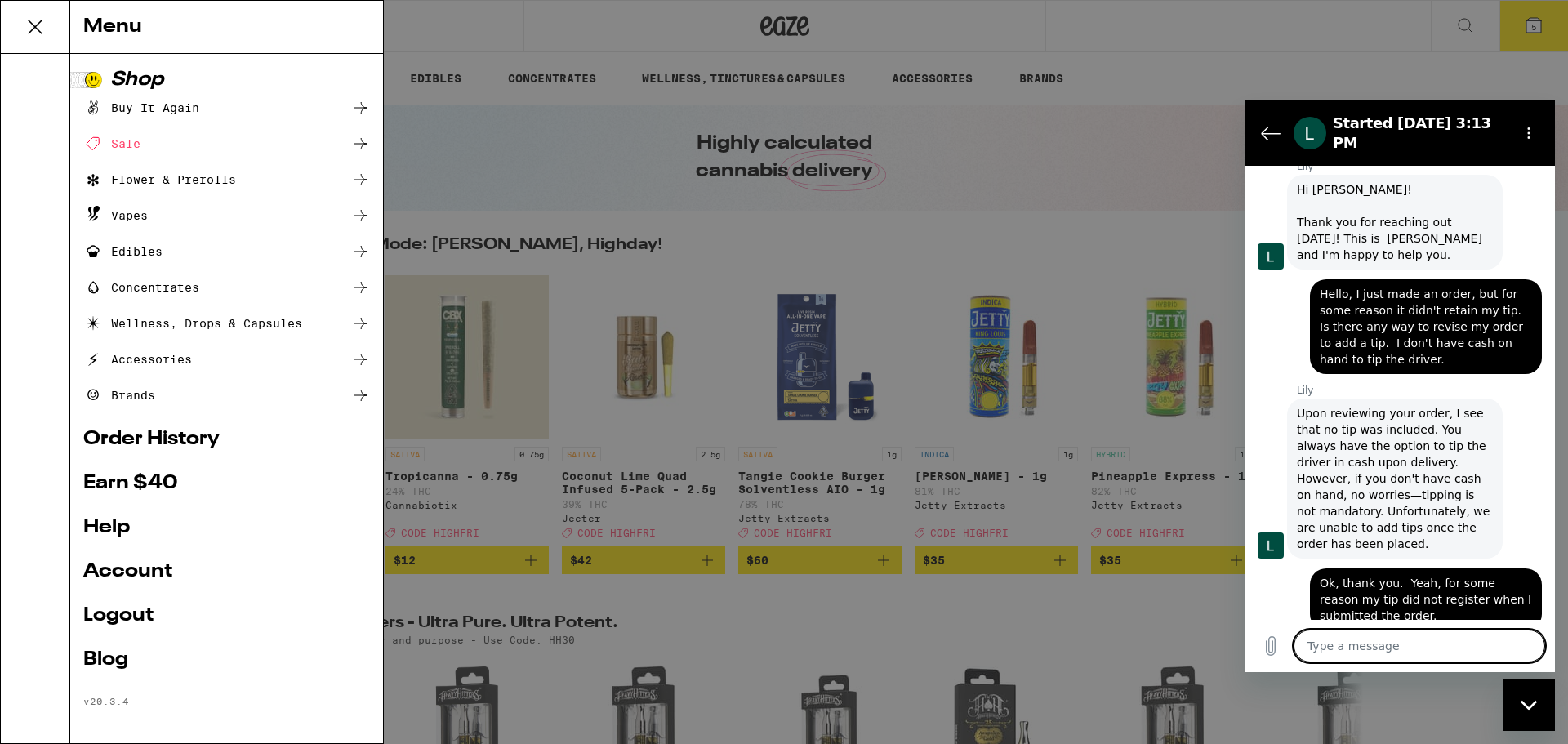
click at [1197, 647] on textarea at bounding box center [1419, 646] width 251 height 33
click at [1197, 644] on textarea at bounding box center [1419, 646] width 251 height 33
click at [1197, 648] on textarea at bounding box center [1419, 646] width 251 height 33
click at [1197, 645] on textarea at bounding box center [1419, 646] width 251 height 33
click at [1197, 131] on icon "Back to the conversation list" at bounding box center [1271, 133] width 20 height 20
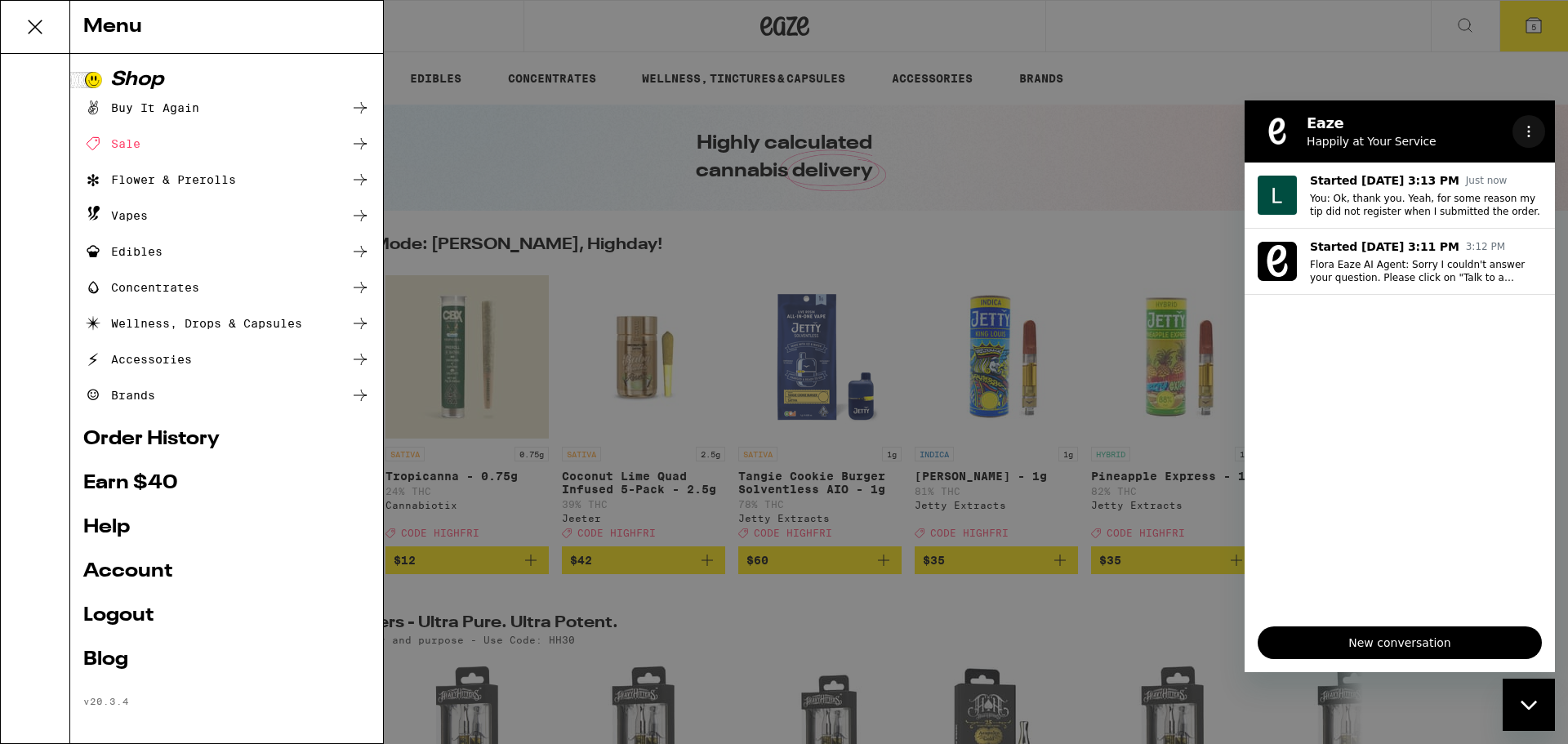
click at [1197, 134] on icon "Options menu" at bounding box center [1528, 131] width 13 height 13
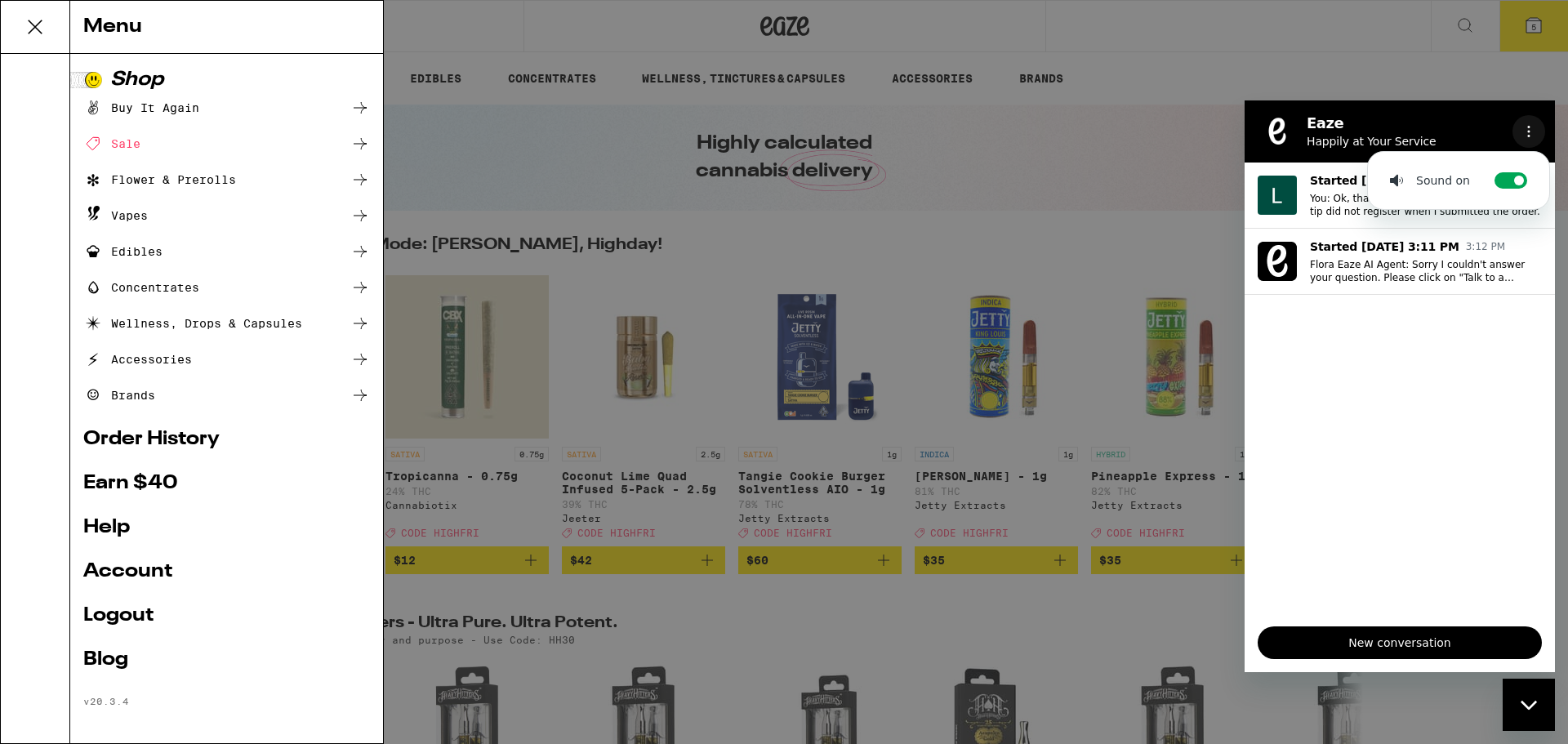
click at [1197, 127] on icon "Options menu" at bounding box center [1528, 131] width 13 height 13
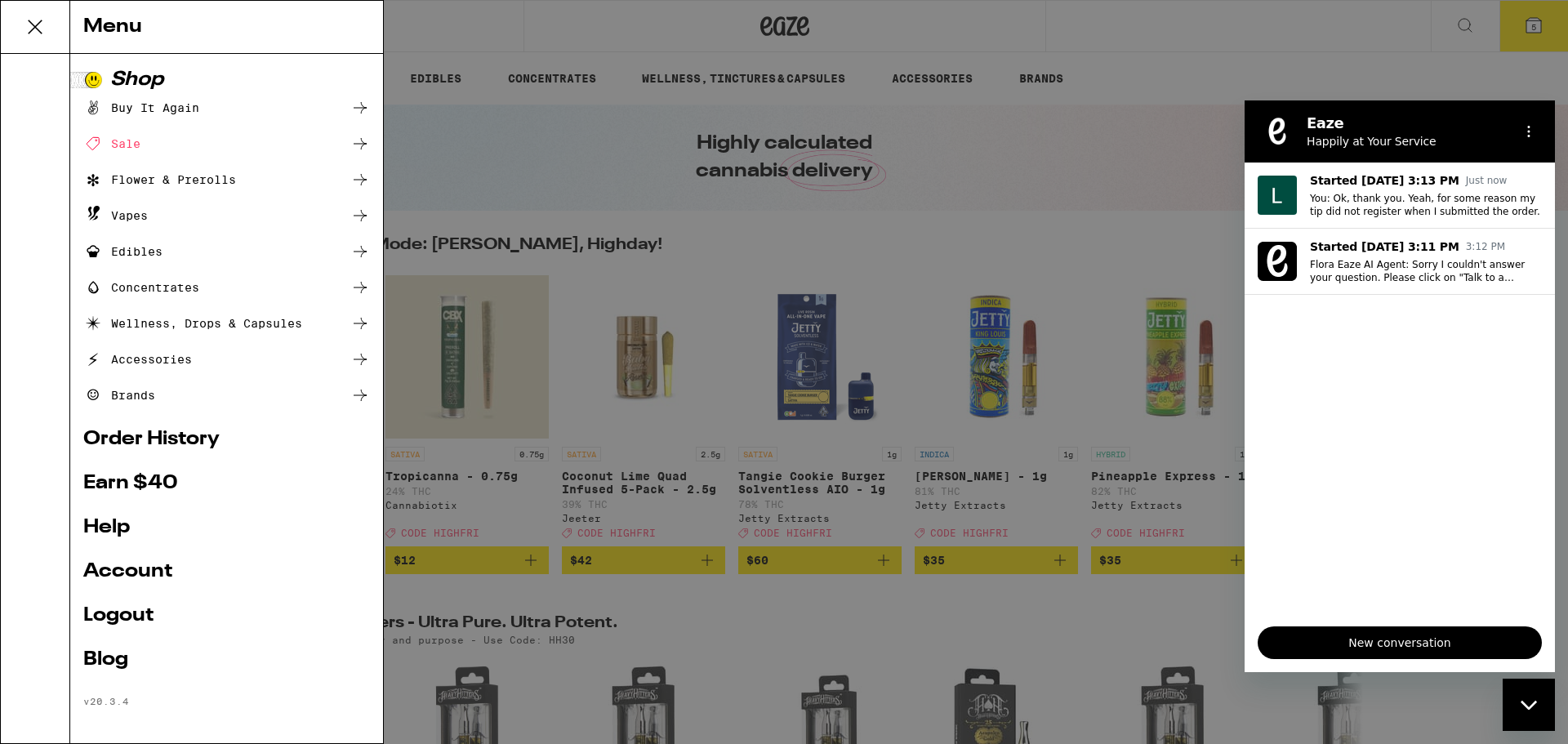
click at [1197, 677] on icon "Close messaging window" at bounding box center [1527, 704] width 16 height 9
